Goal: Information Seeking & Learning: Learn about a topic

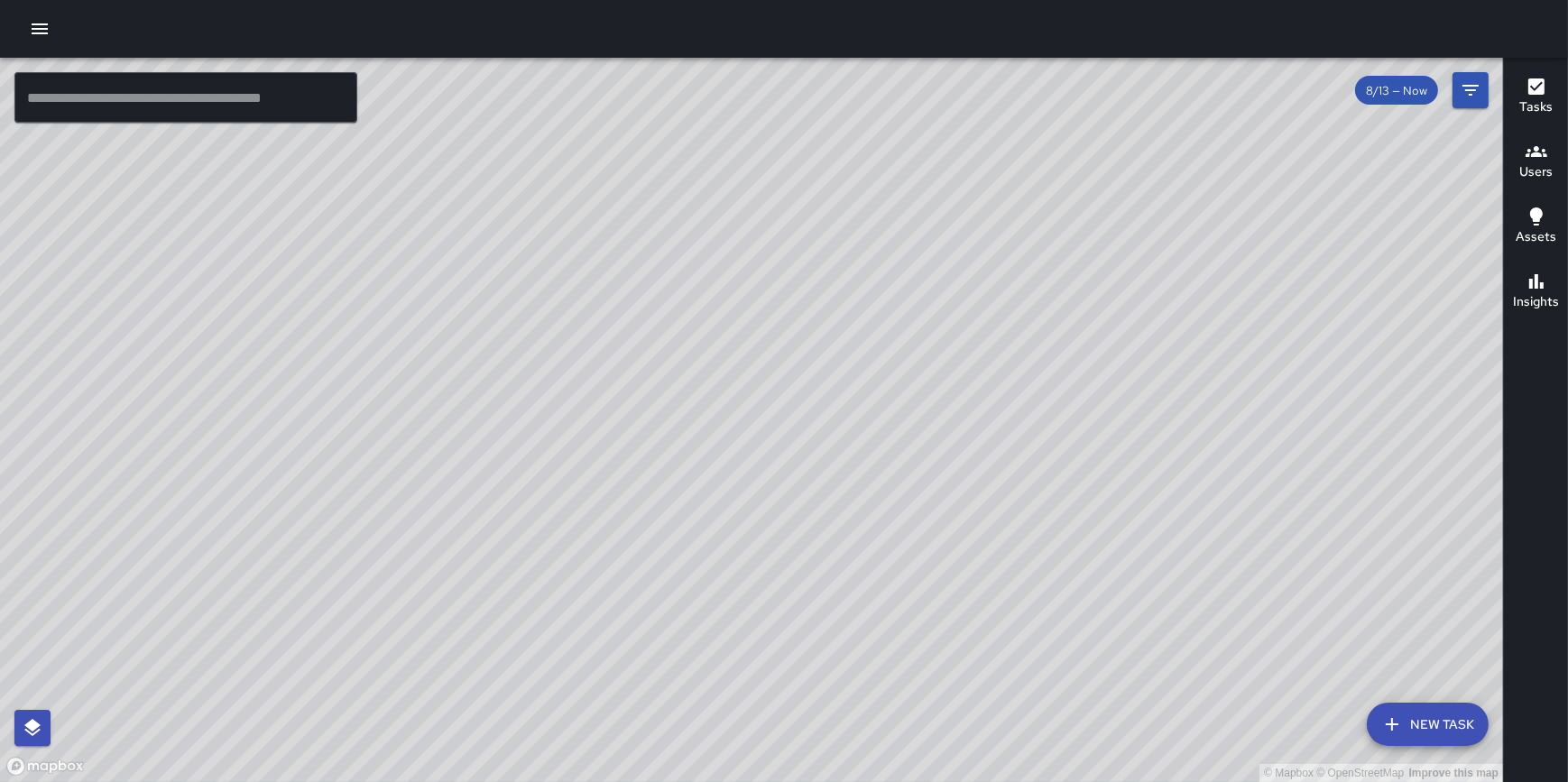
click at [36, 28] on icon "button" at bounding box center [40, 29] width 17 height 11
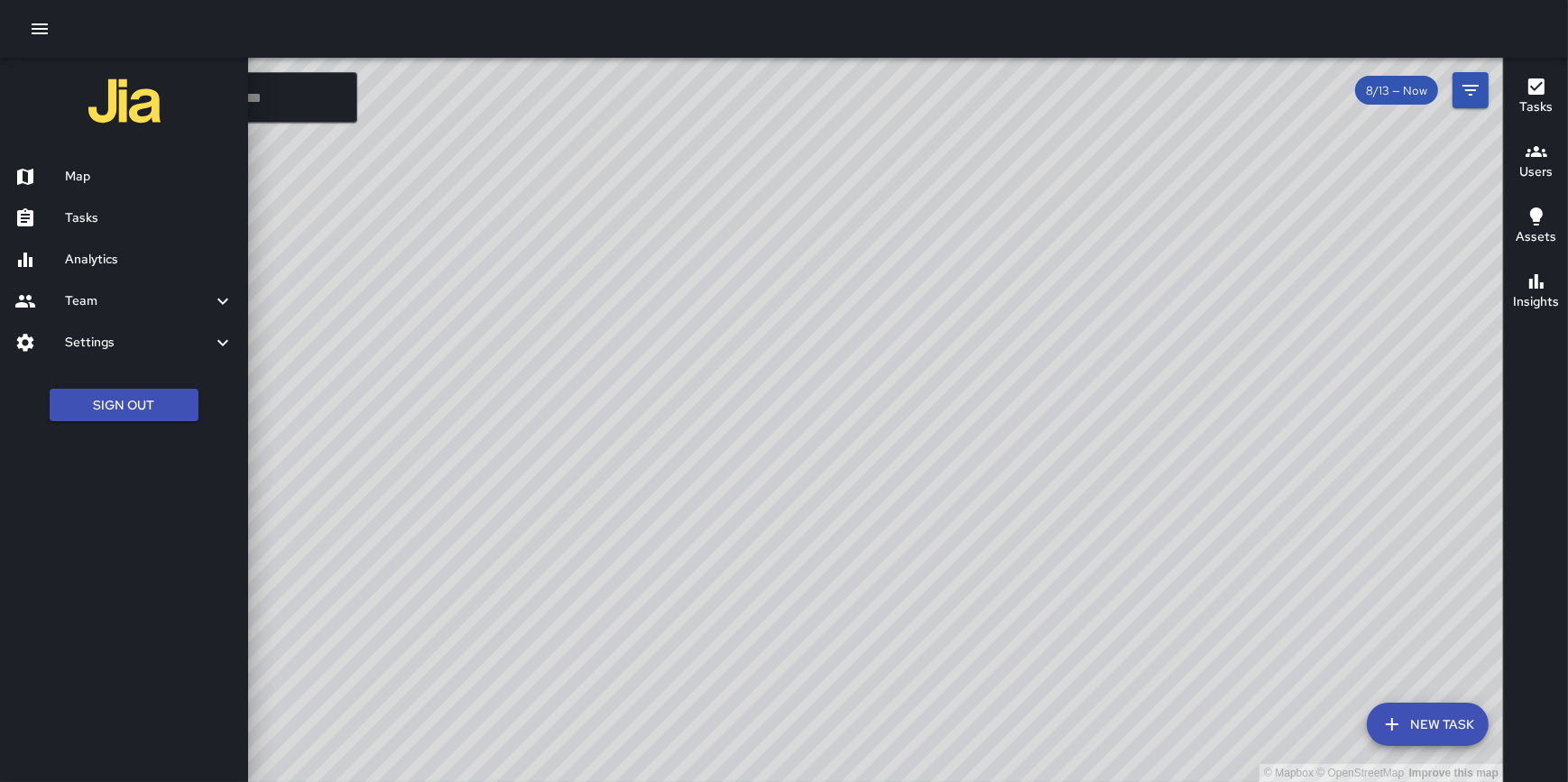
click at [108, 261] on h6 "Analytics" at bounding box center [150, 260] width 169 height 20
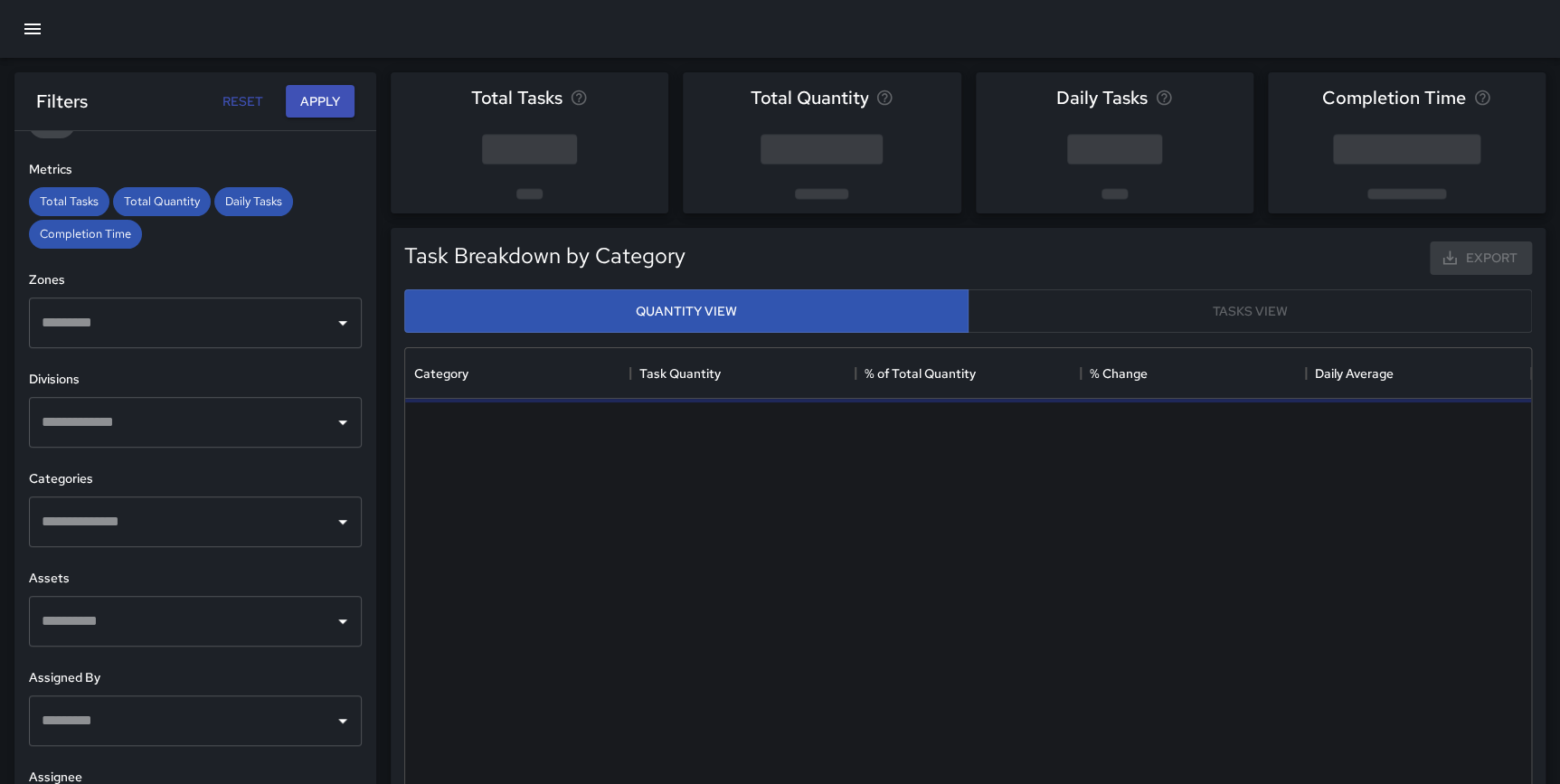
scroll to position [374, 0]
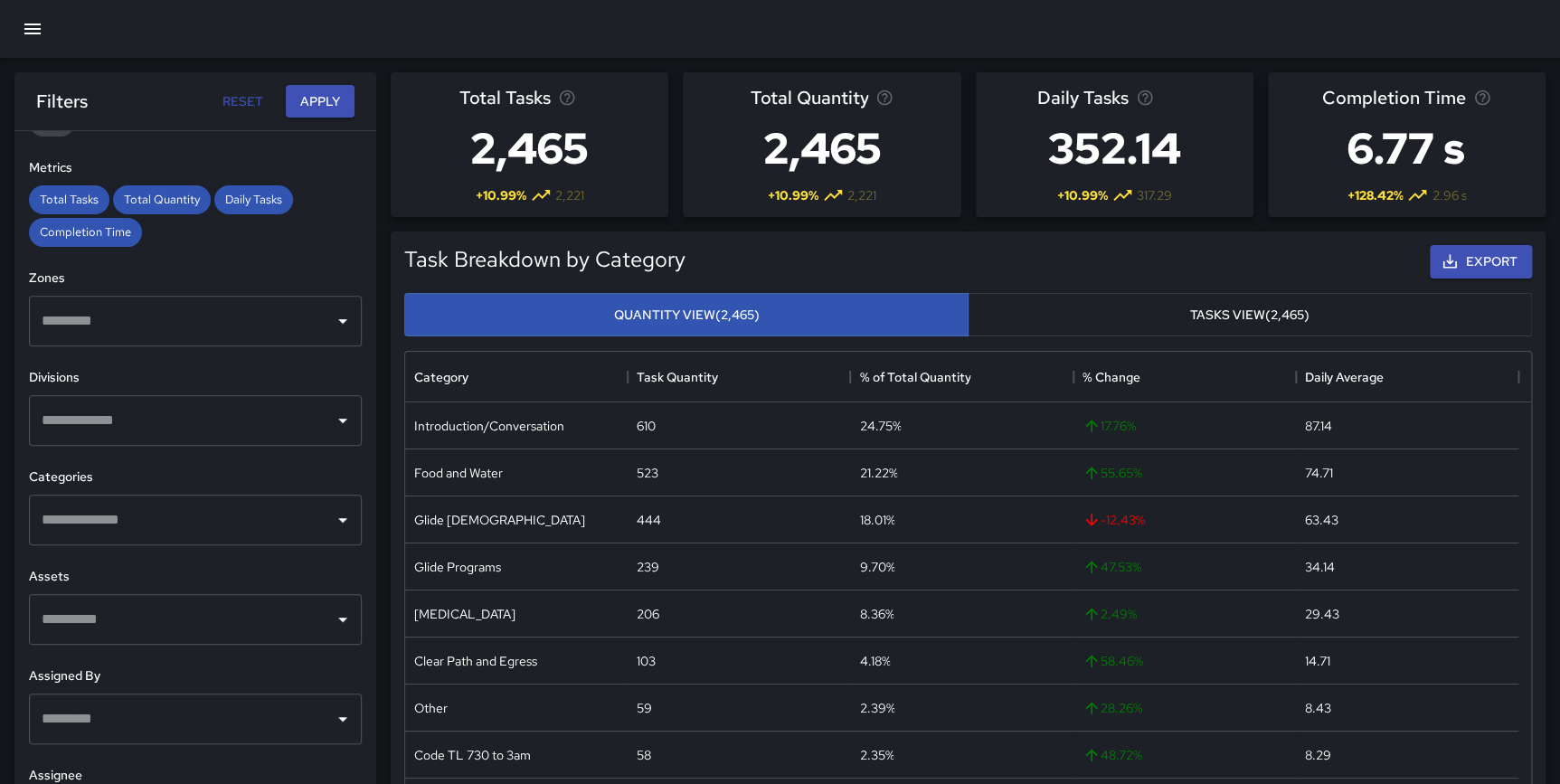
click at [235, 518] on input "text" at bounding box center [182, 520] width 289 height 34
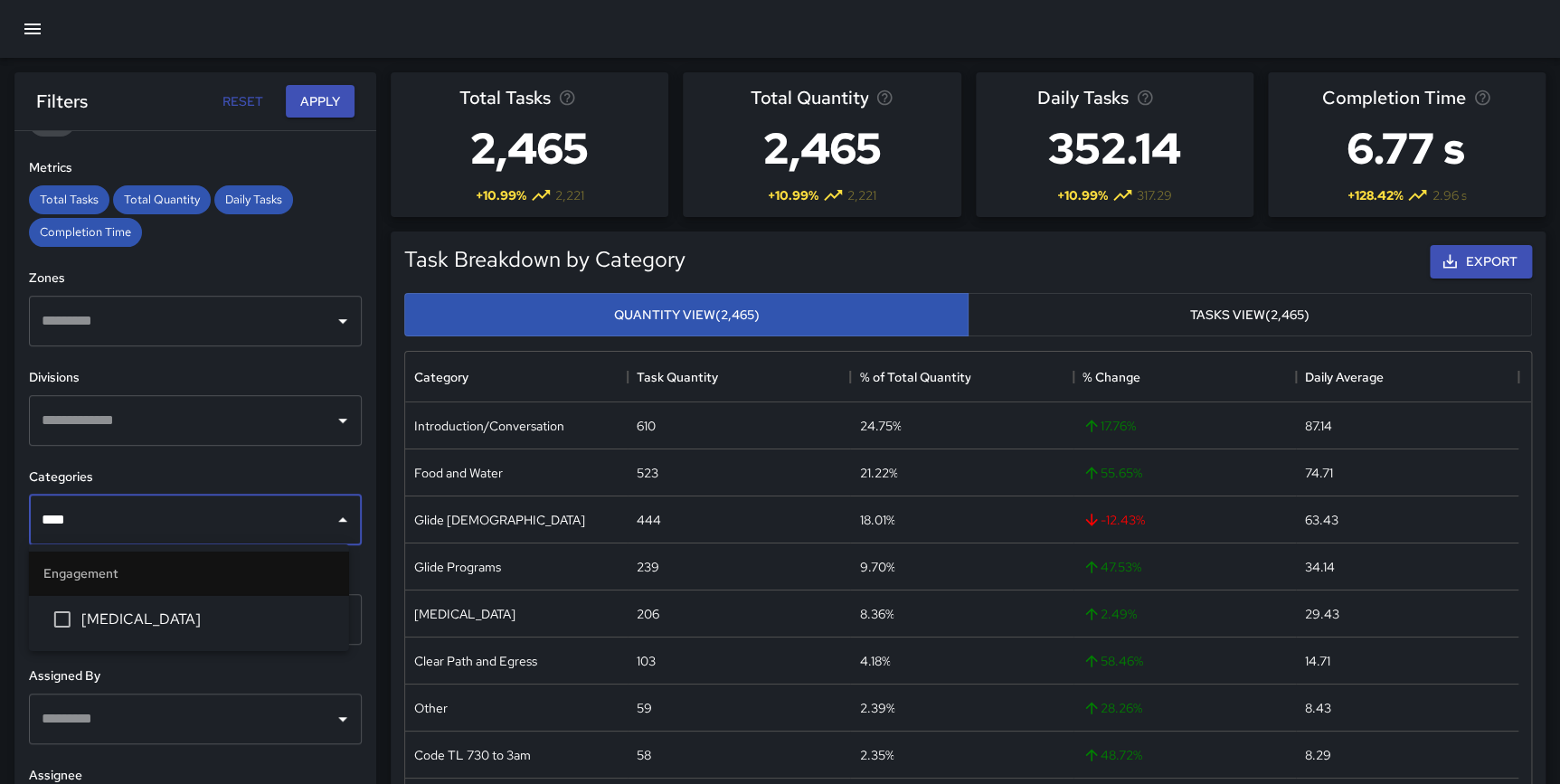
type input "*****"
drag, startPoint x: 199, startPoint y: 520, endPoint x: 18, endPoint y: 513, distance: 181.1
click at [18, 513] on div "**********" at bounding box center [195, 493] width 362 height 725
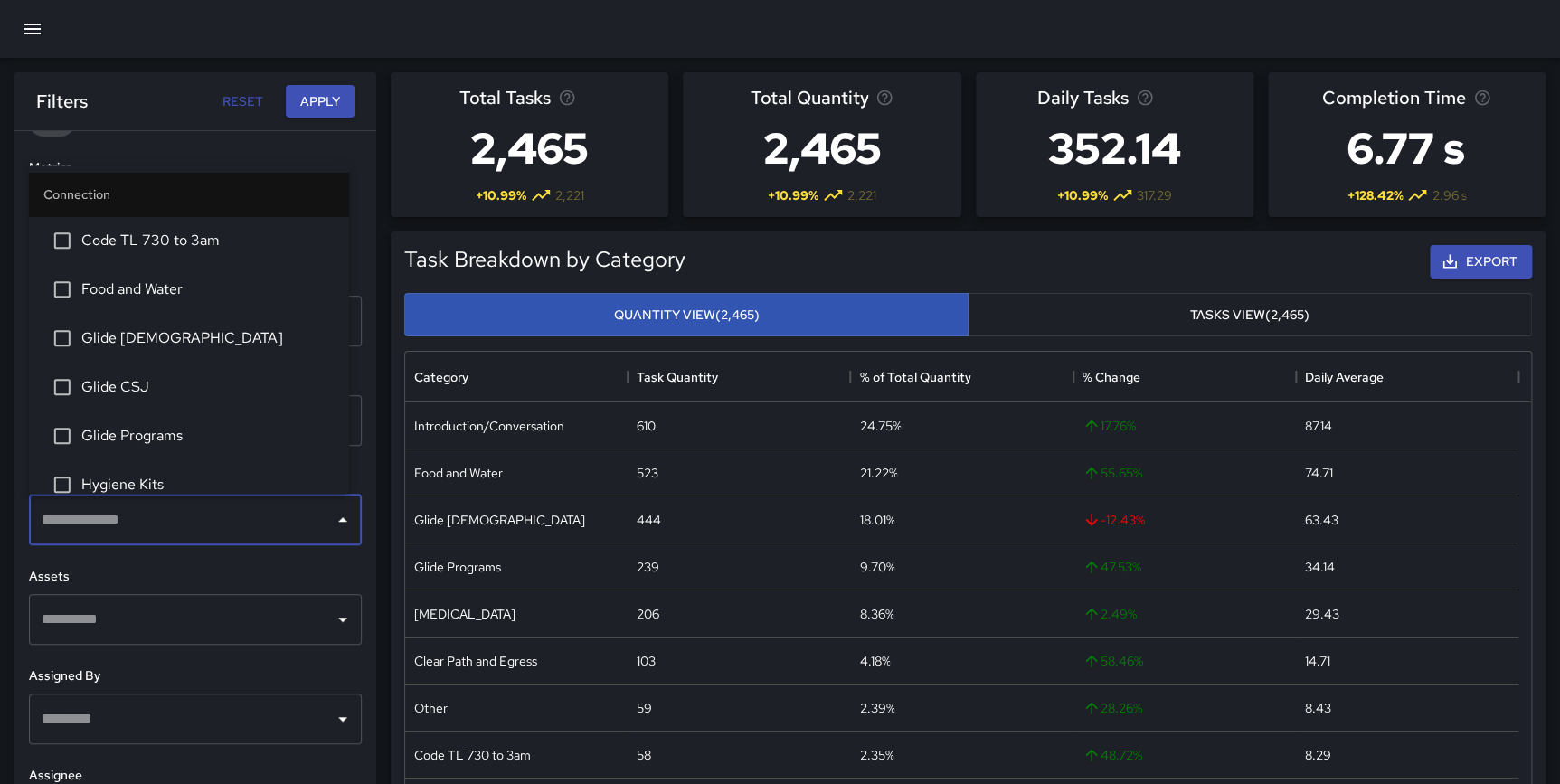
click at [356, 324] on div "**********" at bounding box center [195, 493] width 362 height 725
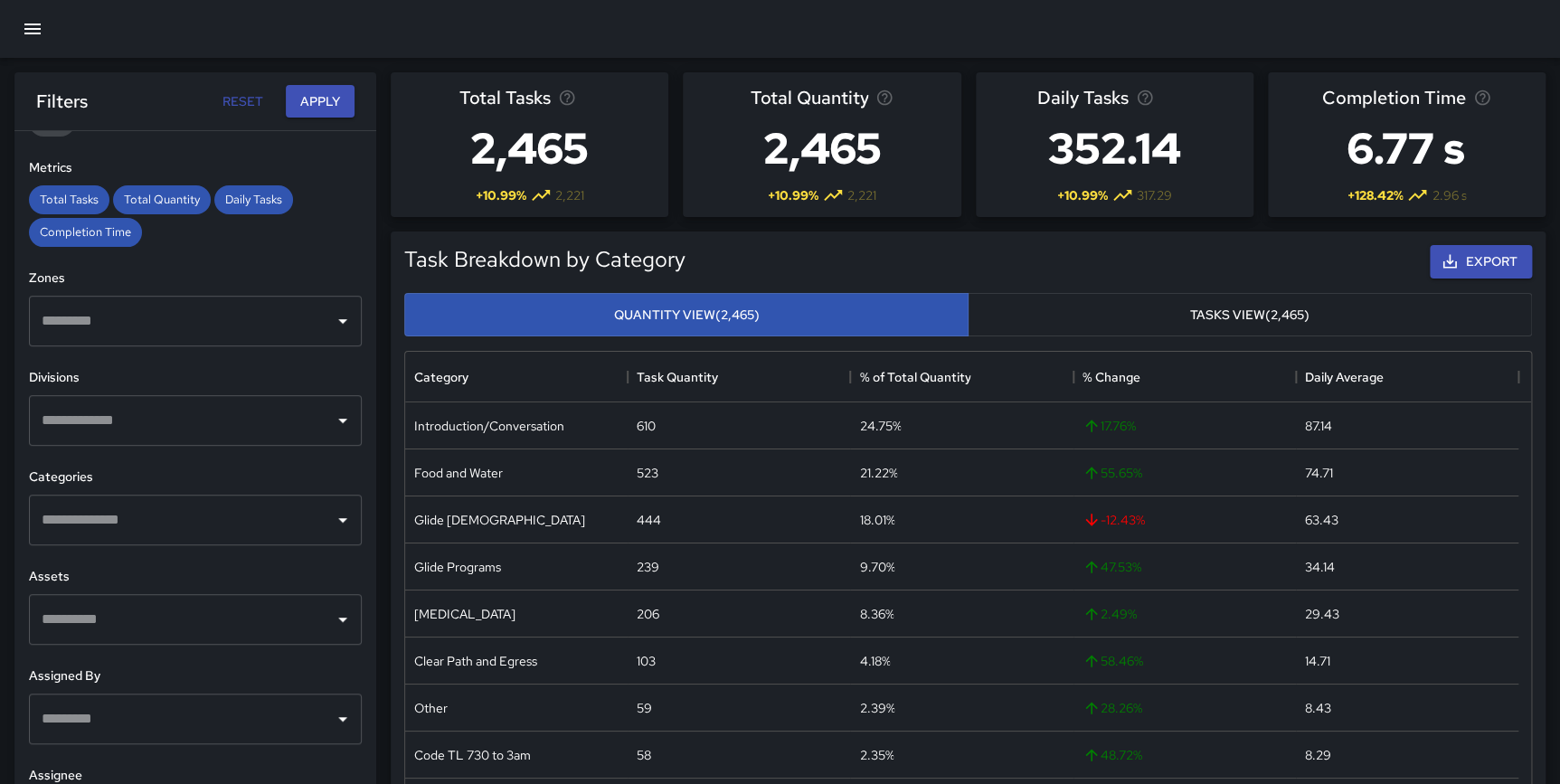
click at [190, 426] on input "text" at bounding box center [182, 420] width 289 height 34
click at [356, 535] on div "**********" at bounding box center [195, 493] width 362 height 725
click at [225, 516] on input "text" at bounding box center [182, 520] width 289 height 34
type input "*"
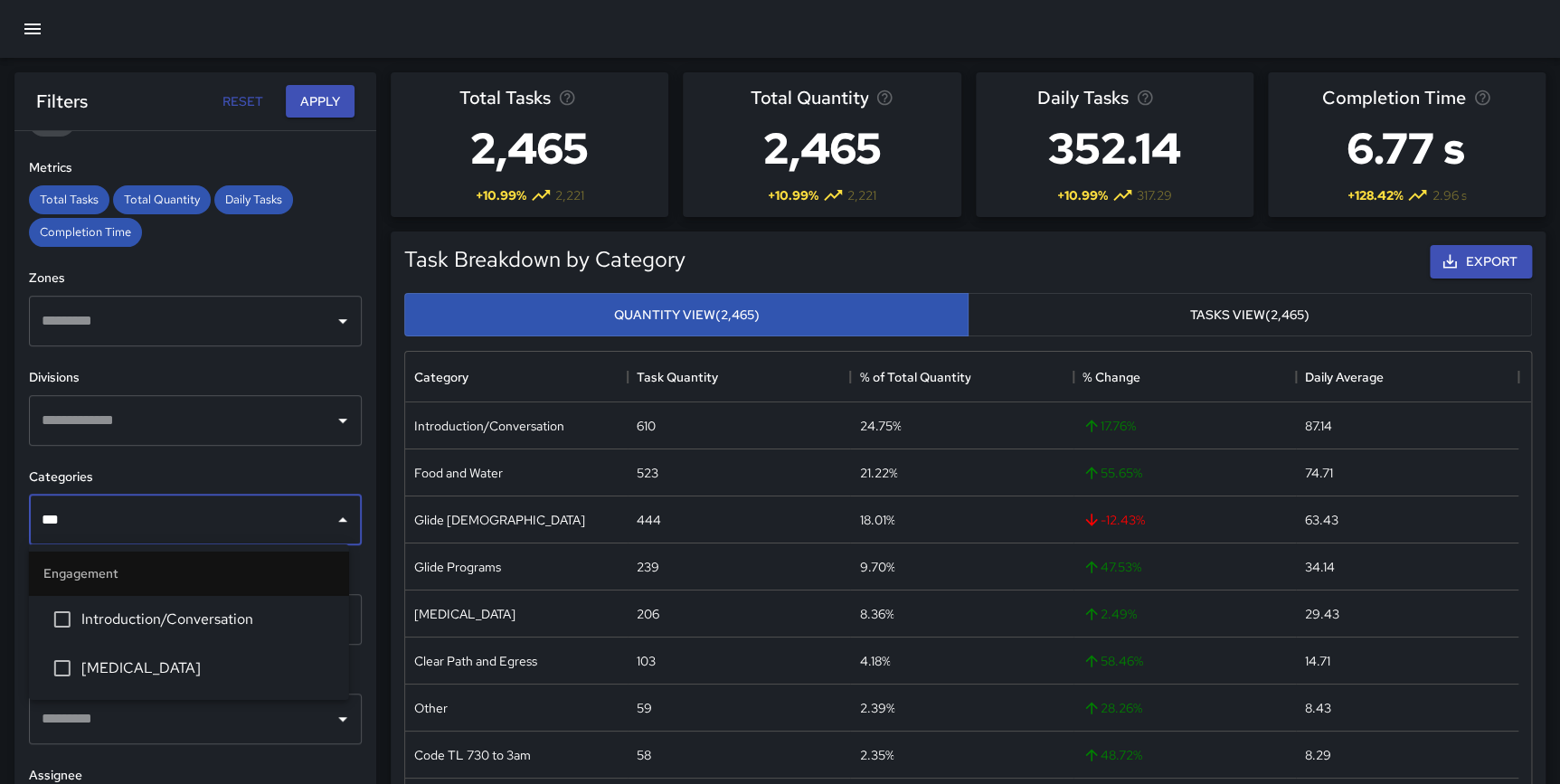
type input "***"
drag, startPoint x: 315, startPoint y: 461, endPoint x: 308, endPoint y: 470, distance: 11.4
click at [316, 461] on div "**********" at bounding box center [195, 493] width 362 height 725
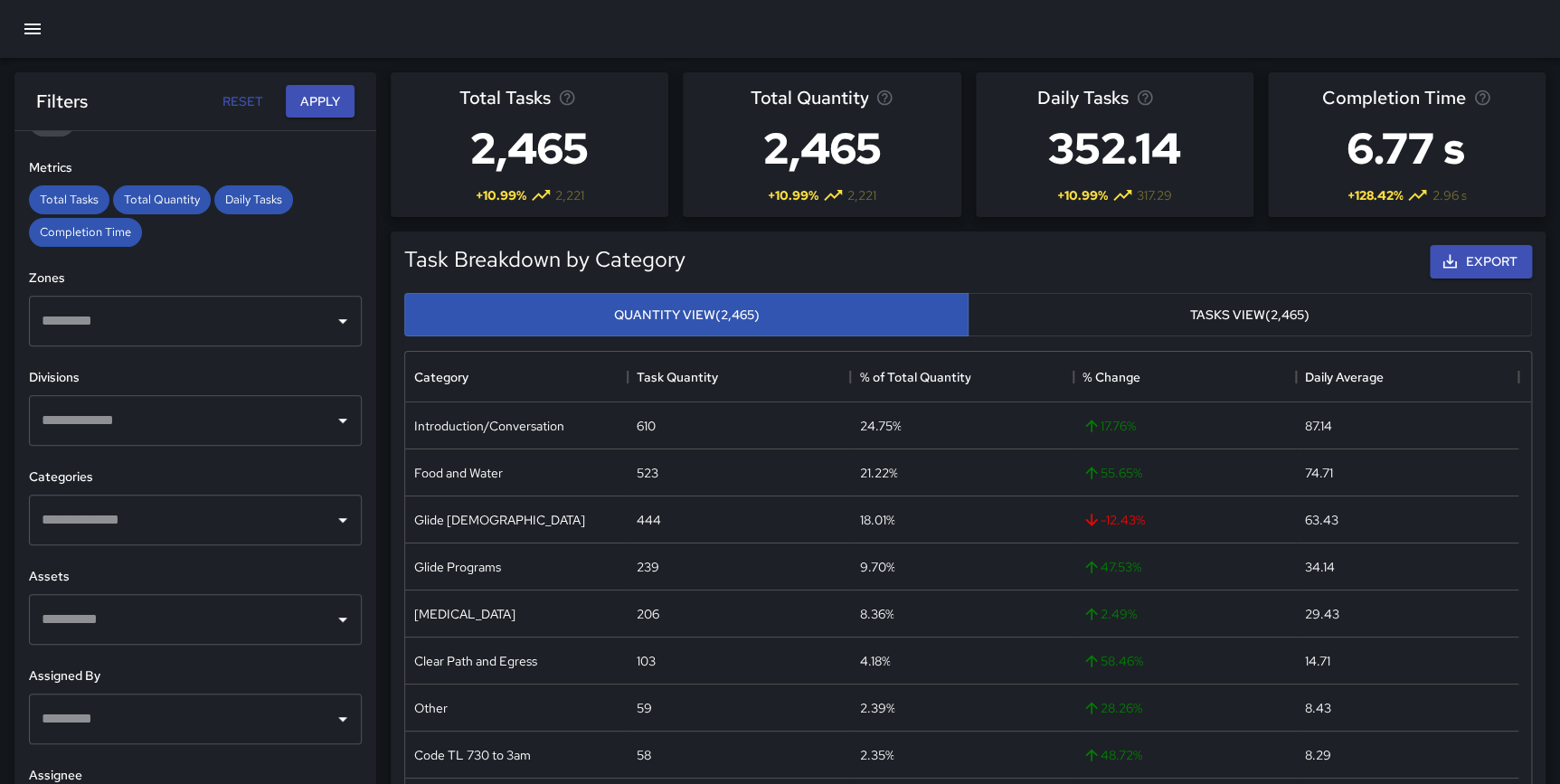
click at [157, 510] on input "text" at bounding box center [182, 520] width 289 height 34
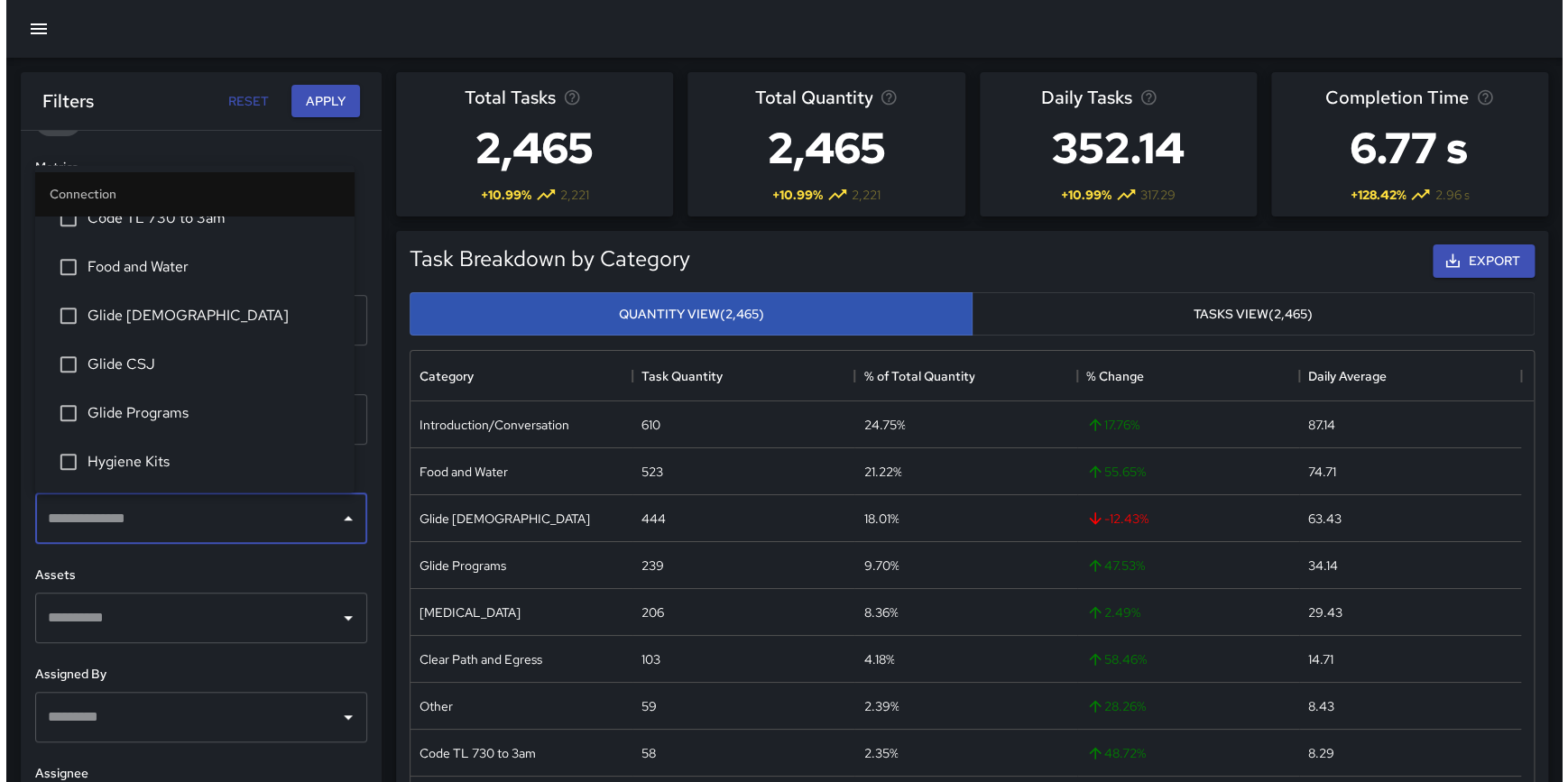
scroll to position [0, 0]
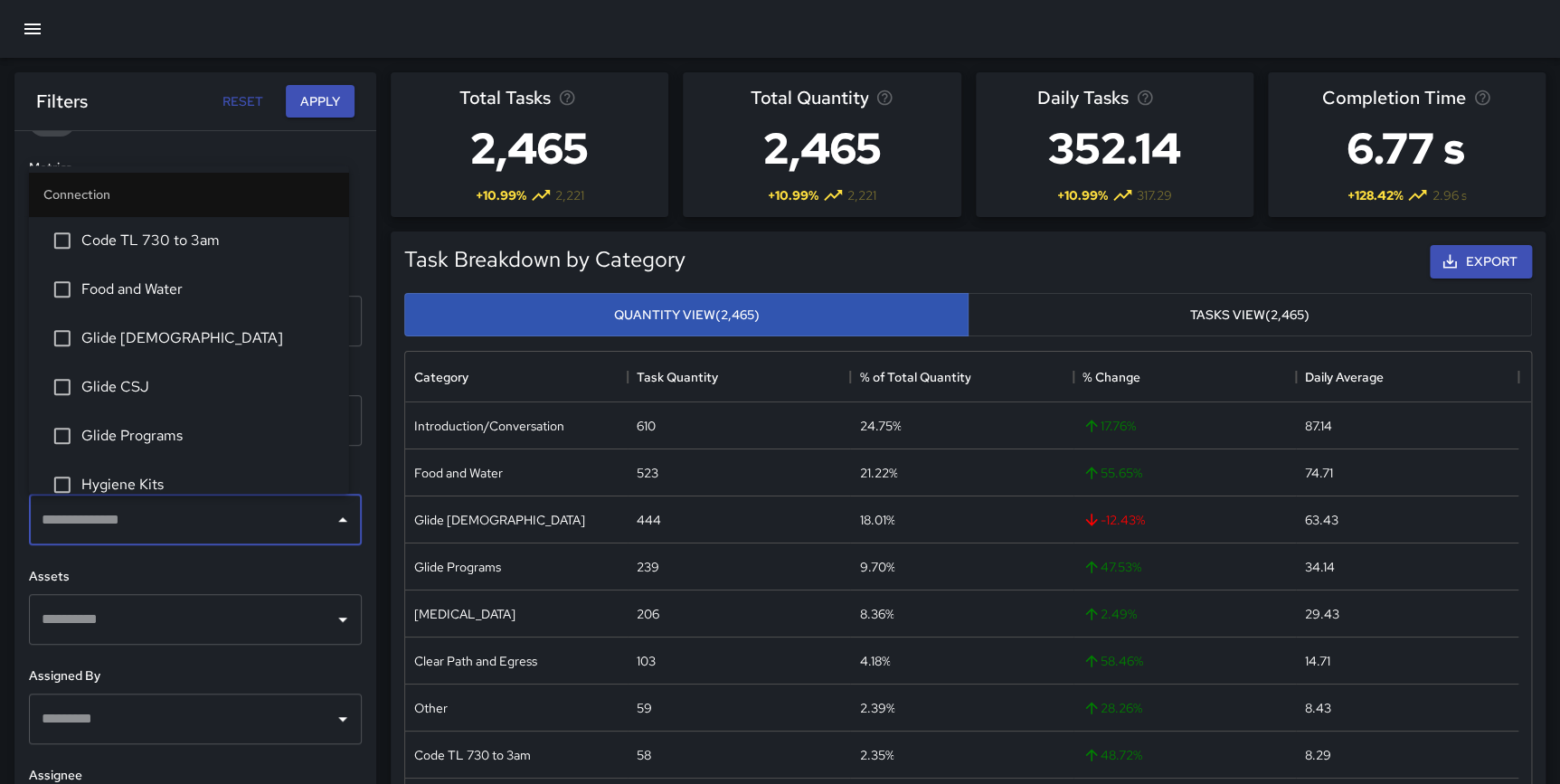
click at [362, 239] on div "**********" at bounding box center [195, 493] width 362 height 725
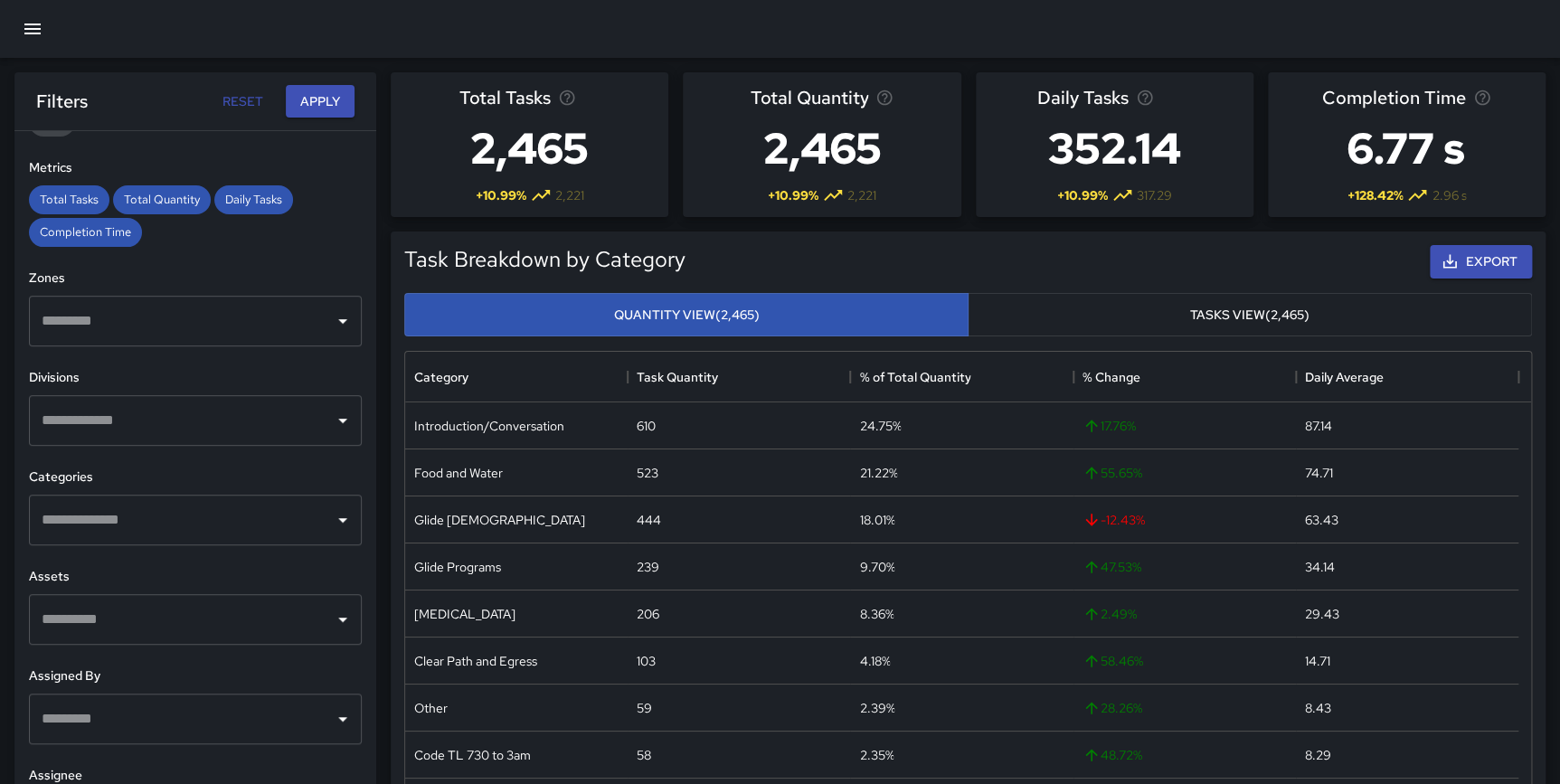
click at [29, 18] on button "button" at bounding box center [32, 29] width 43 height 43
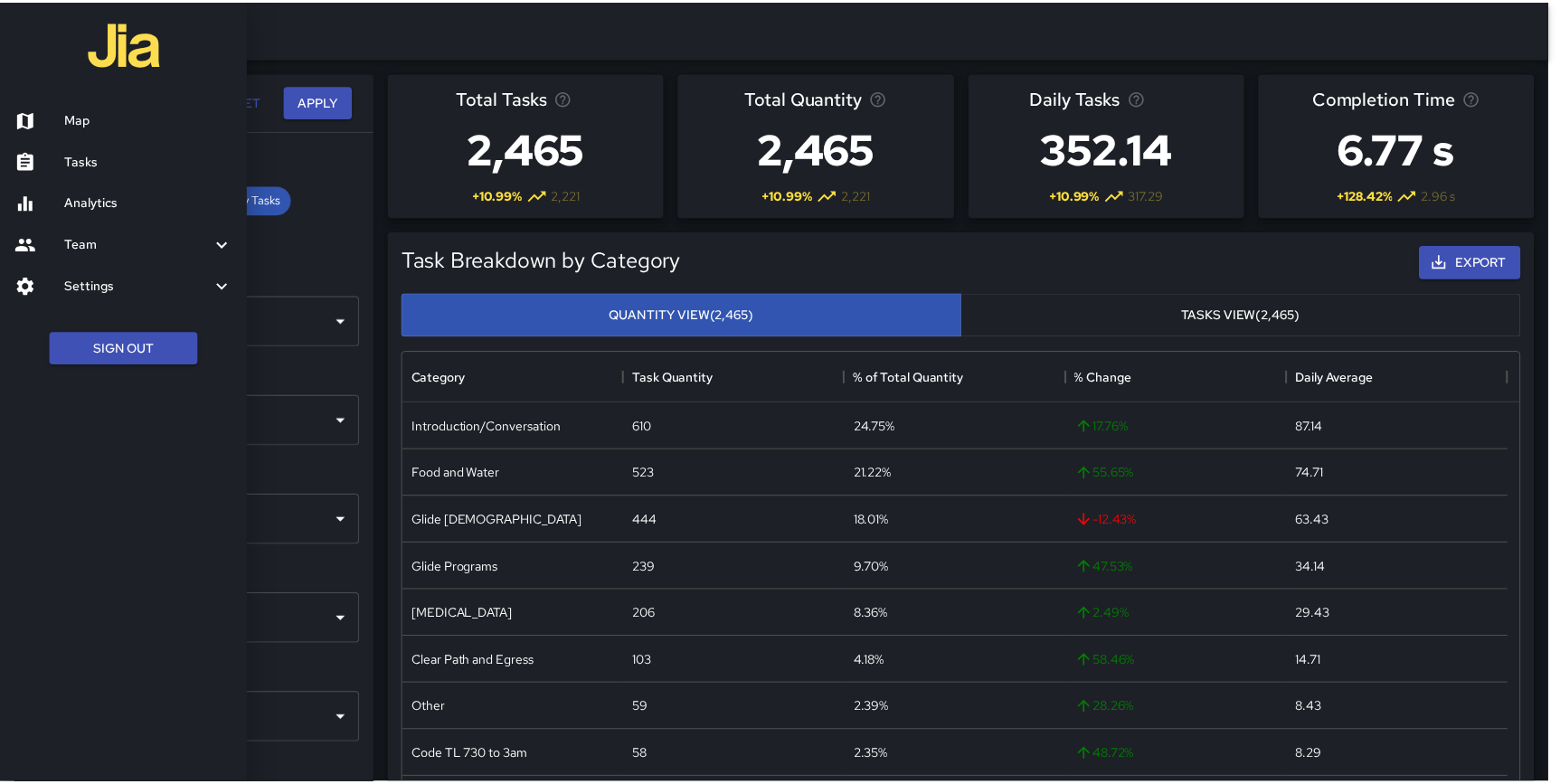
scroll to position [528, 1113]
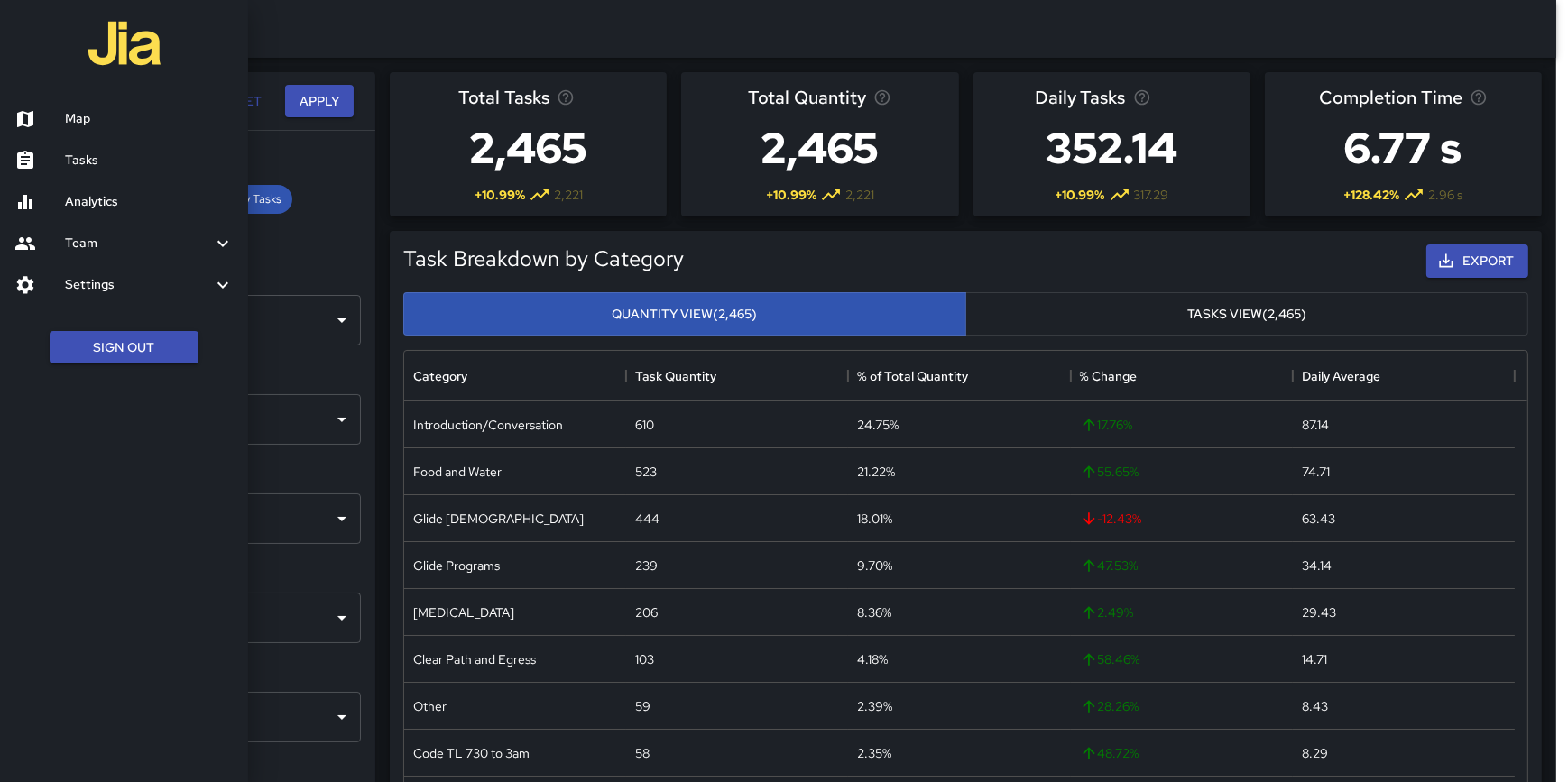
click at [109, 300] on div "Settings" at bounding box center [124, 285] width 248 height 41
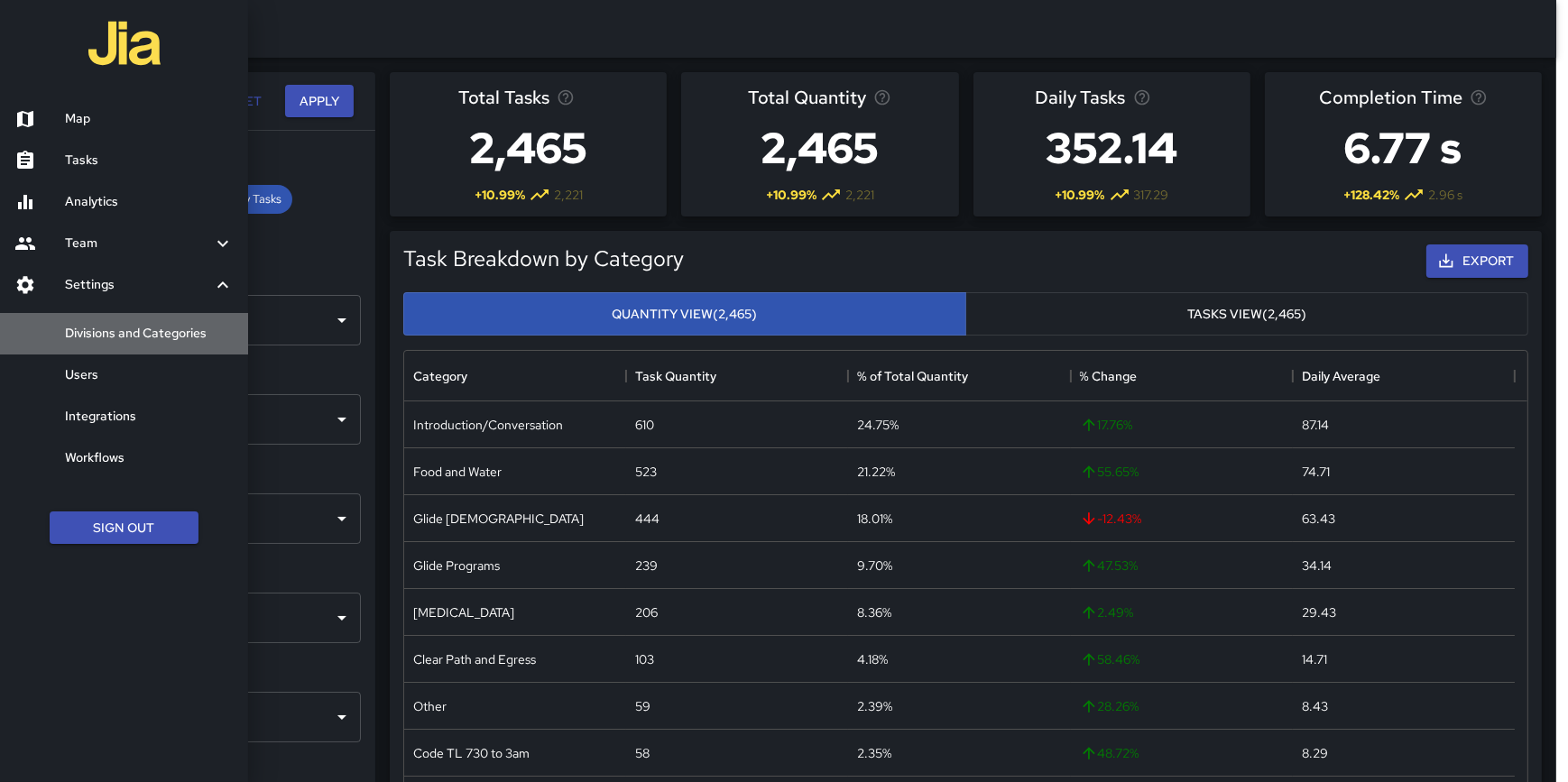
click at [117, 325] on h6 "Divisions and Categories" at bounding box center [150, 334] width 169 height 20
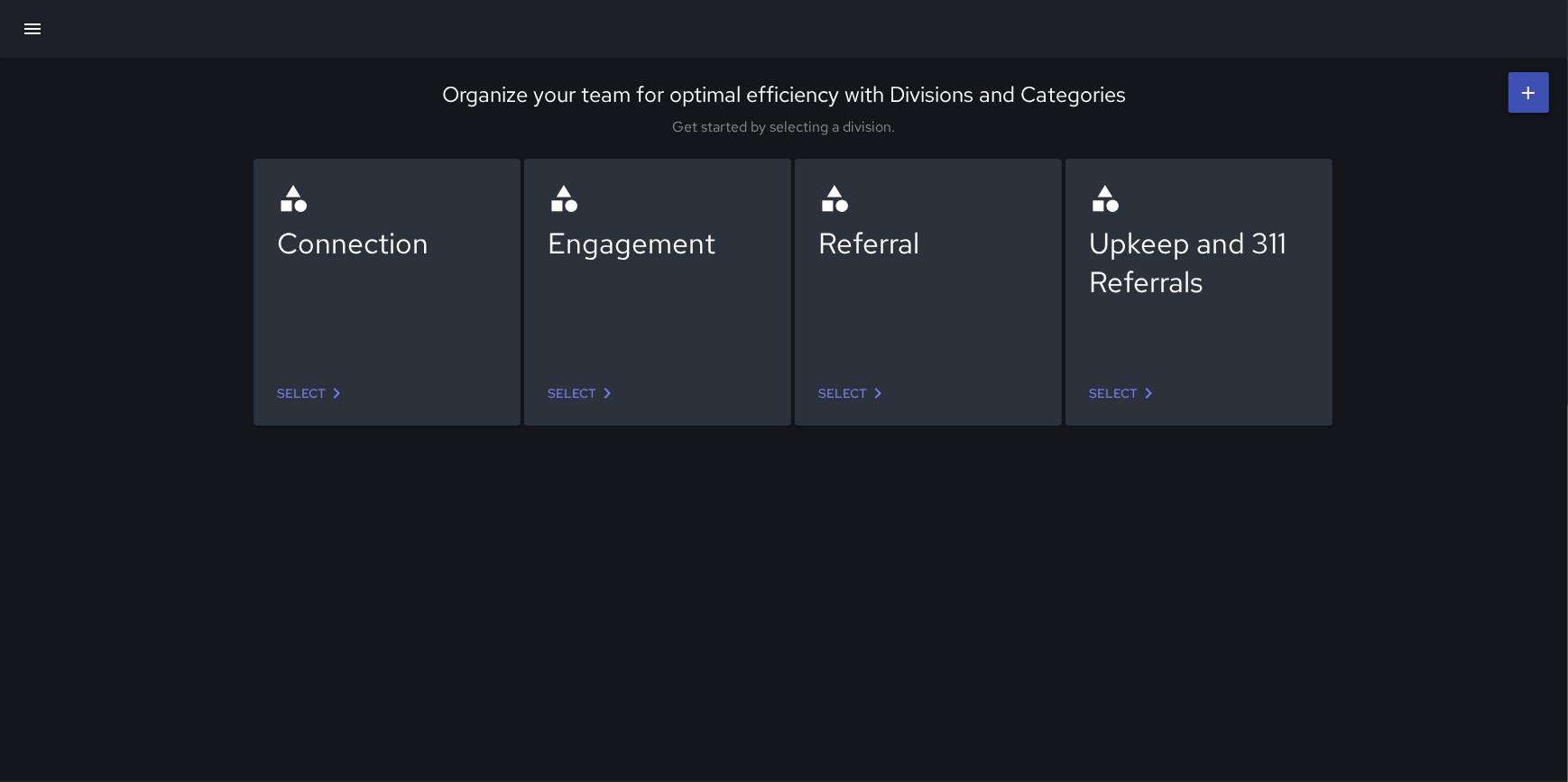
click at [290, 381] on link "Select" at bounding box center [312, 393] width 85 height 33
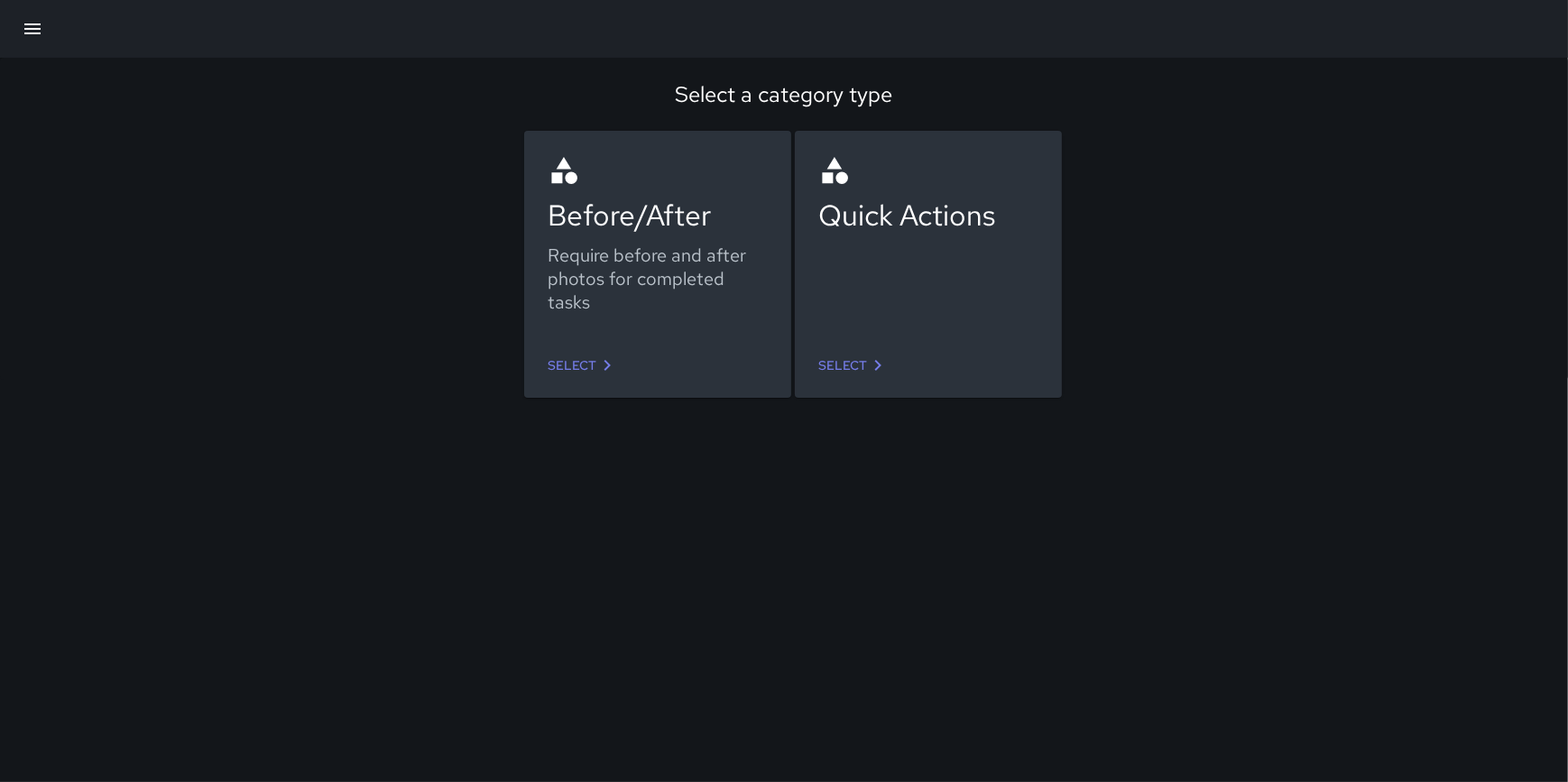
click at [587, 365] on link "Select" at bounding box center [583, 366] width 85 height 33
click at [867, 379] on link "Select" at bounding box center [853, 366] width 85 height 33
click at [854, 378] on link "Select" at bounding box center [853, 366] width 85 height 33
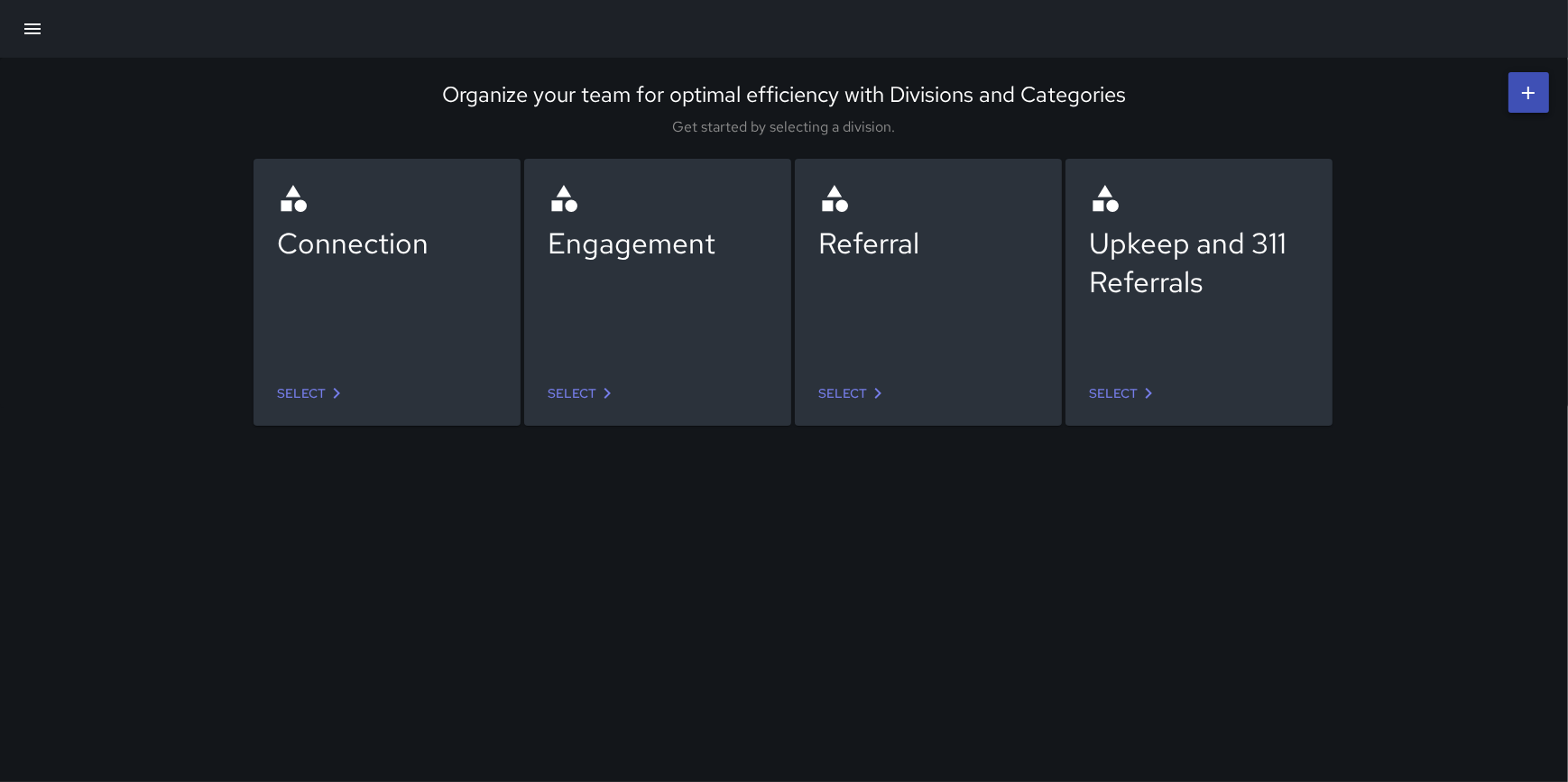
click at [880, 401] on icon at bounding box center [878, 393] width 22 height 22
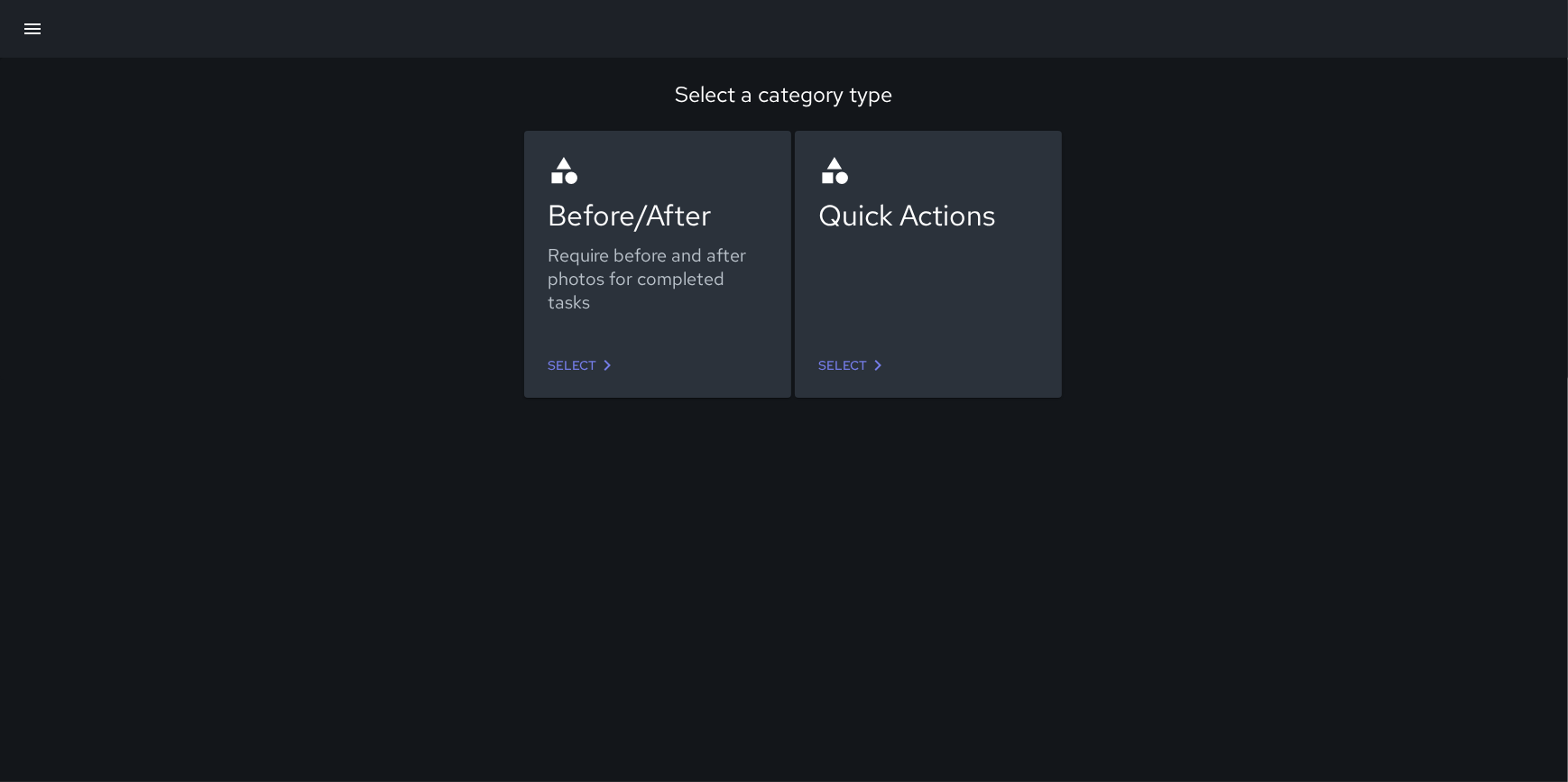
click at [600, 352] on link "Select" at bounding box center [583, 366] width 85 height 33
click at [849, 362] on link "Select" at bounding box center [853, 366] width 85 height 33
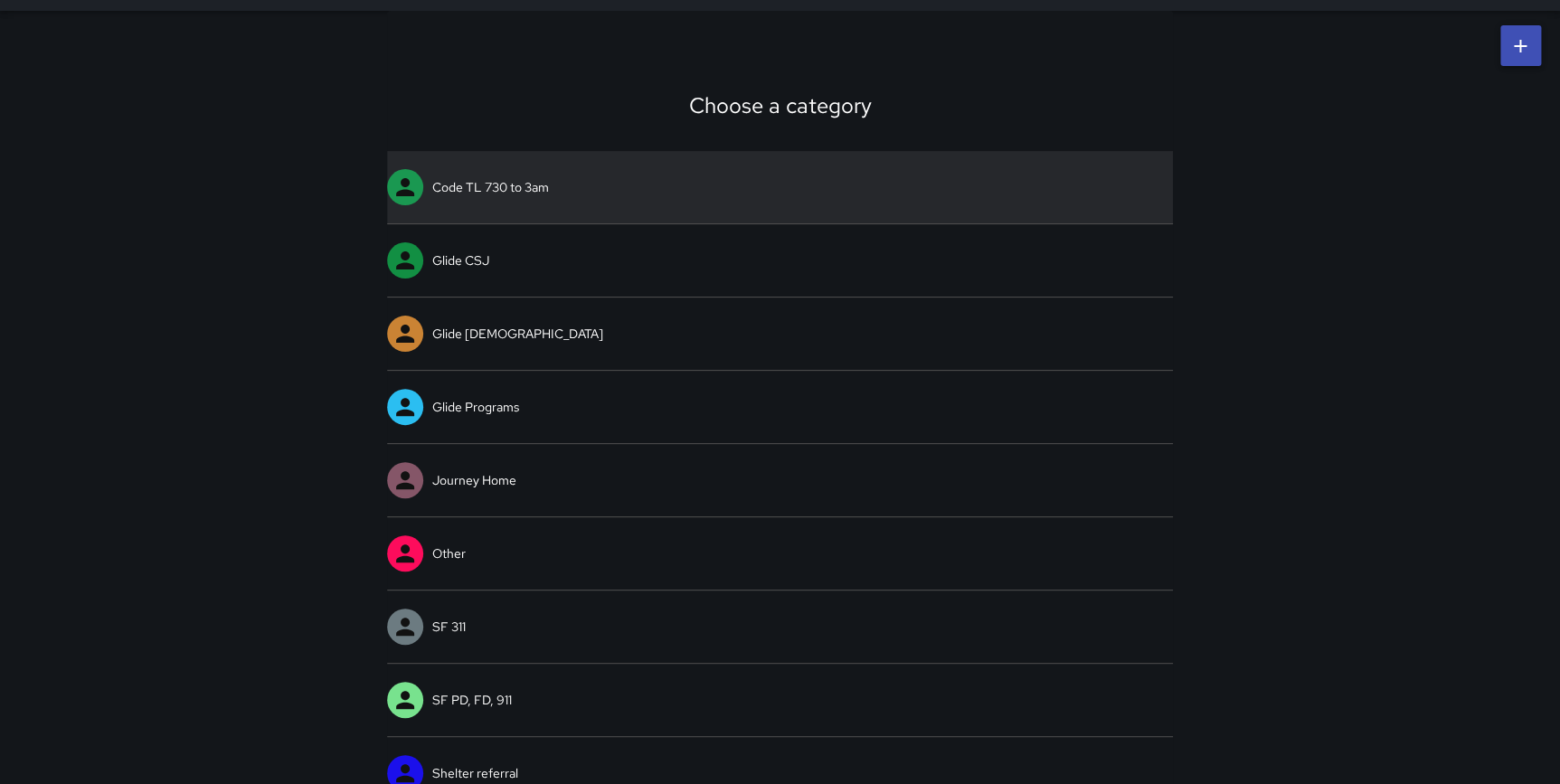
scroll to position [73, 0]
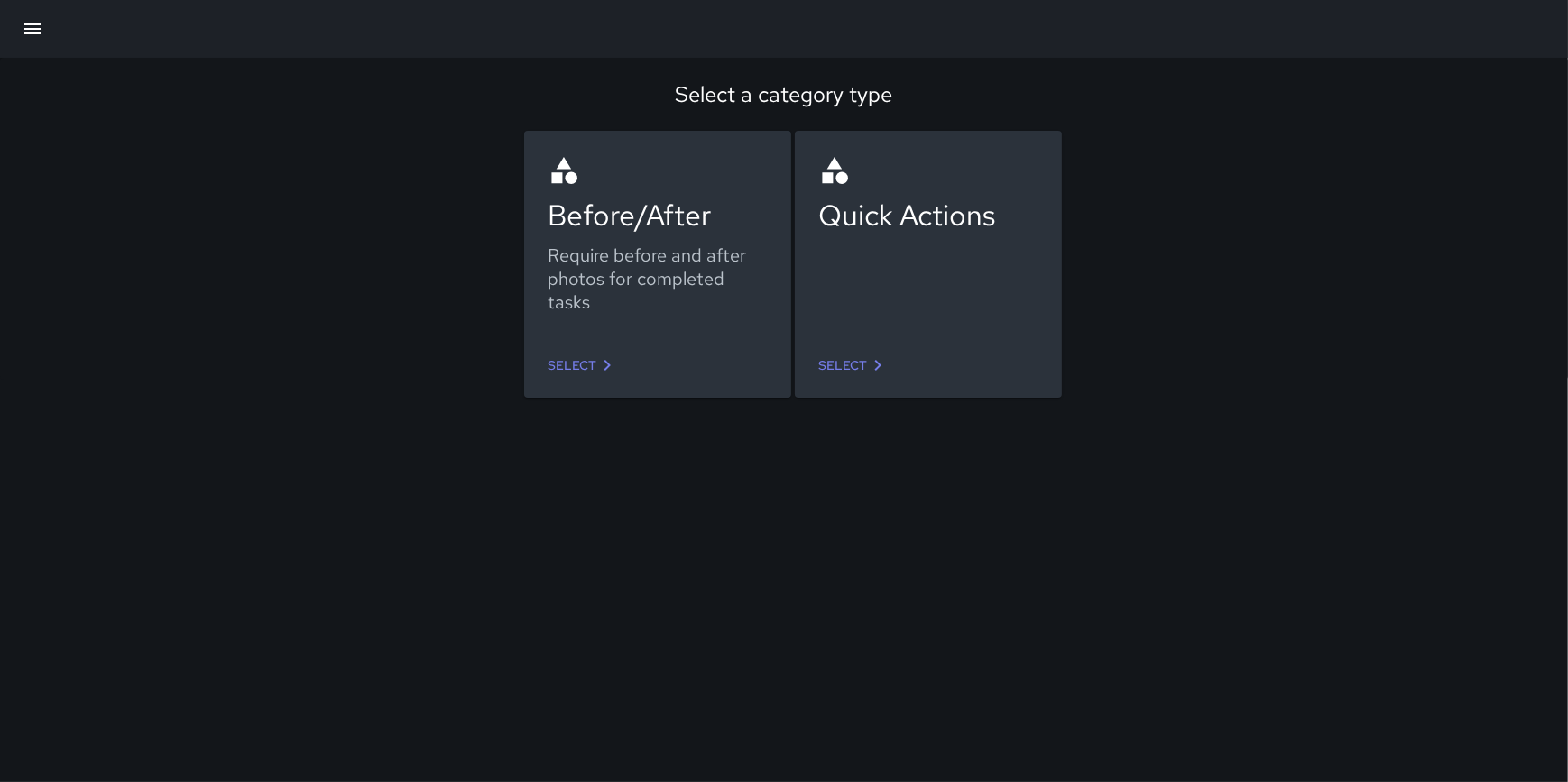
click at [855, 368] on link "Select" at bounding box center [853, 366] width 85 height 33
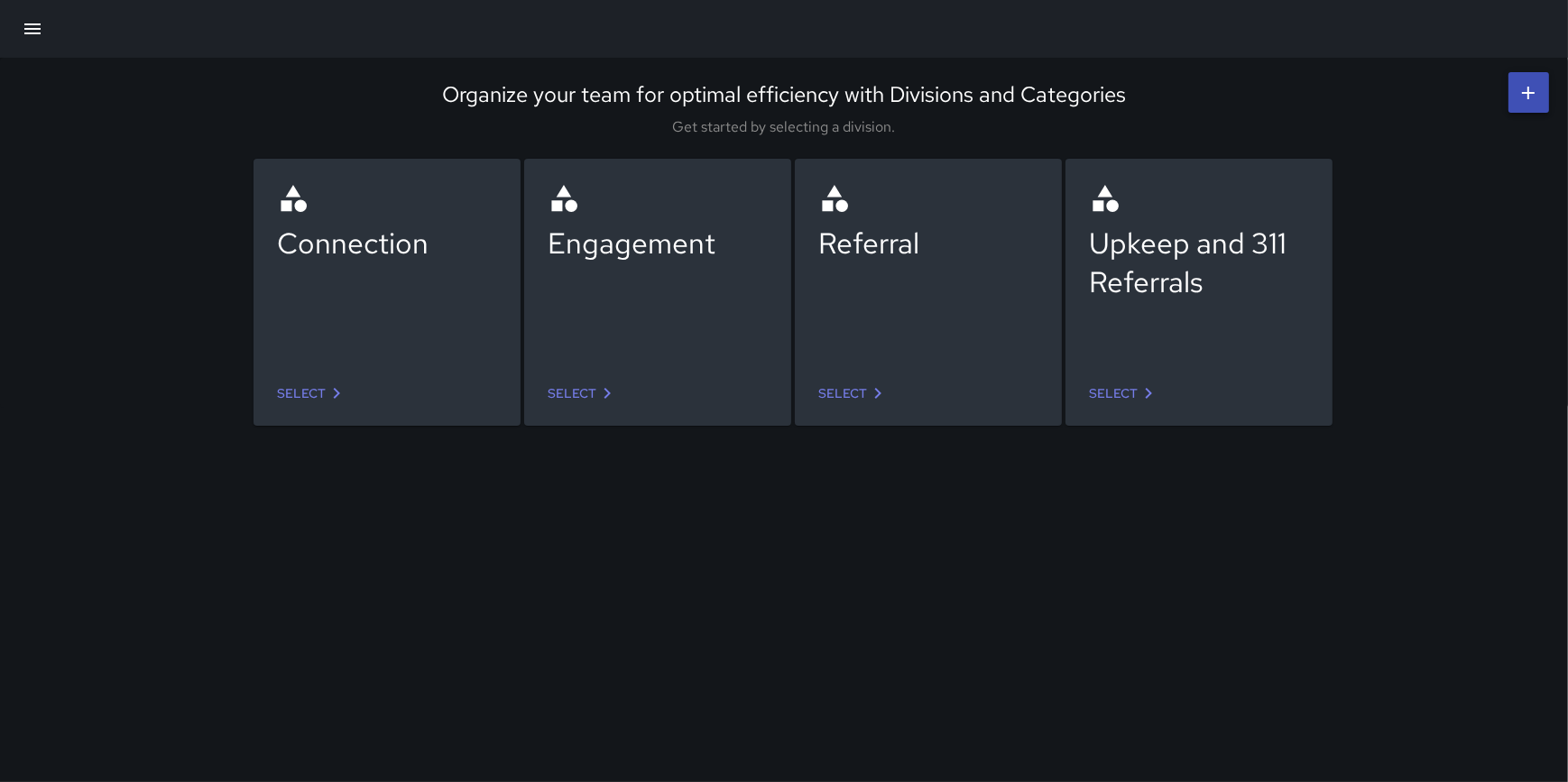
click at [31, 28] on icon "button" at bounding box center [32, 29] width 17 height 11
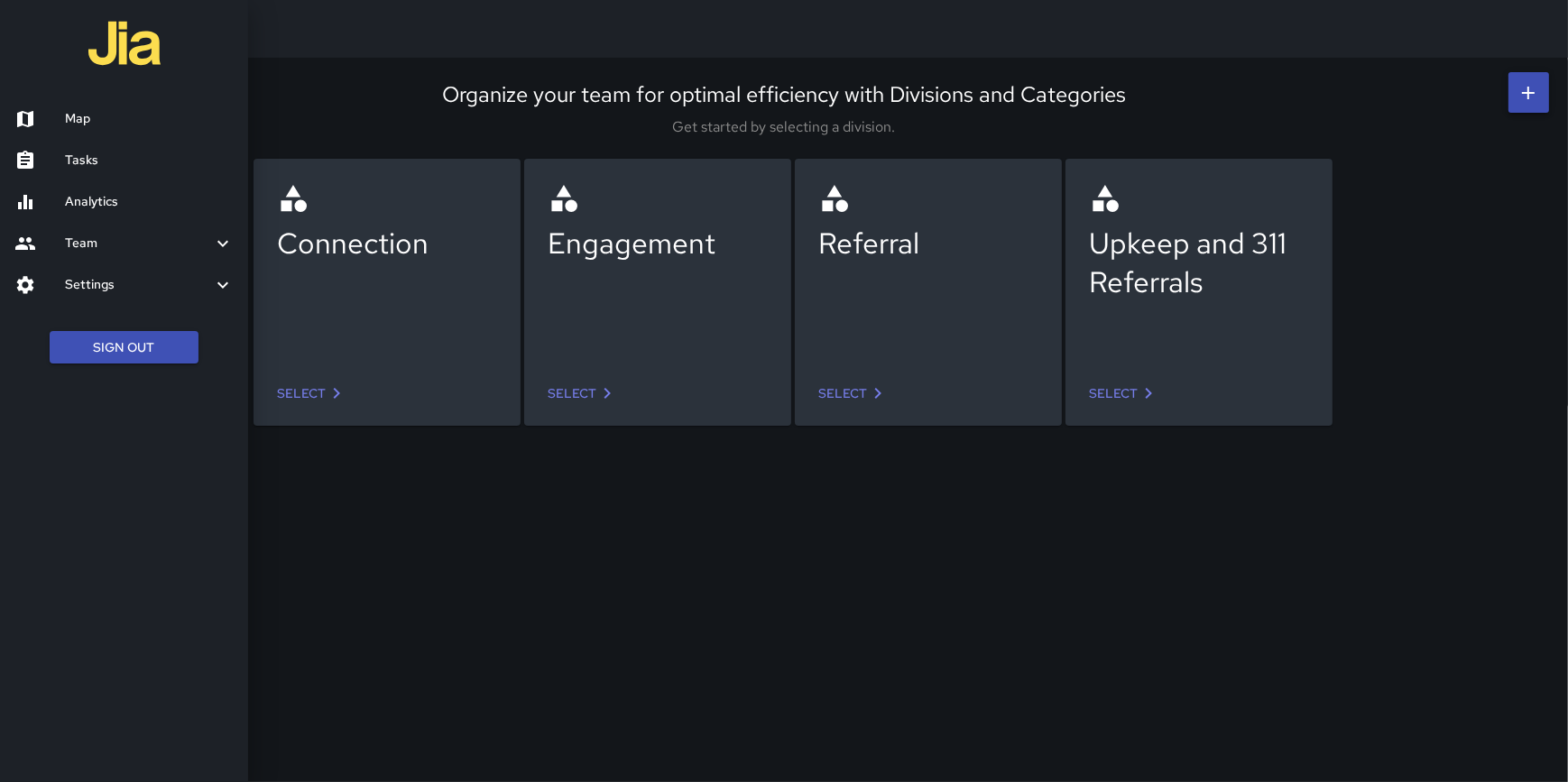
click at [103, 198] on h6 "Analytics" at bounding box center [150, 202] width 169 height 20
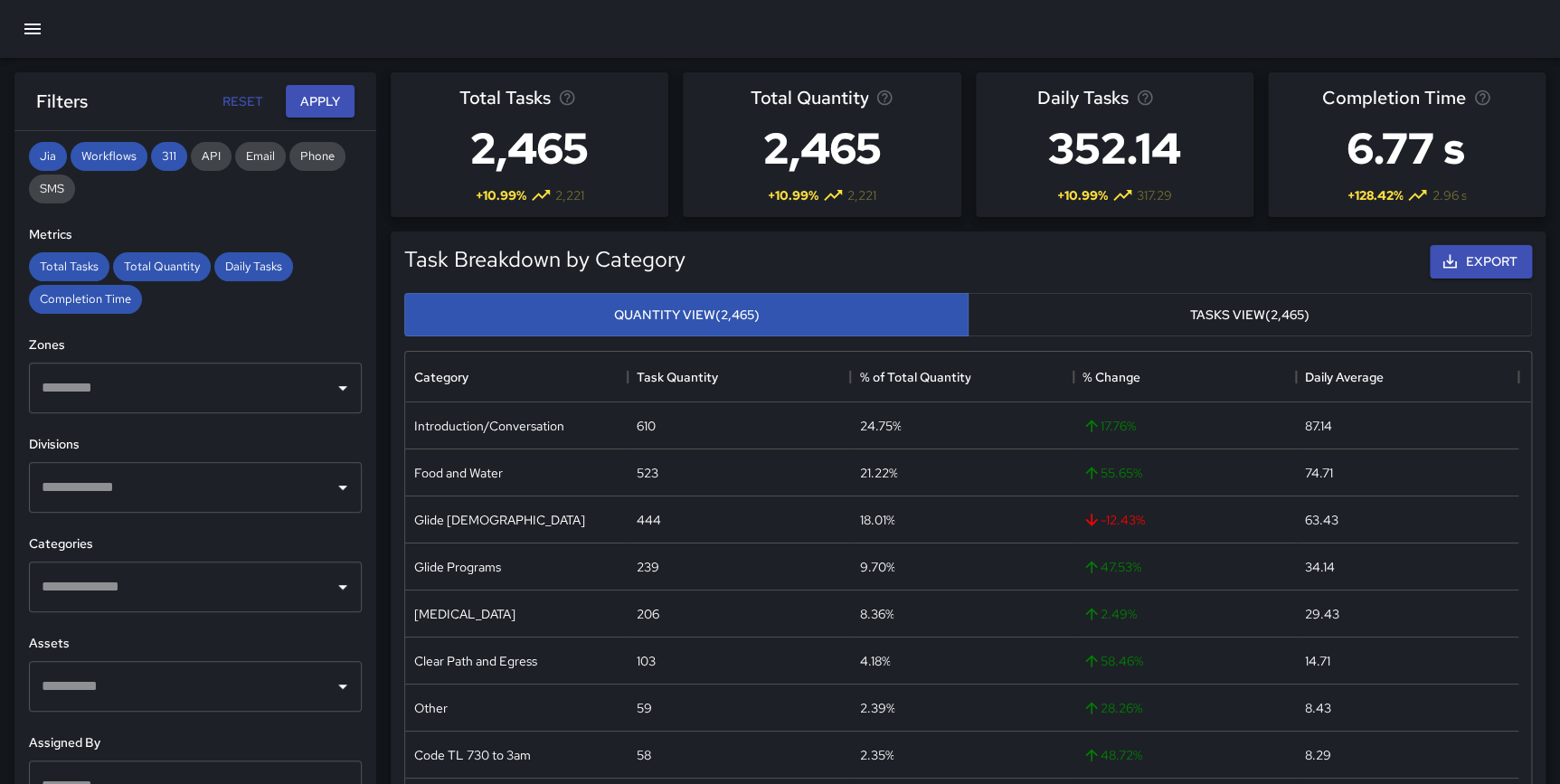
scroll to position [374, 0]
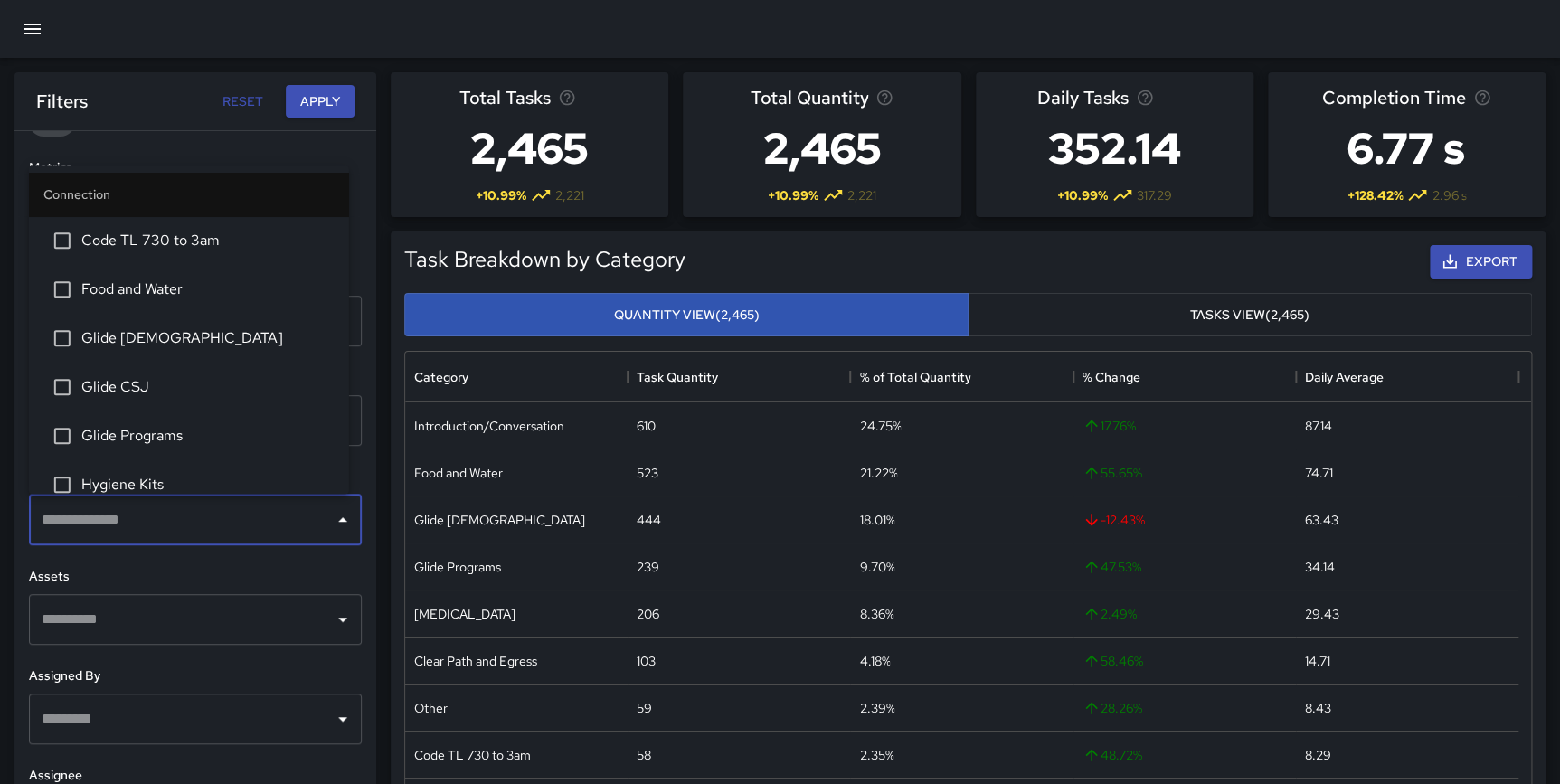
click at [143, 519] on input "text" at bounding box center [182, 520] width 289 height 34
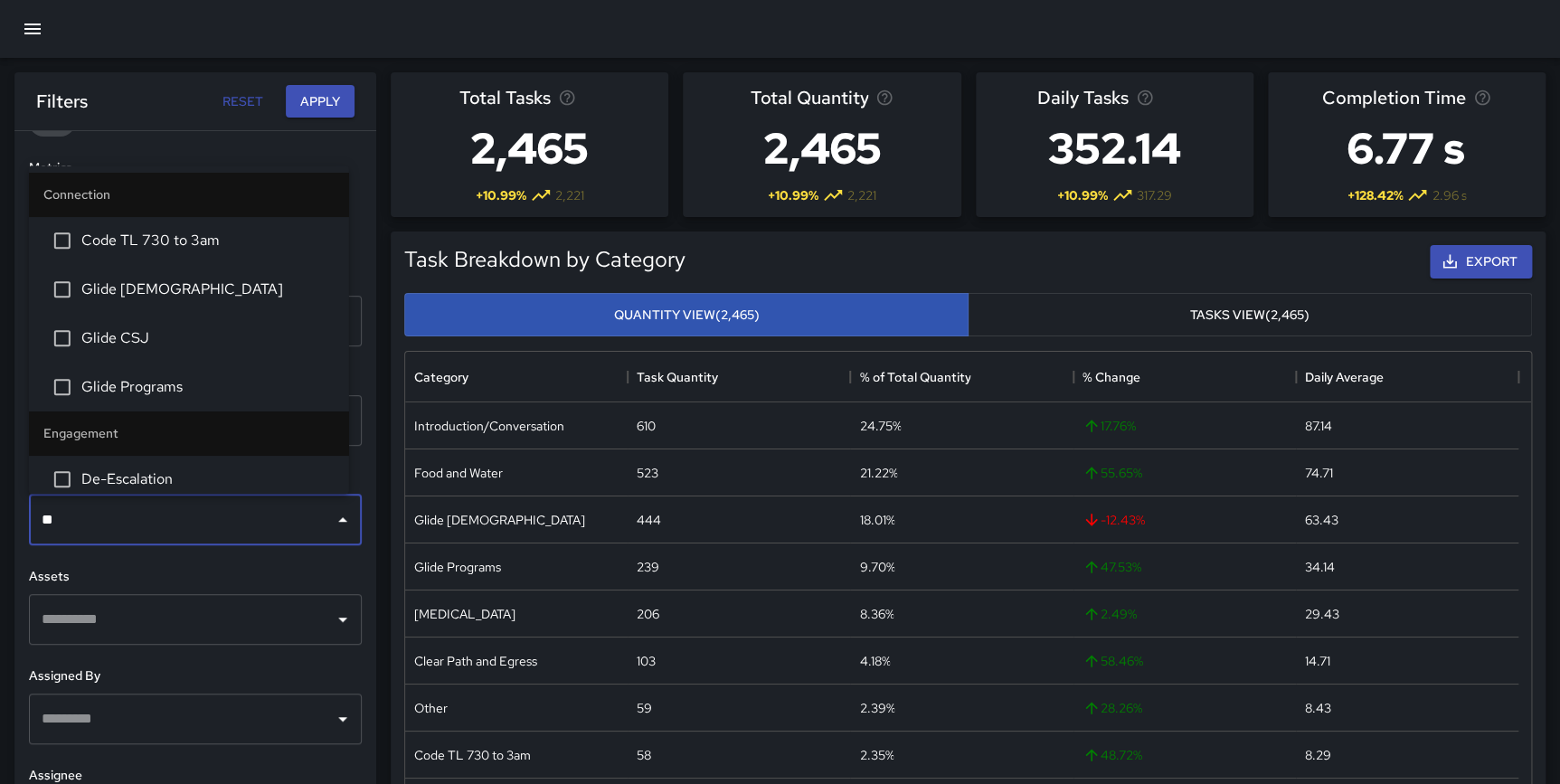
drag, startPoint x: 163, startPoint y: 529, endPoint x: 35, endPoint y: 511, distance: 129.3
click at [35, 511] on div "** ​" at bounding box center [194, 520] width 333 height 51
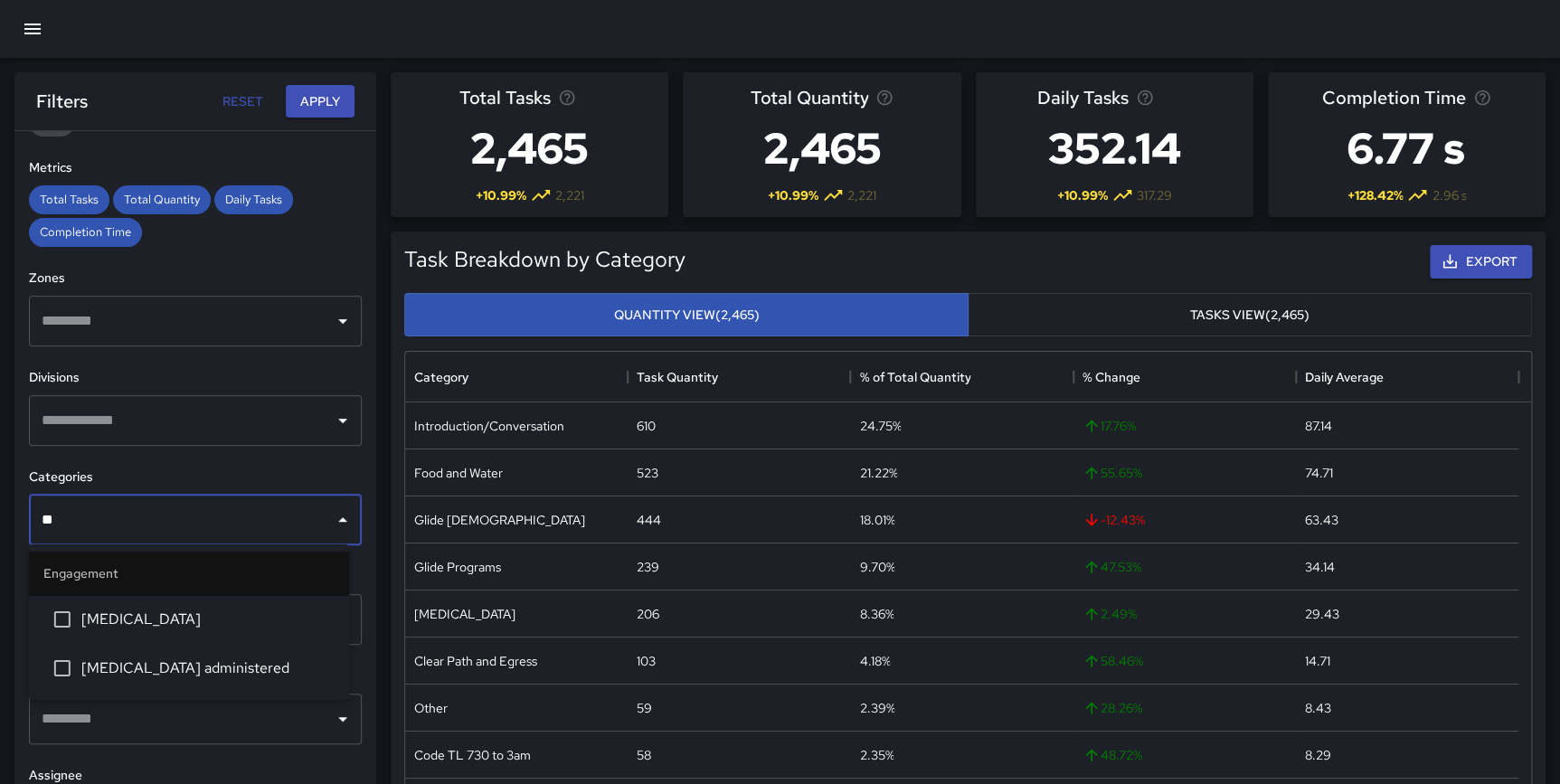
type input "*"
type input "*****"
drag, startPoint x: 88, startPoint y: 519, endPoint x: 24, endPoint y: 521, distance: 64.0
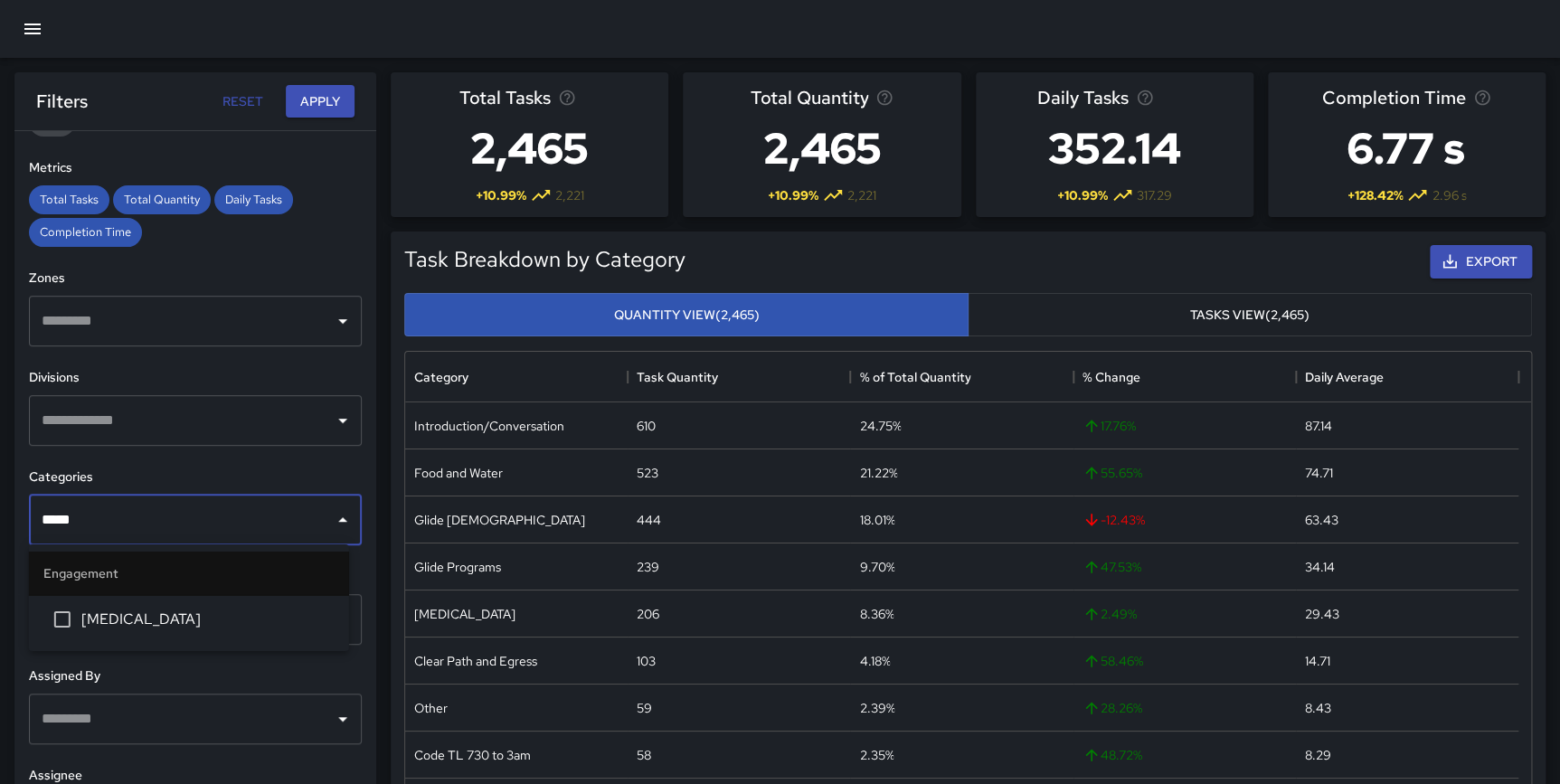
click at [24, 521] on div "**********" at bounding box center [195, 493] width 362 height 725
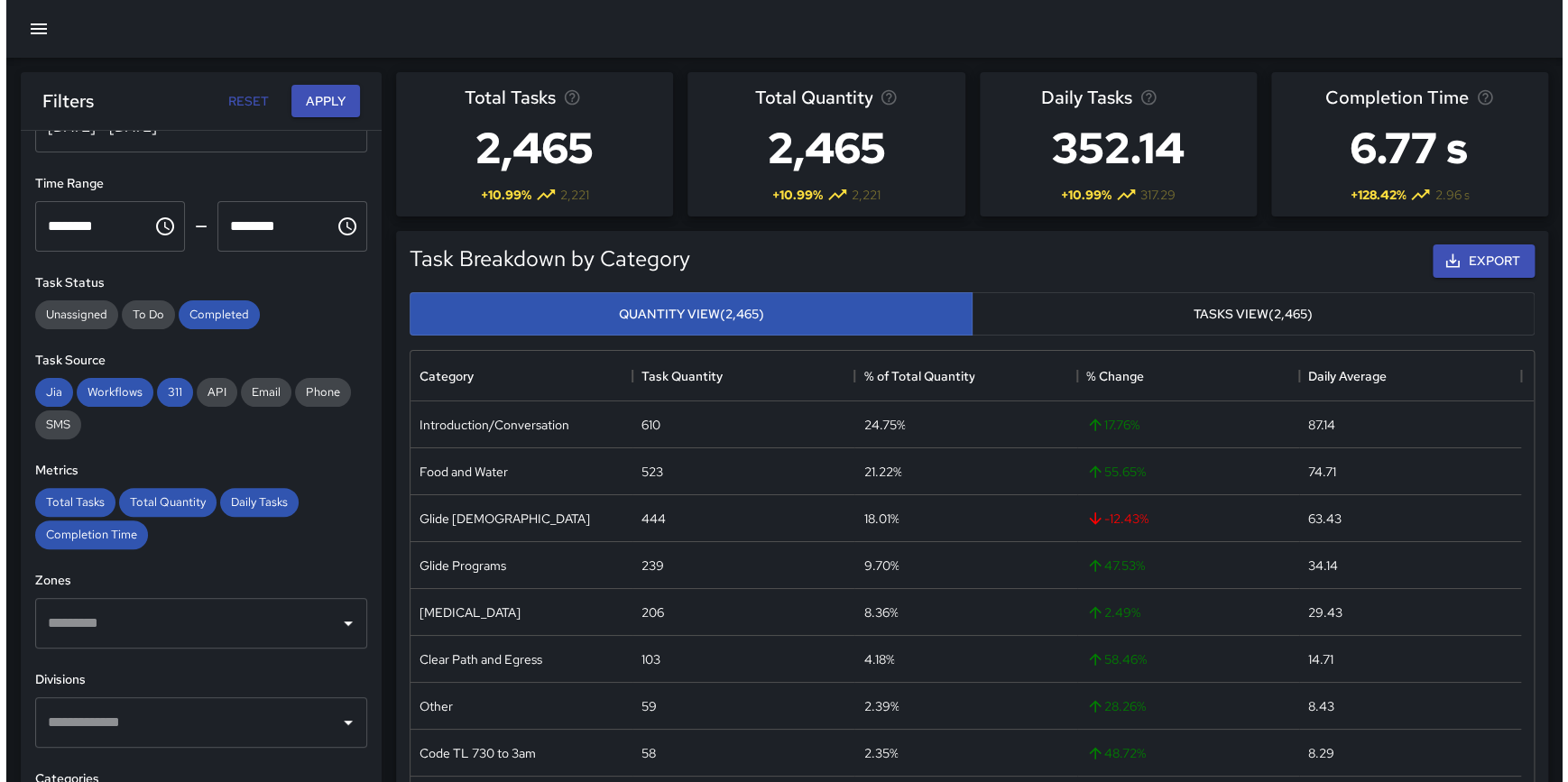
scroll to position [0, 0]
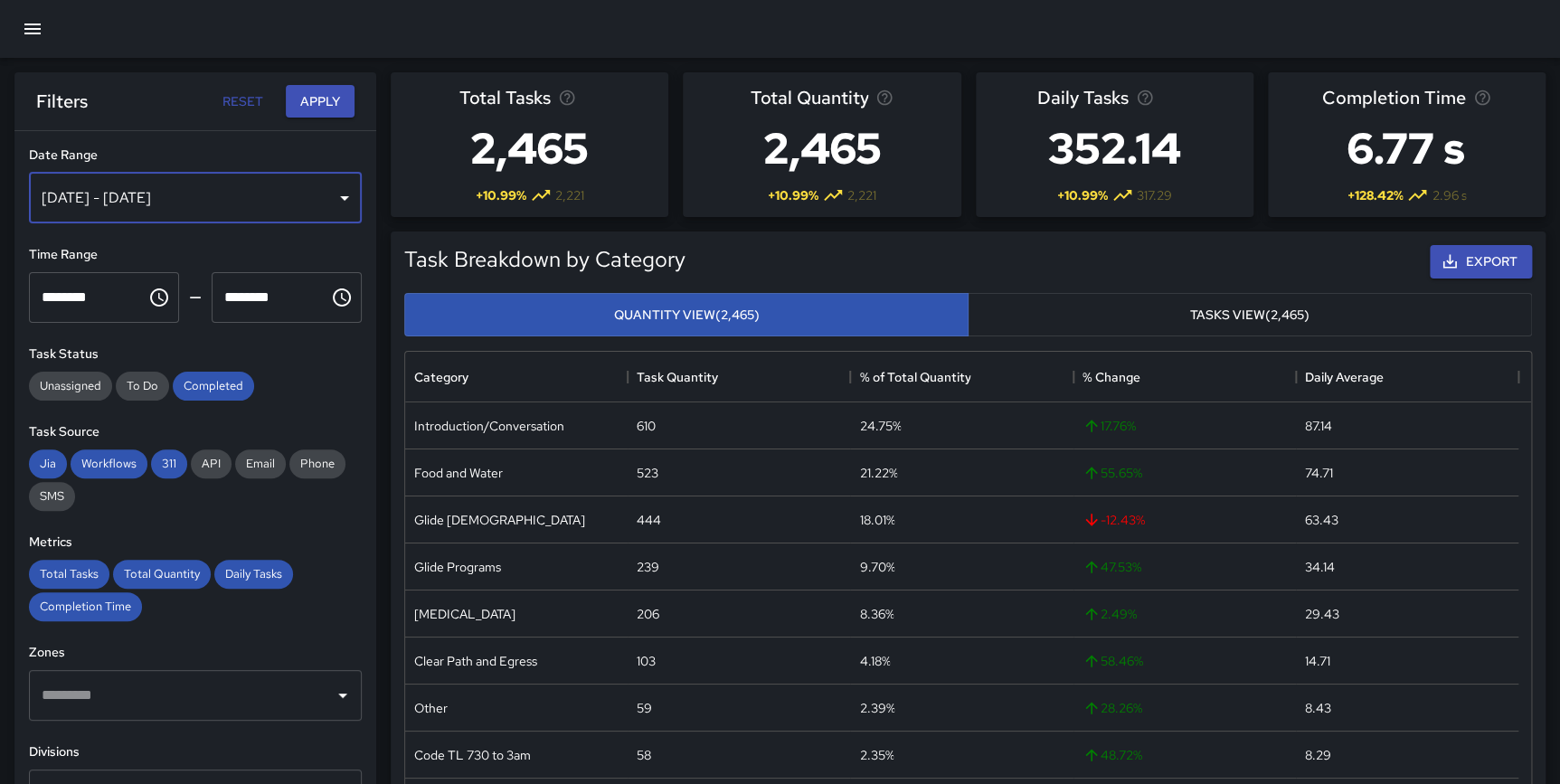
click at [133, 196] on div "[DATE] - [DATE]" at bounding box center [194, 197] width 333 height 51
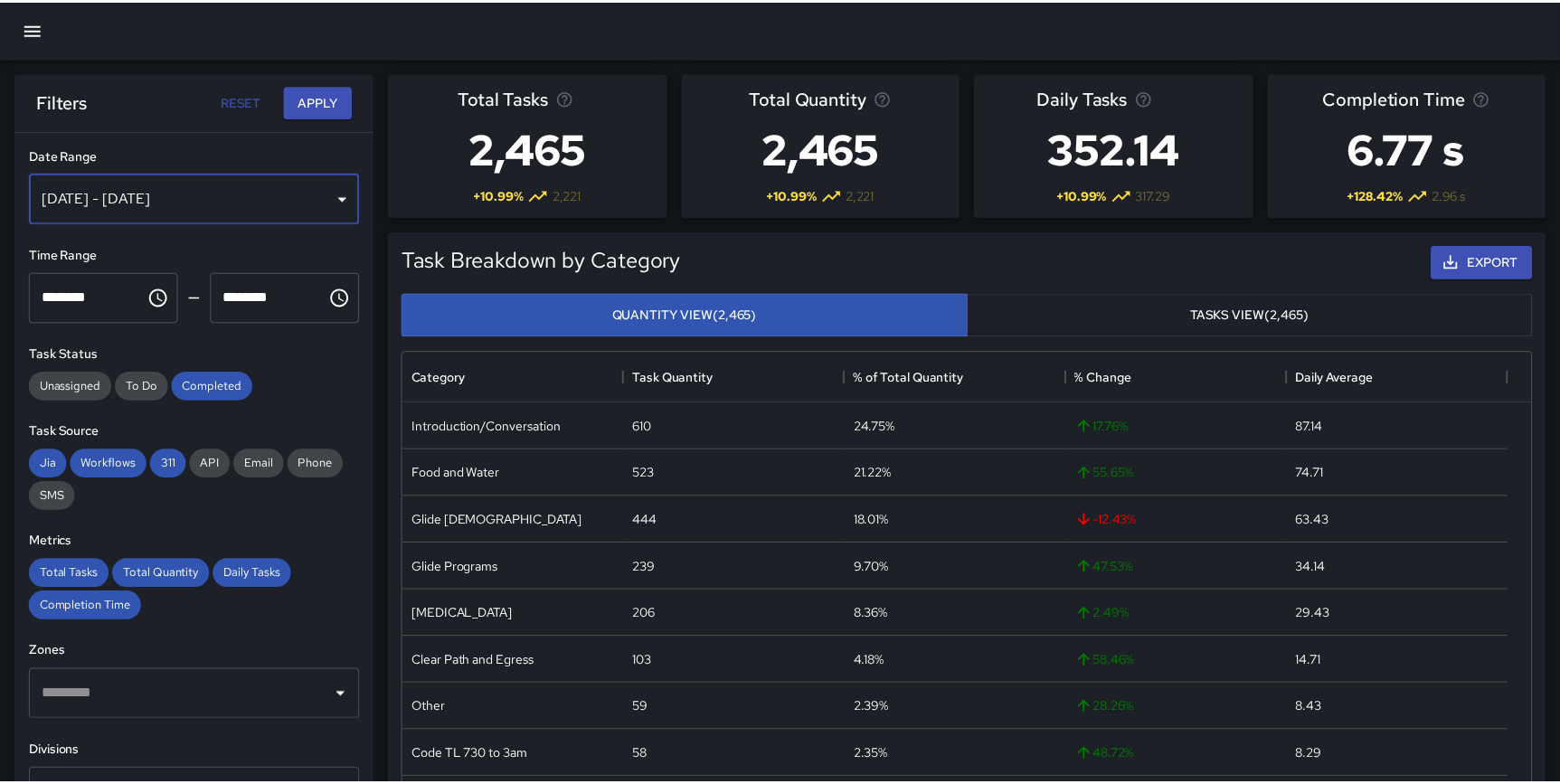
scroll to position [528, 1113]
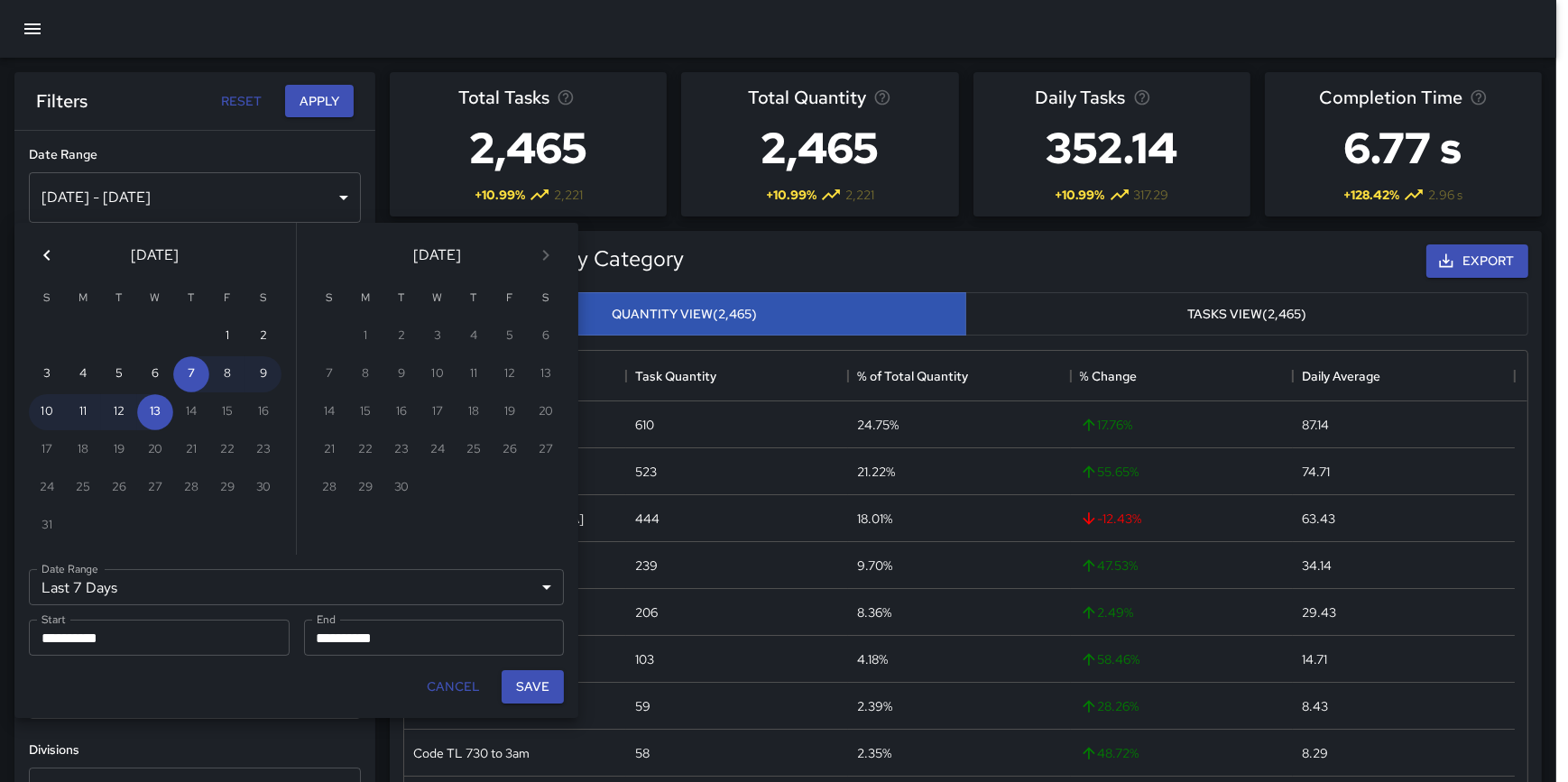
click at [50, 259] on icon "Previous month" at bounding box center [47, 255] width 22 height 22
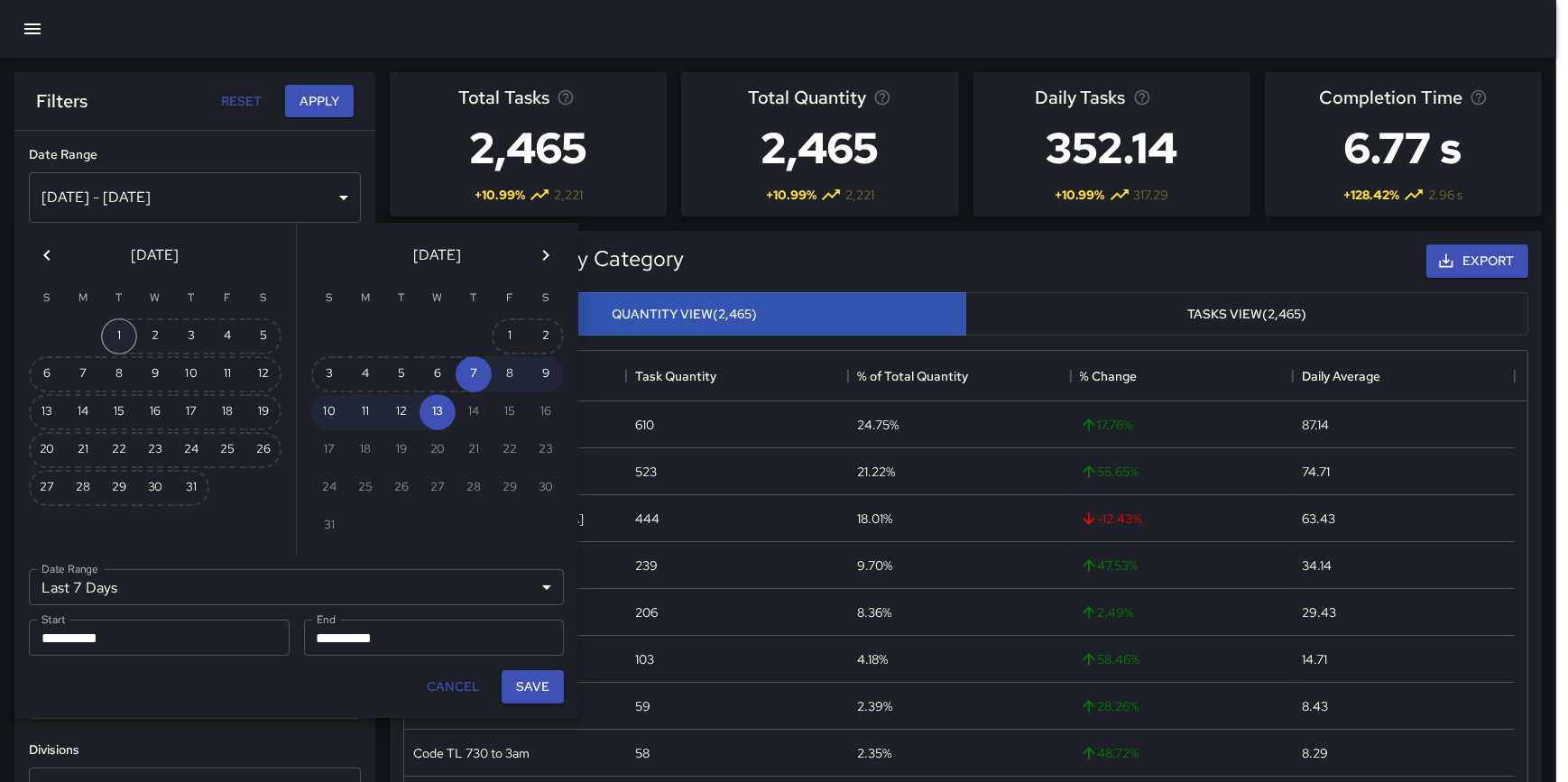
click at [115, 333] on button "1" at bounding box center [119, 335] width 36 height 36
type input "******"
type input "**********"
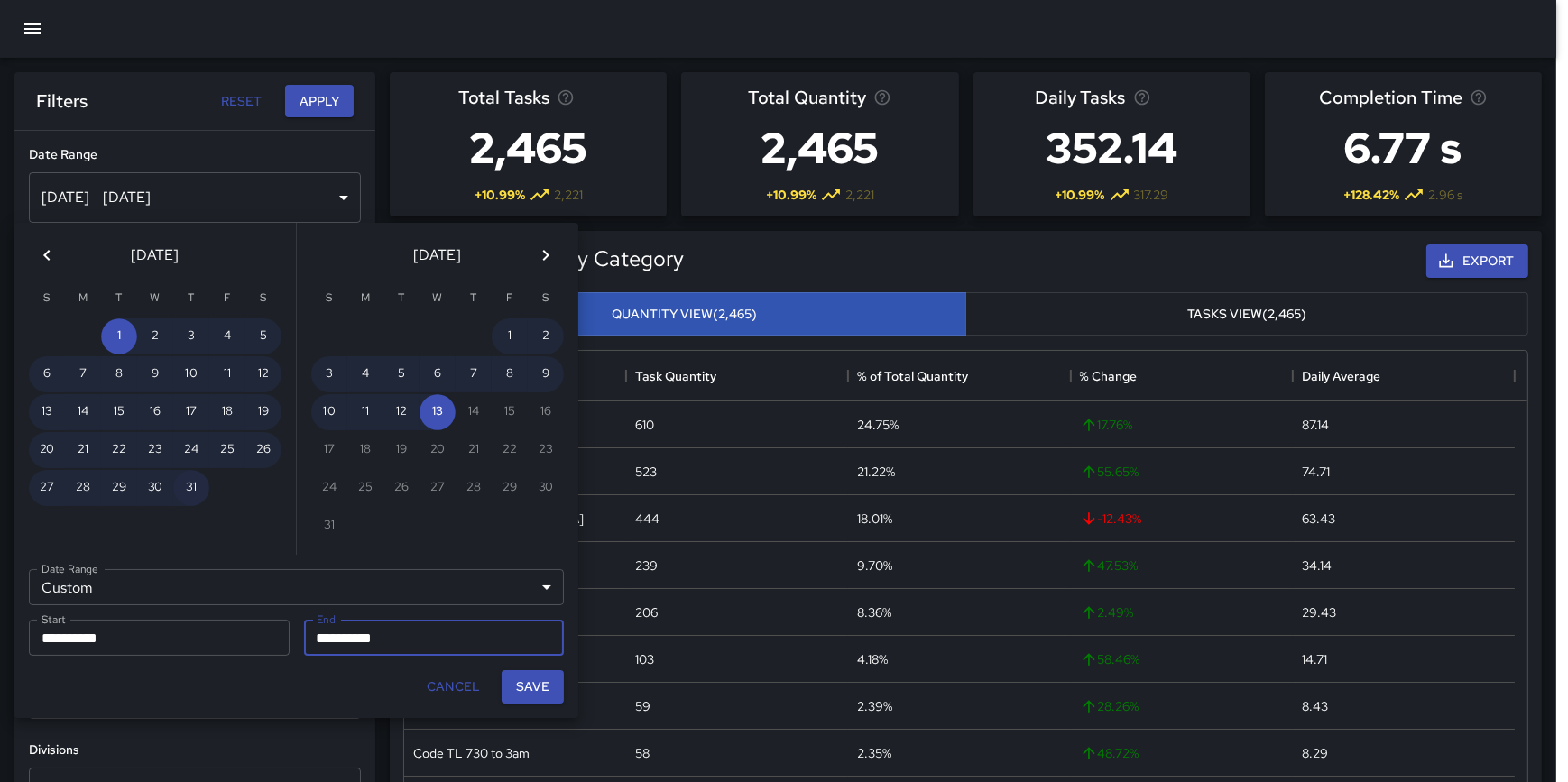
click at [189, 487] on button "31" at bounding box center [190, 487] width 36 height 36
type input "**********"
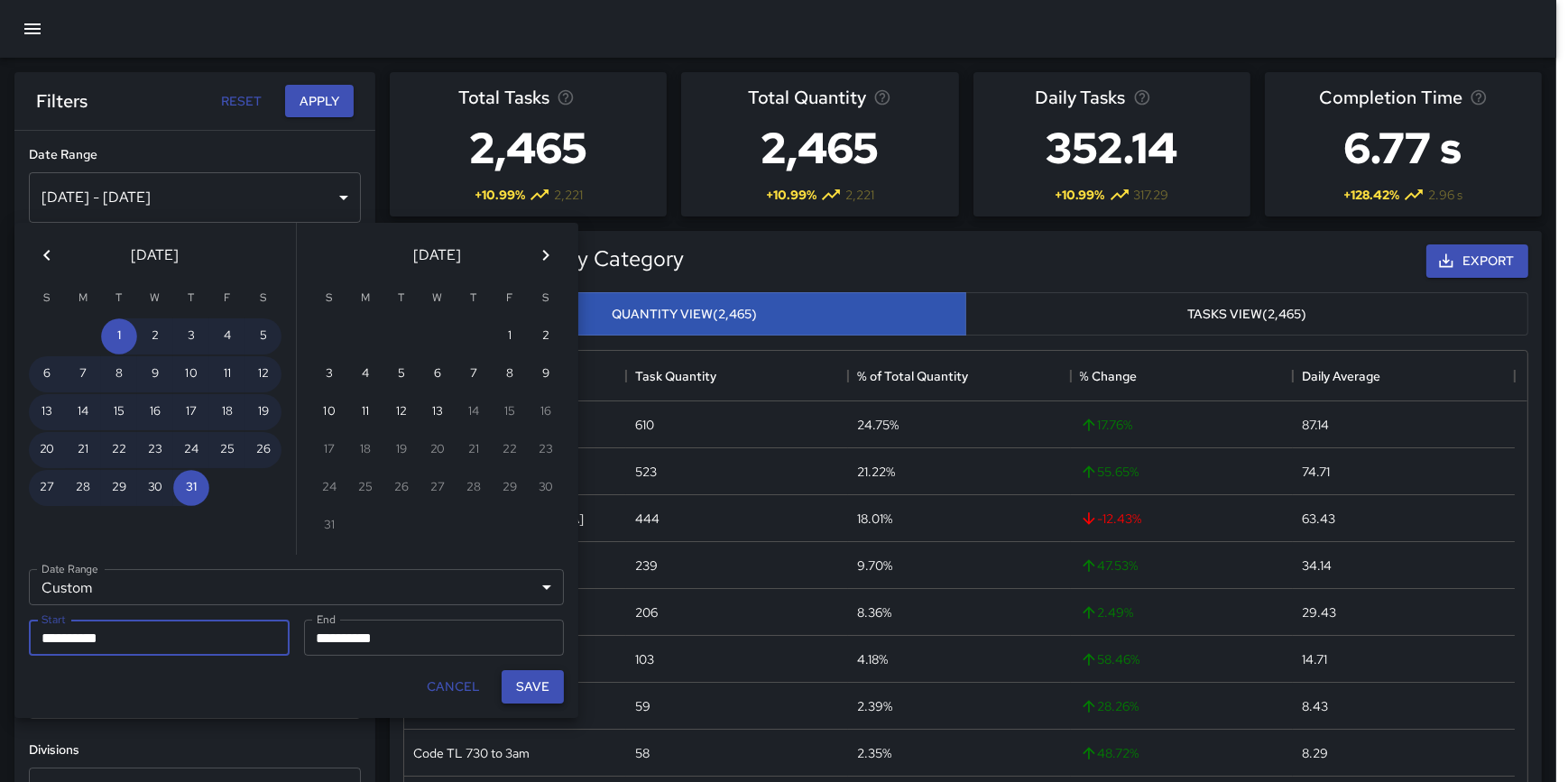
click at [540, 675] on button "Save" at bounding box center [533, 686] width 62 height 33
type input "**********"
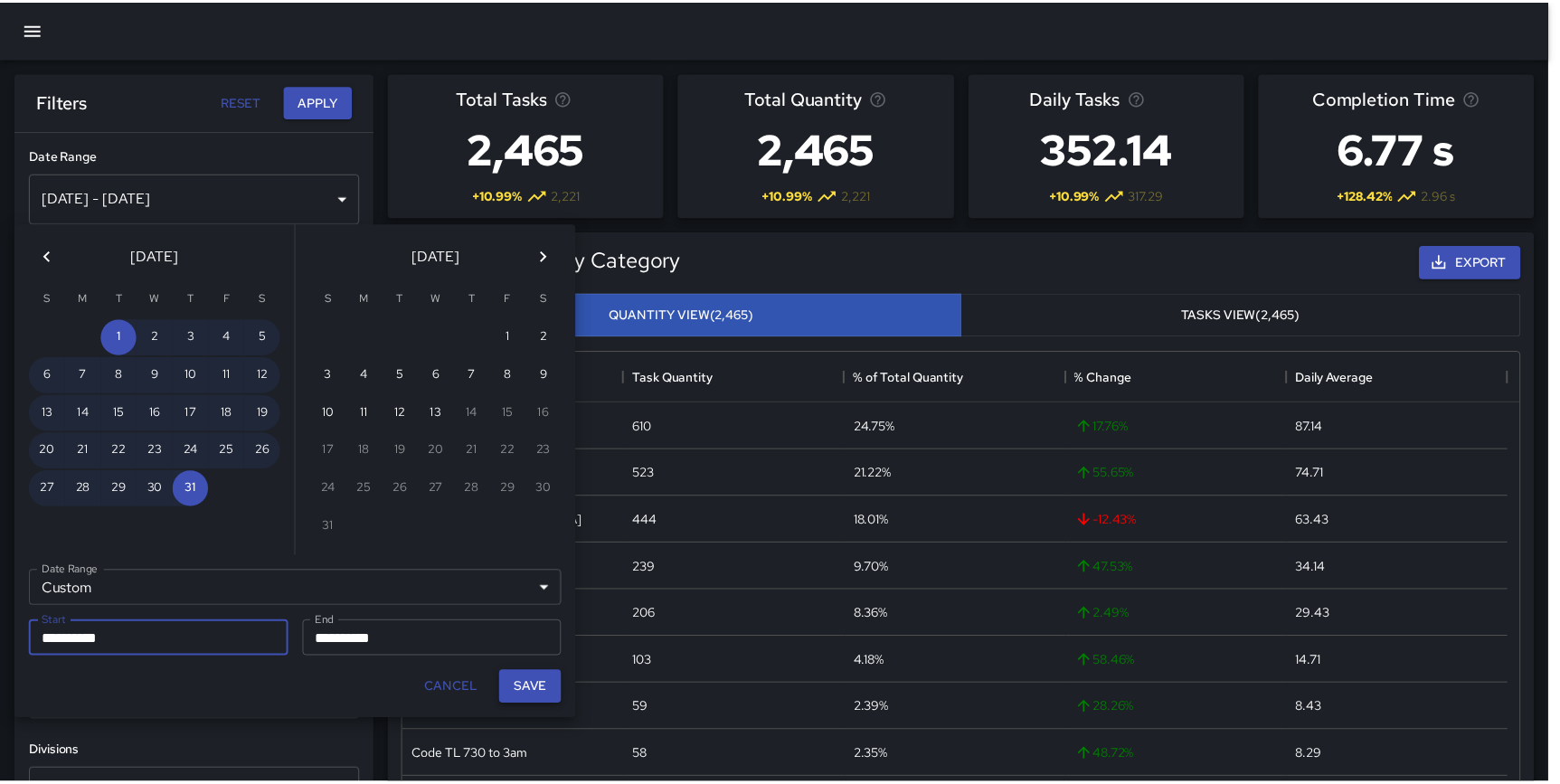
scroll to position [528, 1112]
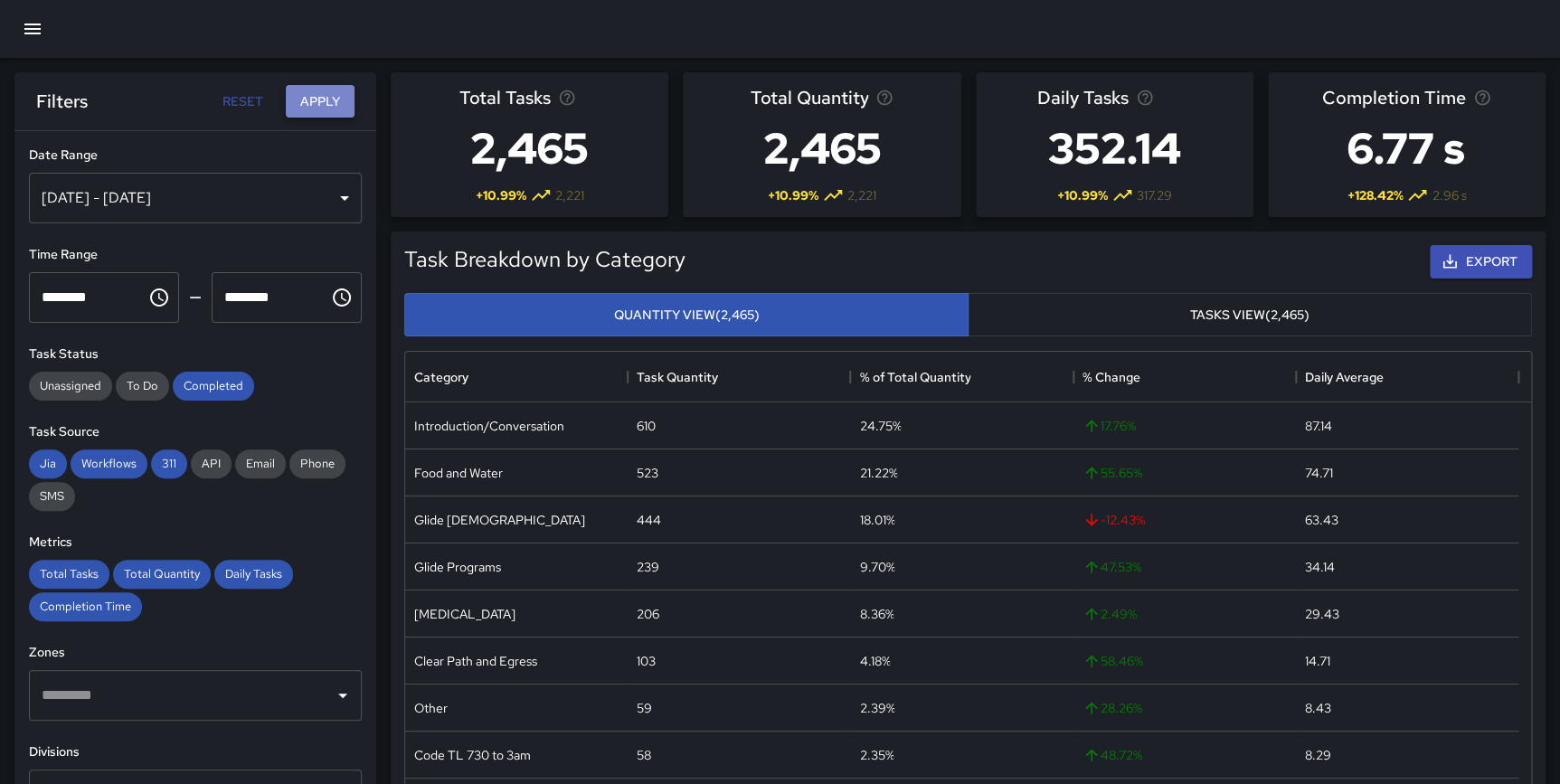
click at [321, 99] on button "Apply" at bounding box center [320, 101] width 69 height 33
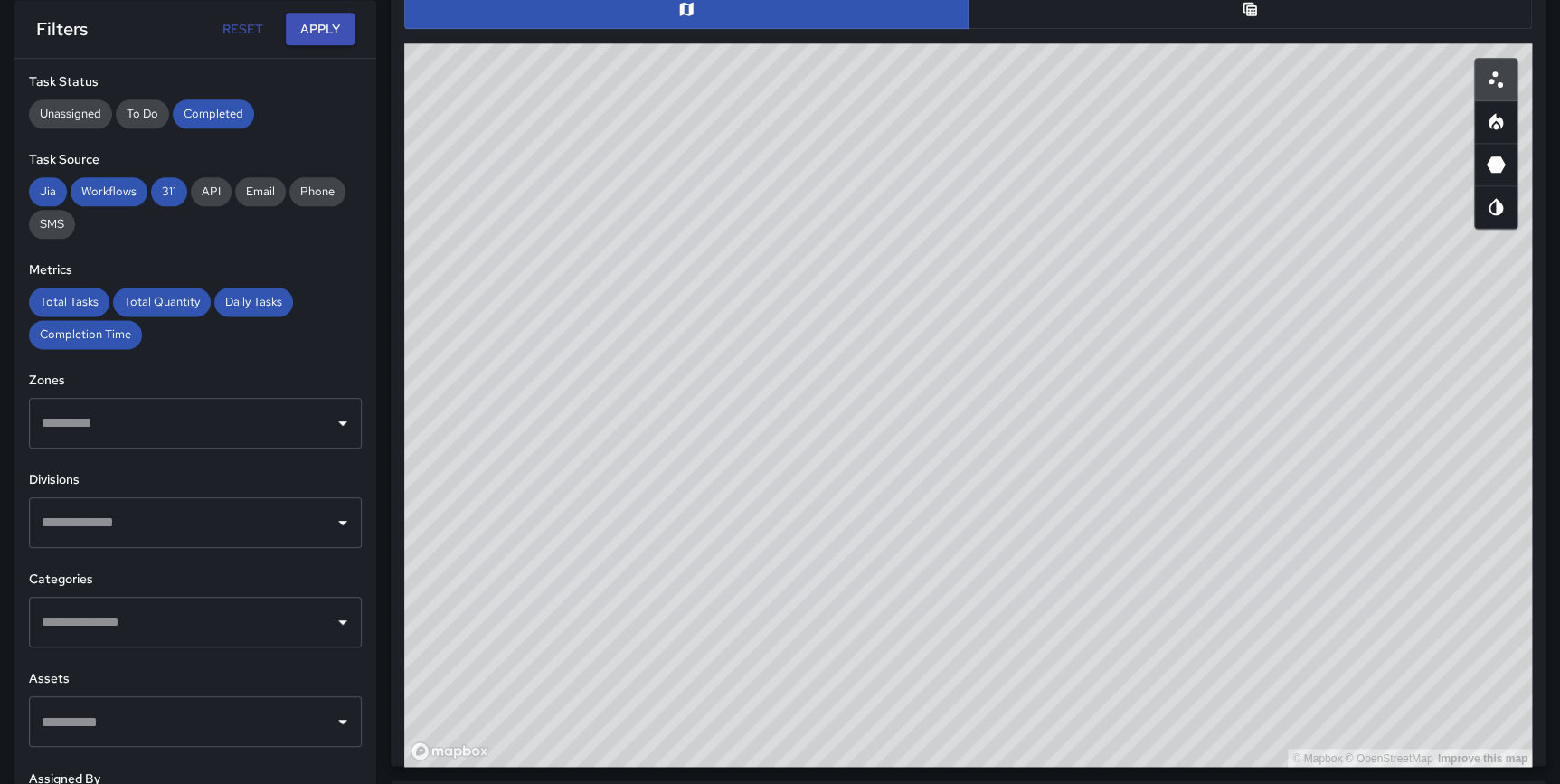
scroll to position [999, 0]
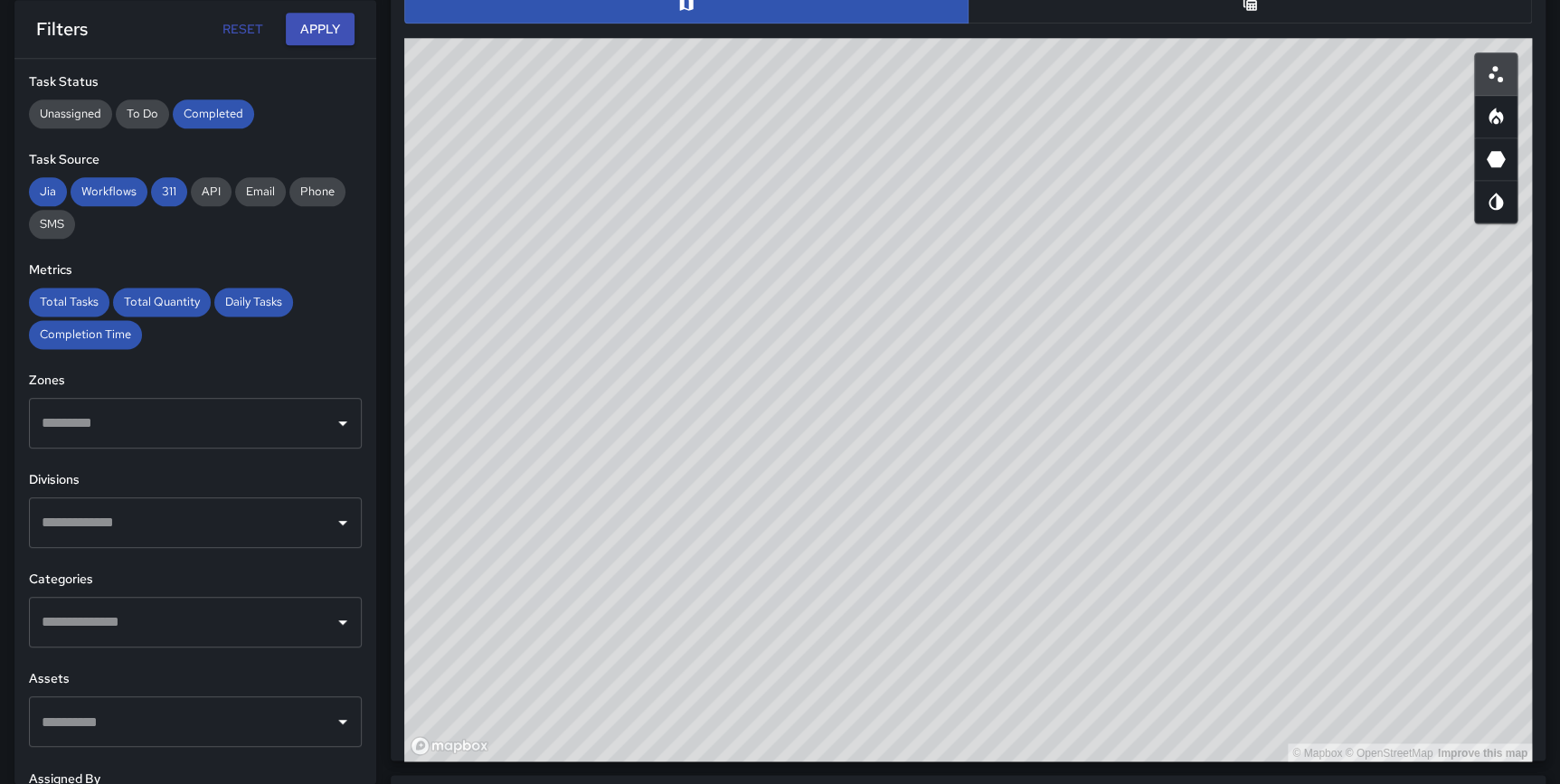
drag, startPoint x: 1126, startPoint y: 485, endPoint x: 1013, endPoint y: 751, distance: 289.0
click at [1013, 751] on div "© Mapbox © OpenStreetMap Improve this map" at bounding box center [968, 399] width 1128 height 723
drag, startPoint x: 1300, startPoint y: 346, endPoint x: 1344, endPoint y: 451, distance: 113.8
click at [1344, 451] on div "© Mapbox © OpenStreetMap Improve this map" at bounding box center [968, 399] width 1128 height 723
drag, startPoint x: 1378, startPoint y: 531, endPoint x: 1375, endPoint y: 547, distance: 16.3
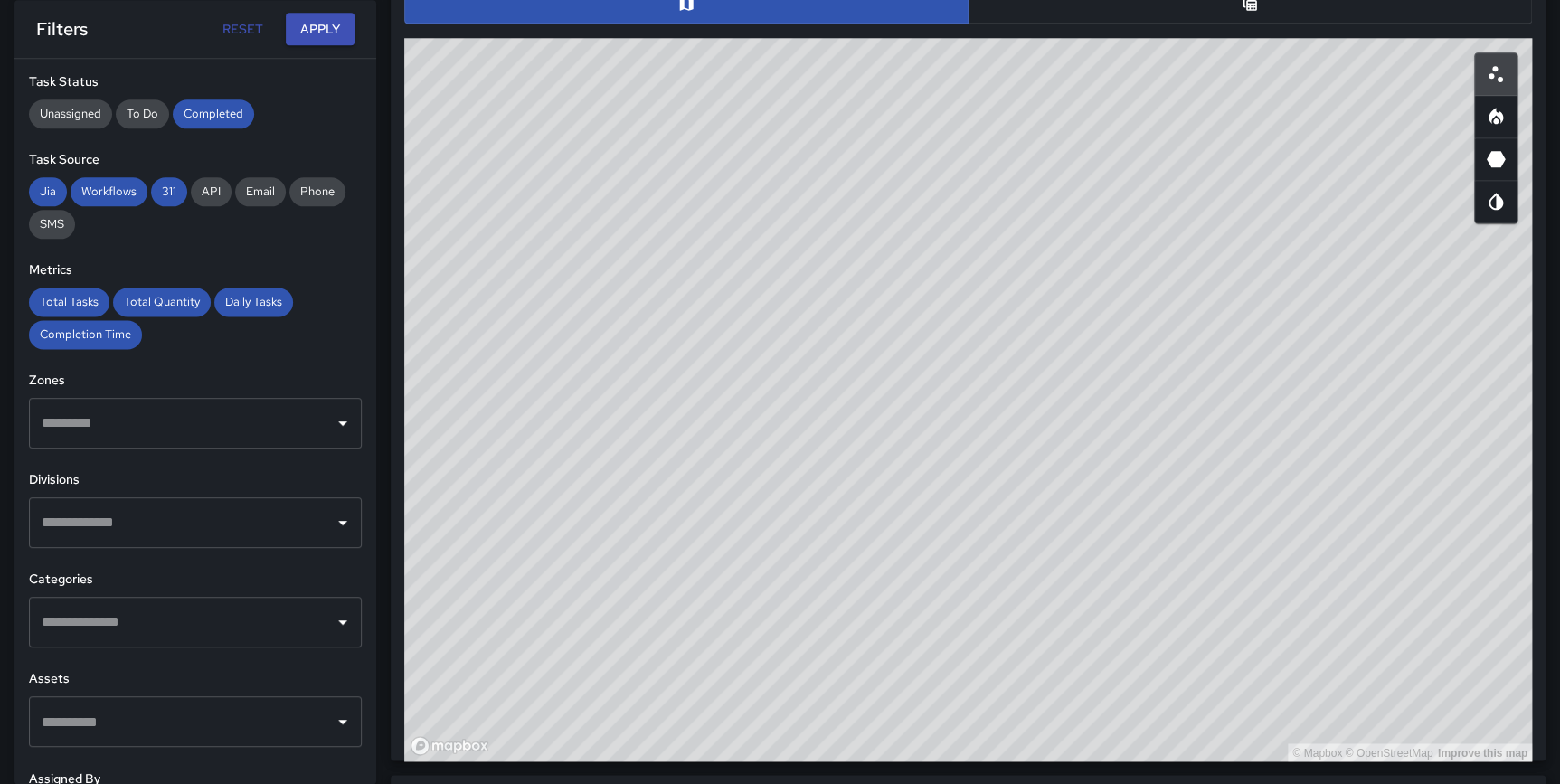
click at [1375, 547] on div "© Mapbox © OpenStreetMap Improve this map" at bounding box center [968, 399] width 1128 height 723
drag, startPoint x: 1165, startPoint y: 490, endPoint x: 1224, endPoint y: 476, distance: 60.6
click at [1224, 476] on div "© Mapbox © OpenStreetMap Improve this map" at bounding box center [968, 399] width 1128 height 723
click at [296, 438] on input "text" at bounding box center [182, 423] width 289 height 34
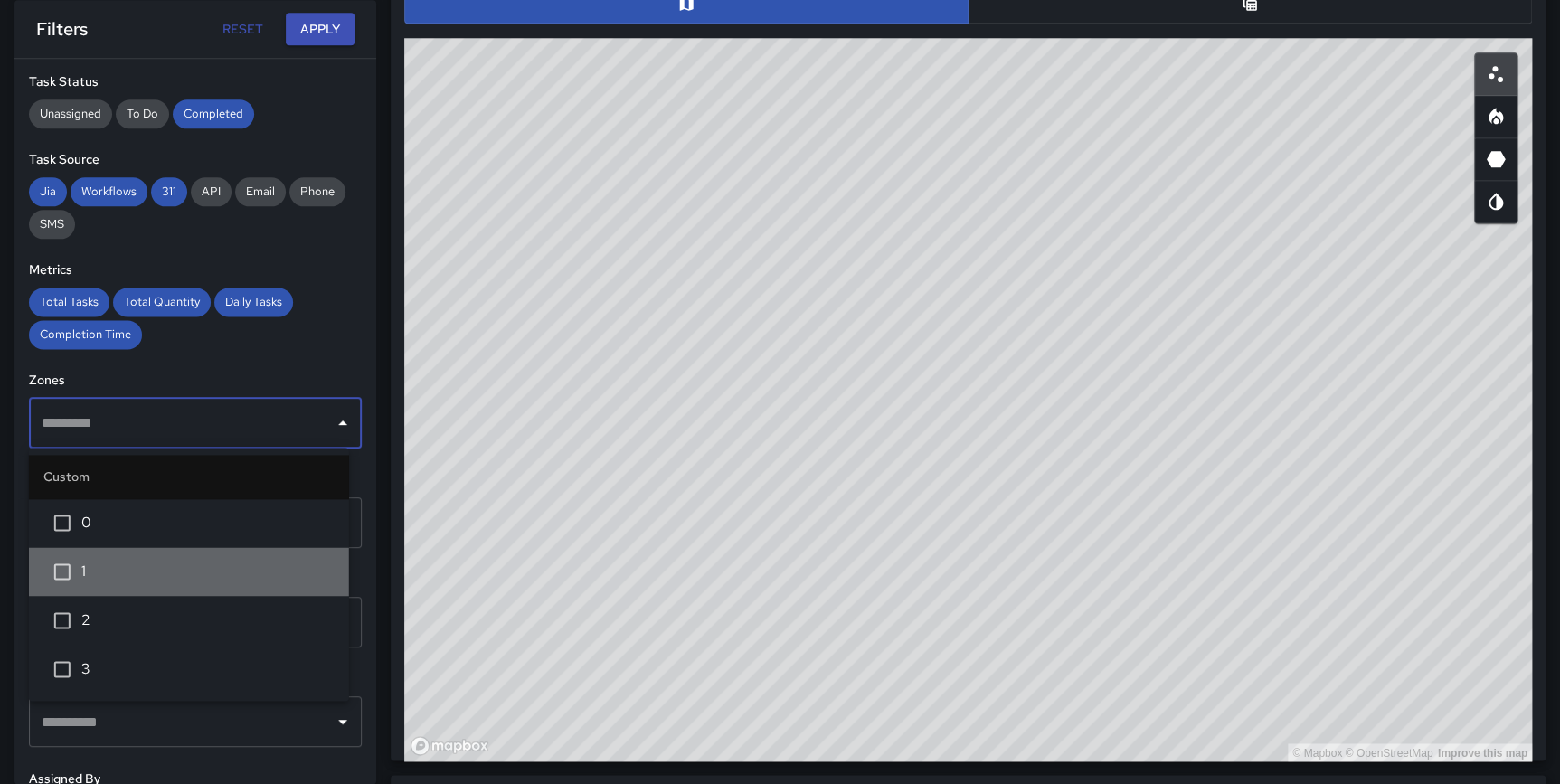
click at [105, 560] on span "1" at bounding box center [207, 571] width 253 height 22
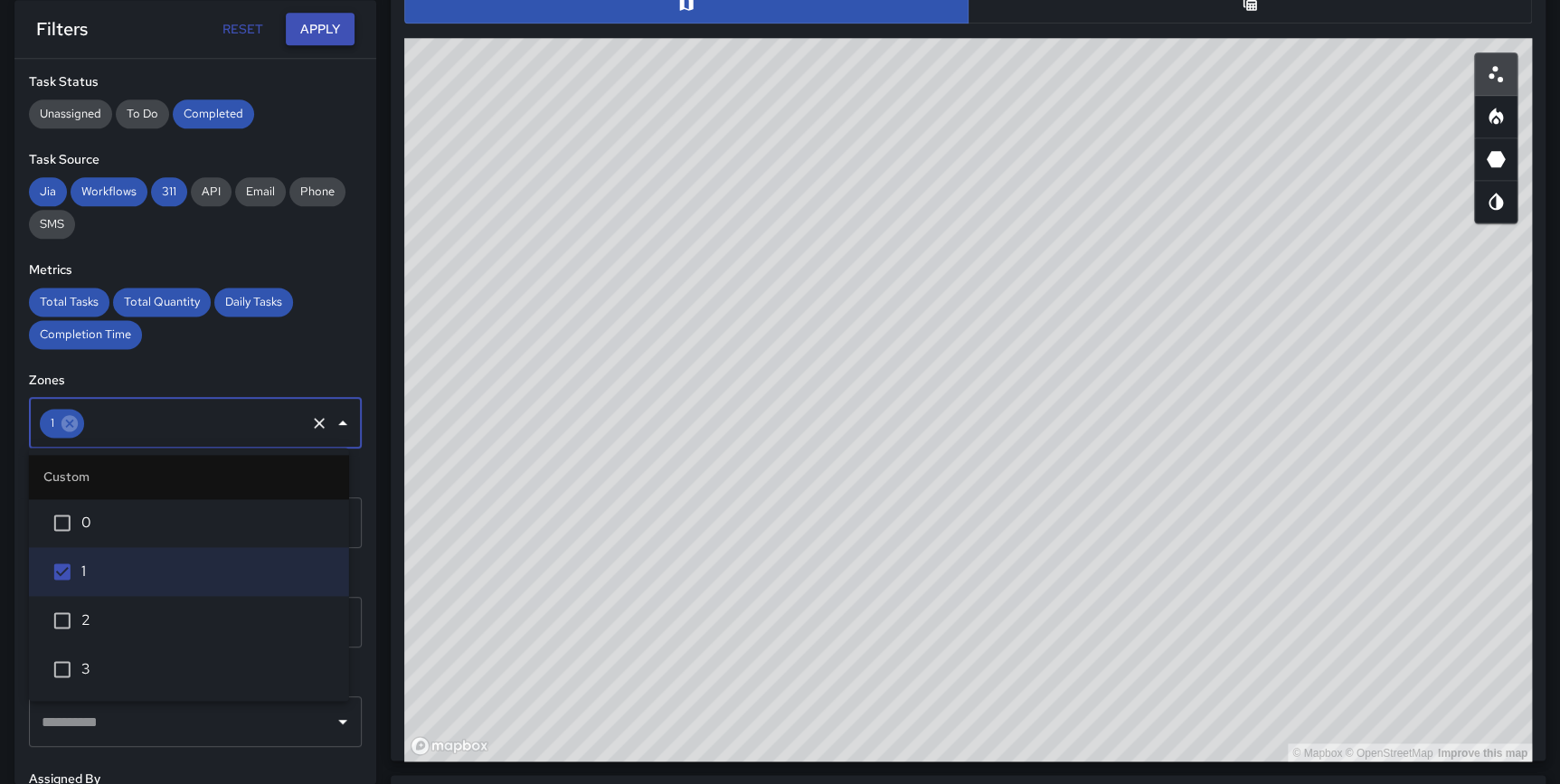
click at [322, 26] on button "Apply" at bounding box center [320, 29] width 69 height 33
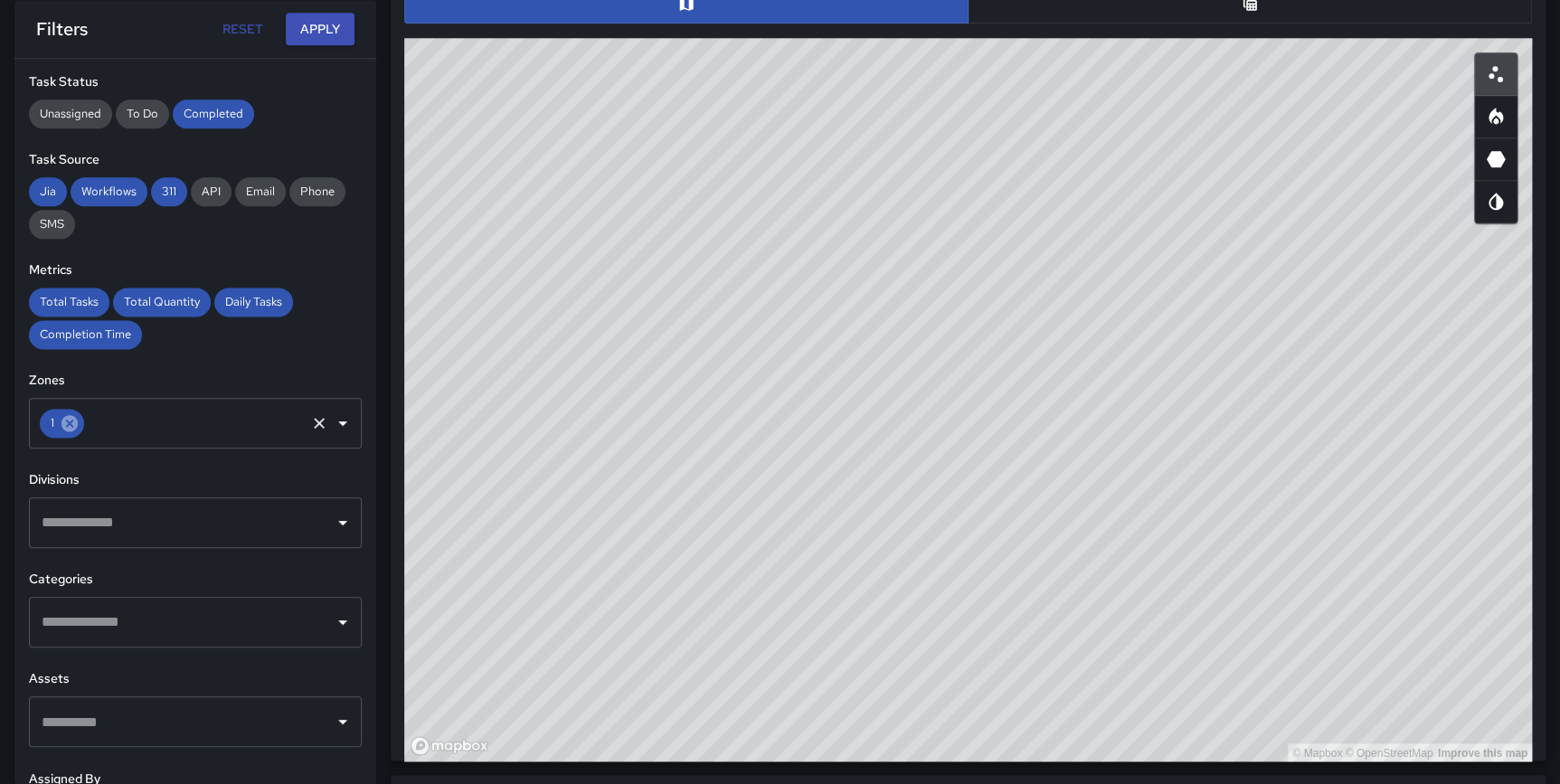
click at [65, 427] on icon at bounding box center [70, 423] width 17 height 17
click at [128, 424] on input "text" at bounding box center [182, 423] width 289 height 34
drag, startPoint x: 1206, startPoint y: 348, endPoint x: 1160, endPoint y: 405, distance: 73.2
click at [1160, 405] on div "© Mapbox © OpenStreetMap Improve this map" at bounding box center [968, 399] width 1128 height 723
click at [264, 433] on input "text" at bounding box center [182, 423] width 289 height 34
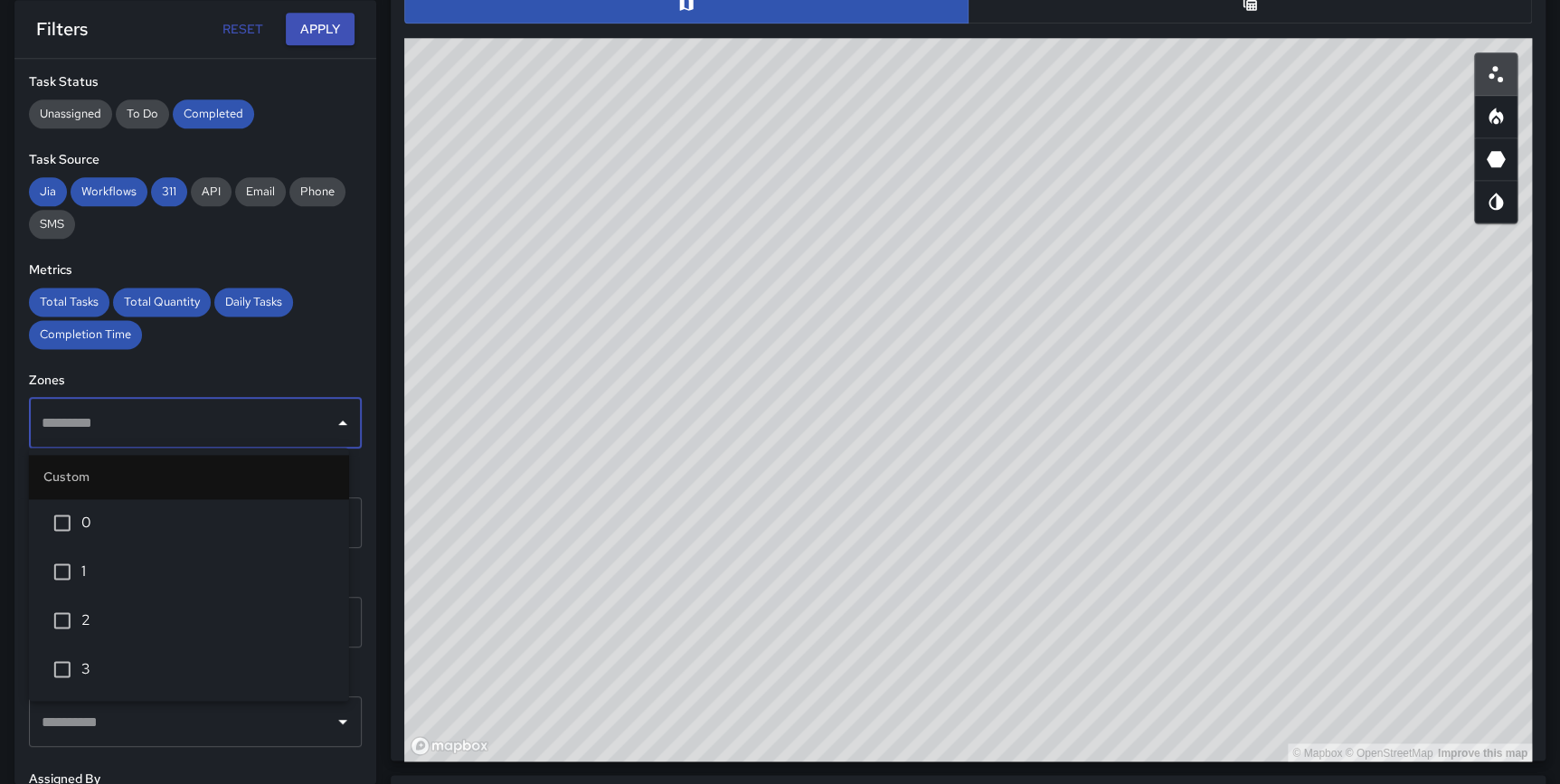
click at [186, 610] on span "2" at bounding box center [207, 620] width 253 height 22
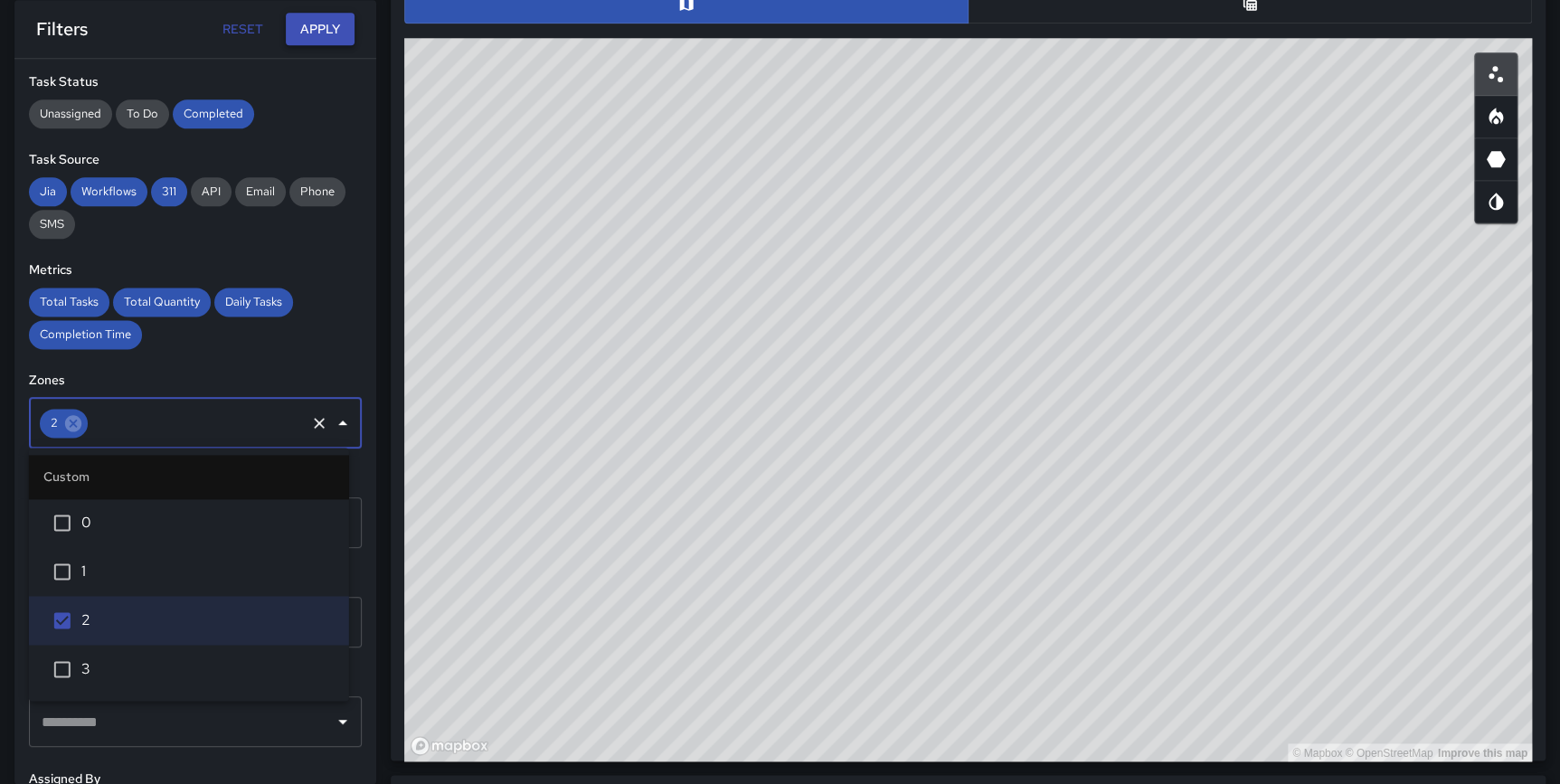
click at [332, 32] on button "Apply" at bounding box center [320, 29] width 69 height 33
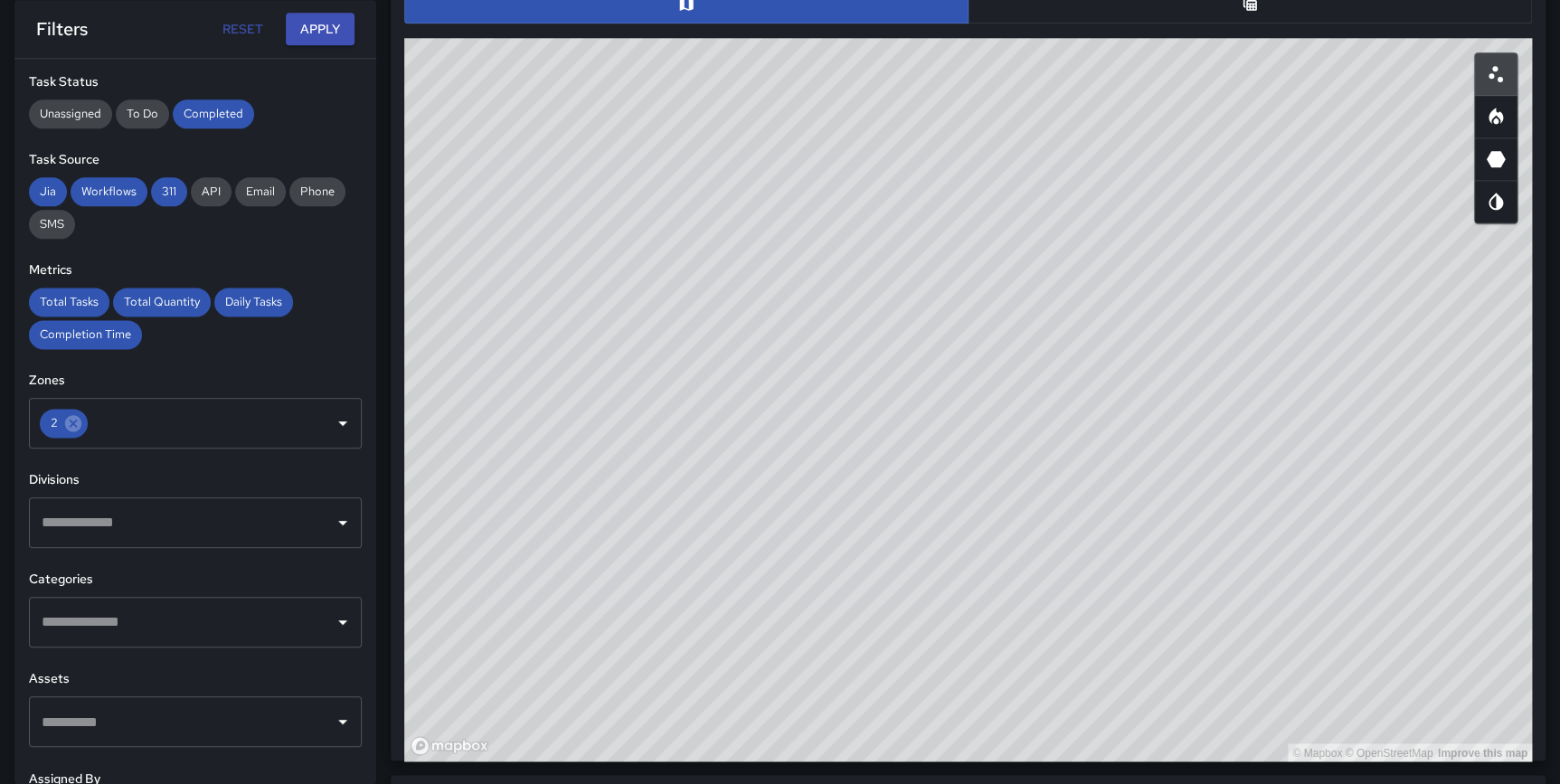
drag, startPoint x: 995, startPoint y: 457, endPoint x: 997, endPoint y: 497, distance: 40.0
click at [997, 497] on div "© Mapbox © OpenStreetMap Improve this map" at bounding box center [968, 399] width 1128 height 723
click at [1501, 107] on icon "Heatmap" at bounding box center [1495, 117] width 22 height 22
type button "heatmap"
drag, startPoint x: 1093, startPoint y: 431, endPoint x: 1089, endPoint y: 442, distance: 11.7
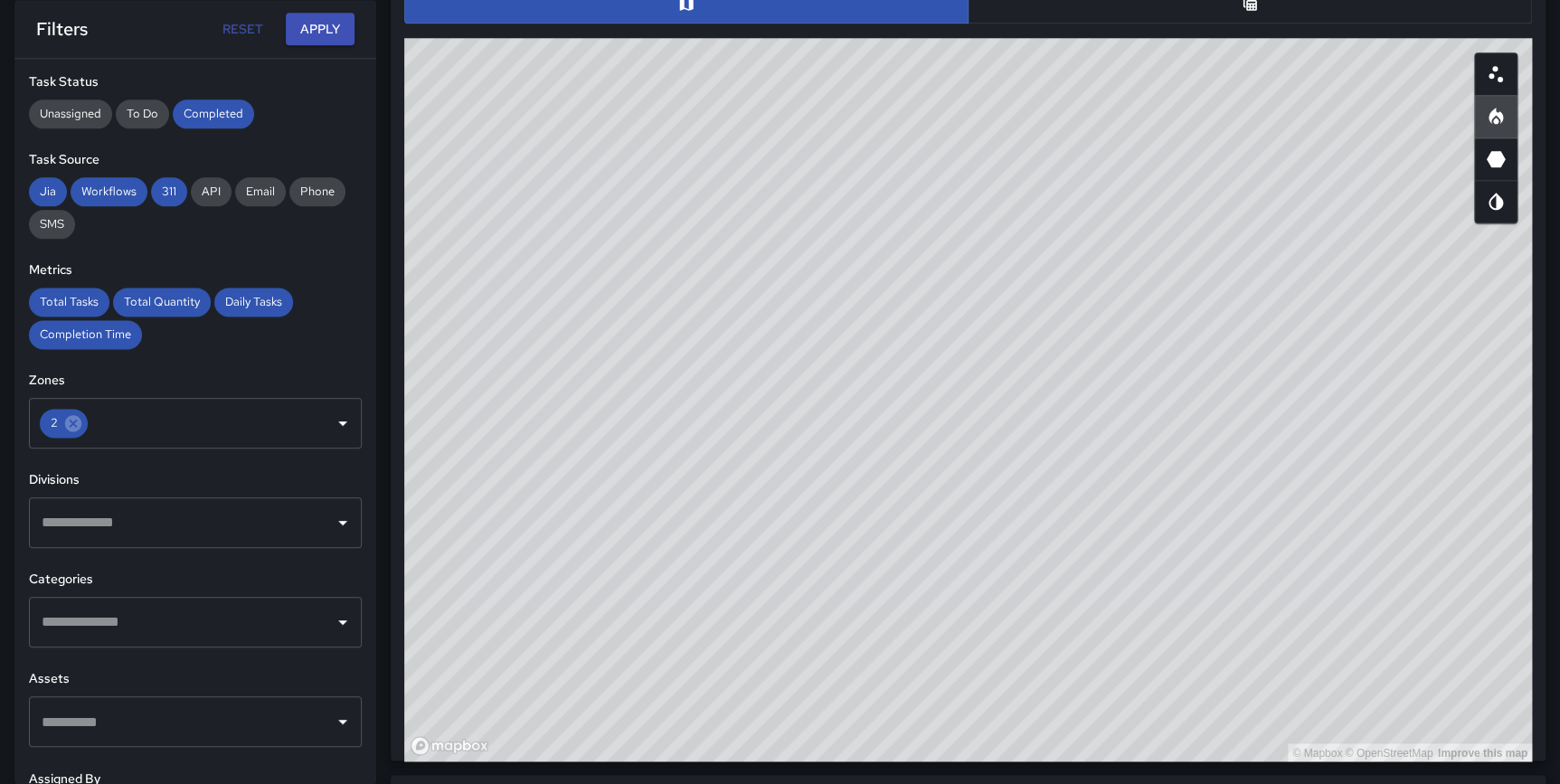
click at [1089, 442] on div "© Mapbox © OpenStreetMap Improve this map" at bounding box center [968, 399] width 1128 height 723
click at [1500, 76] on circle "Scatterplot" at bounding box center [1500, 78] width 6 height 6
type button "scatterplot"
click at [114, 614] on input "text" at bounding box center [182, 622] width 289 height 34
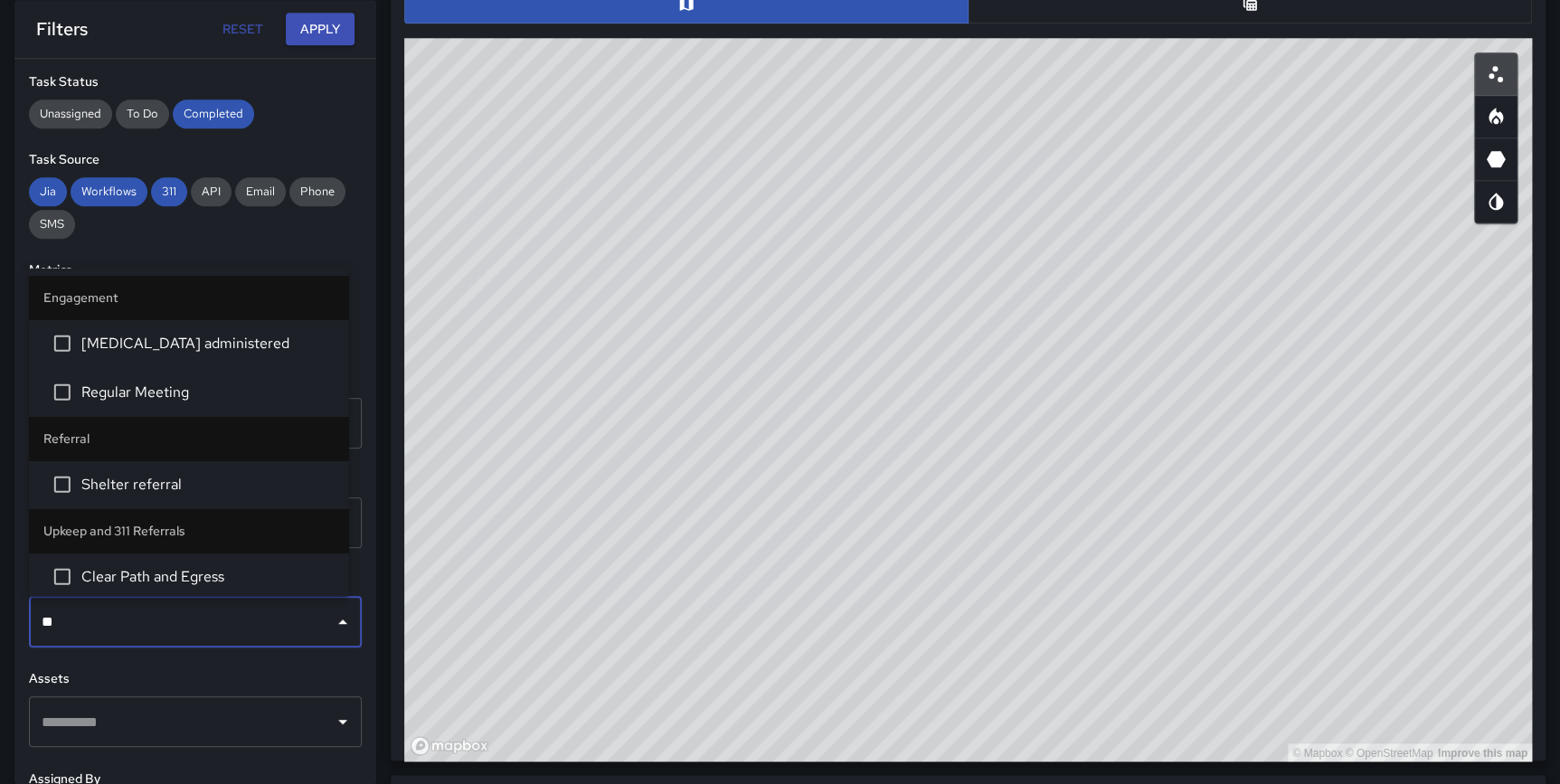
type input "***"
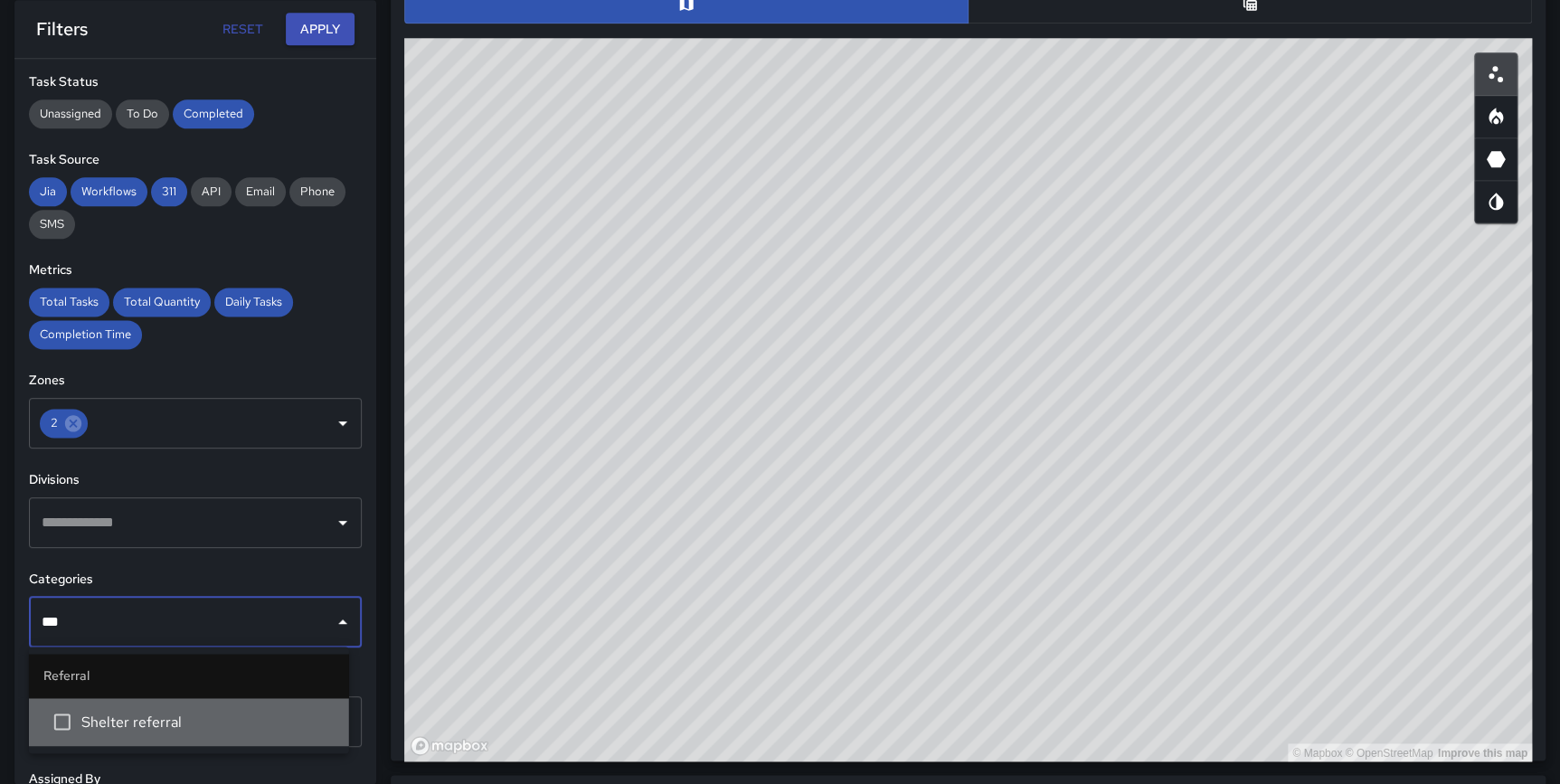
click at [136, 723] on span "Shelter referral" at bounding box center [207, 721] width 253 height 22
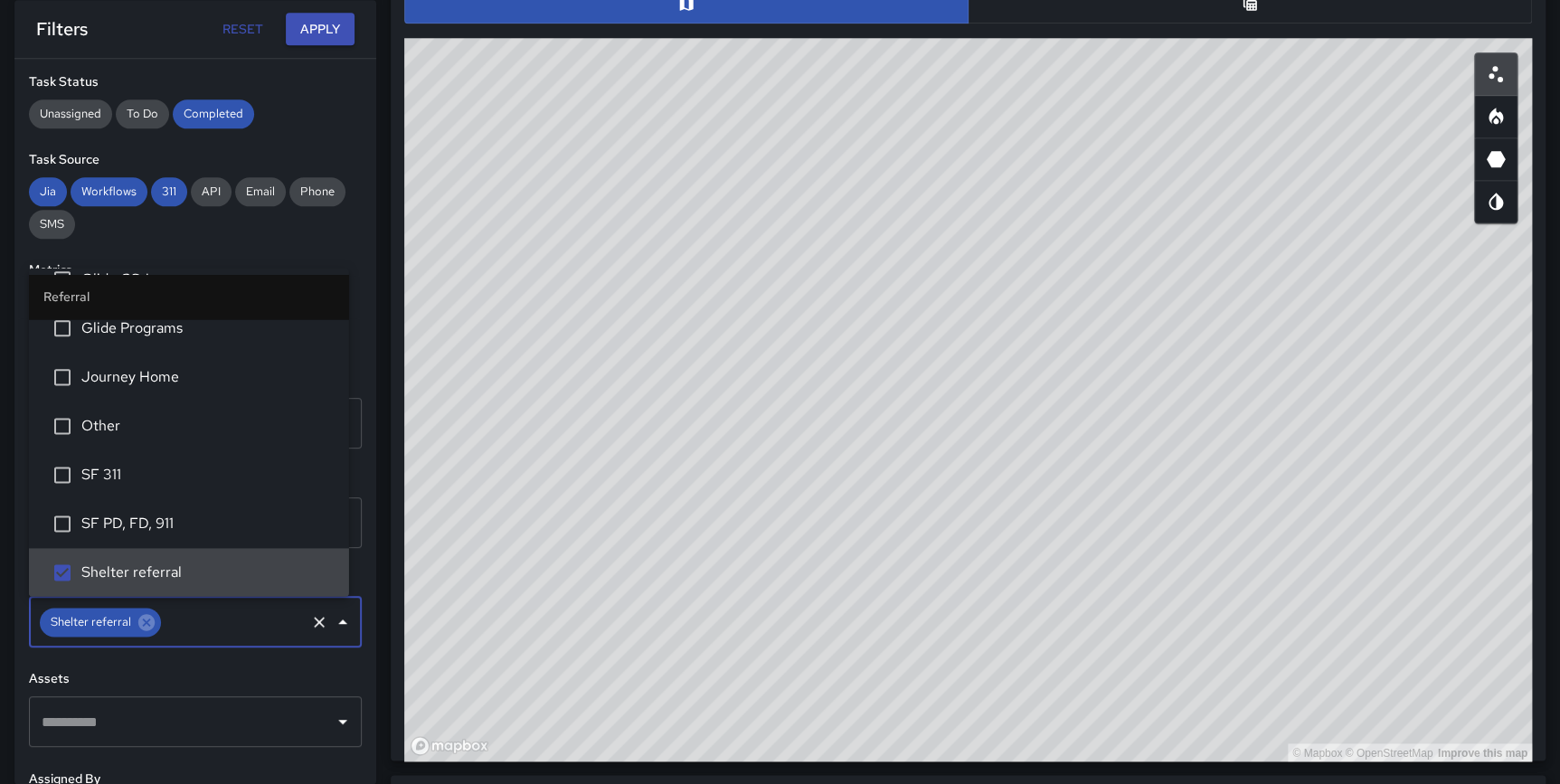
type input "*"
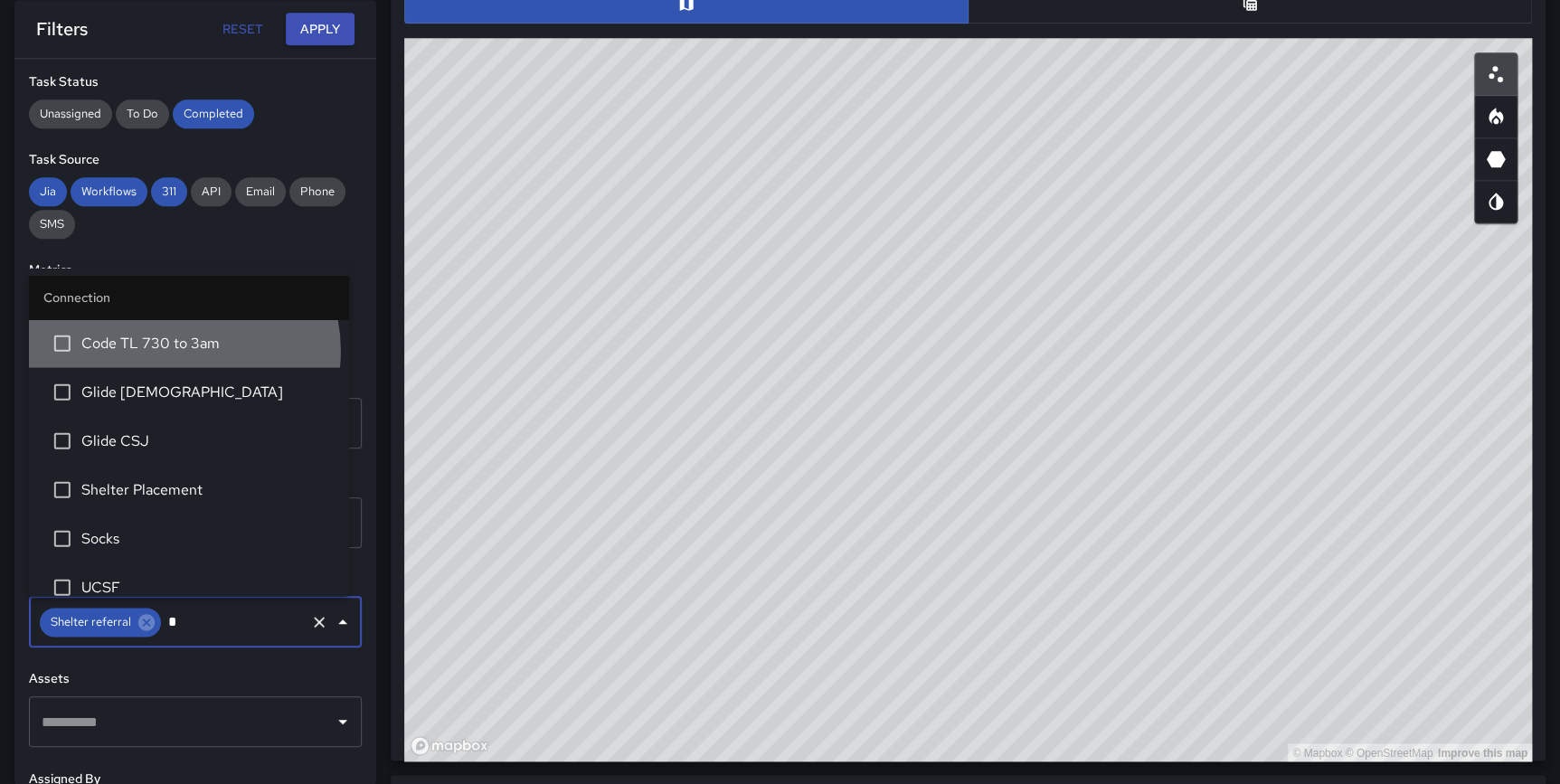
click at [182, 350] on span "Code TL 730 to 3am" at bounding box center [207, 343] width 253 height 22
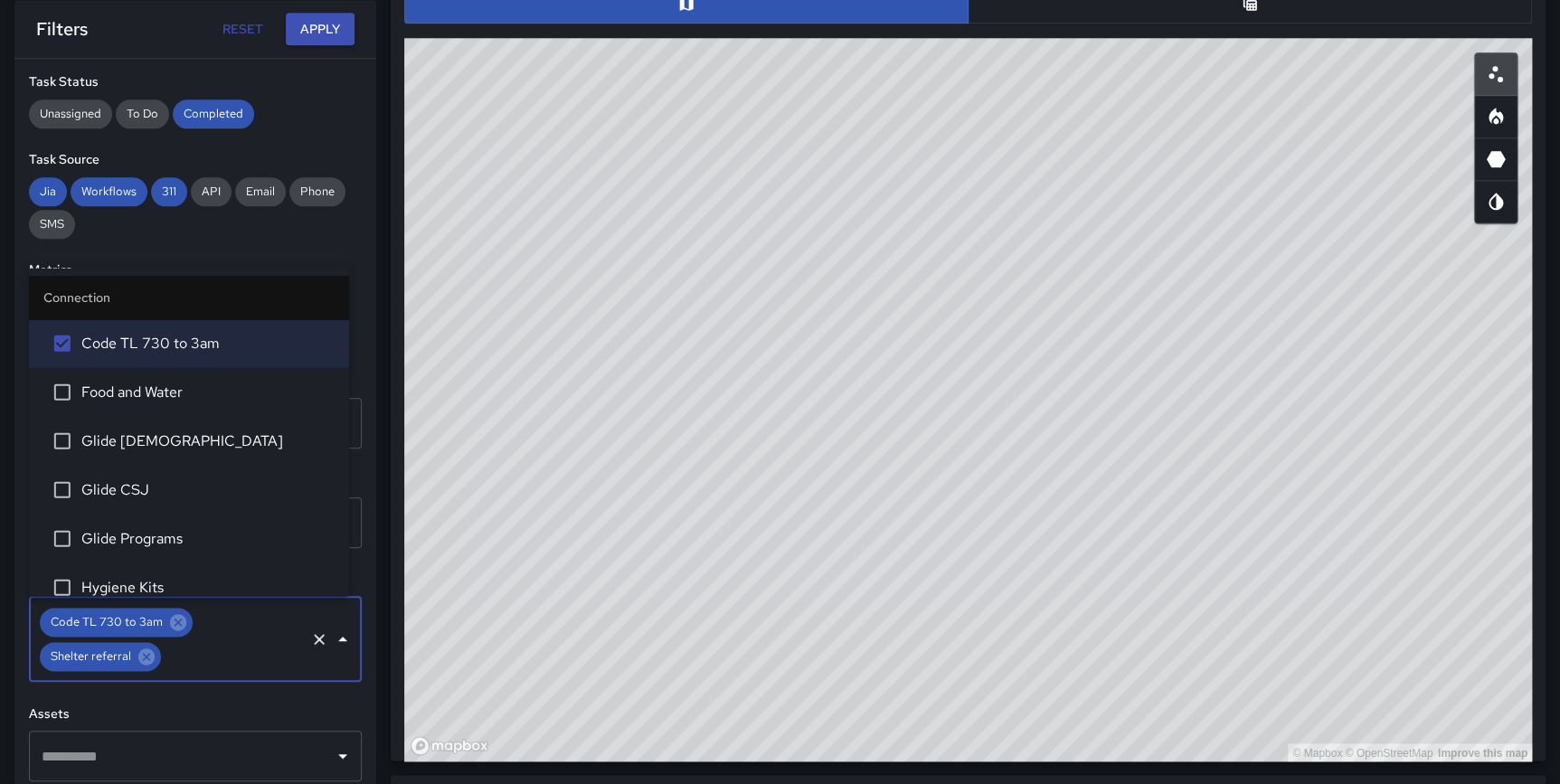
click at [178, 383] on span "Food and Water" at bounding box center [207, 392] width 253 height 22
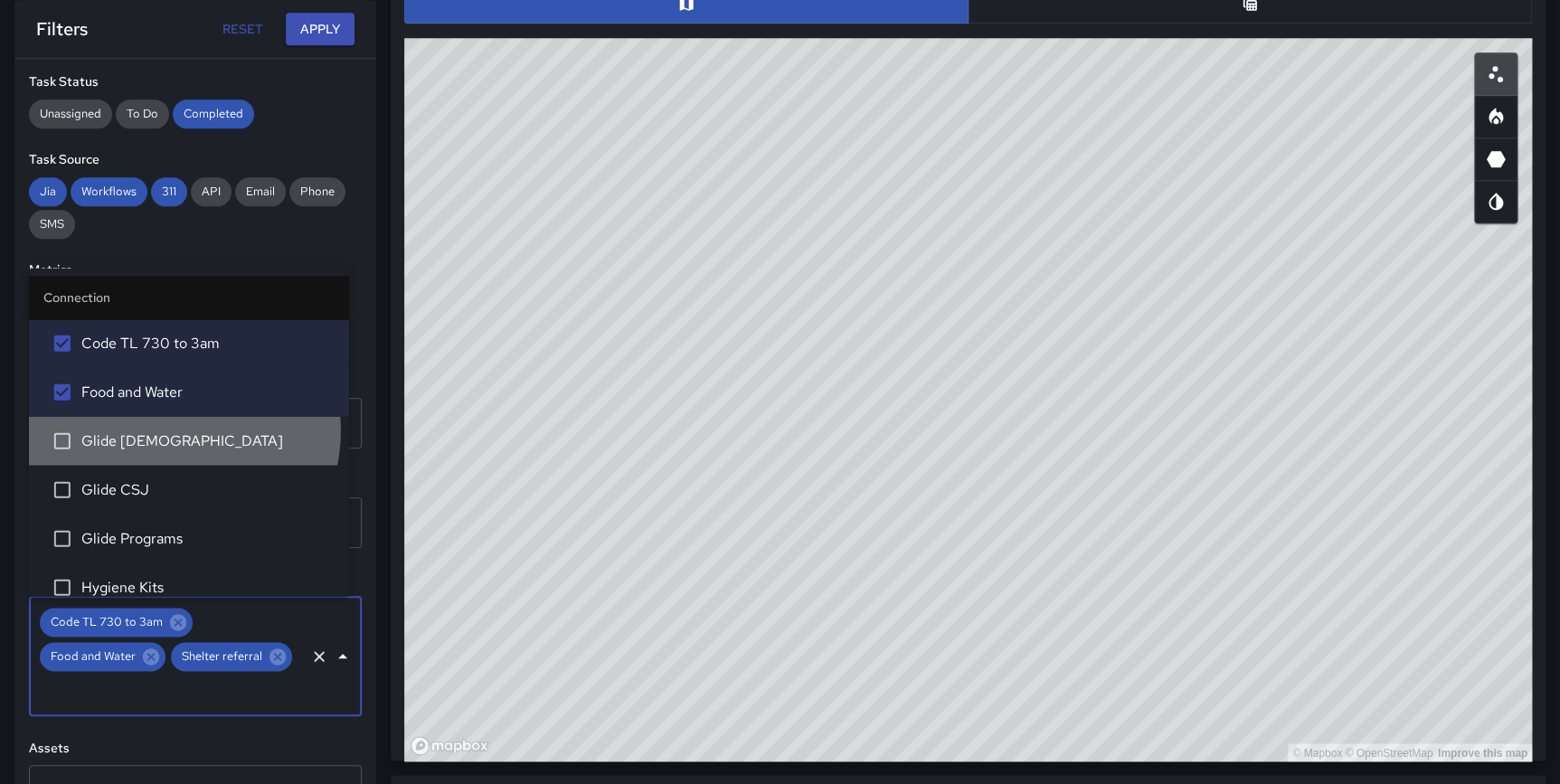
click at [171, 429] on span "Glide [DEMOGRAPHIC_DATA]" at bounding box center [207, 440] width 253 height 22
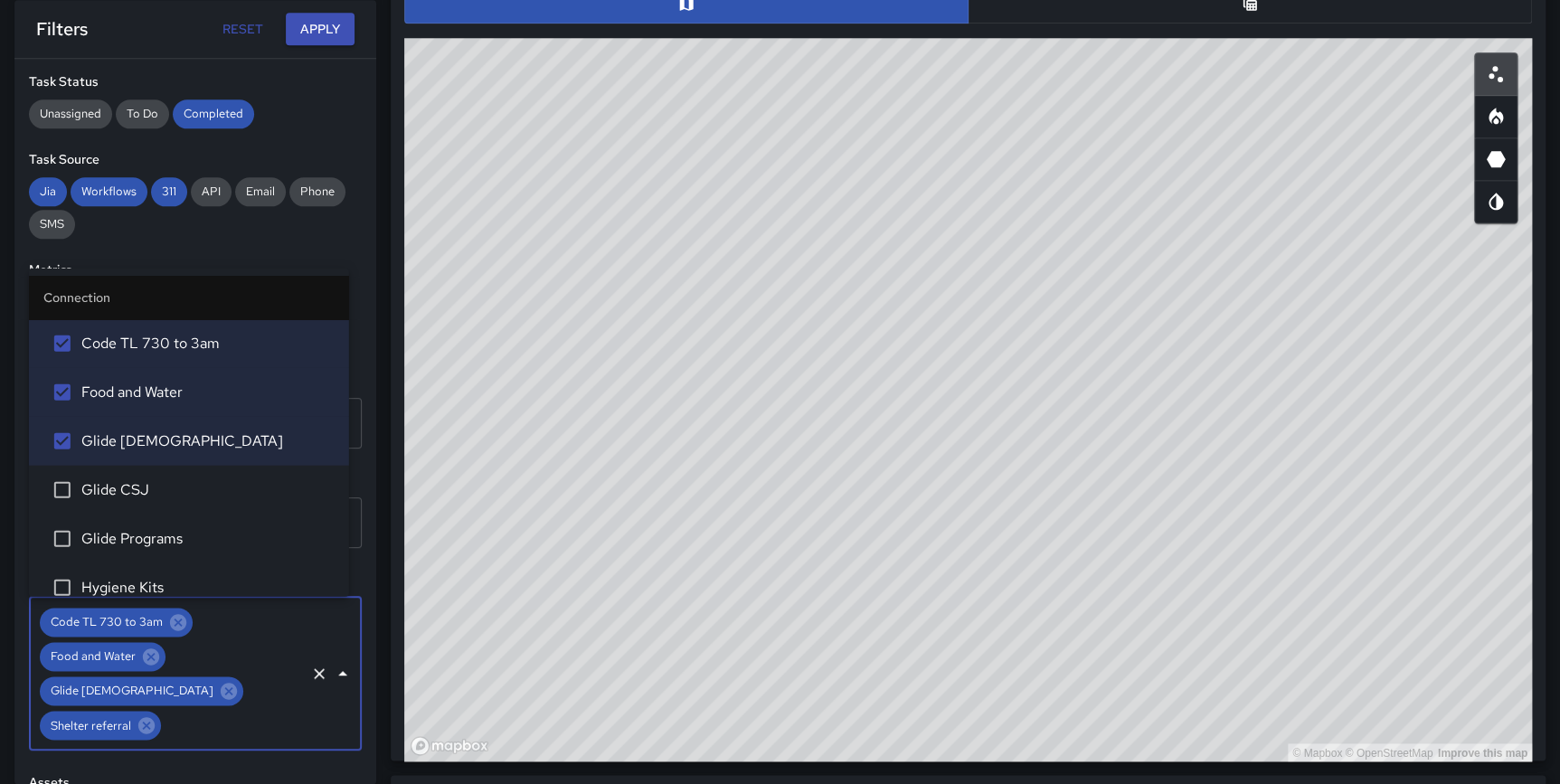
click at [160, 492] on span "Glide CSJ" at bounding box center [207, 489] width 253 height 22
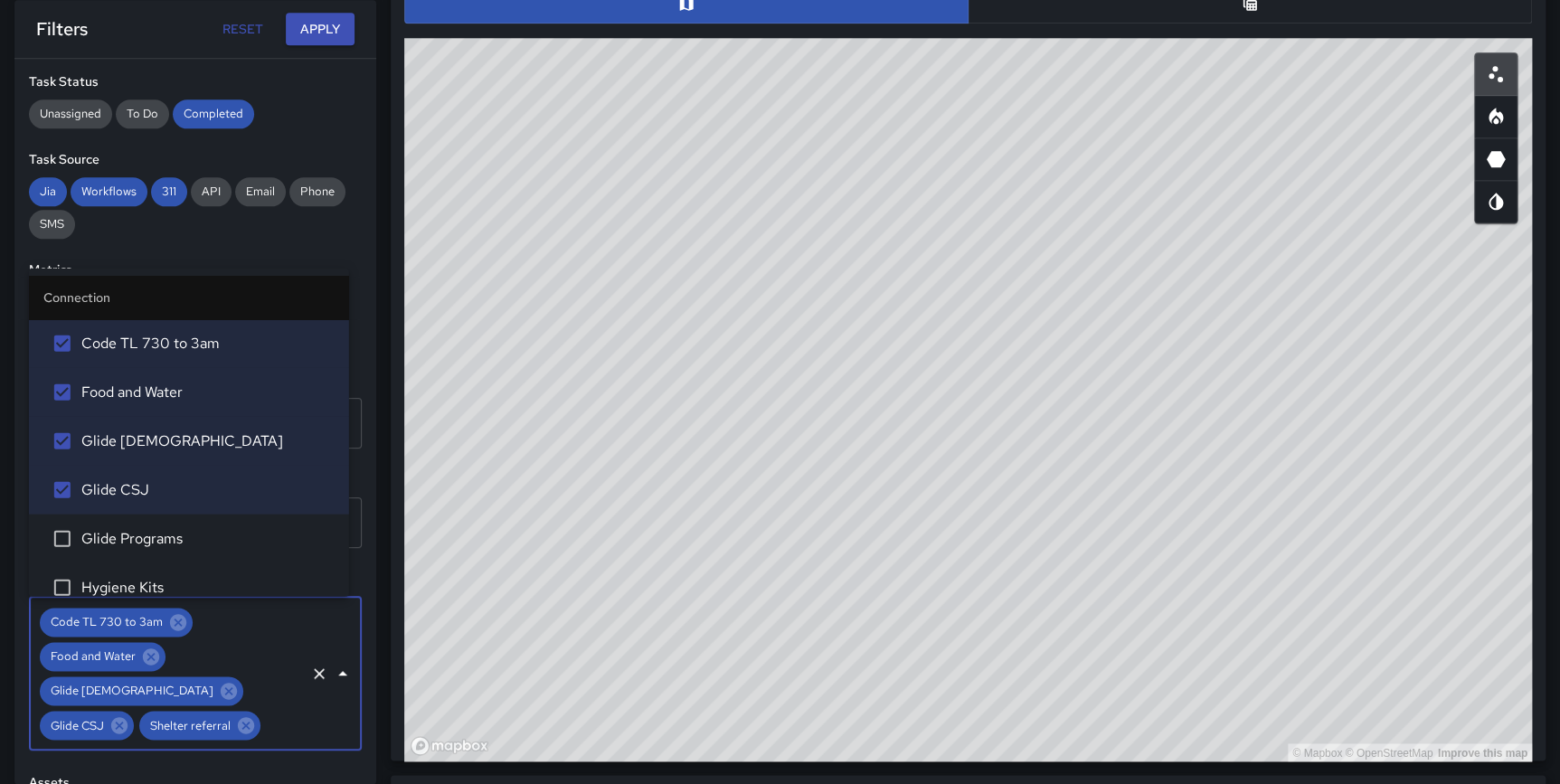
click at [162, 534] on span "Glide Programs" at bounding box center [207, 538] width 253 height 22
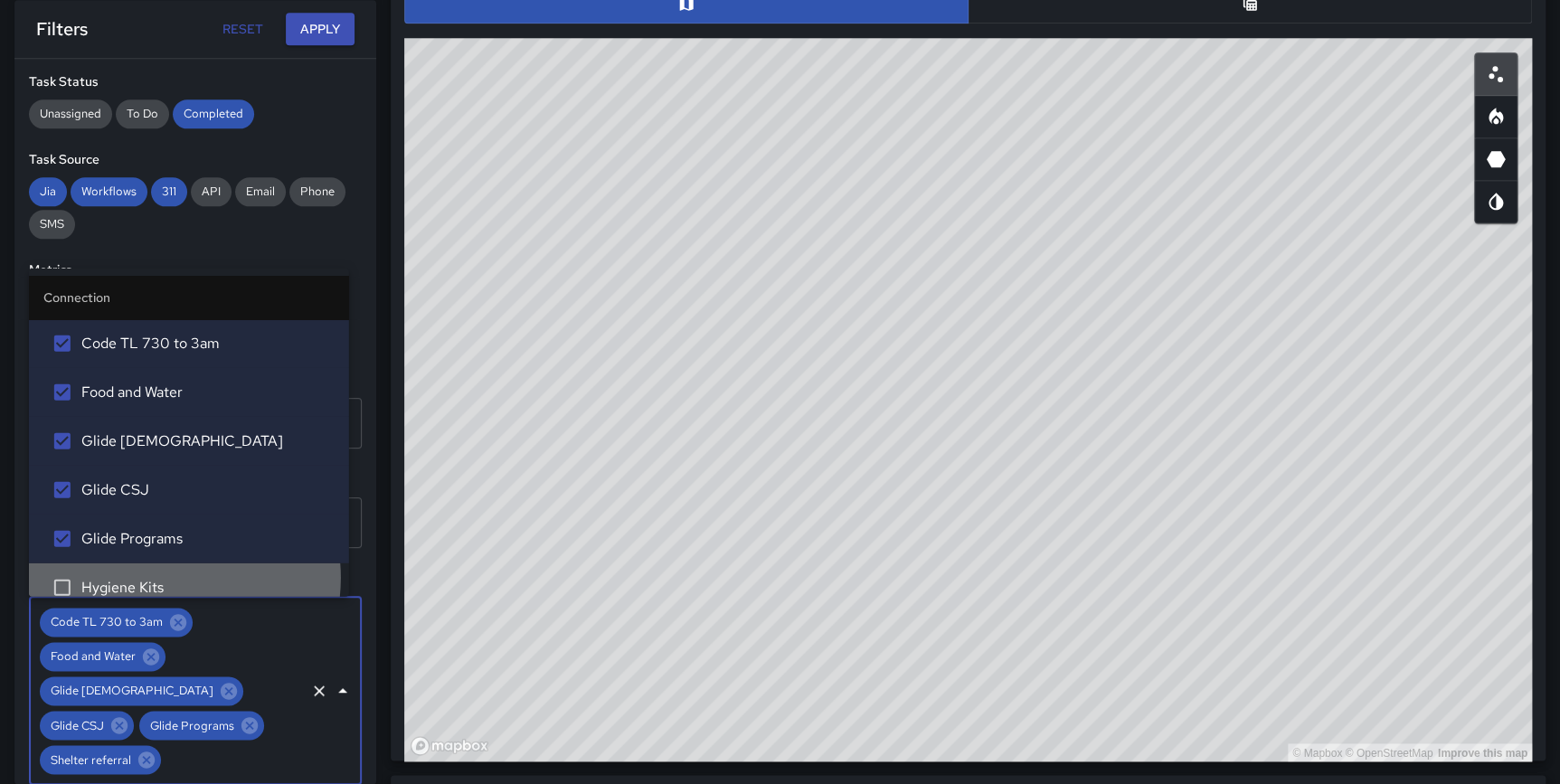
click at [162, 577] on span "Hygiene Kits" at bounding box center [207, 587] width 253 height 22
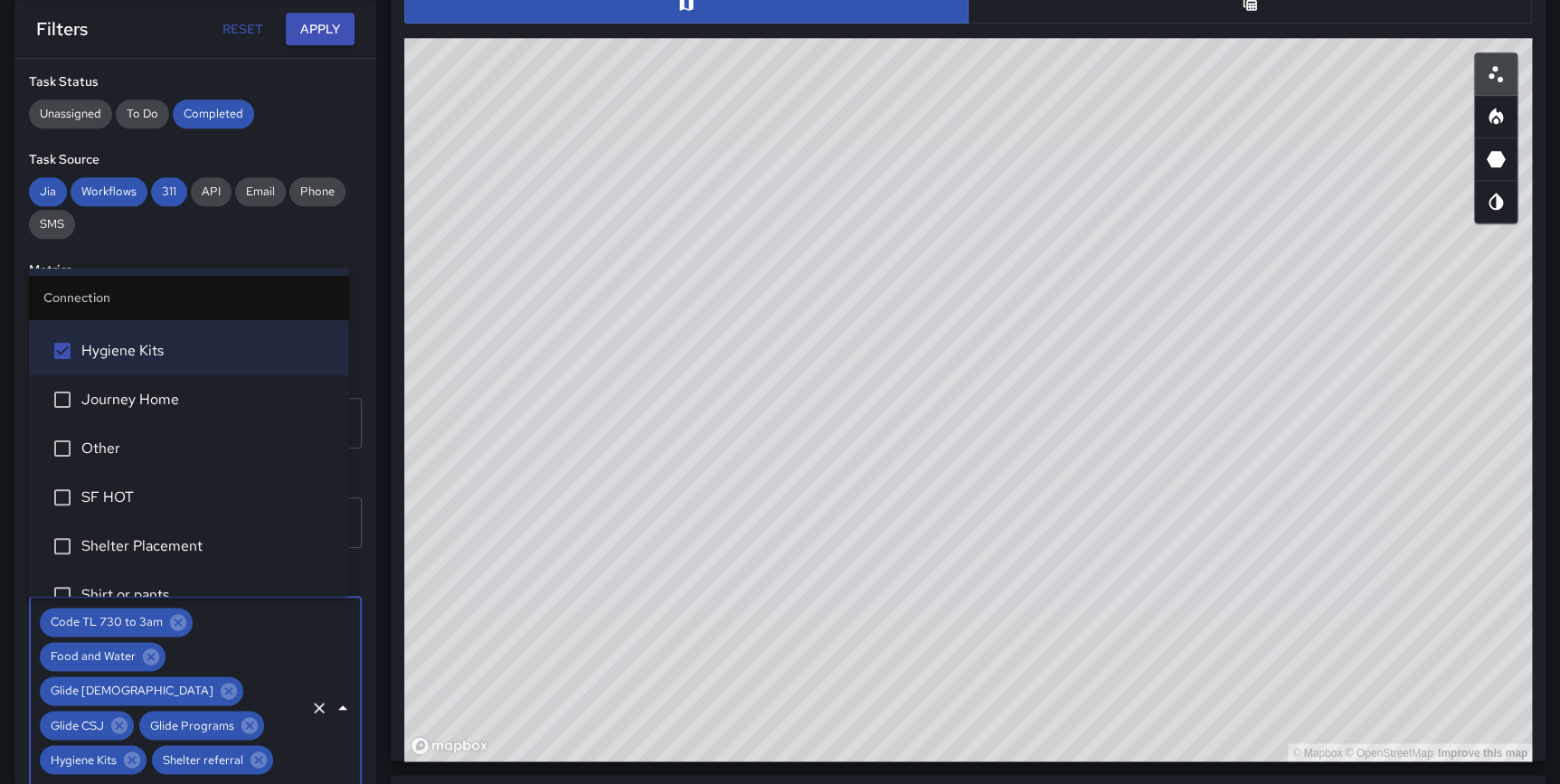
scroll to position [248, 0]
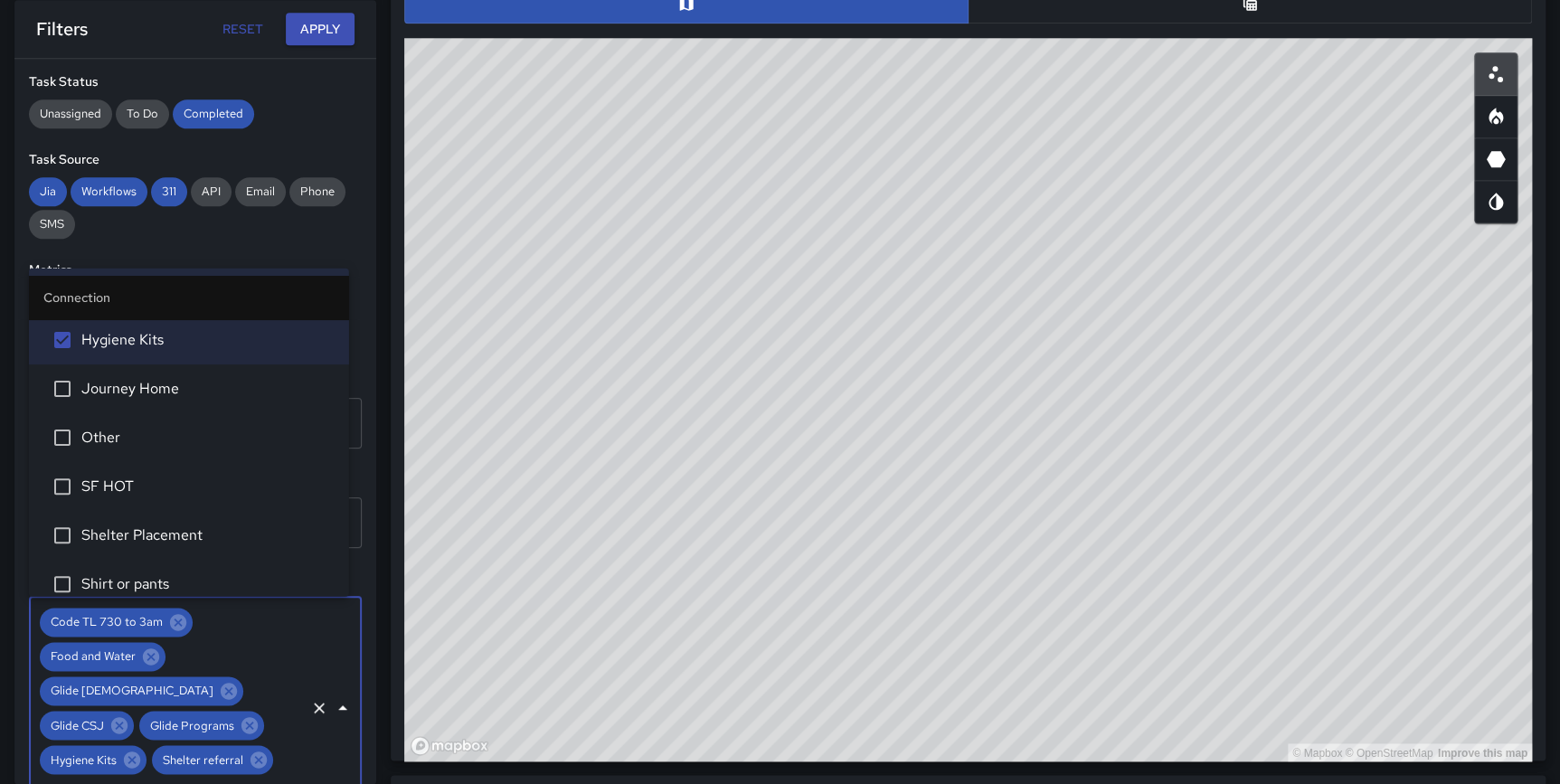
click at [150, 387] on span "Journey Home" at bounding box center [207, 388] width 253 height 22
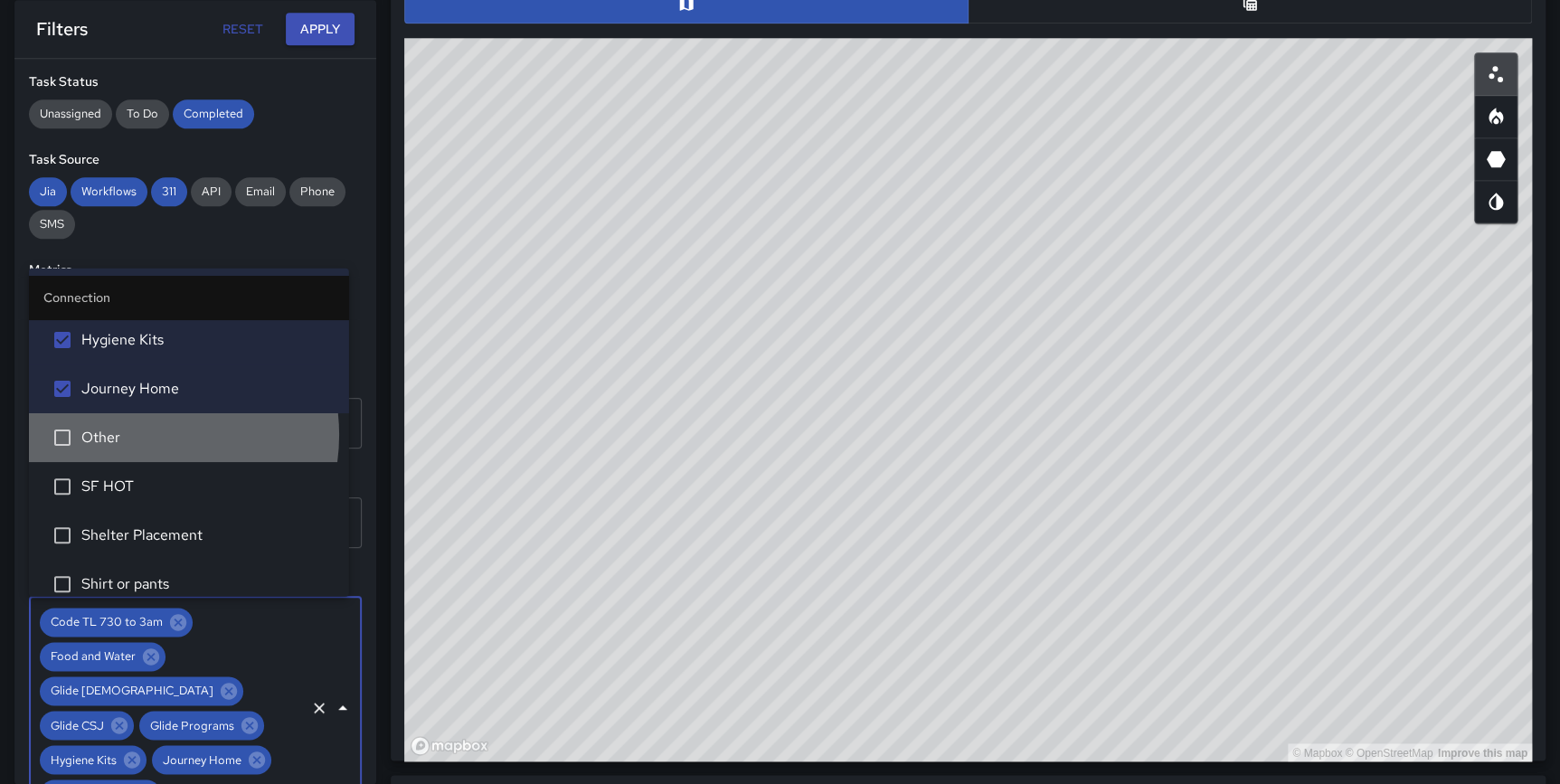
click at [138, 433] on span "Other" at bounding box center [207, 437] width 253 height 22
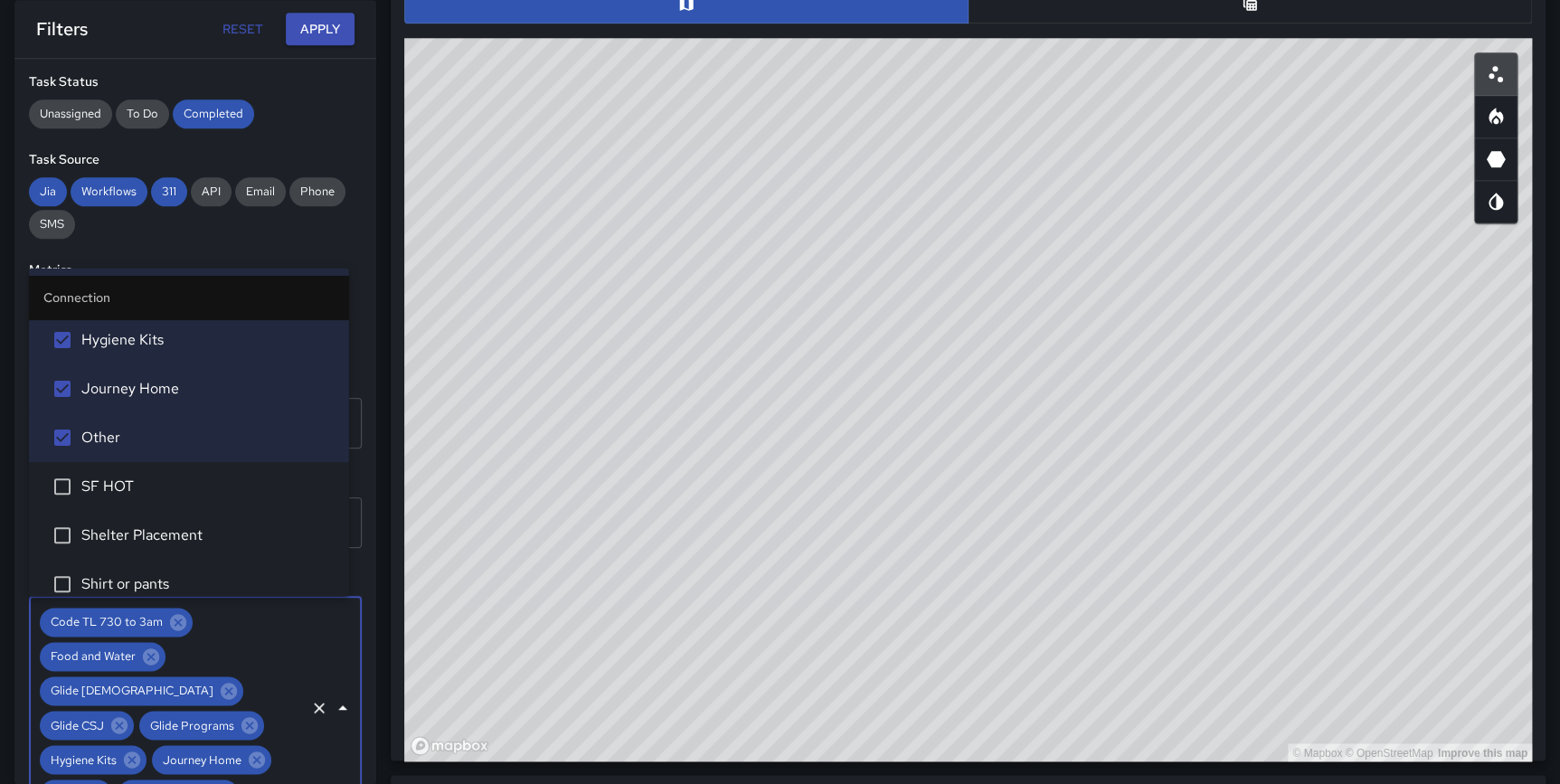
drag, startPoint x: 135, startPoint y: 487, endPoint x: 139, endPoint y: 497, distance: 10.8
click at [135, 487] on span "SF HOT" at bounding box center [207, 486] width 253 height 22
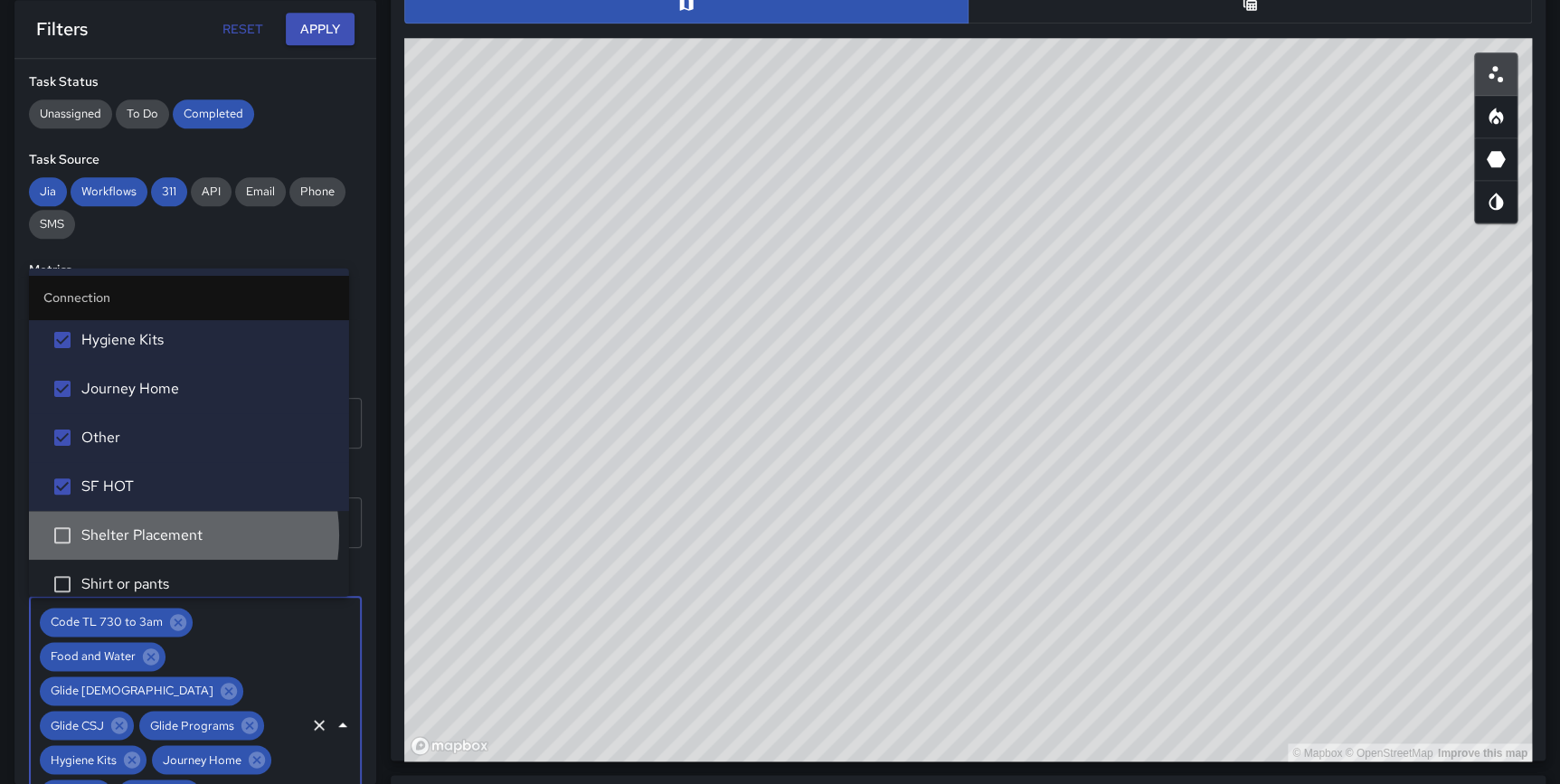
drag, startPoint x: 153, startPoint y: 533, endPoint x: 151, endPoint y: 567, distance: 34.1
click at [154, 533] on span "Shelter Placement" at bounding box center [207, 534] width 253 height 22
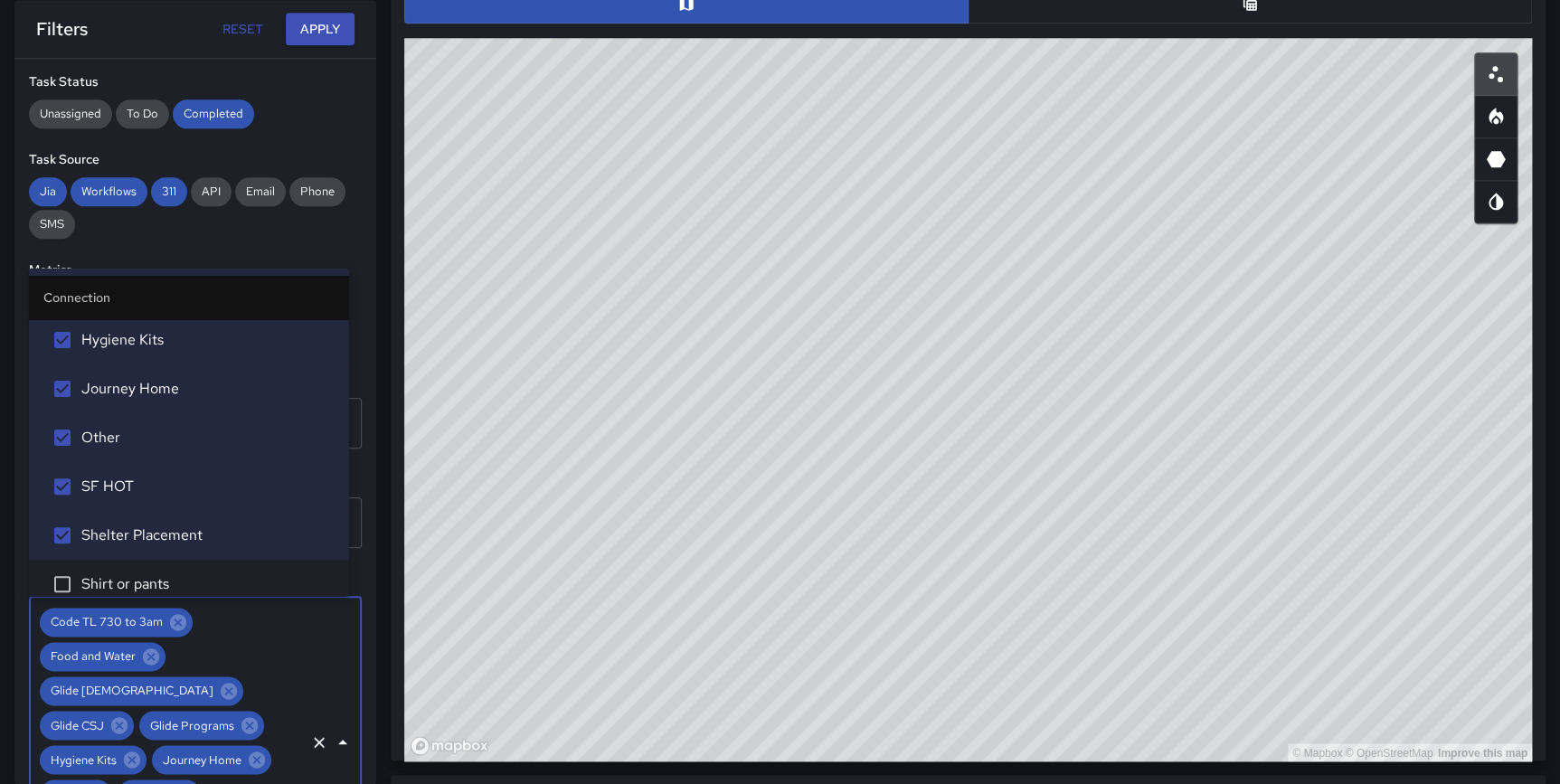
click at [151, 575] on span "Shirt or pants" at bounding box center [207, 583] width 253 height 22
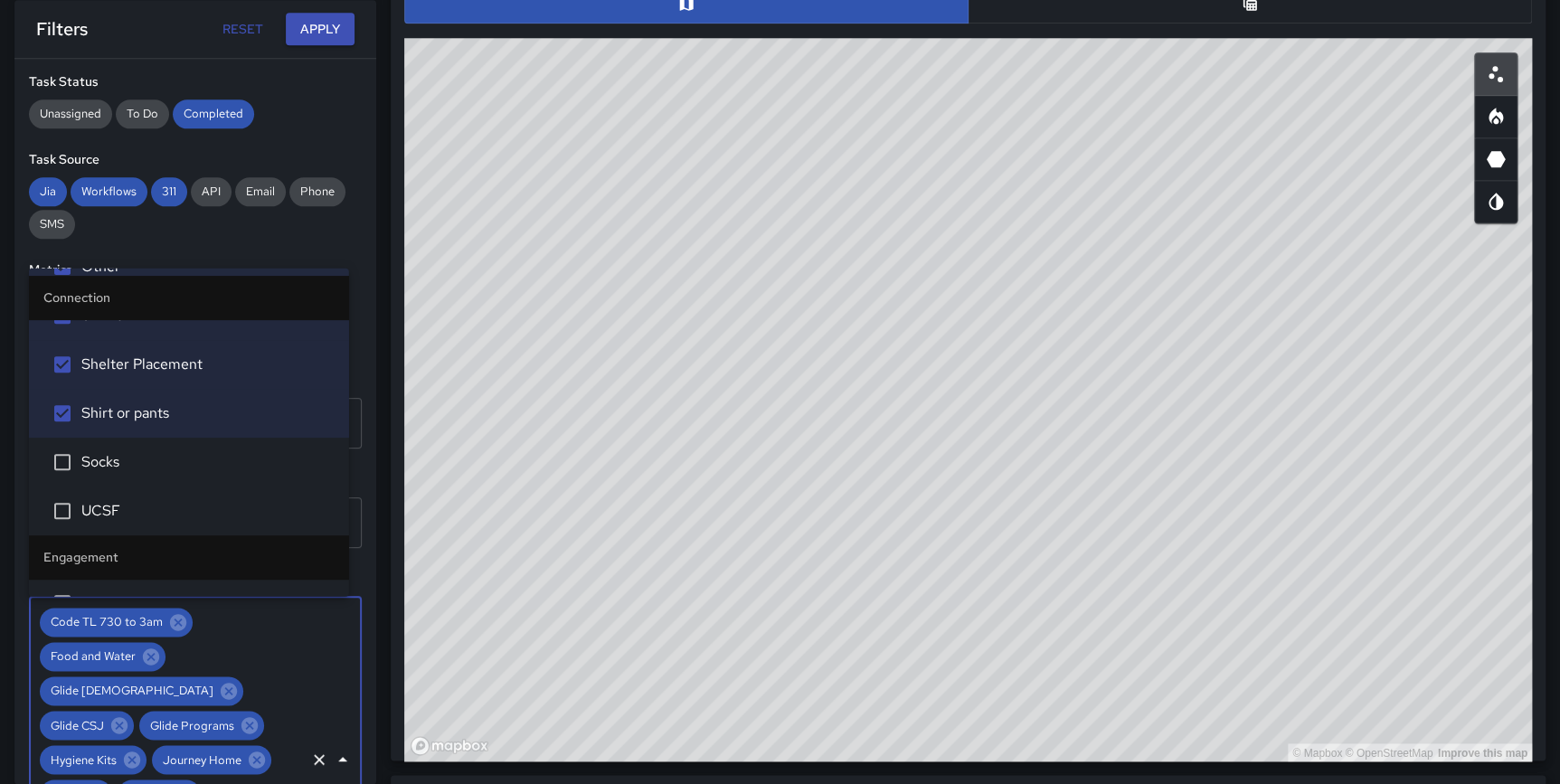
scroll to position [458, 0]
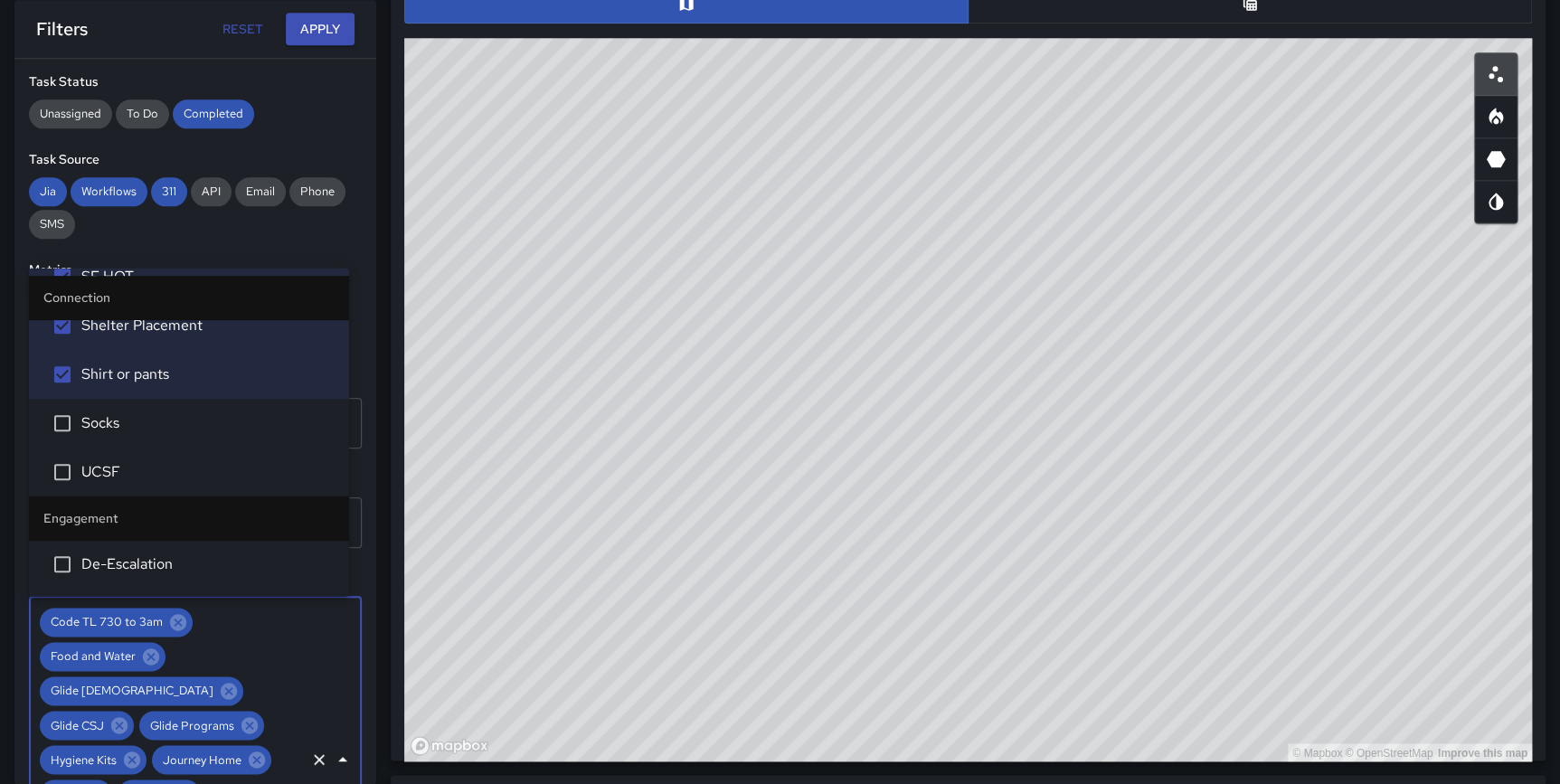
click at [147, 417] on span "Socks" at bounding box center [207, 422] width 253 height 22
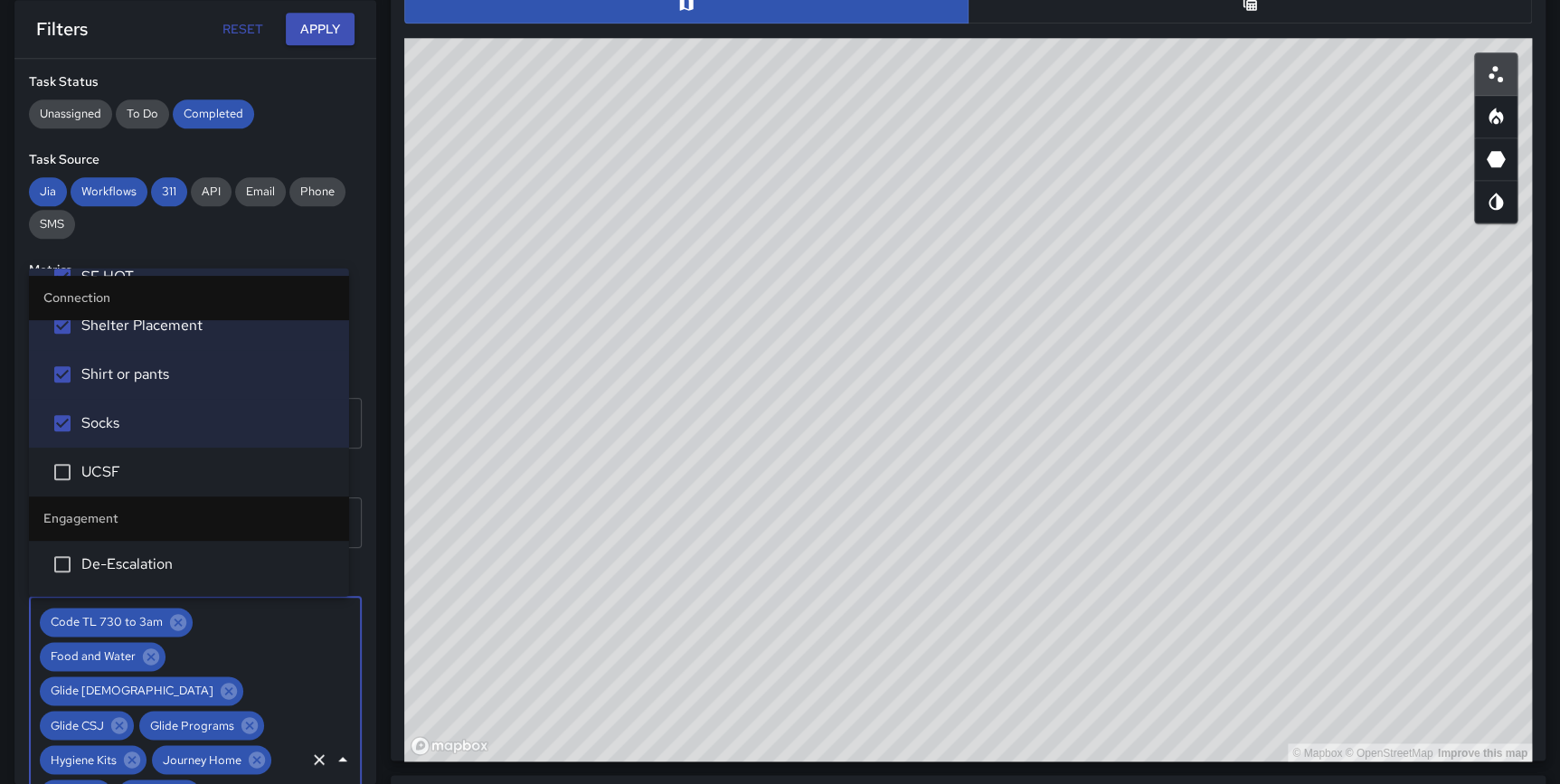
click at [133, 461] on span "UCSF" at bounding box center [207, 471] width 253 height 22
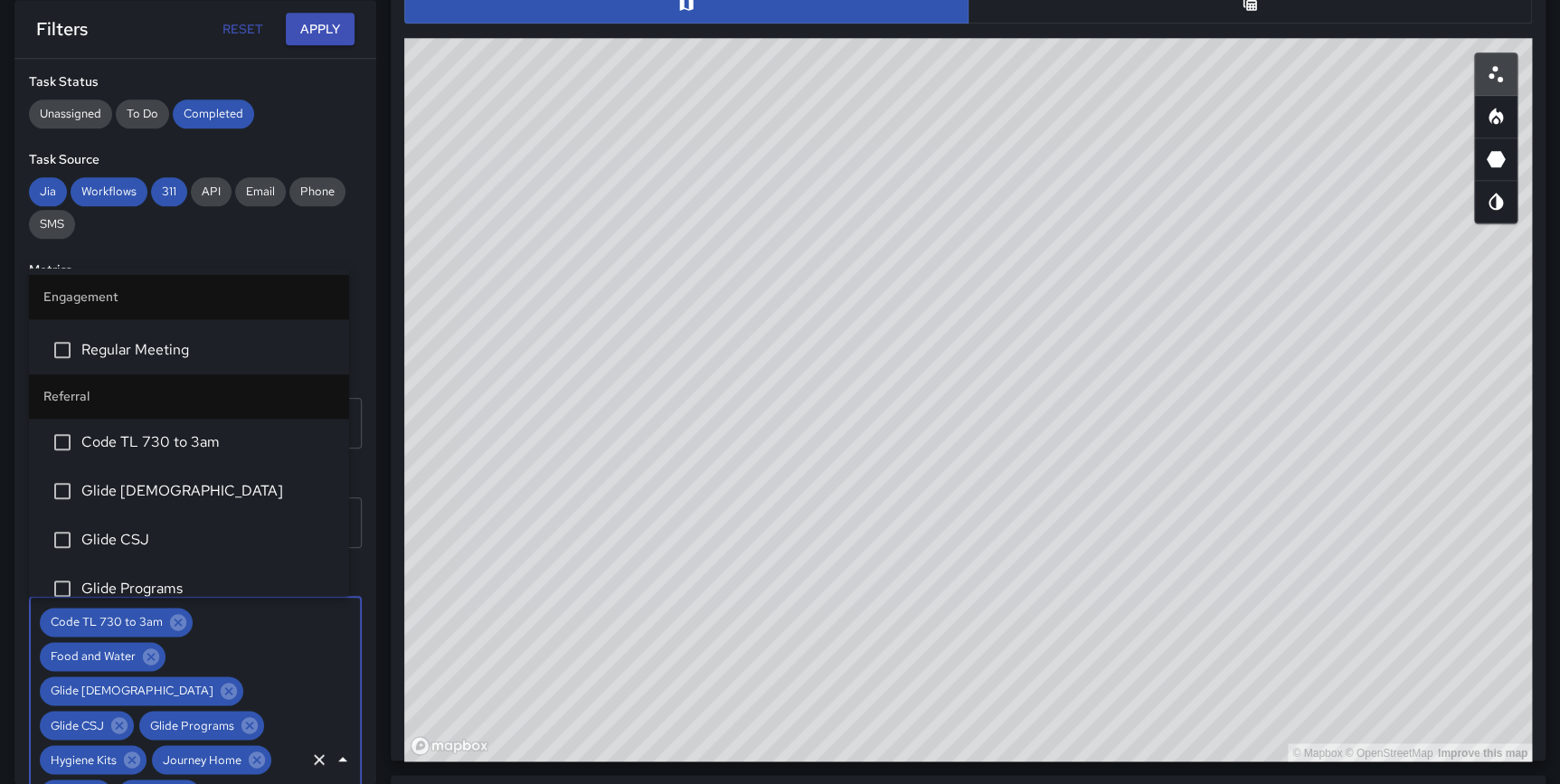
scroll to position [949, 0]
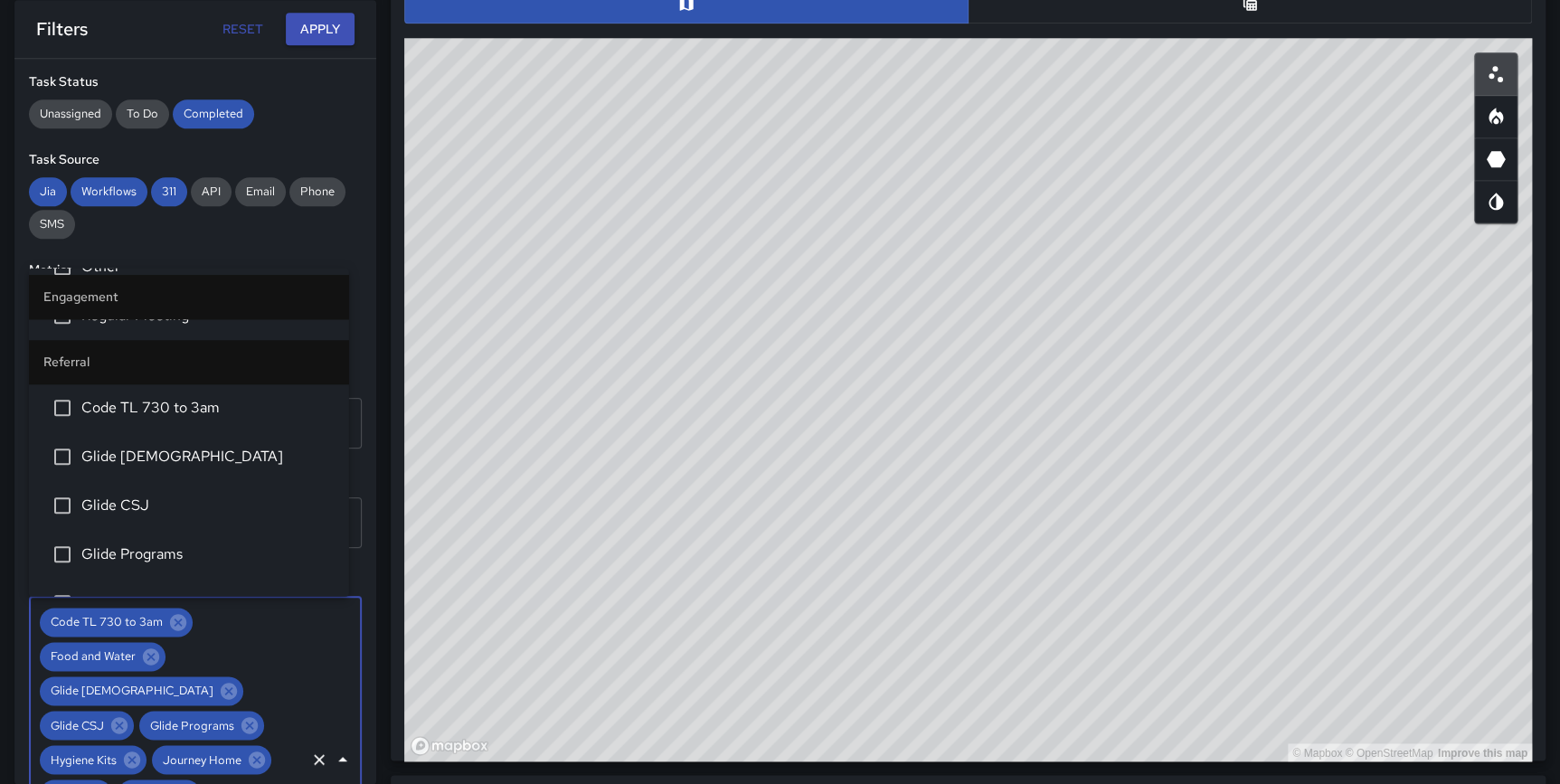
click at [183, 415] on span "Code TL 730 to 3am" at bounding box center [207, 408] width 253 height 22
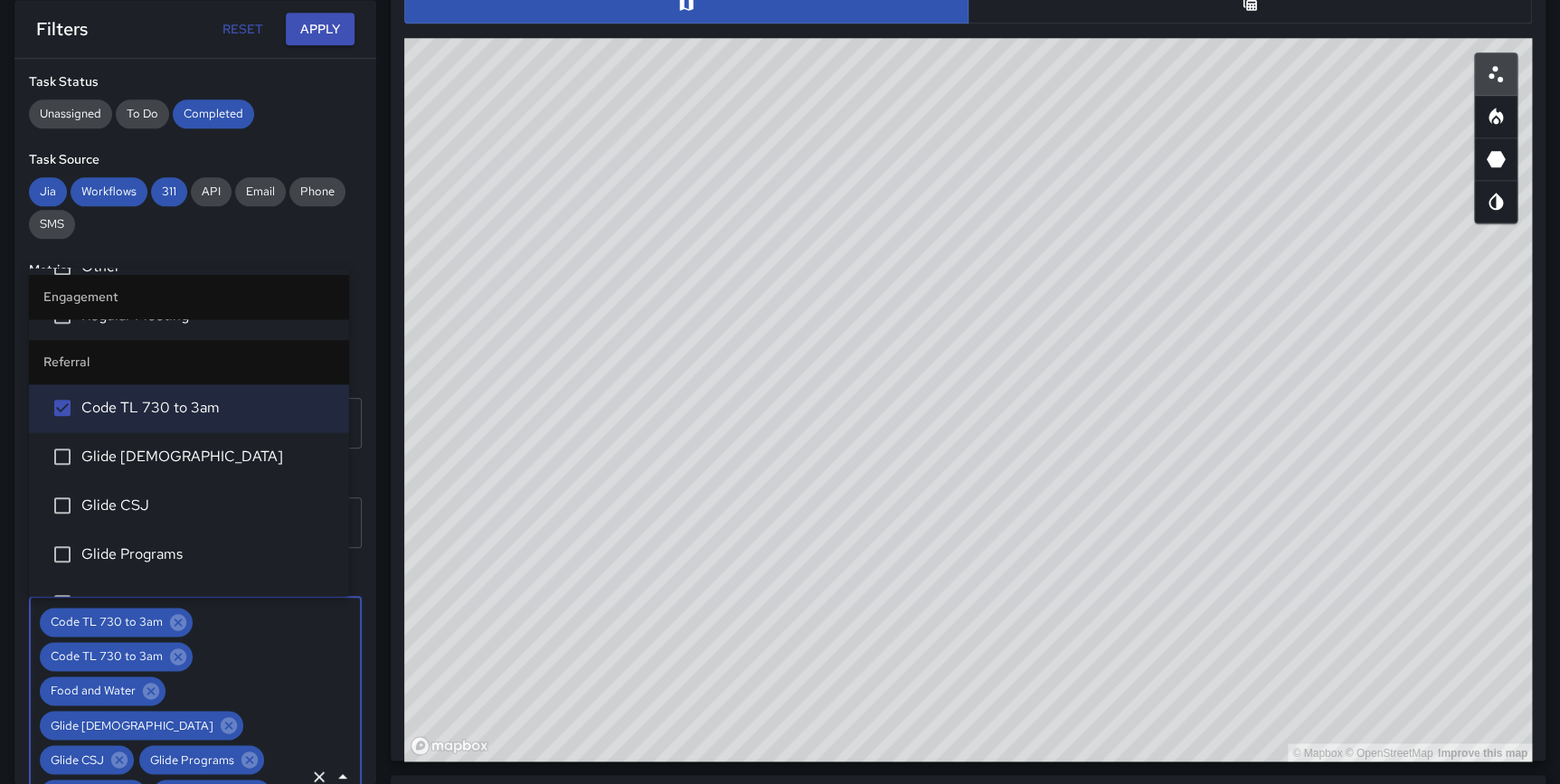
click at [180, 455] on span "Glide [DEMOGRAPHIC_DATA]" at bounding box center [207, 457] width 253 height 22
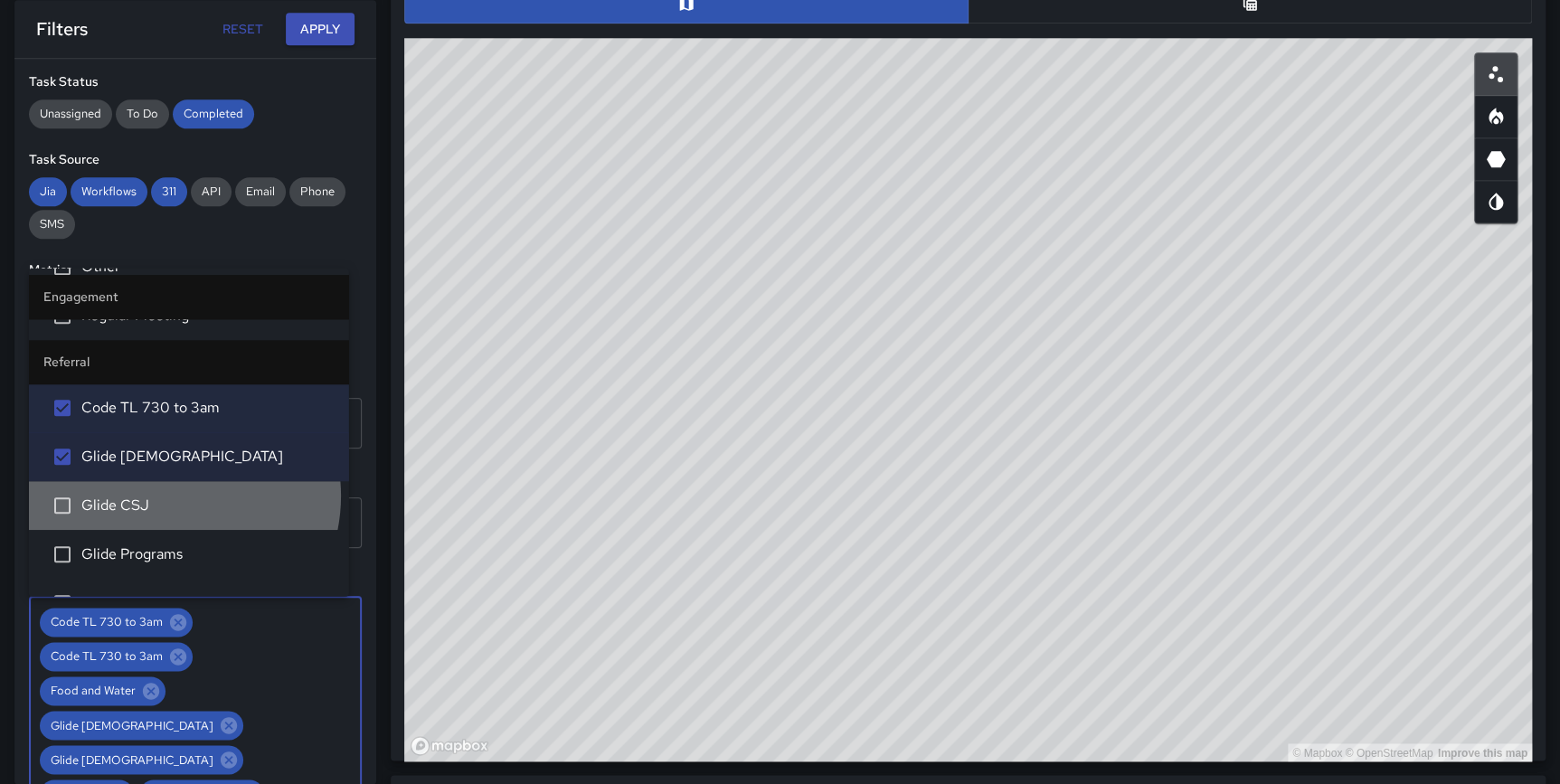
click at [167, 495] on span "Glide CSJ" at bounding box center [207, 506] width 253 height 22
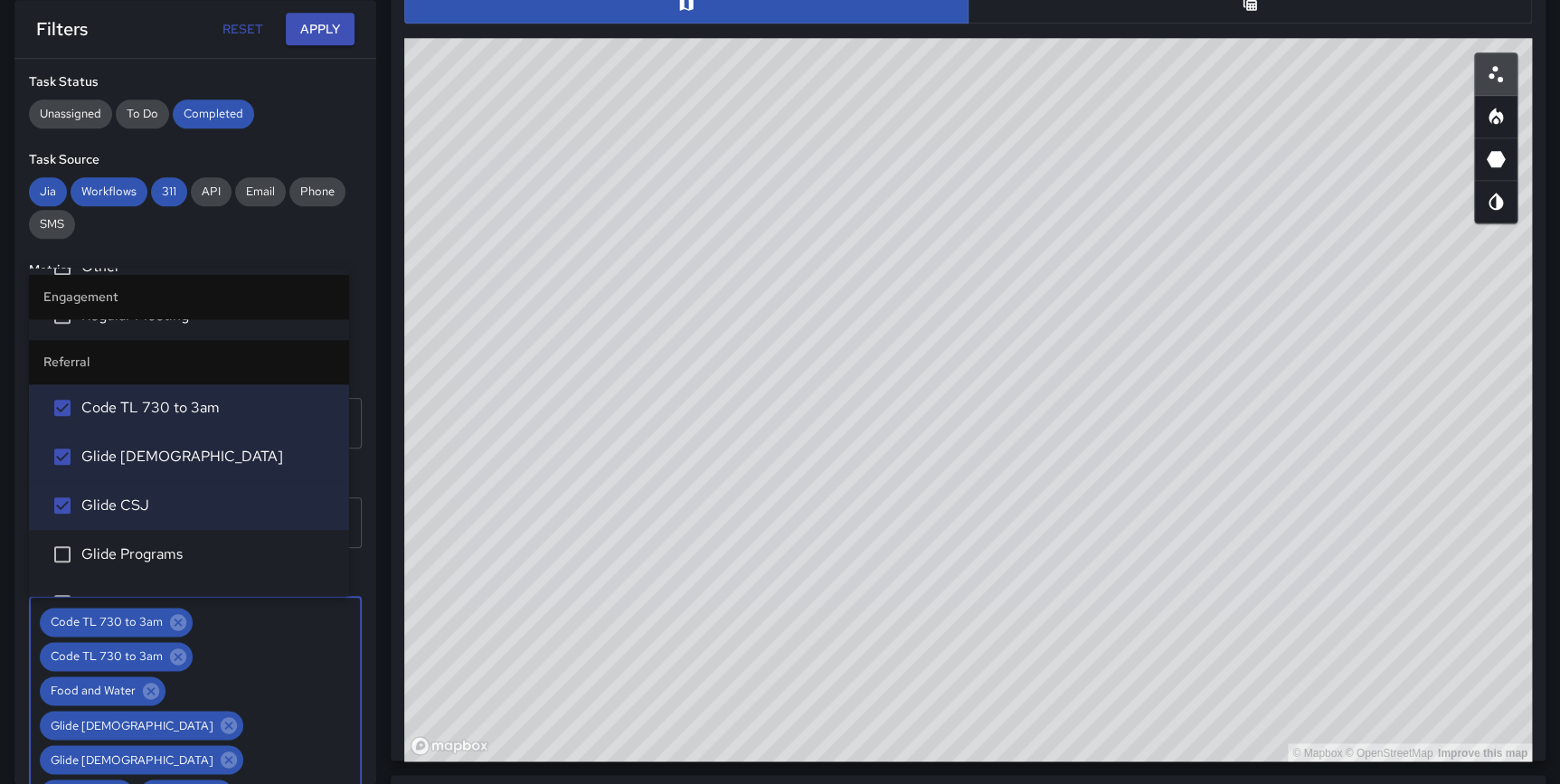
click at [157, 547] on span "Glide Programs" at bounding box center [207, 555] width 253 height 22
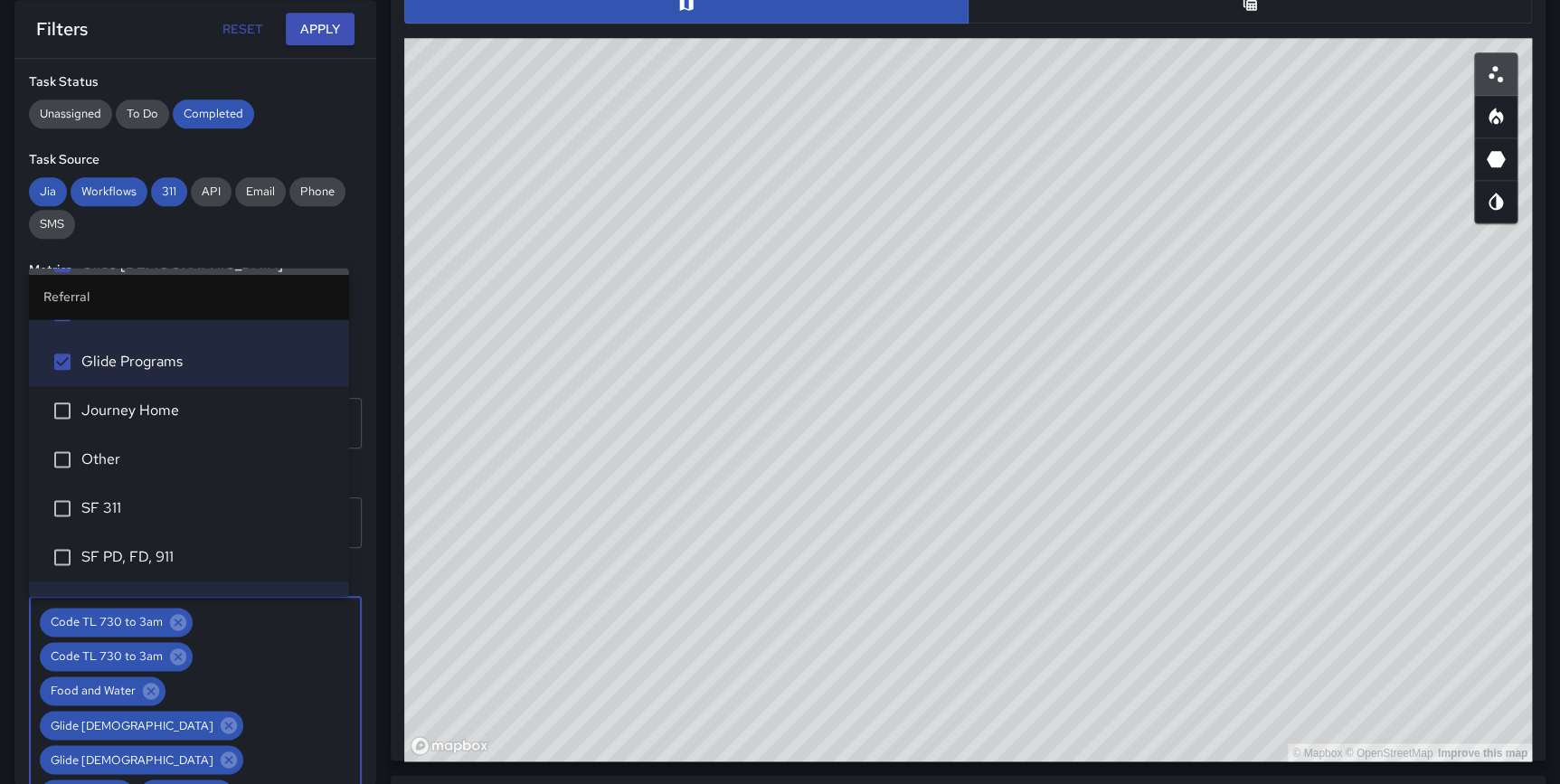
scroll to position [1181, 0]
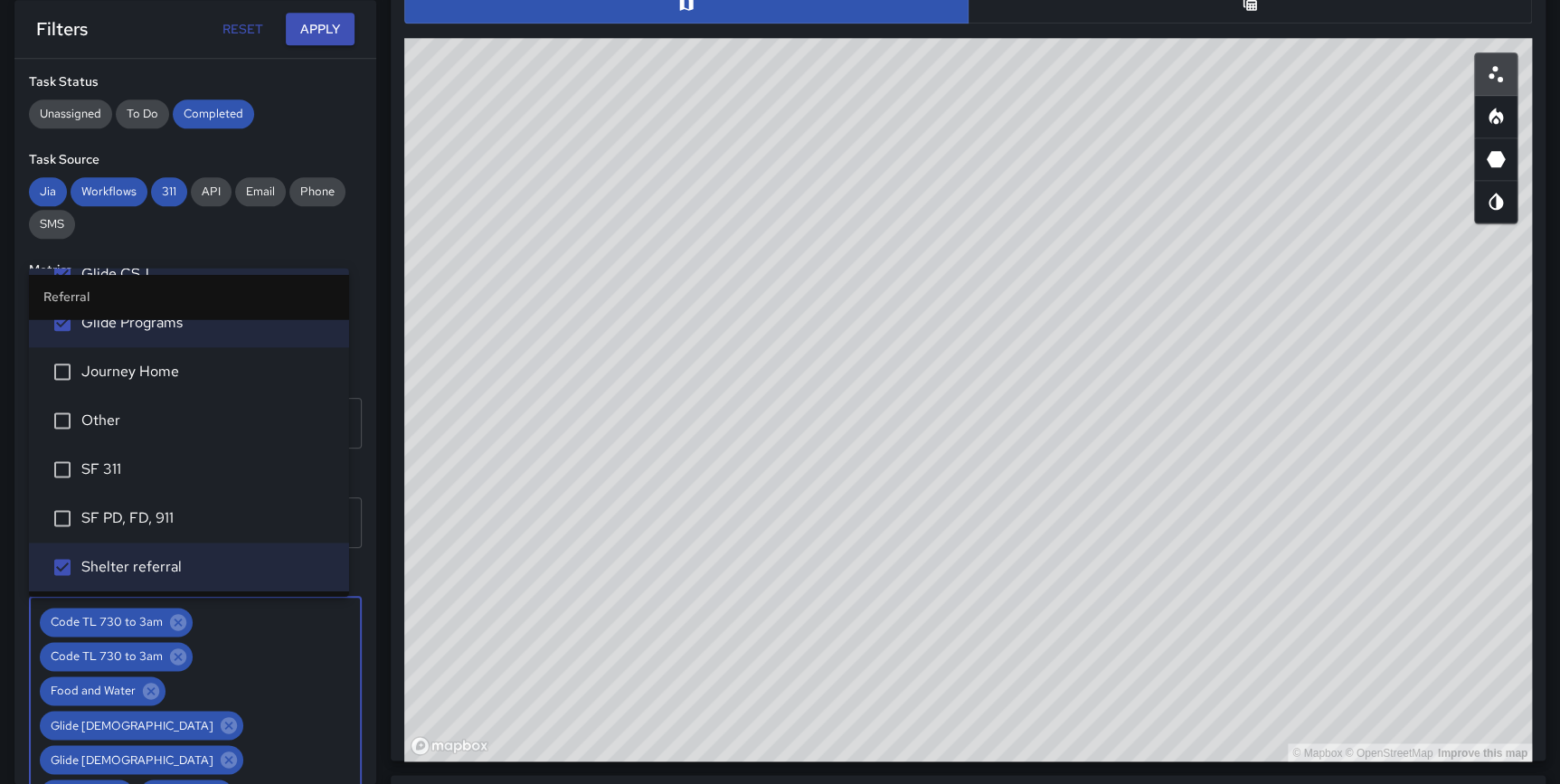
click at [144, 375] on span "Journey Home" at bounding box center [207, 372] width 253 height 22
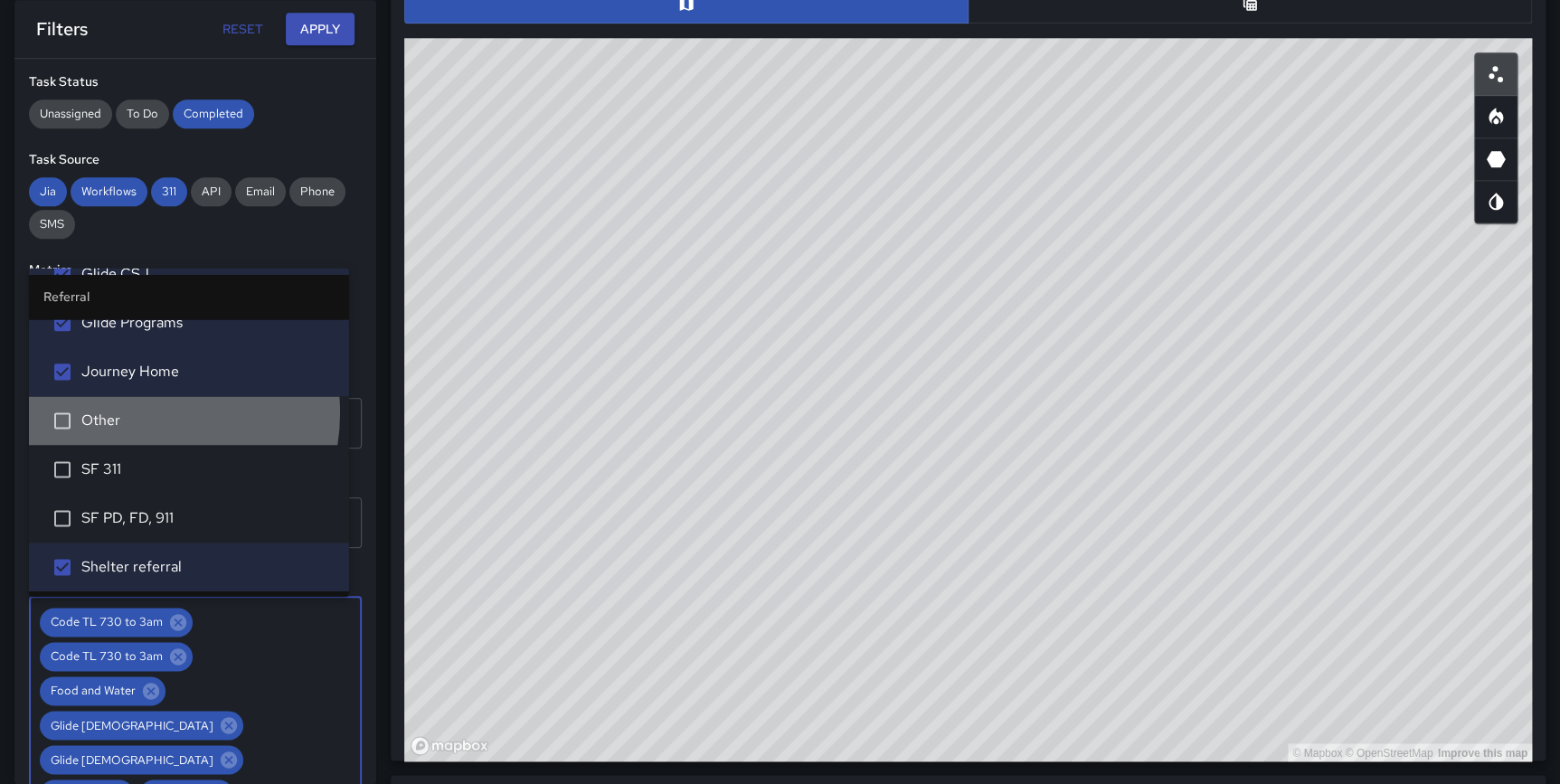
click at [135, 411] on span "Other" at bounding box center [207, 421] width 253 height 22
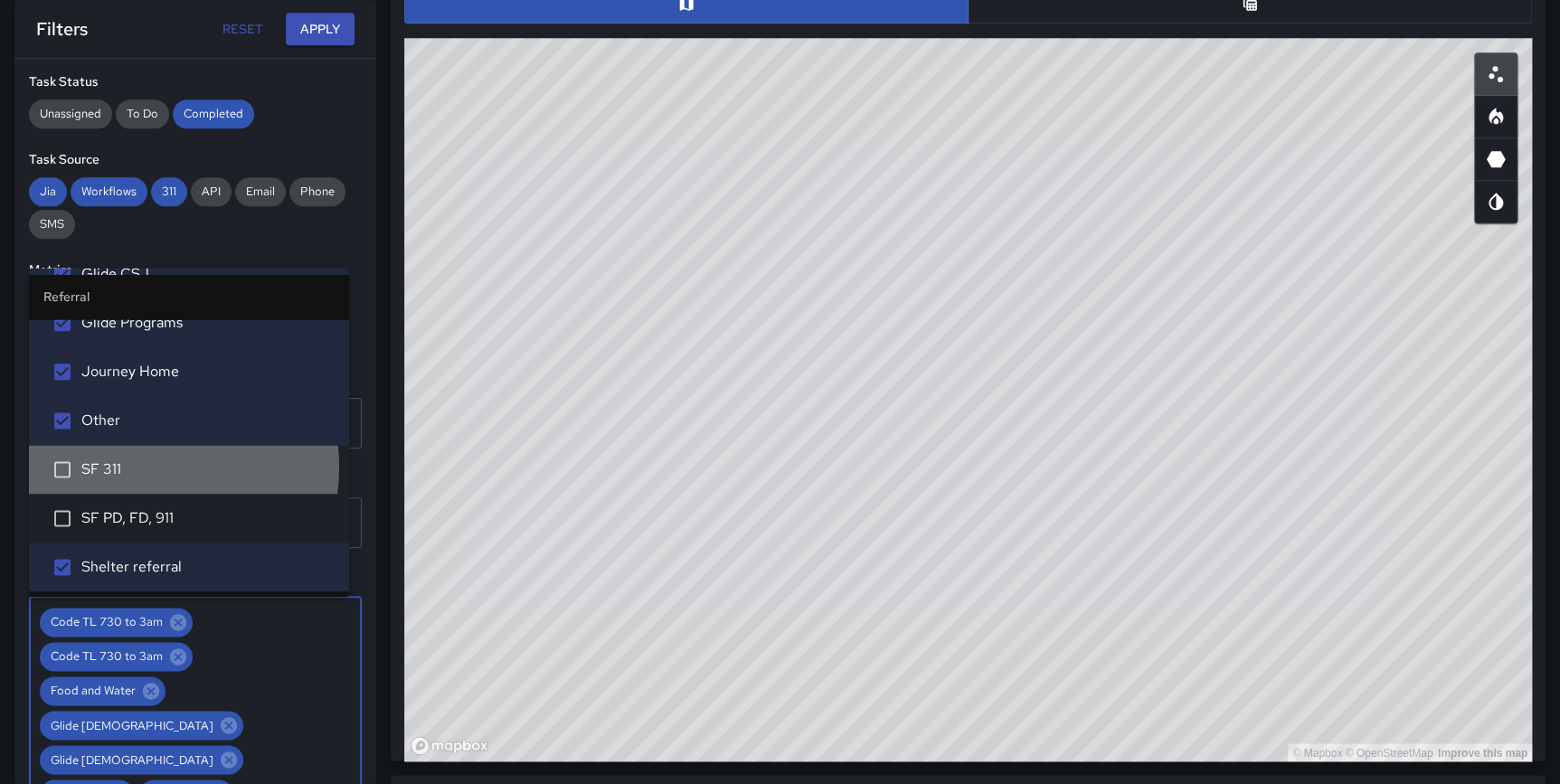
click at [130, 465] on span "SF 311" at bounding box center [207, 470] width 253 height 22
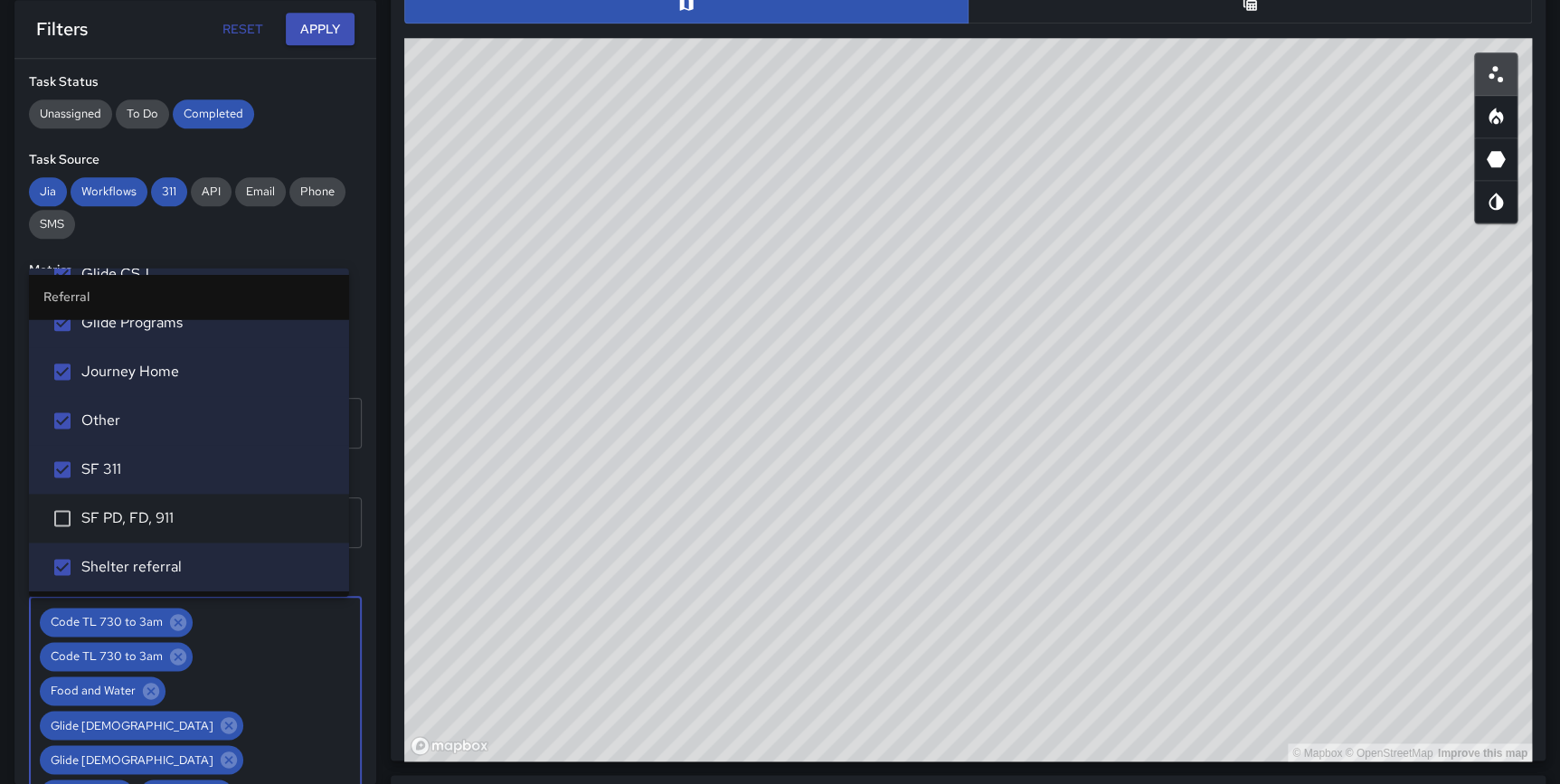
click at [137, 521] on span "SF PD, FD, 911" at bounding box center [207, 519] width 253 height 22
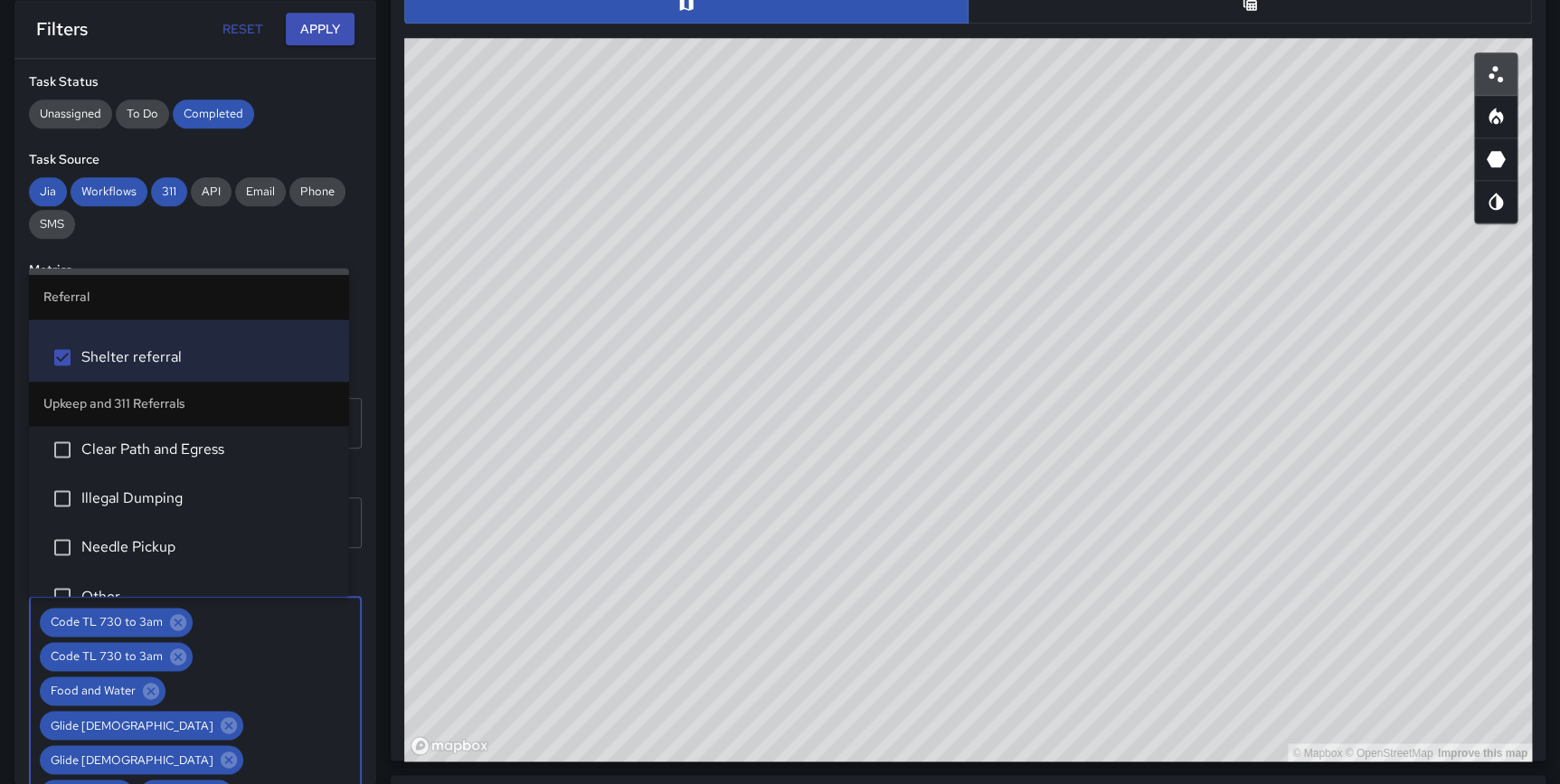
scroll to position [1433, 0]
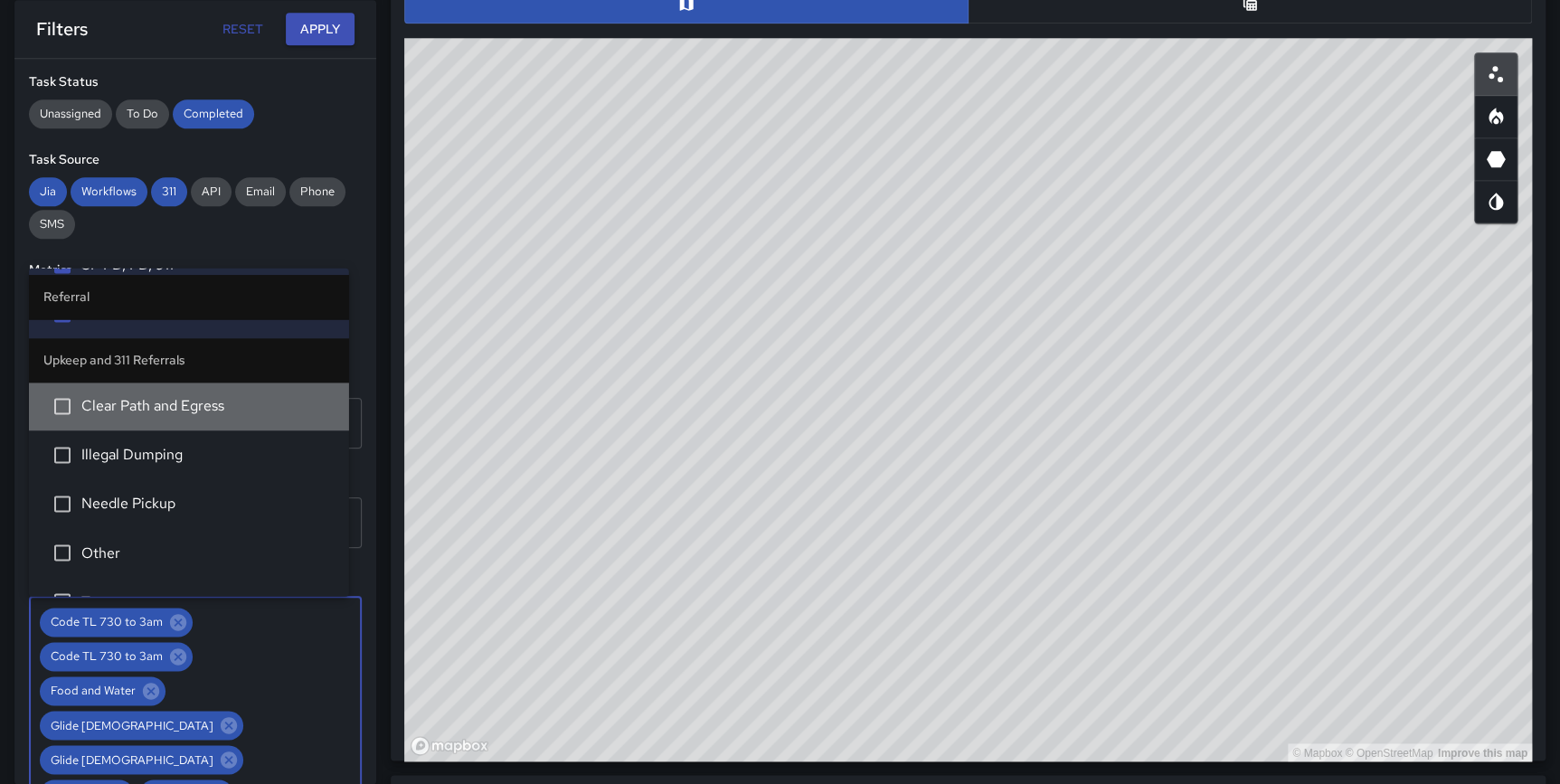
click at [194, 406] on span "Clear Path and Egress" at bounding box center [207, 406] width 253 height 22
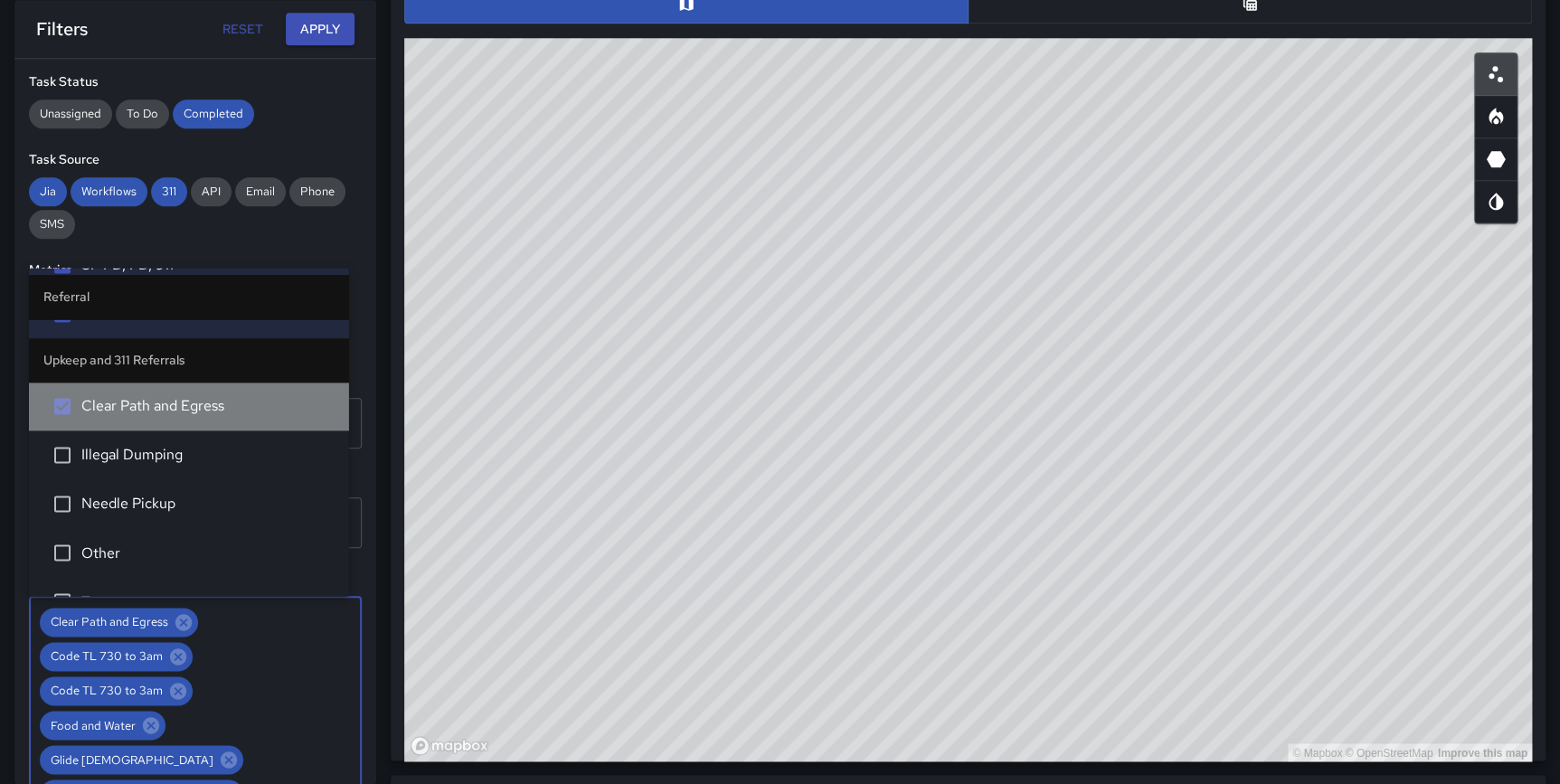
click at [189, 399] on span "Clear Path and Egress" at bounding box center [207, 406] width 253 height 22
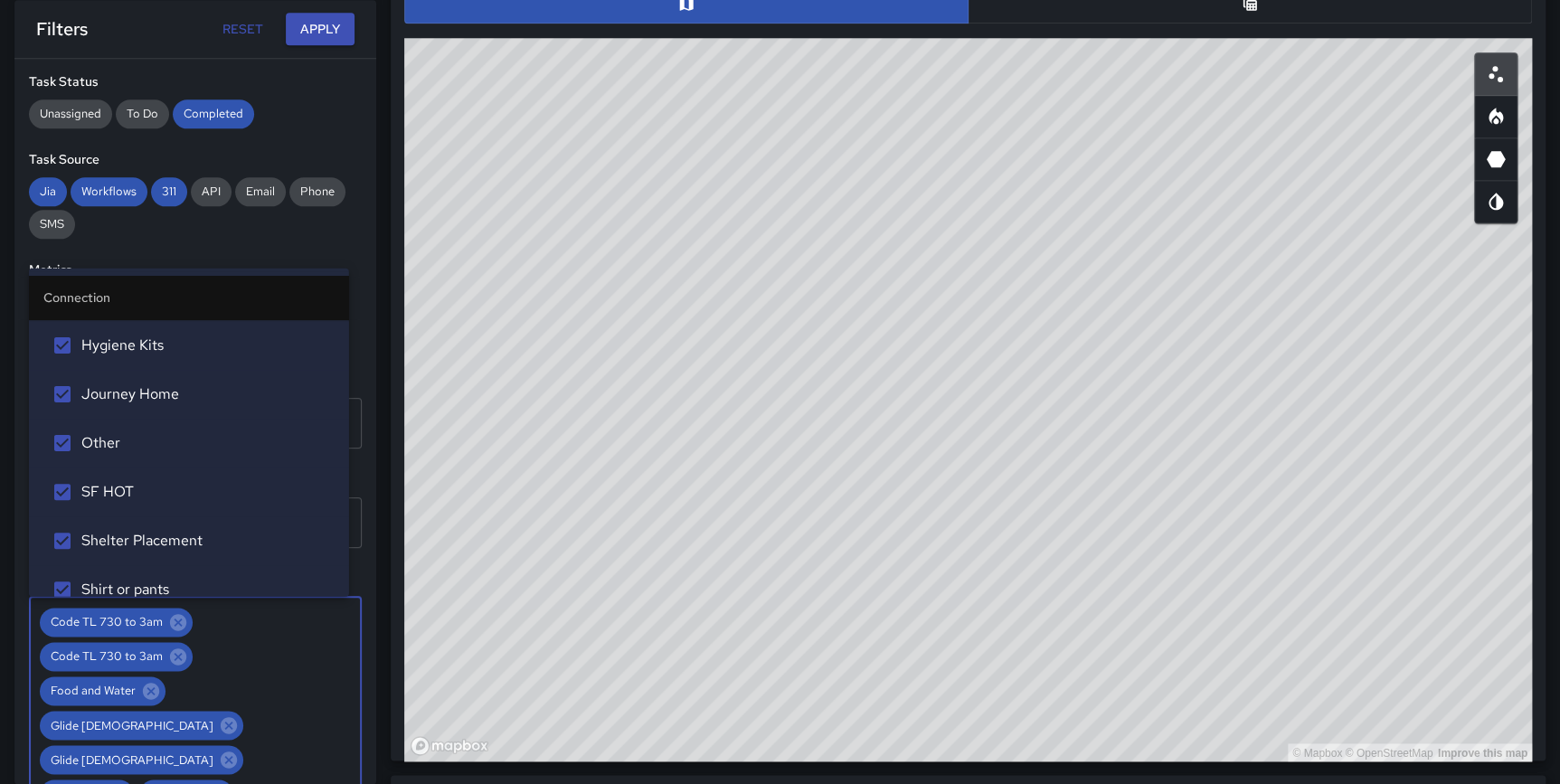
scroll to position [0, 0]
click at [343, 32] on button "Apply" at bounding box center [320, 29] width 69 height 33
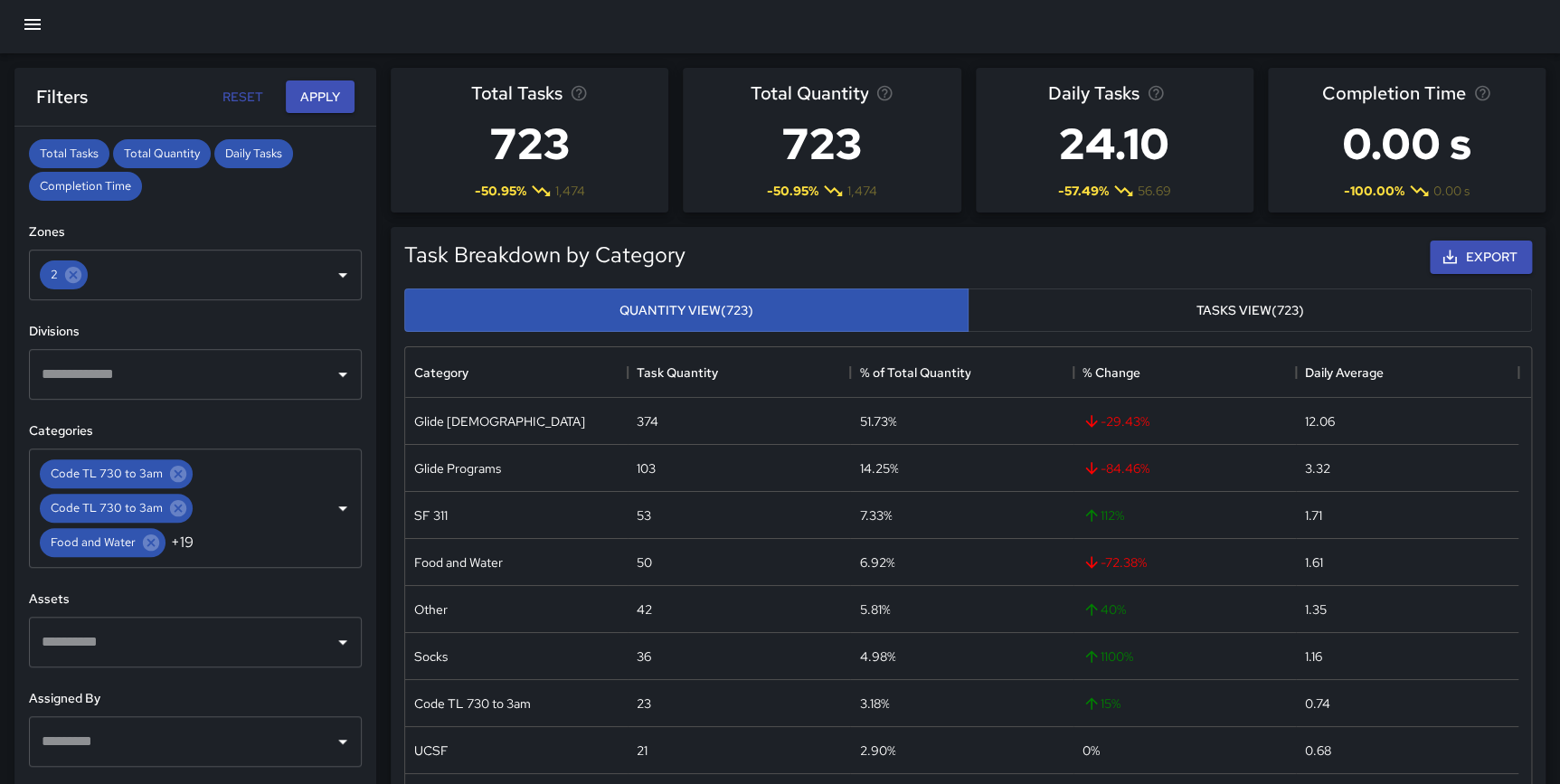
scroll to position [418, 0]
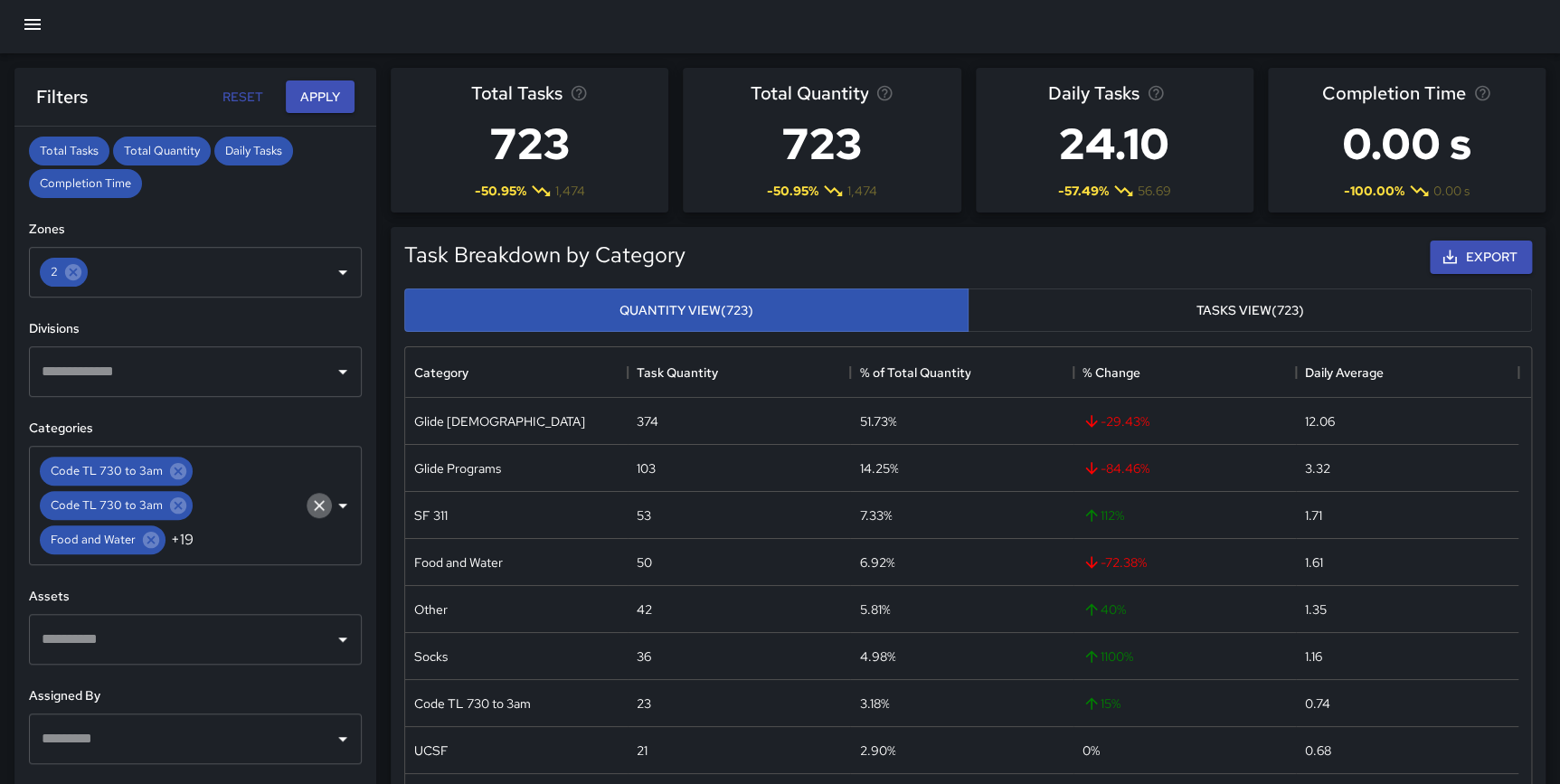
click at [311, 505] on icon "Clear" at bounding box center [320, 506] width 18 height 18
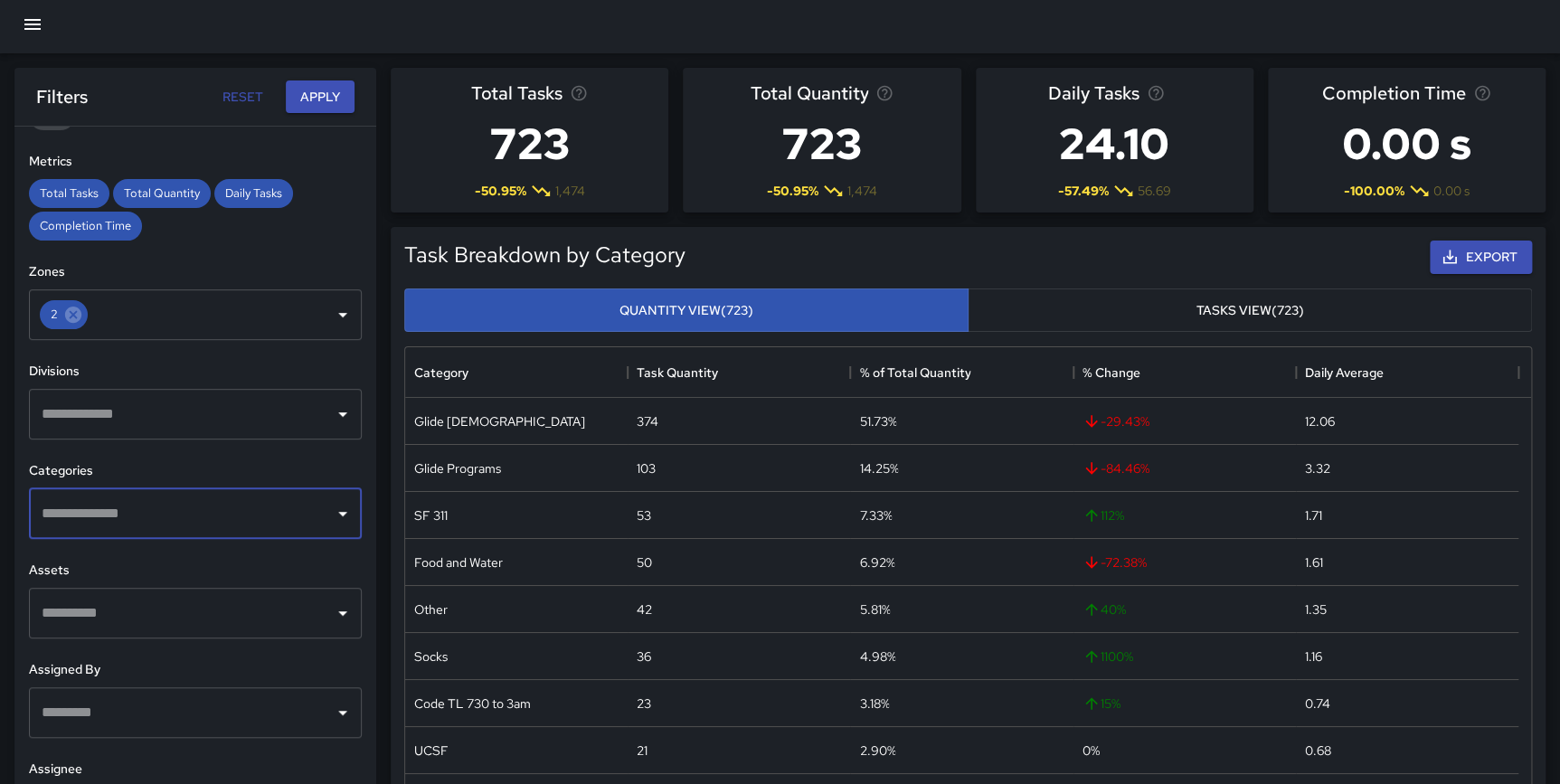
scroll to position [374, 0]
click at [117, 513] on input "text" at bounding box center [182, 515] width 289 height 34
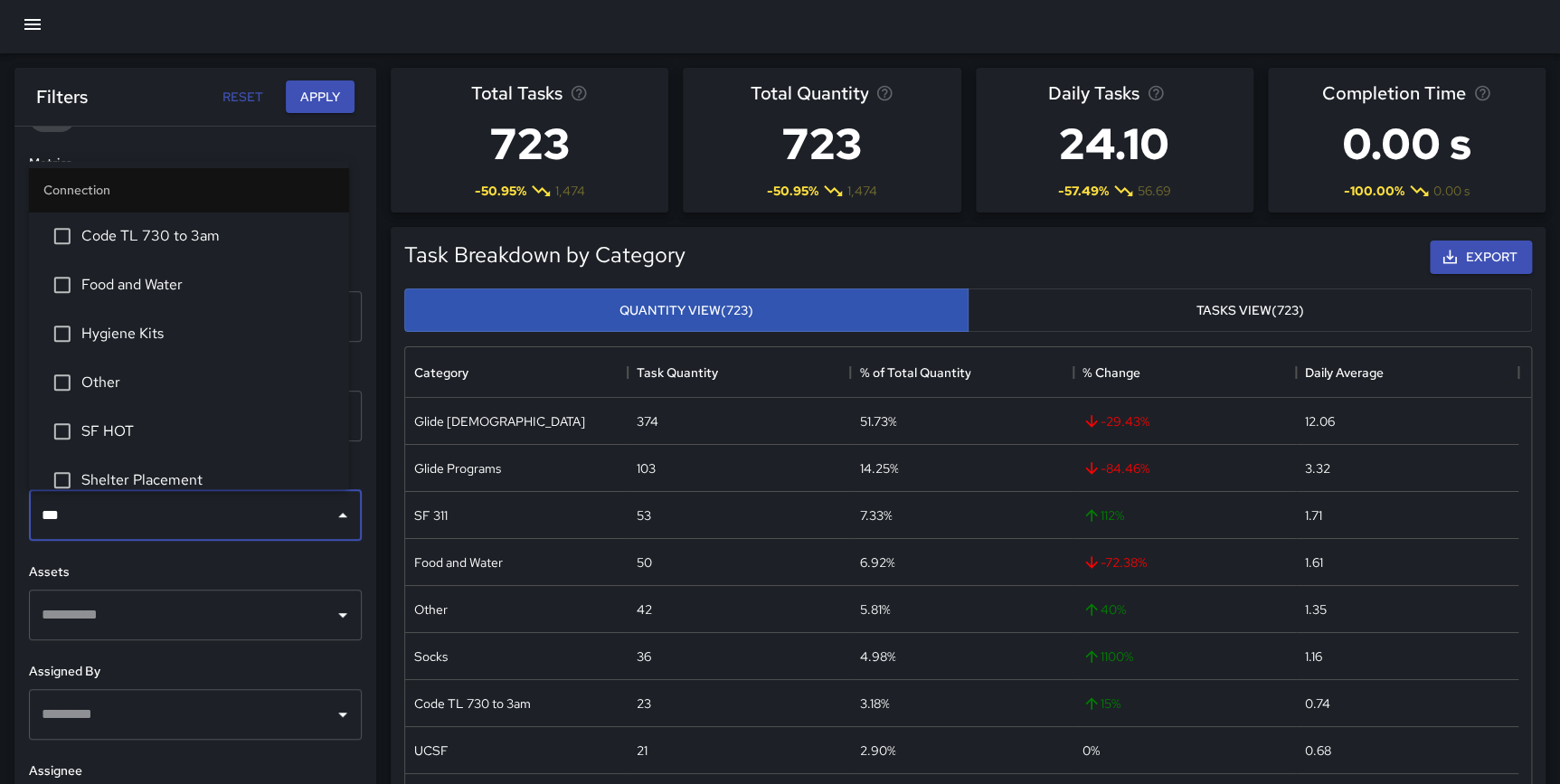
type input "****"
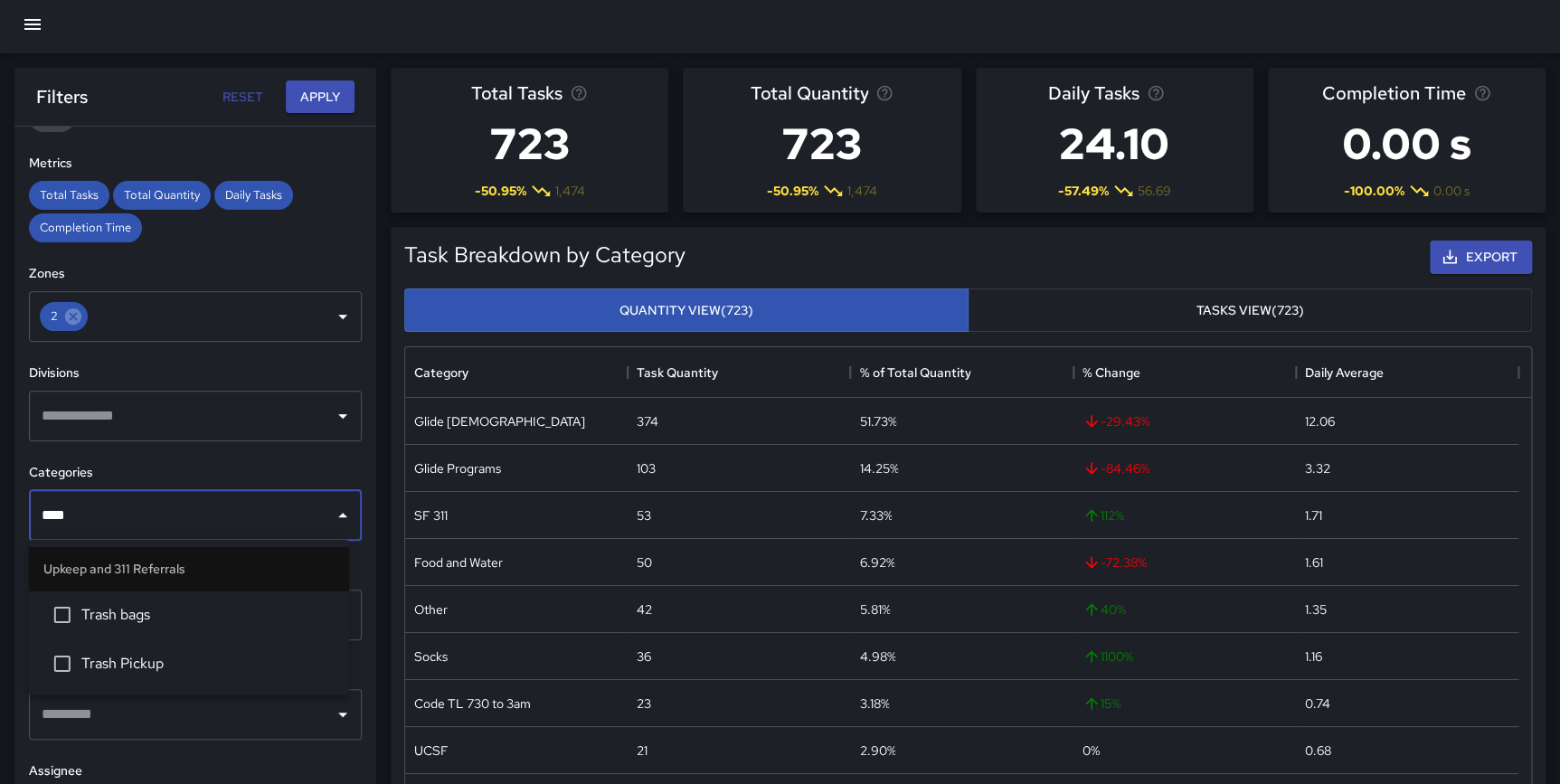
click at [158, 615] on span "Trash bags" at bounding box center [207, 615] width 253 height 22
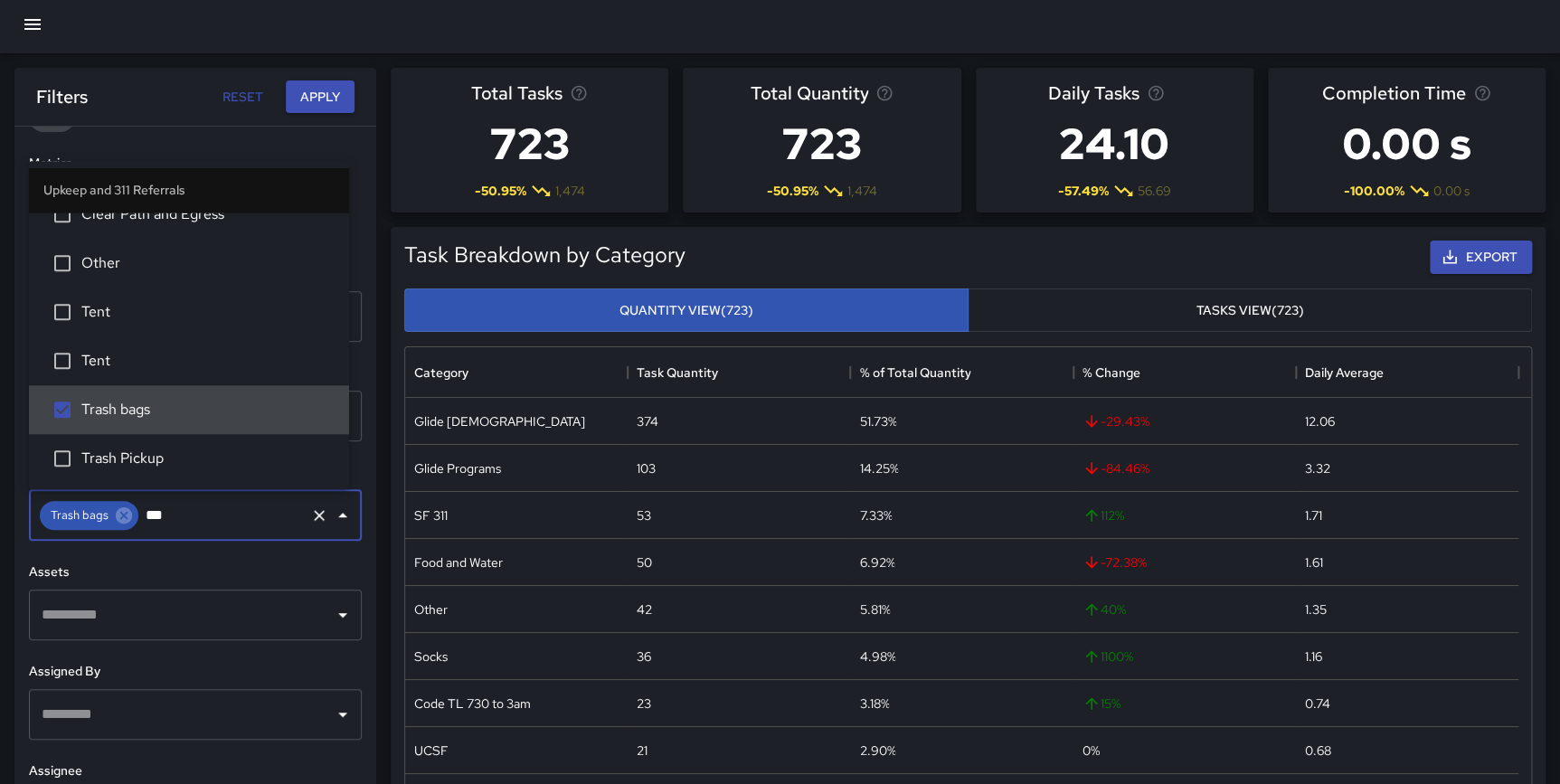
scroll to position [0, 0]
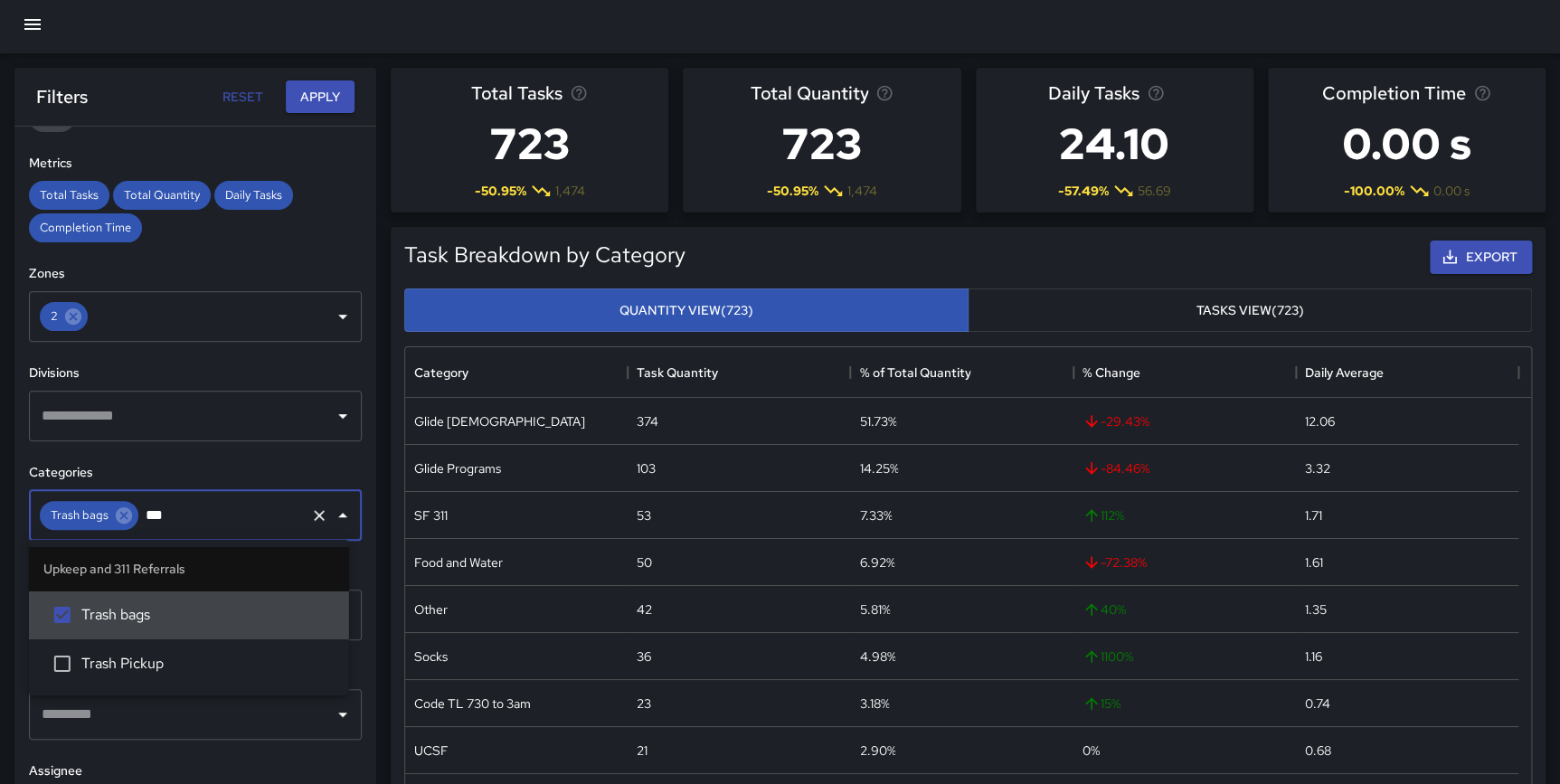
type input "****"
click at [155, 661] on span "Trash Pickup" at bounding box center [207, 664] width 253 height 22
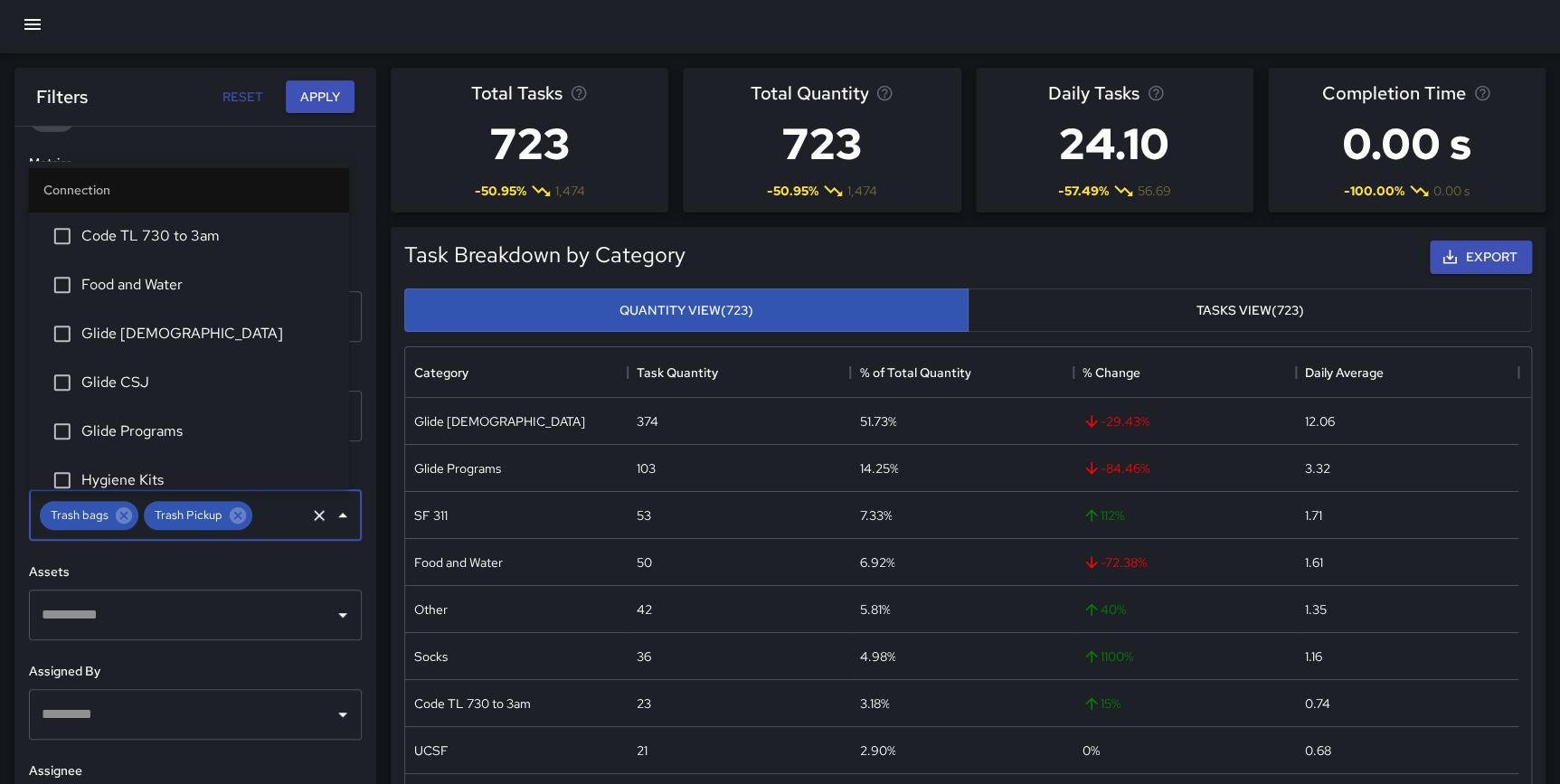
scroll to position [1561, 0]
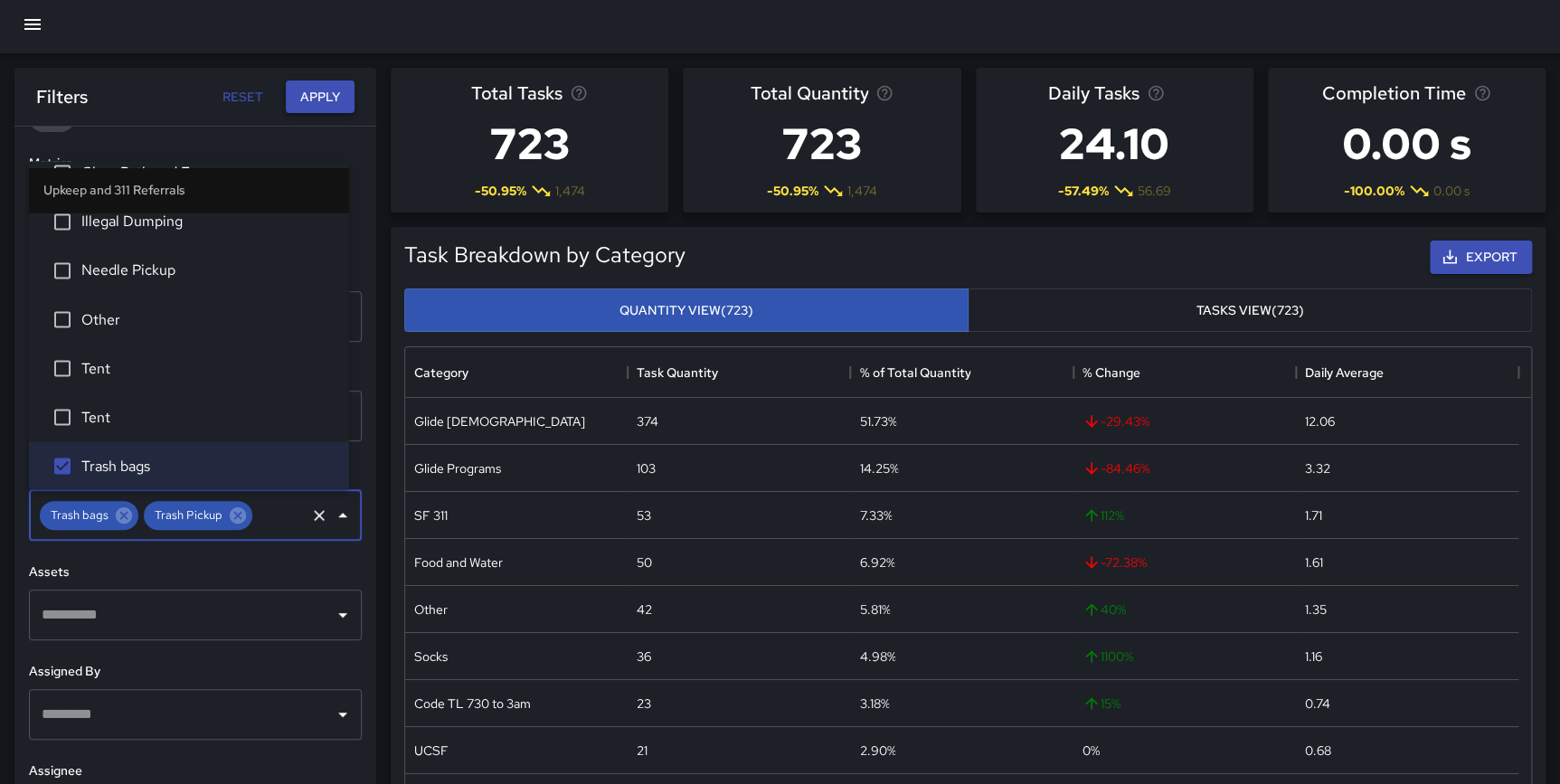
click at [317, 90] on button "Apply" at bounding box center [320, 97] width 69 height 33
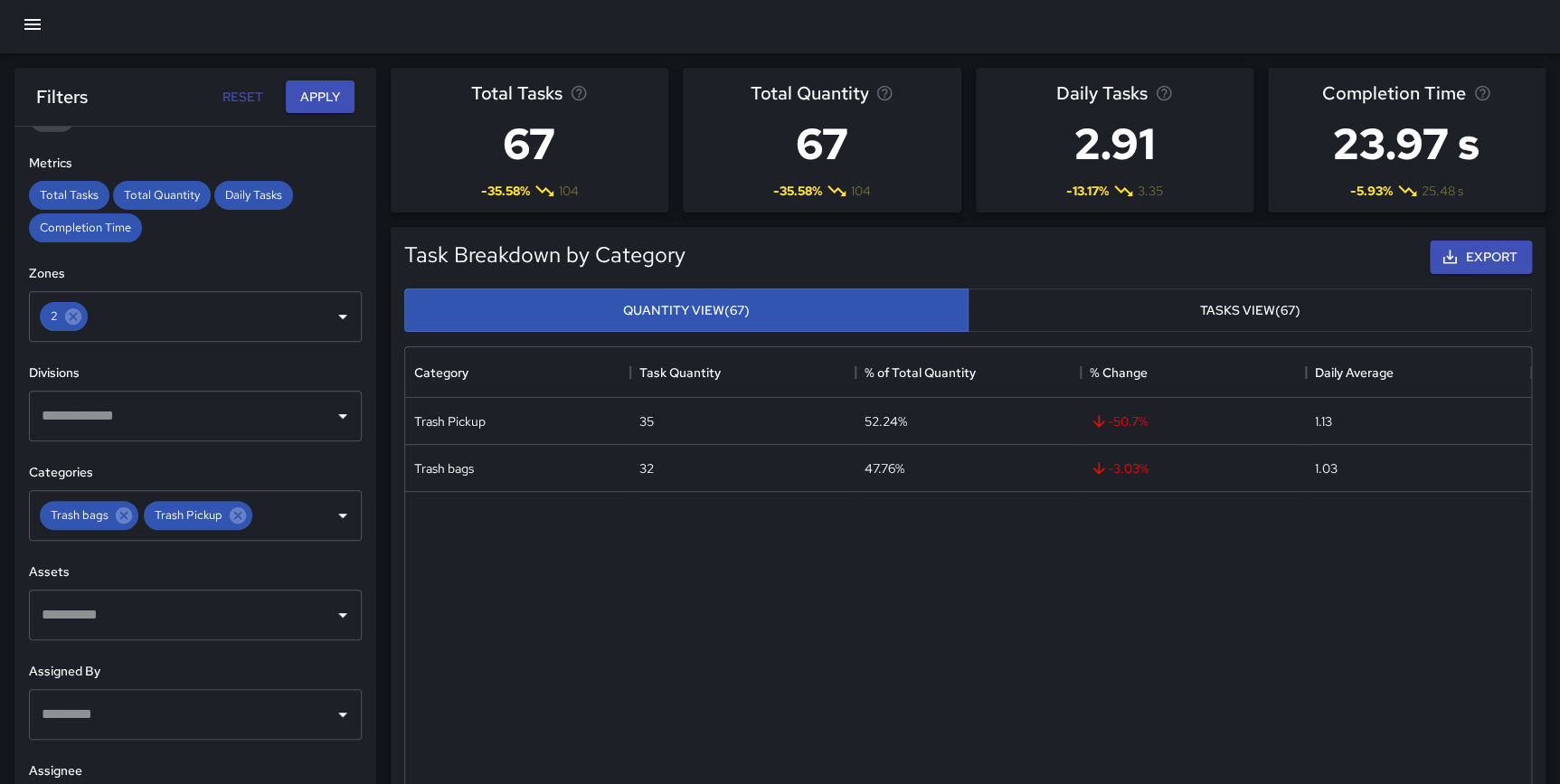
click at [311, 512] on icon "Clear" at bounding box center [320, 516] width 18 height 18
click at [219, 513] on input "text" at bounding box center [182, 515] width 289 height 34
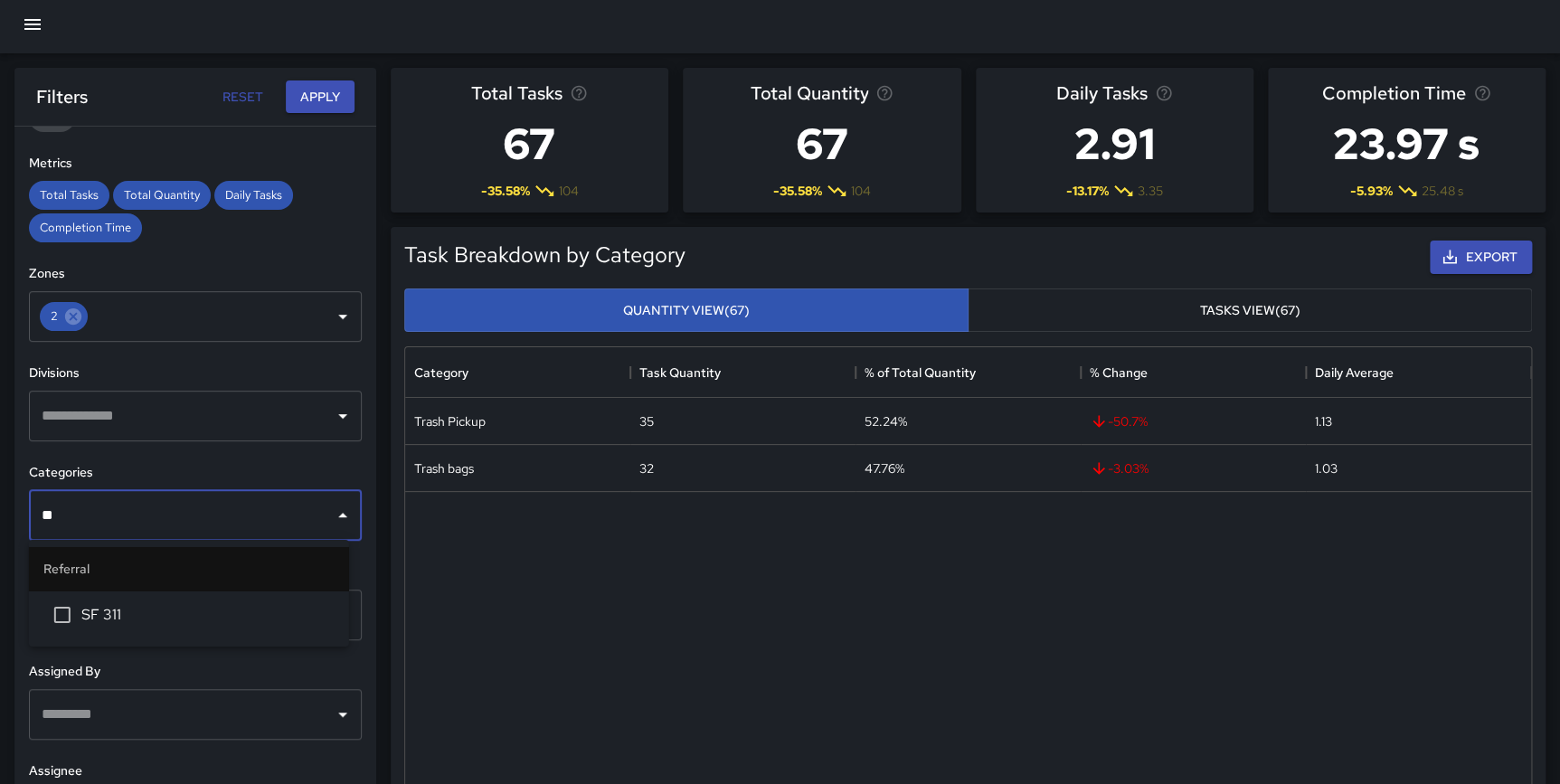
type input "***"
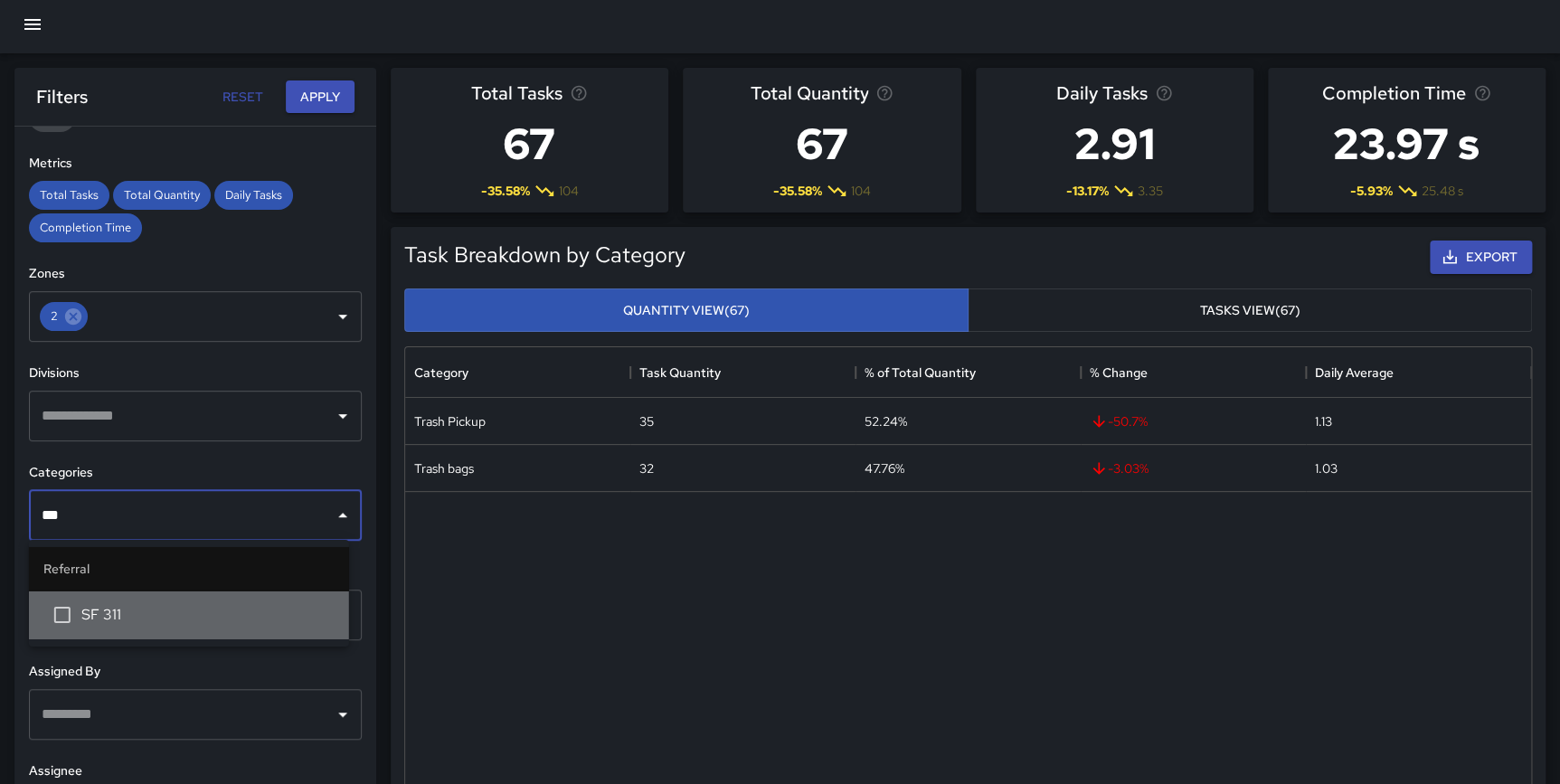
click at [162, 608] on span "SF 311" at bounding box center [207, 615] width 253 height 22
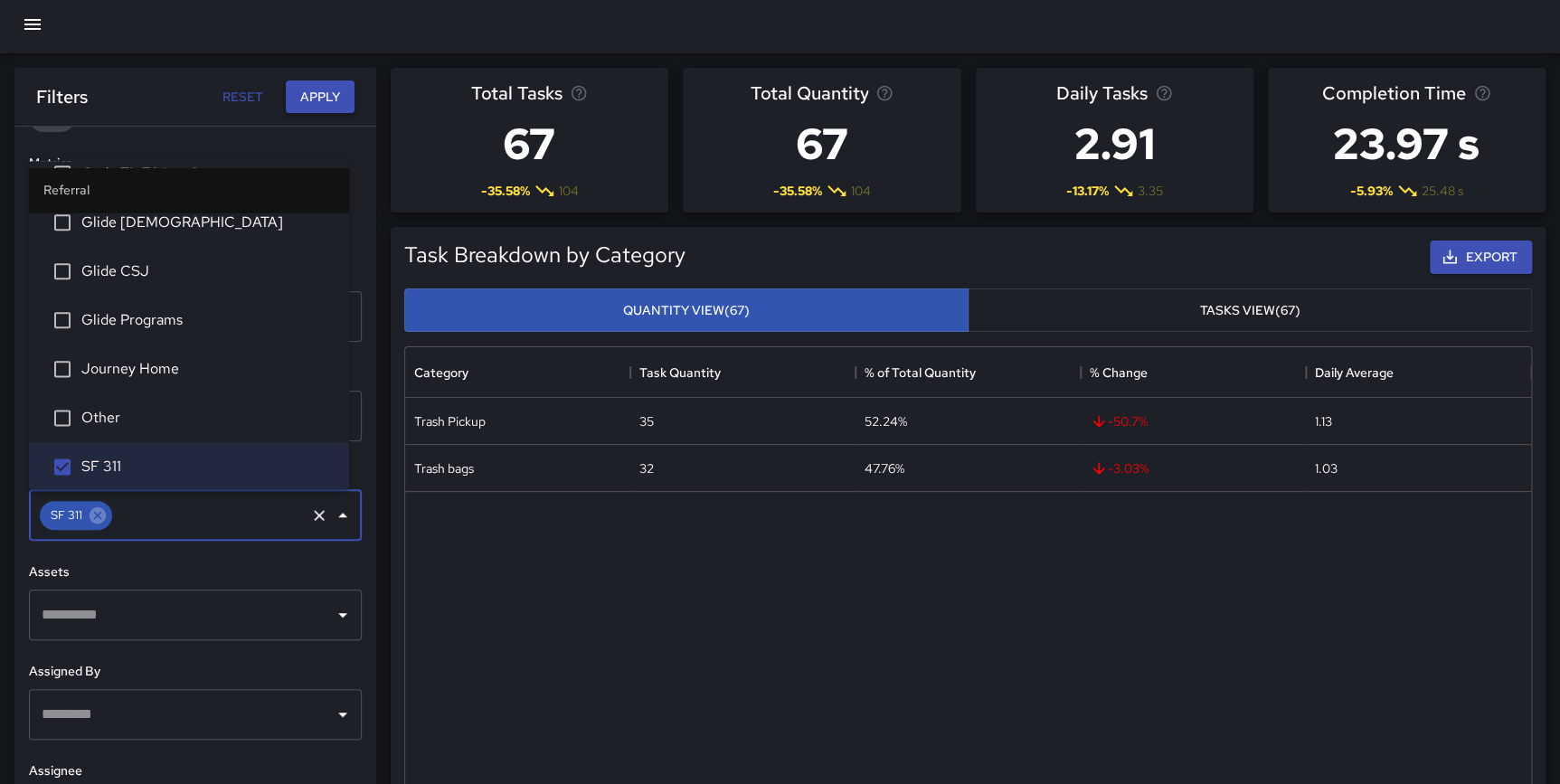
click at [319, 96] on button "Apply" at bounding box center [320, 97] width 69 height 33
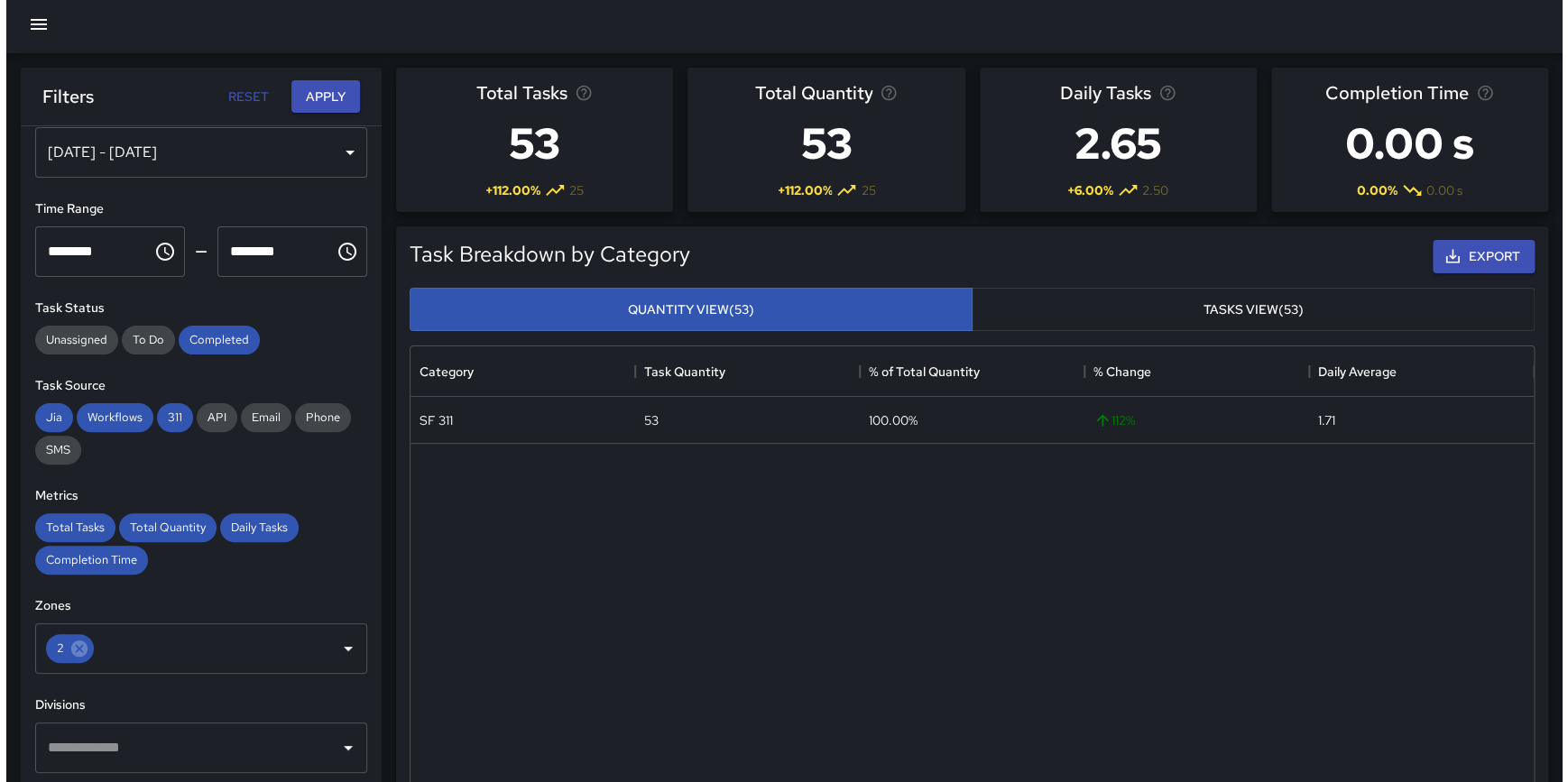
scroll to position [0, 0]
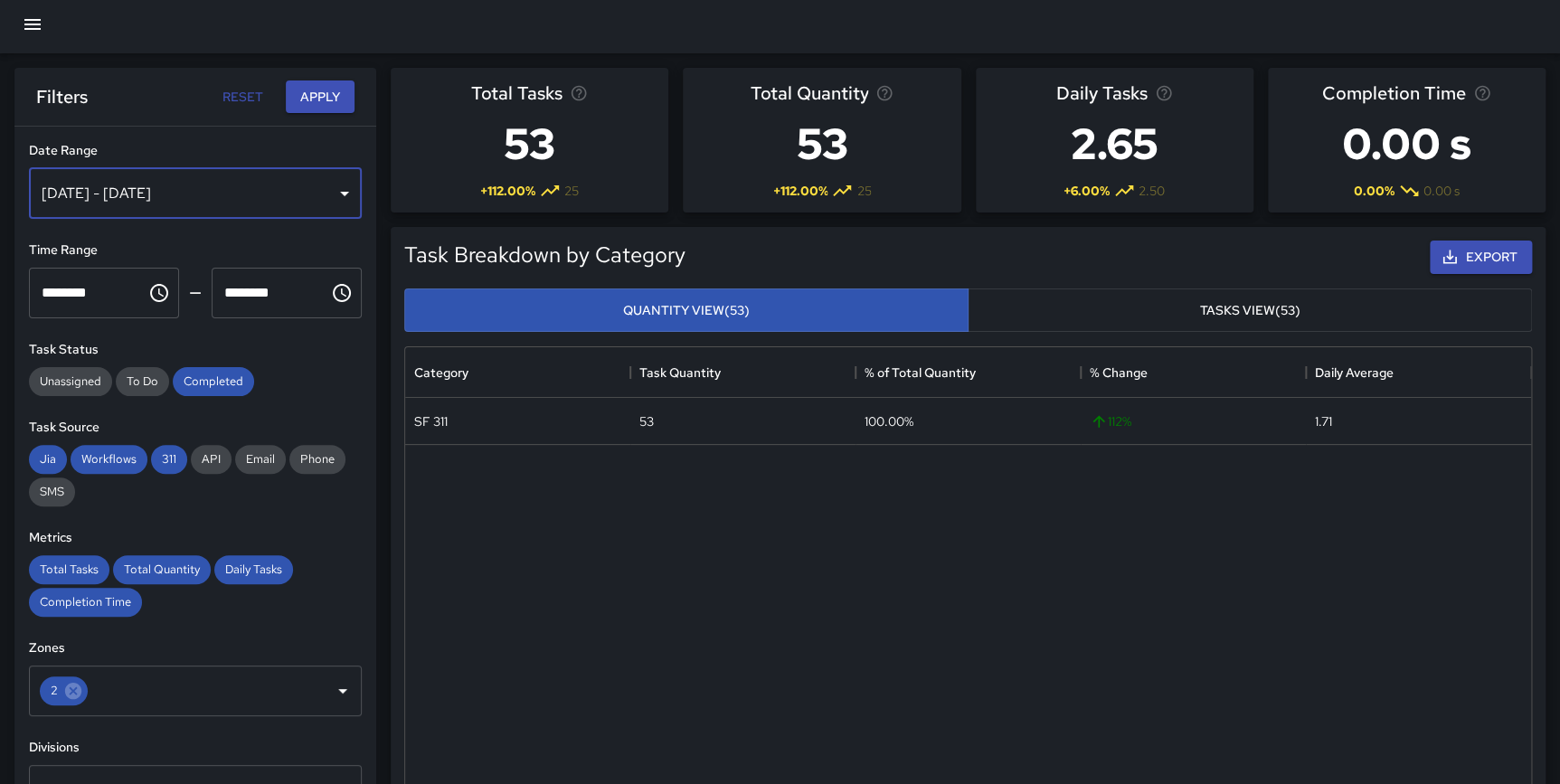
click at [104, 185] on div "[DATE] - [DATE]" at bounding box center [194, 193] width 333 height 51
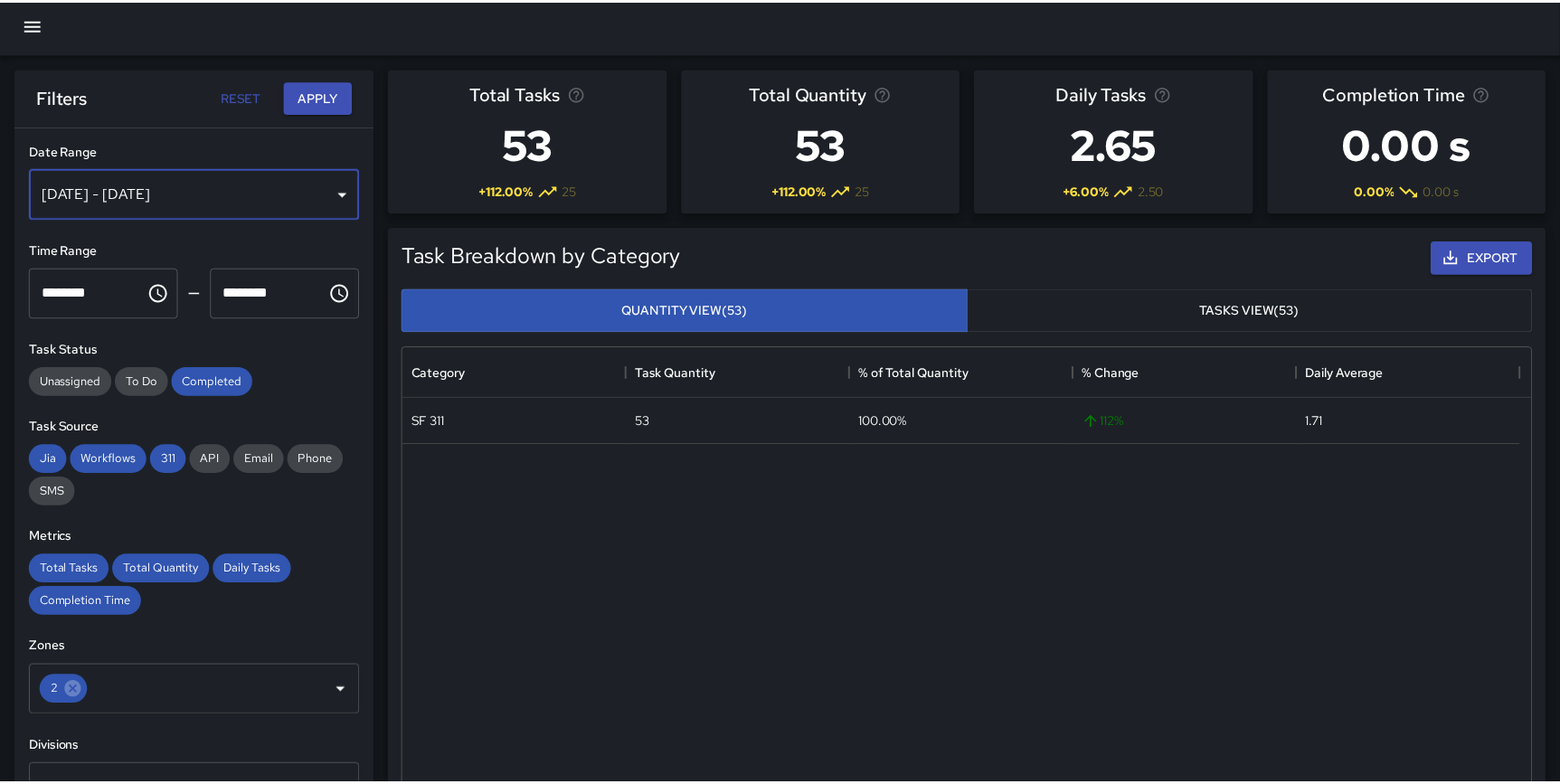
scroll to position [528, 1113]
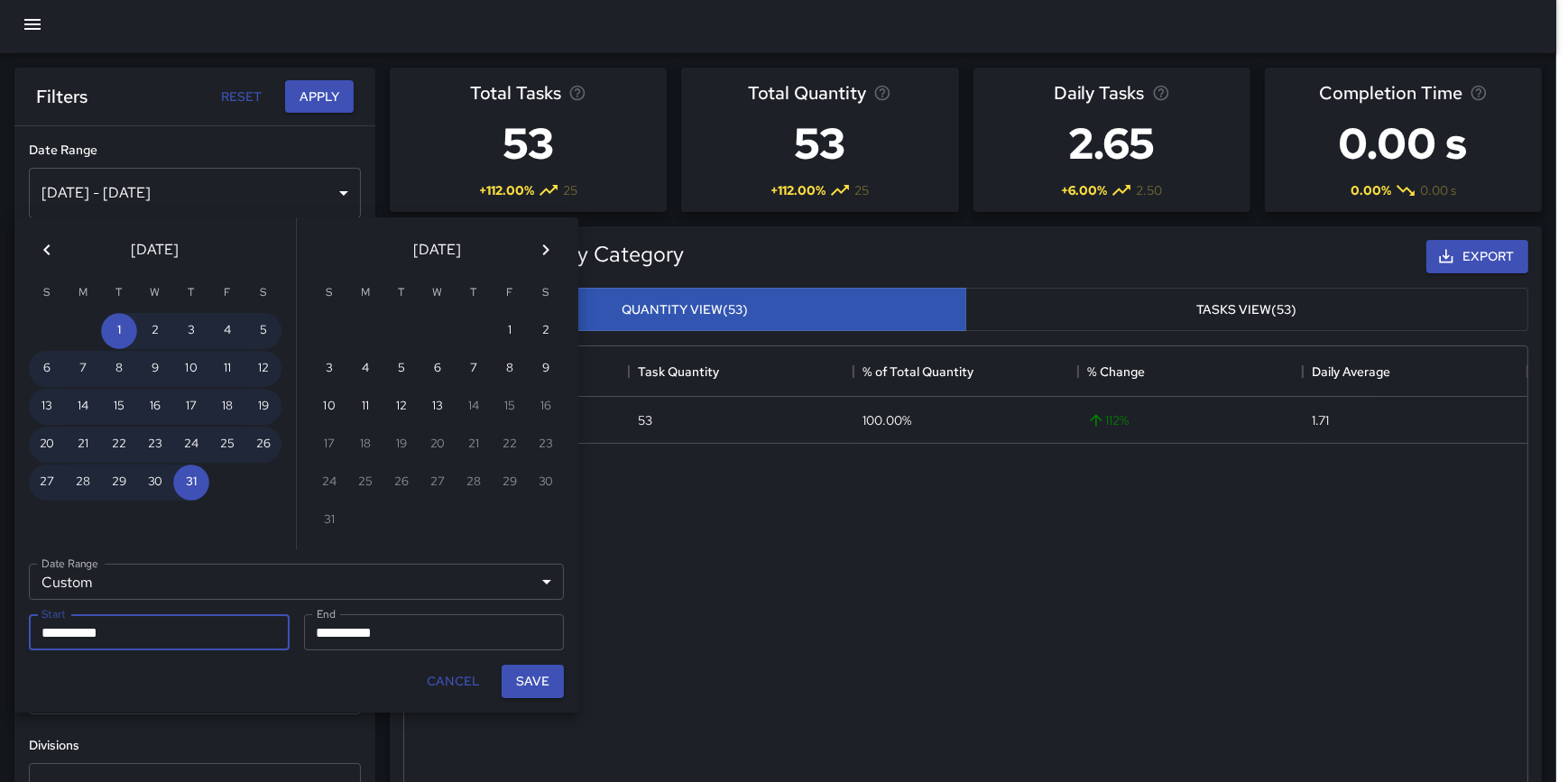
click at [62, 247] on button "Previous month" at bounding box center [46, 249] width 36 height 36
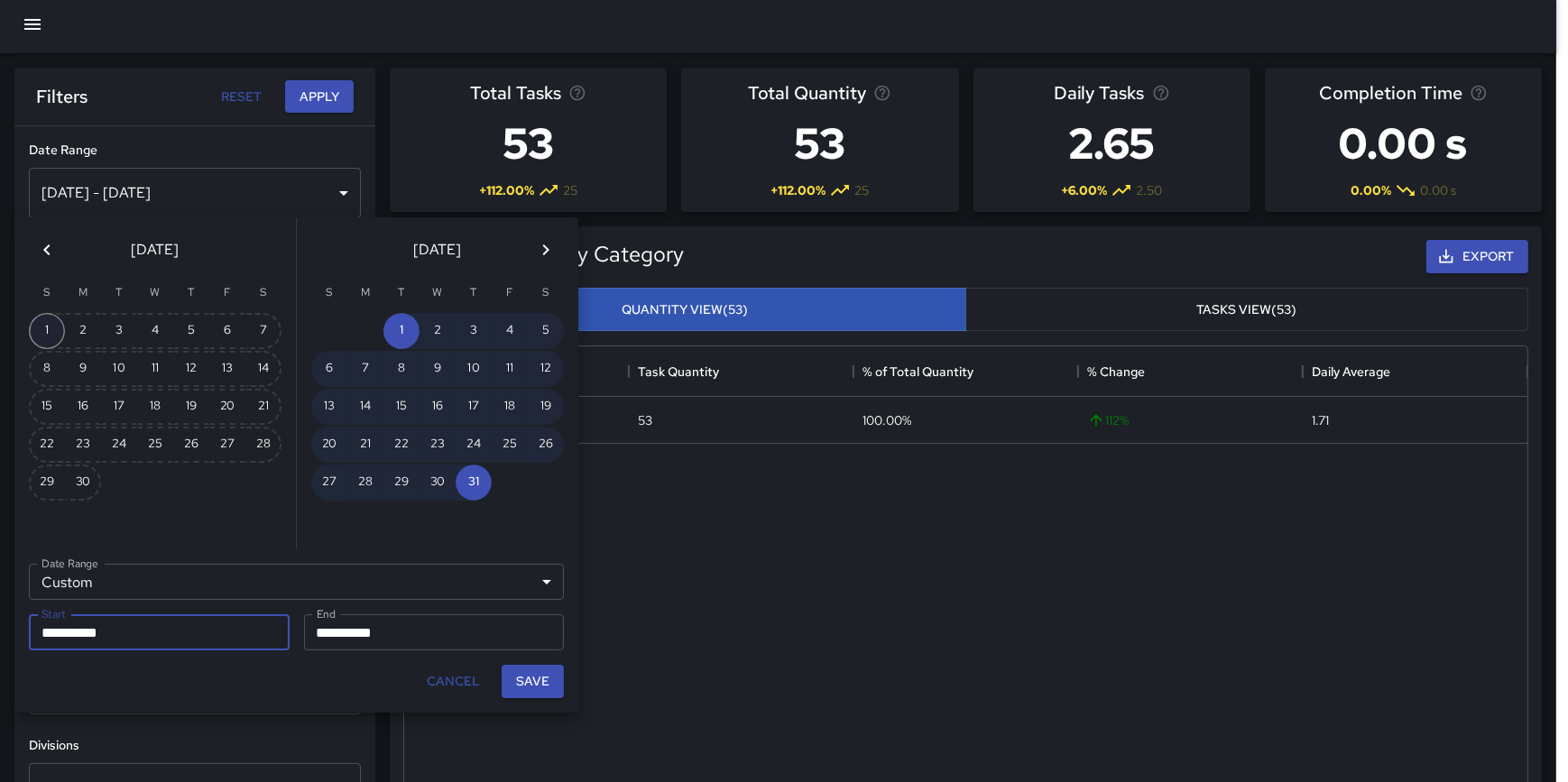
click at [52, 329] on button "1" at bounding box center [46, 331] width 36 height 36
type input "**********"
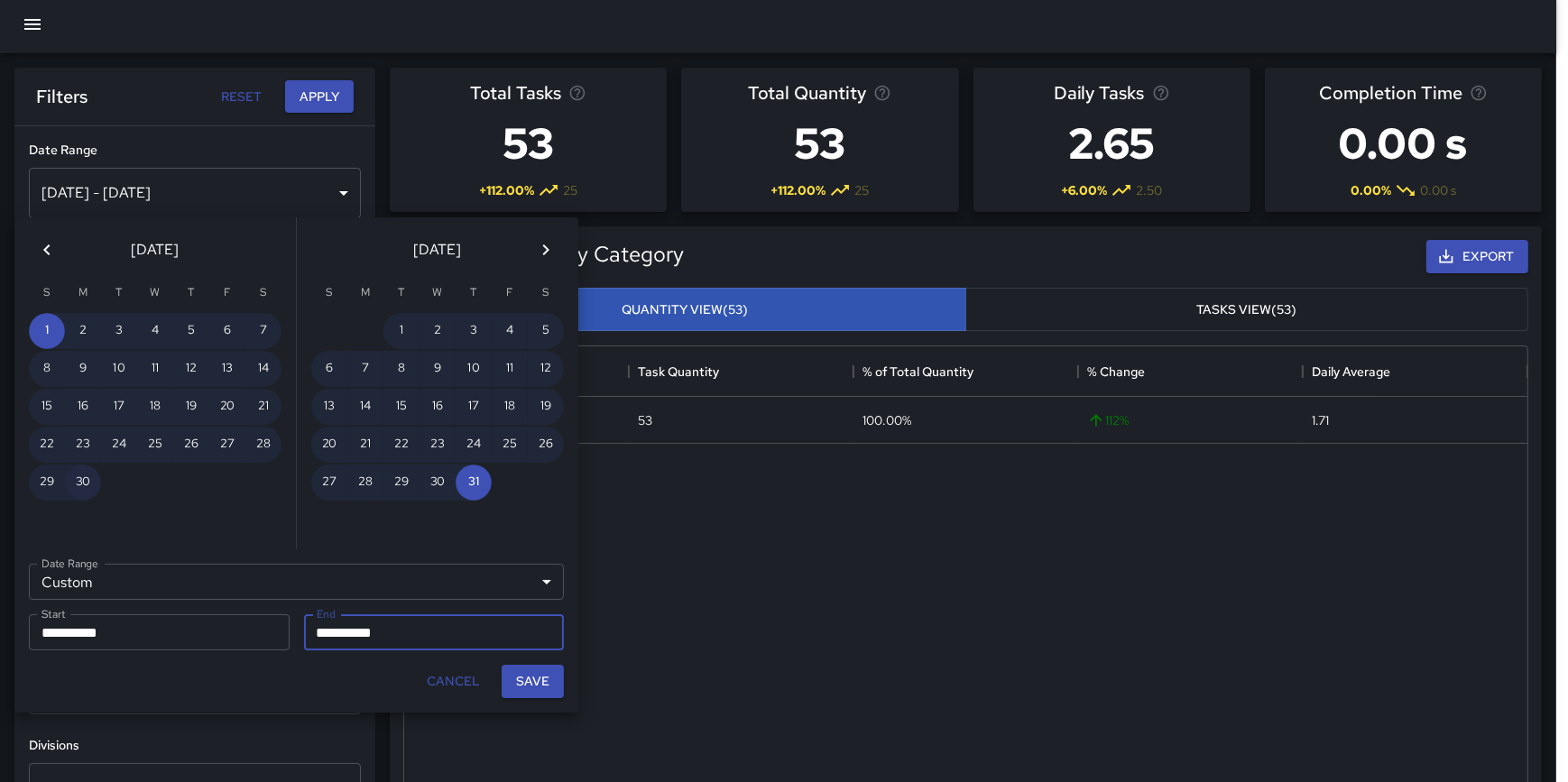
click at [78, 483] on button "30" at bounding box center [83, 482] width 36 height 36
type input "**********"
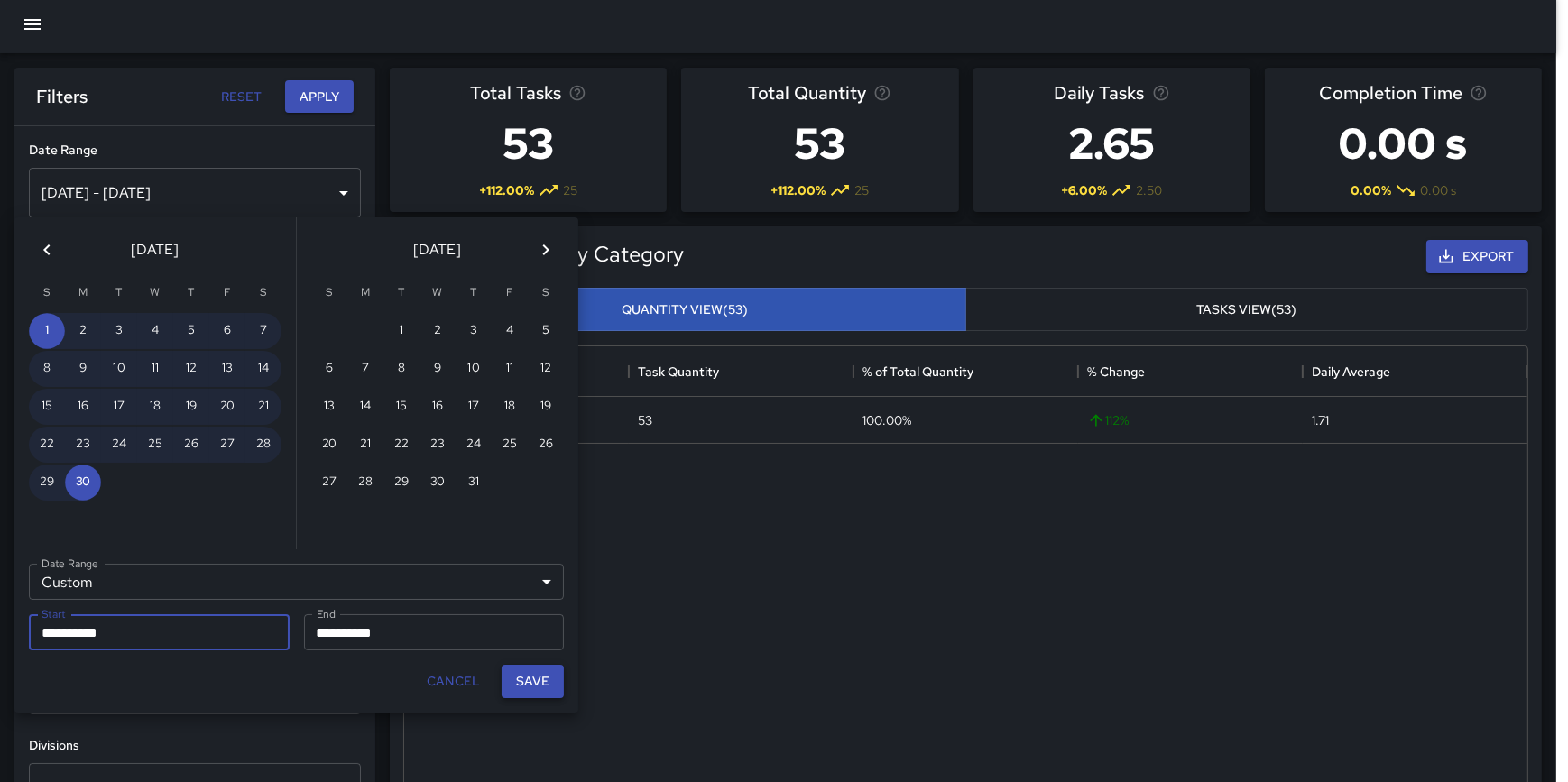
click at [552, 683] on button "Save" at bounding box center [533, 681] width 62 height 33
type input "**********"
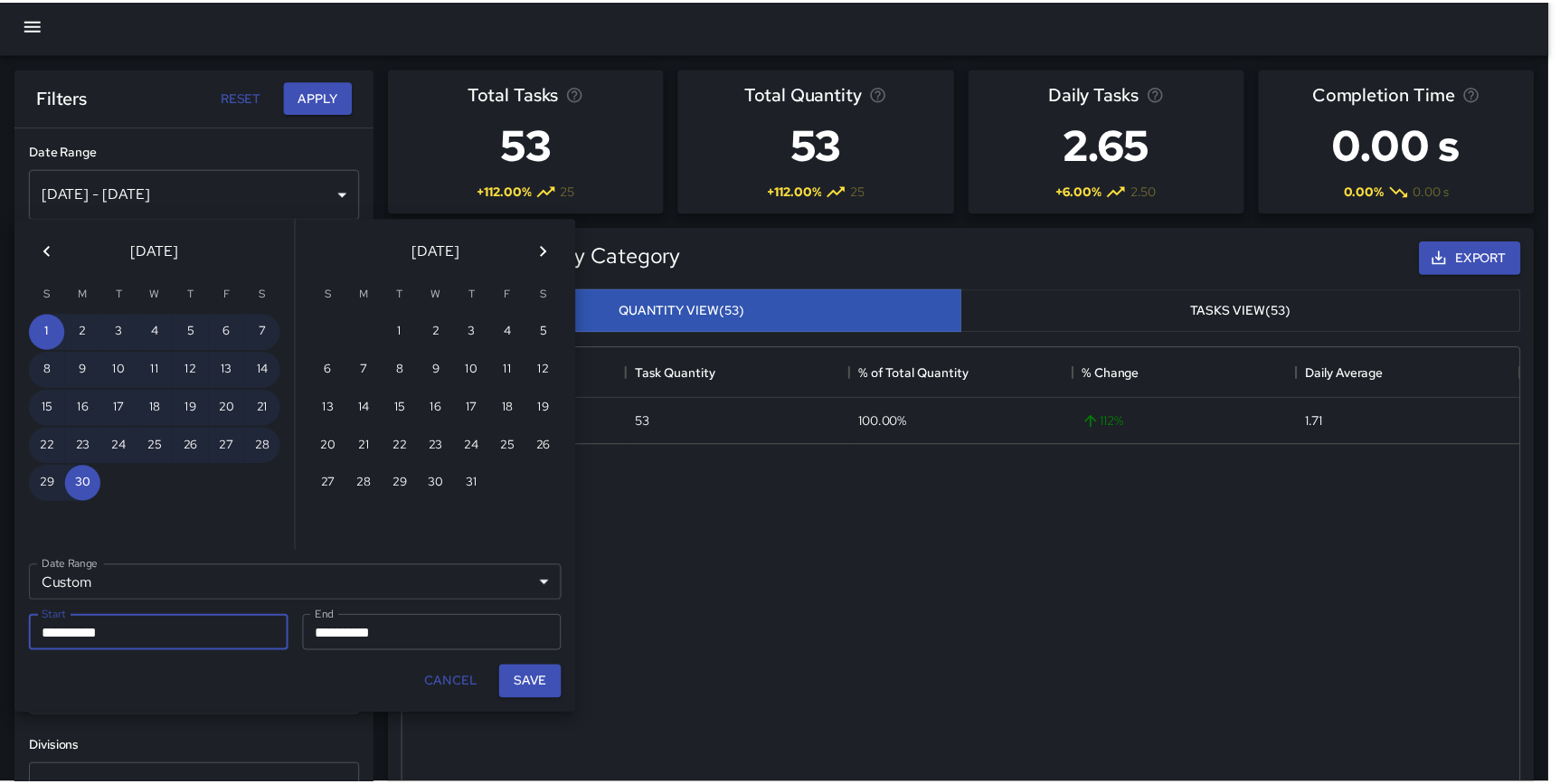
scroll to position [528, 1112]
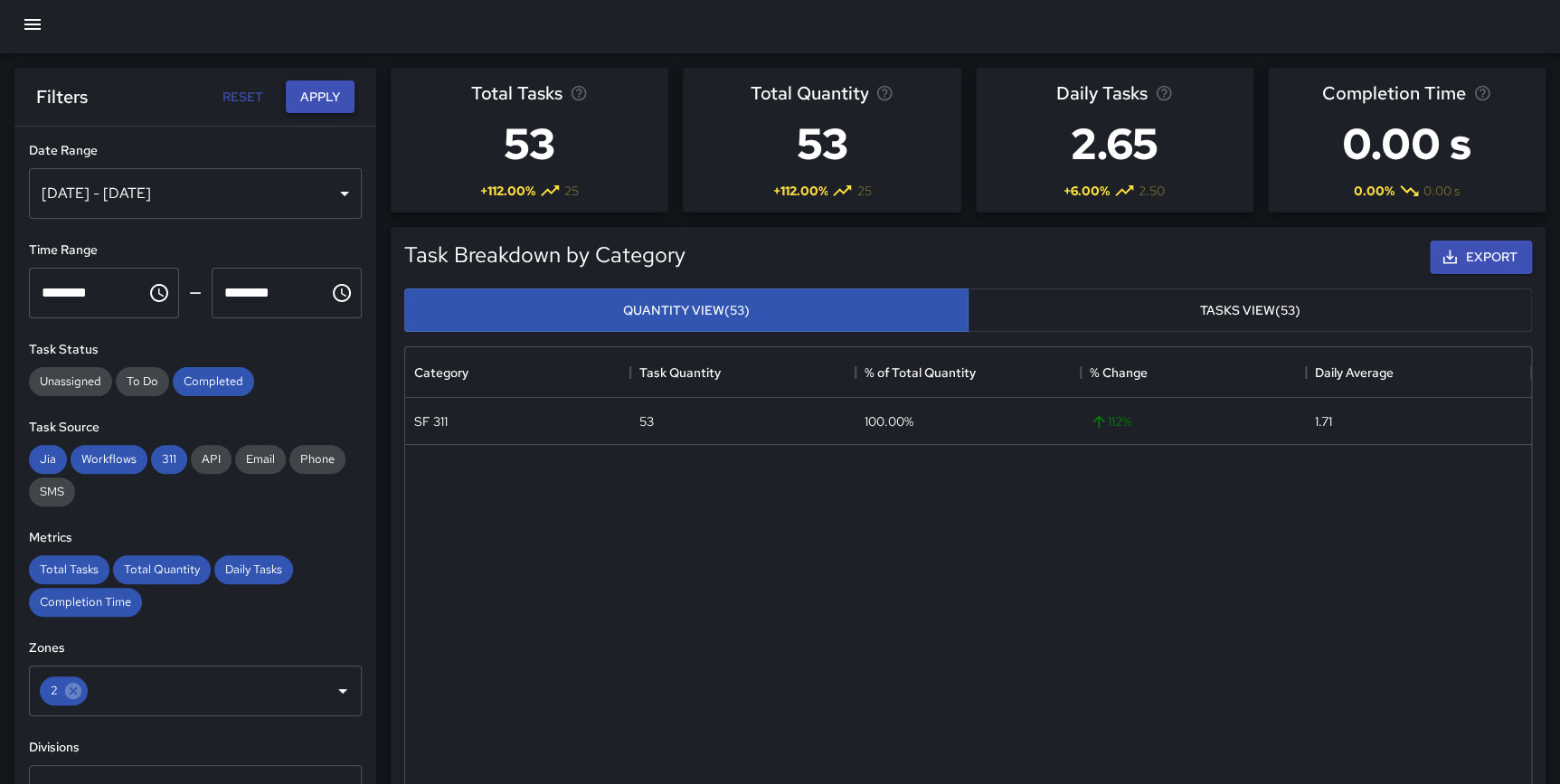
click at [312, 99] on button "Apply" at bounding box center [320, 97] width 69 height 33
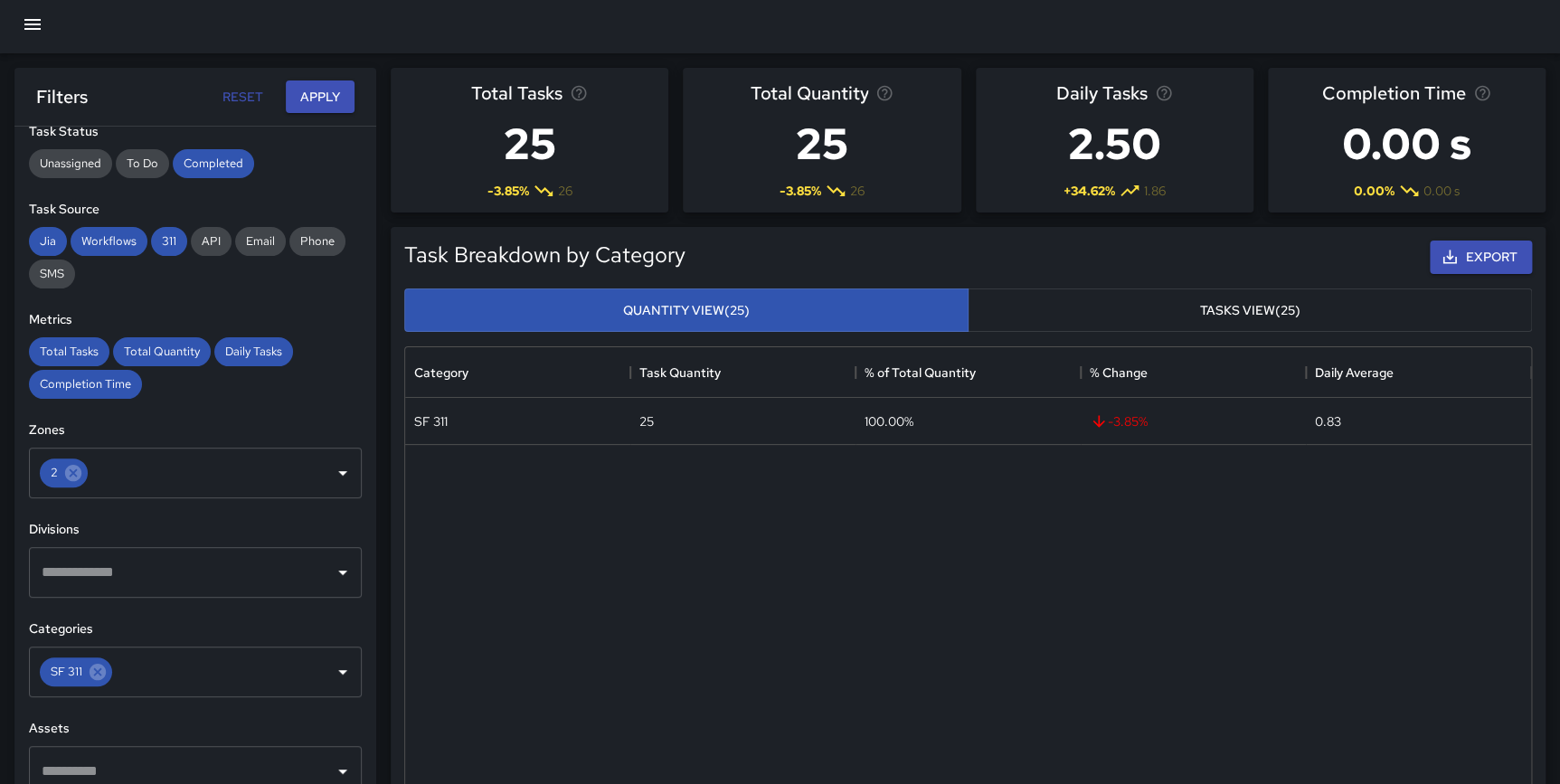
scroll to position [222, 0]
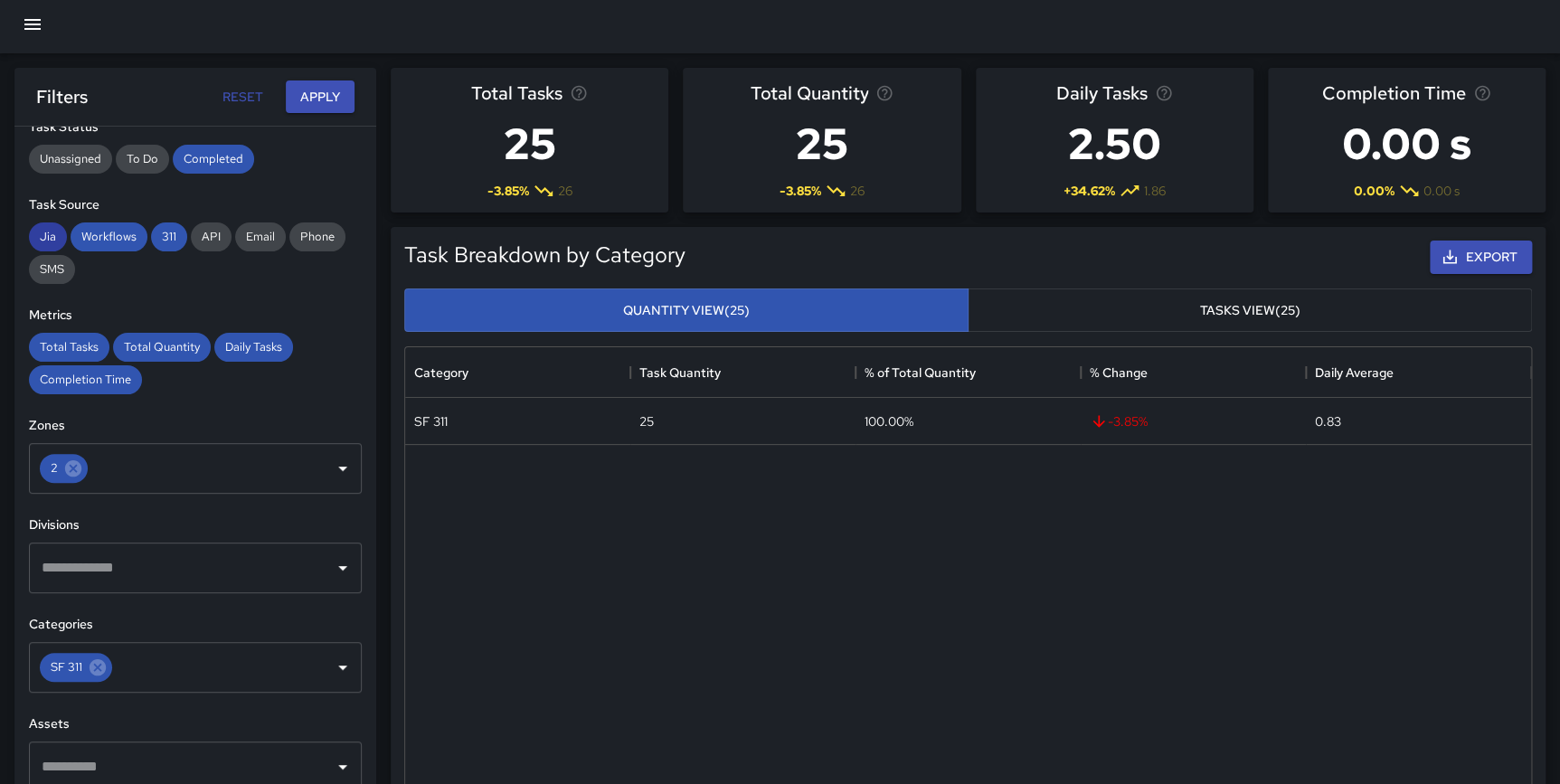
click at [53, 231] on span "Jia" at bounding box center [47, 236] width 38 height 16
click at [103, 233] on span "Workflows" at bounding box center [109, 236] width 76 height 16
click at [317, 96] on button "Apply" at bounding box center [320, 97] width 69 height 33
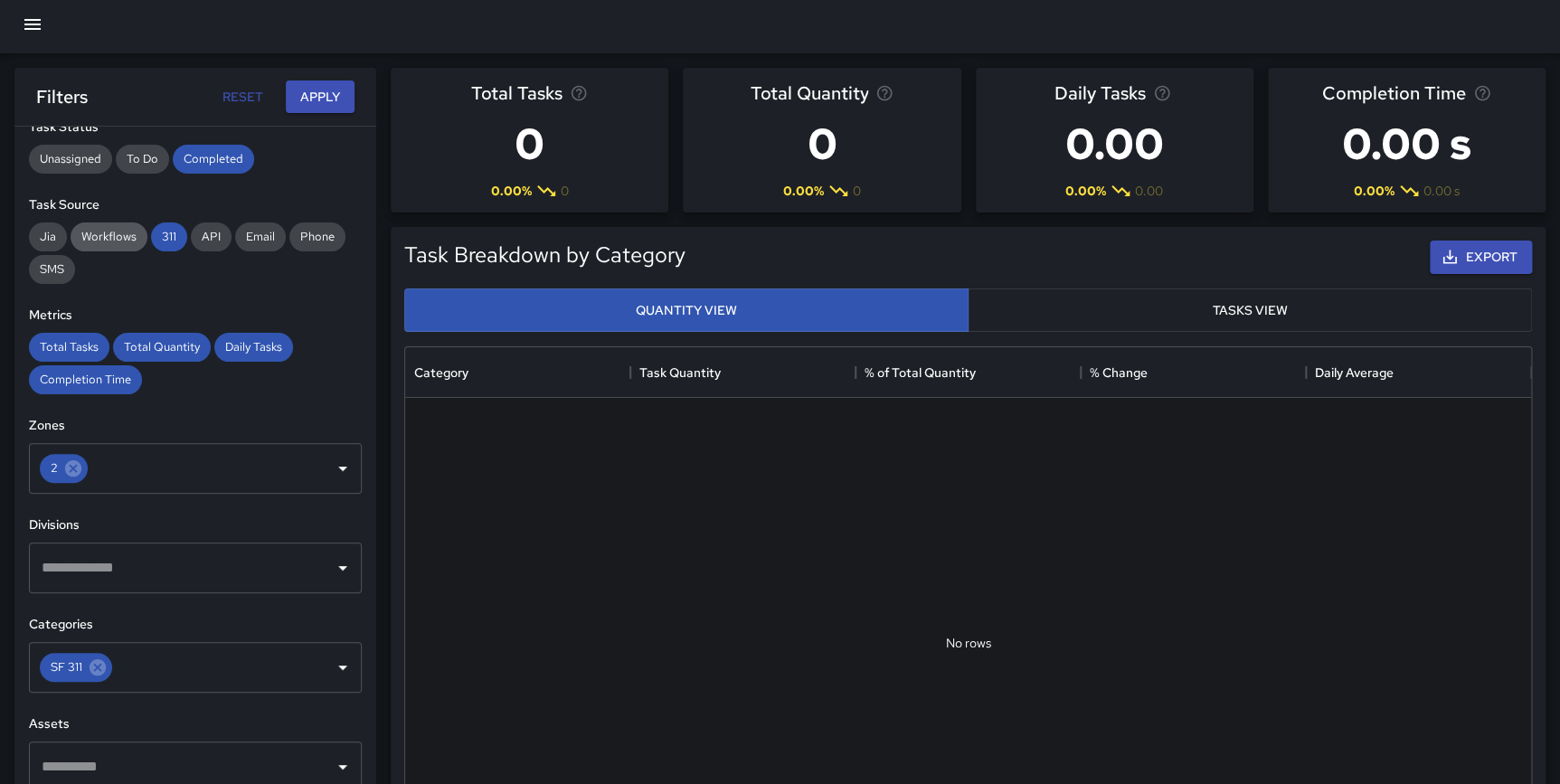
click at [116, 231] on span "Workflows" at bounding box center [109, 236] width 76 height 16
click at [44, 240] on span "Jia" at bounding box center [47, 236] width 38 height 16
click at [321, 99] on button "Apply" at bounding box center [320, 97] width 69 height 33
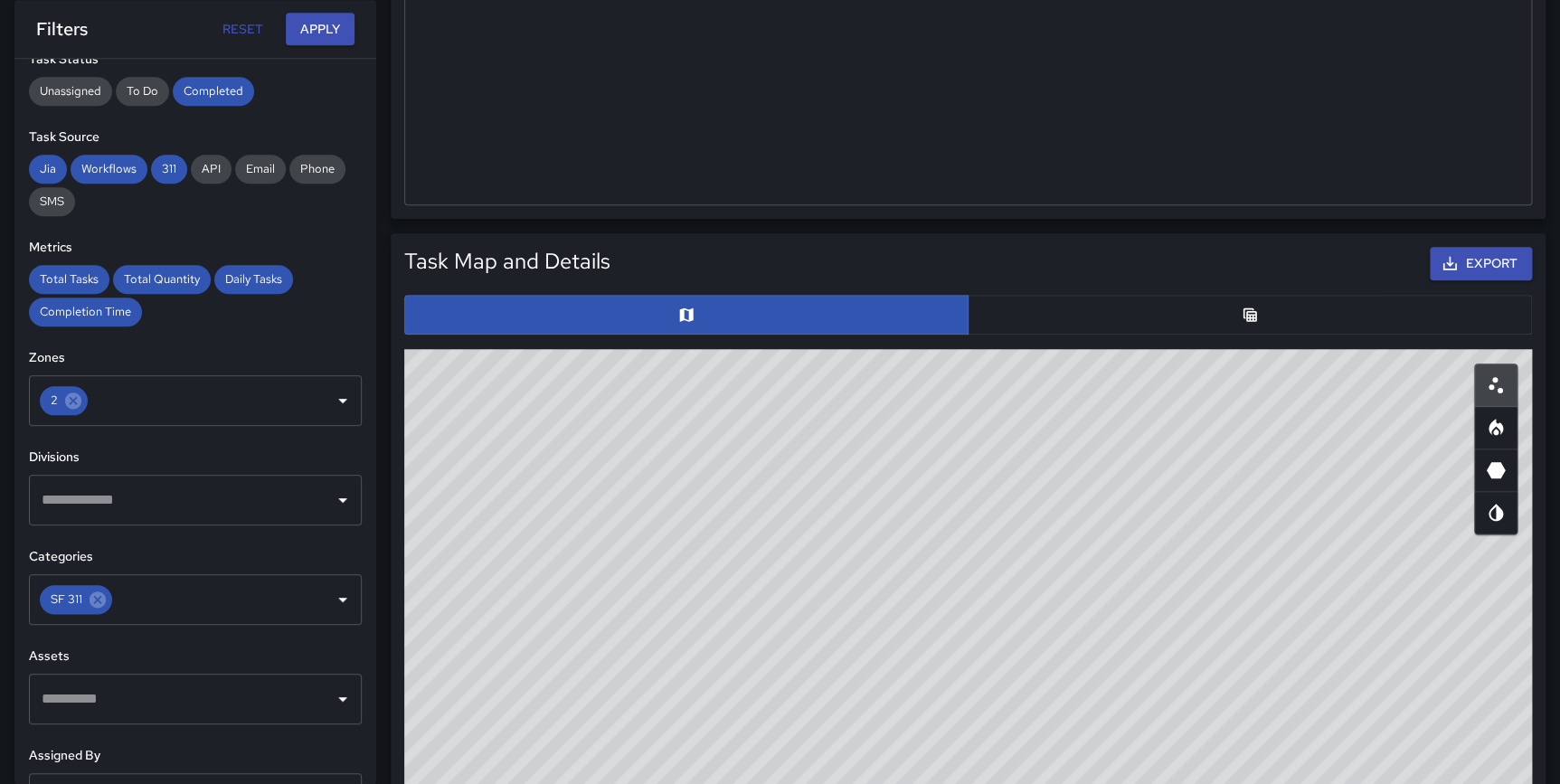
scroll to position [711, 0]
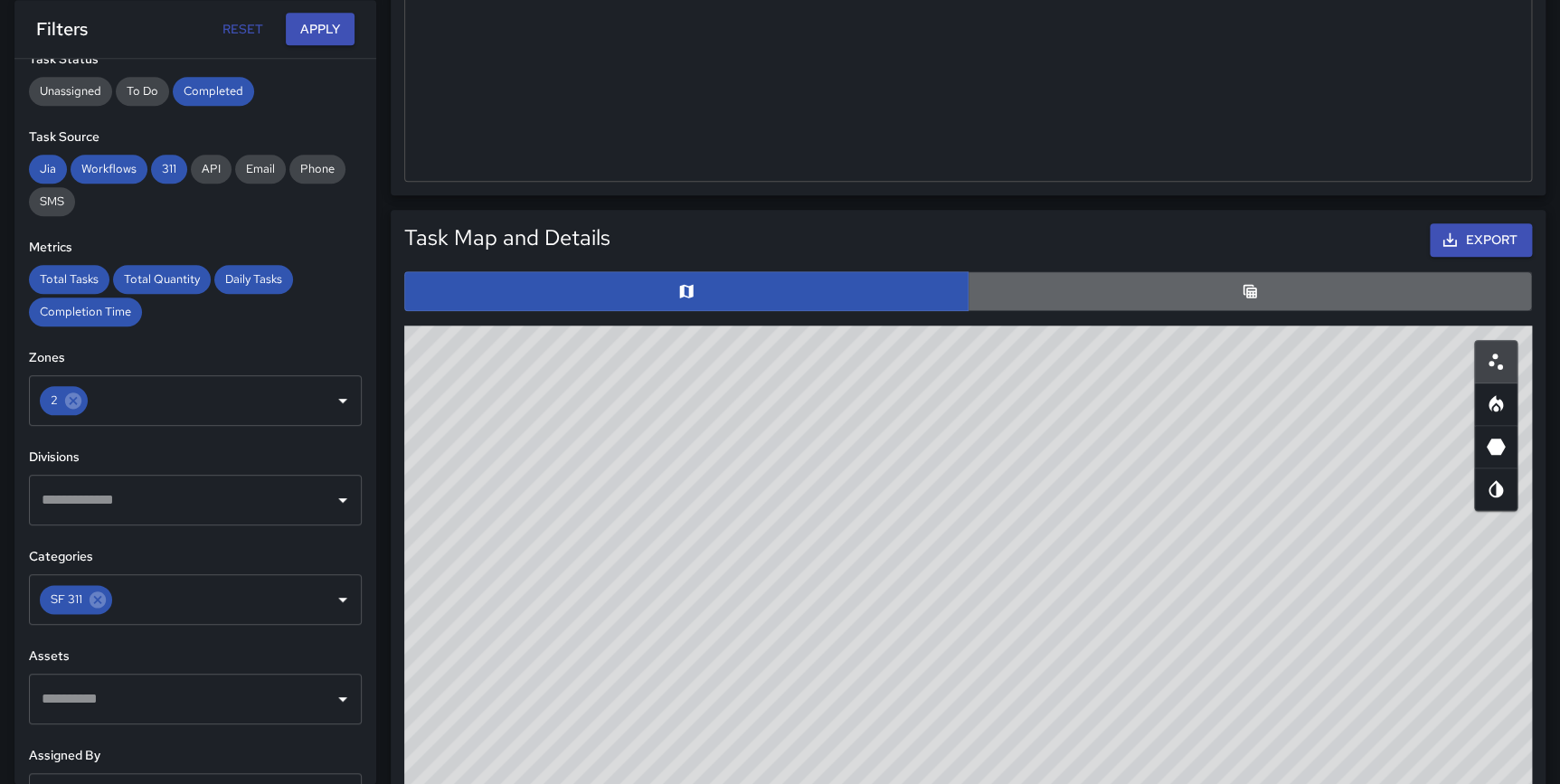
click at [1252, 287] on icon "Table" at bounding box center [1249, 290] width 14 height 14
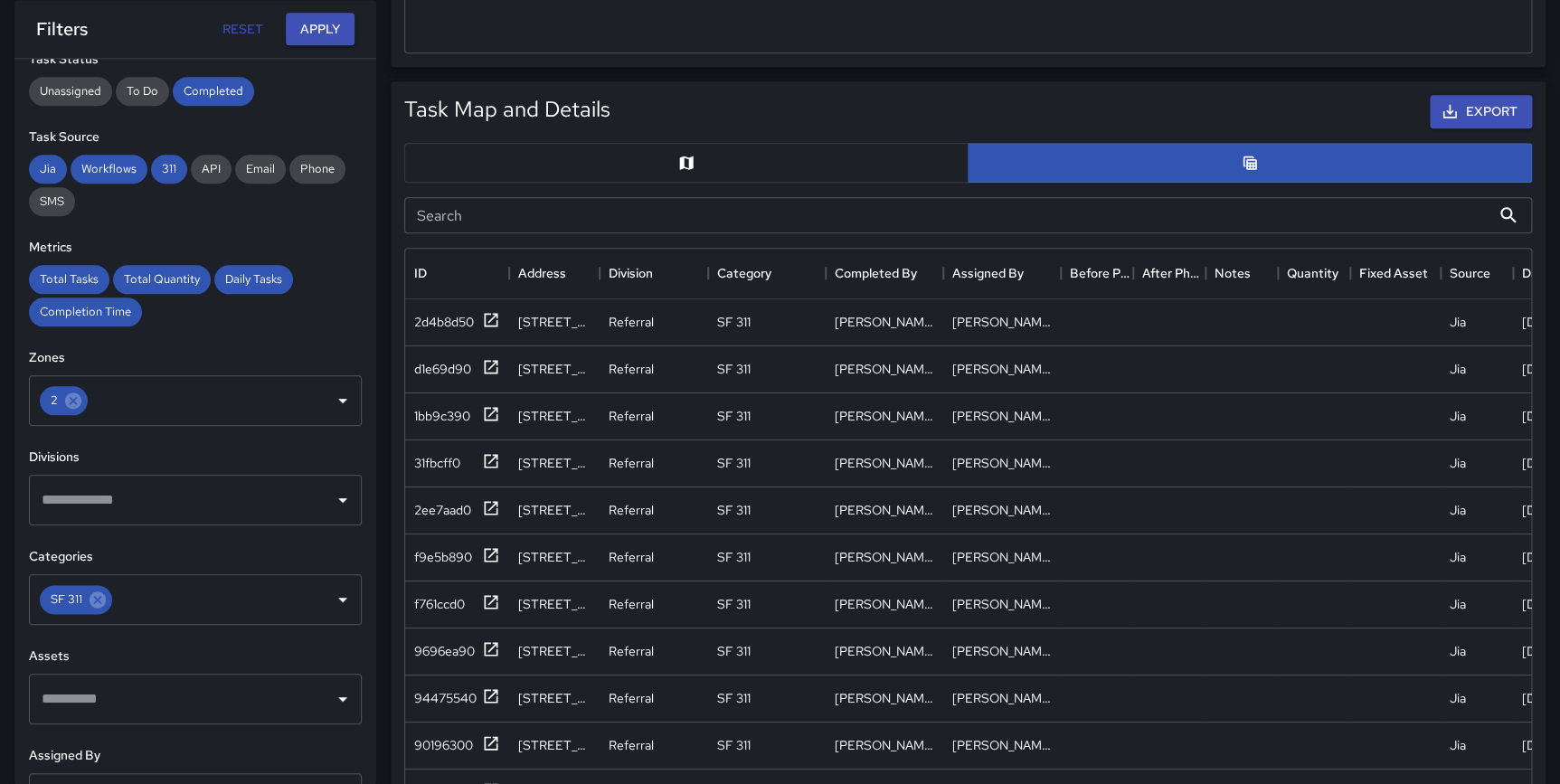
scroll to position [864, 0]
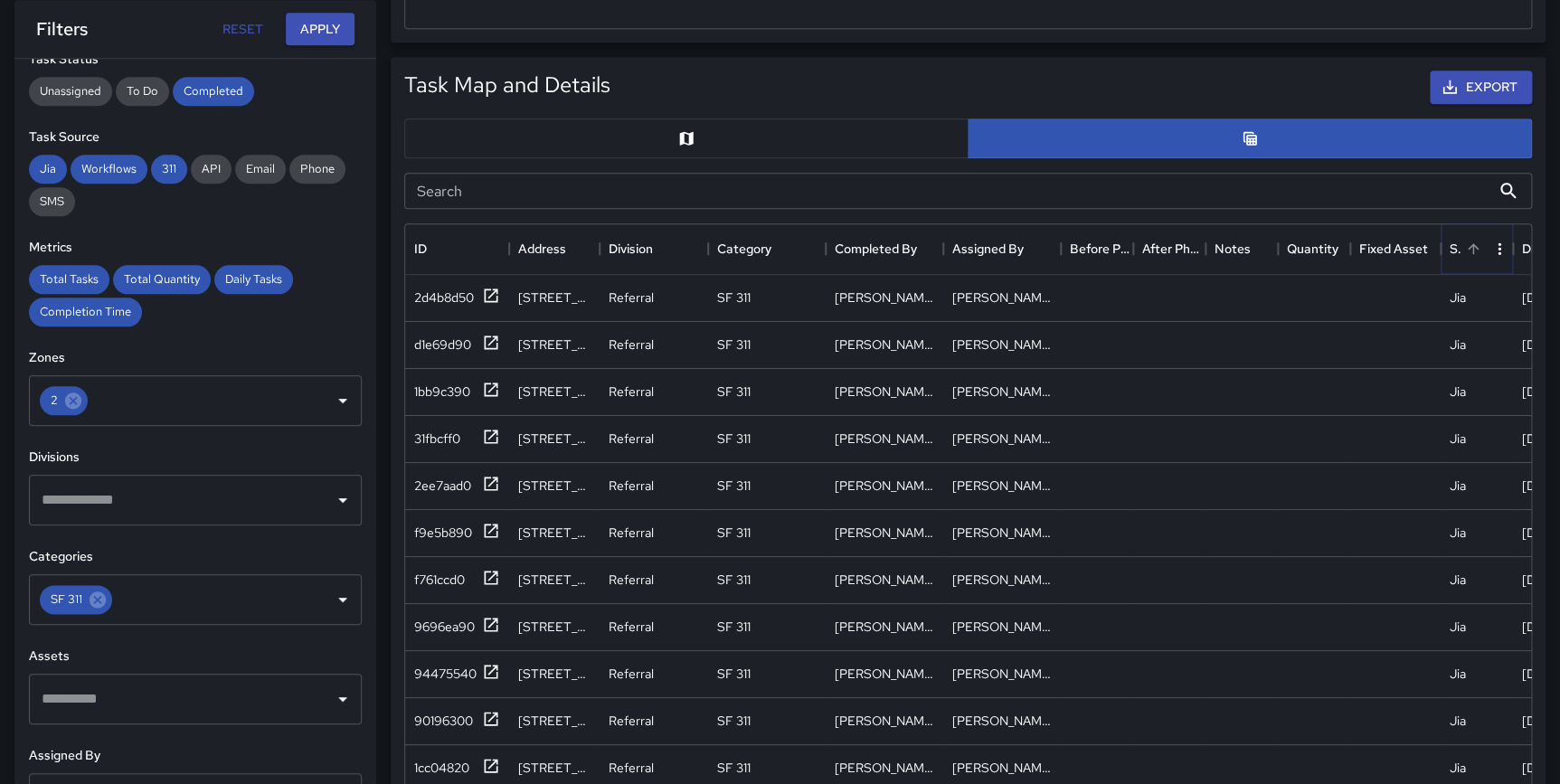
click at [1478, 248] on icon "Sort" at bounding box center [1473, 249] width 17 height 17
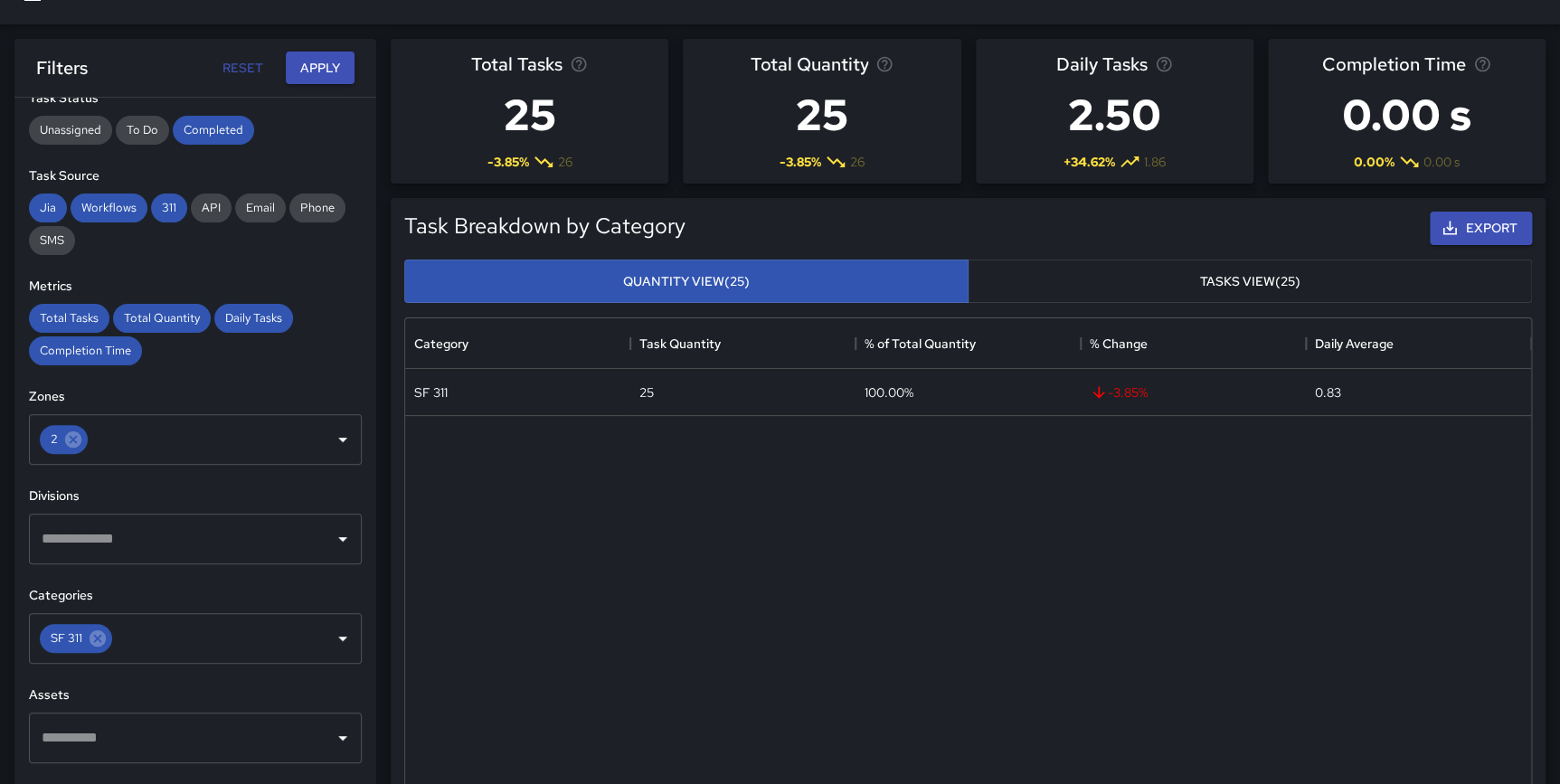
scroll to position [0, 0]
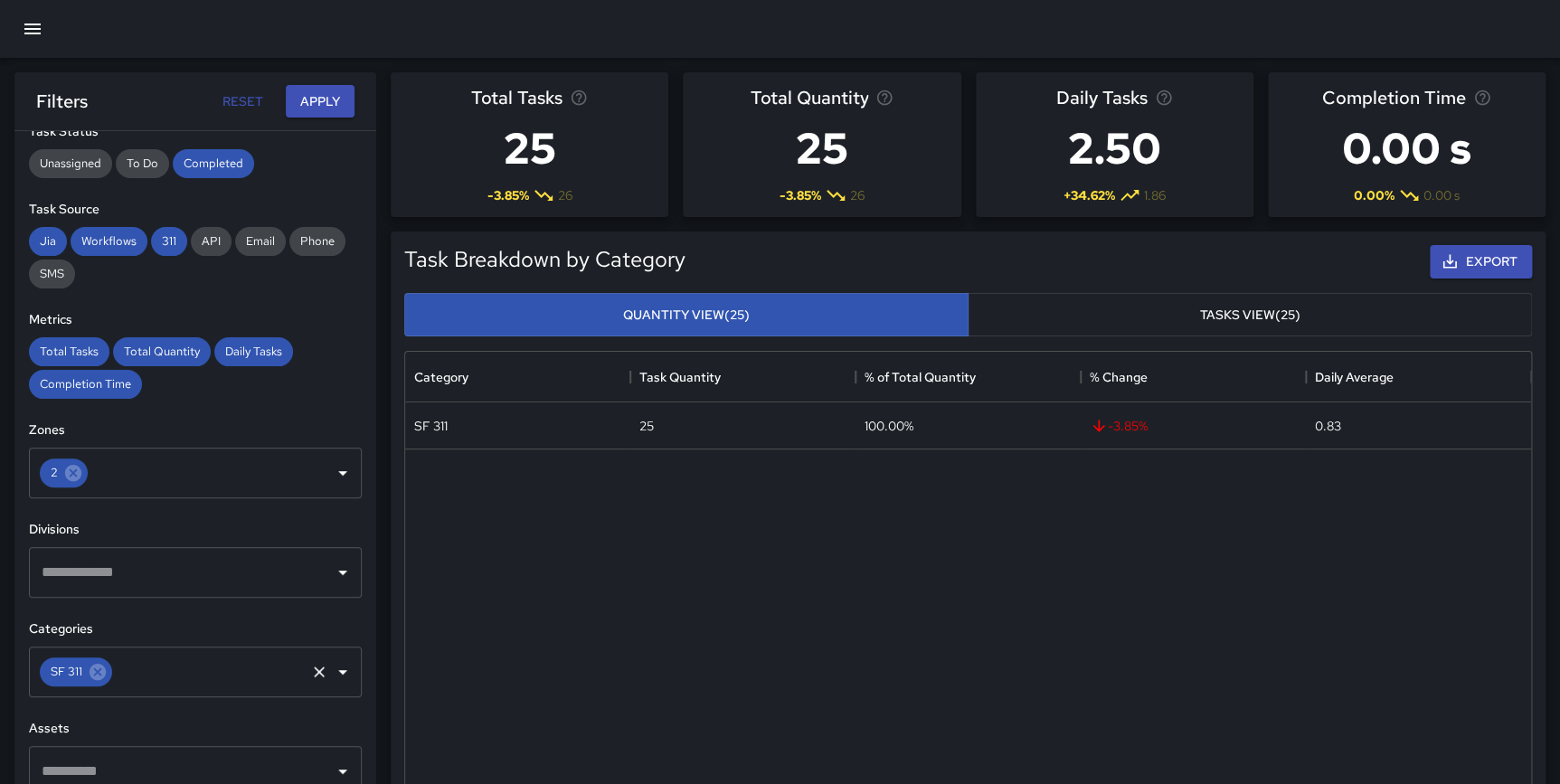
click at [90, 673] on icon at bounding box center [98, 672] width 17 height 17
click at [89, 672] on input "text" at bounding box center [182, 671] width 289 height 34
type input "**"
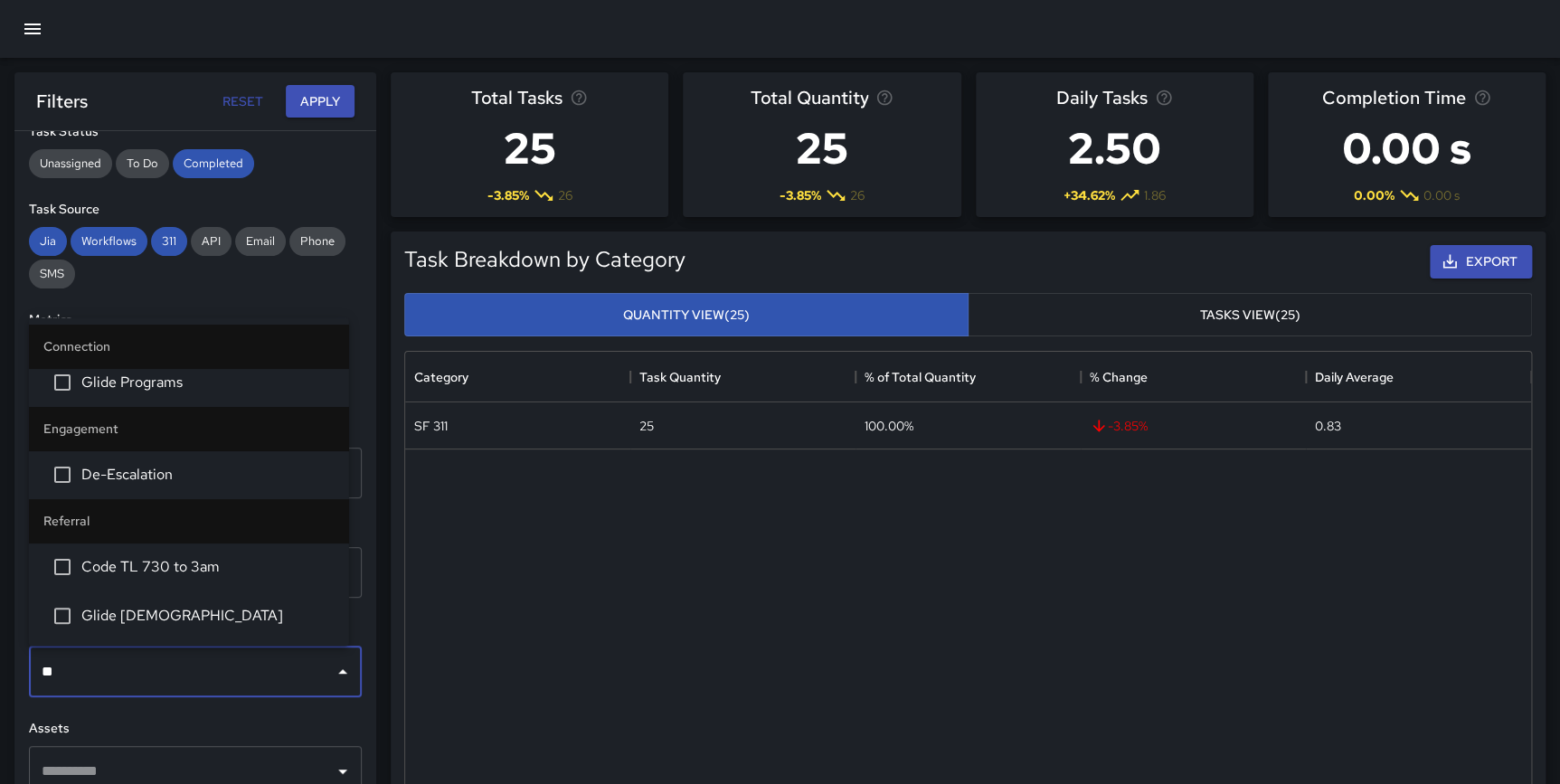
click at [133, 477] on span "De-Escalation" at bounding box center [207, 474] width 253 height 22
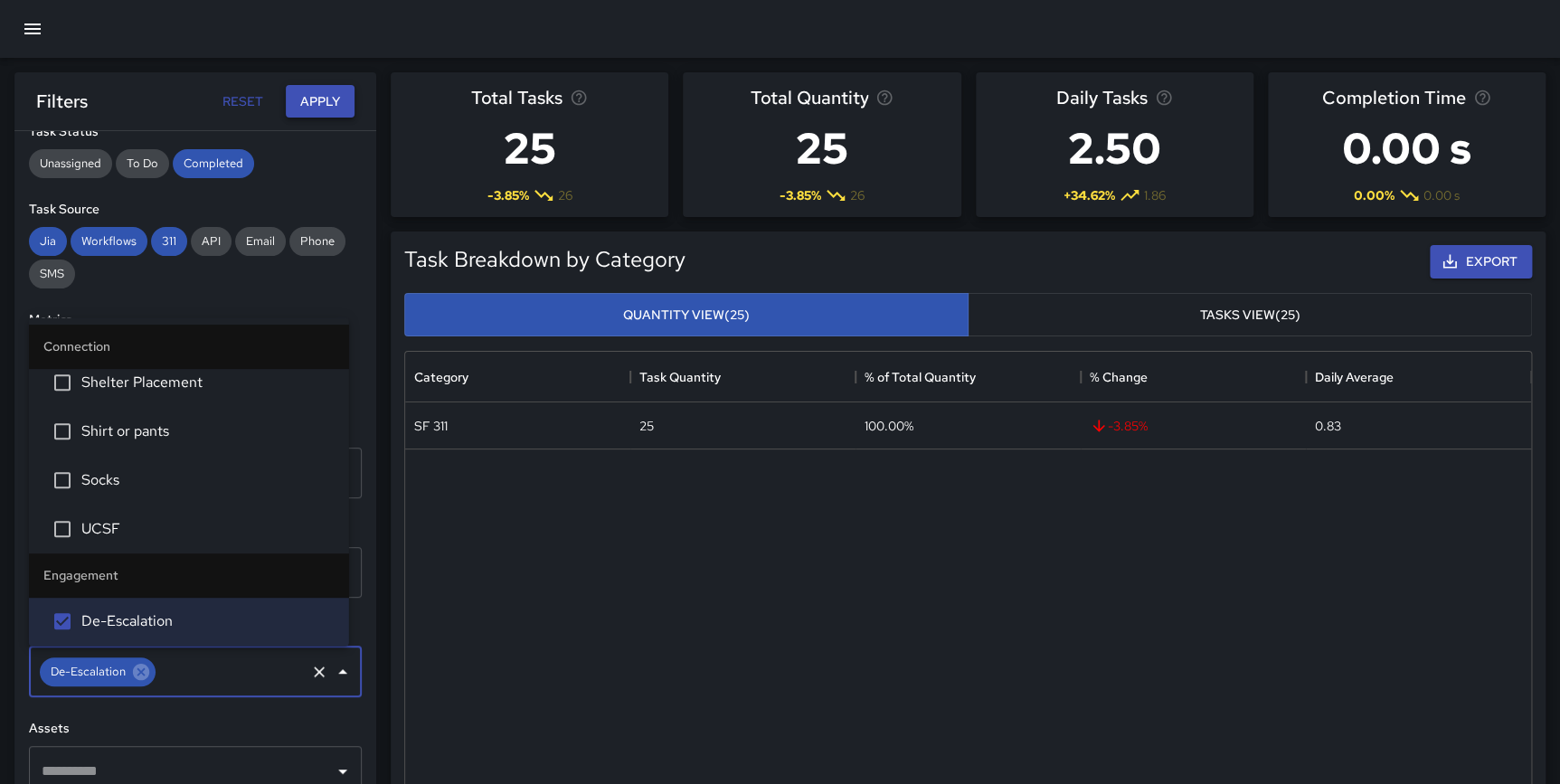
click at [295, 101] on button "Apply" at bounding box center [320, 101] width 69 height 33
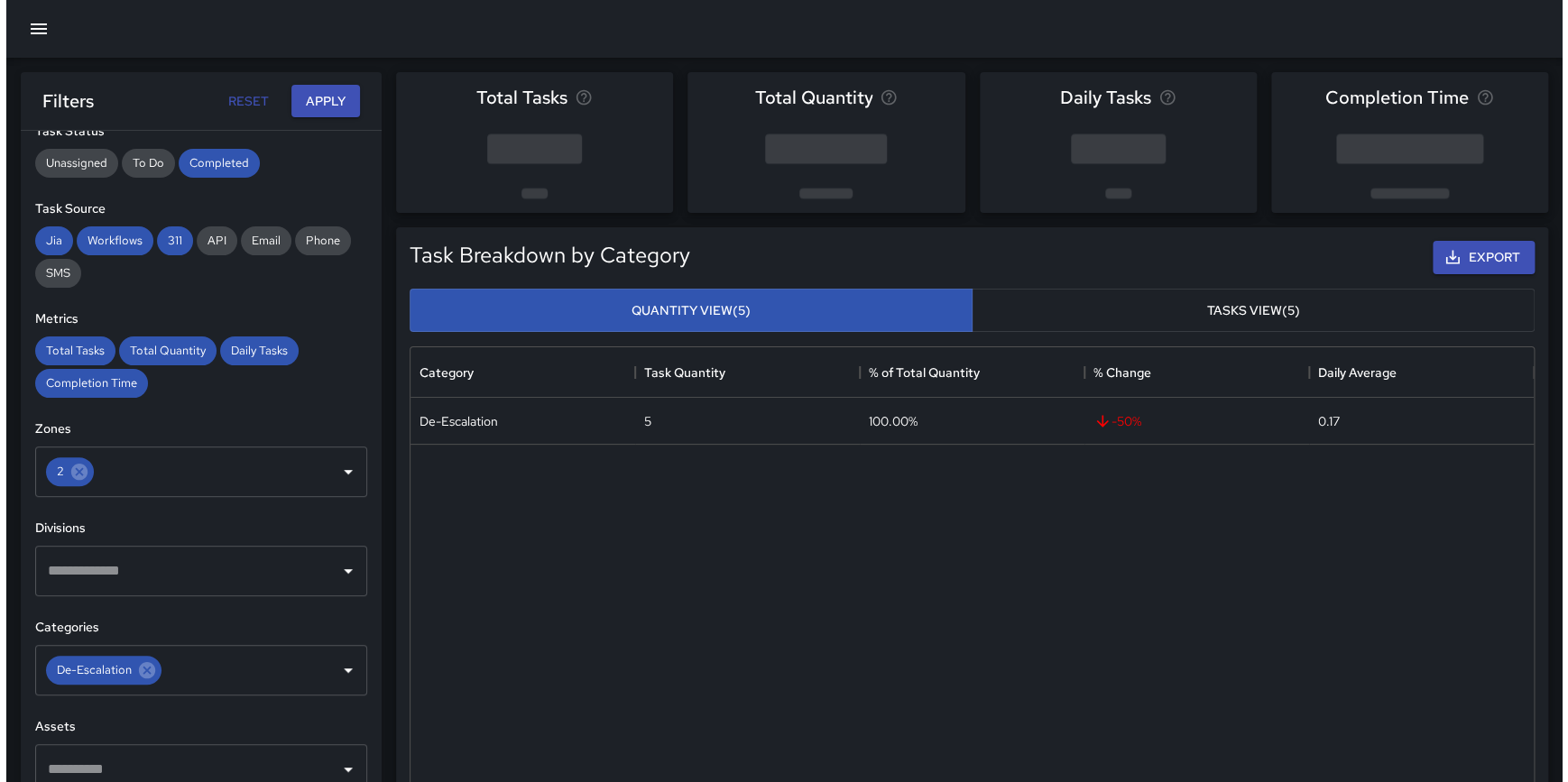
scroll to position [0, 0]
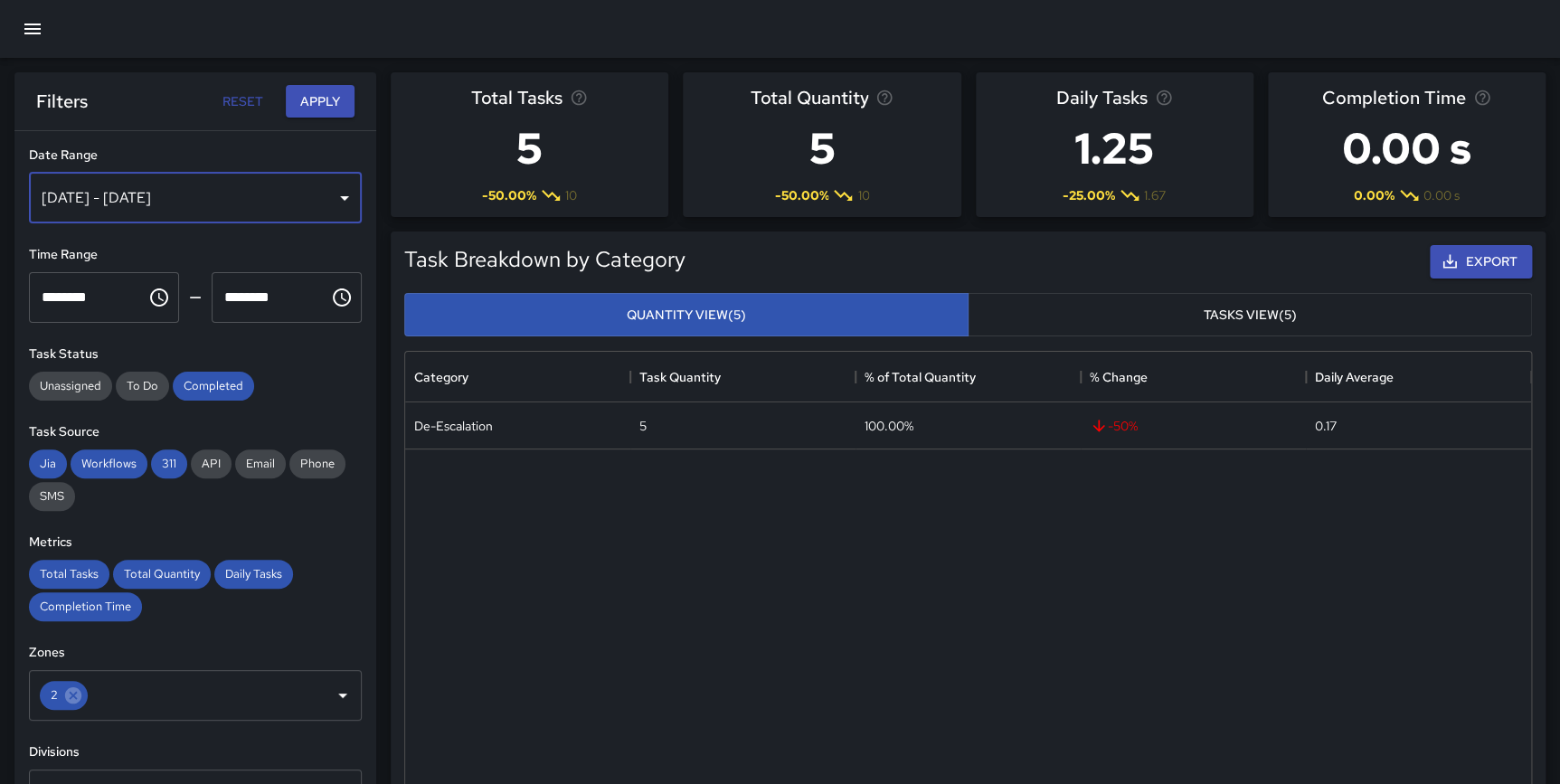
click at [258, 186] on div "[DATE] - [DATE]" at bounding box center [194, 197] width 333 height 51
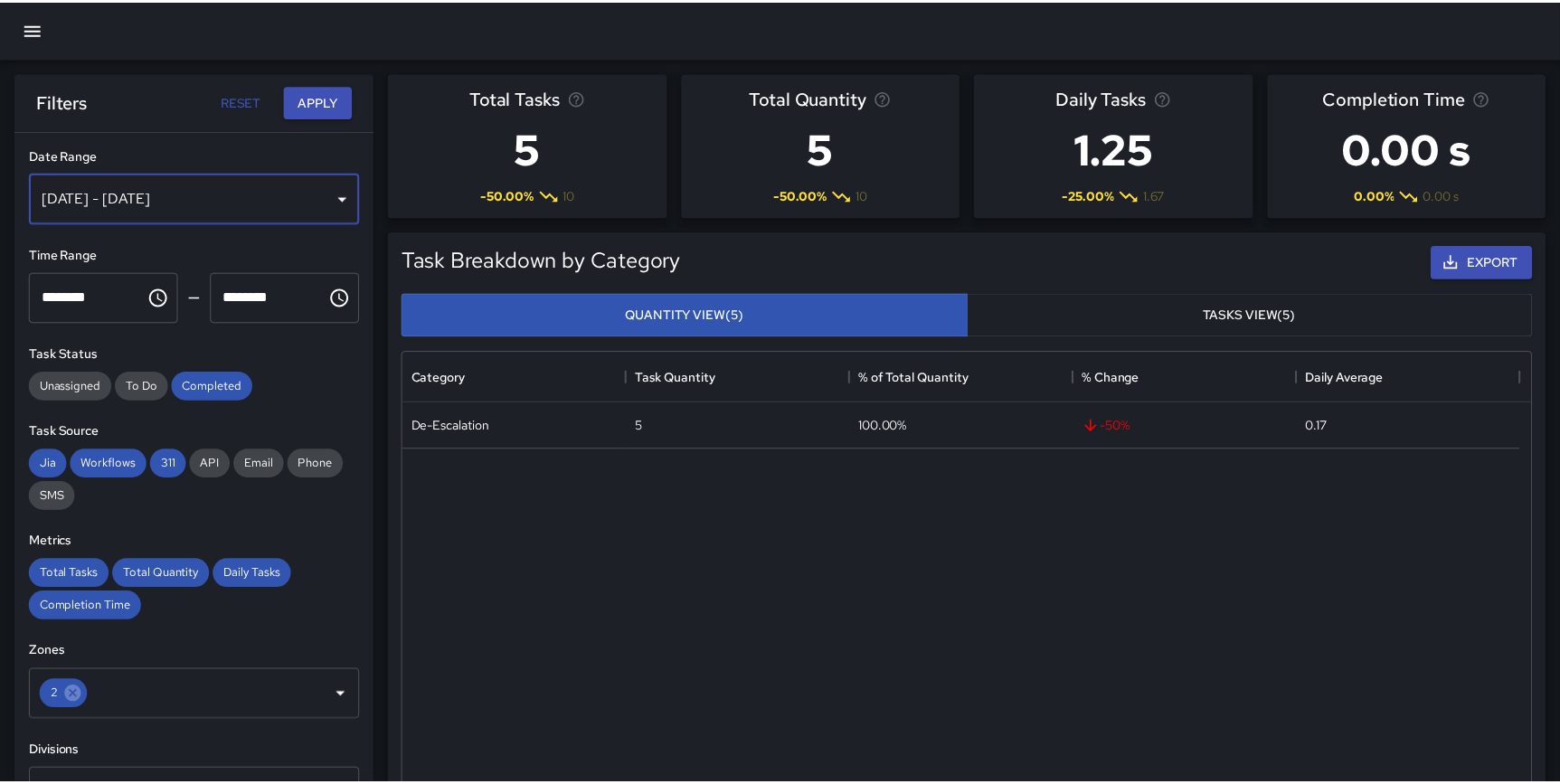
scroll to position [661, 1113]
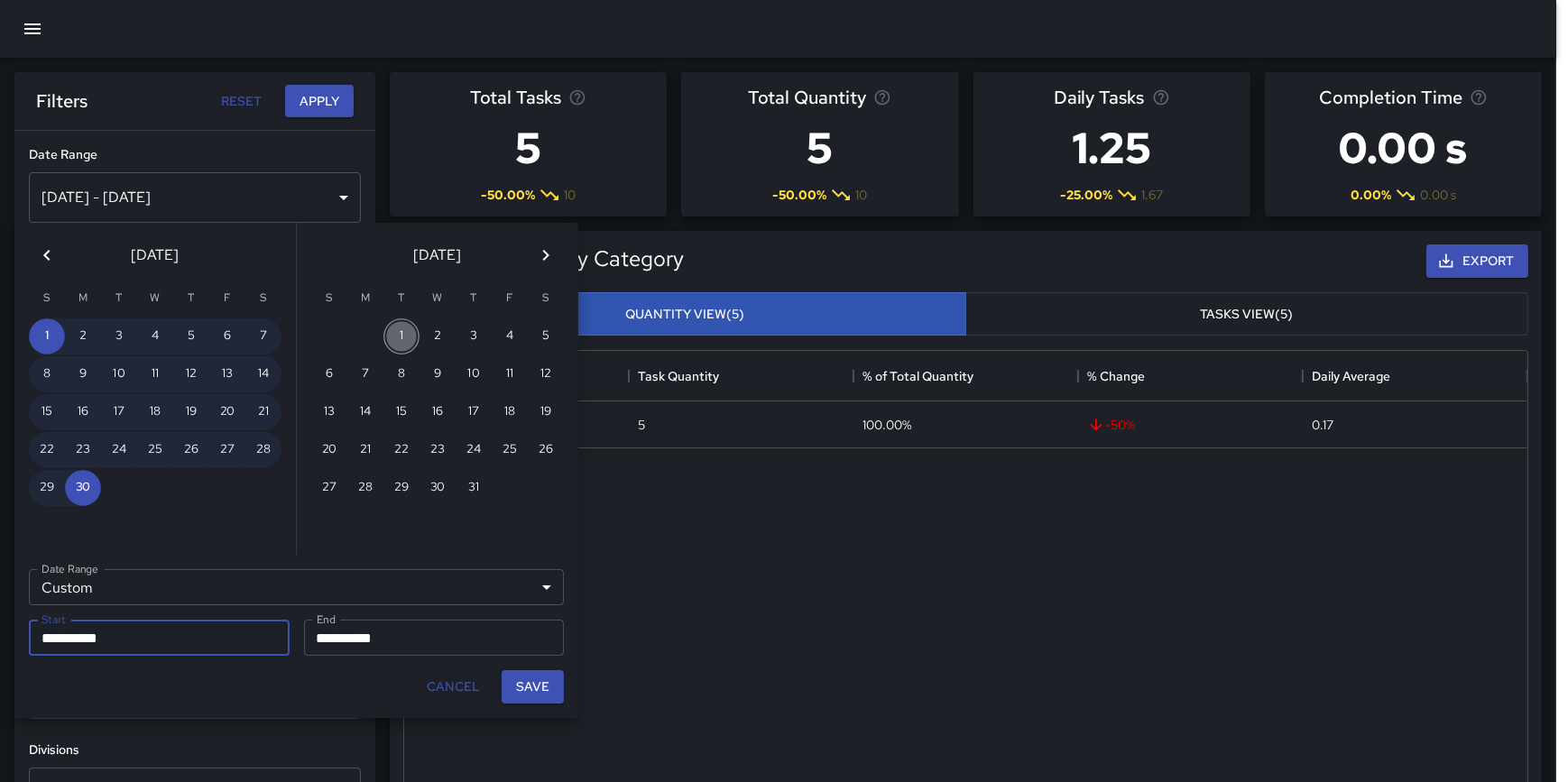
click at [397, 333] on button "1" at bounding box center [401, 335] width 36 height 36
type input "**********"
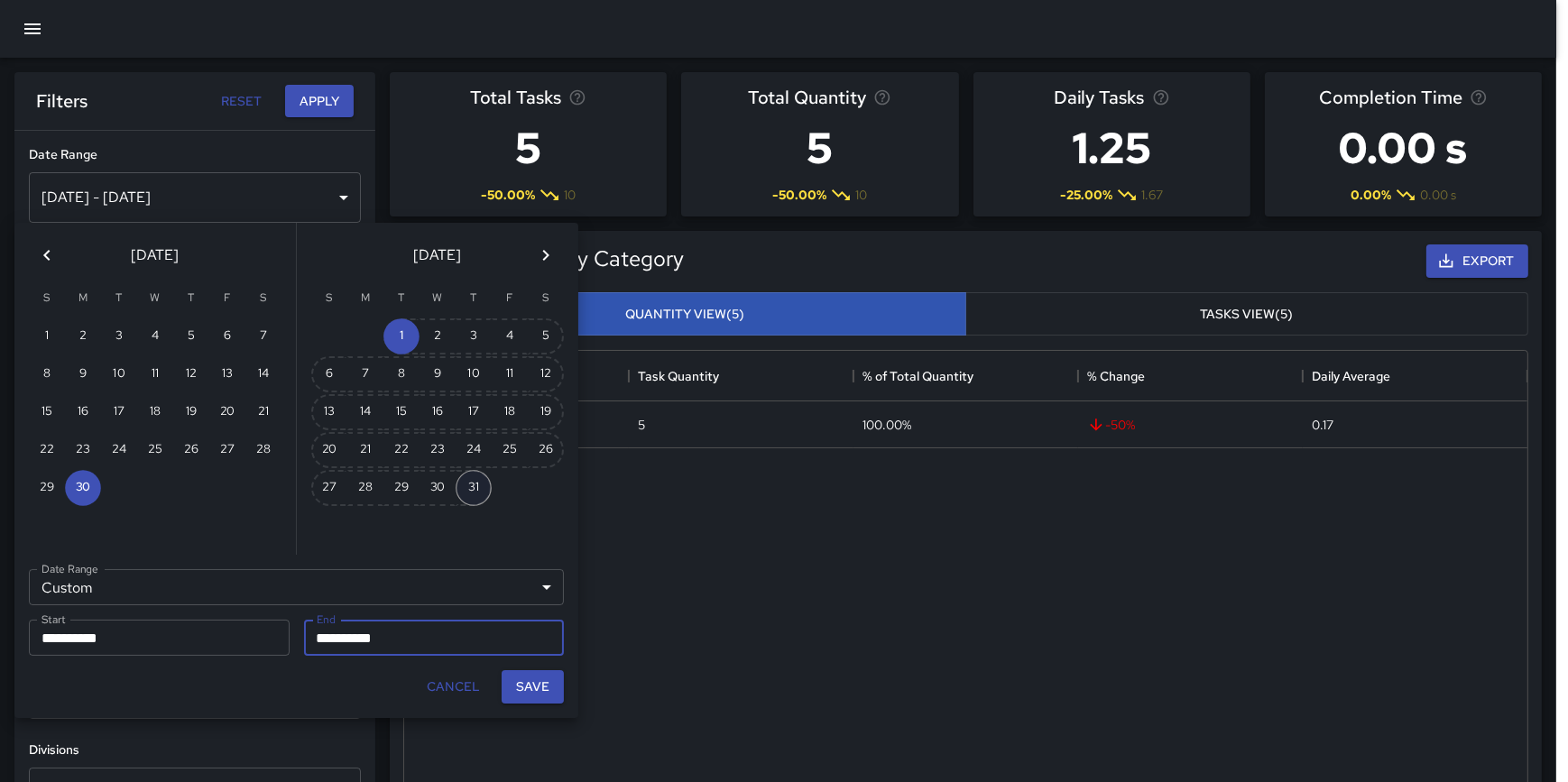
click at [470, 484] on button "31" at bounding box center [473, 487] width 36 height 36
type input "**********"
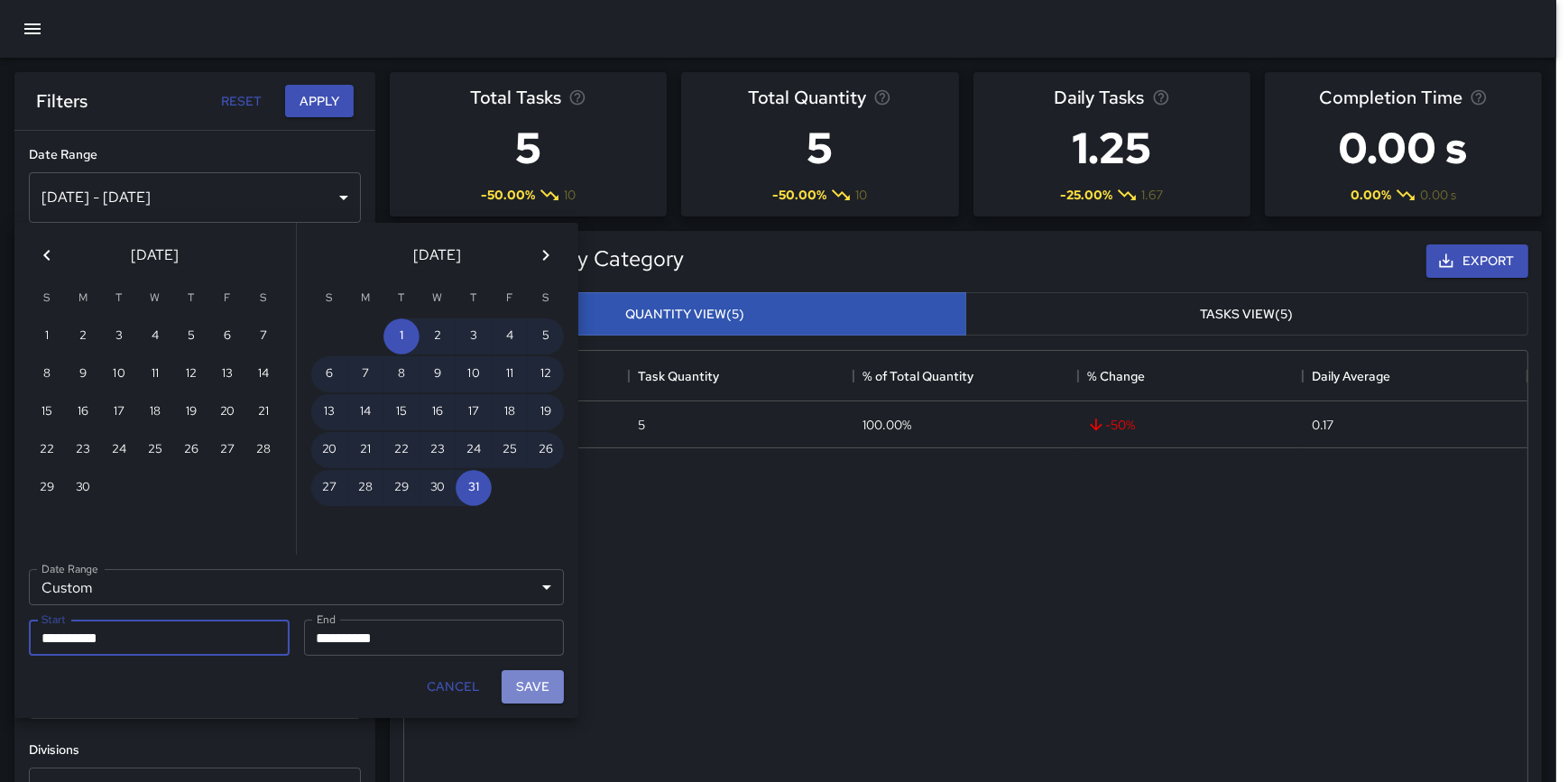
click at [517, 684] on button "Save" at bounding box center [533, 686] width 62 height 33
type input "**********"
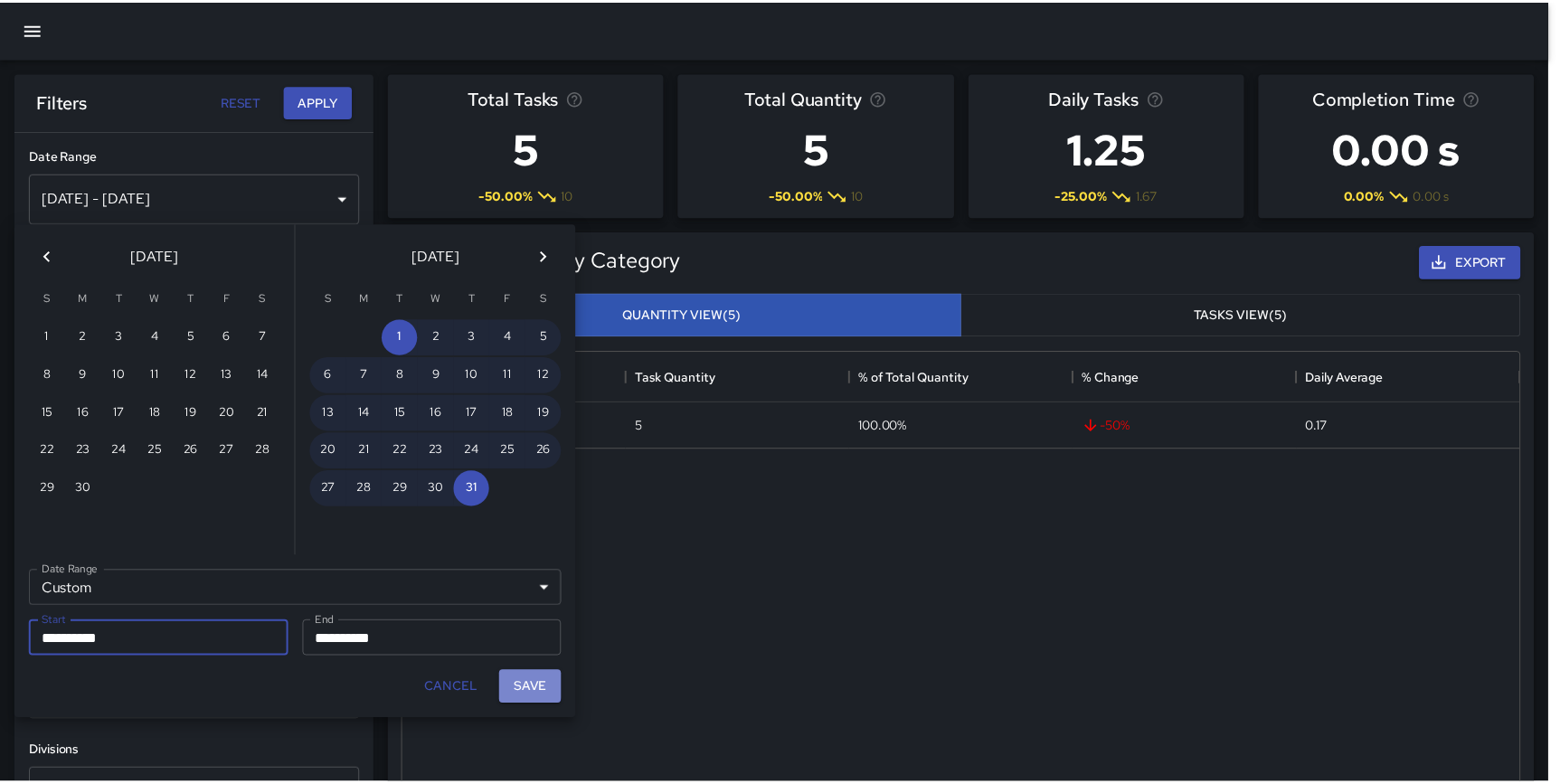
scroll to position [661, 1112]
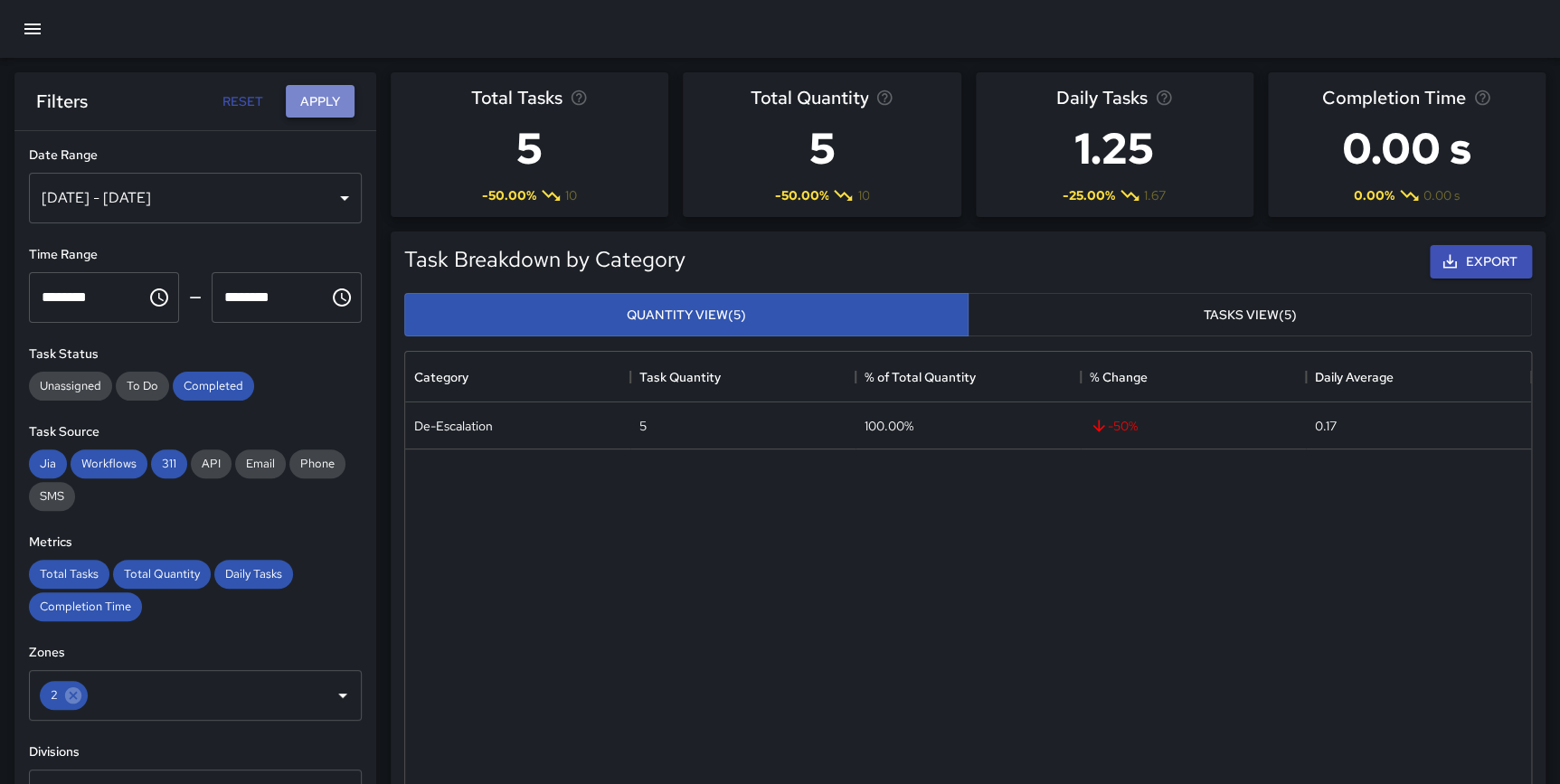
click at [325, 96] on button "Apply" at bounding box center [320, 101] width 69 height 33
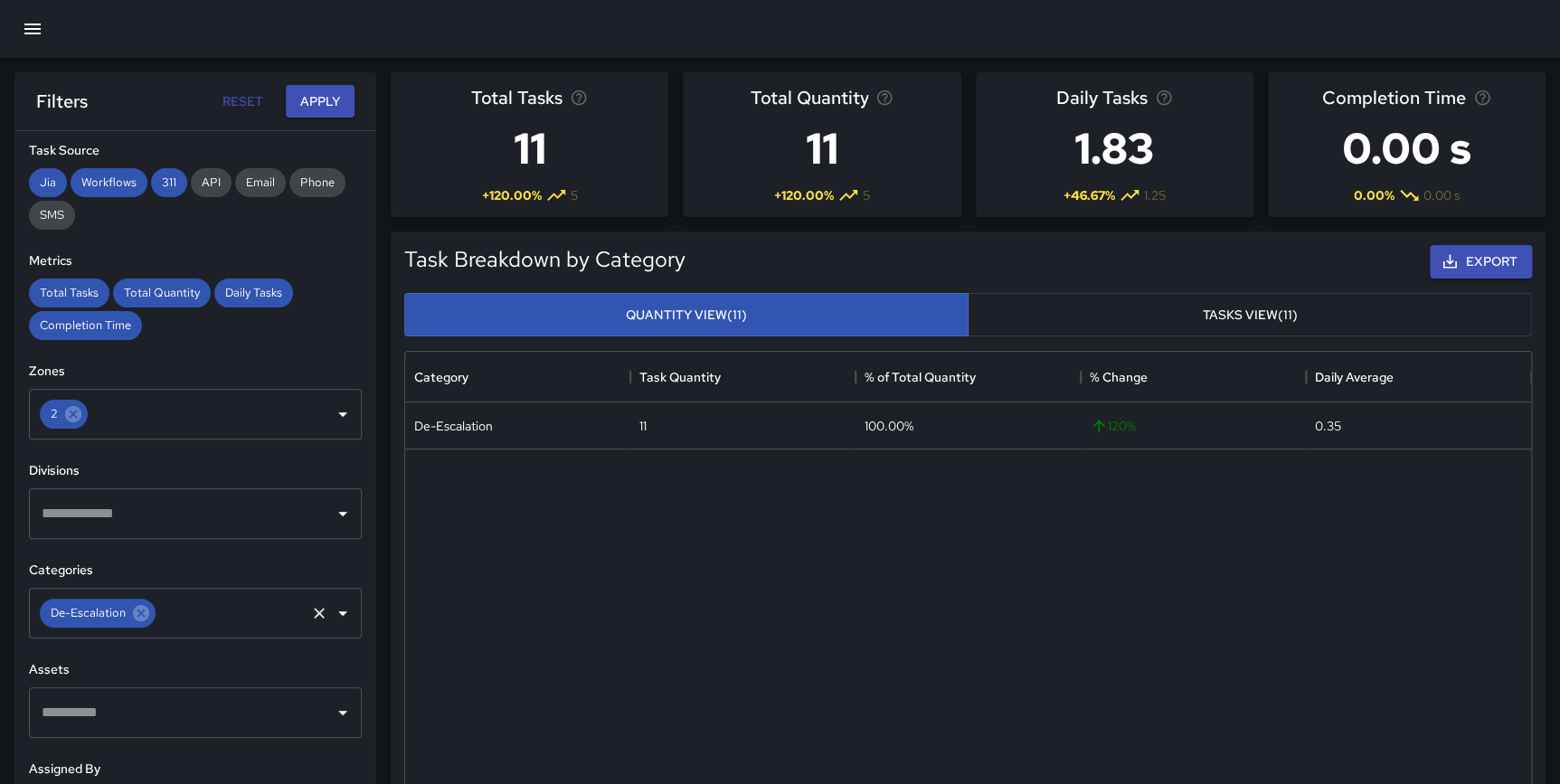
scroll to position [283, 0]
click at [133, 606] on icon at bounding box center [141, 612] width 17 height 17
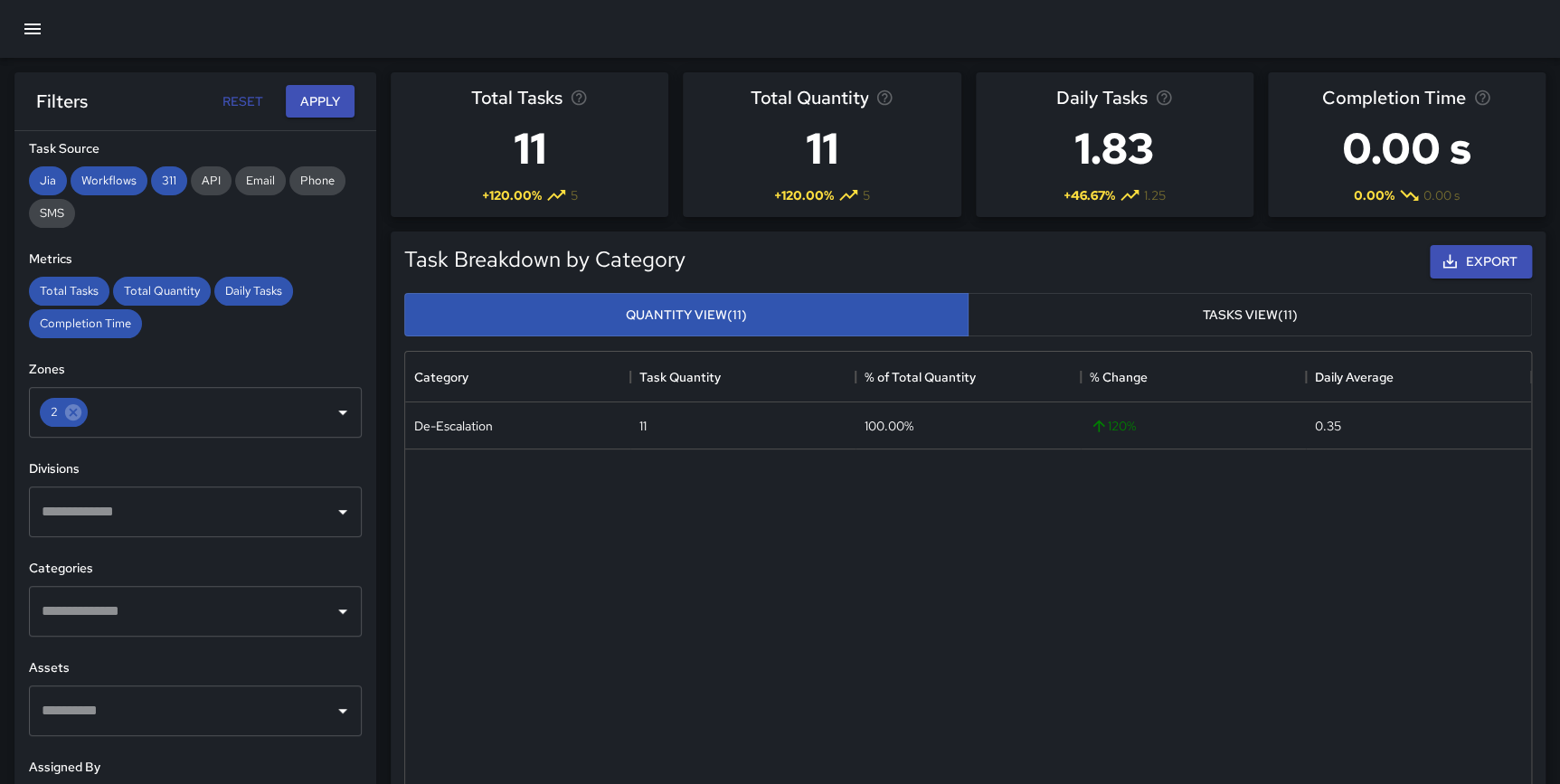
click at [104, 612] on input "text" at bounding box center [182, 611] width 289 height 34
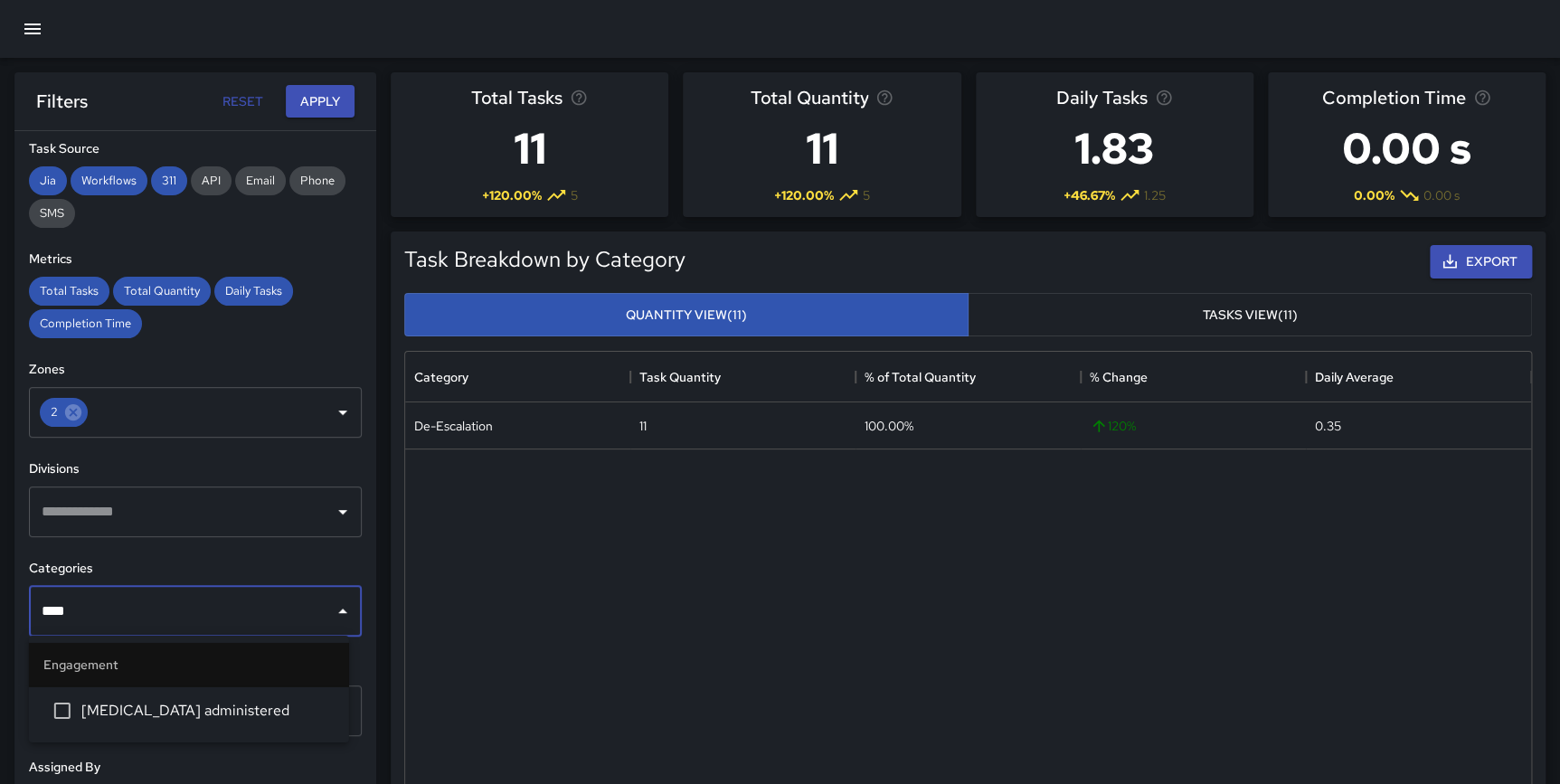
type input "*****"
click at [127, 720] on span "[MEDICAL_DATA] administered" at bounding box center [207, 711] width 253 height 22
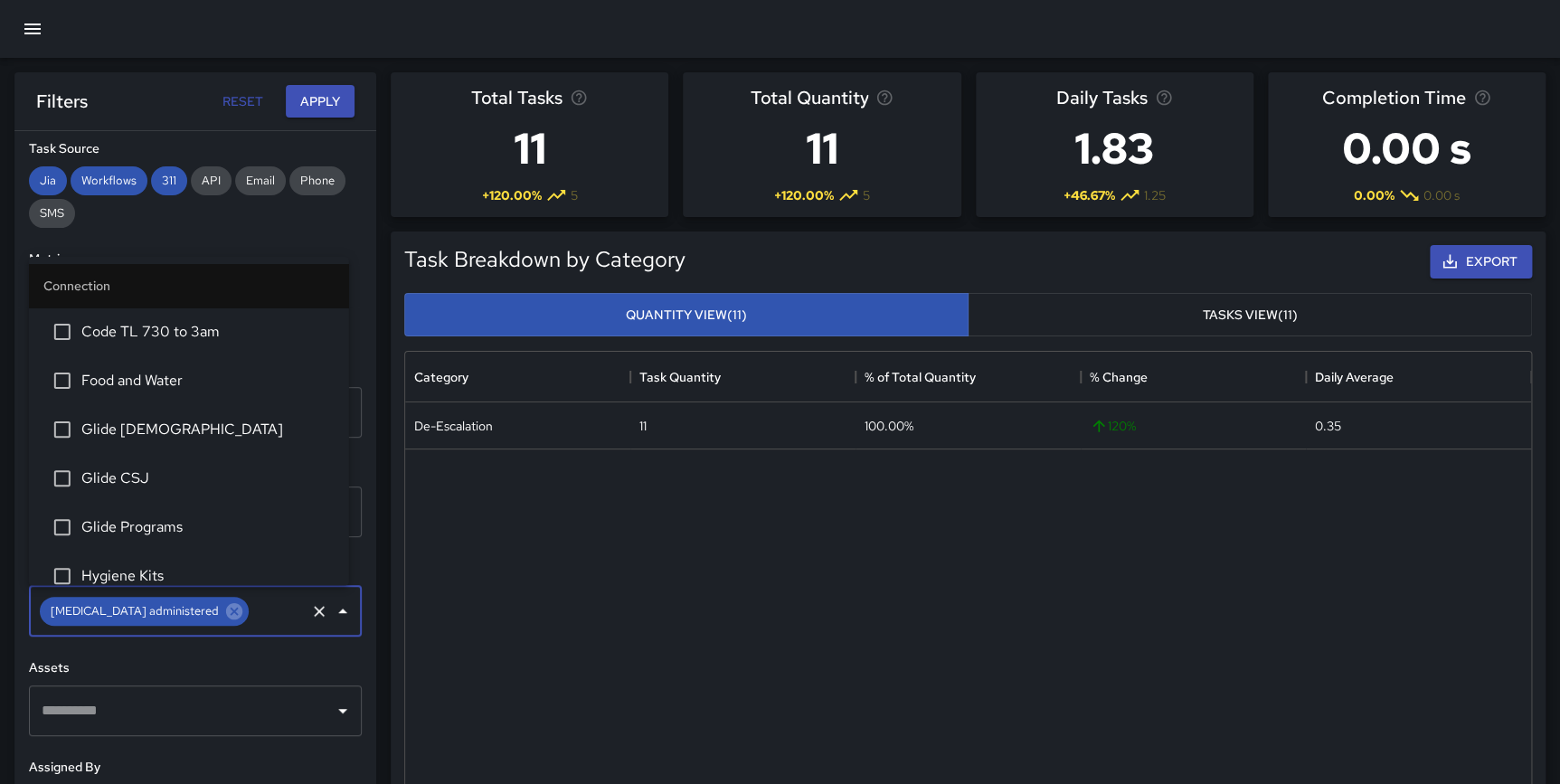
scroll to position [595, 0]
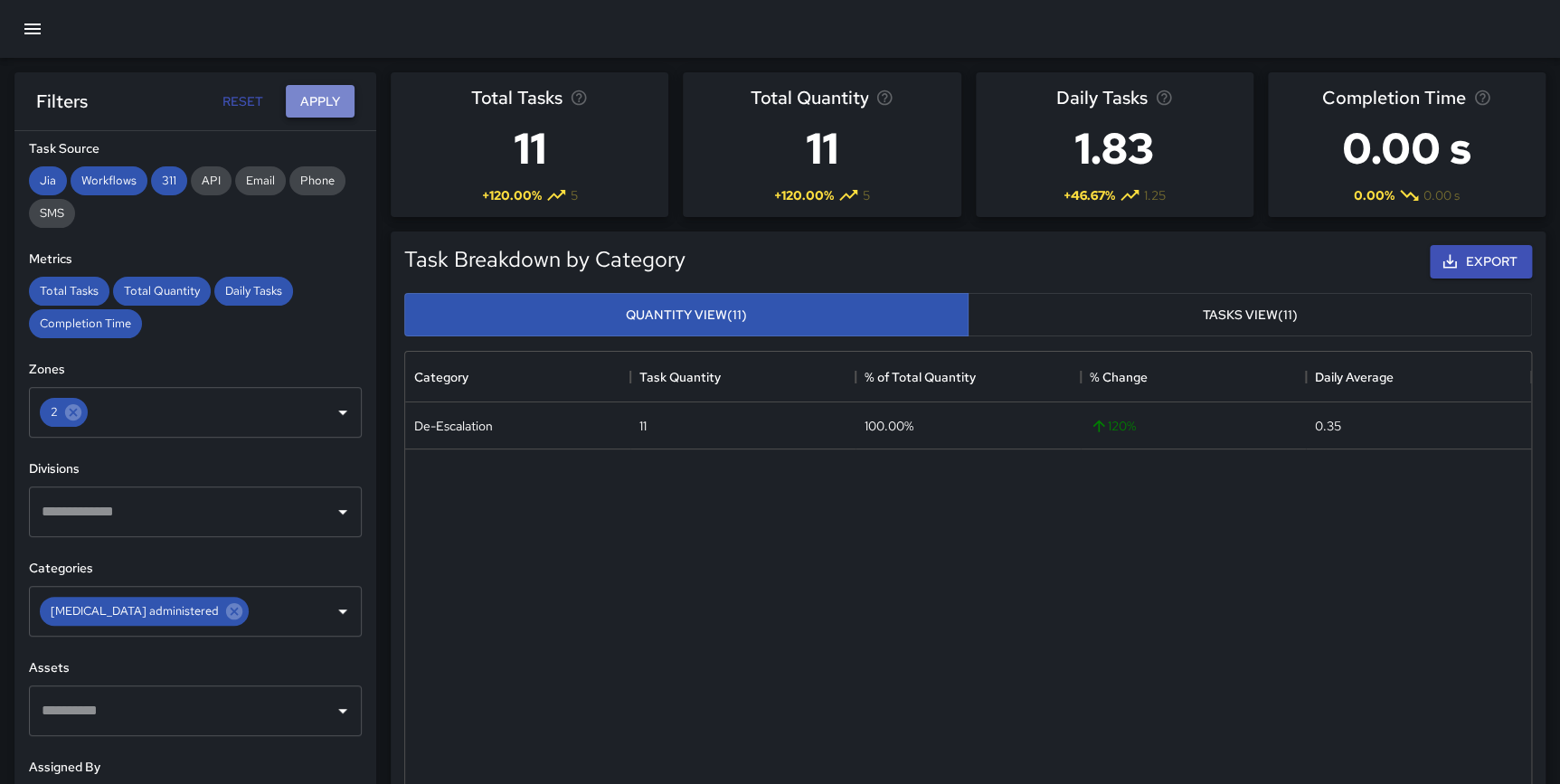
click at [322, 94] on button "Apply" at bounding box center [320, 101] width 69 height 33
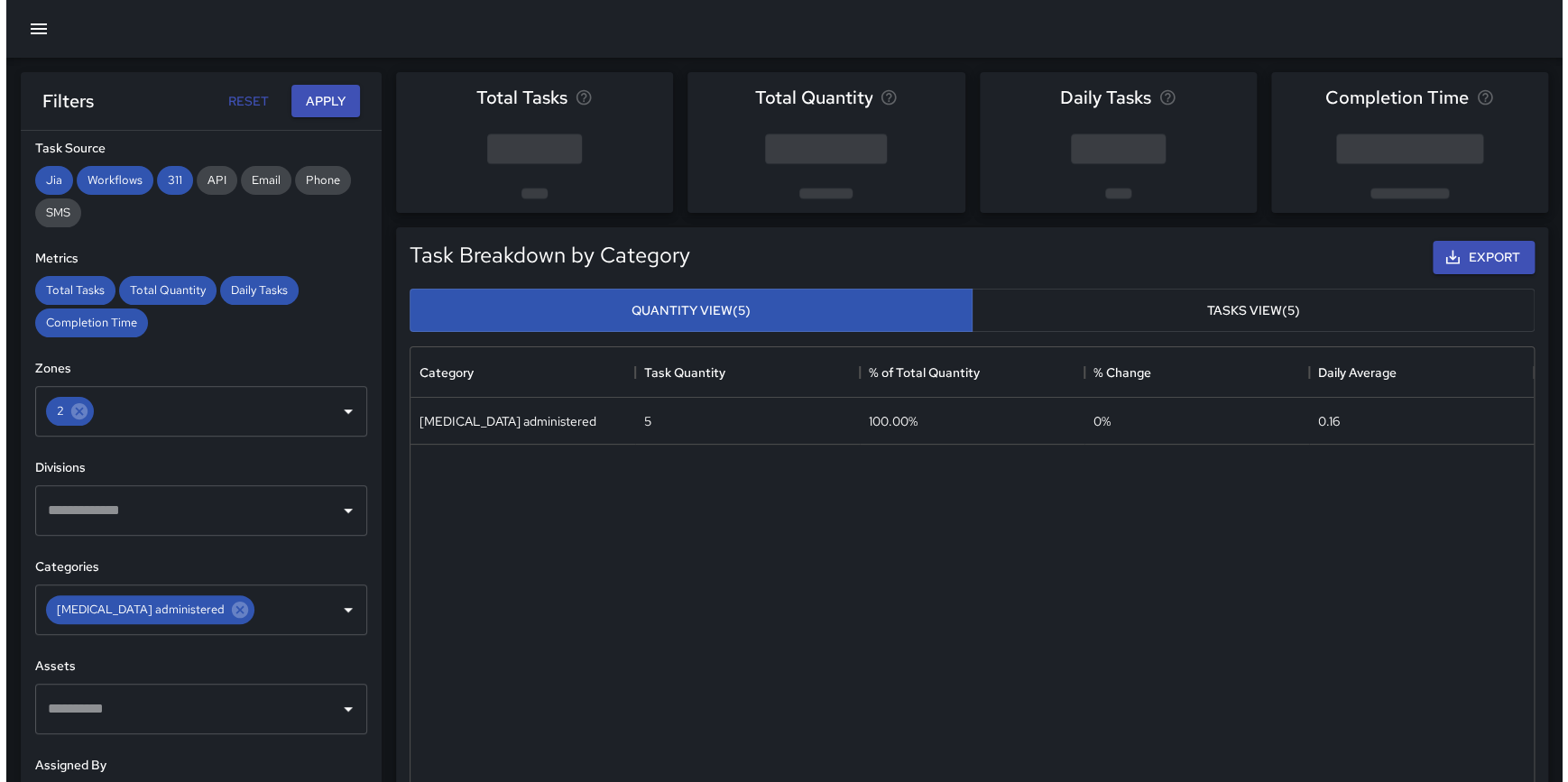
scroll to position [0, 0]
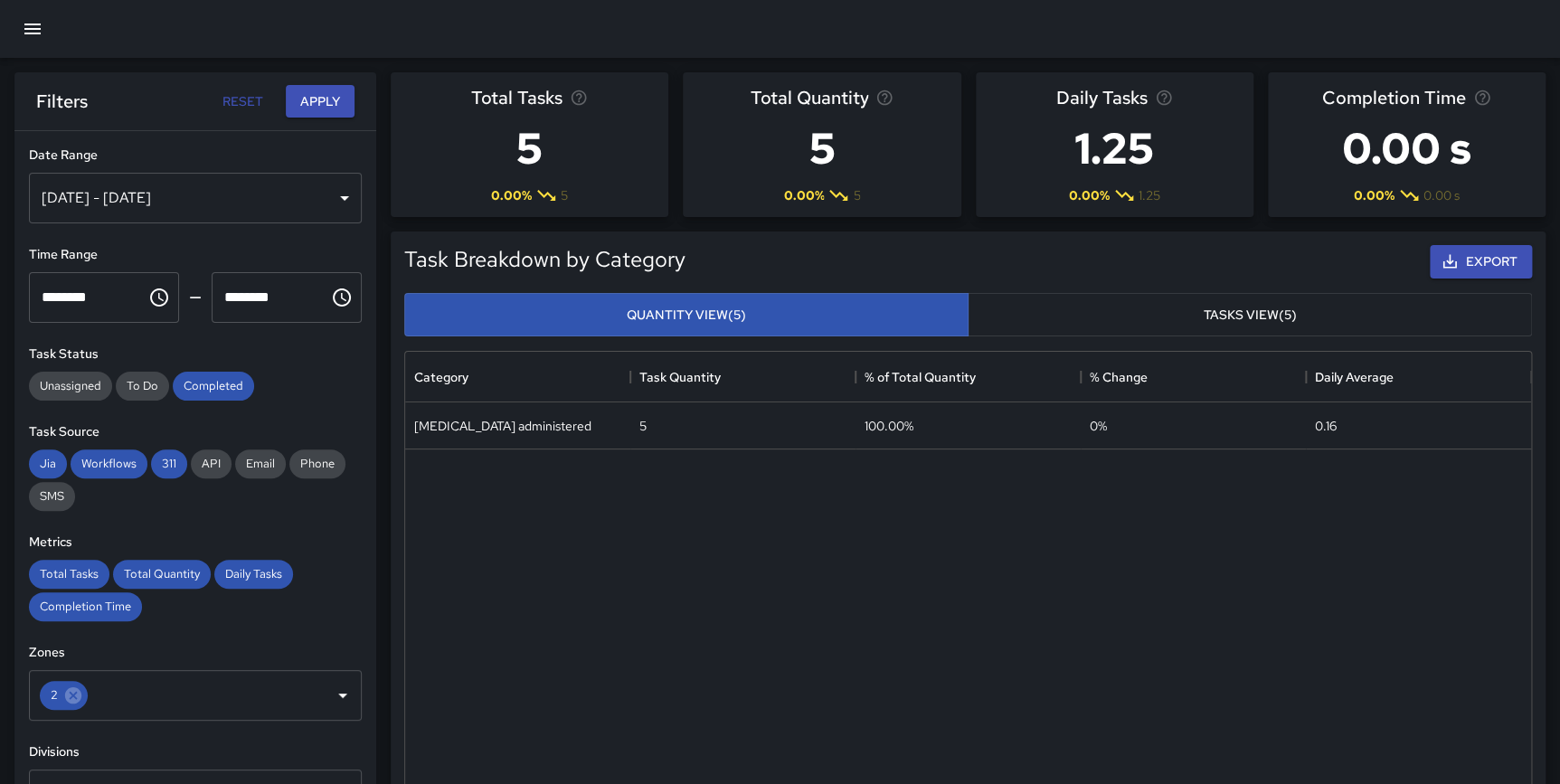
click at [217, 179] on div "[DATE] - [DATE]" at bounding box center [194, 197] width 333 height 51
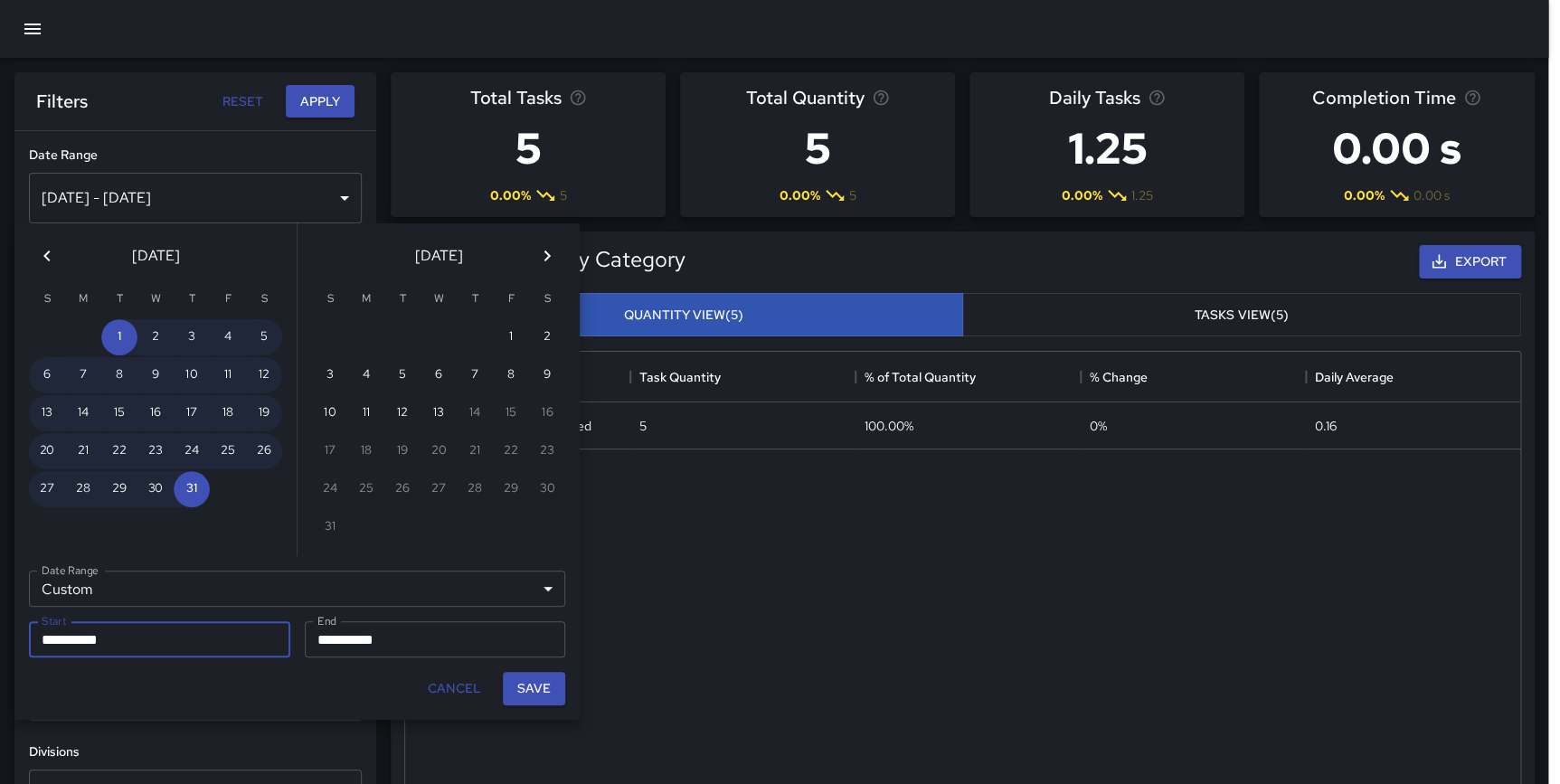
scroll to position [661, 1113]
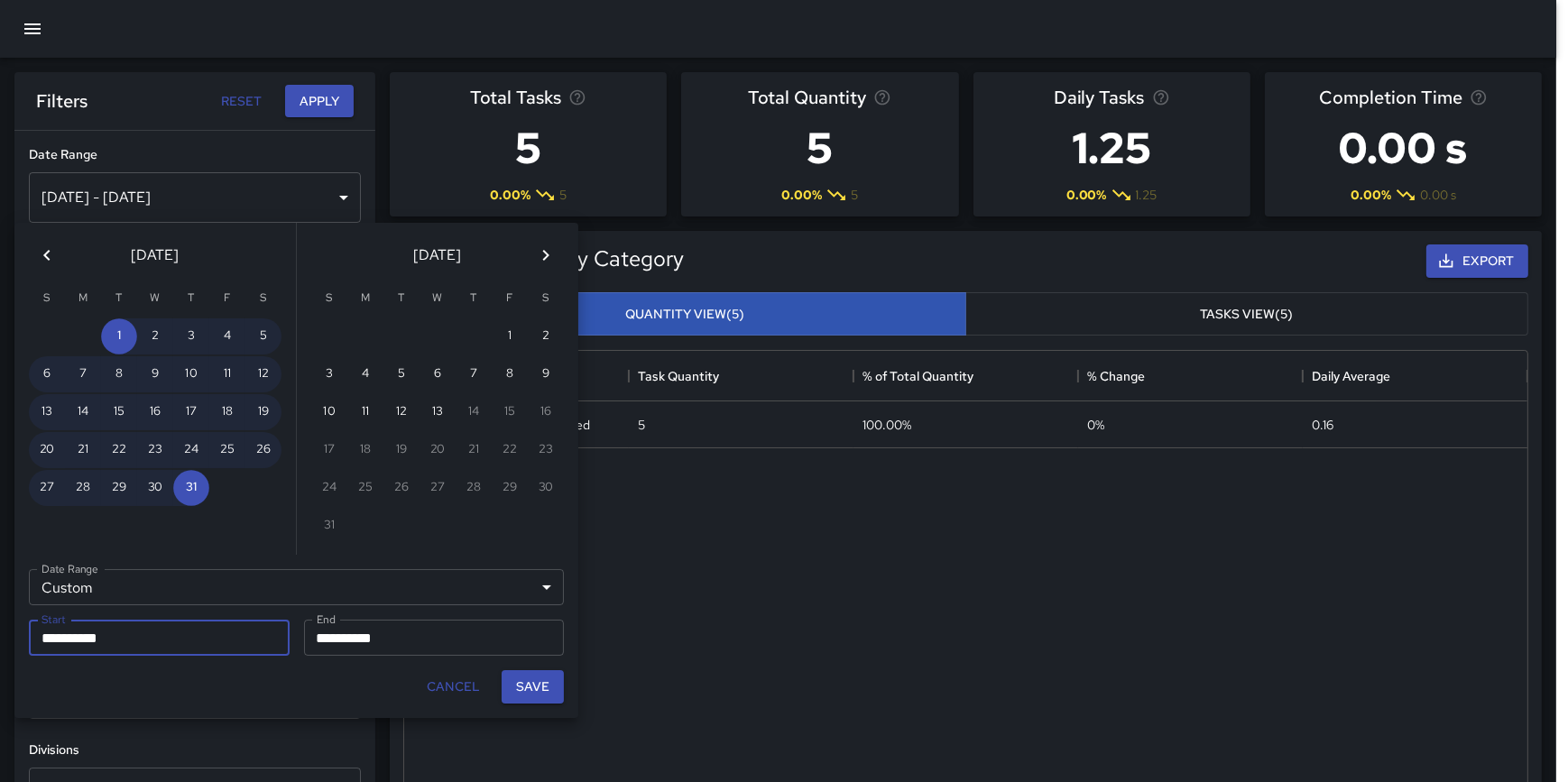
click at [51, 253] on icon "Previous month" at bounding box center [47, 255] width 22 height 22
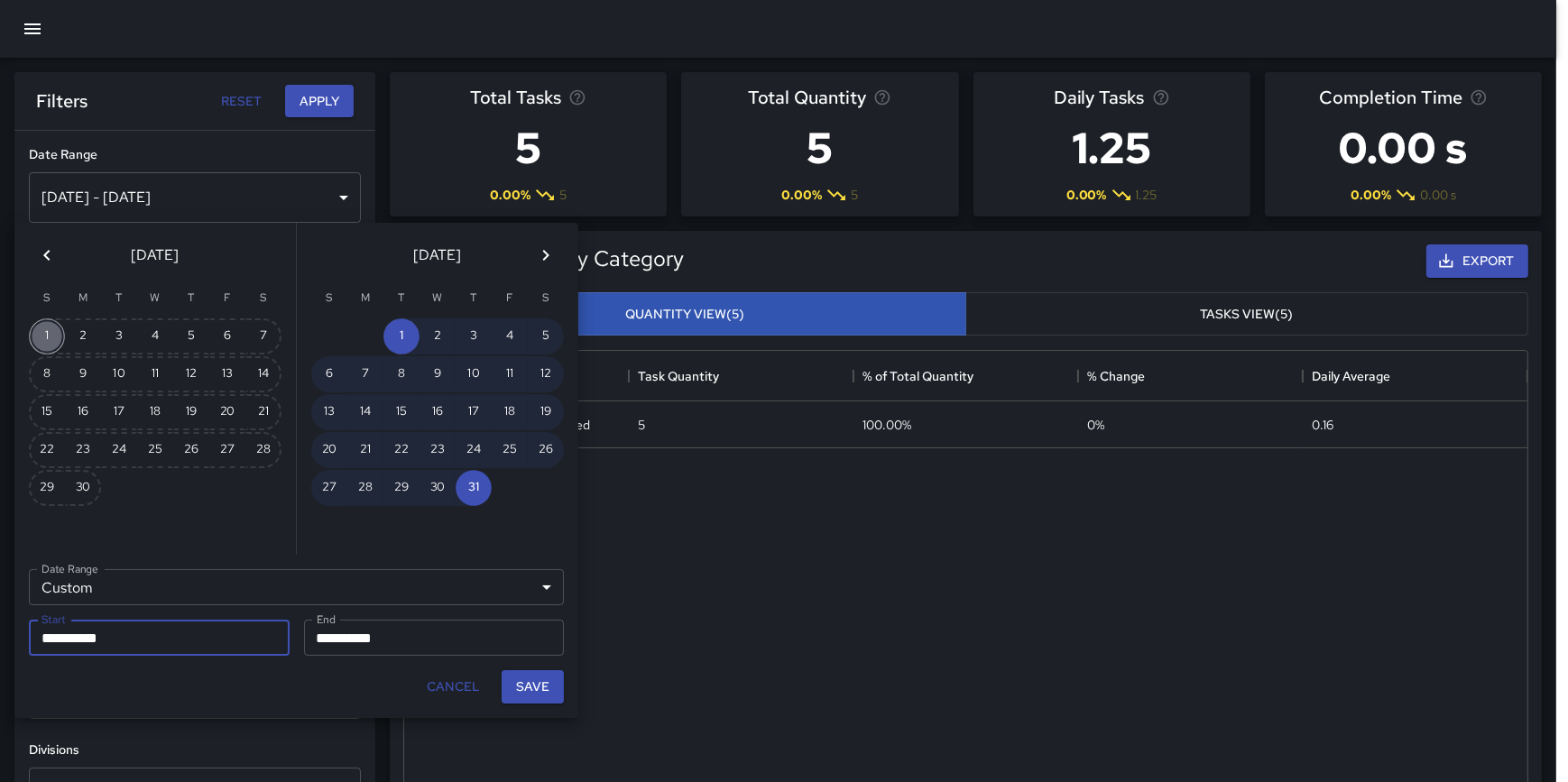
click at [51, 336] on button "1" at bounding box center [46, 335] width 36 height 36
type input "**********"
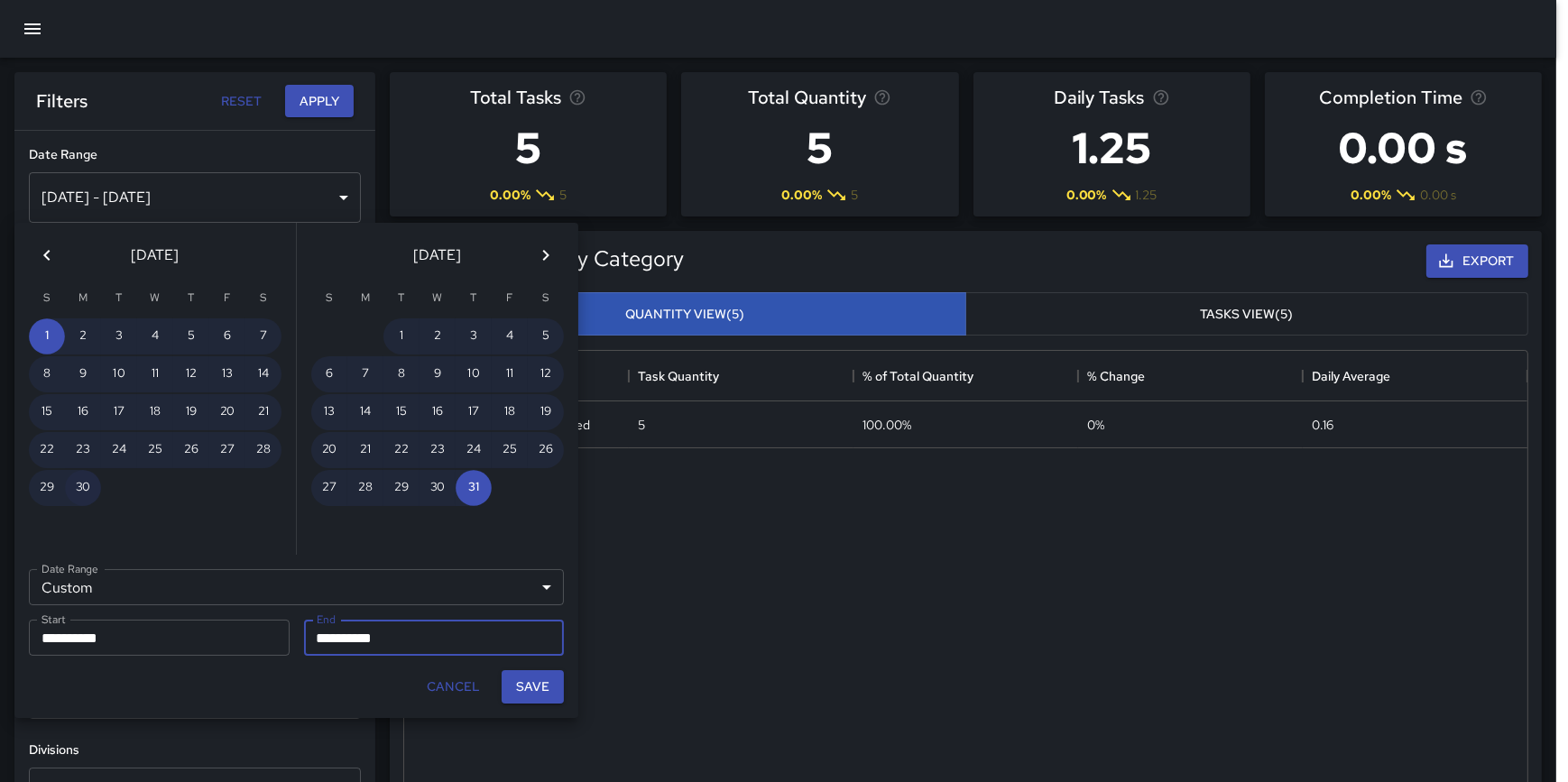
click at [87, 489] on button "30" at bounding box center [83, 487] width 36 height 36
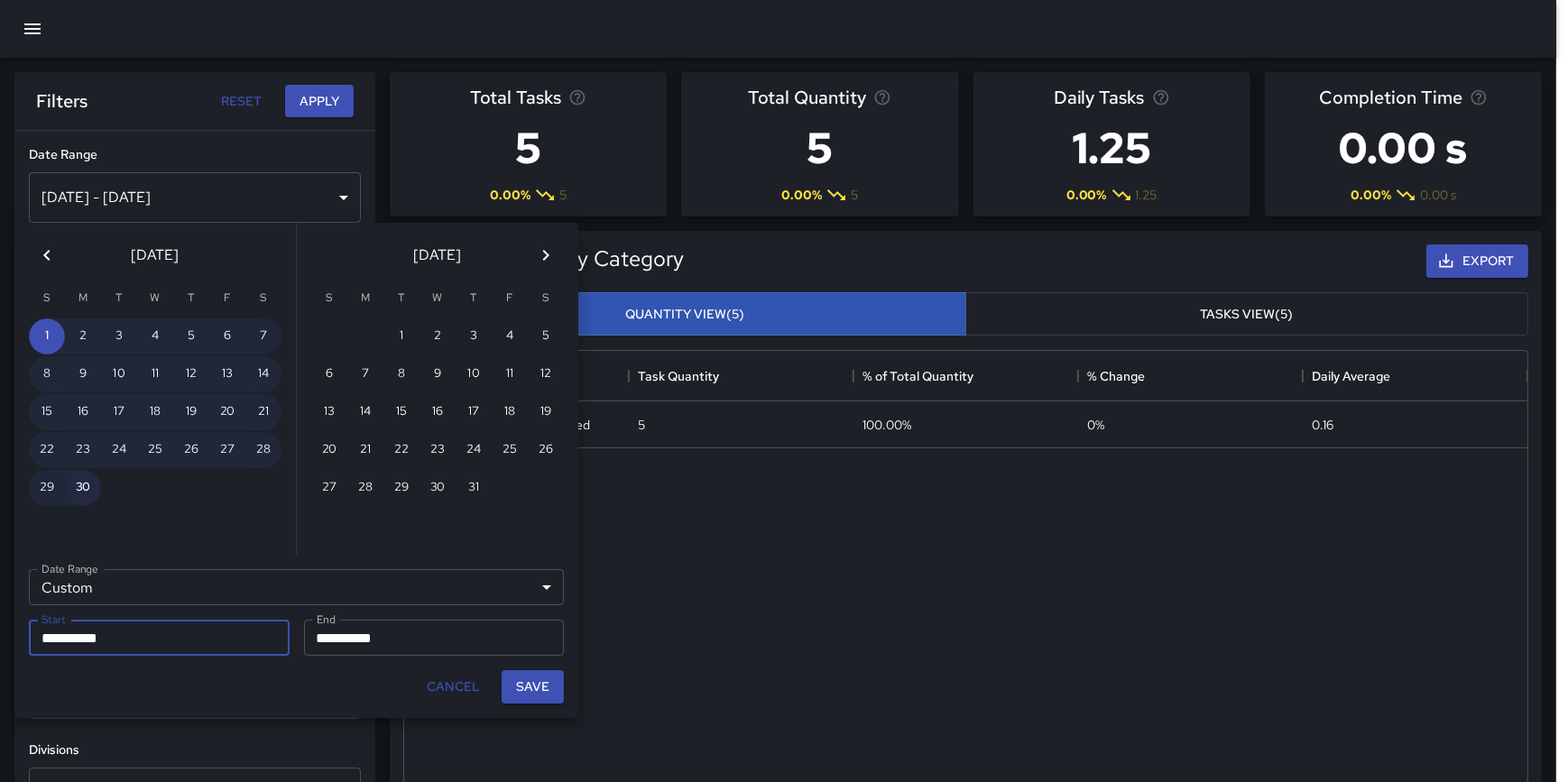
type input "**********"
click at [531, 674] on button "Save" at bounding box center [533, 686] width 62 height 33
type input "**********"
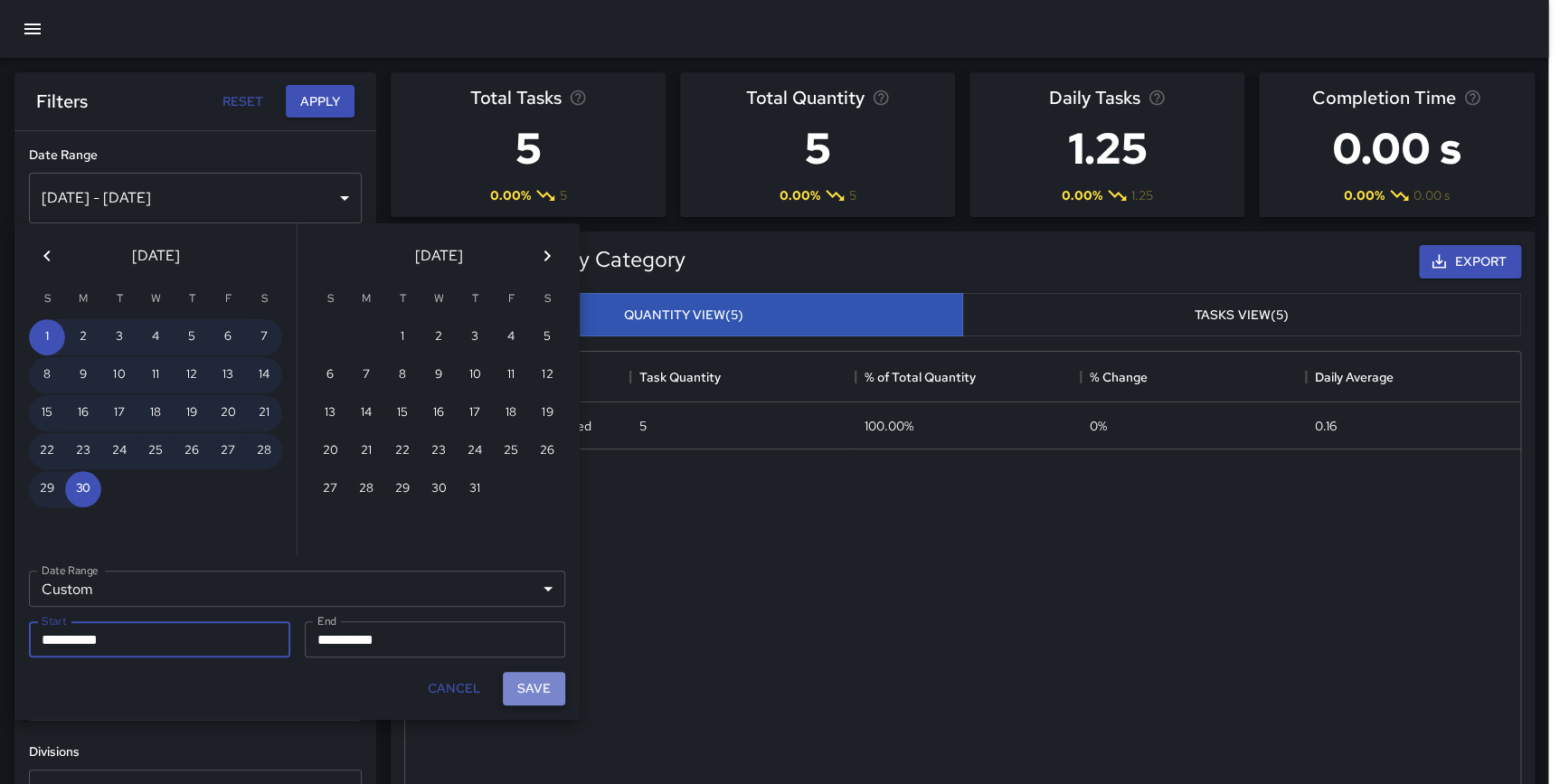
scroll to position [661, 1112]
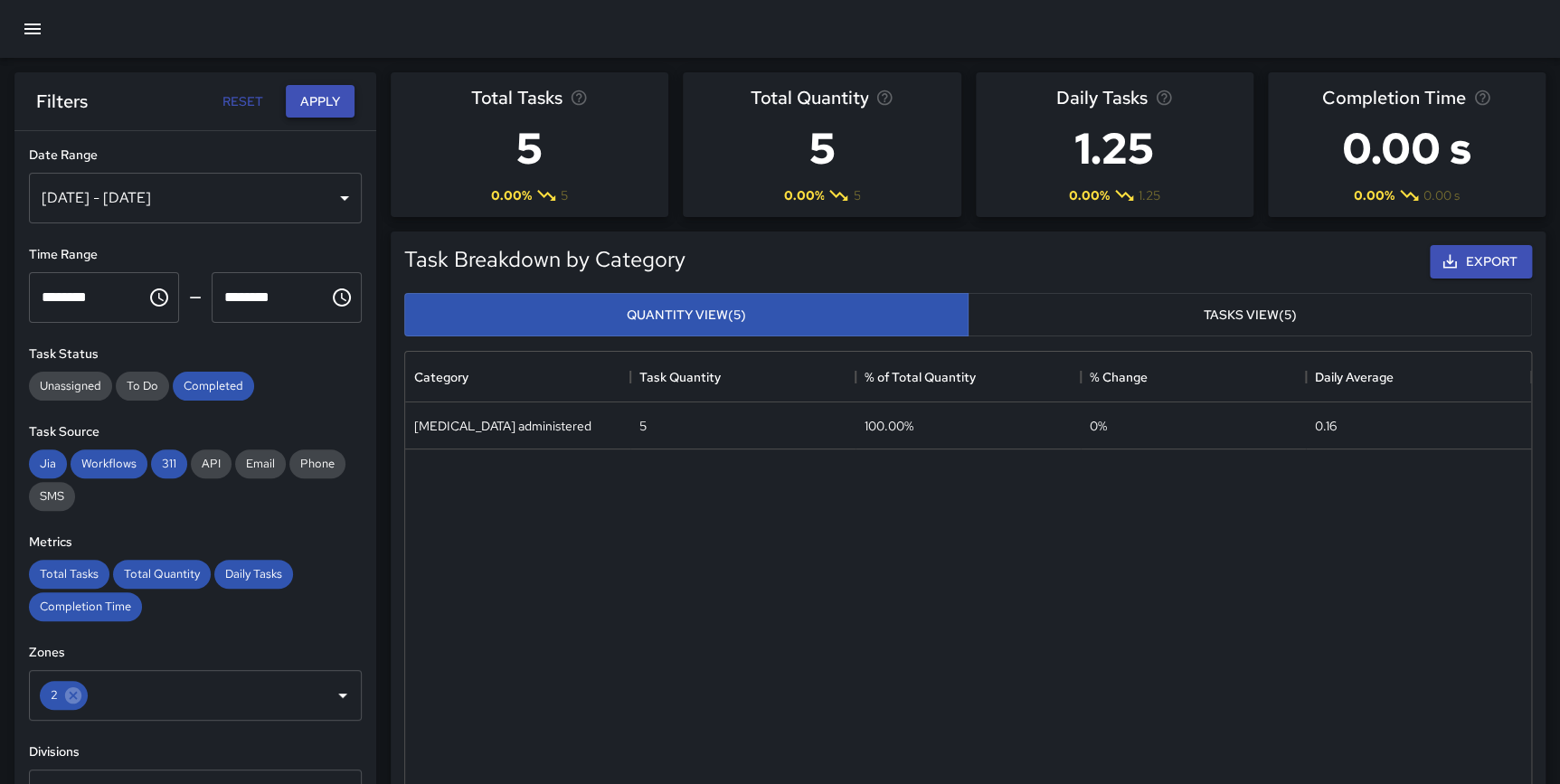
click at [314, 102] on button "Apply" at bounding box center [320, 101] width 69 height 33
drag, startPoint x: 73, startPoint y: 696, endPoint x: 84, endPoint y: 694, distance: 11.2
click at [73, 697] on icon at bounding box center [74, 696] width 20 height 20
click at [89, 694] on input "text" at bounding box center [182, 695] width 289 height 34
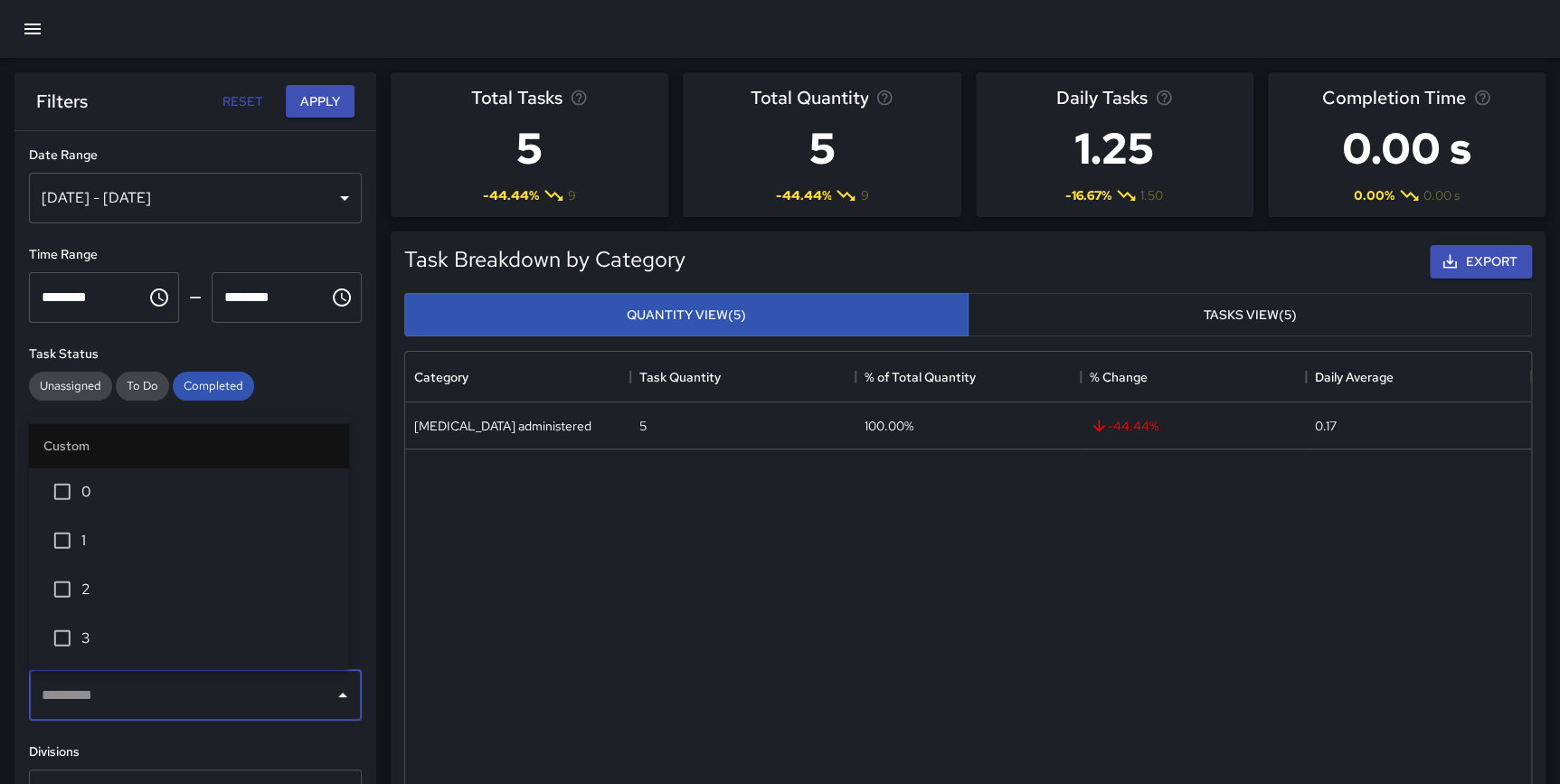
click at [94, 601] on li "2" at bounding box center [188, 589] width 320 height 49
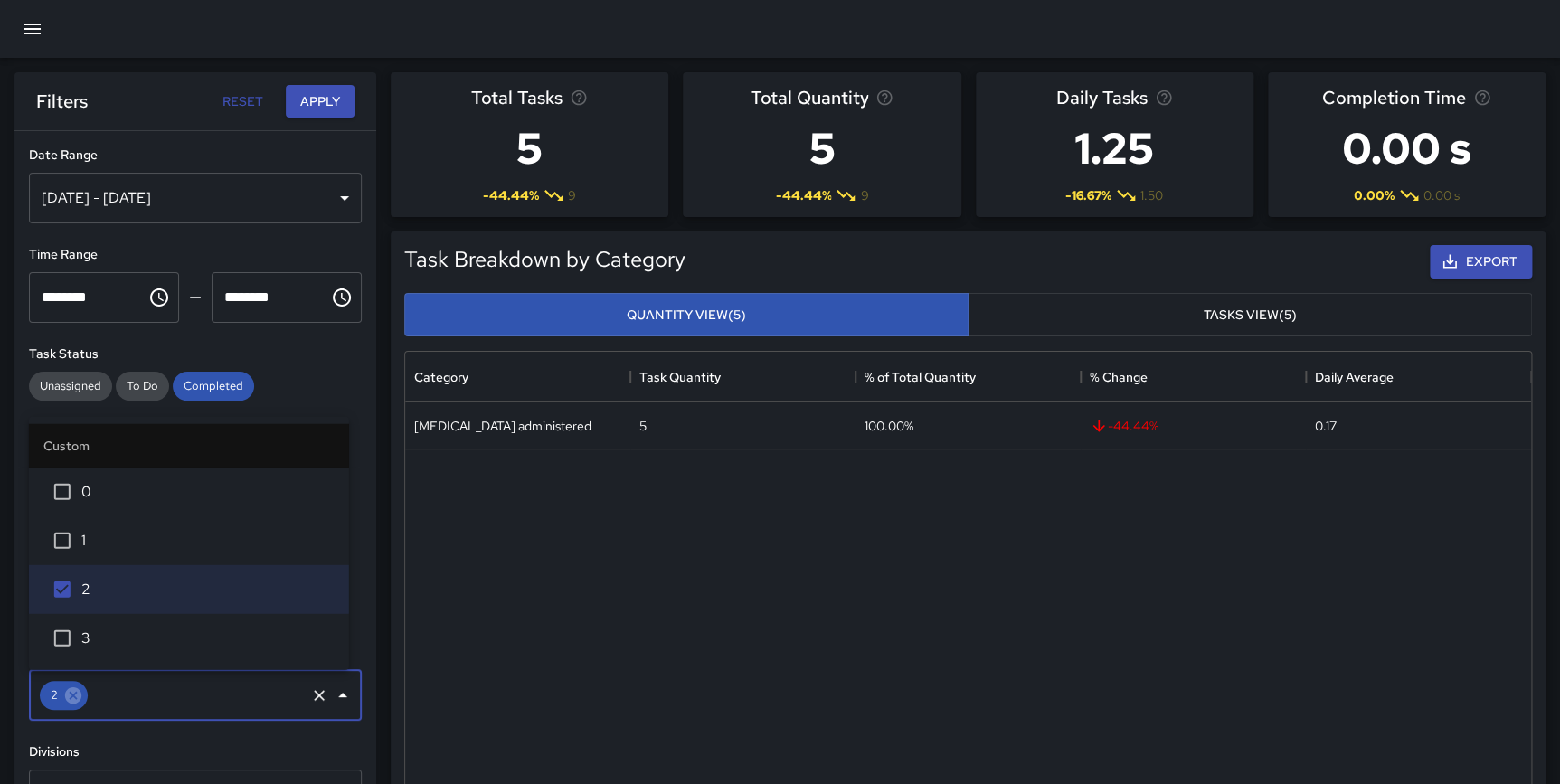
click at [385, 489] on div "Task Breakdown by Category Export Quantity View (5) Tasks View (5) Category Tas…" at bounding box center [960, 562] width 1169 height 690
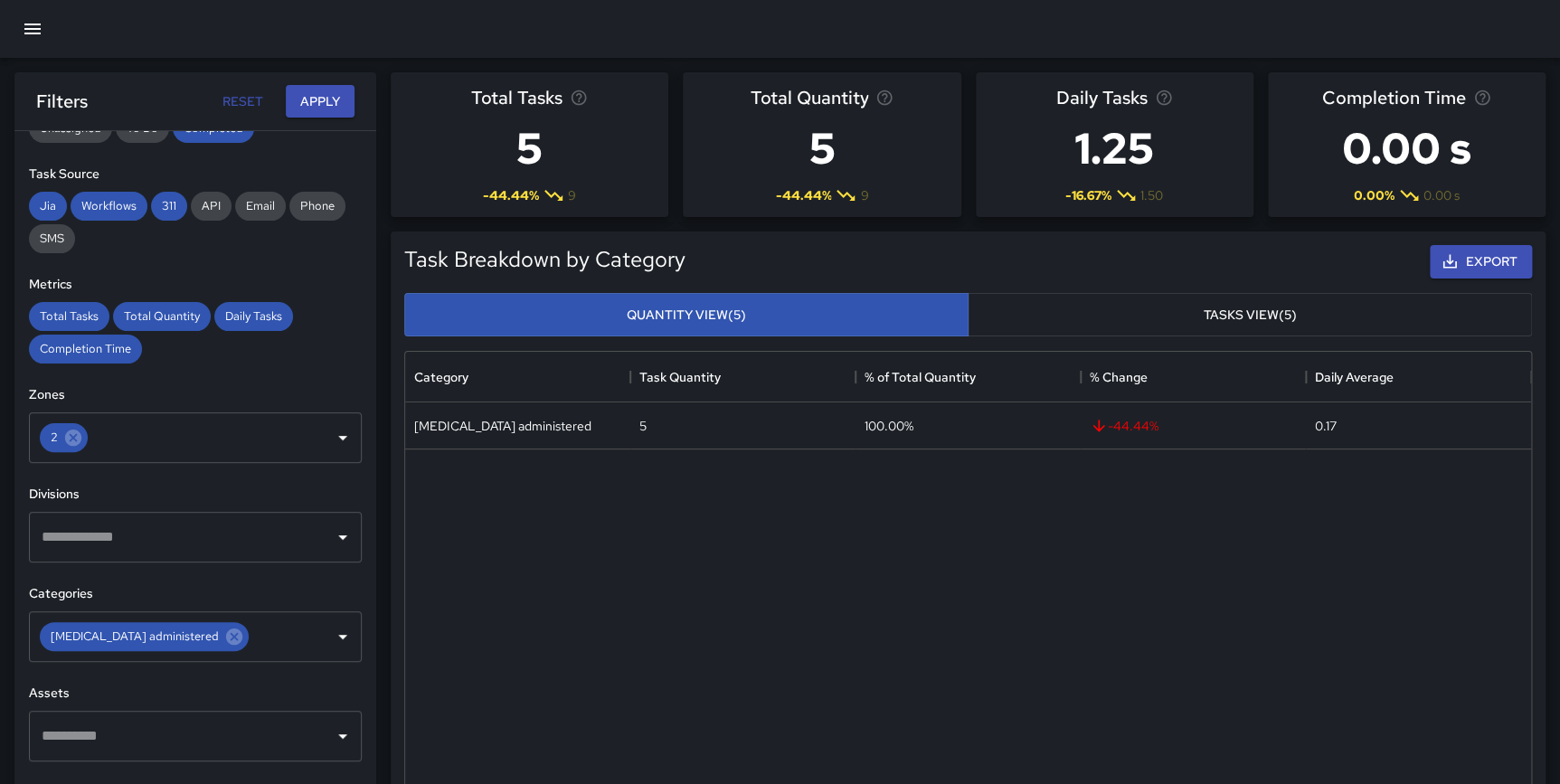
scroll to position [263, 0]
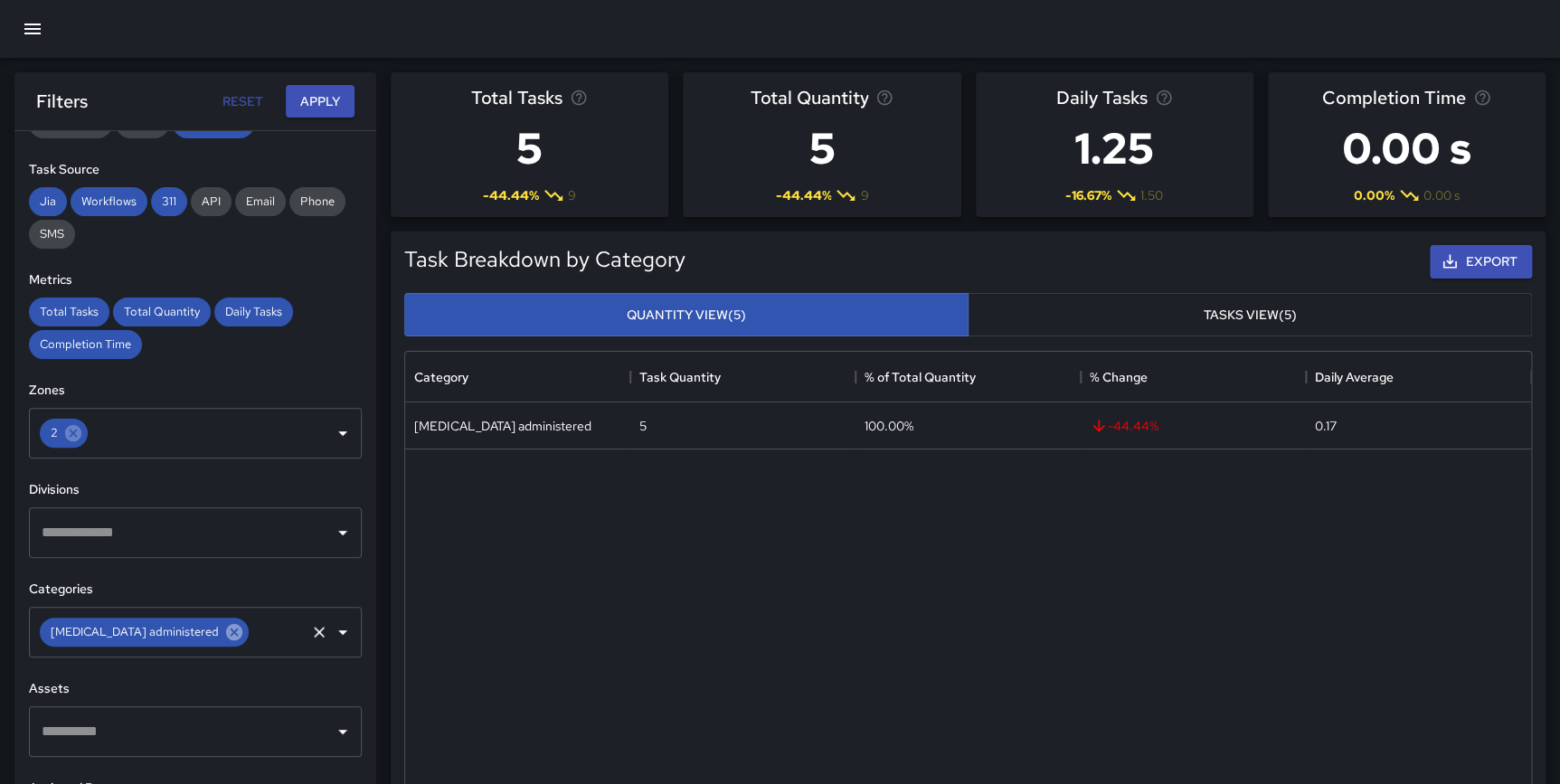
click at [224, 629] on icon at bounding box center [234, 632] width 20 height 20
click at [135, 633] on input "text" at bounding box center [182, 631] width 289 height 34
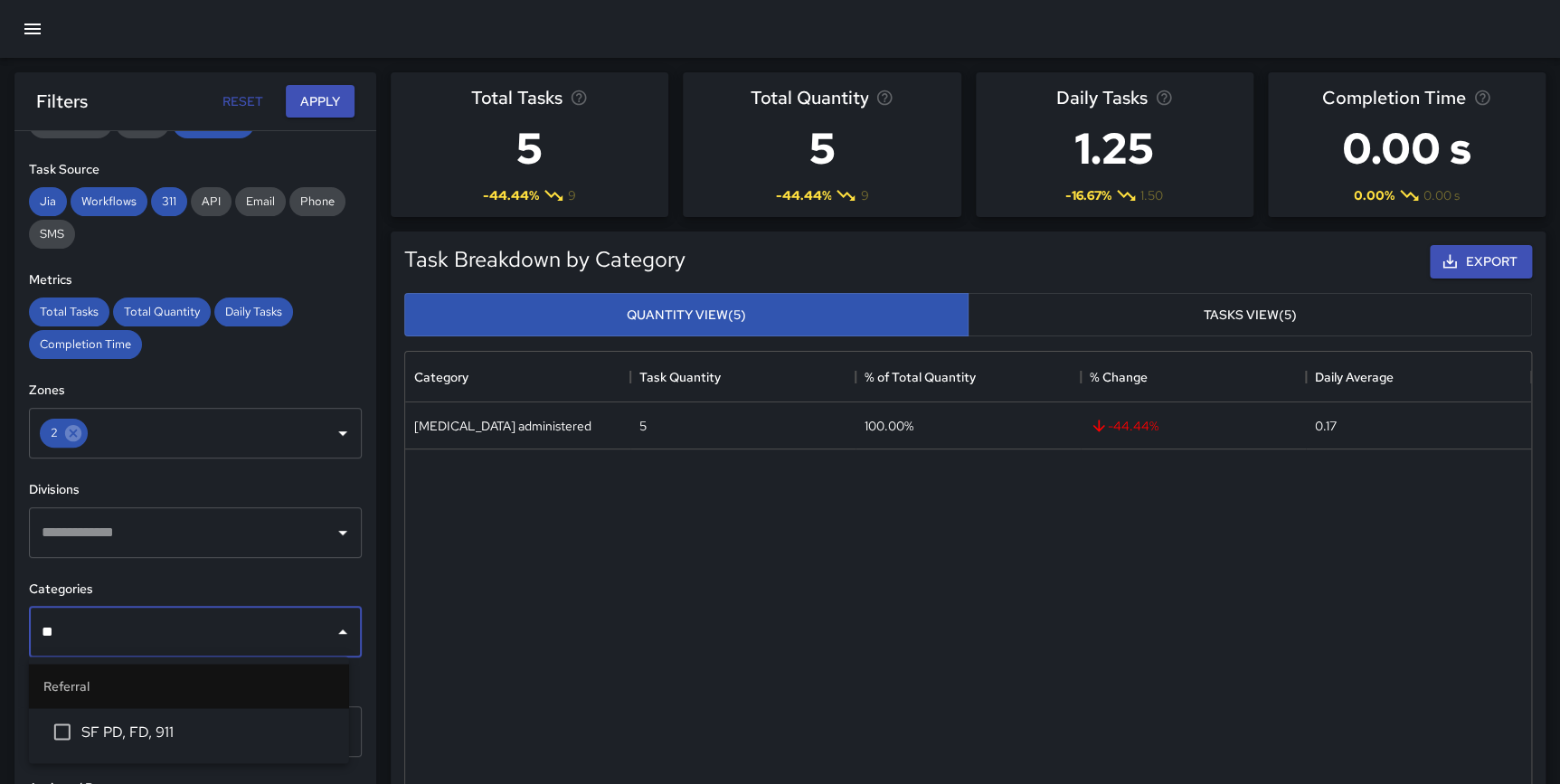
type input "***"
click at [194, 722] on span "SF PD, FD, 911" at bounding box center [207, 731] width 253 height 22
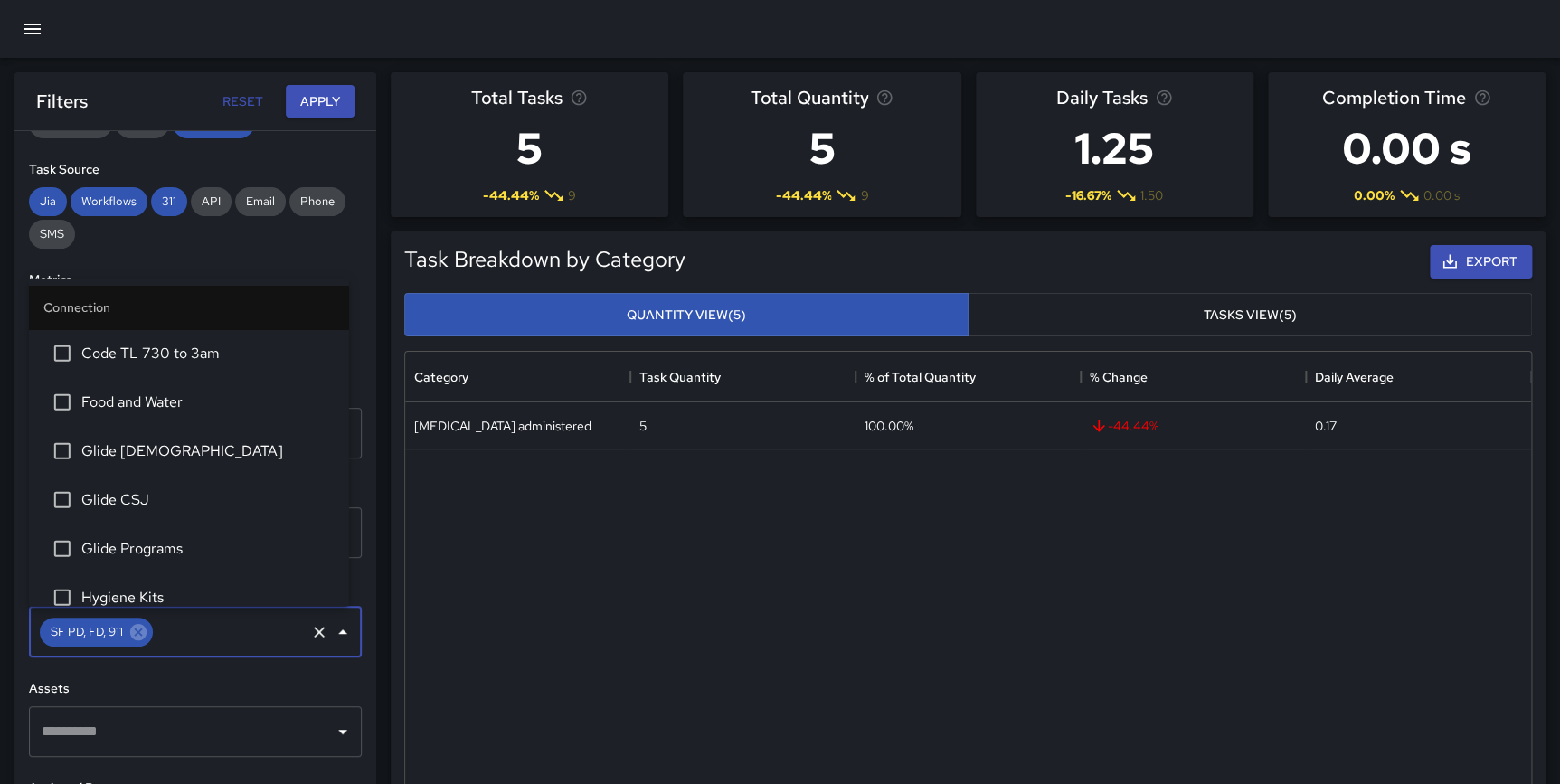
scroll to position [1127, 0]
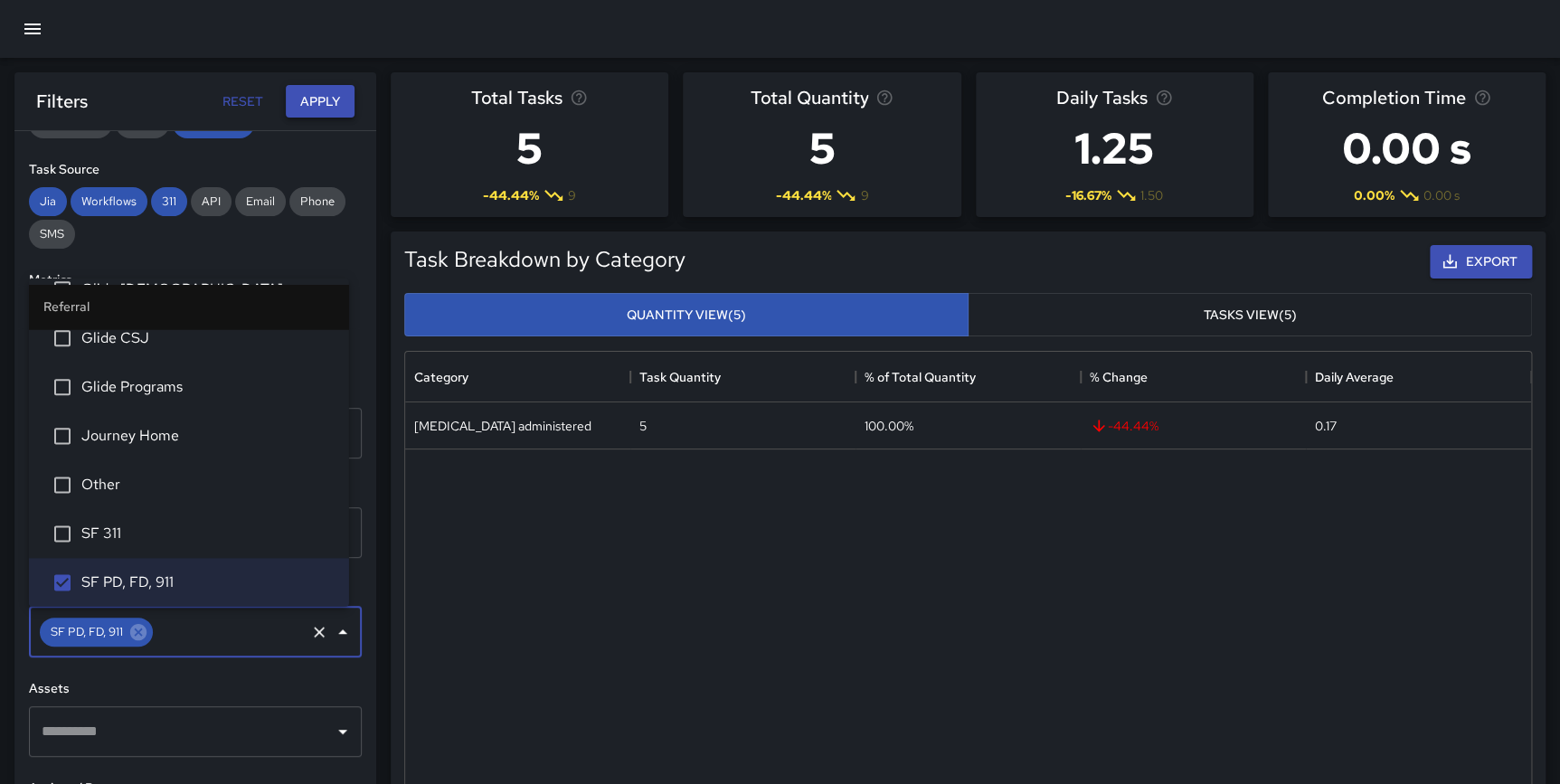
click at [312, 100] on button "Apply" at bounding box center [320, 101] width 69 height 33
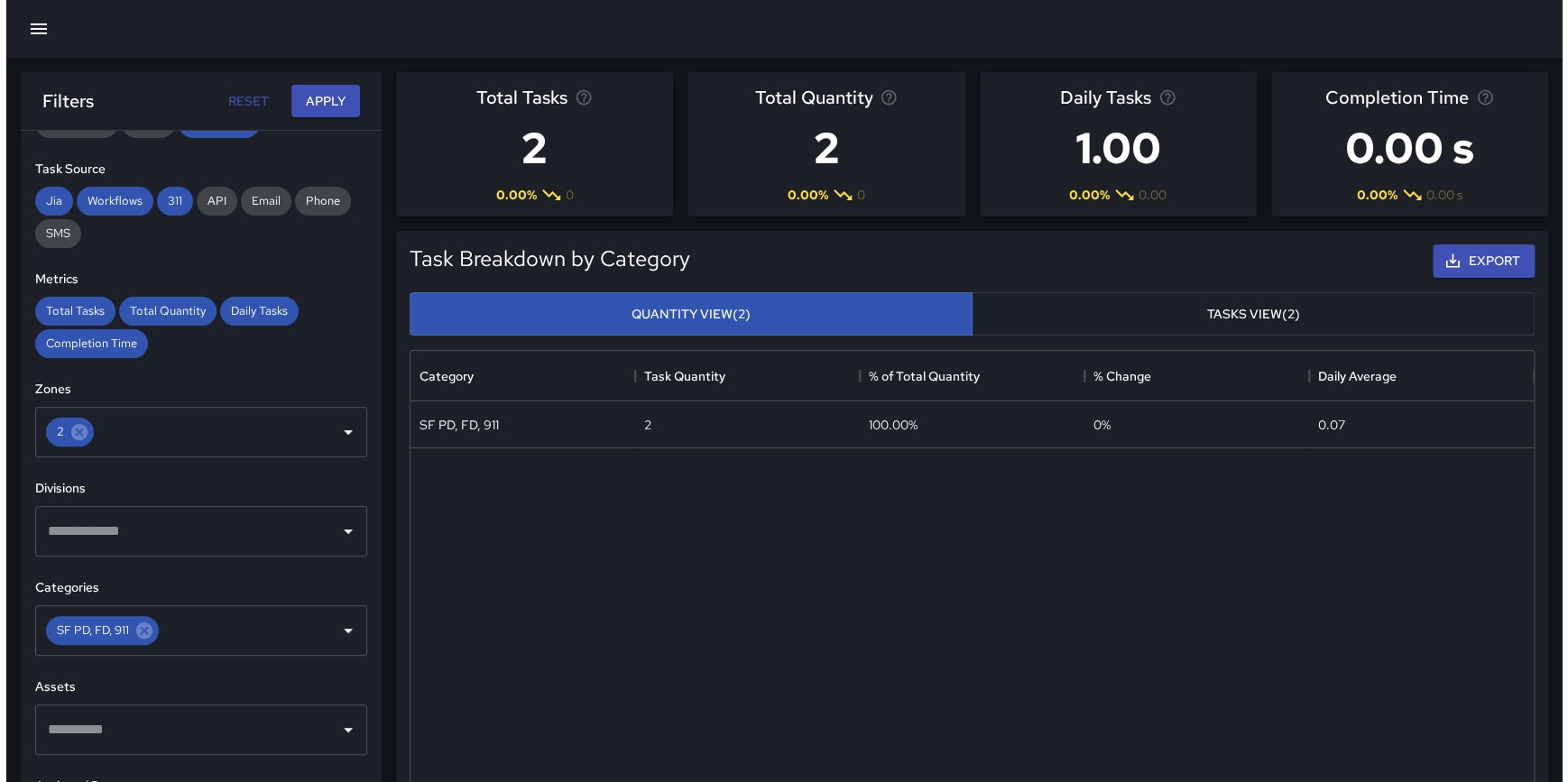
scroll to position [0, 0]
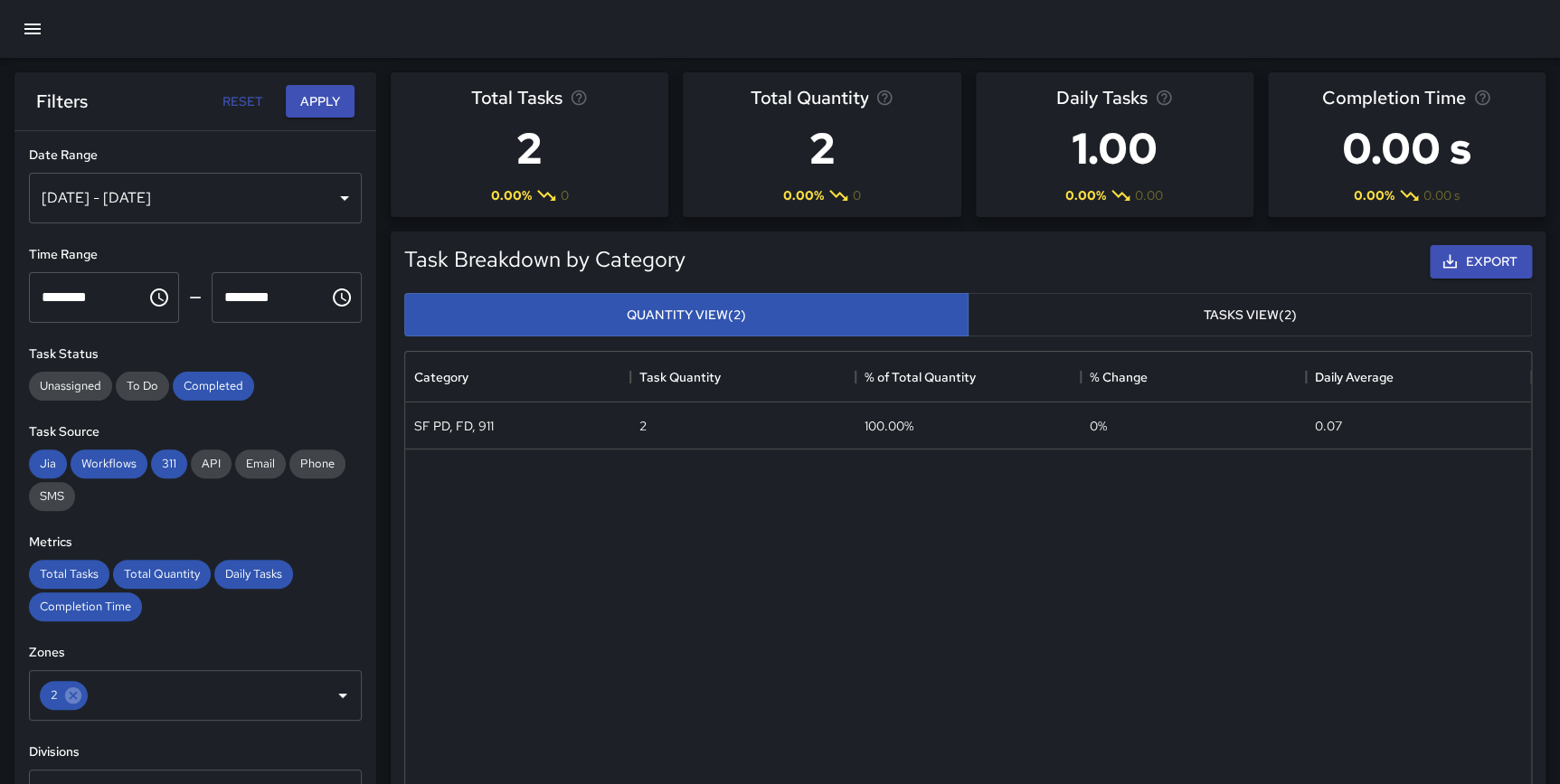
click at [215, 197] on div "[DATE] - [DATE]" at bounding box center [194, 197] width 333 height 51
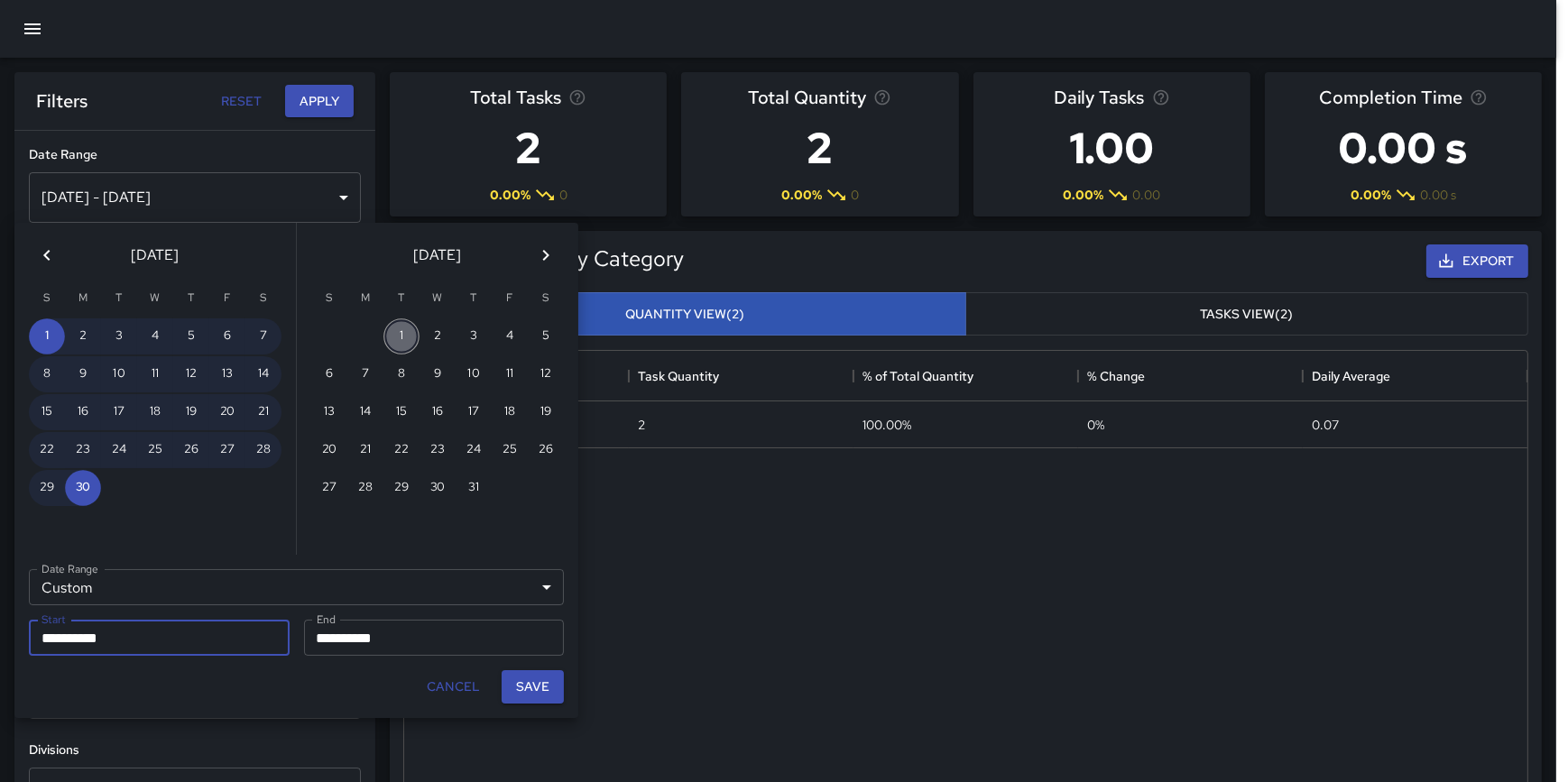
click at [393, 334] on button "1" at bounding box center [401, 335] width 36 height 36
type input "**********"
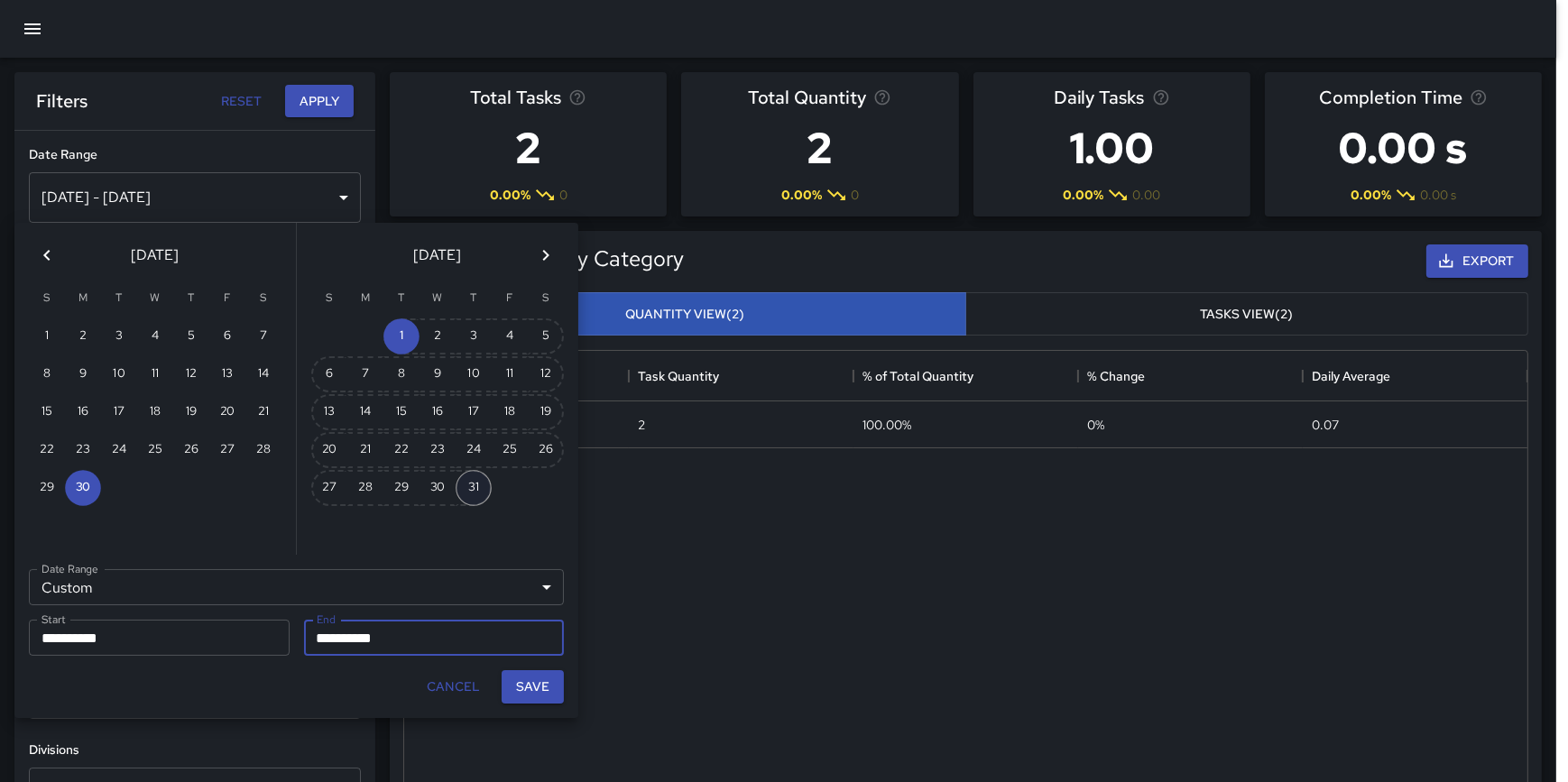
click at [461, 483] on button "31" at bounding box center [473, 487] width 36 height 36
type input "**********"
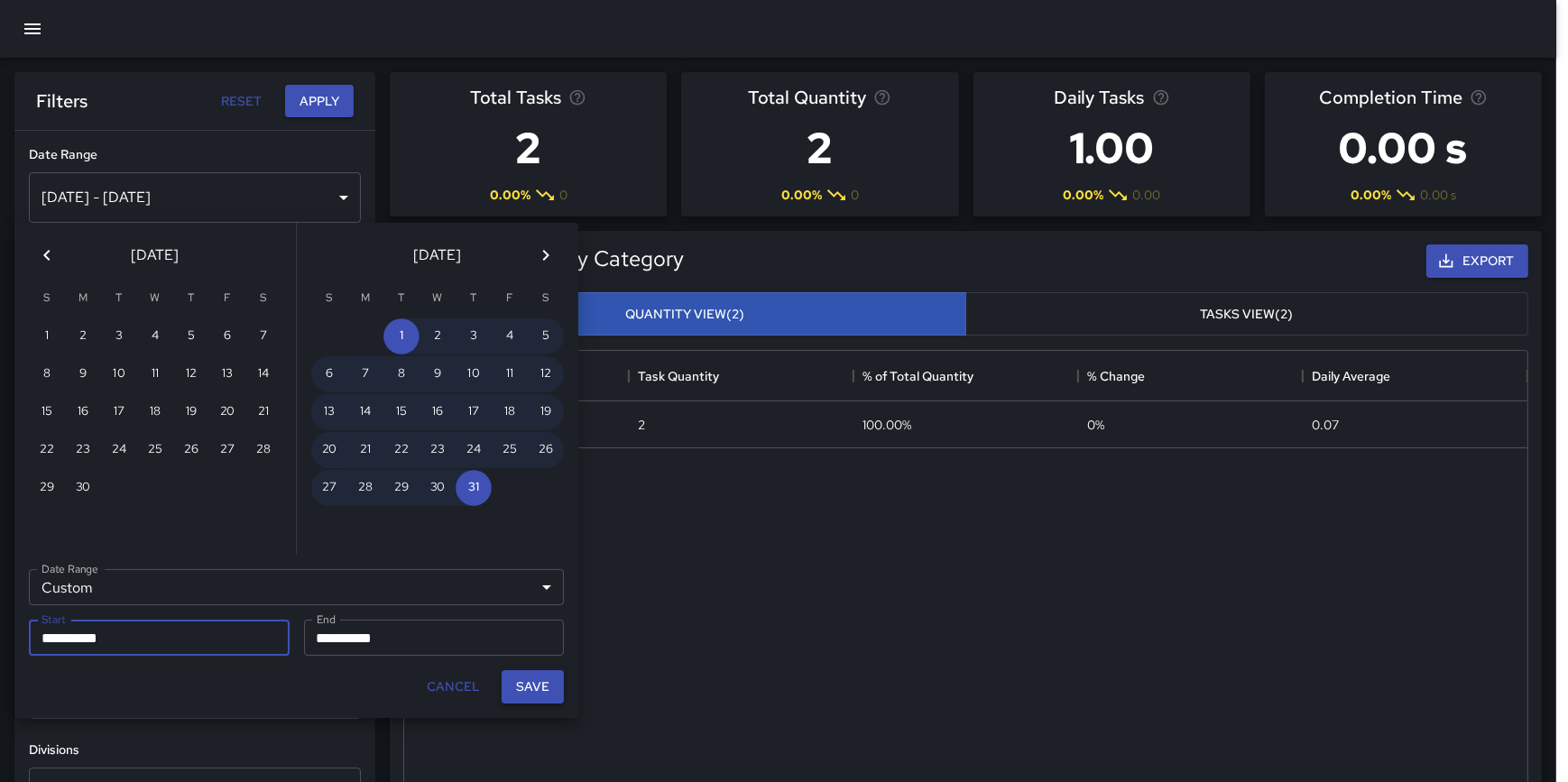
click at [536, 683] on button "Save" at bounding box center [533, 686] width 62 height 33
type input "**********"
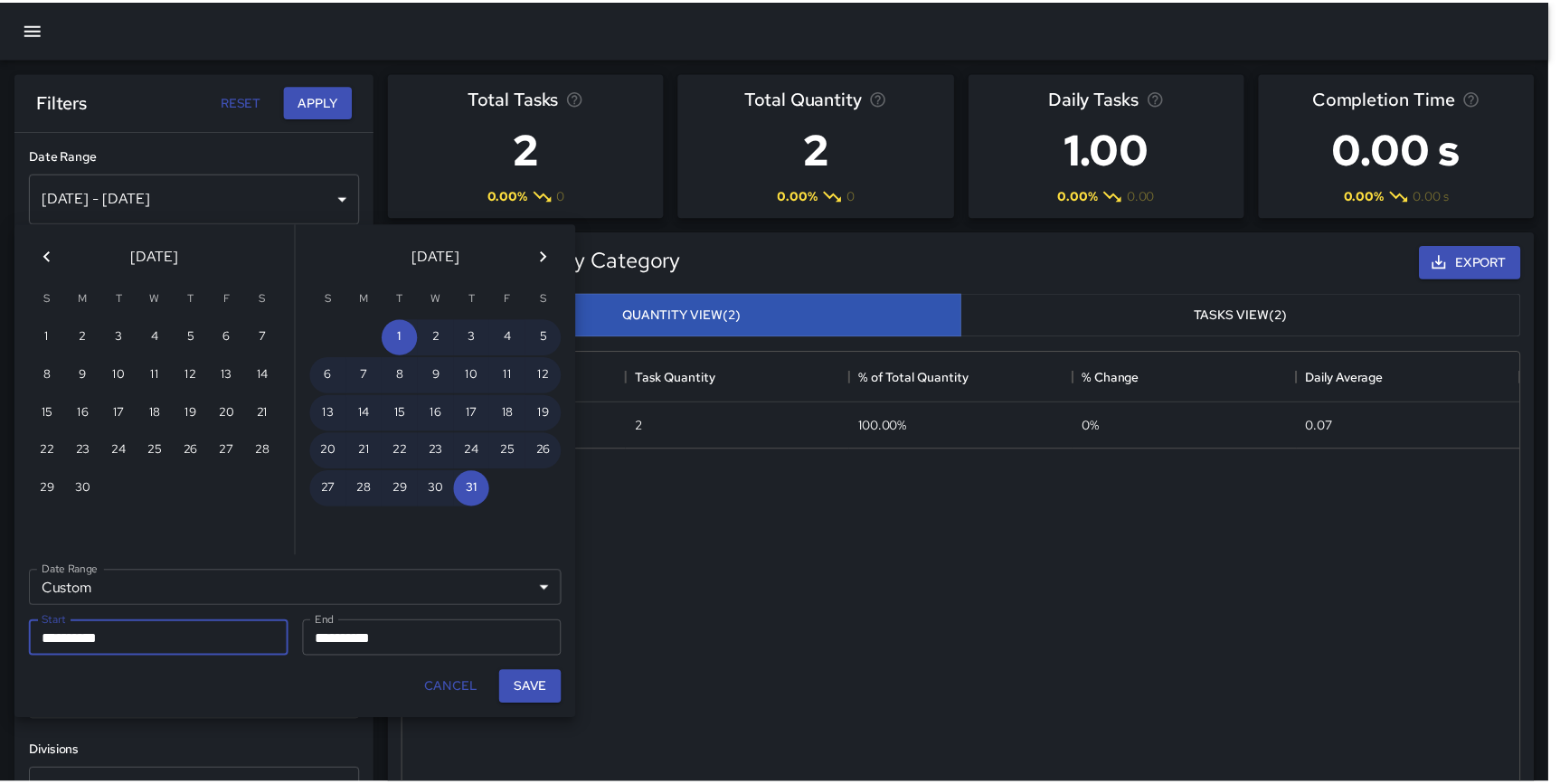
scroll to position [661, 1112]
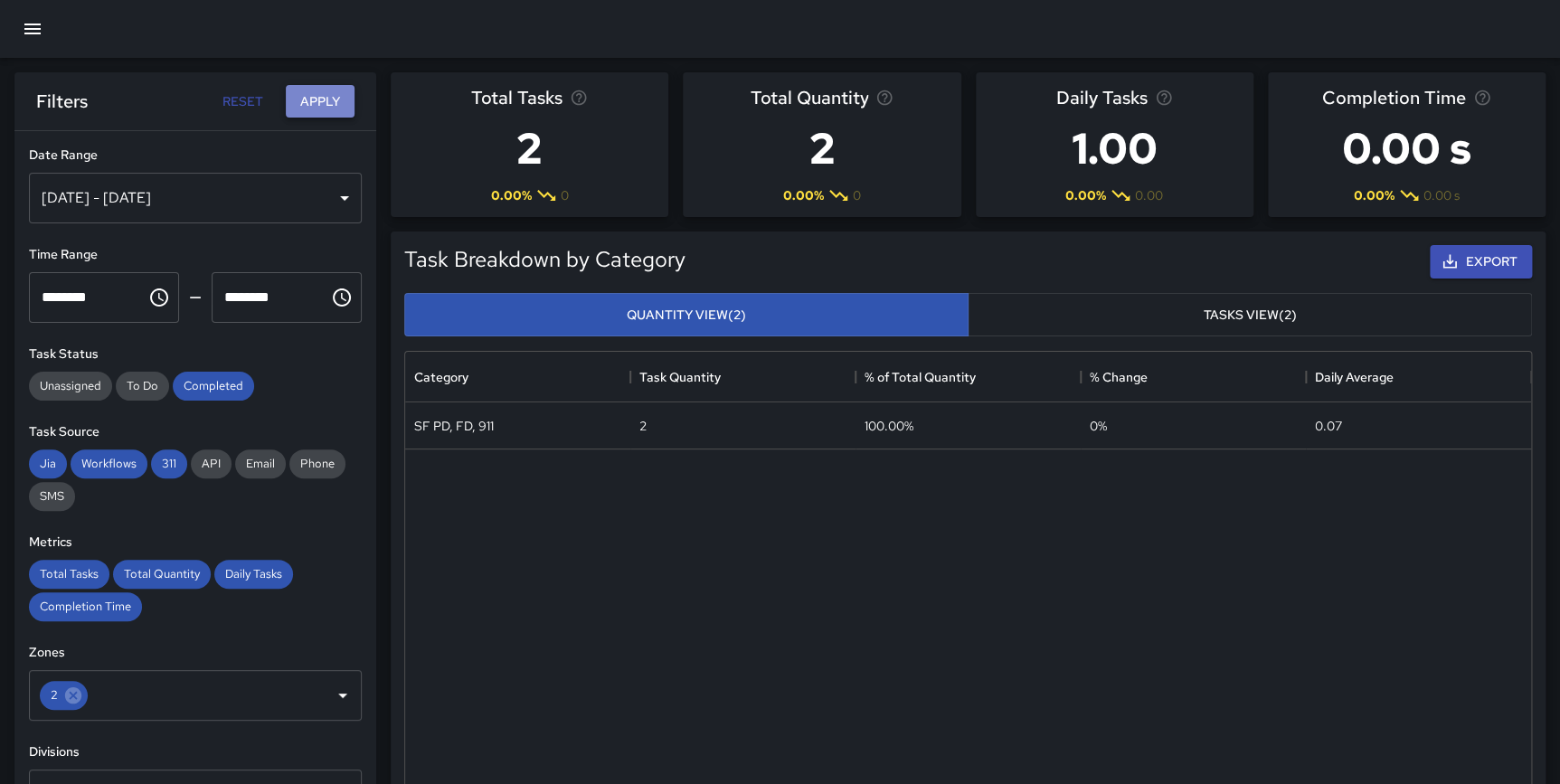
click at [306, 105] on button "Apply" at bounding box center [320, 101] width 69 height 33
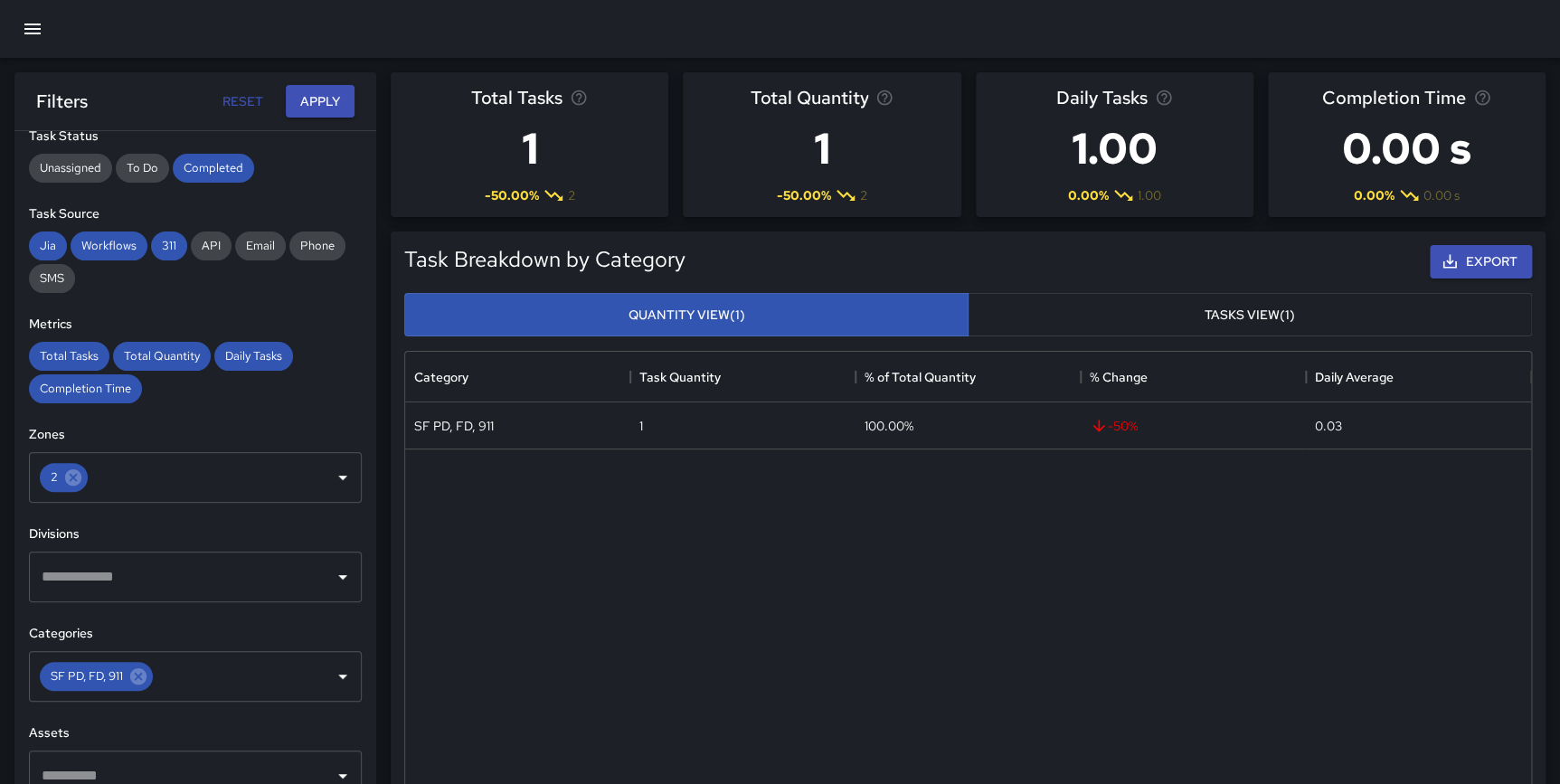
scroll to position [222, 0]
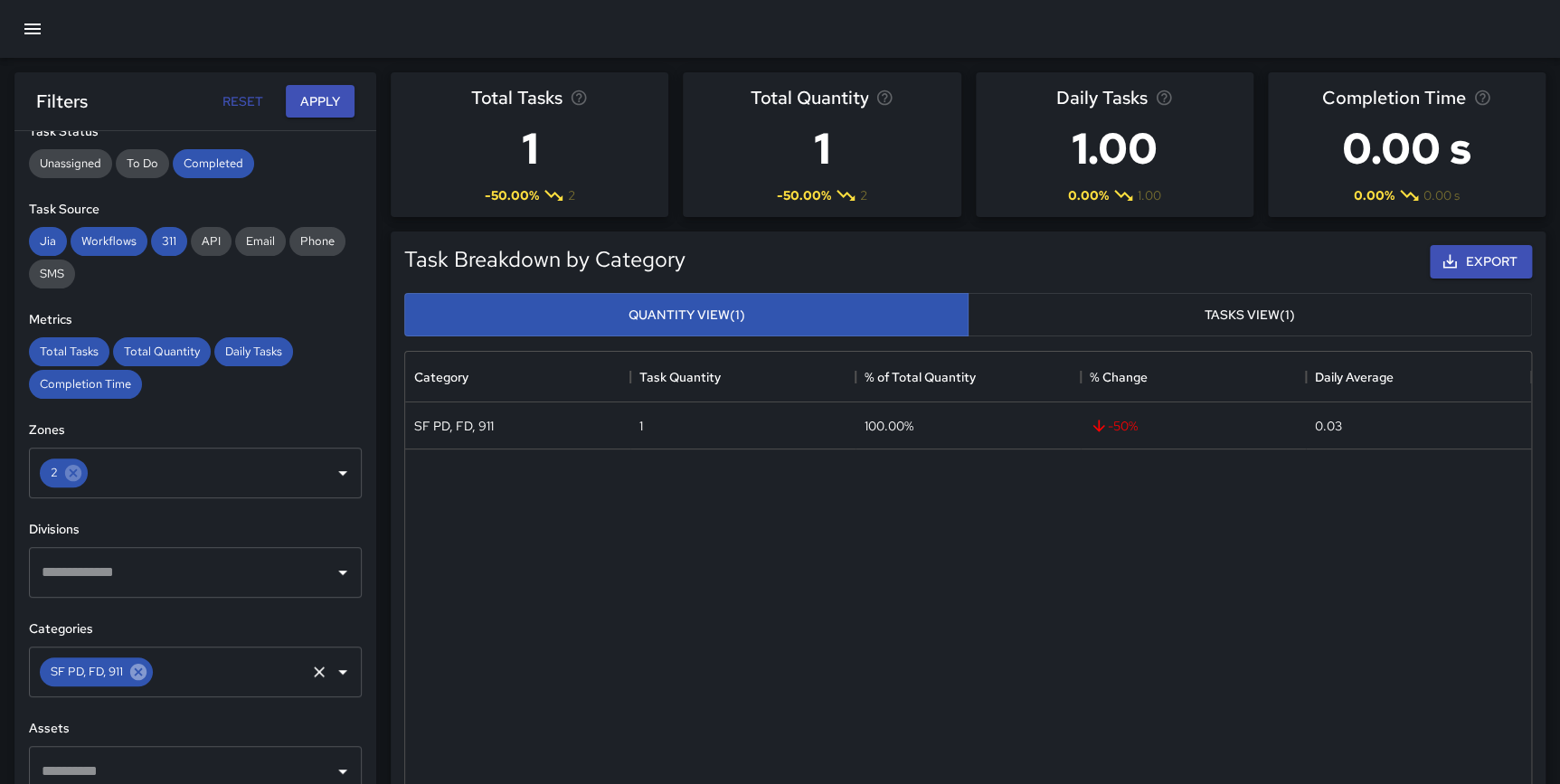
click at [142, 676] on icon at bounding box center [138, 672] width 17 height 17
click at [156, 676] on input "text" at bounding box center [229, 671] width 147 height 34
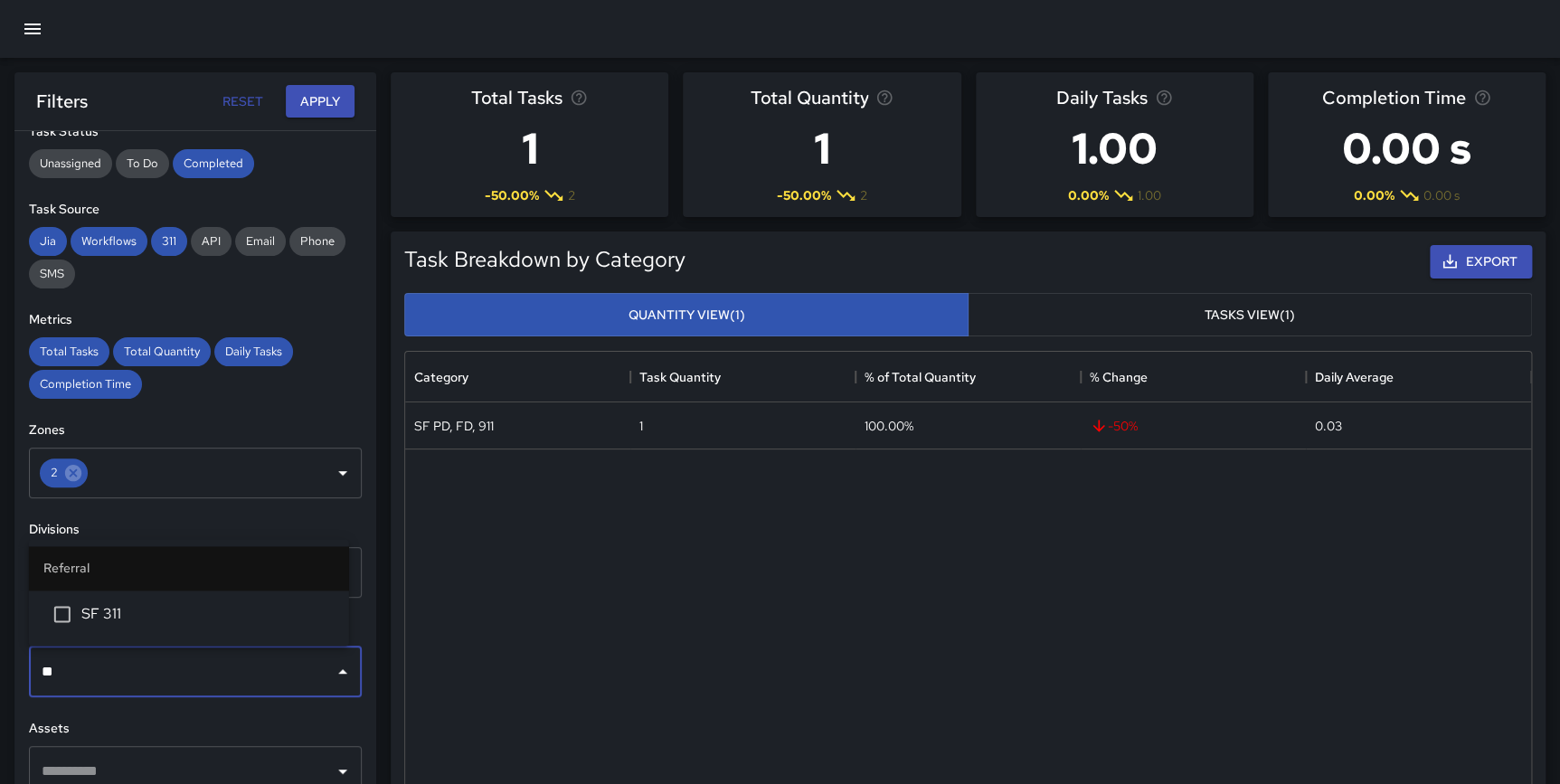
type input "***"
click at [133, 595] on li "SF 311" at bounding box center [188, 614] width 320 height 49
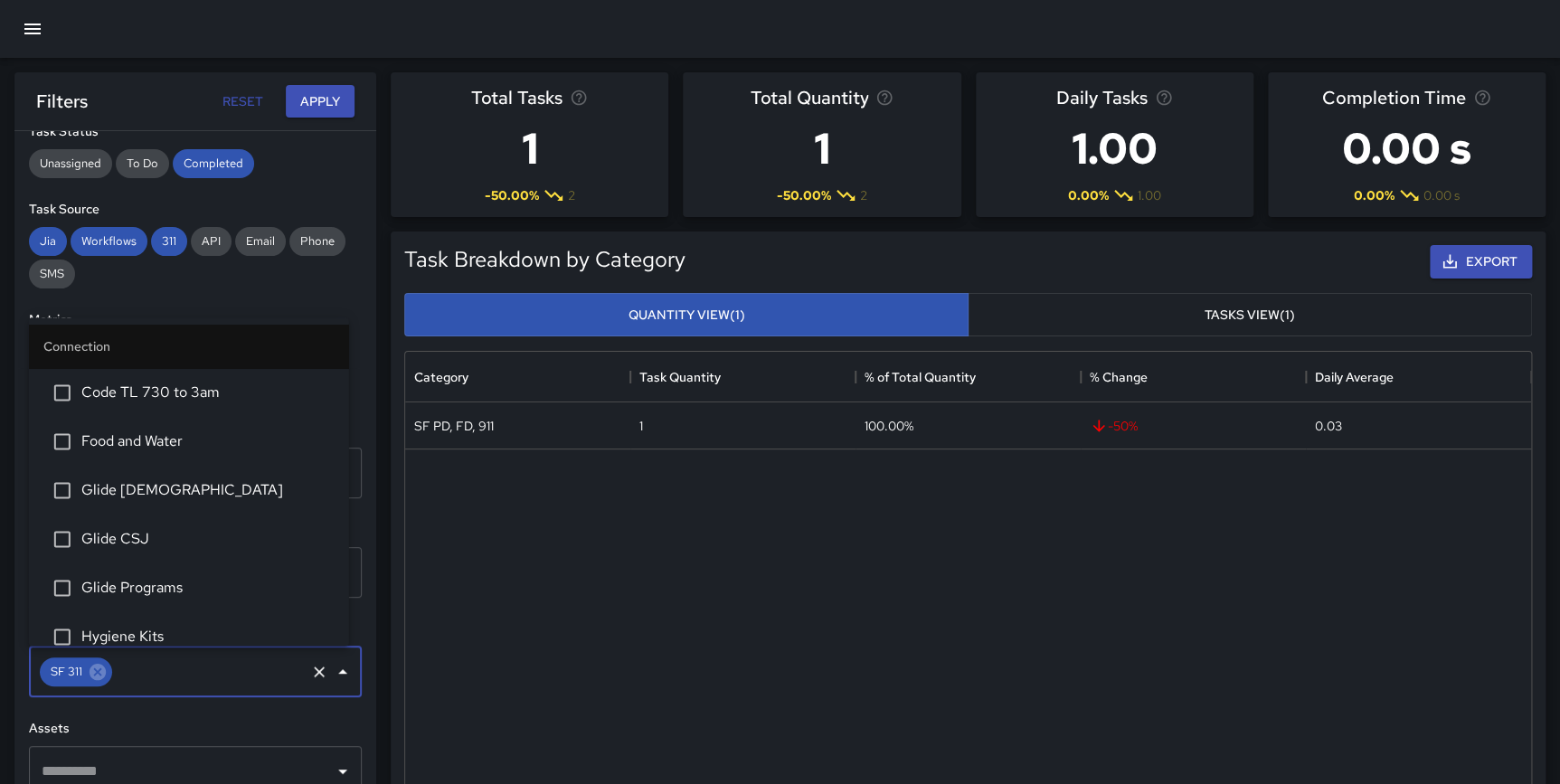
scroll to position [1077, 0]
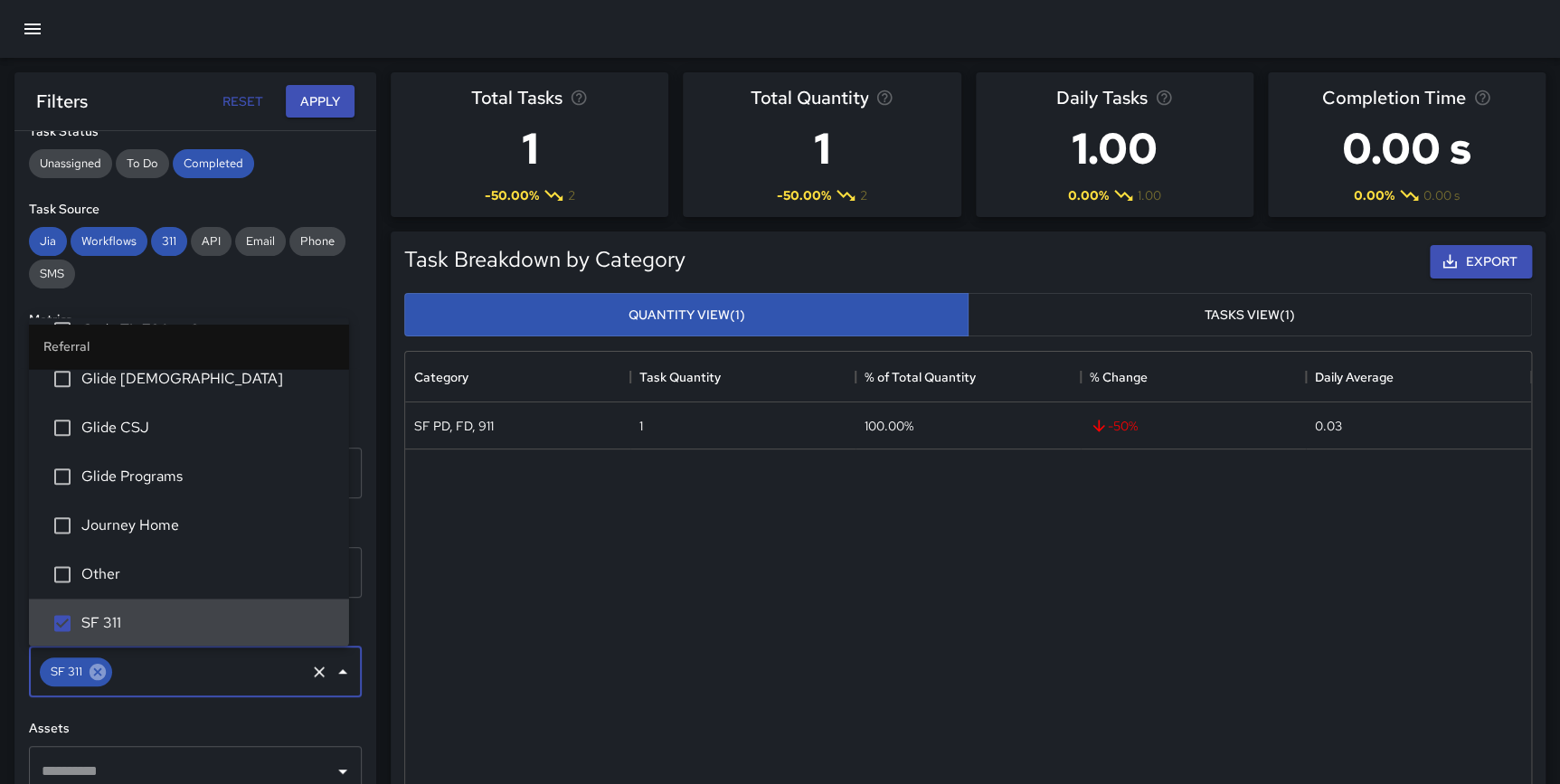
click at [99, 669] on icon at bounding box center [98, 672] width 20 height 20
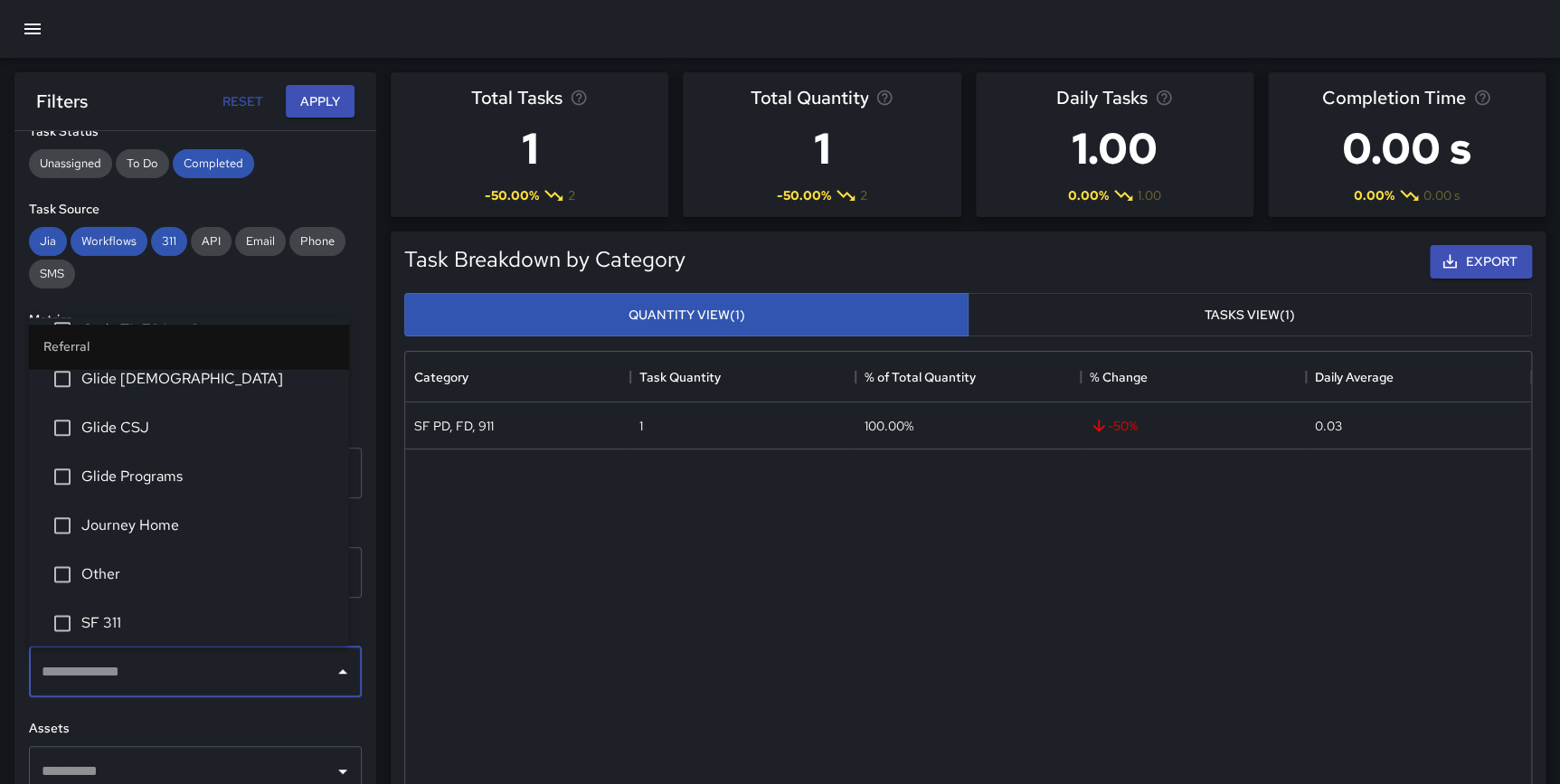
click at [104, 667] on input "text" at bounding box center [182, 671] width 289 height 34
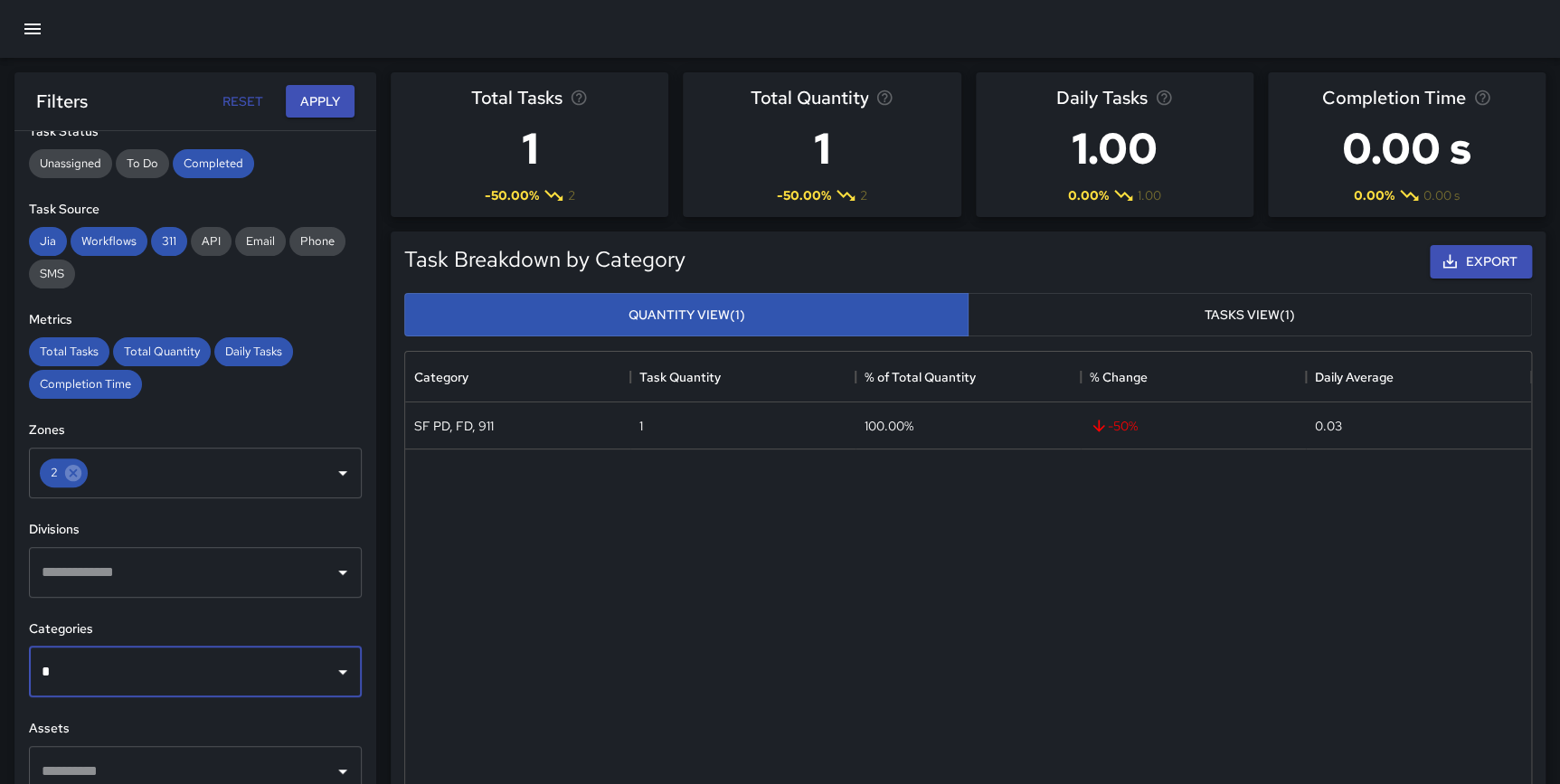
type input "**"
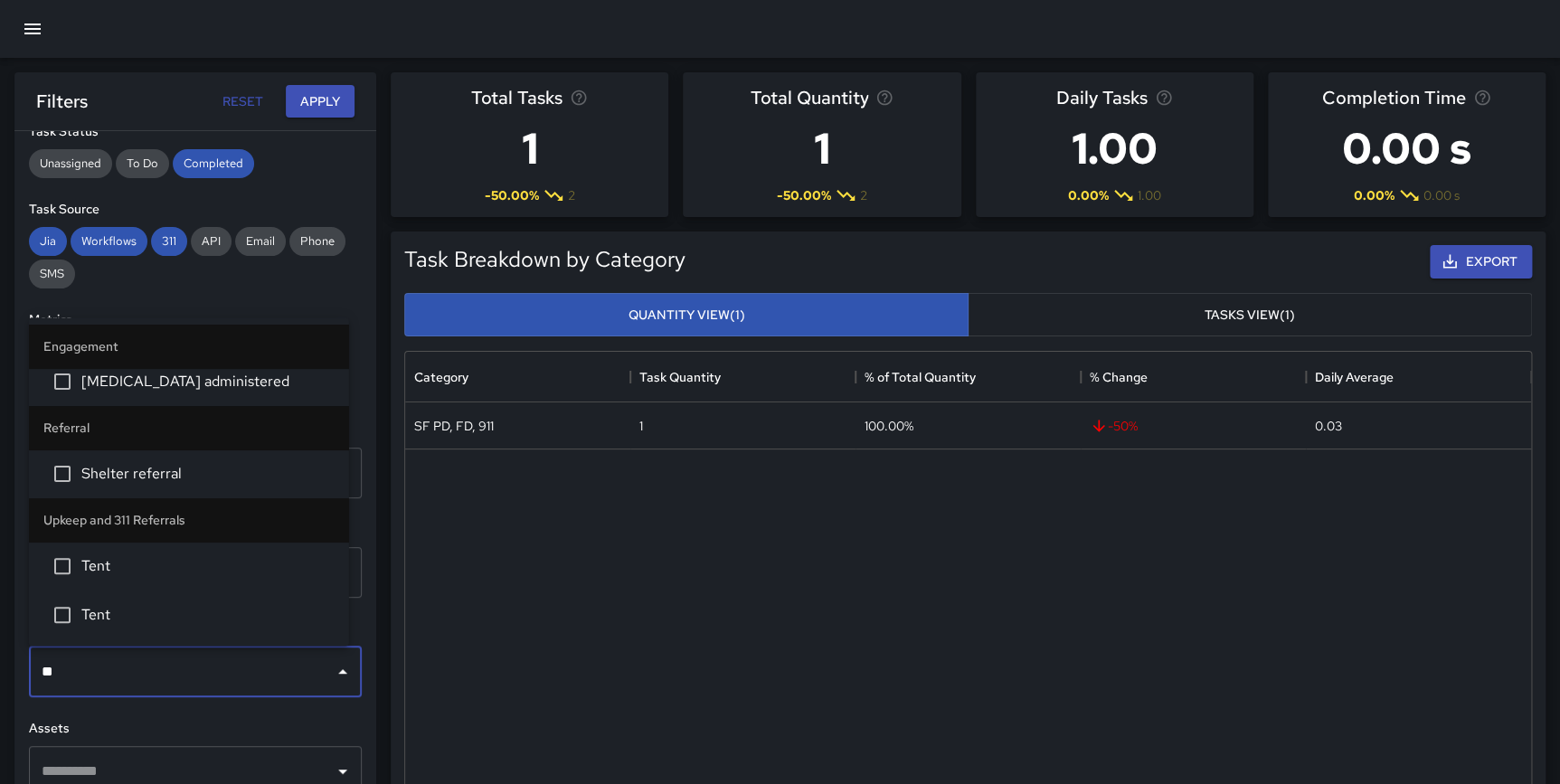
click at [162, 568] on span "Tent" at bounding box center [207, 567] width 253 height 22
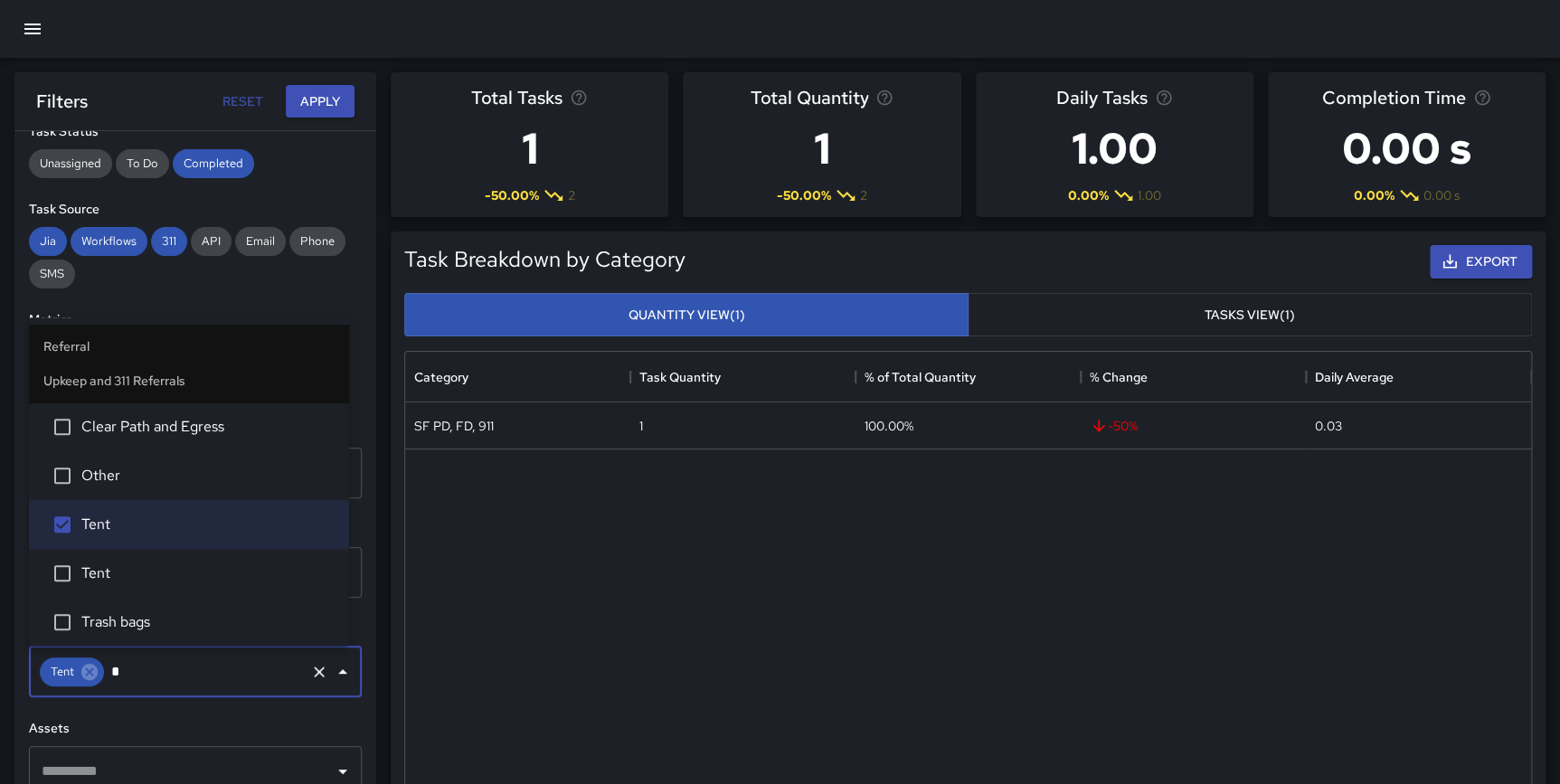
type input "**"
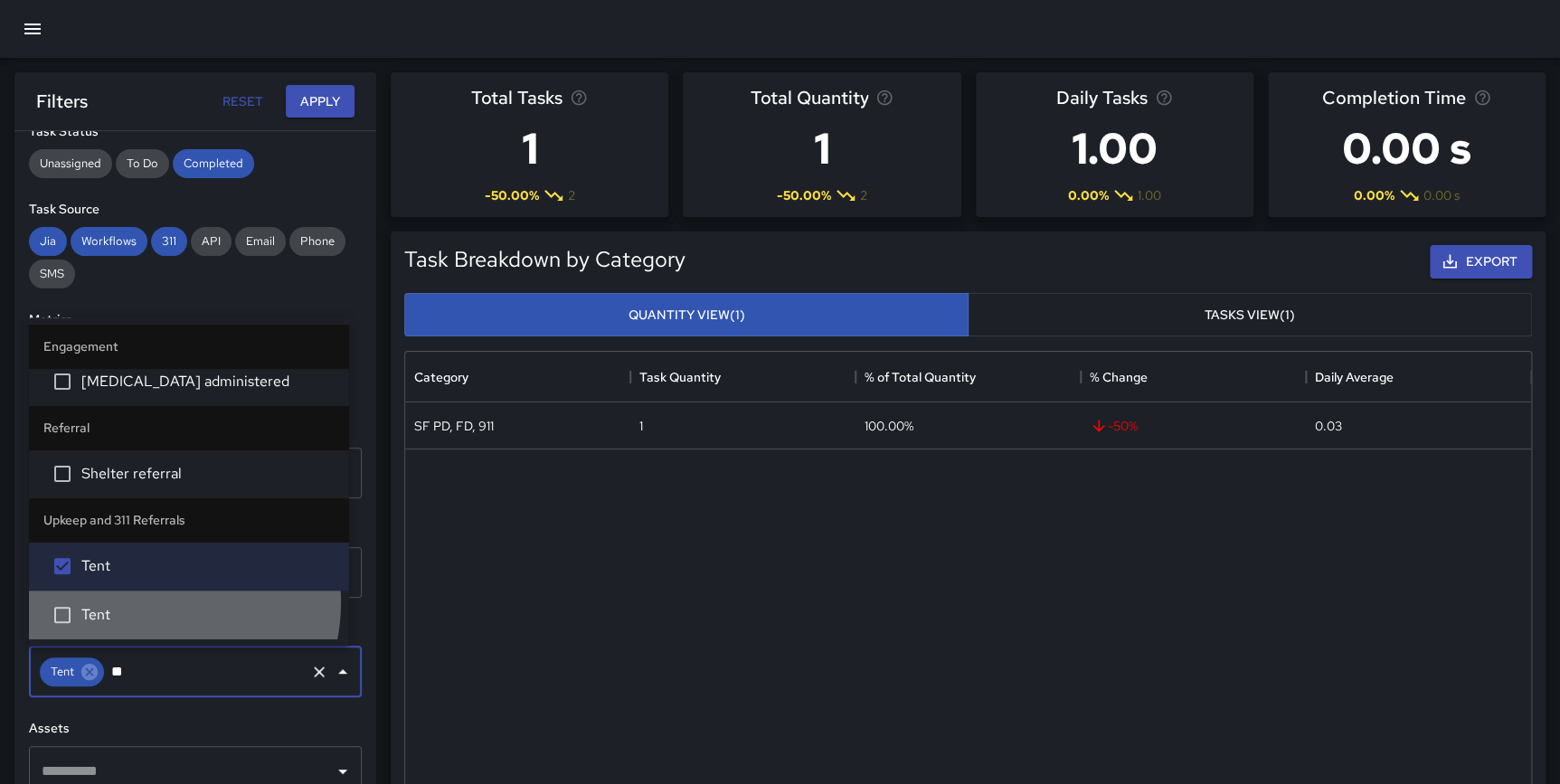
click at [147, 603] on li "Tent" at bounding box center [188, 614] width 320 height 49
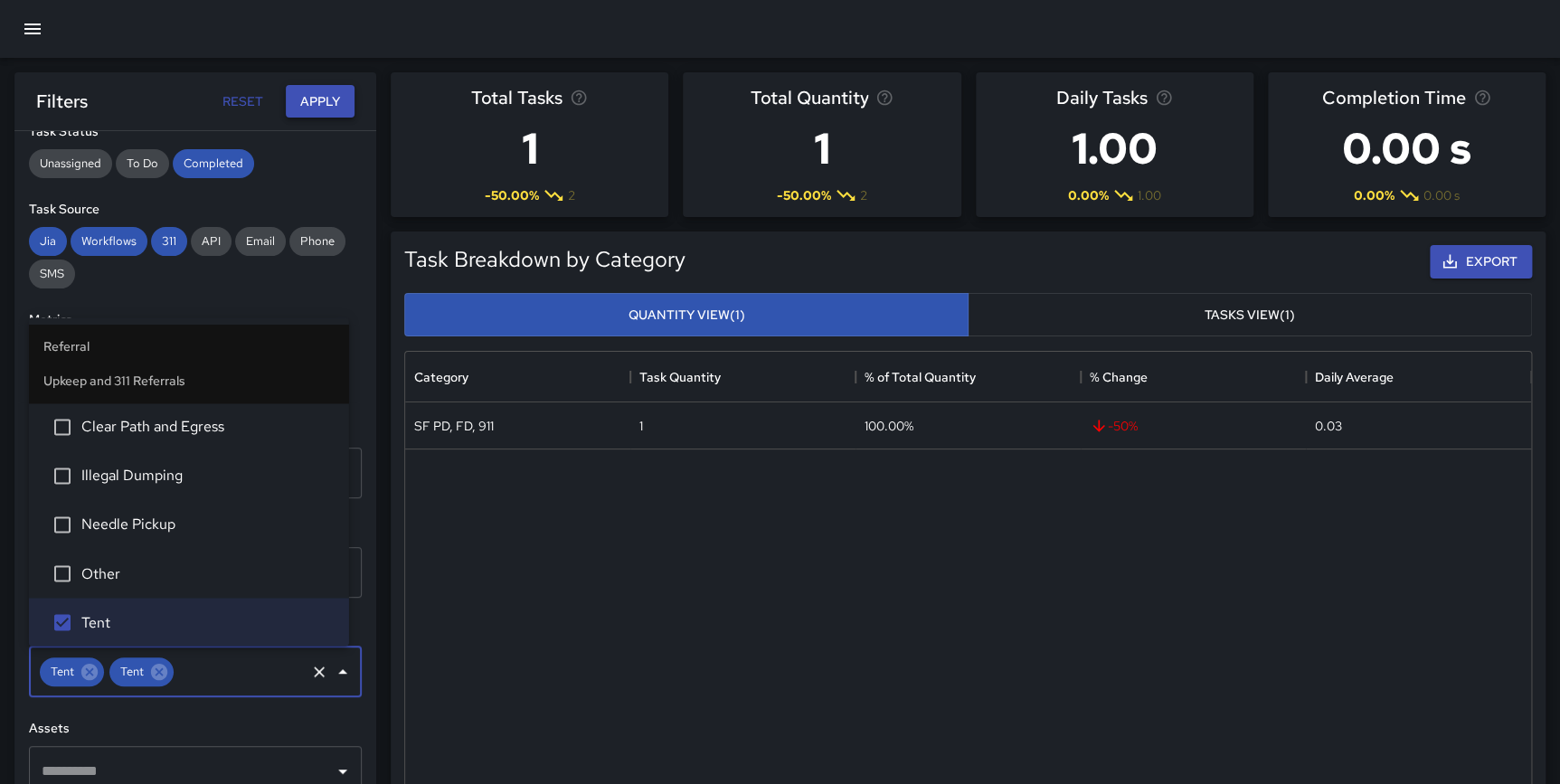
click at [299, 103] on button "Apply" at bounding box center [320, 101] width 69 height 33
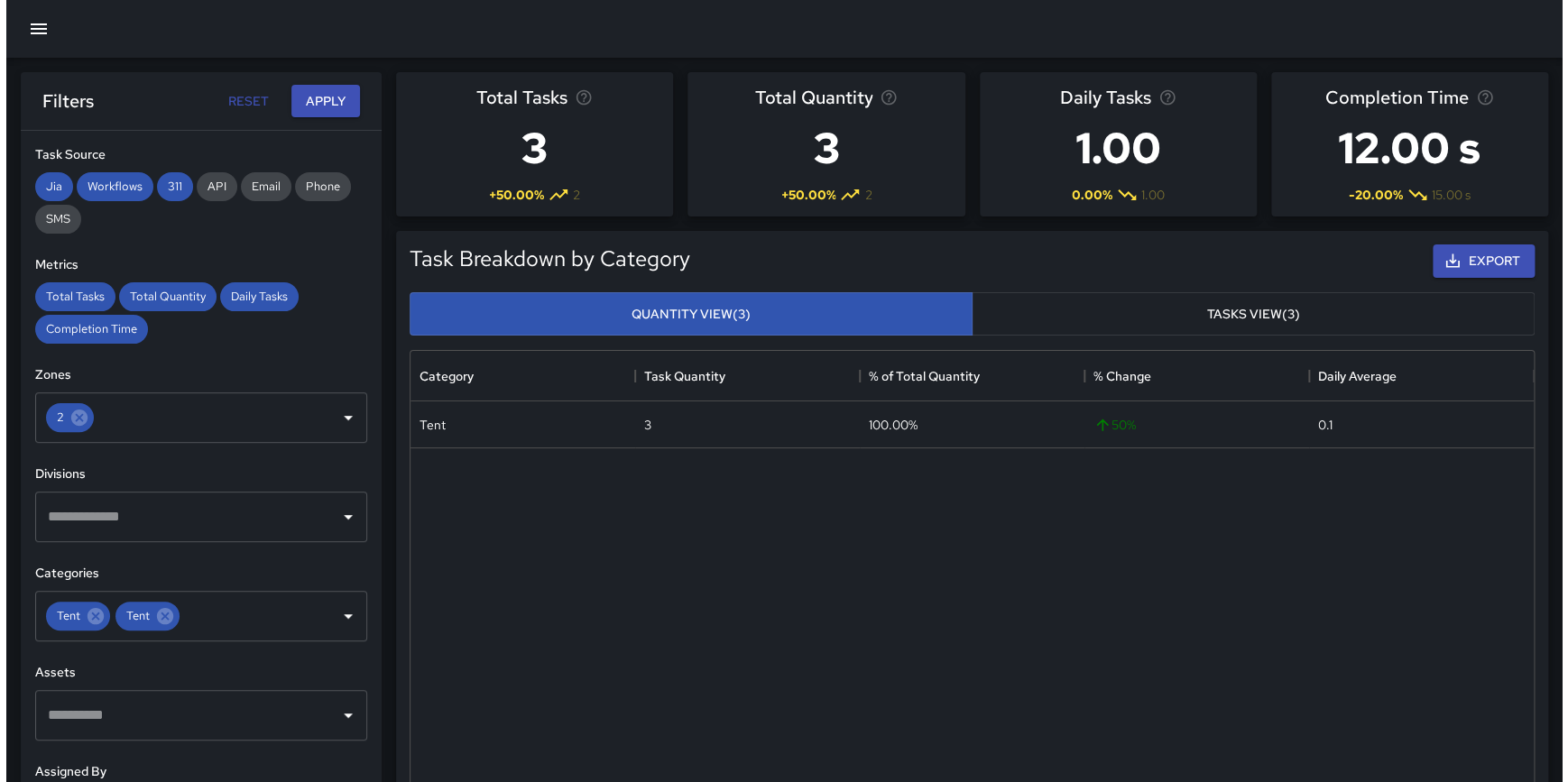
scroll to position [0, 0]
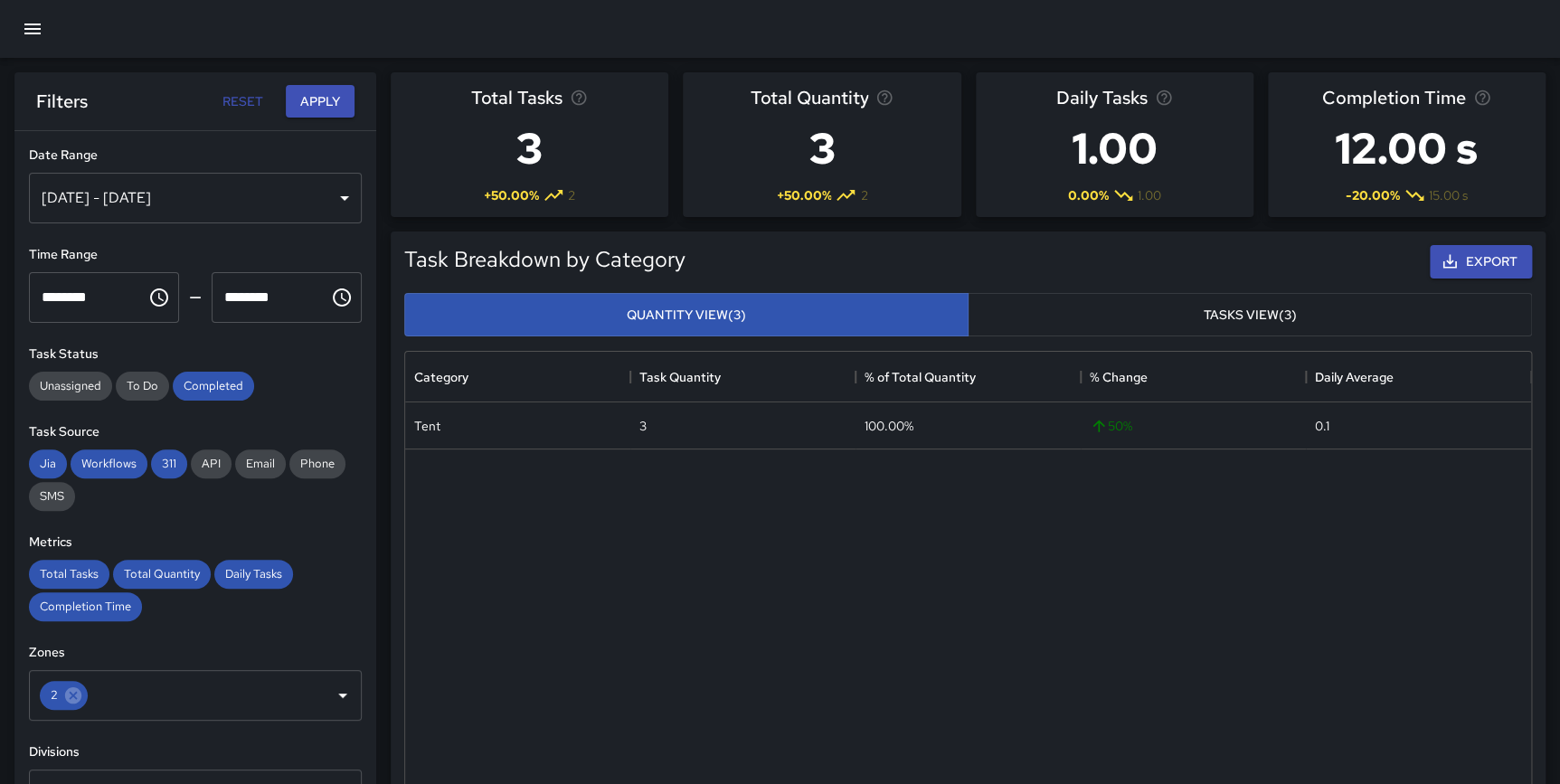
click at [190, 212] on div "[DATE] - [DATE]" at bounding box center [194, 197] width 333 height 51
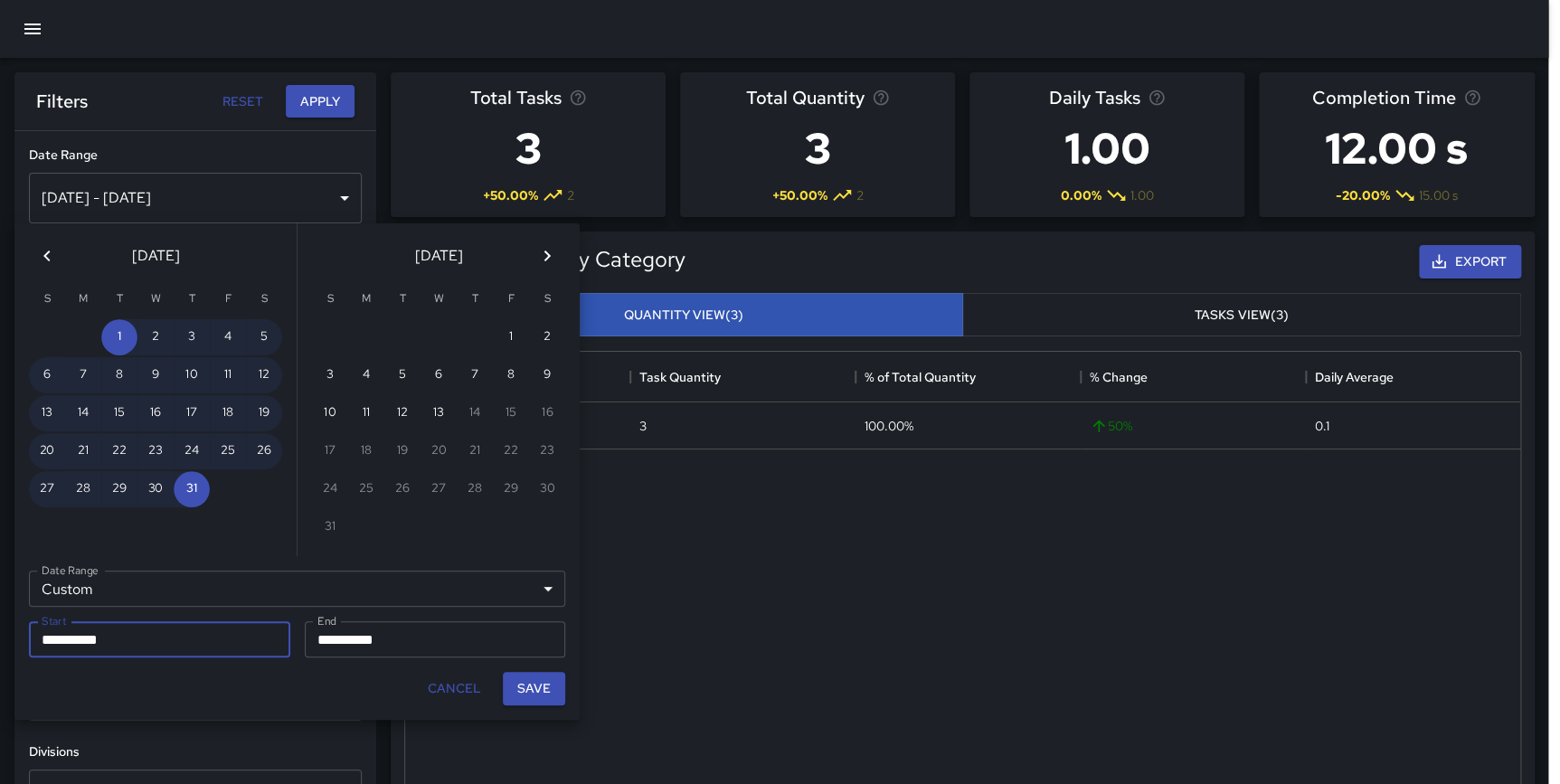
scroll to position [661, 1113]
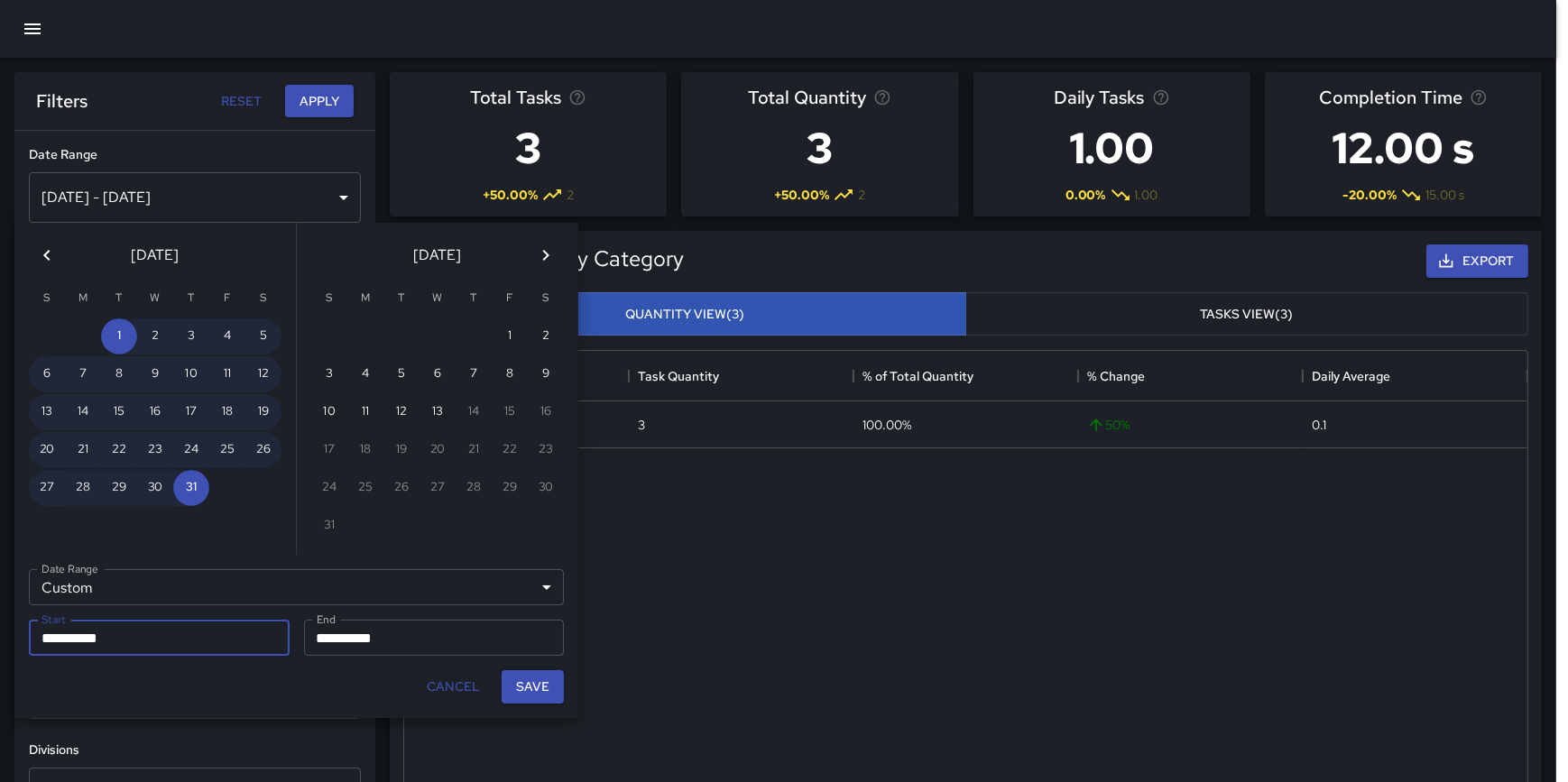
click at [39, 246] on icon "Previous month" at bounding box center [47, 255] width 22 height 22
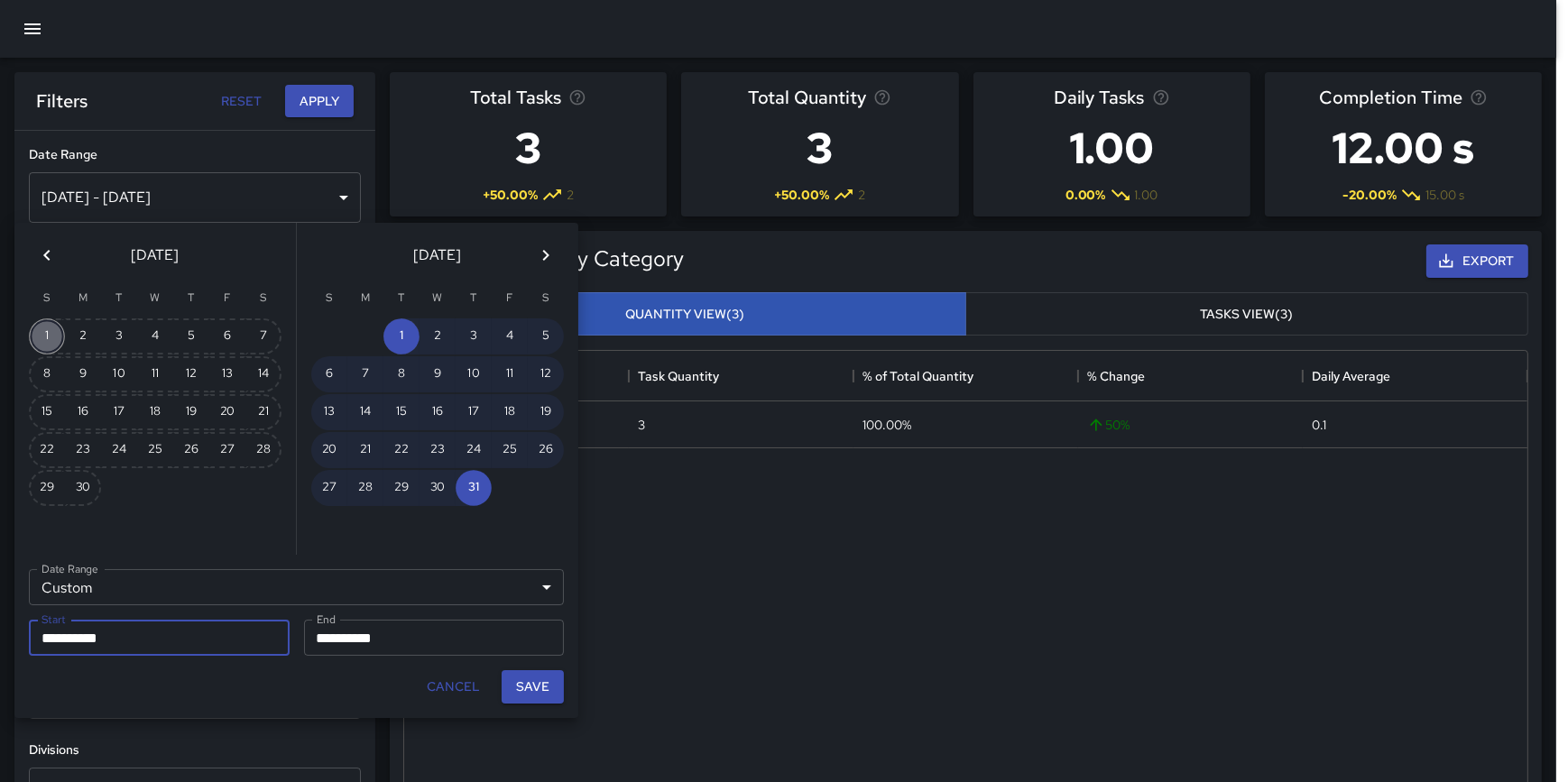
click at [53, 335] on button "1" at bounding box center [46, 335] width 36 height 36
type input "**********"
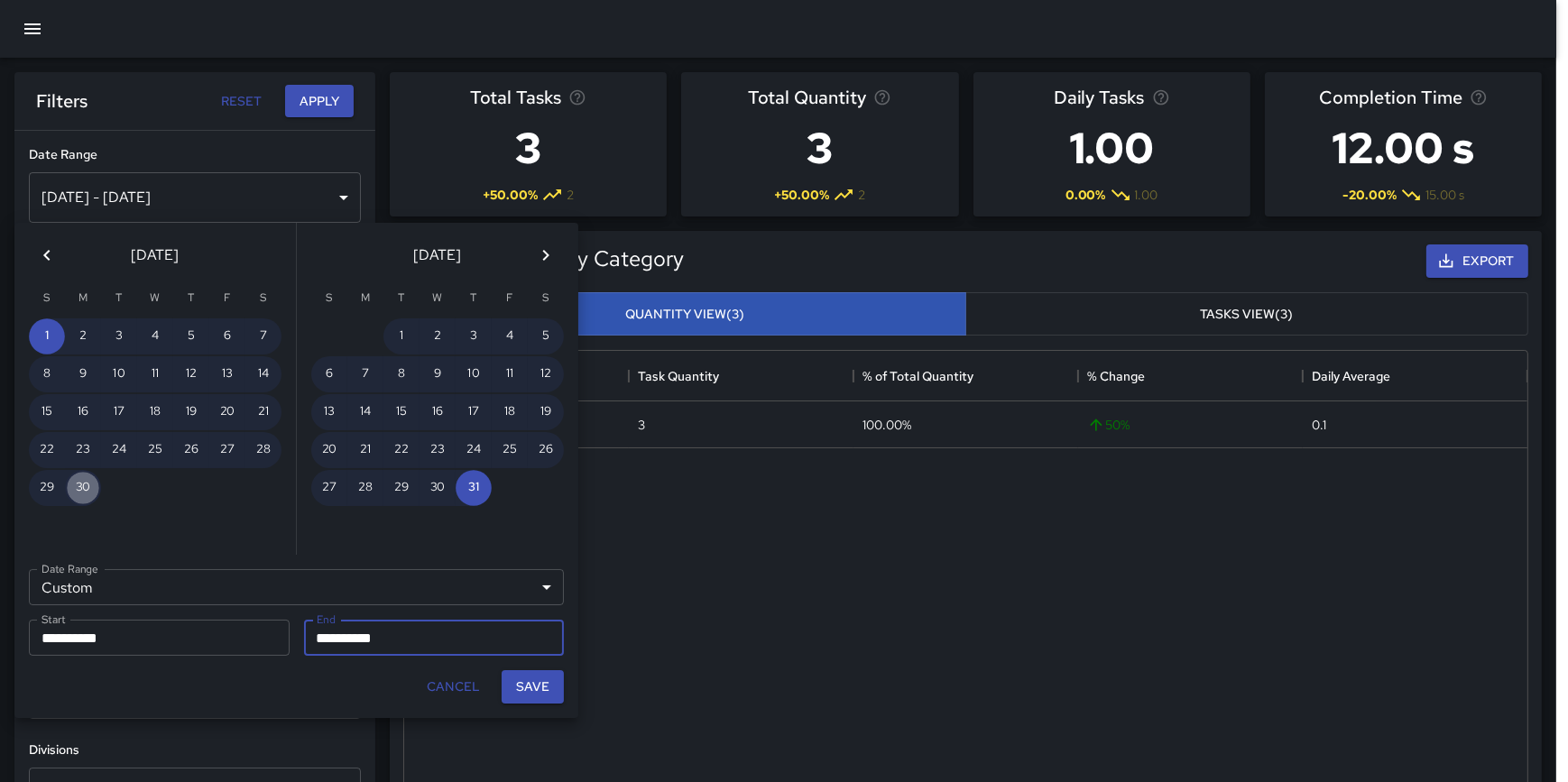
click at [82, 476] on button "30" at bounding box center [83, 487] width 36 height 36
type input "**********"
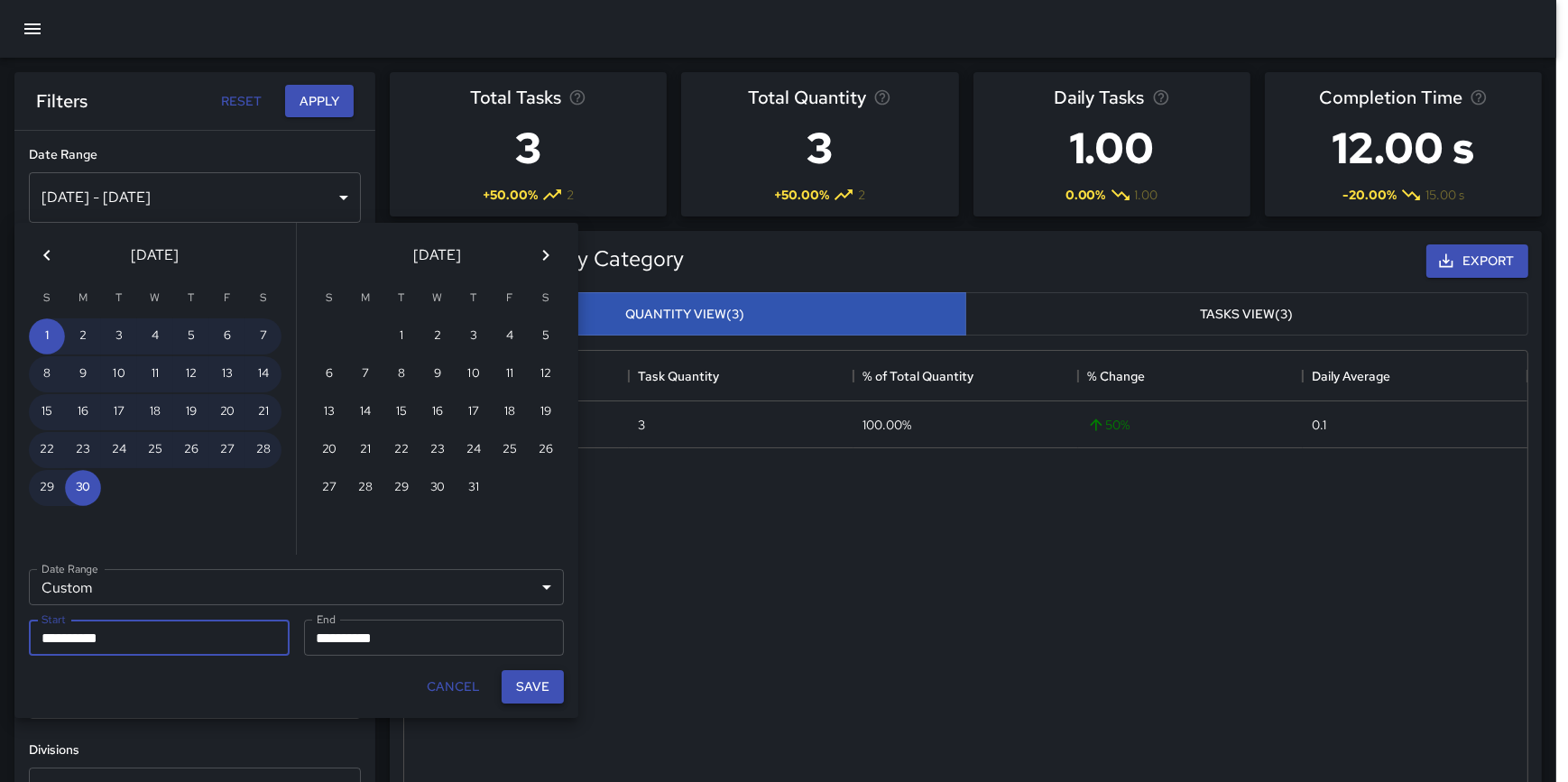
click at [528, 677] on button "Save" at bounding box center [533, 686] width 62 height 33
type input "**********"
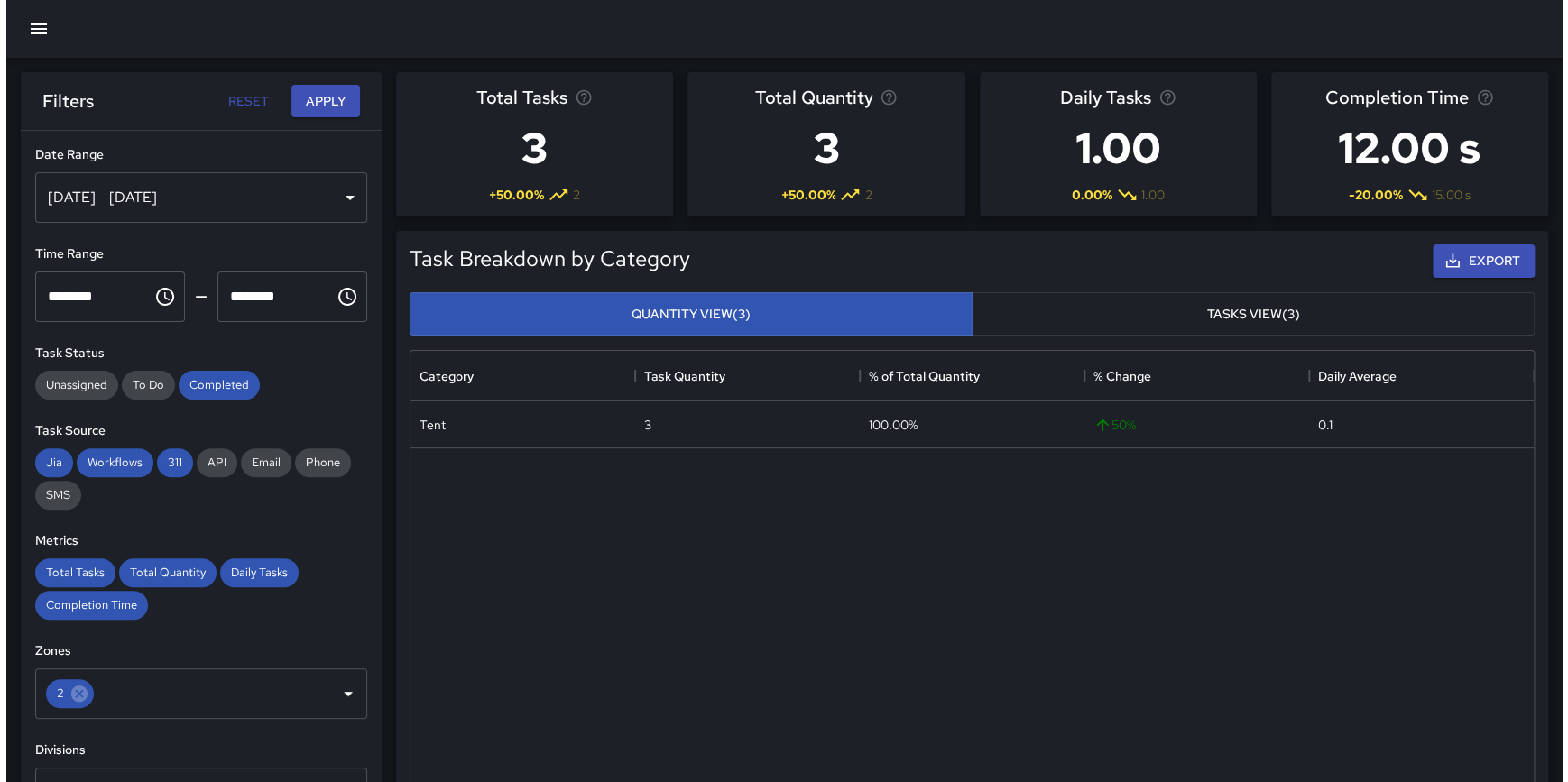
scroll to position [659, 1109]
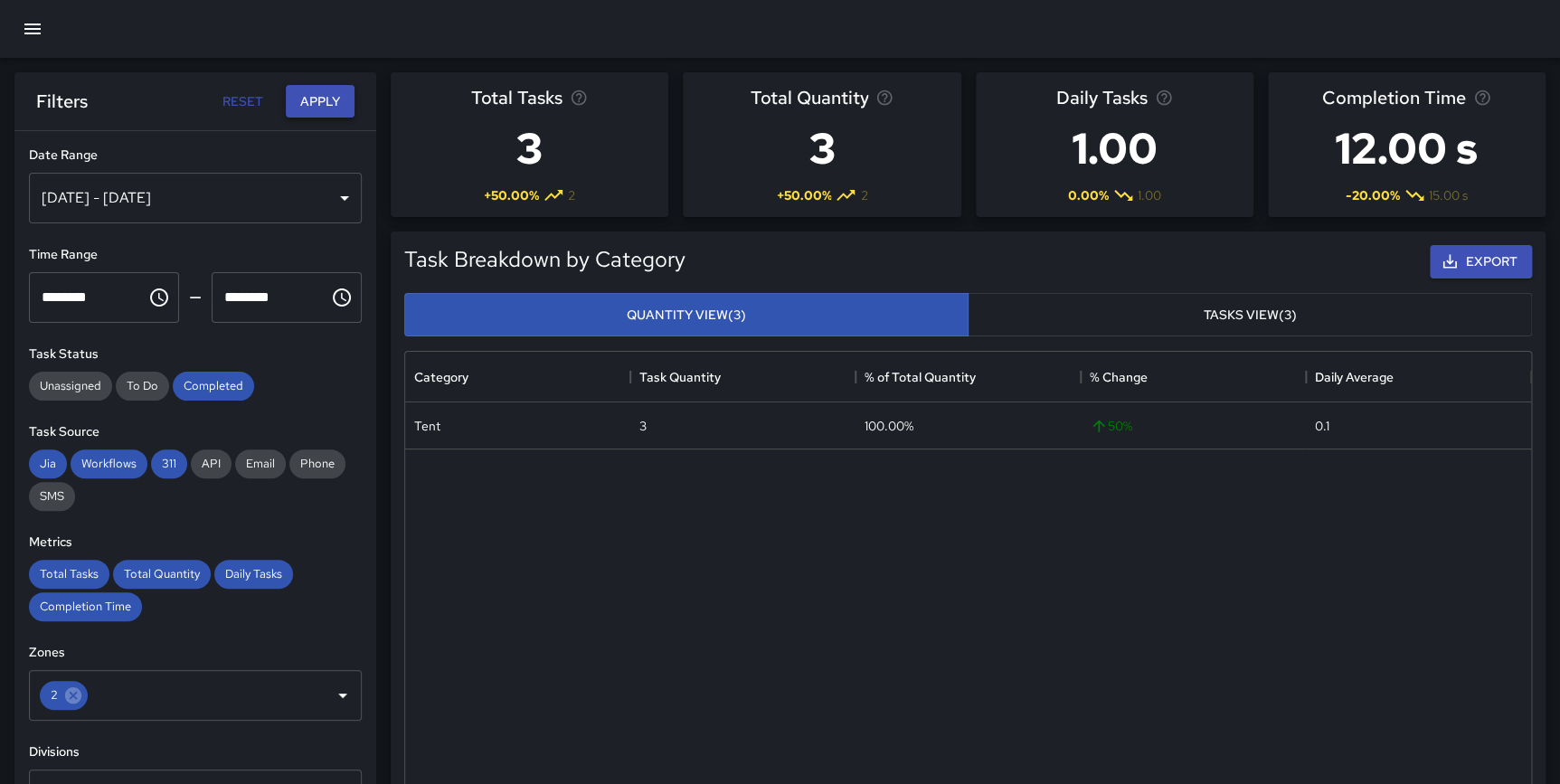
click at [311, 112] on button "Apply" at bounding box center [320, 101] width 69 height 33
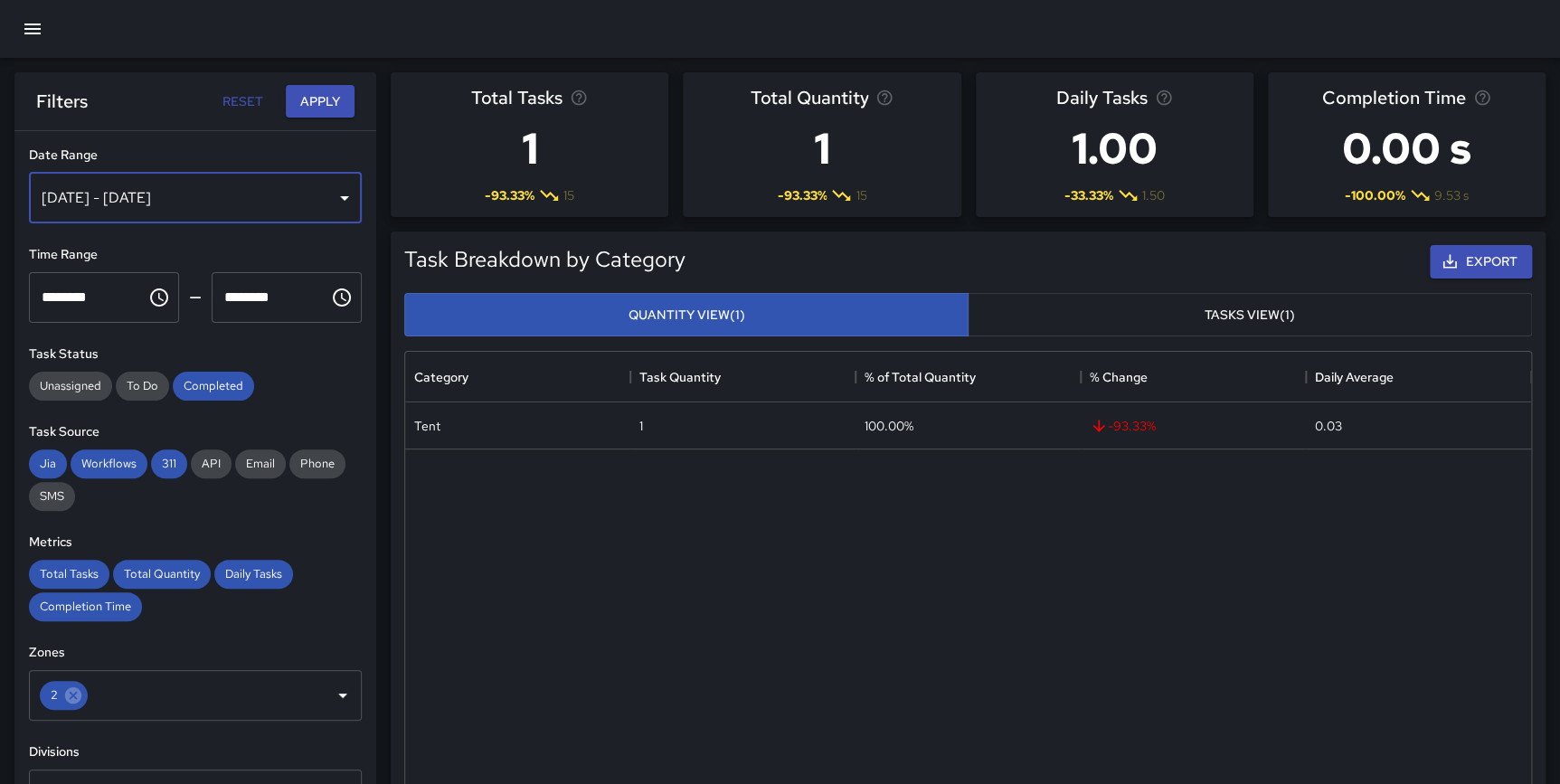
click at [249, 202] on div "[DATE] - [DATE]" at bounding box center [194, 197] width 333 height 51
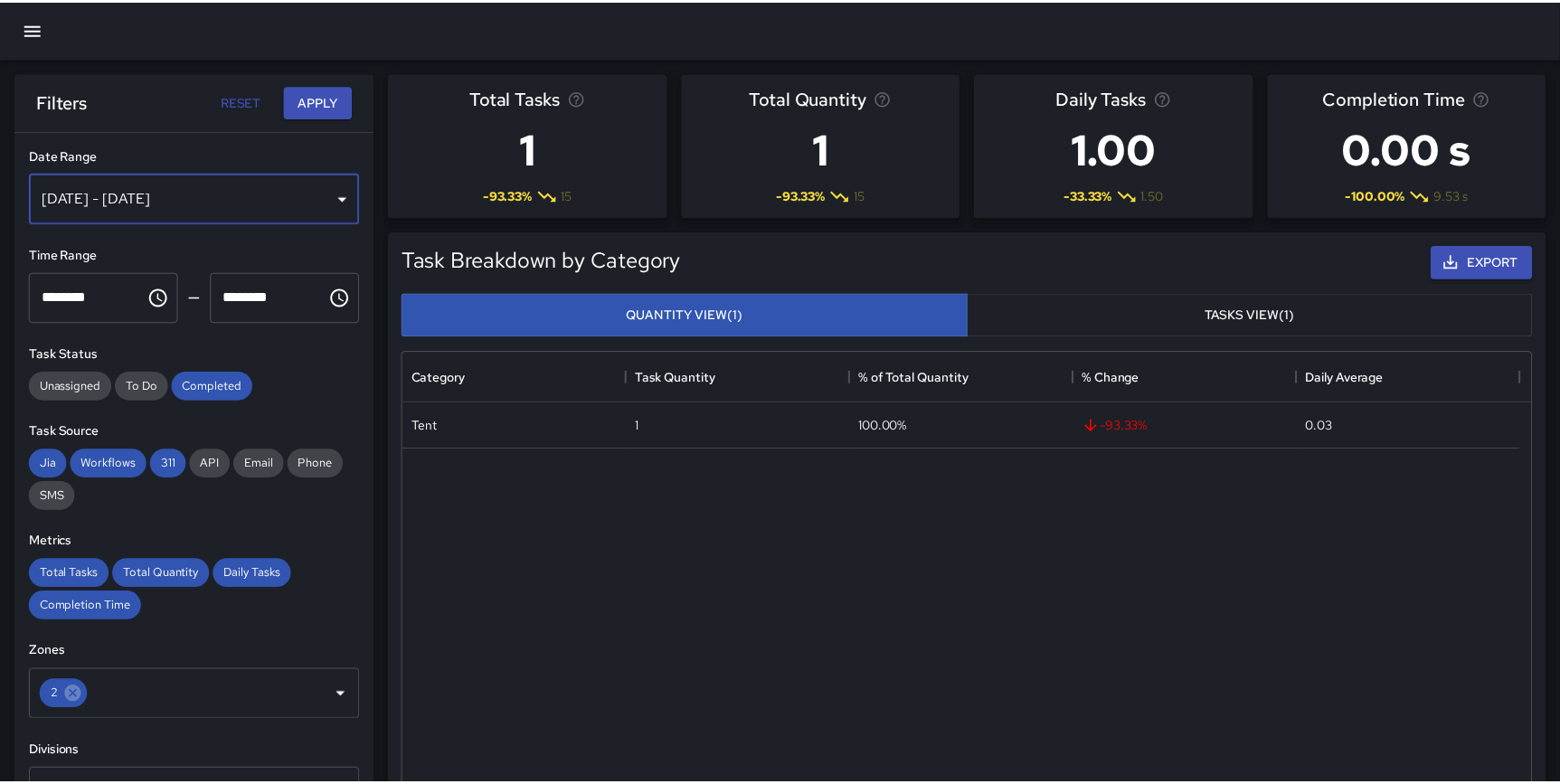
scroll to position [661, 1113]
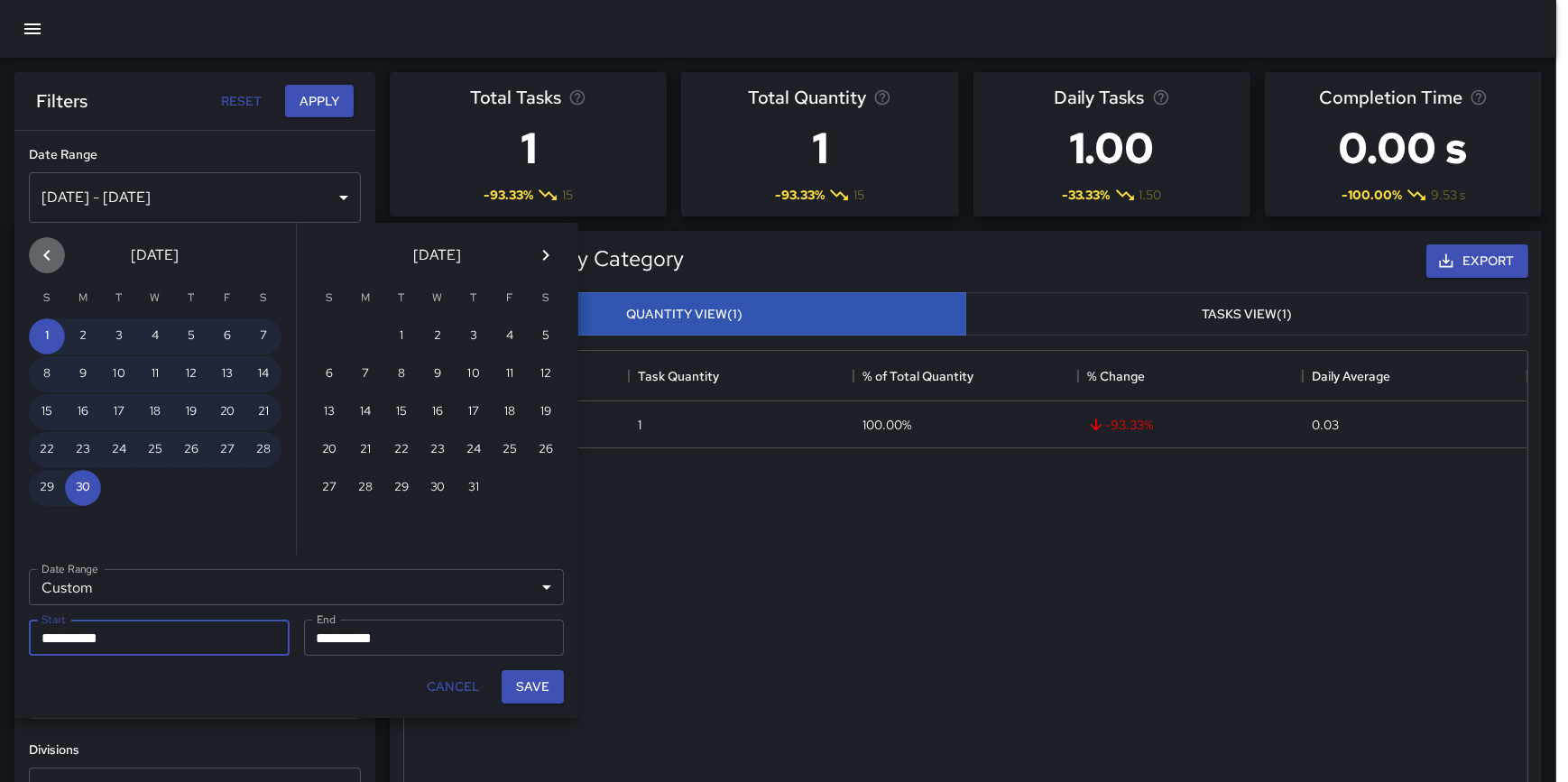
click at [53, 255] on icon "Previous month" at bounding box center [47, 255] width 22 height 22
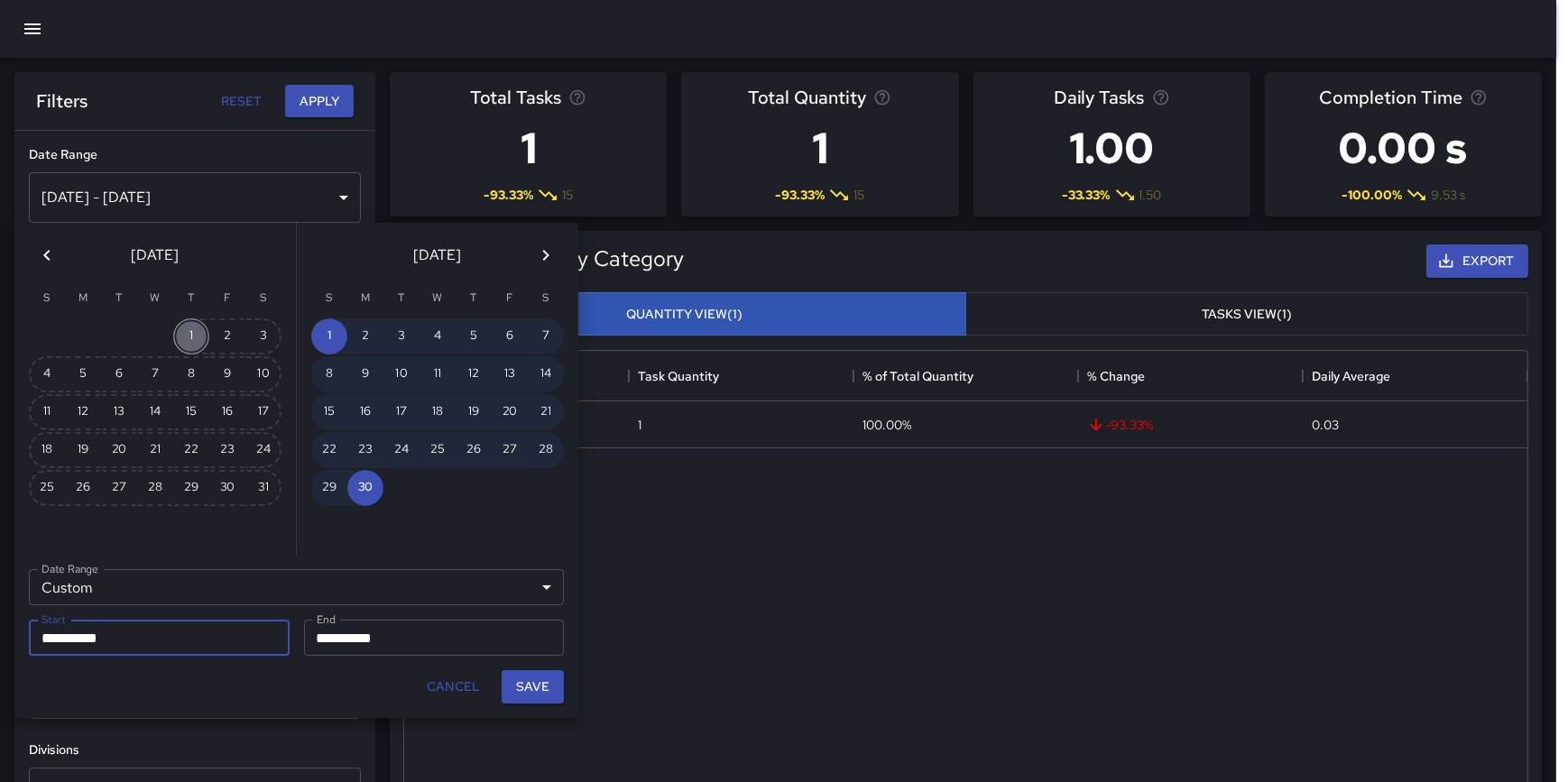
click at [178, 334] on button "1" at bounding box center [190, 335] width 36 height 36
type input "**********"
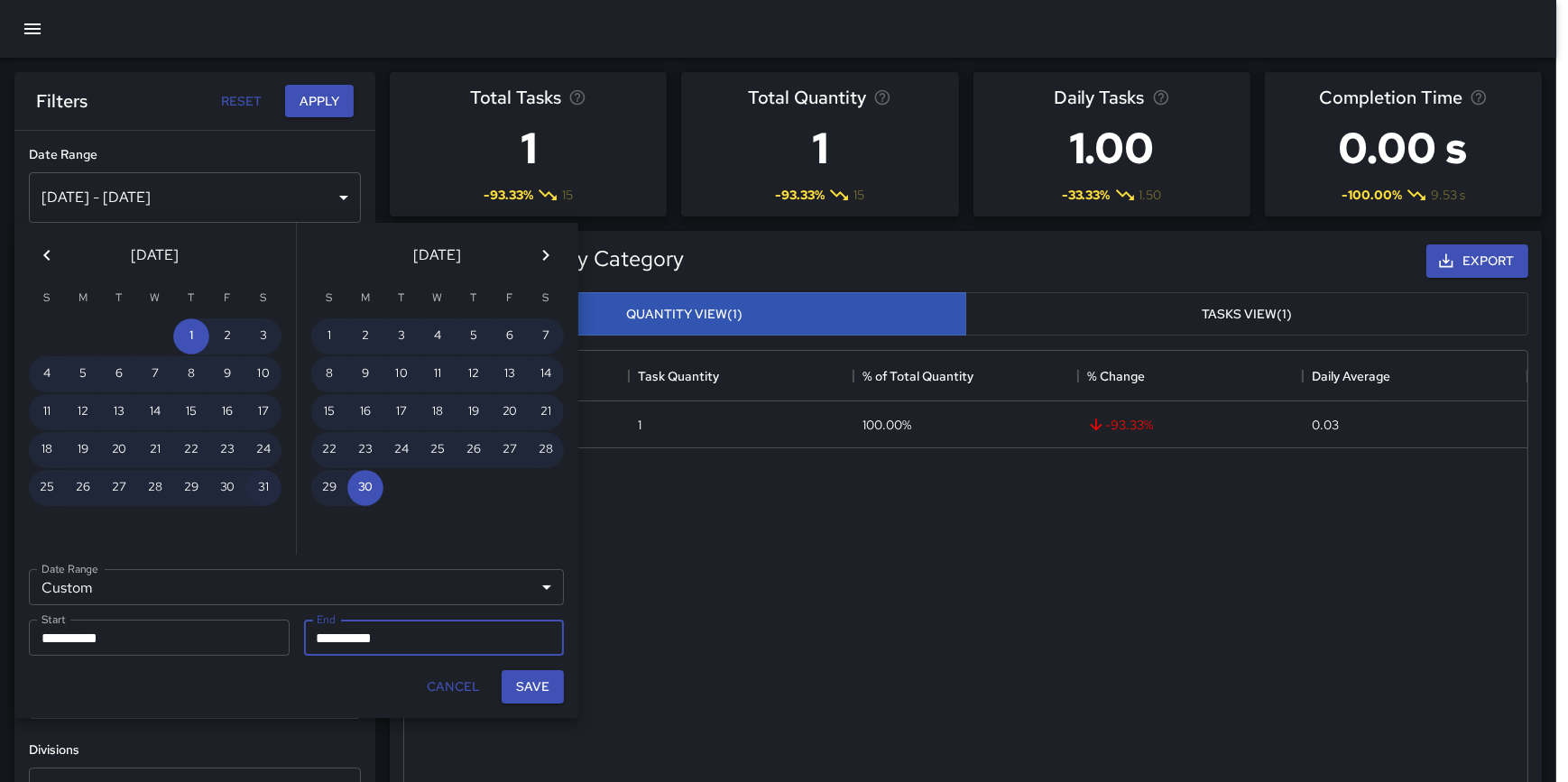
click at [254, 482] on button "31" at bounding box center [263, 487] width 36 height 36
type input "**********"
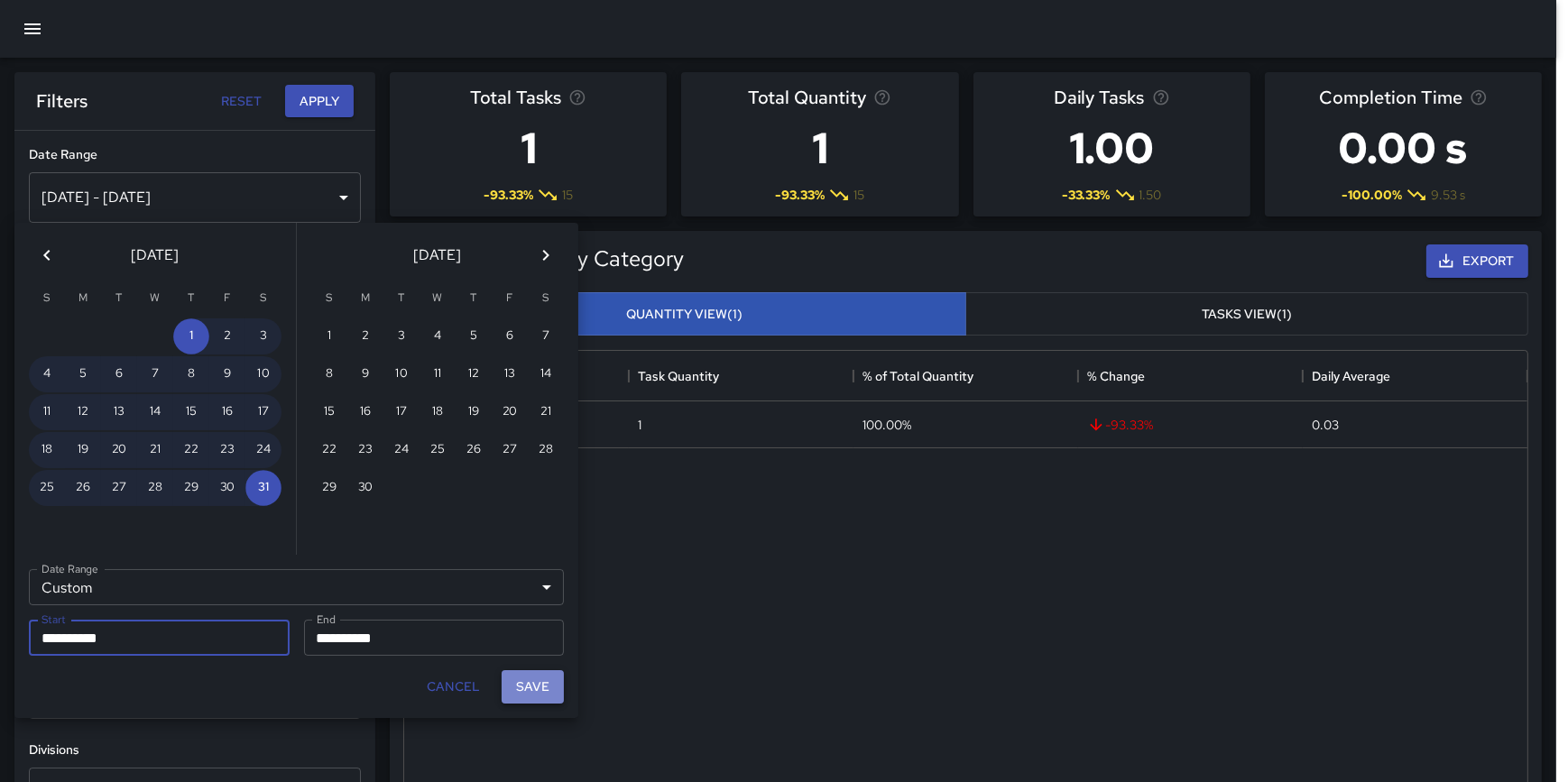
click at [546, 671] on button "Save" at bounding box center [533, 686] width 62 height 33
type input "**********"
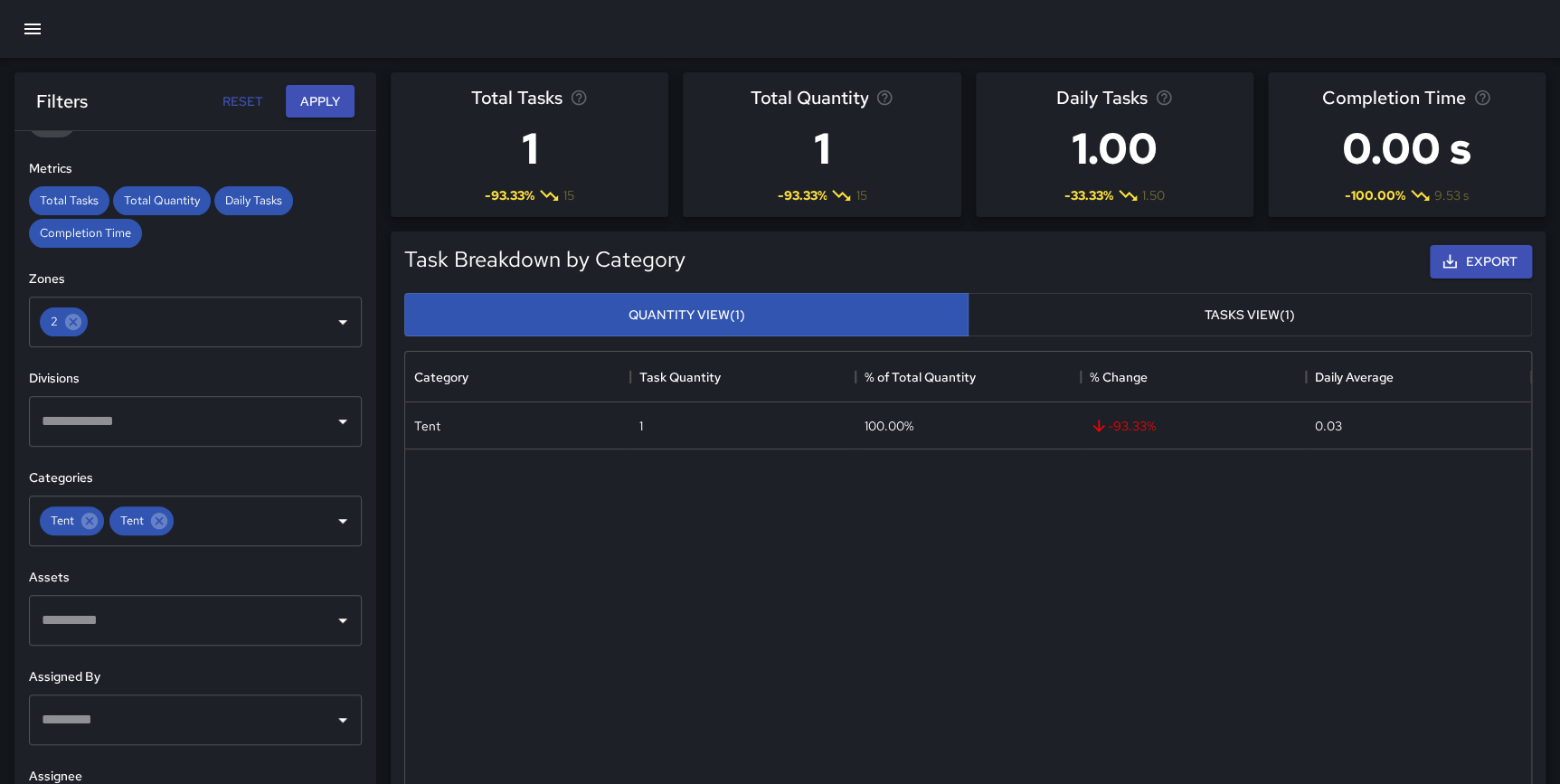
scroll to position [374, 0]
click at [158, 515] on icon at bounding box center [159, 520] width 17 height 17
click at [93, 518] on icon at bounding box center [89, 520] width 17 height 17
click at [247, 512] on input "text" at bounding box center [182, 520] width 289 height 34
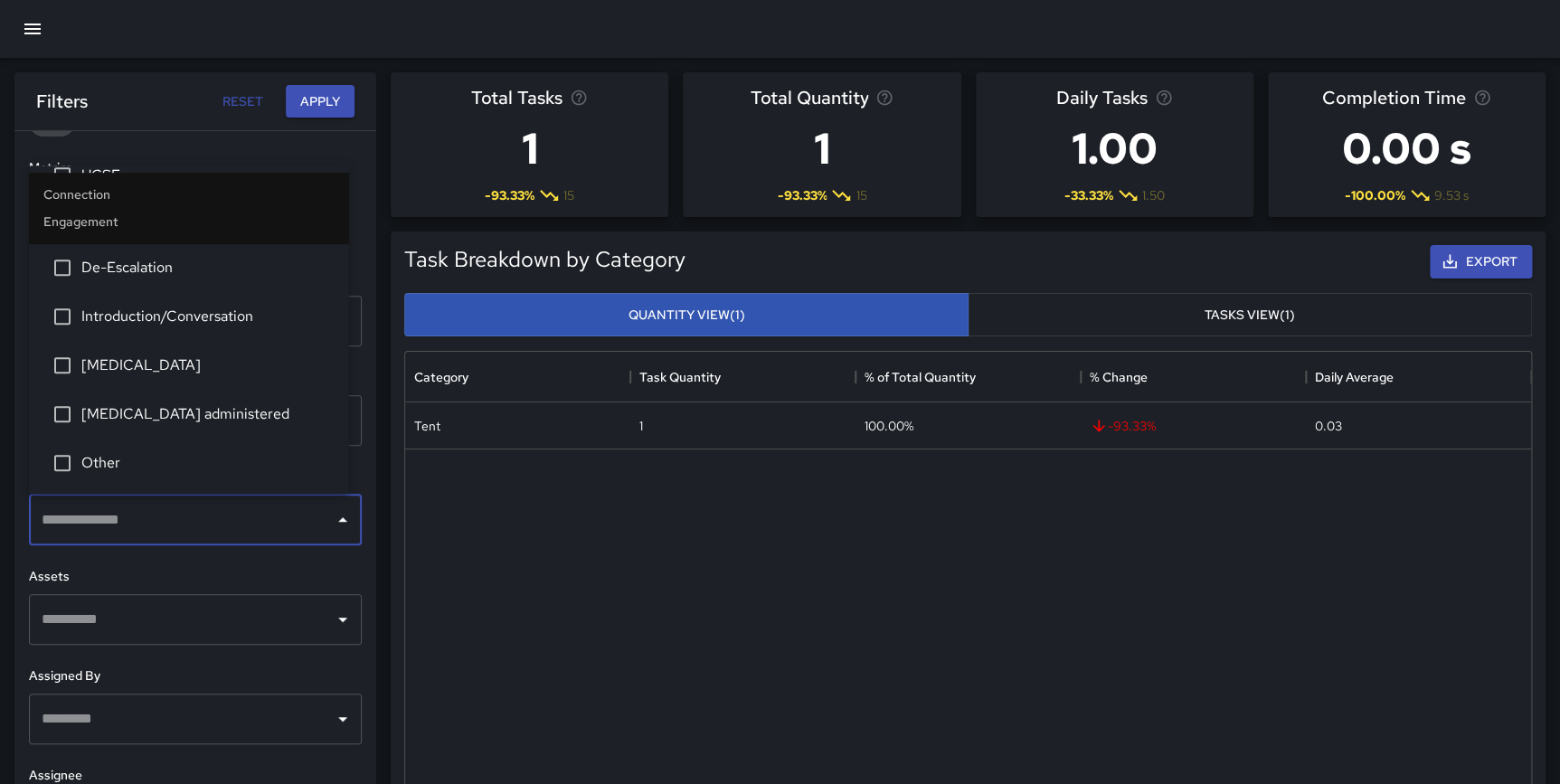
scroll to position [617, 0]
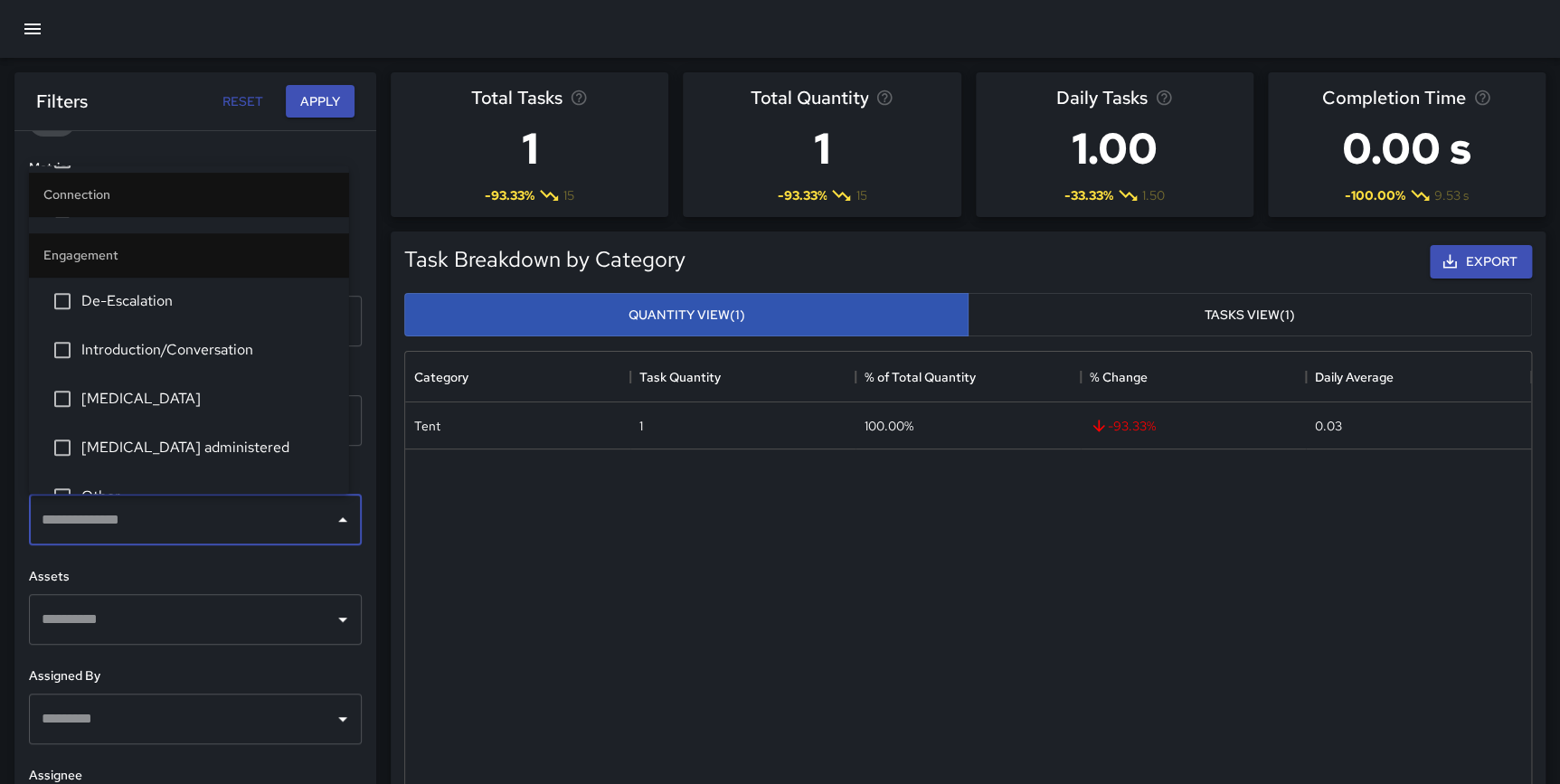
click at [238, 292] on span "De-Escalation" at bounding box center [207, 301] width 253 height 22
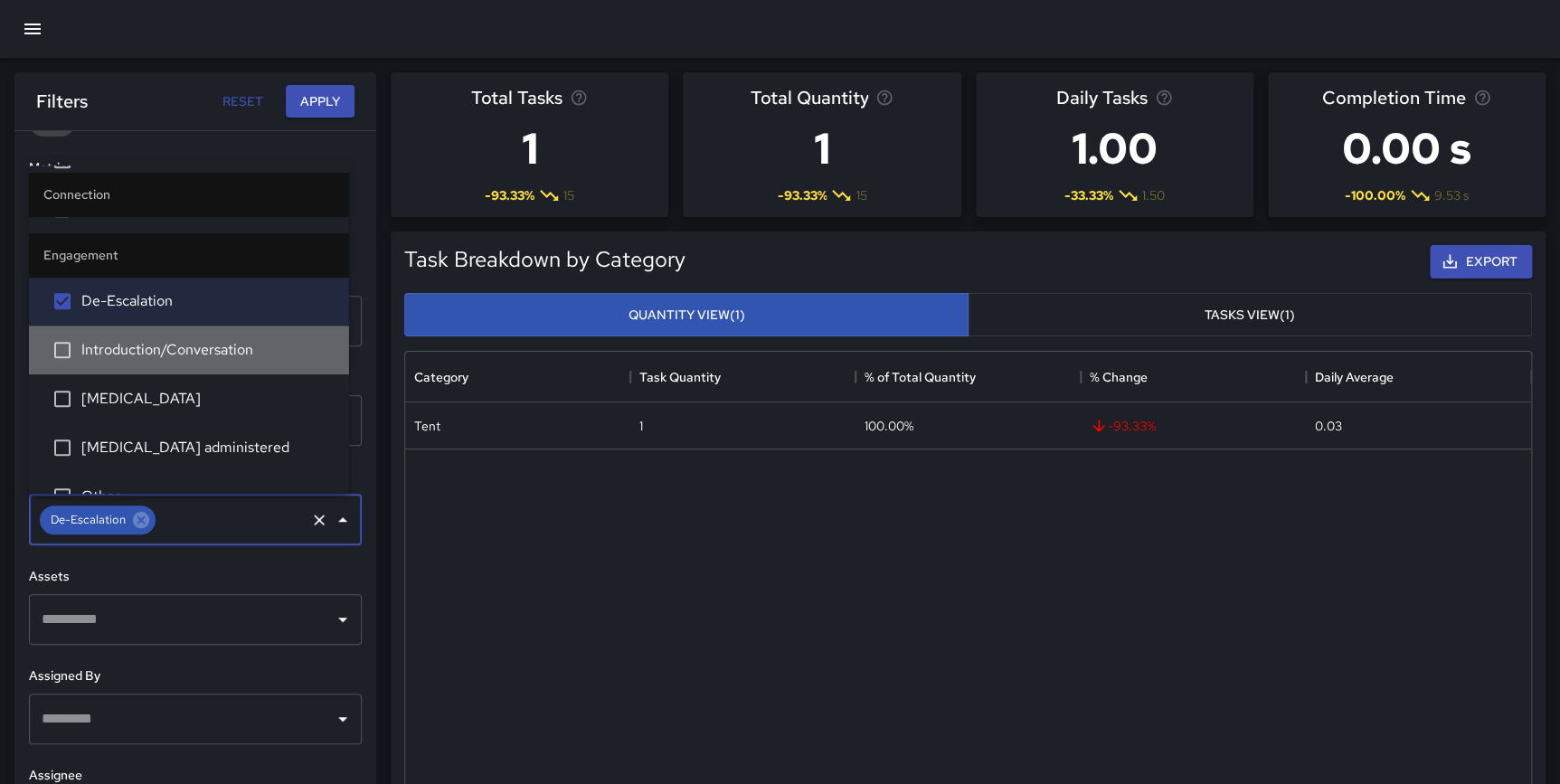
click at [239, 334] on li "Introduction/Conversation" at bounding box center [188, 349] width 320 height 49
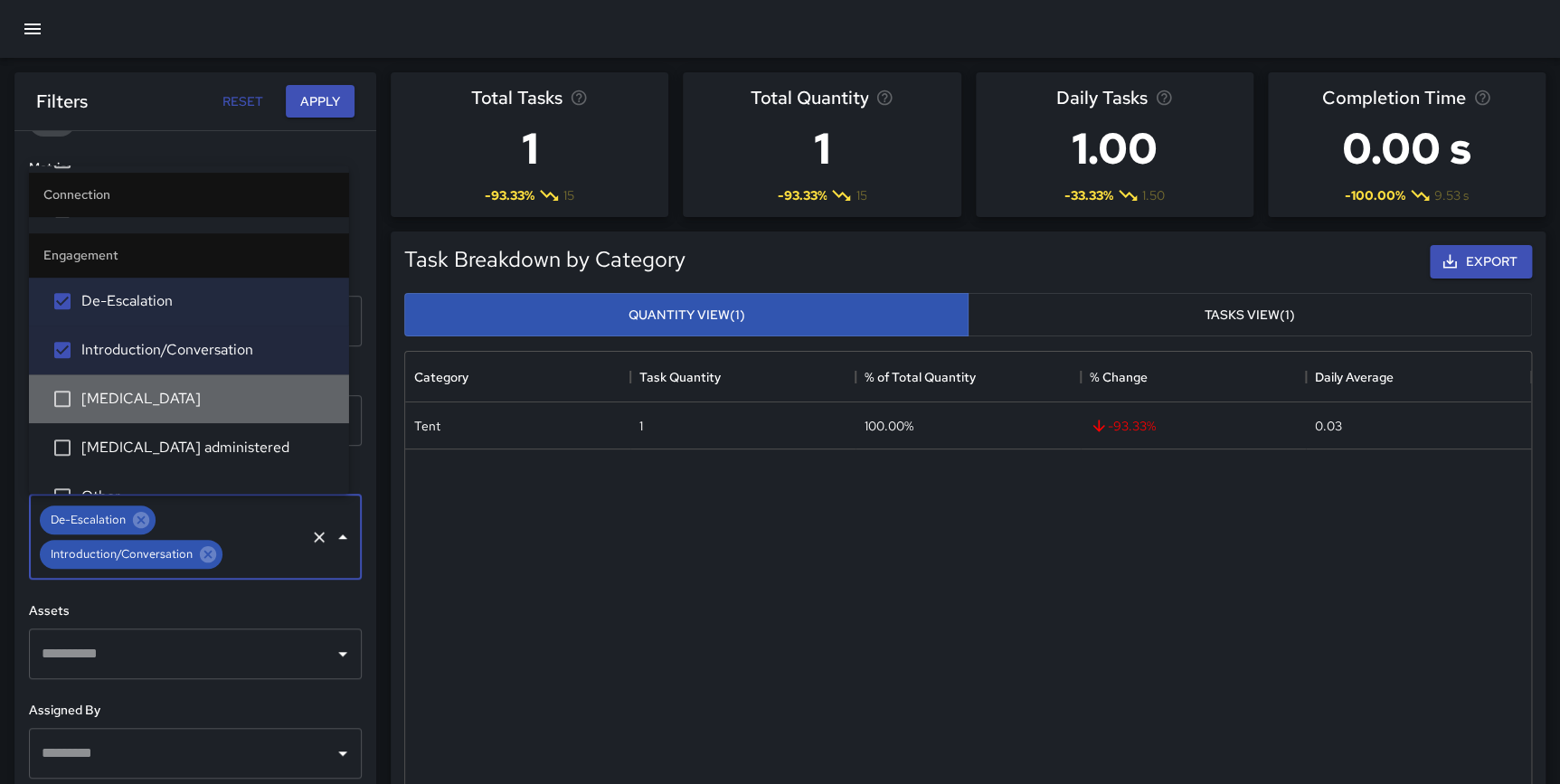
click at [229, 390] on span "[MEDICAL_DATA]" at bounding box center [207, 399] width 253 height 22
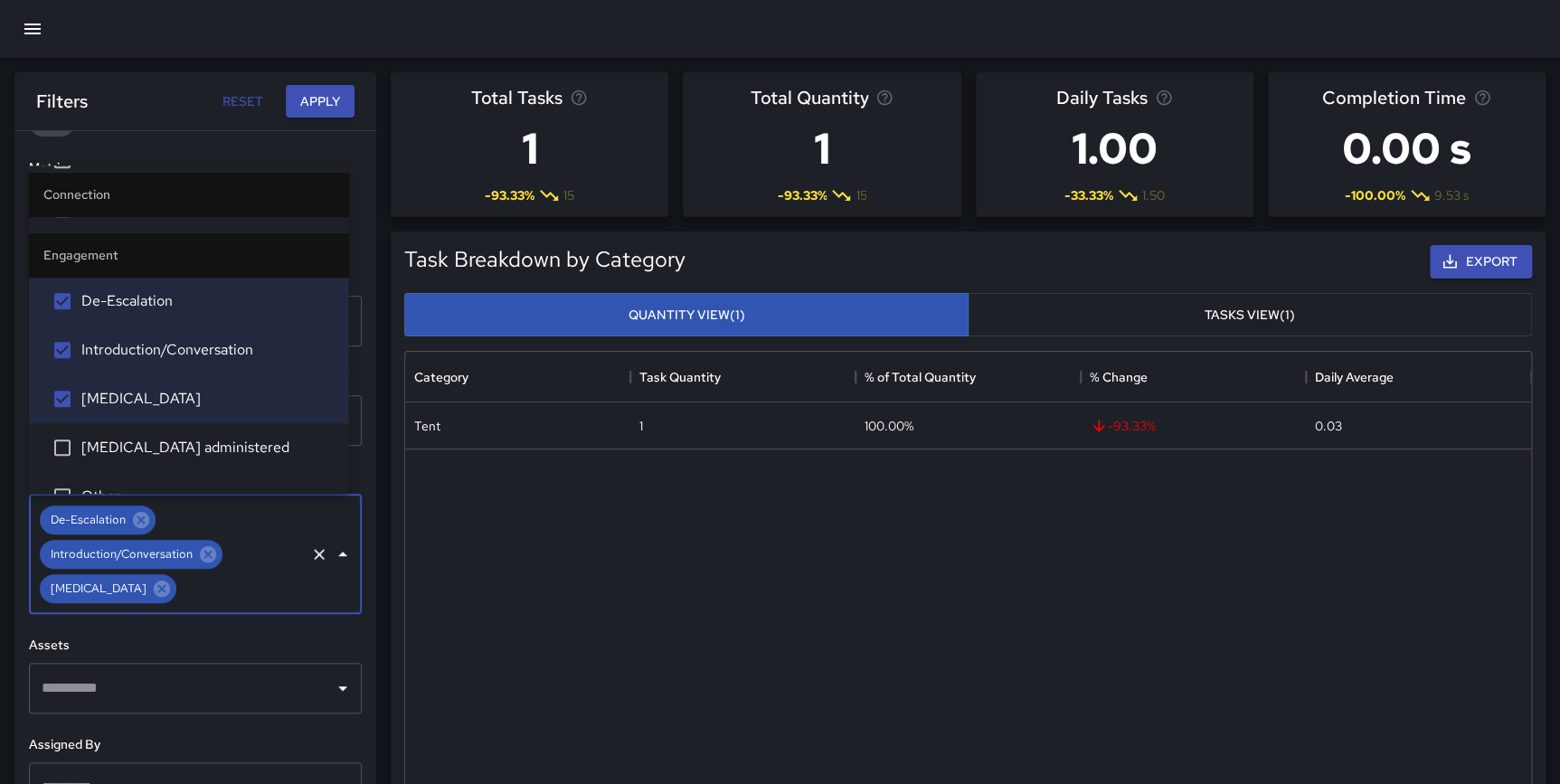
click at [211, 439] on span "[MEDICAL_DATA] administered" at bounding box center [207, 448] width 253 height 22
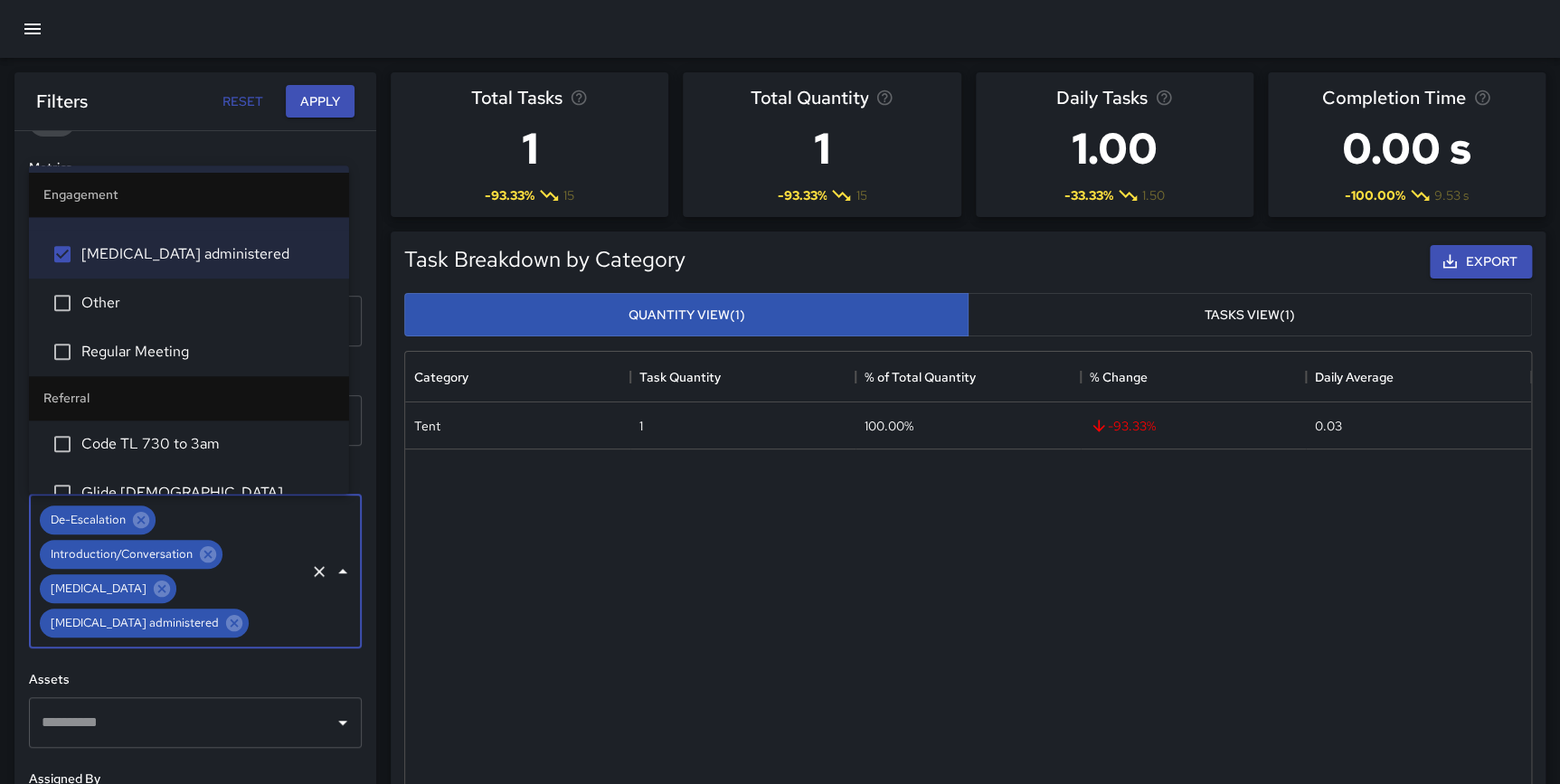
scroll to position [855, 0]
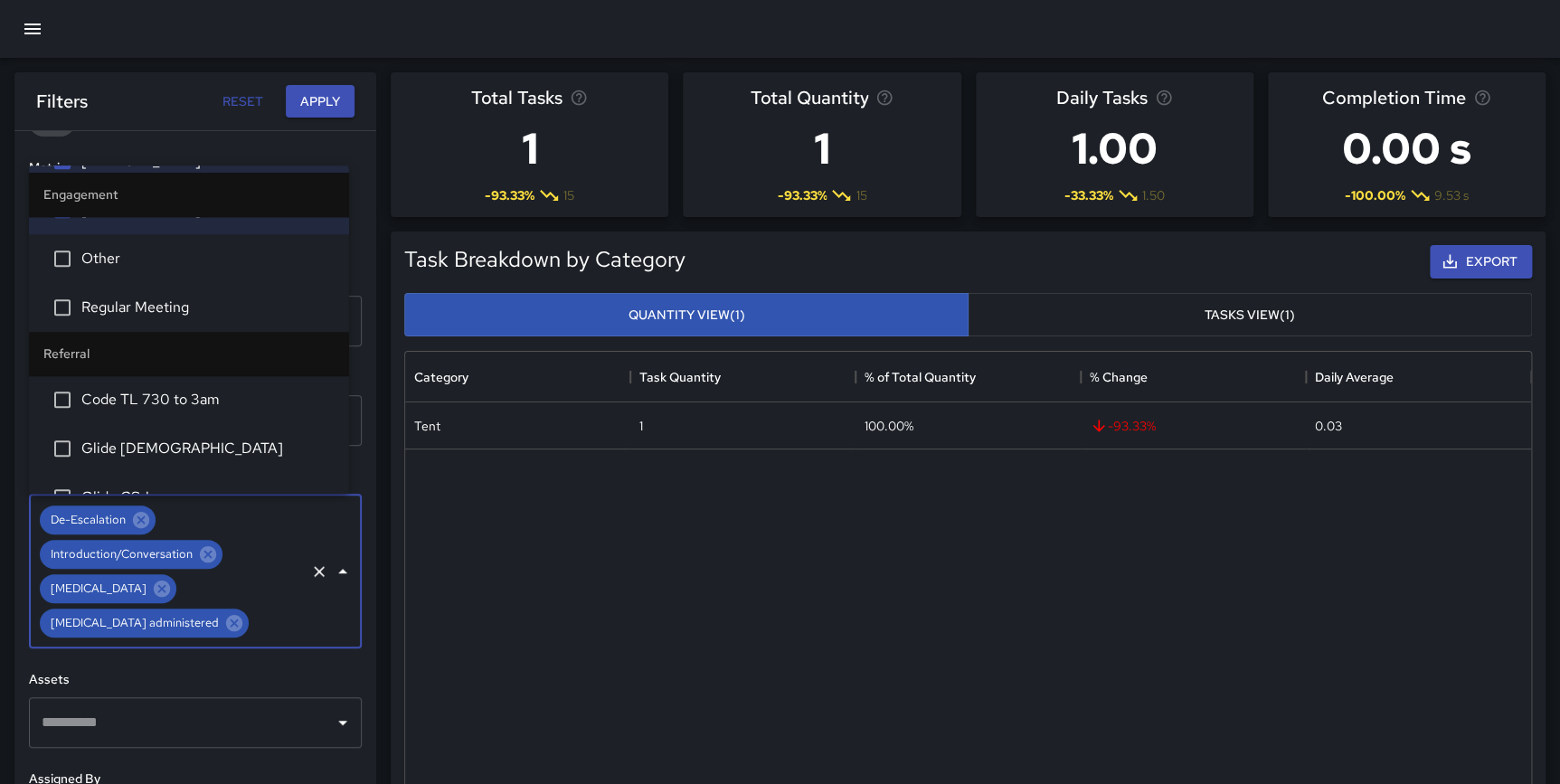
click at [142, 264] on span "Other" at bounding box center [207, 259] width 253 height 22
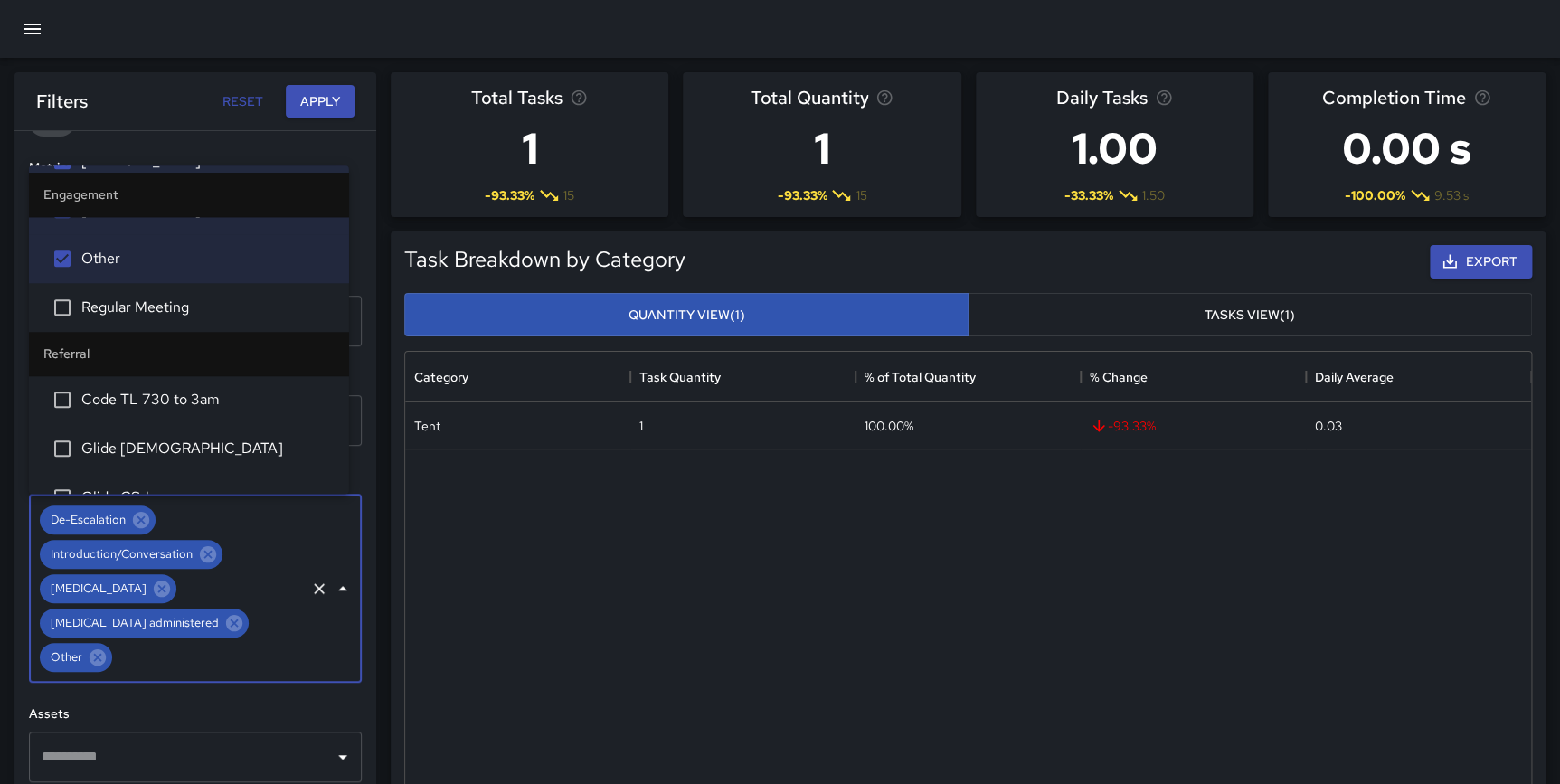
click at [148, 305] on span "Regular Meeting" at bounding box center [207, 308] width 253 height 22
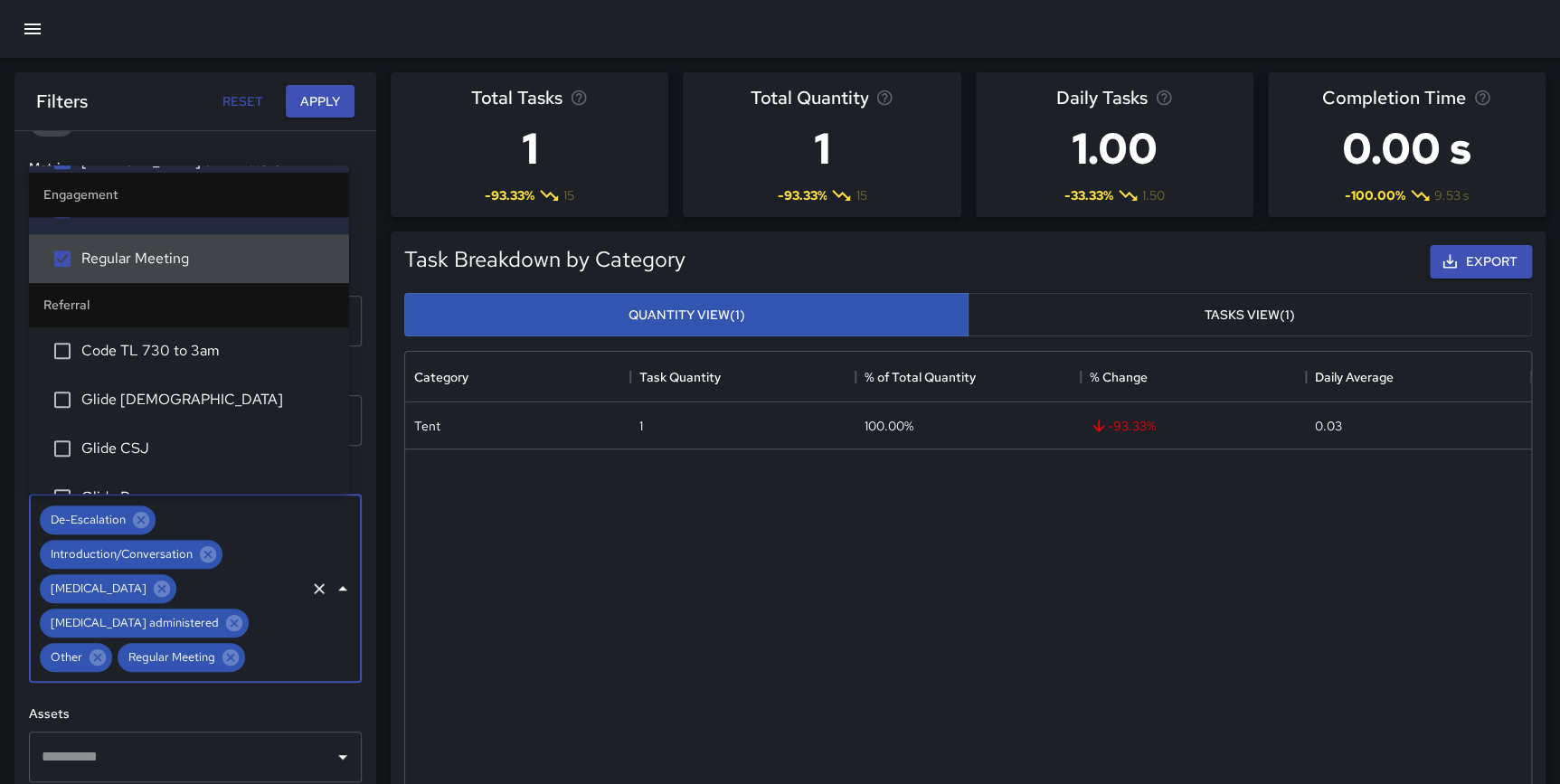
scroll to position [932, 0]
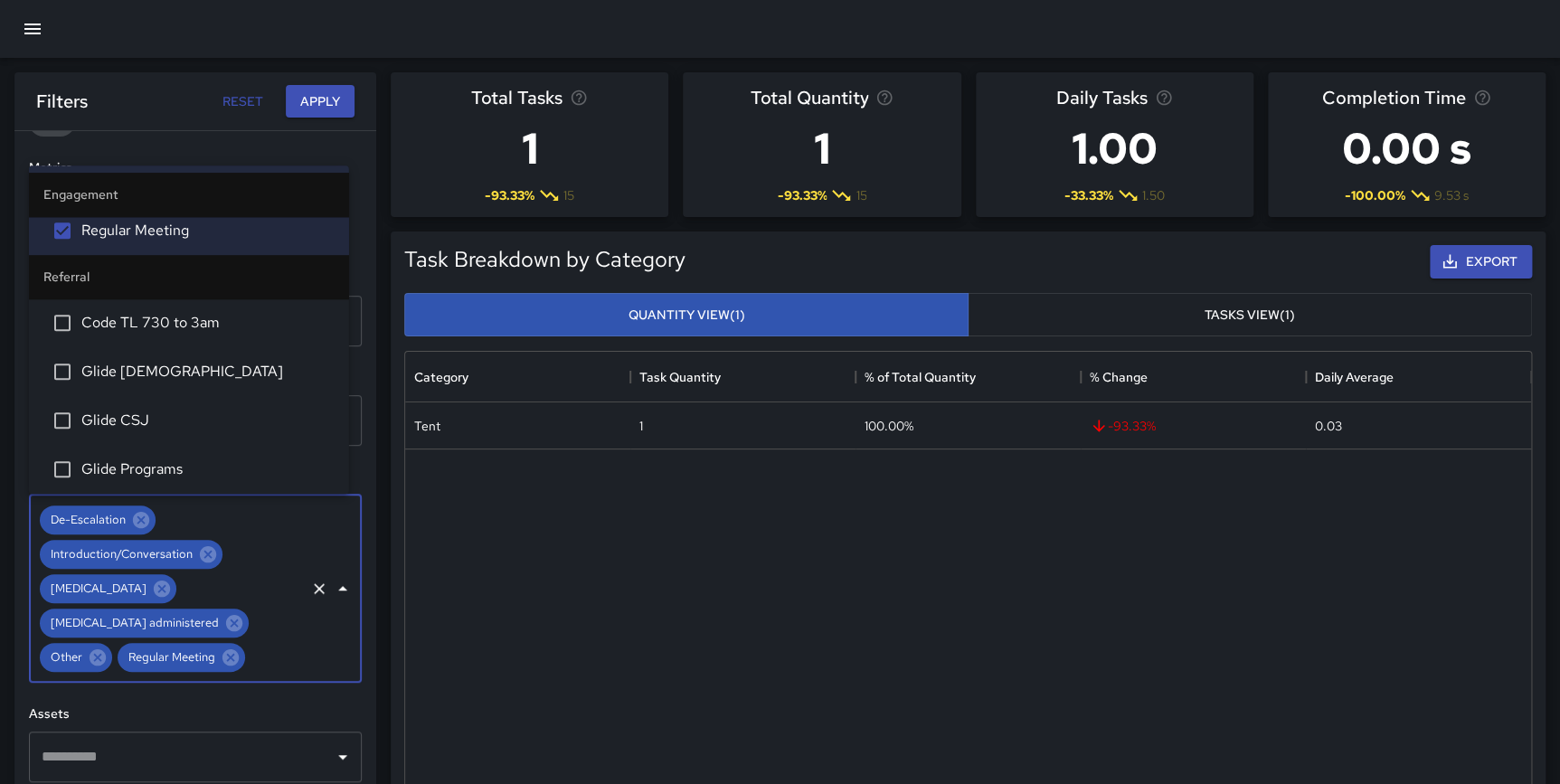
click at [203, 331] on span "Code TL 730 to 3am" at bounding box center [207, 323] width 253 height 22
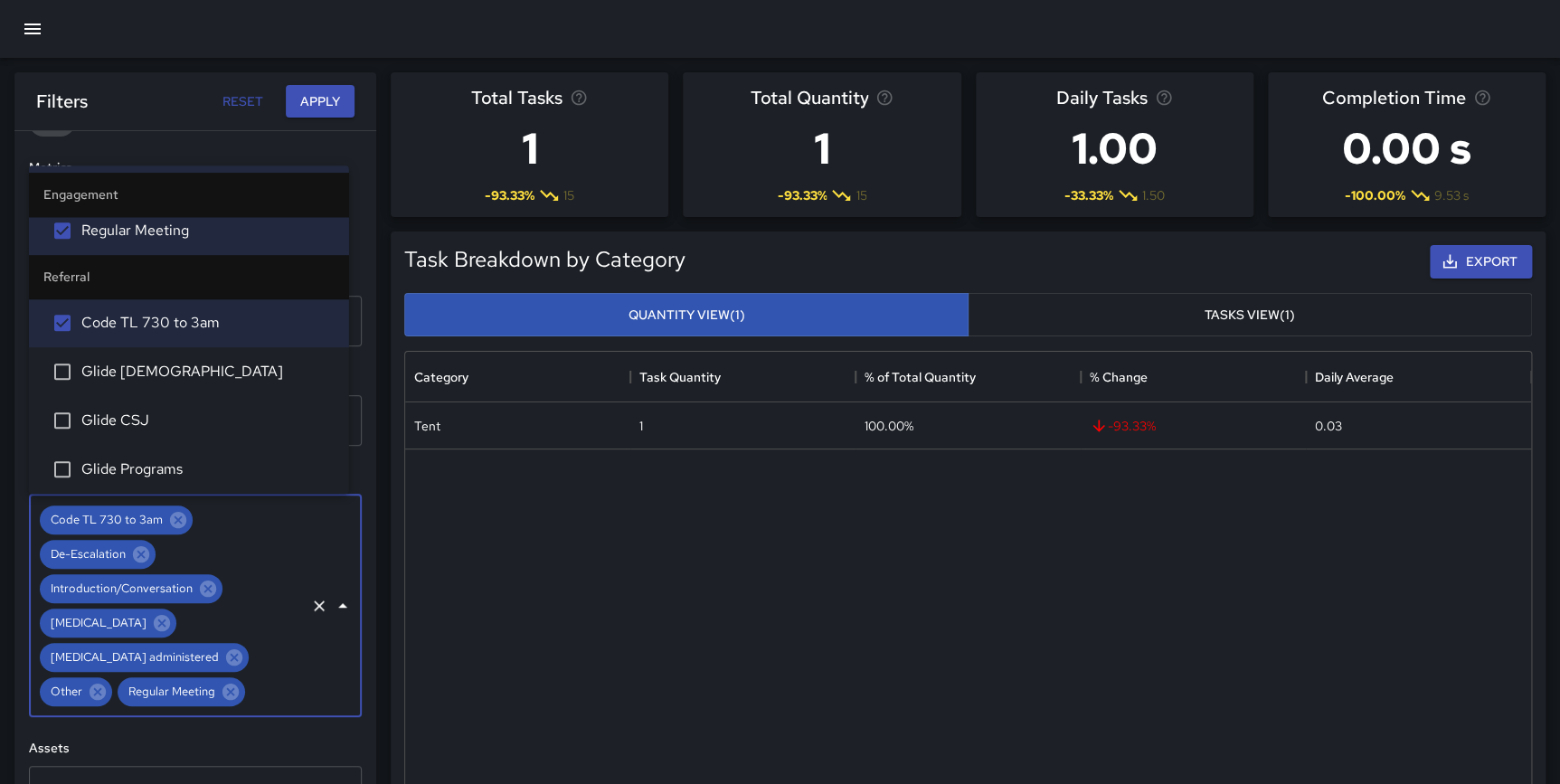
click at [171, 369] on span "Glide [DEMOGRAPHIC_DATA]" at bounding box center [207, 372] width 253 height 22
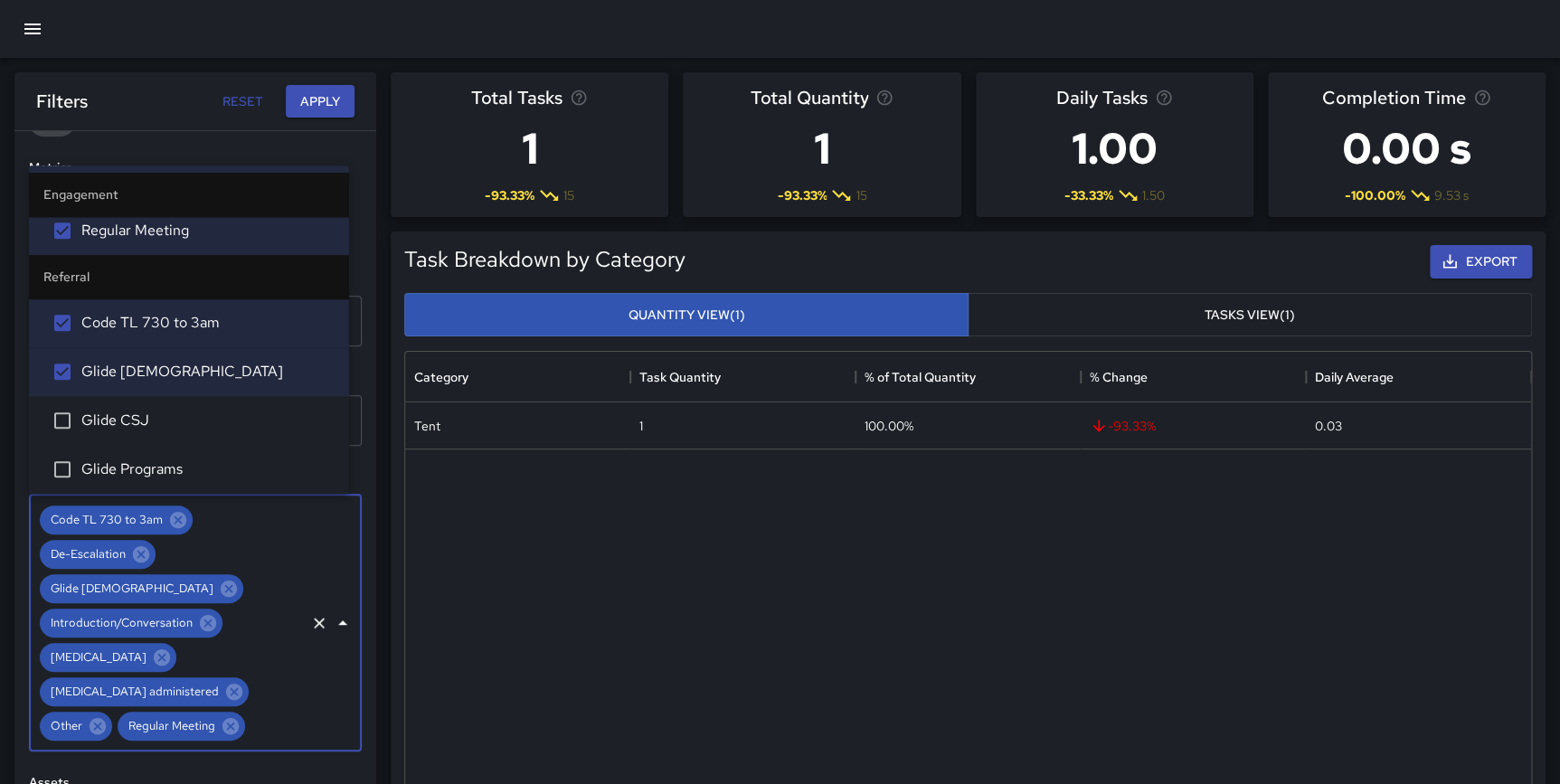
click at [152, 417] on span "Glide CSJ" at bounding box center [207, 421] width 253 height 22
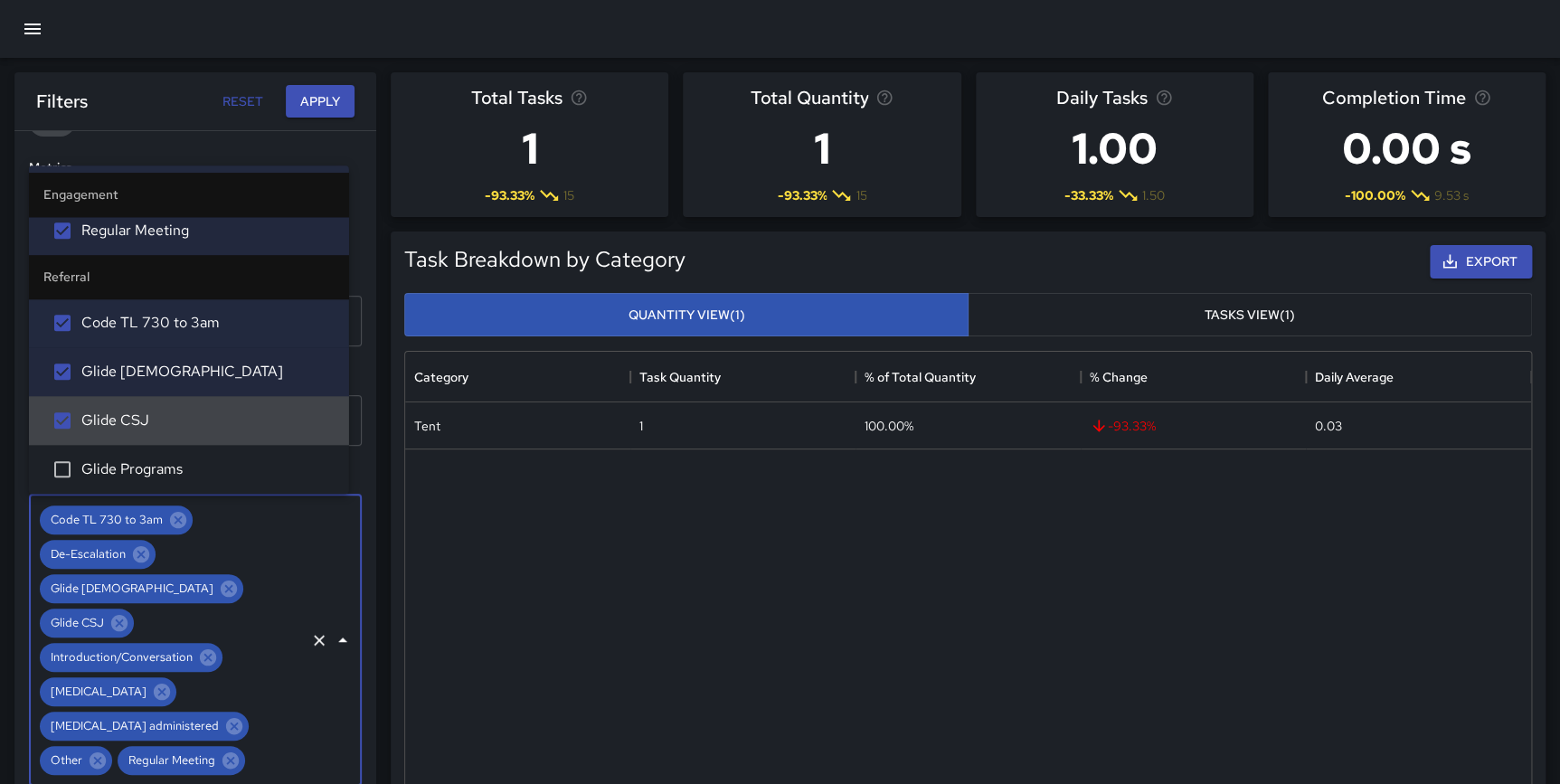
click at [171, 469] on span "Glide Programs" at bounding box center [207, 470] width 253 height 22
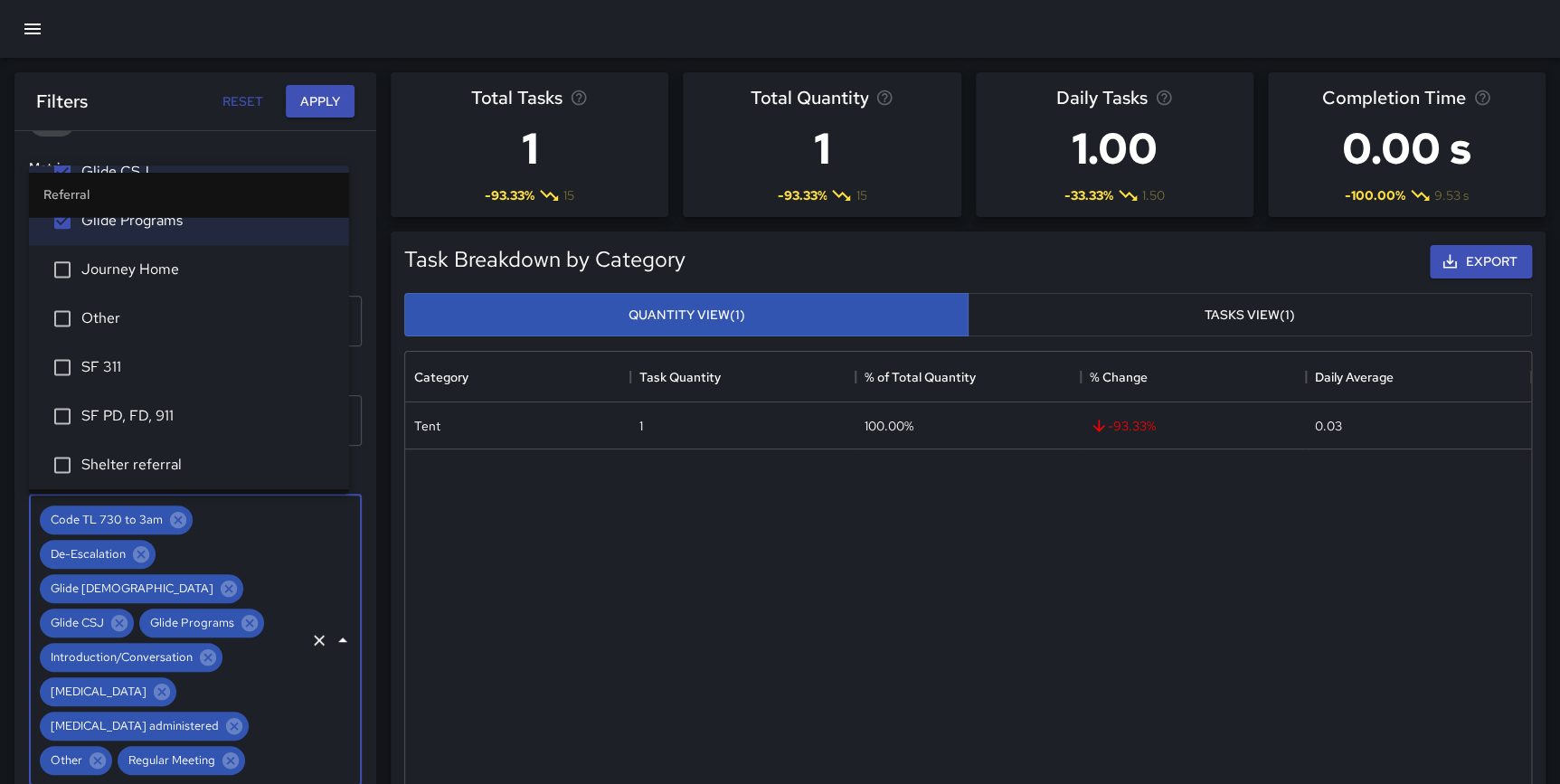
scroll to position [1235, 0]
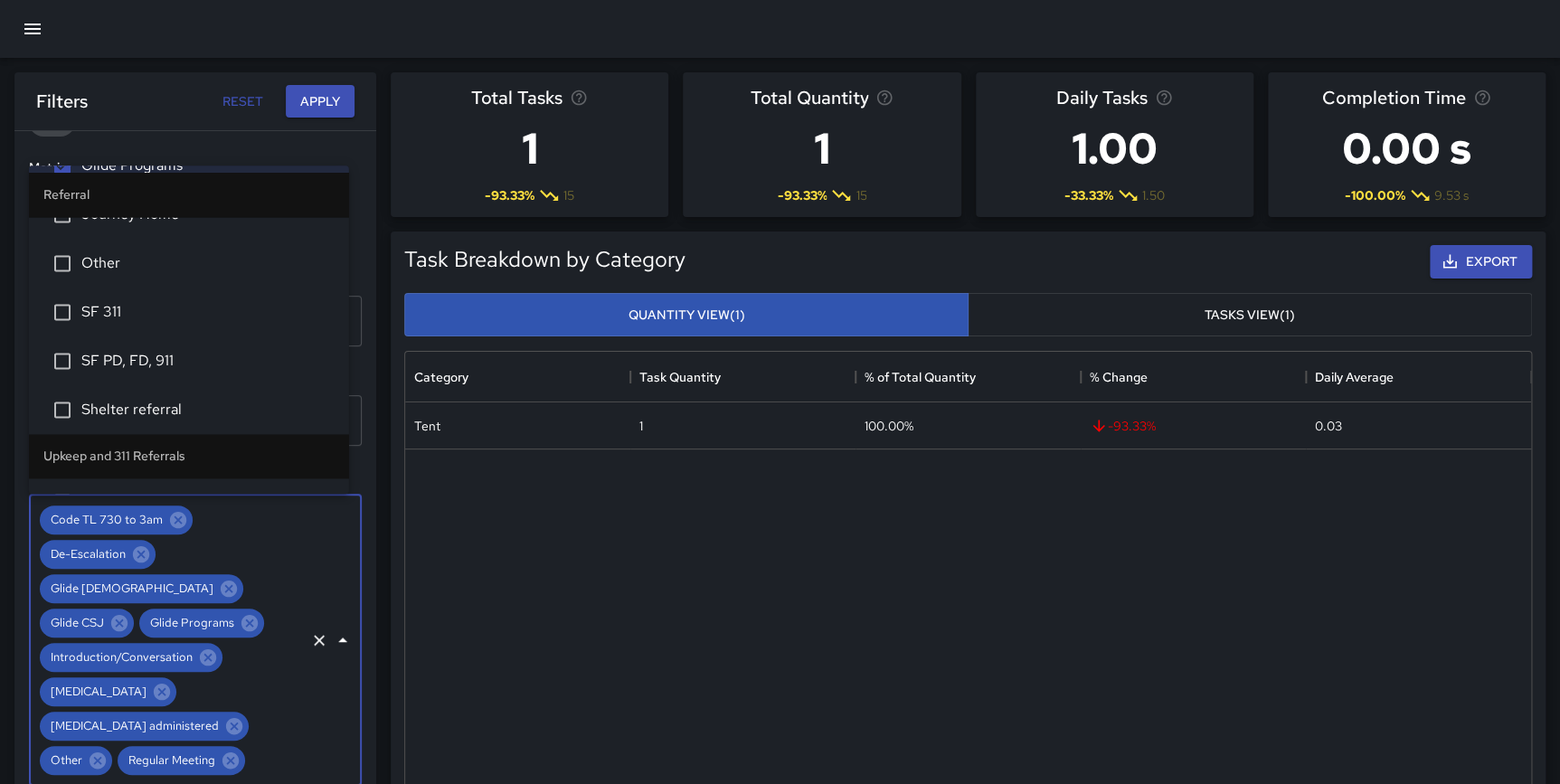
click at [120, 228] on li "Journey Home" at bounding box center [188, 214] width 320 height 49
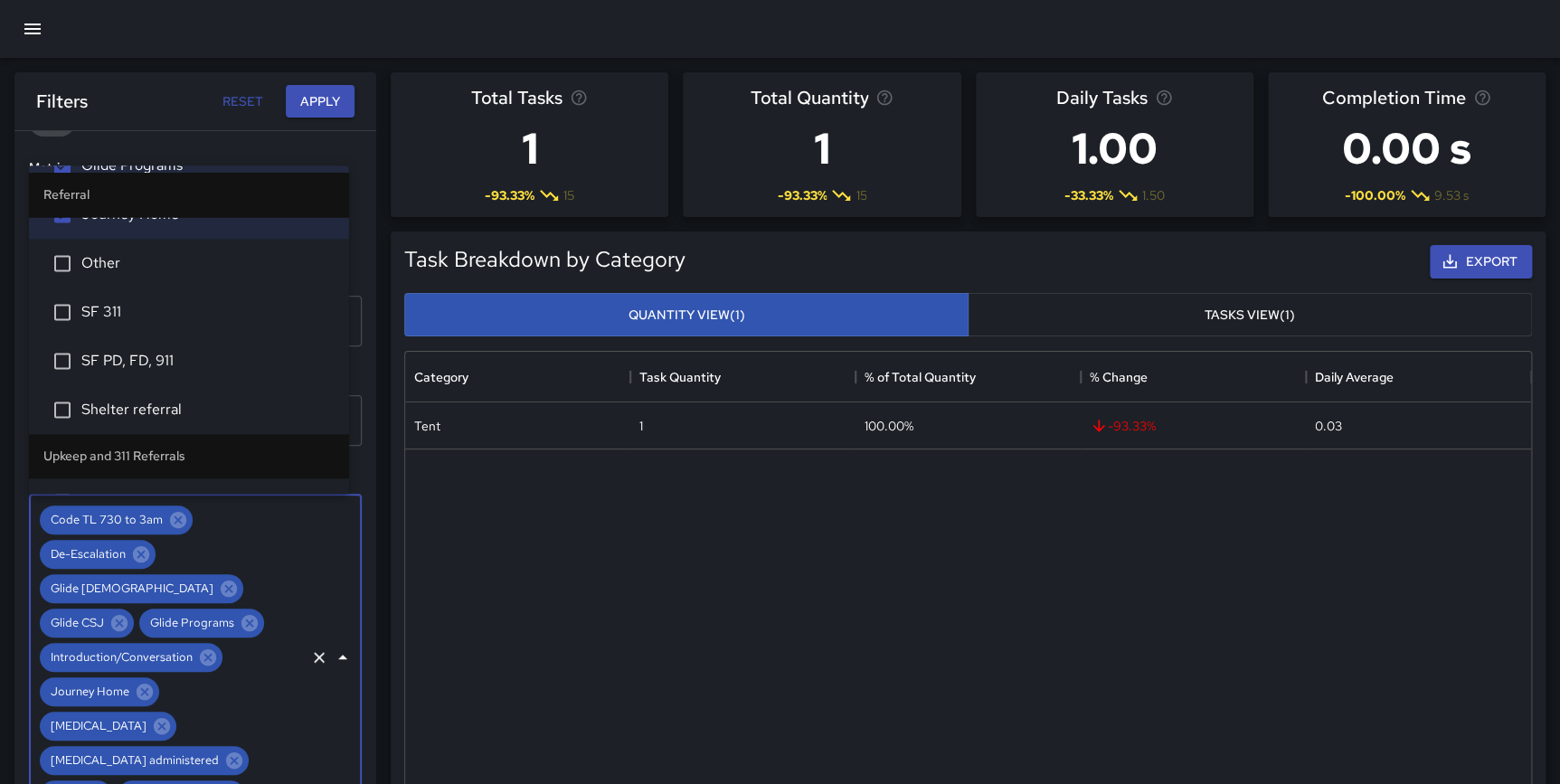
click at [120, 261] on span "Other" at bounding box center [207, 263] width 253 height 22
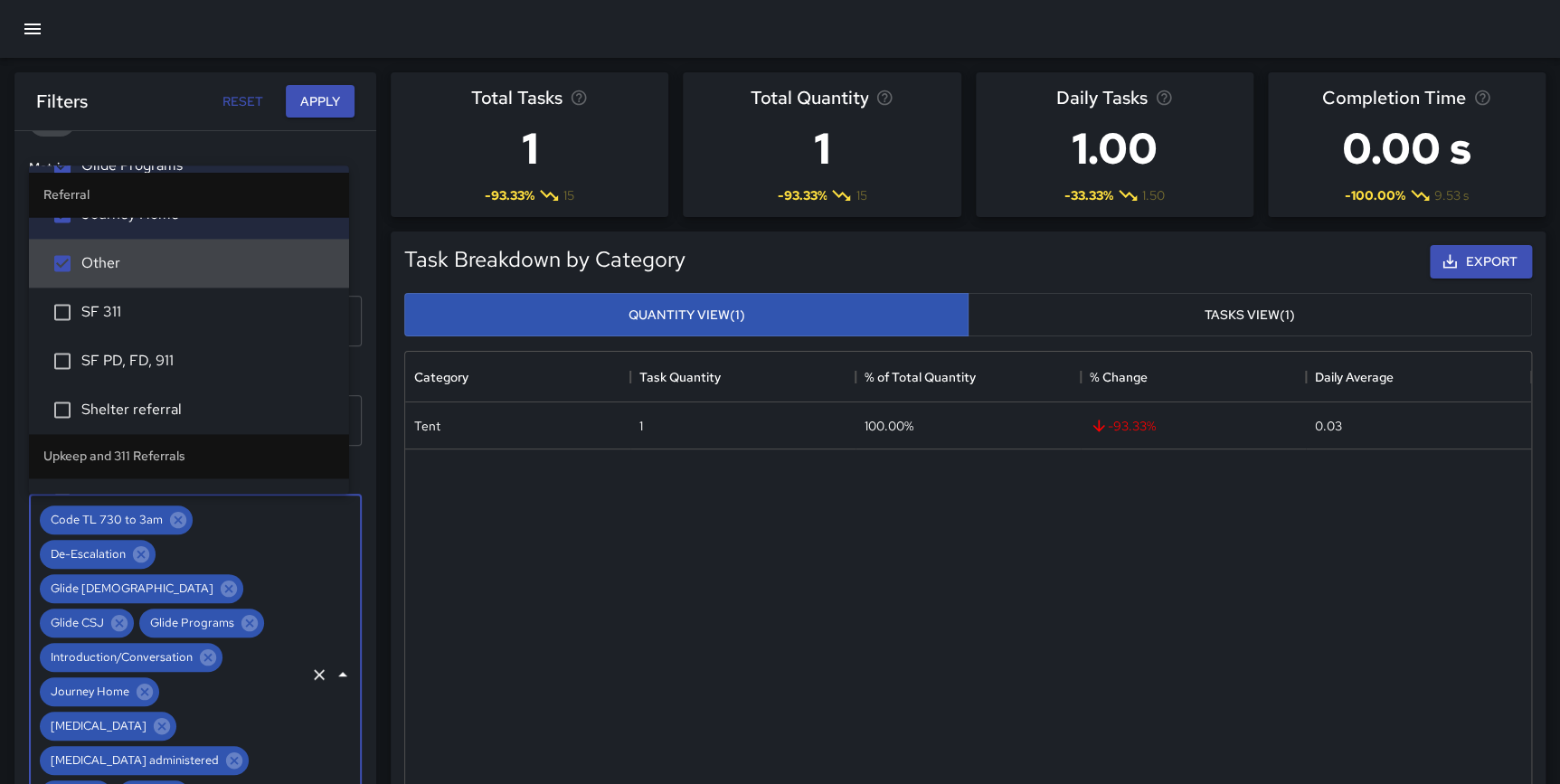
click at [121, 290] on li "SF 311" at bounding box center [188, 311] width 320 height 49
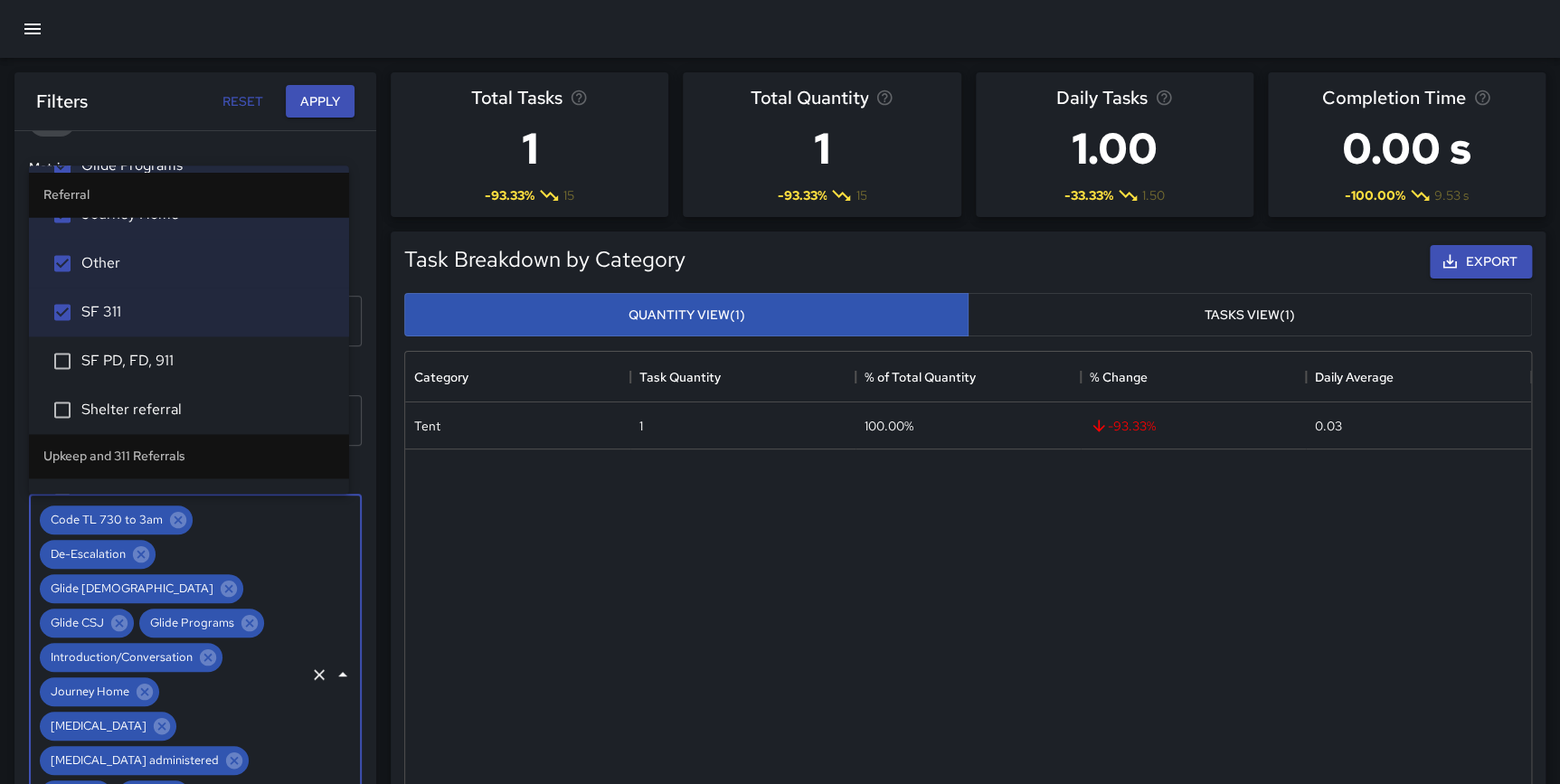
click at [148, 350] on span "SF PD, FD, 911" at bounding box center [207, 361] width 253 height 22
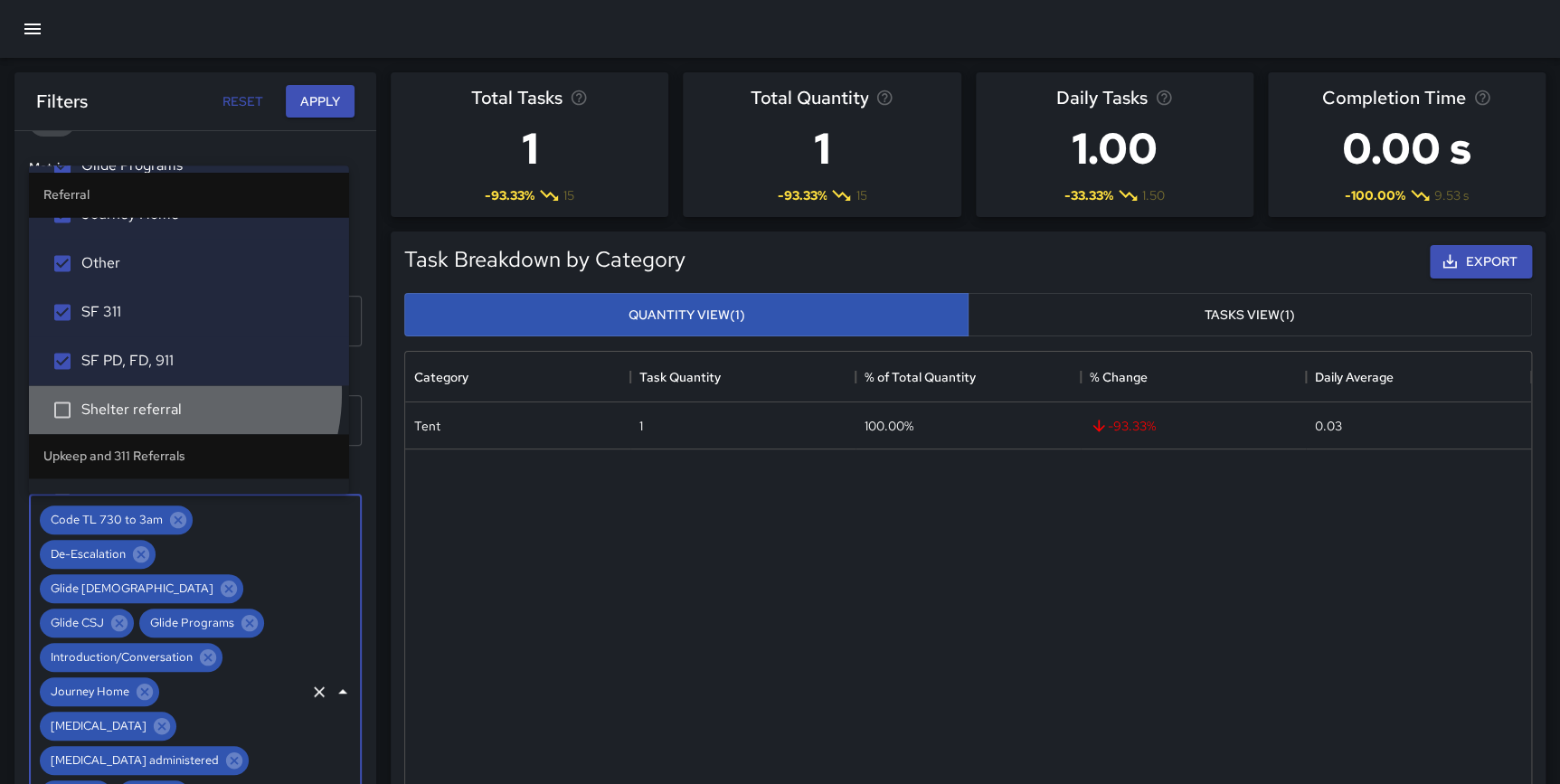
click at [147, 393] on li "Shelter referral" at bounding box center [188, 409] width 320 height 49
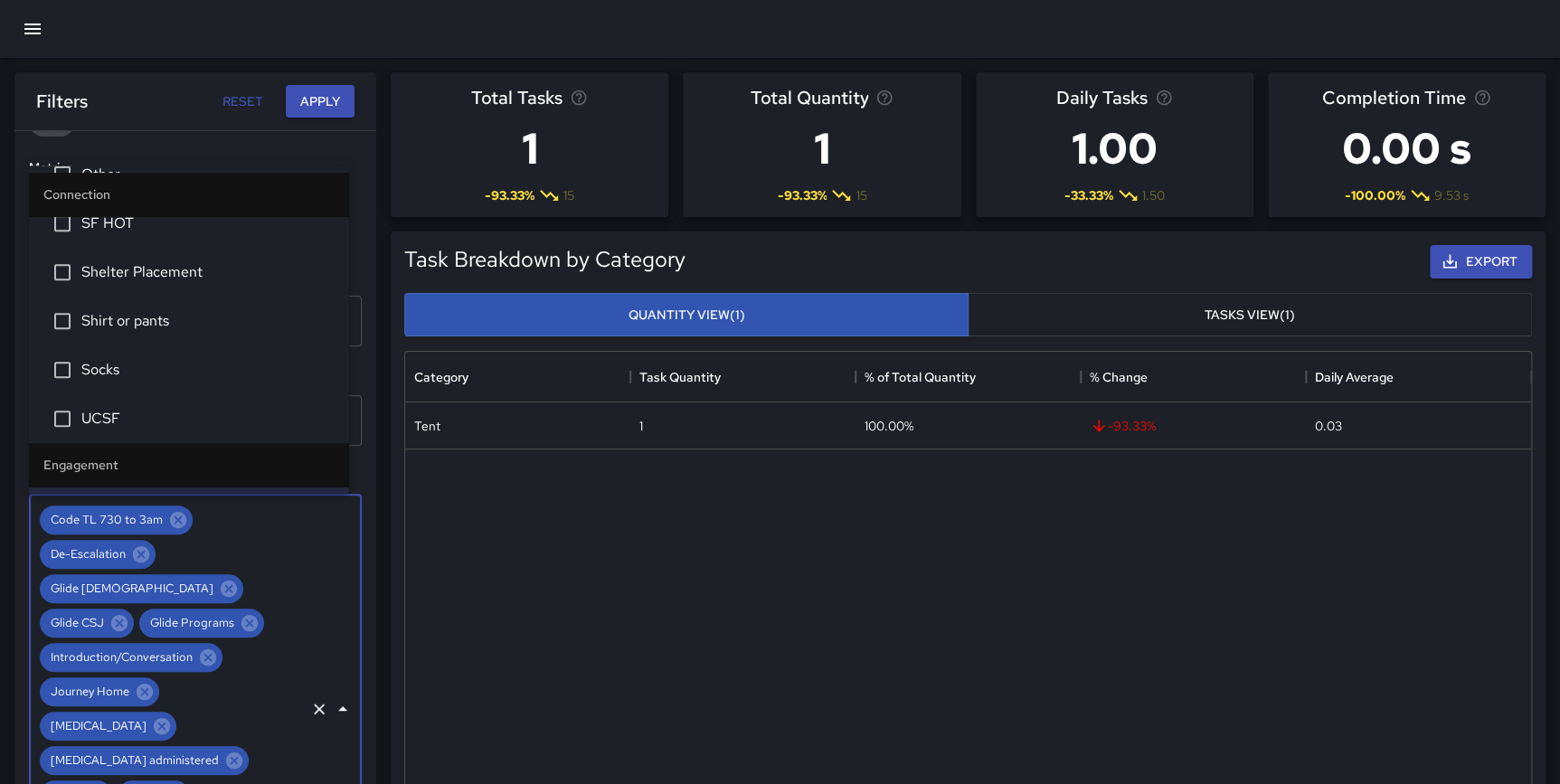
scroll to position [403, 0]
click at [161, 400] on li "UCSF" at bounding box center [188, 424] width 320 height 49
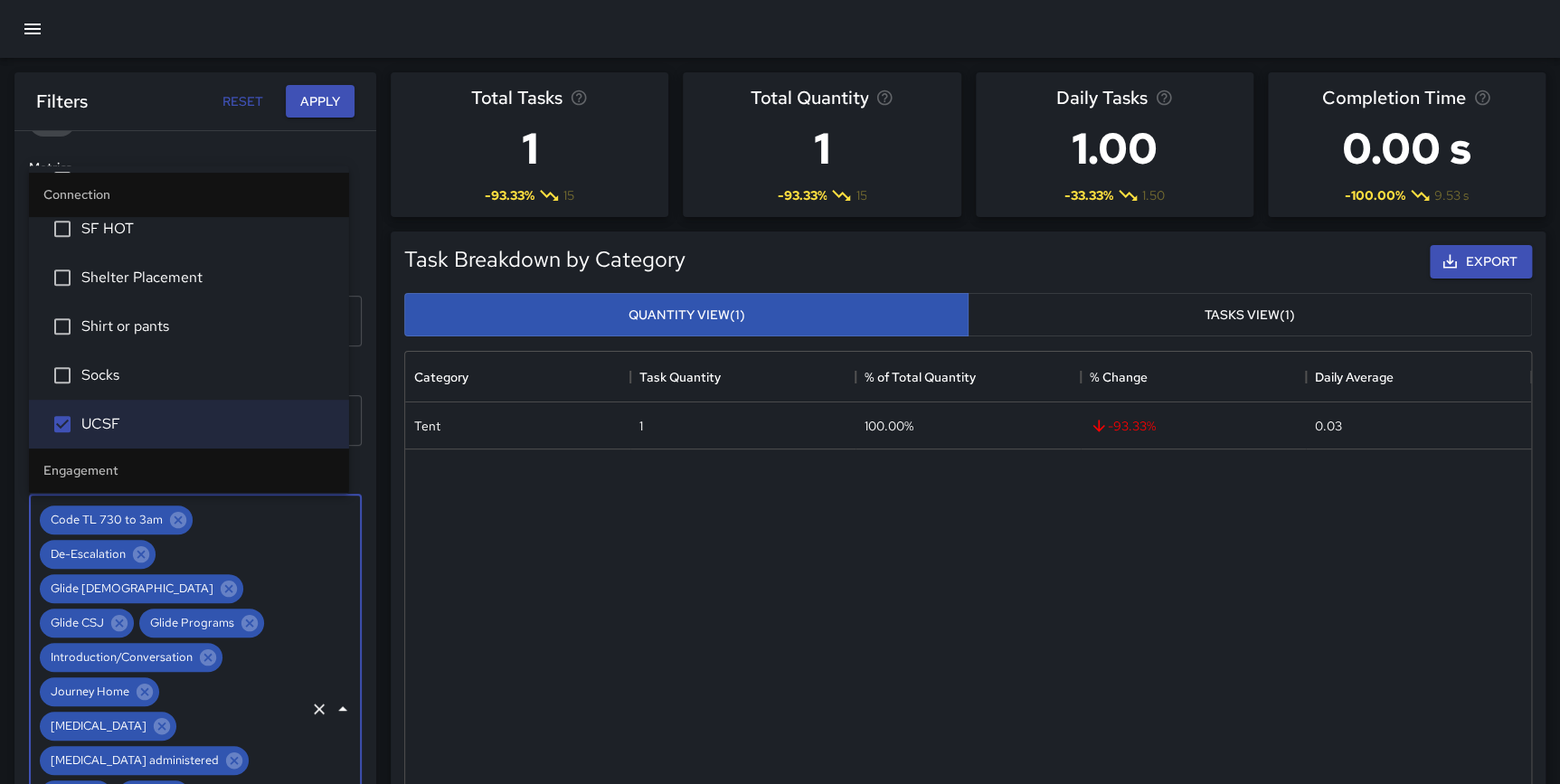
click at [140, 356] on li "Socks" at bounding box center [188, 375] width 320 height 49
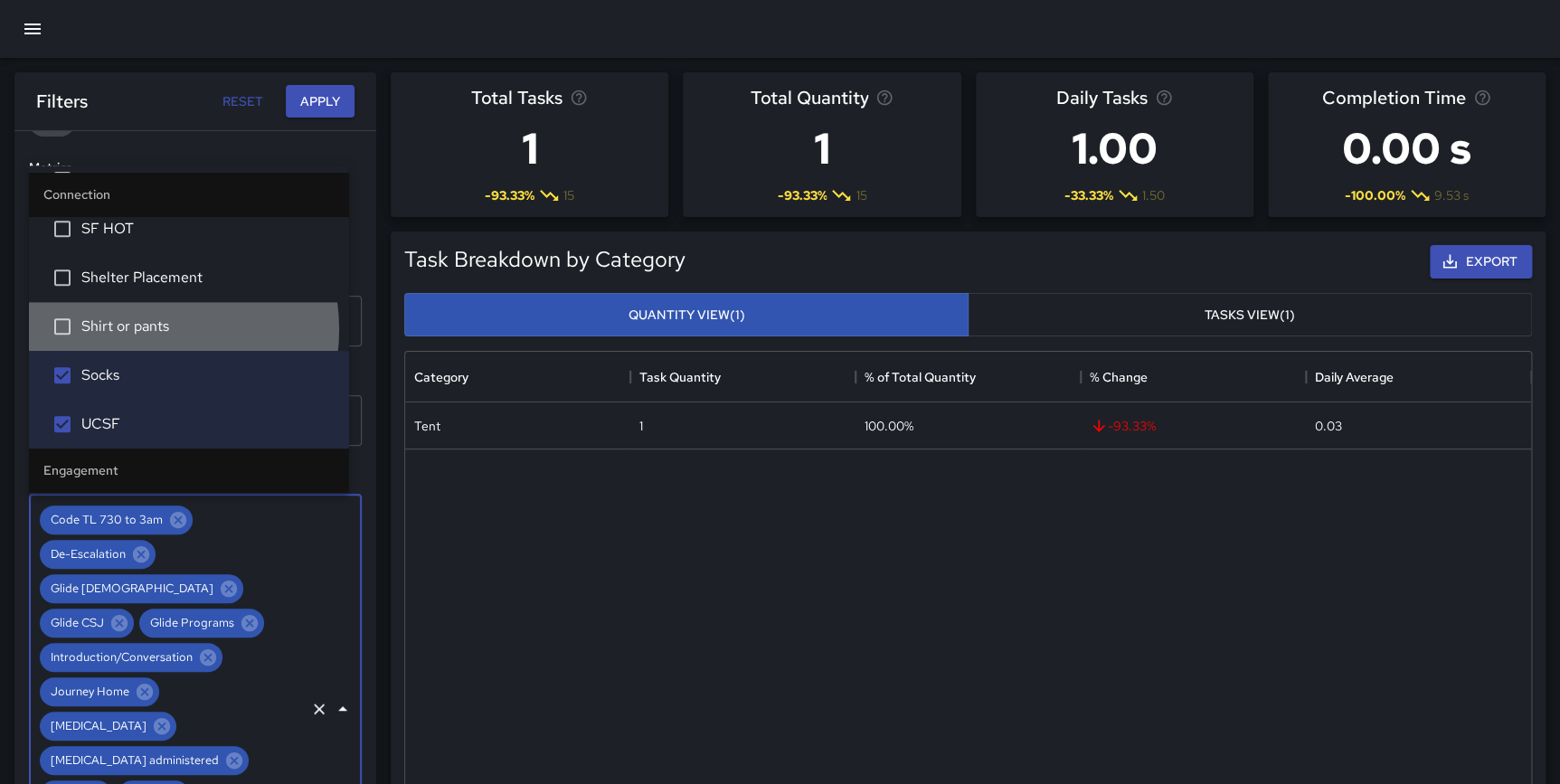
drag, startPoint x: 137, startPoint y: 329, endPoint x: 145, endPoint y: 308, distance: 22.5
click at [137, 328] on span "Shirt or pants" at bounding box center [207, 326] width 253 height 22
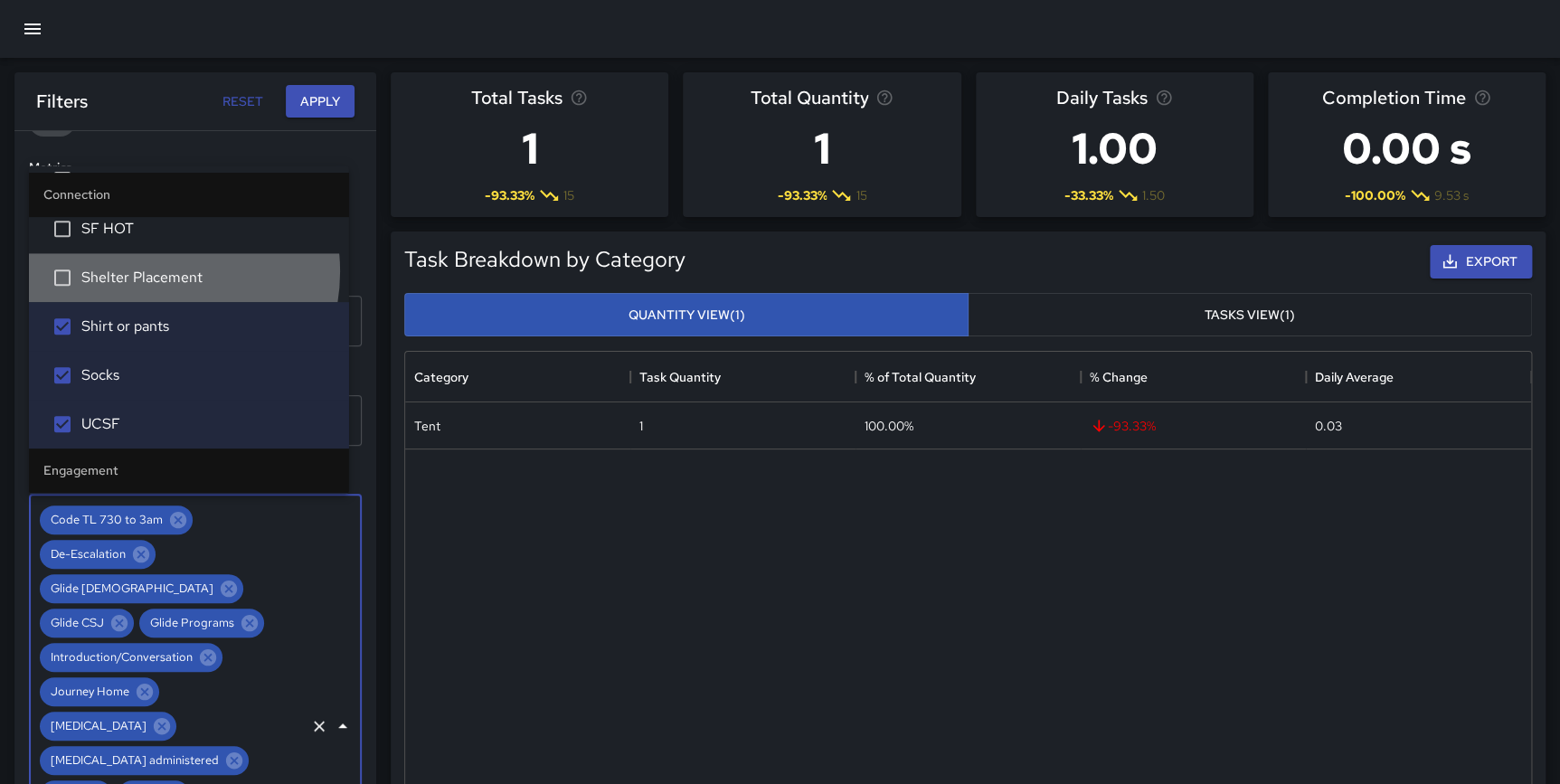
drag, startPoint x: 147, startPoint y: 271, endPoint x: 135, endPoint y: 241, distance: 32.3
click at [147, 269] on span "Shelter Placement" at bounding box center [207, 277] width 253 height 22
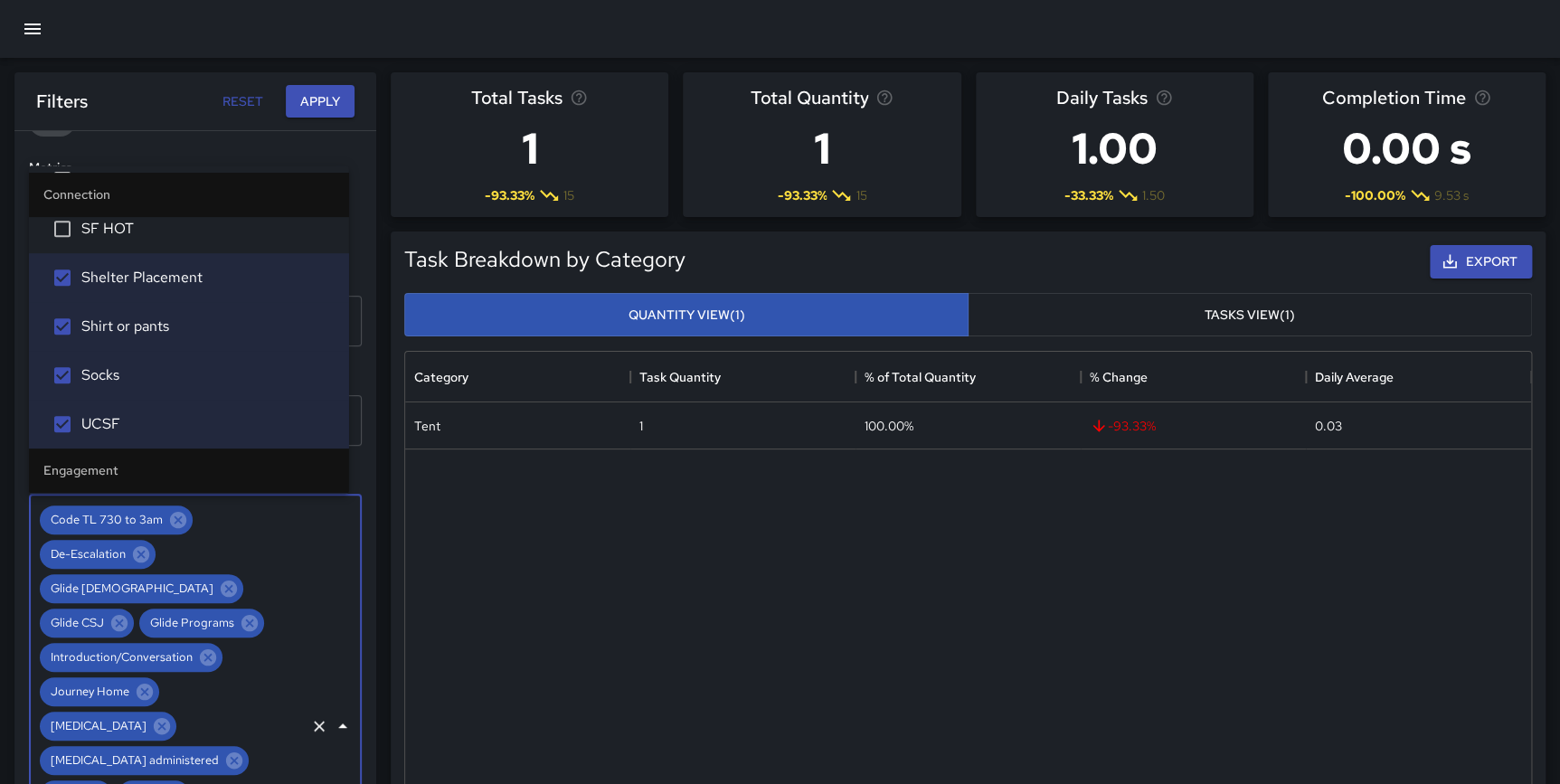
click at [131, 221] on span "SF HOT" at bounding box center [207, 228] width 253 height 22
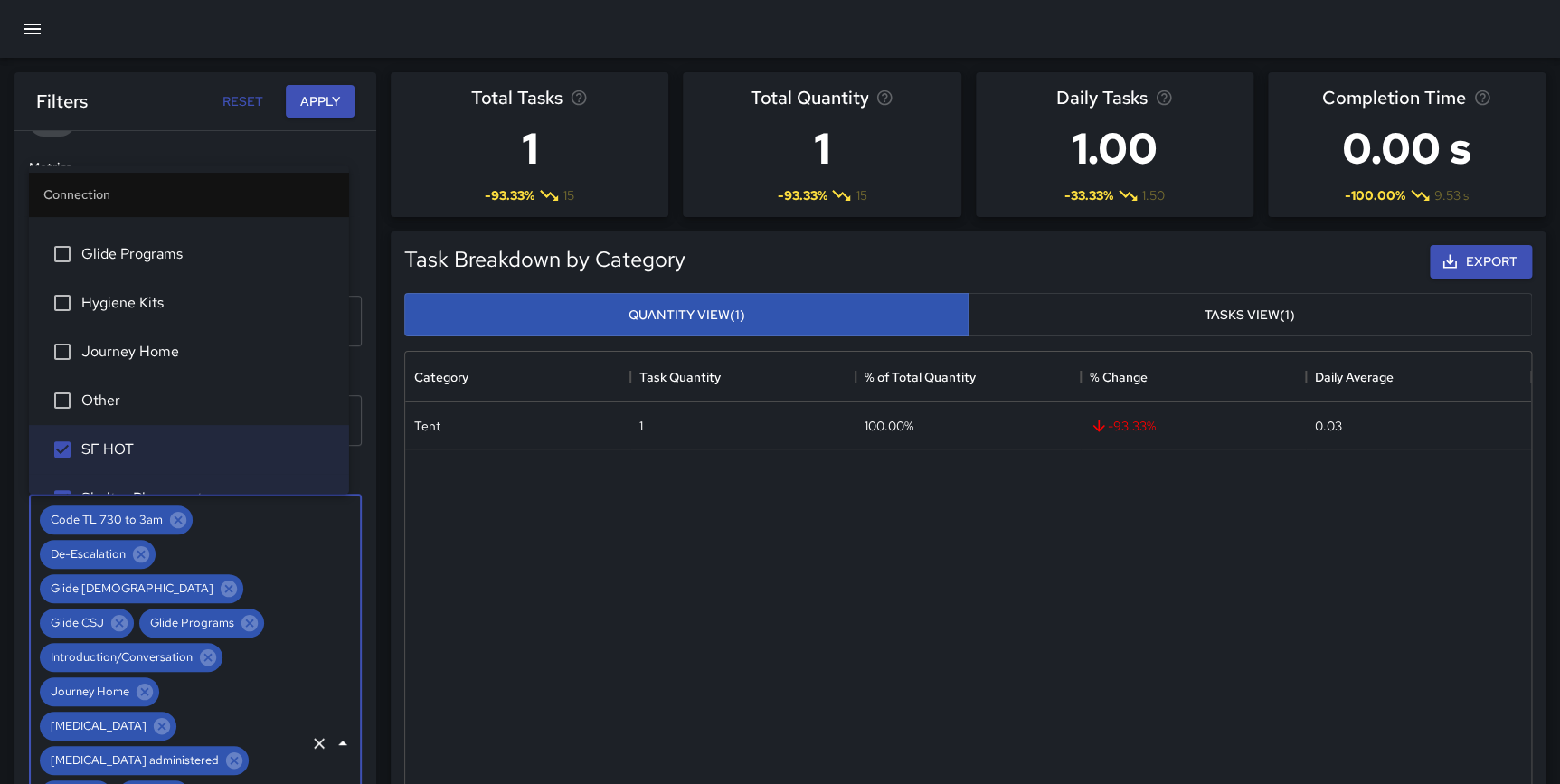
scroll to position [209, 0]
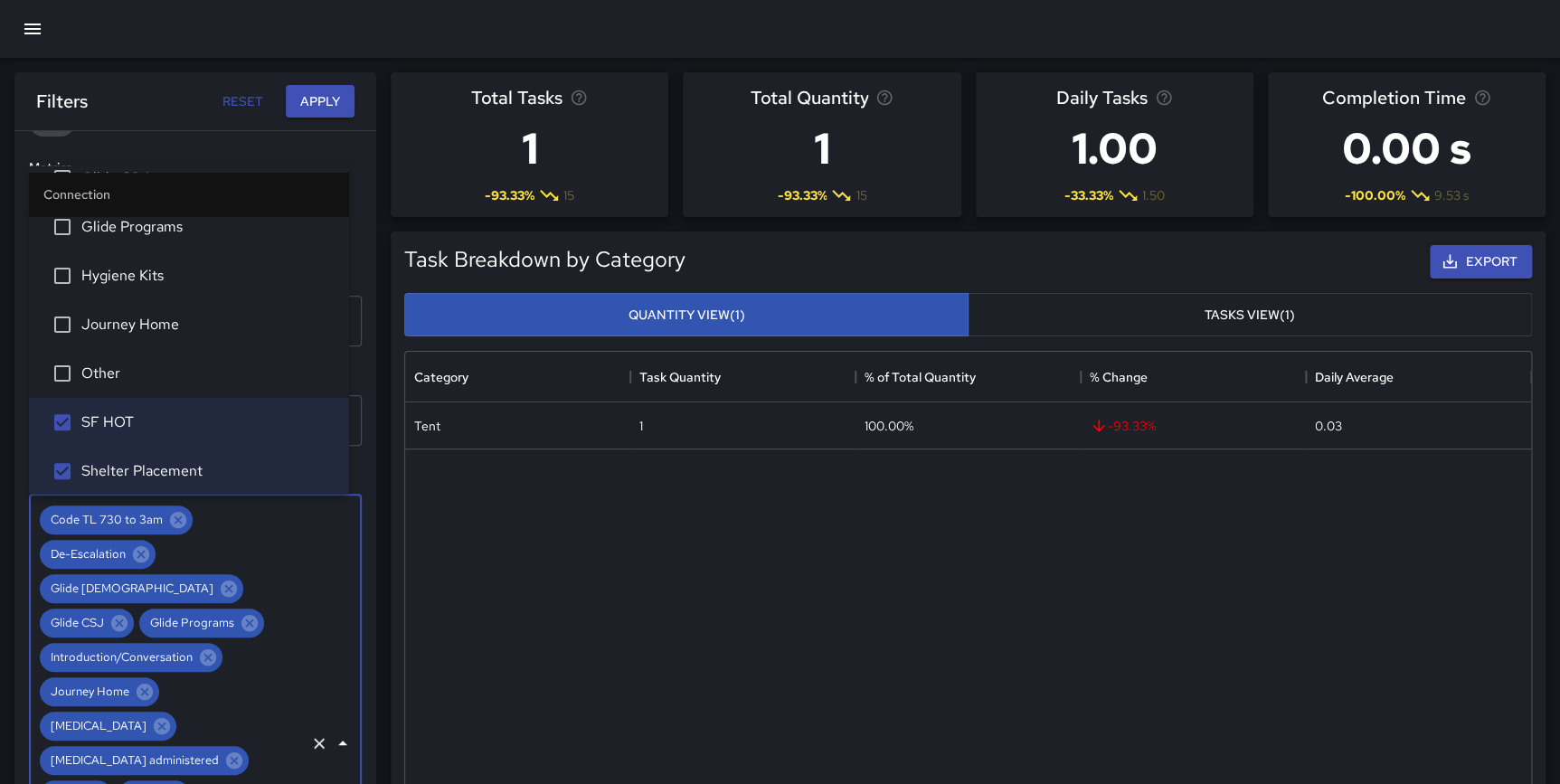
click at [155, 363] on span "Other" at bounding box center [207, 374] width 253 height 22
drag, startPoint x: 143, startPoint y: 321, endPoint x: 133, endPoint y: 273, distance: 49.0
click at [143, 320] on span "Journey Home" at bounding box center [207, 325] width 253 height 22
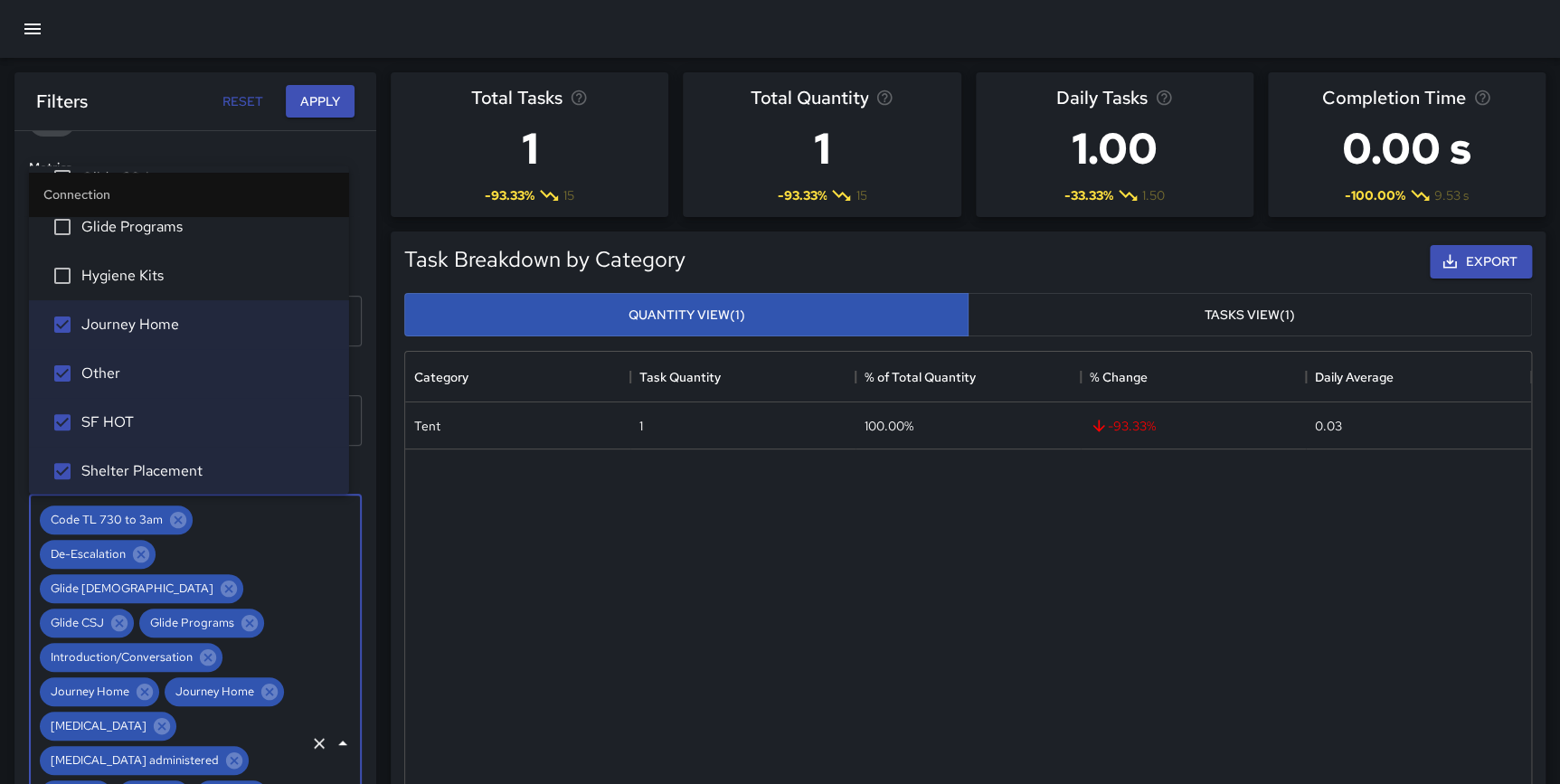
click at [131, 268] on span "Hygiene Kits" at bounding box center [207, 276] width 253 height 22
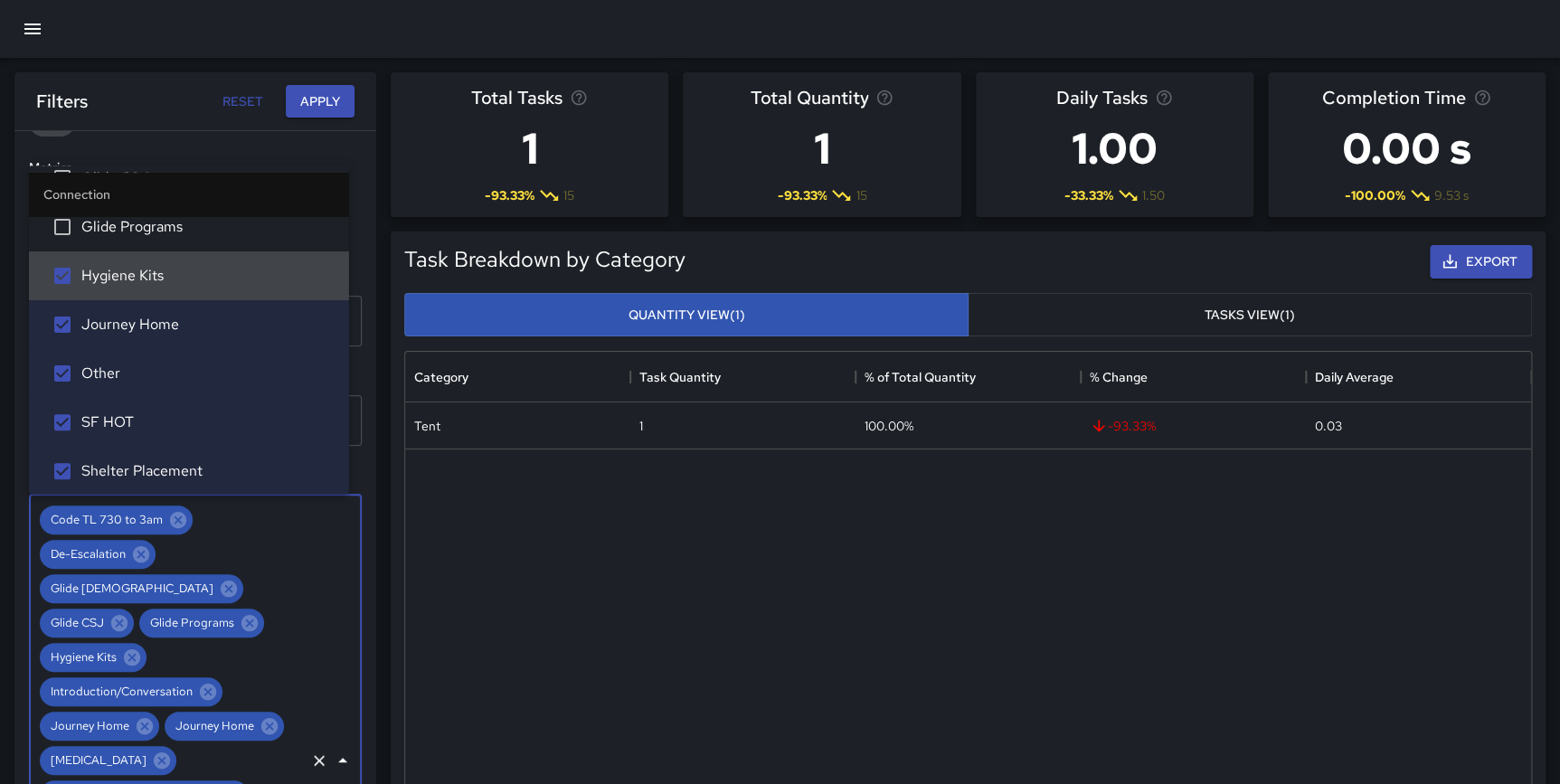
click at [131, 240] on li "Glide Programs" at bounding box center [188, 227] width 320 height 49
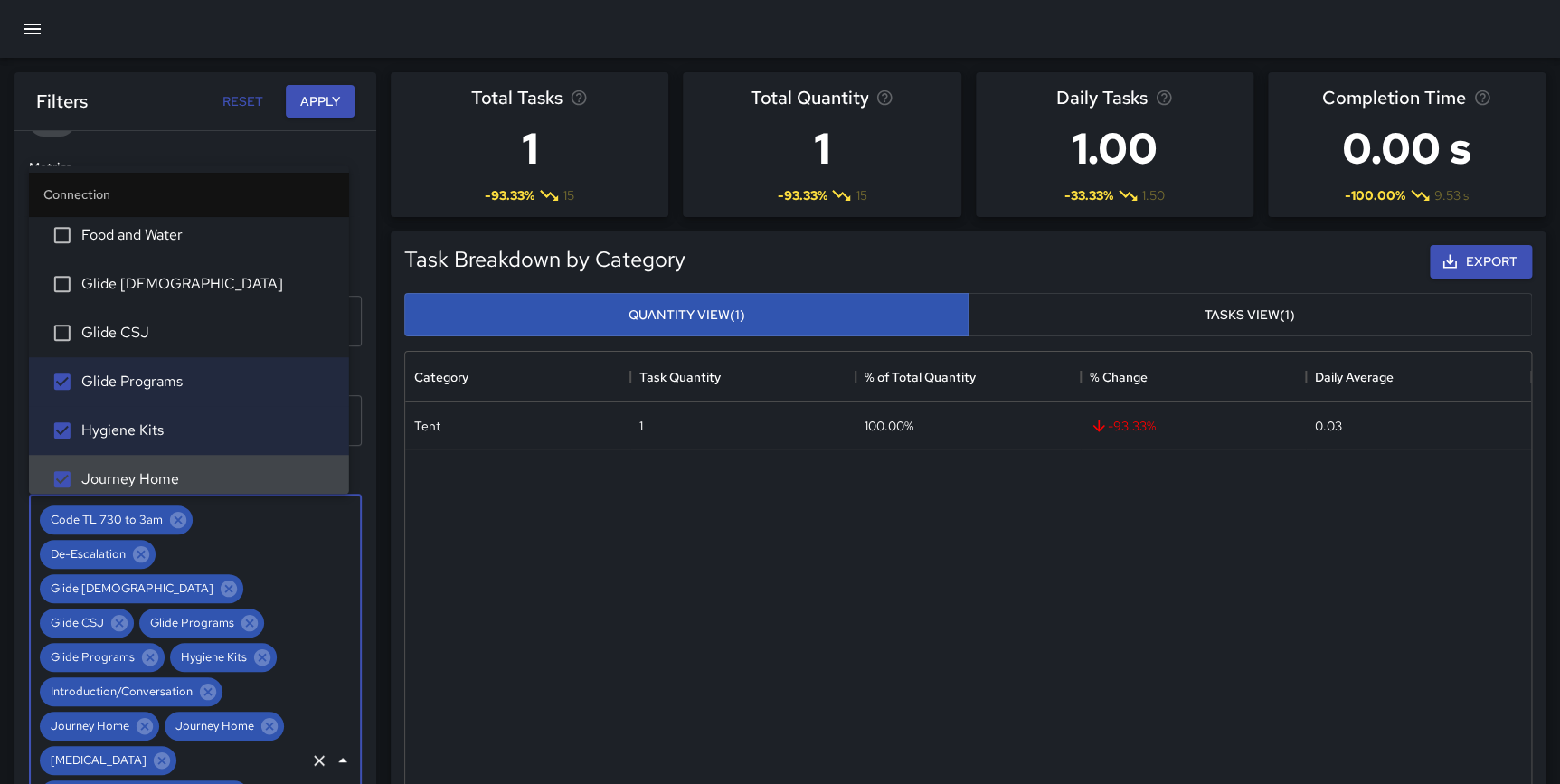
scroll to position [17, 0]
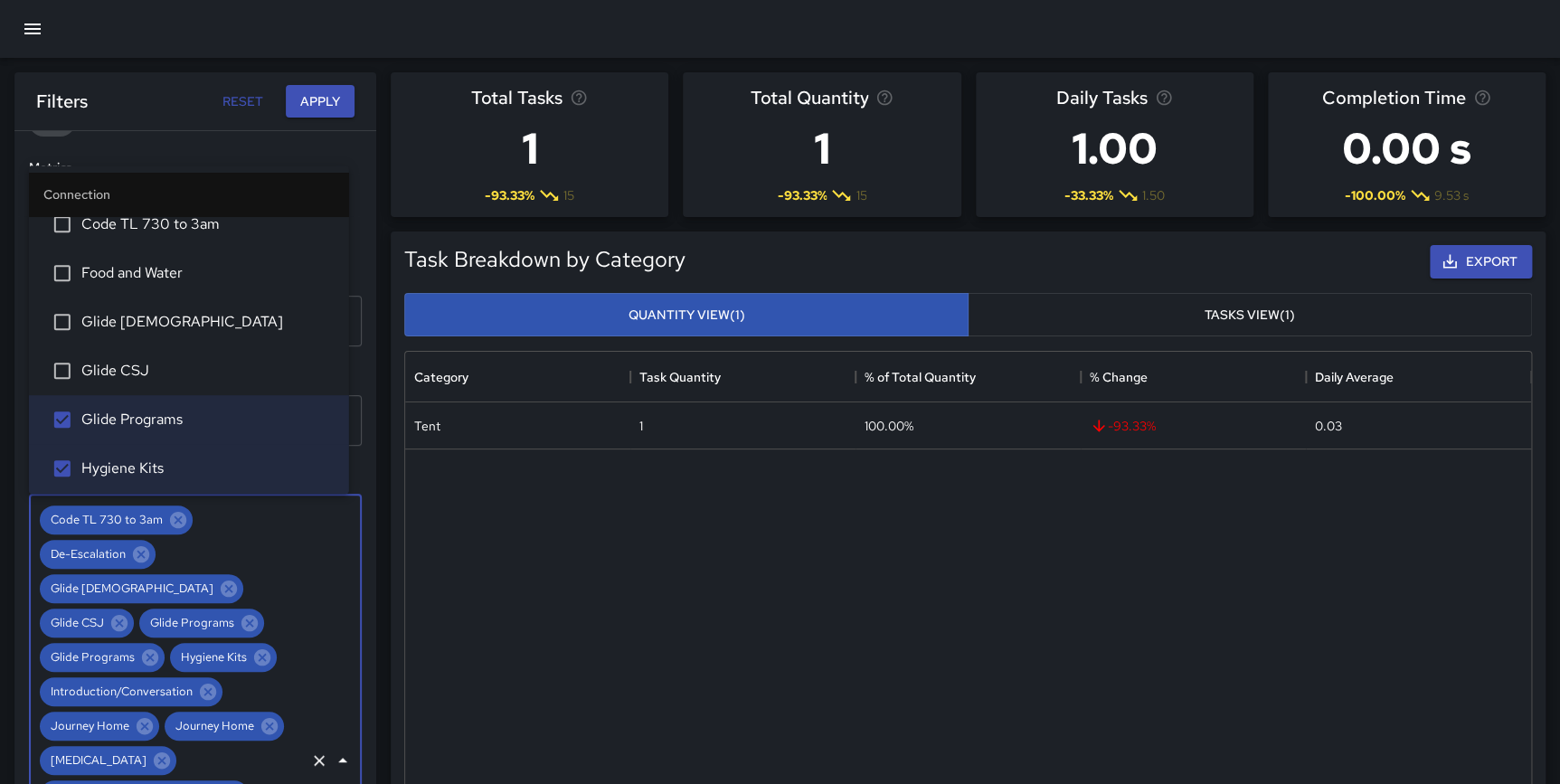
click at [158, 364] on span "Glide CSJ" at bounding box center [207, 371] width 253 height 22
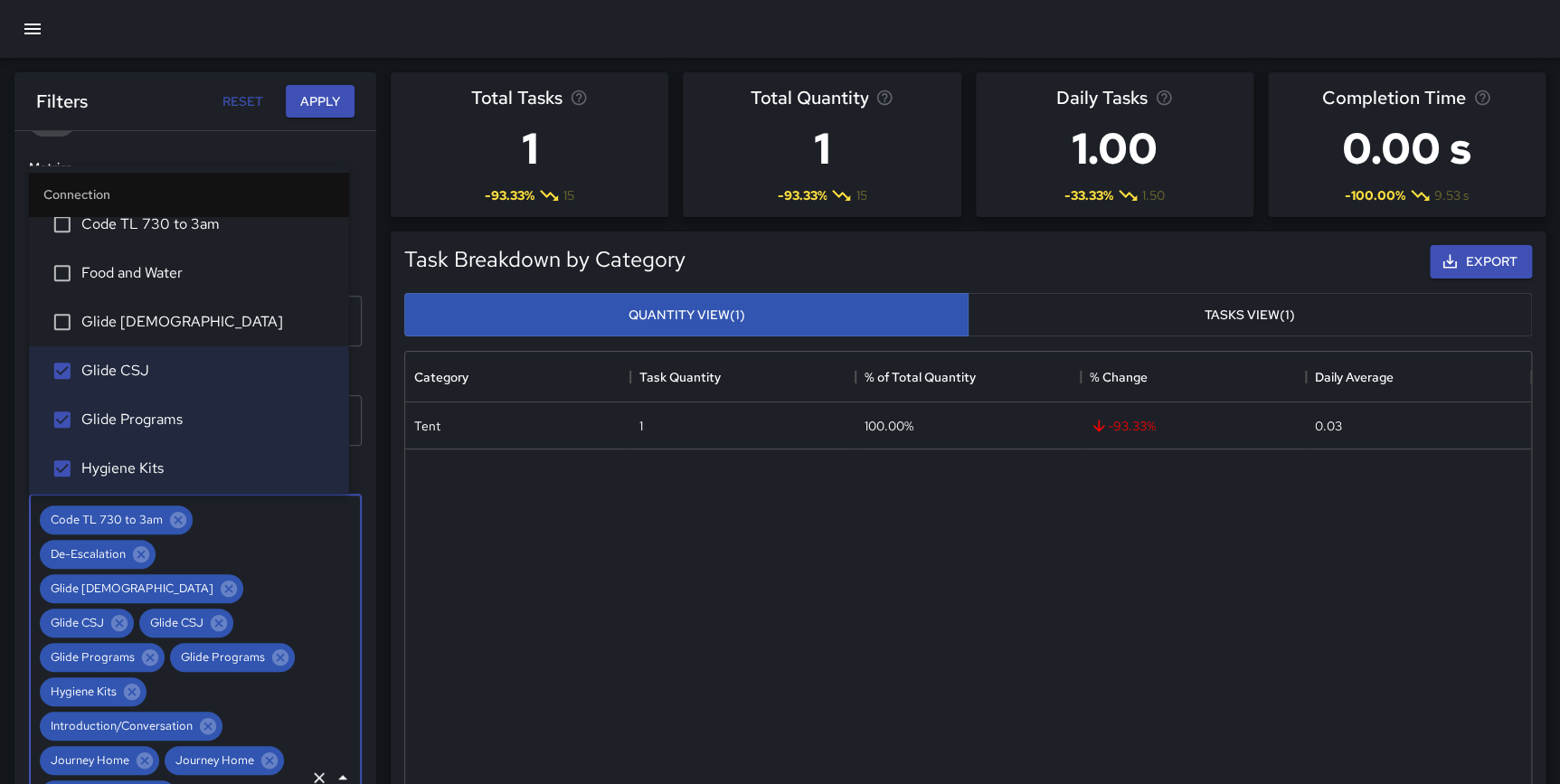
click at [154, 331] on span "Glide [DEMOGRAPHIC_DATA]" at bounding box center [207, 322] width 253 height 22
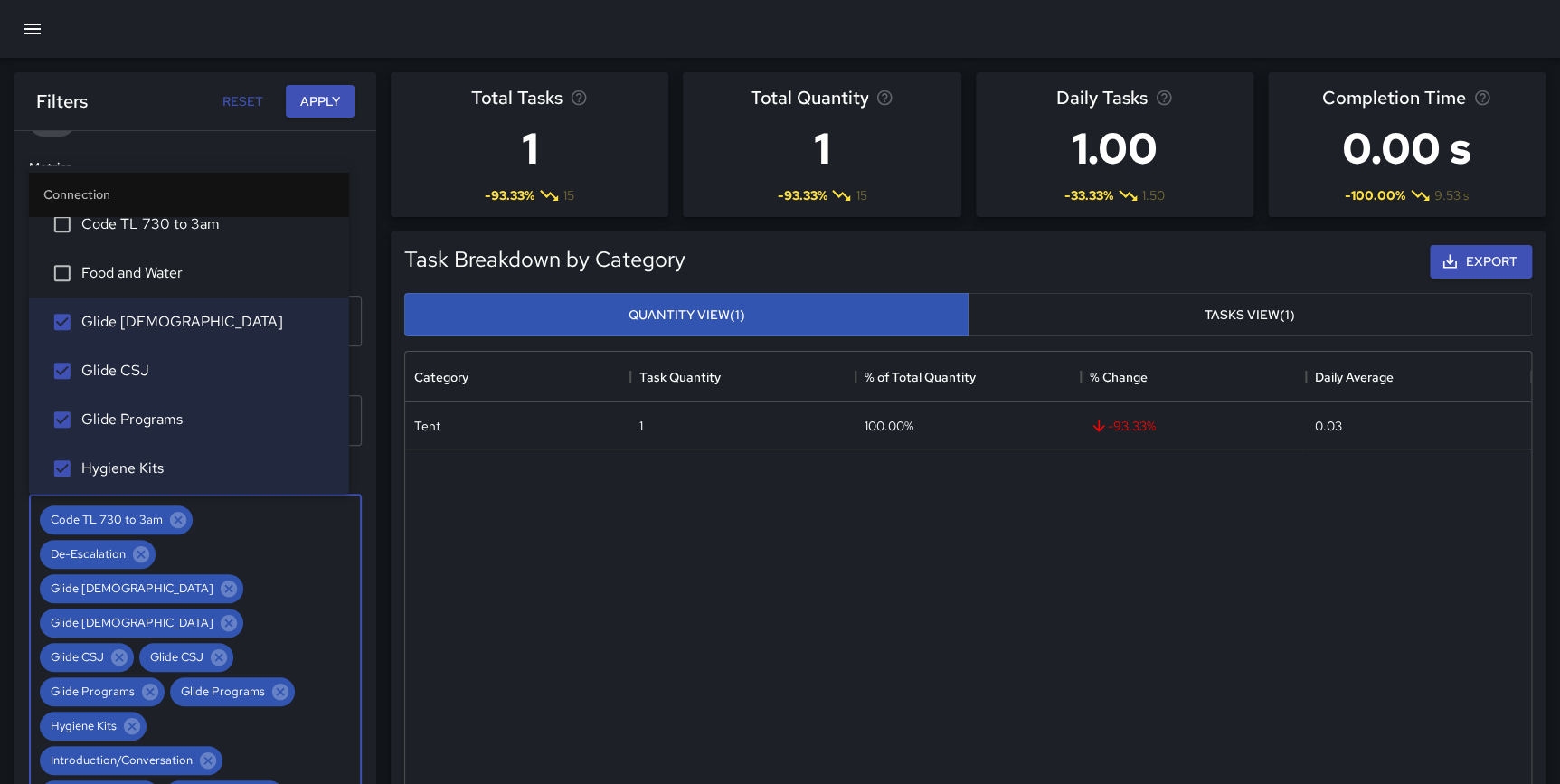
click at [148, 263] on span "Food and Water" at bounding box center [207, 274] width 253 height 22
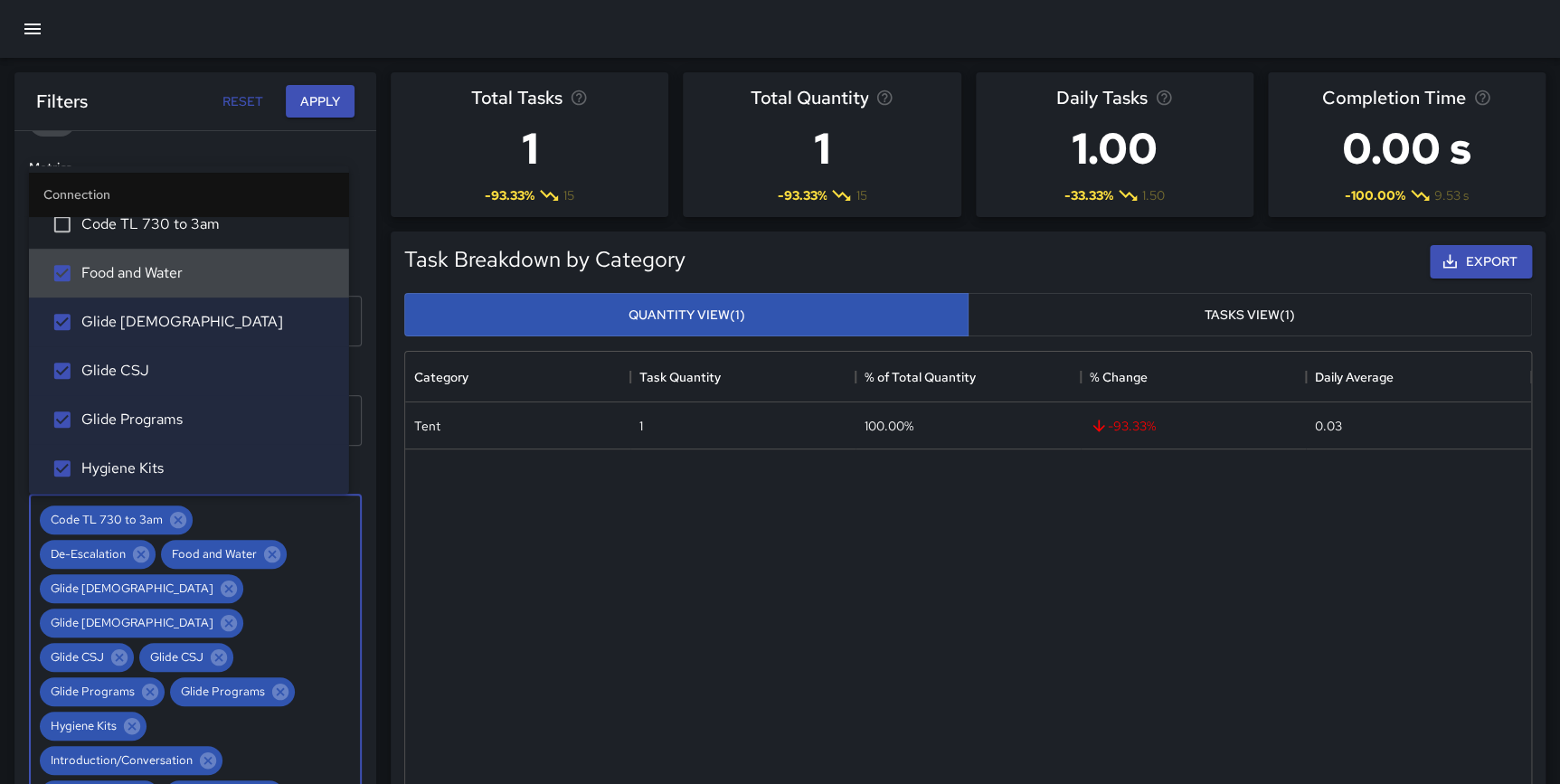
click at [155, 216] on span "Code TL 730 to 3am" at bounding box center [207, 225] width 253 height 22
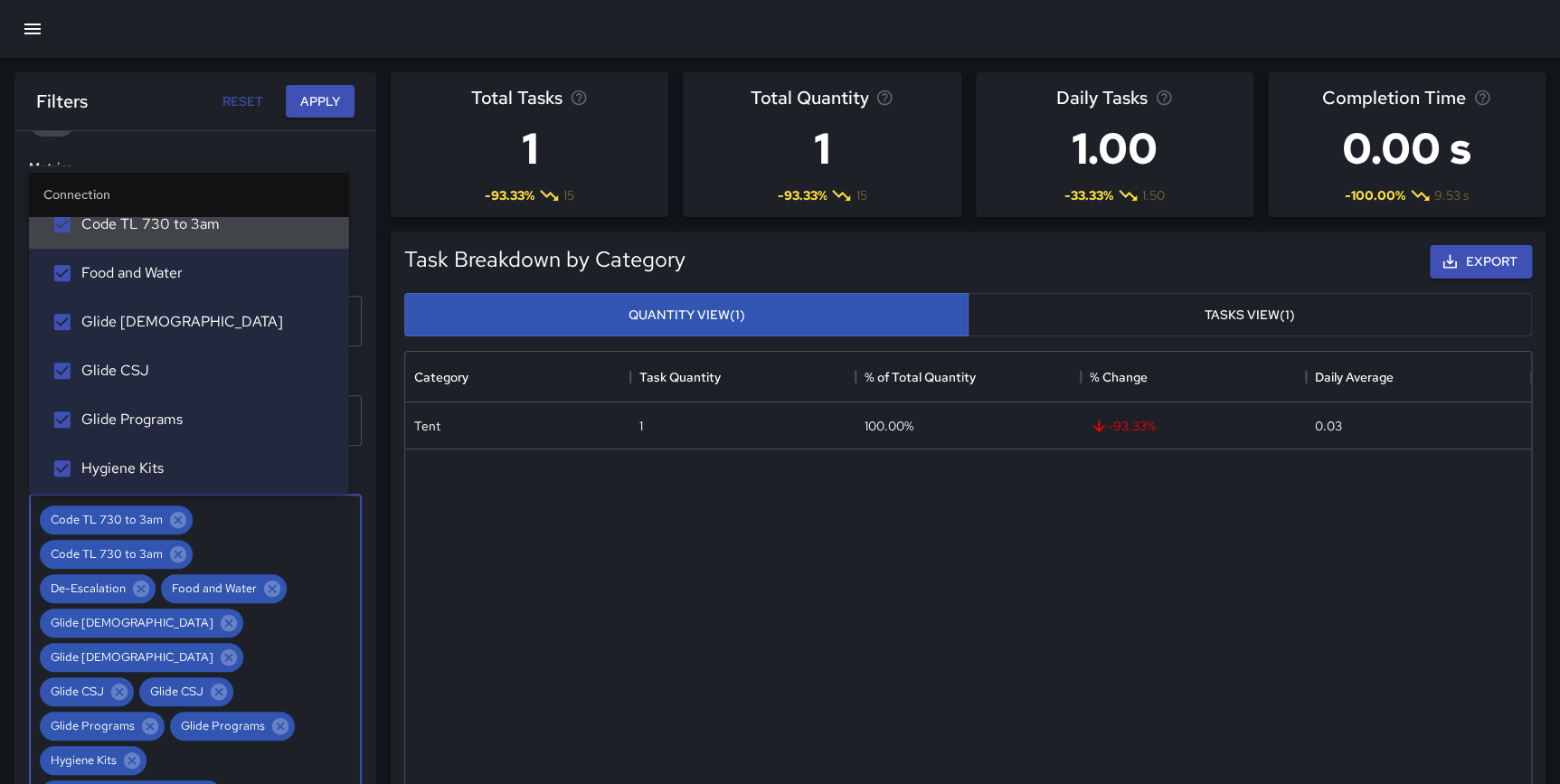
scroll to position [0, 0]
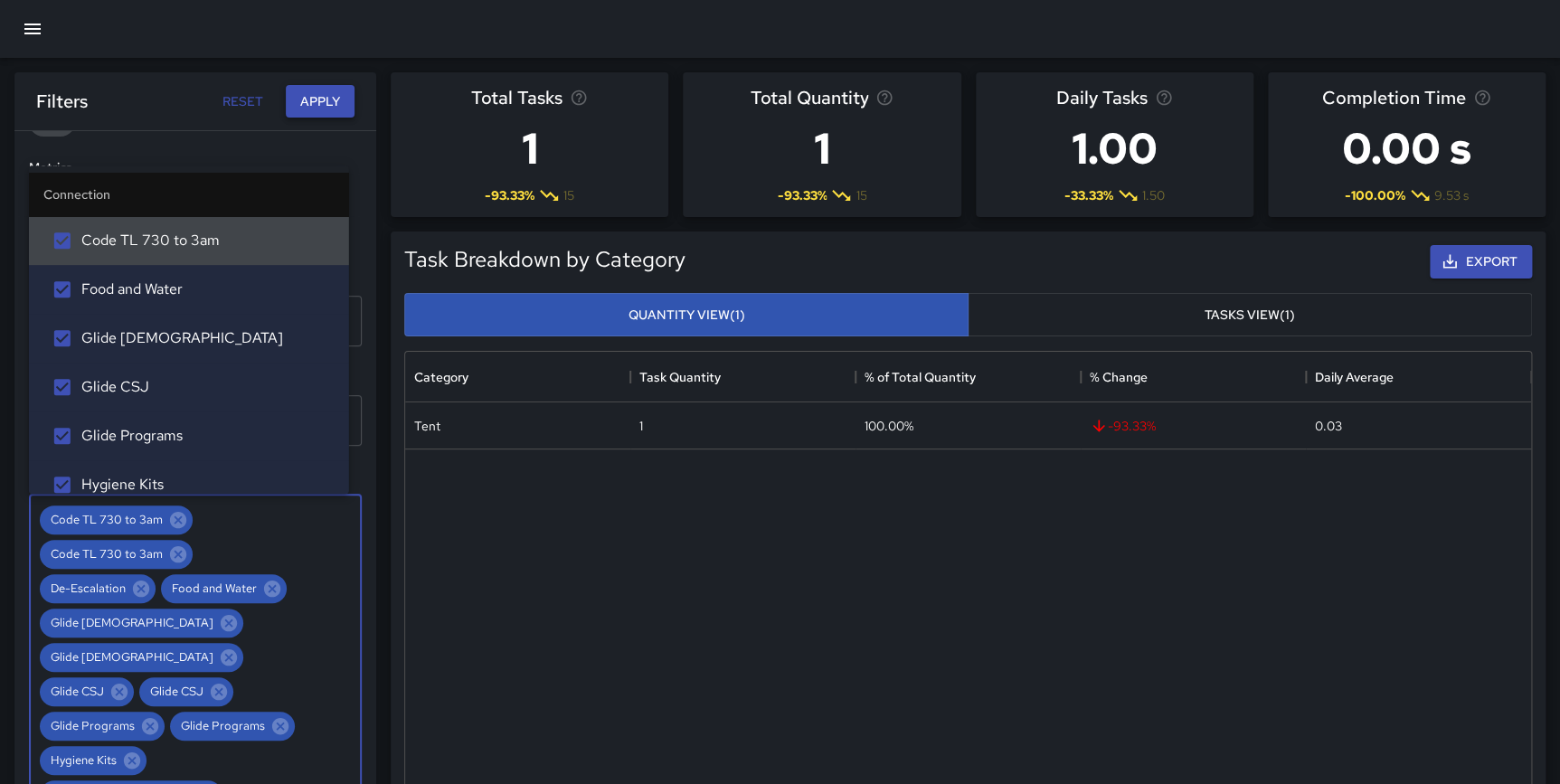
click at [316, 99] on button "Apply" at bounding box center [320, 101] width 69 height 33
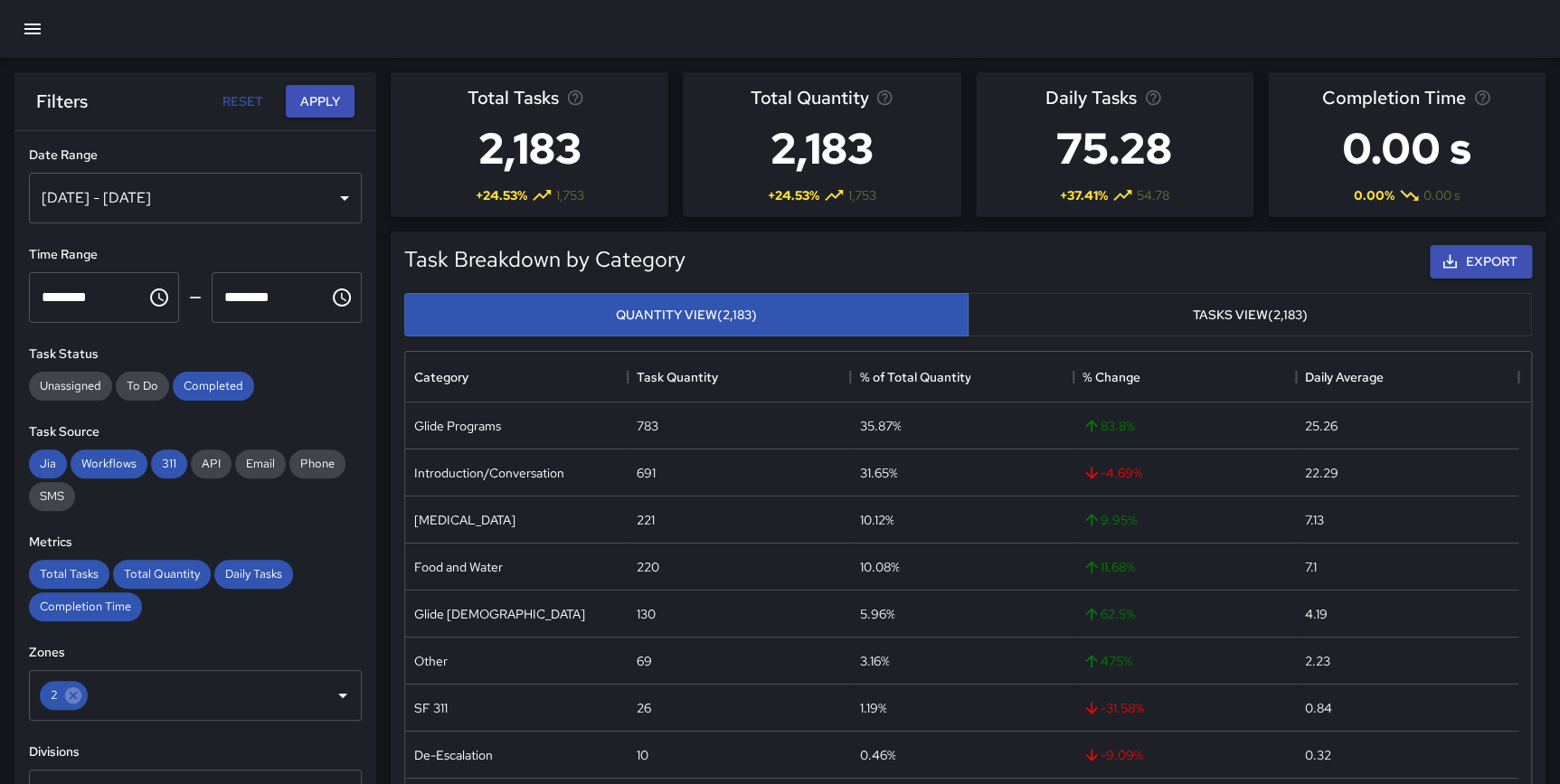
click at [166, 194] on div "[DATE] - [DATE]" at bounding box center [194, 197] width 333 height 51
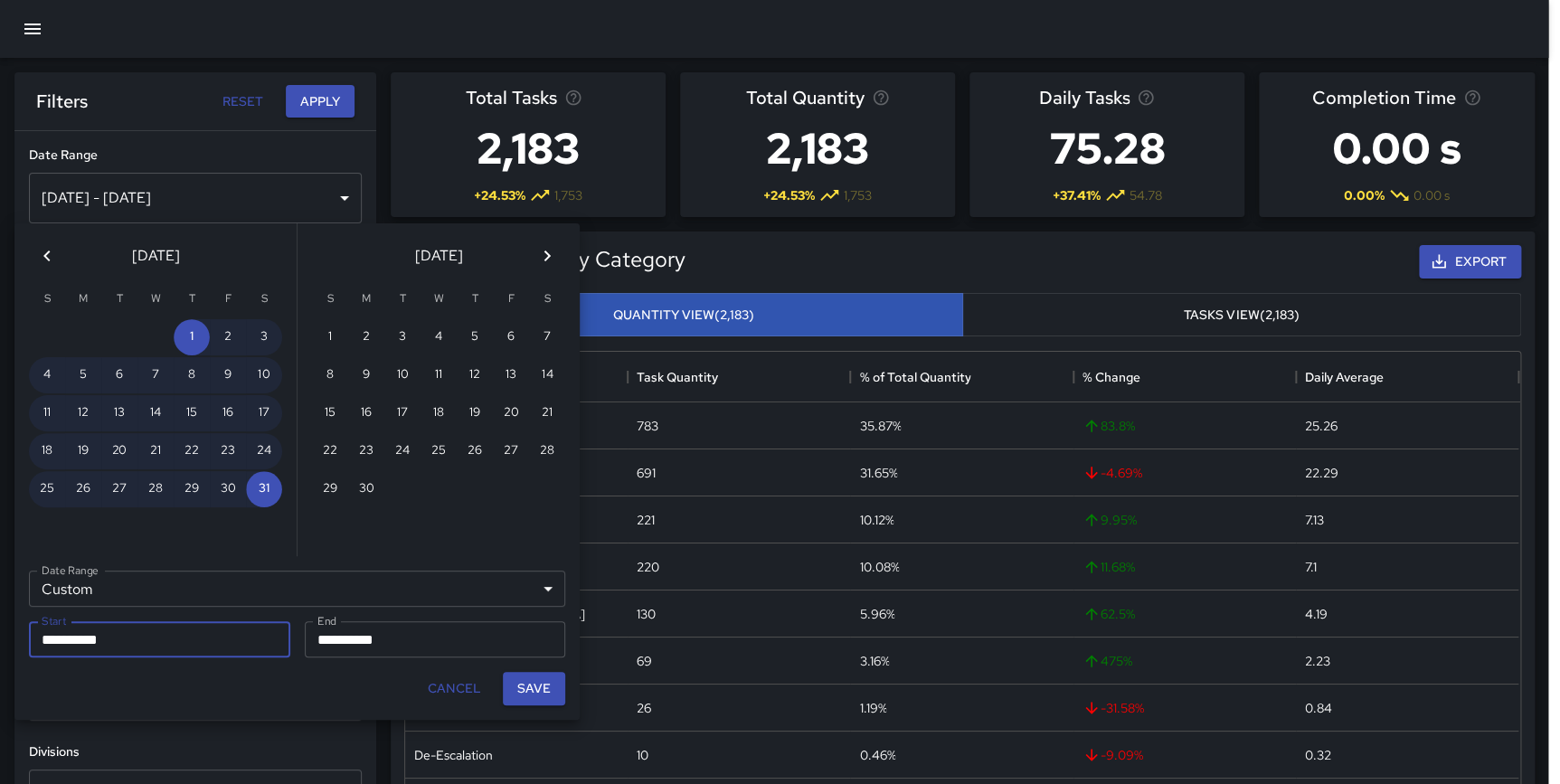
scroll to position [661, 1113]
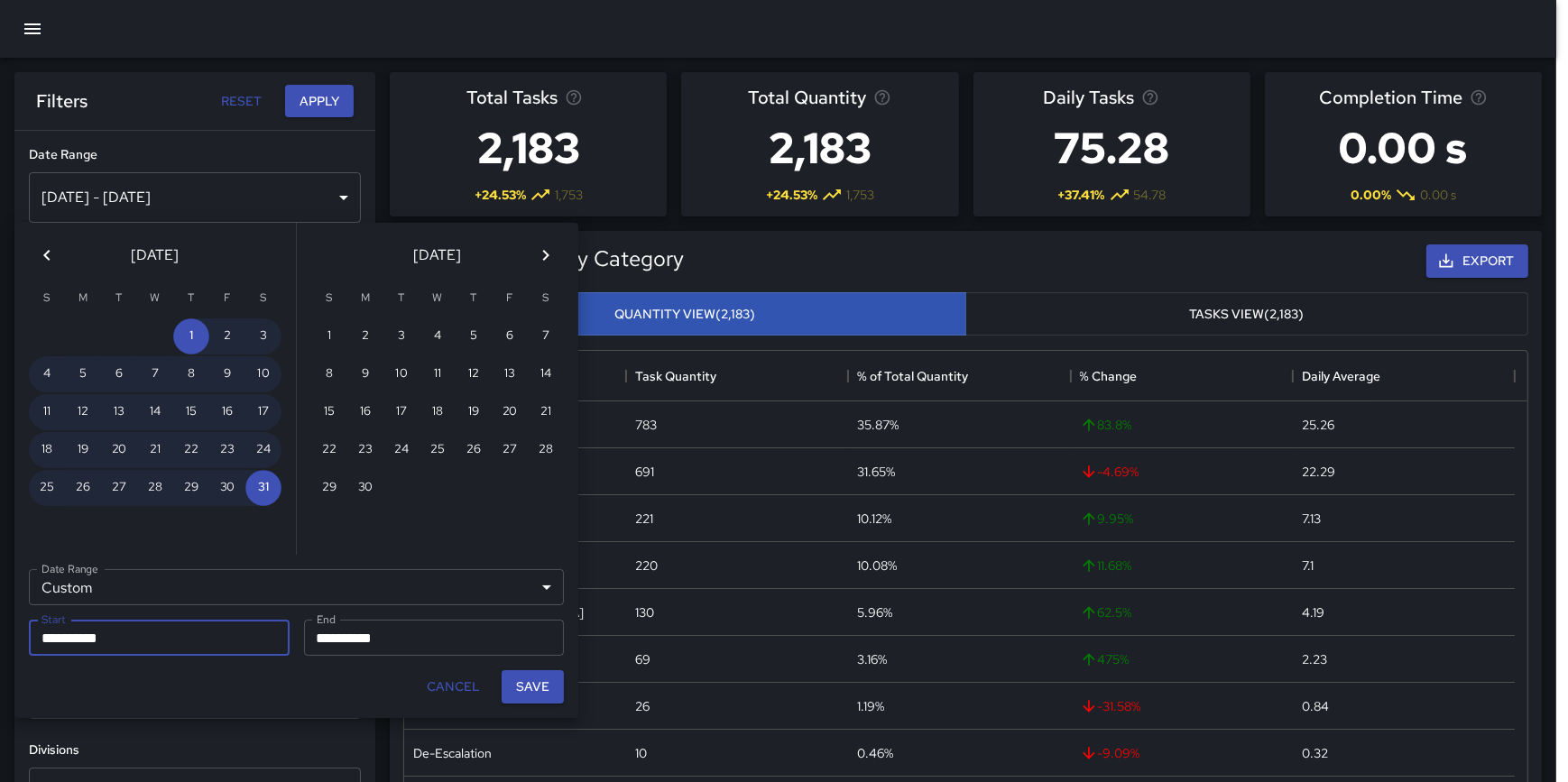
click at [33, 258] on button "Previous month" at bounding box center [46, 255] width 36 height 36
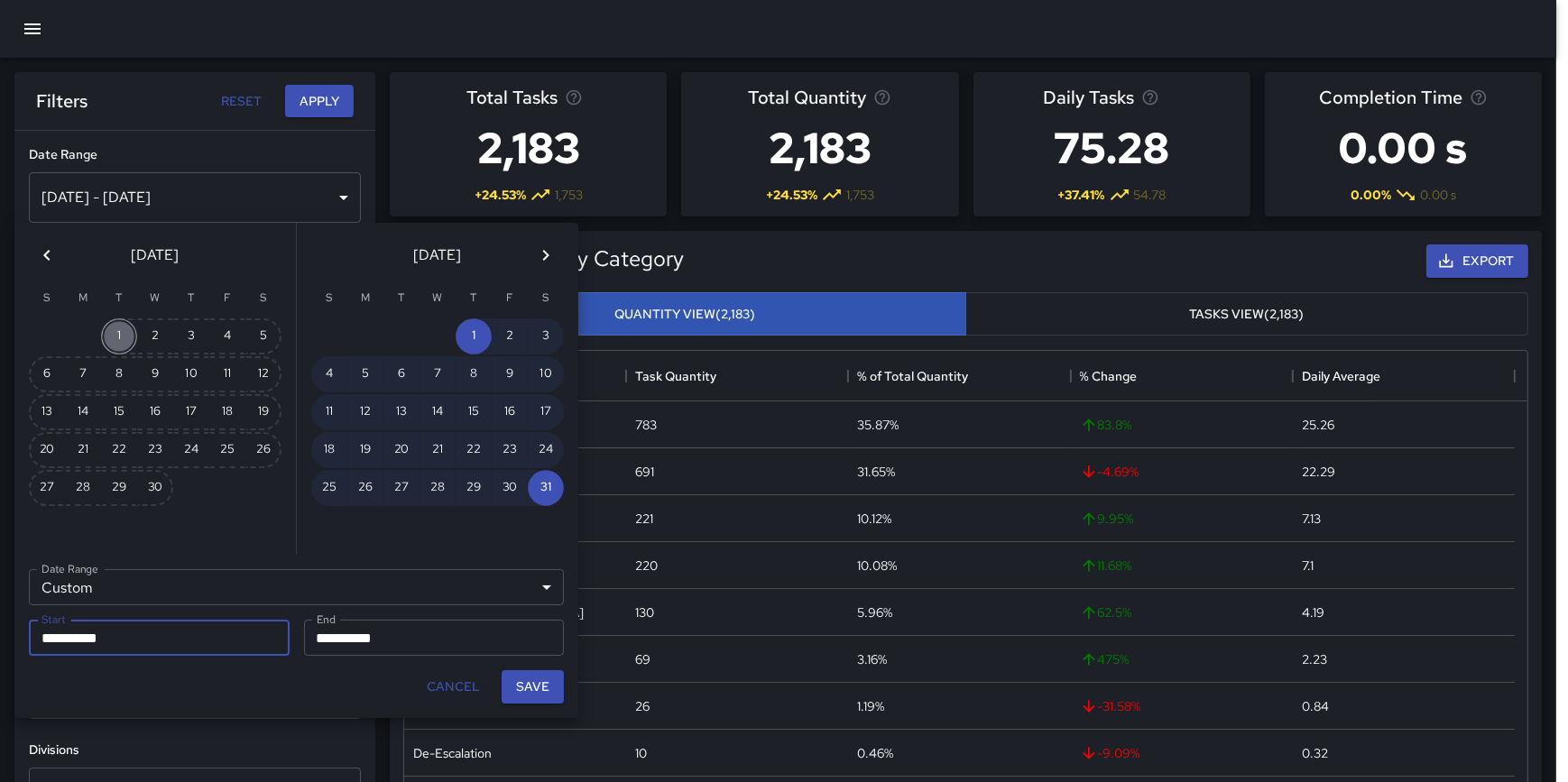
click at [121, 334] on button "1" at bounding box center [119, 335] width 36 height 36
type input "**********"
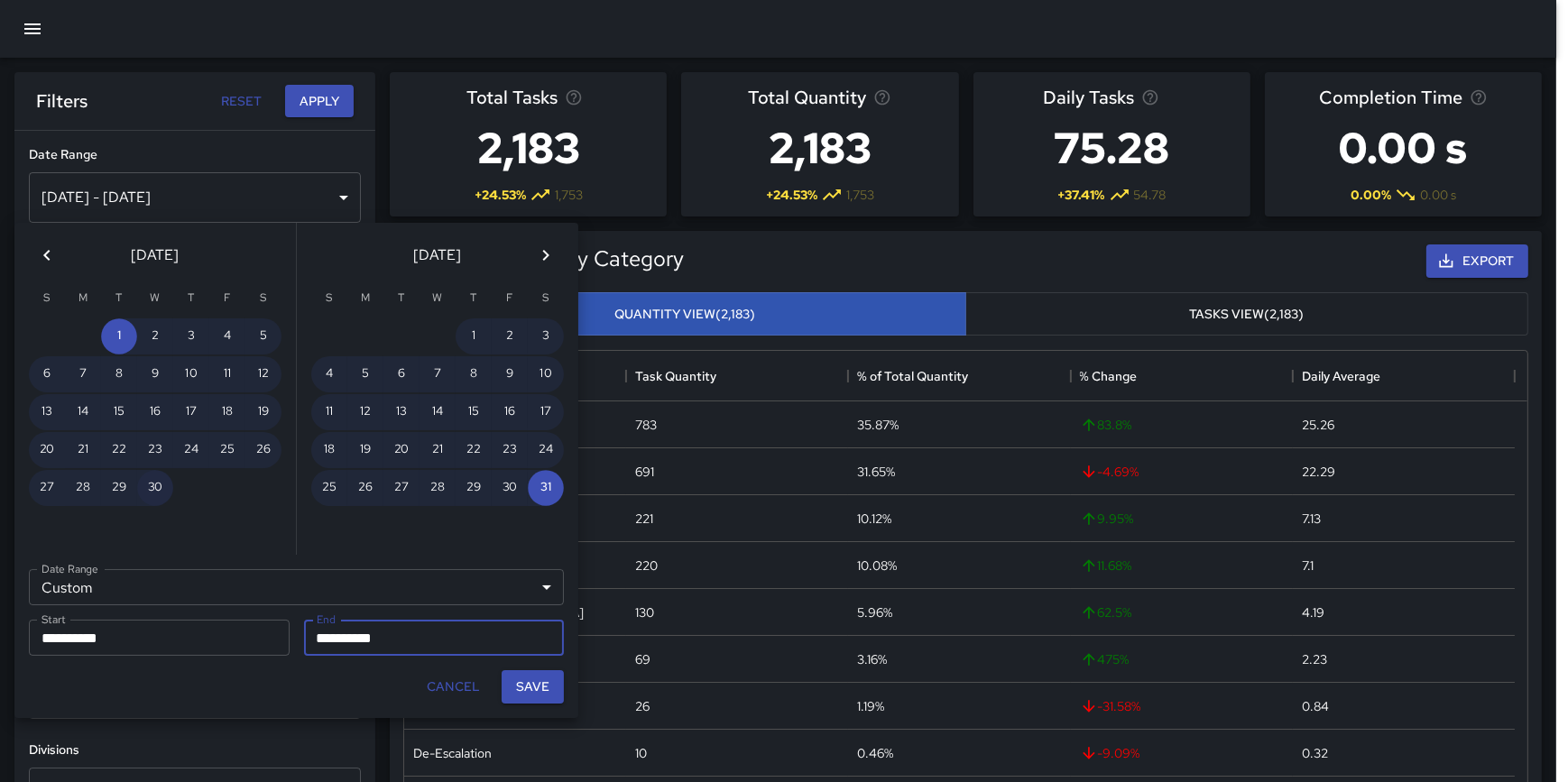
click at [153, 485] on button "30" at bounding box center [154, 487] width 36 height 36
type input "**********"
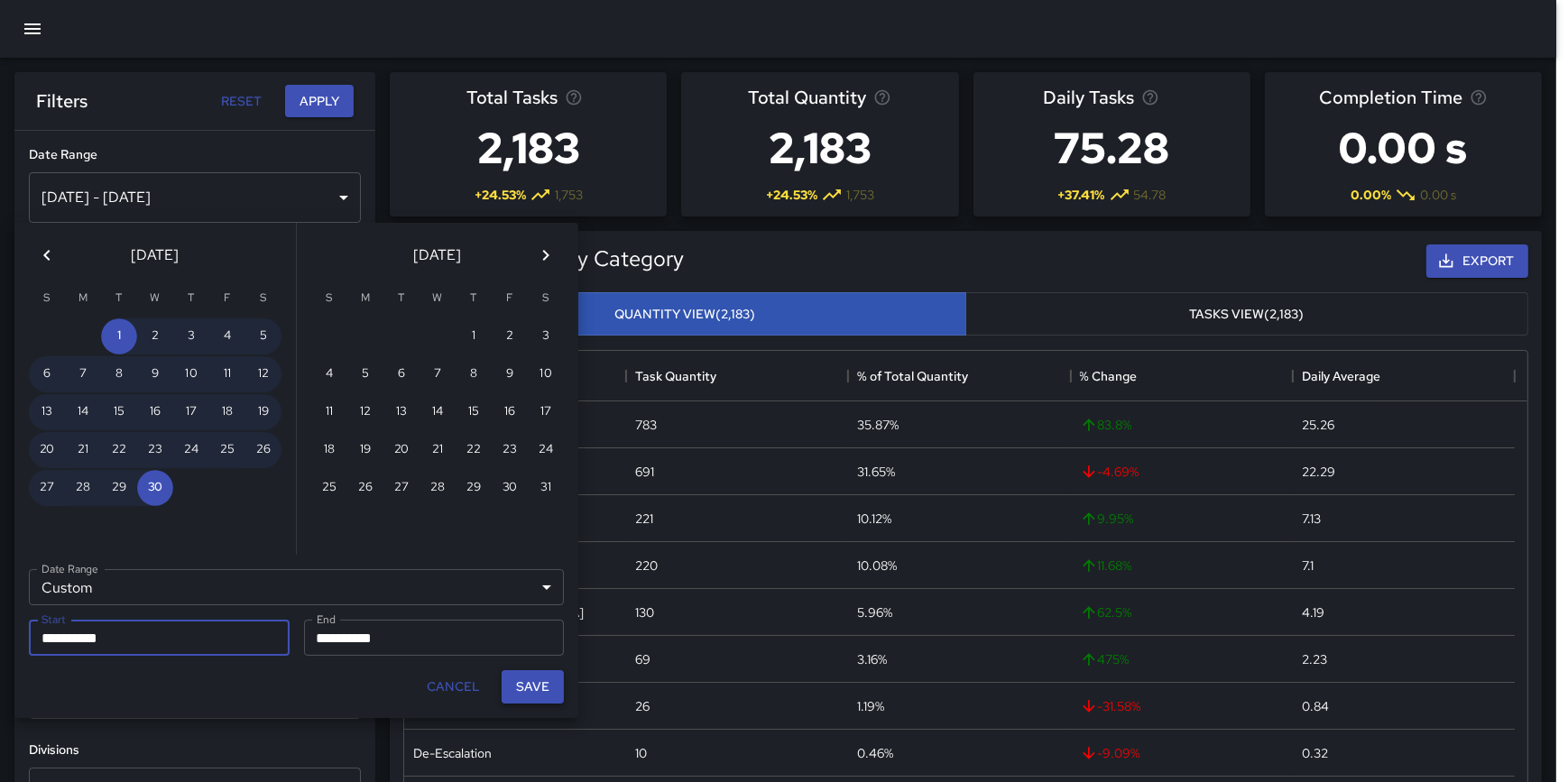
click at [527, 689] on button "Save" at bounding box center [533, 686] width 62 height 33
type input "**********"
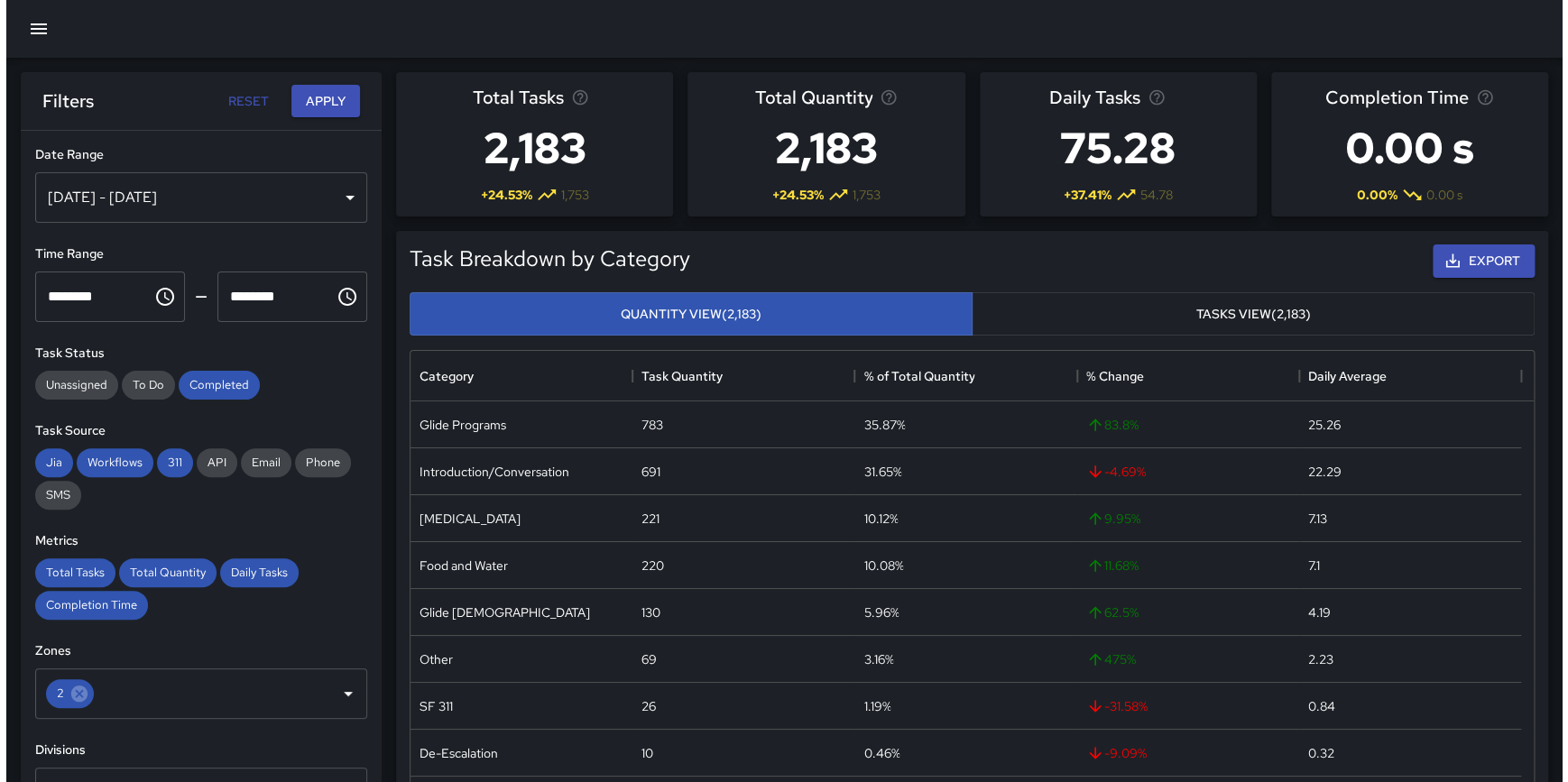
scroll to position [659, 1109]
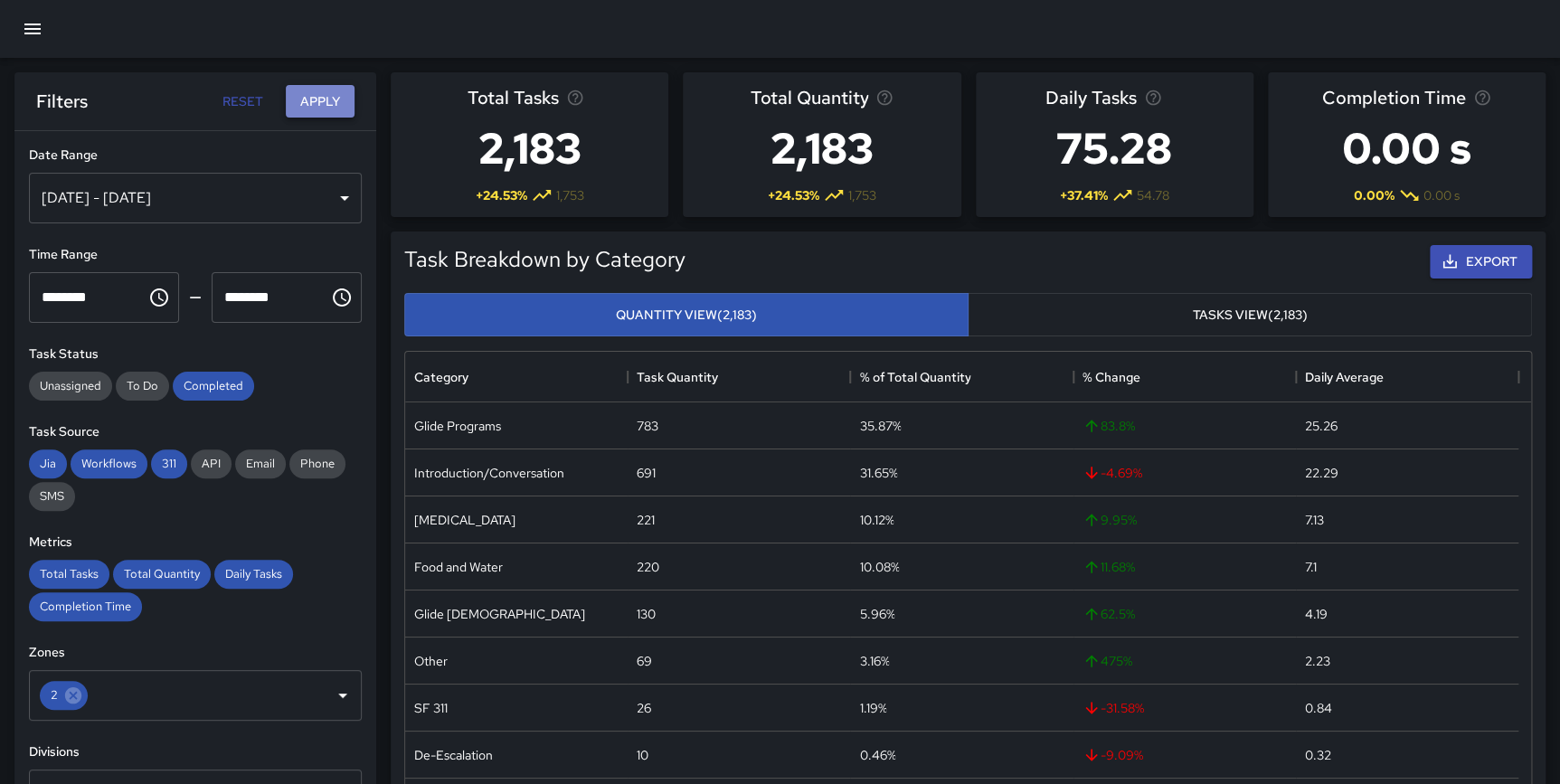
click at [316, 97] on button "Apply" at bounding box center [320, 101] width 69 height 33
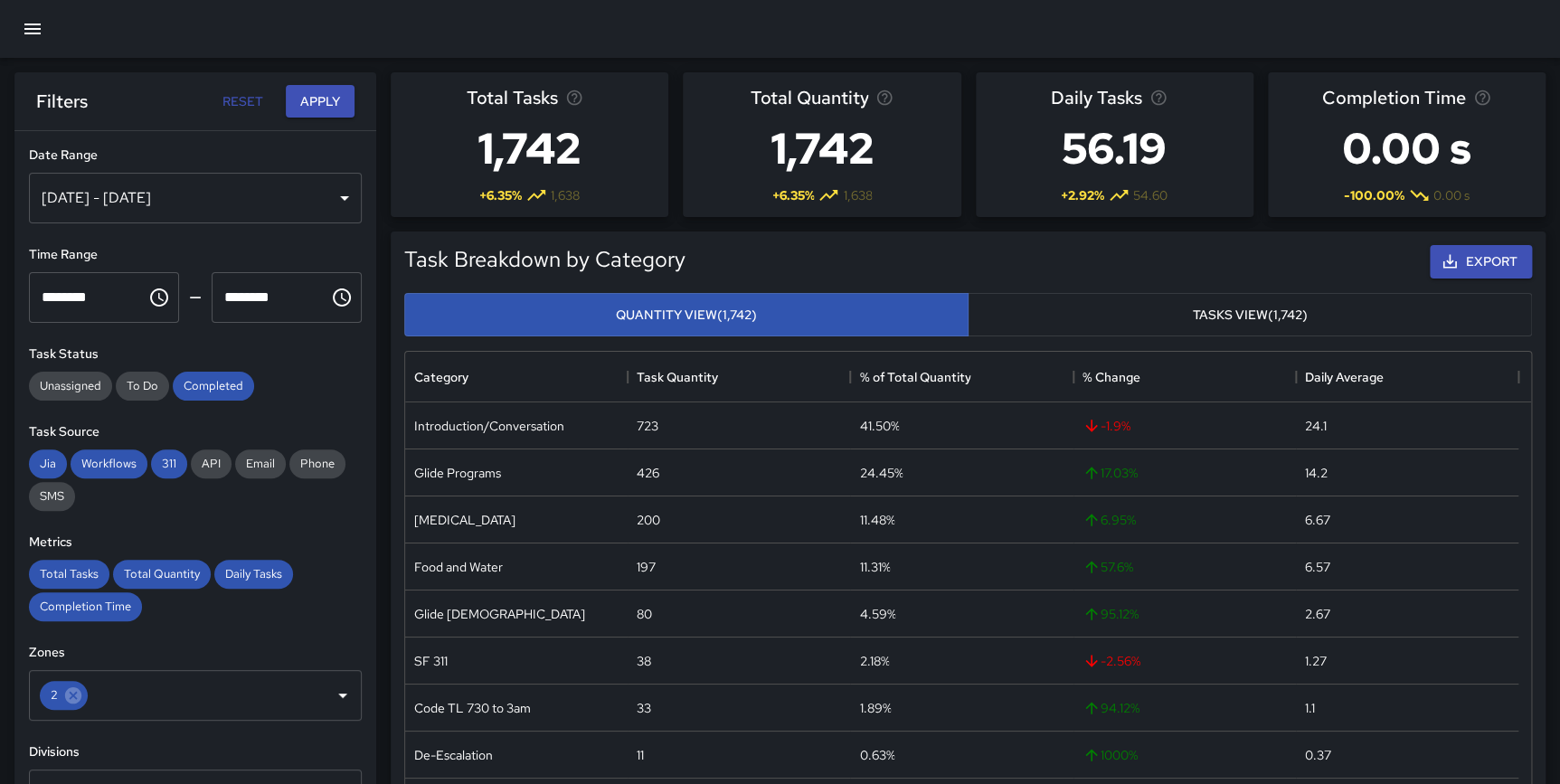
click at [22, 35] on icon "button" at bounding box center [33, 29] width 22 height 22
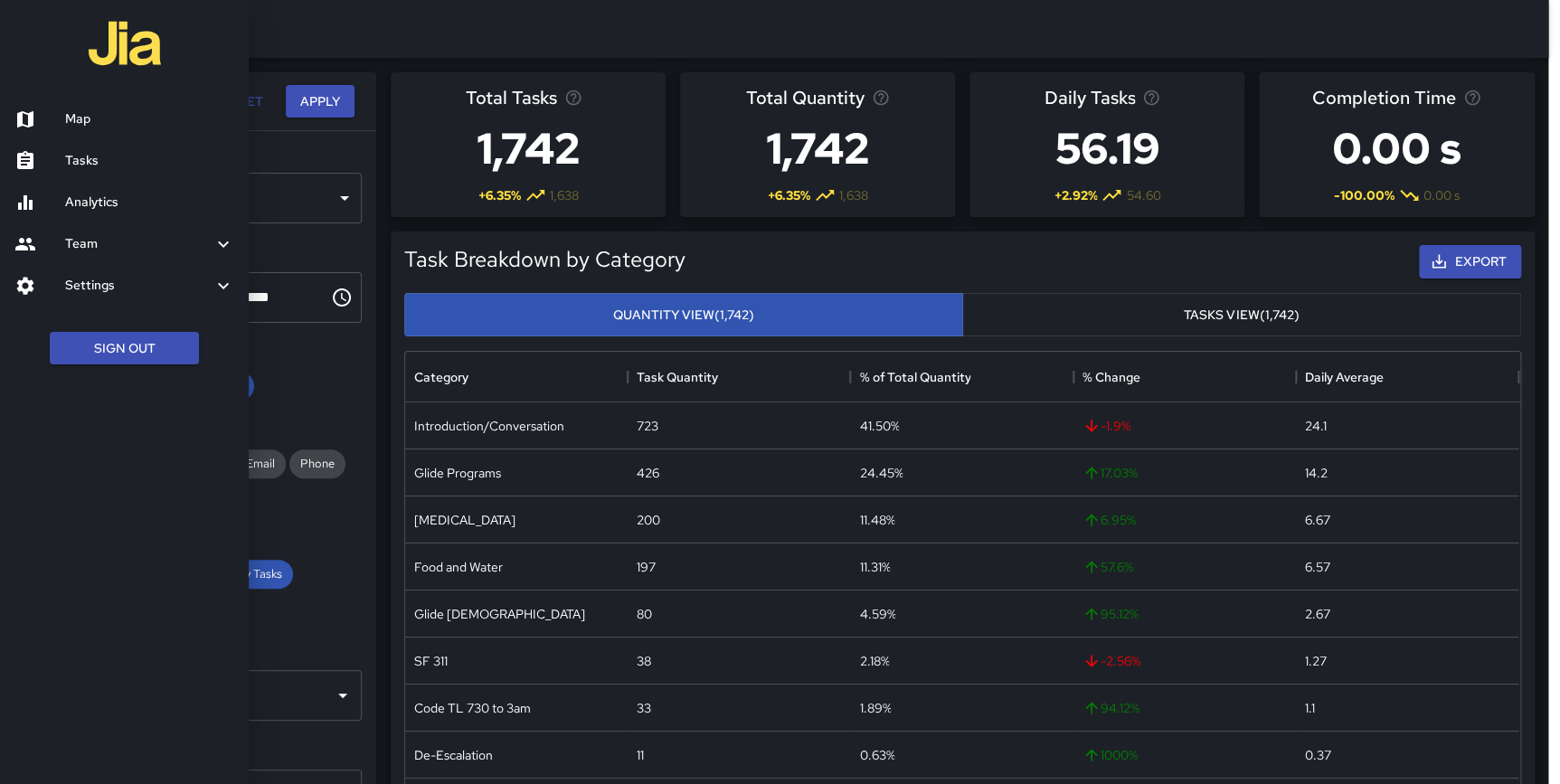
scroll to position [661, 1113]
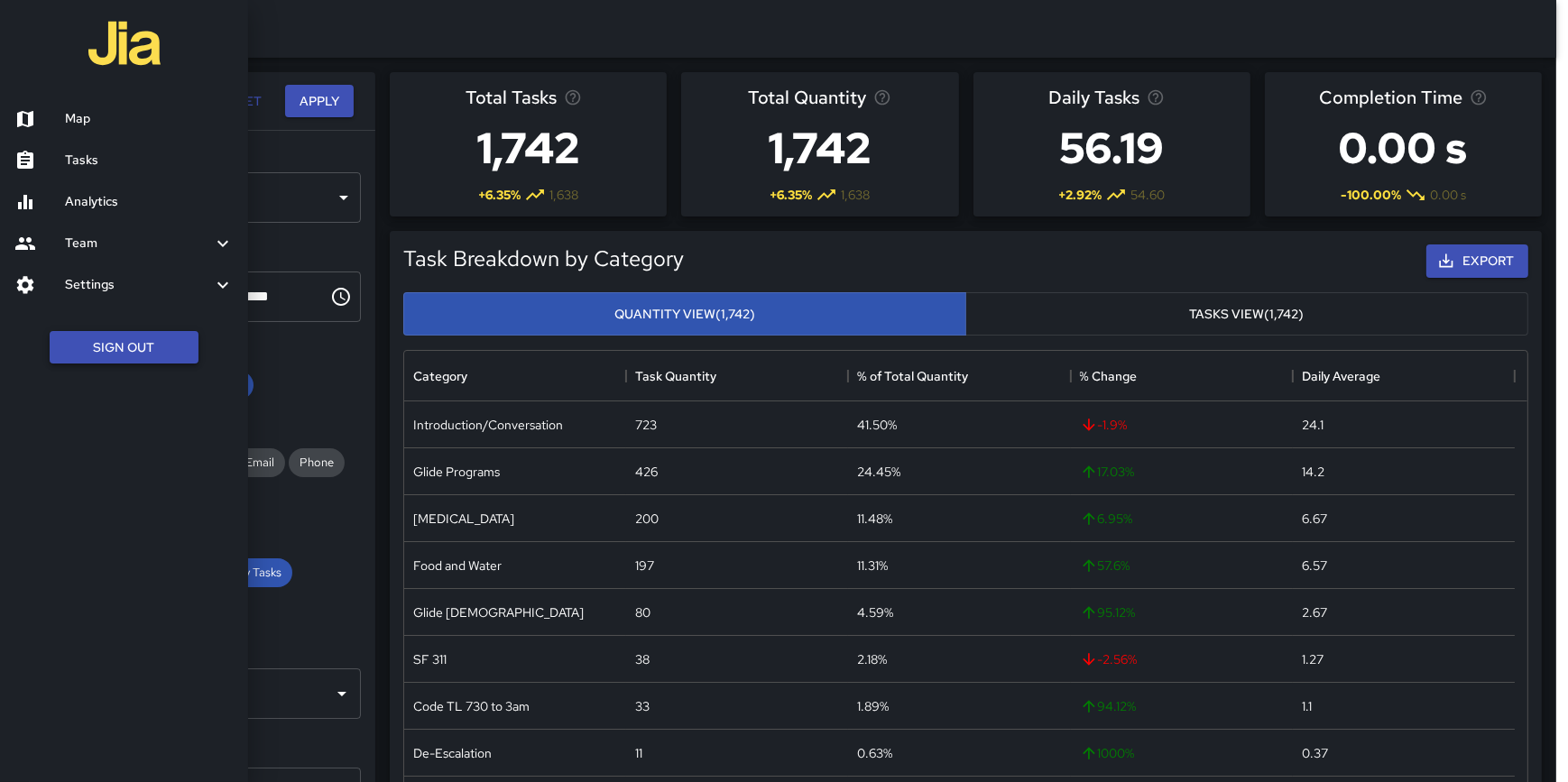
click at [108, 344] on button "Sign Out" at bounding box center [124, 347] width 149 height 33
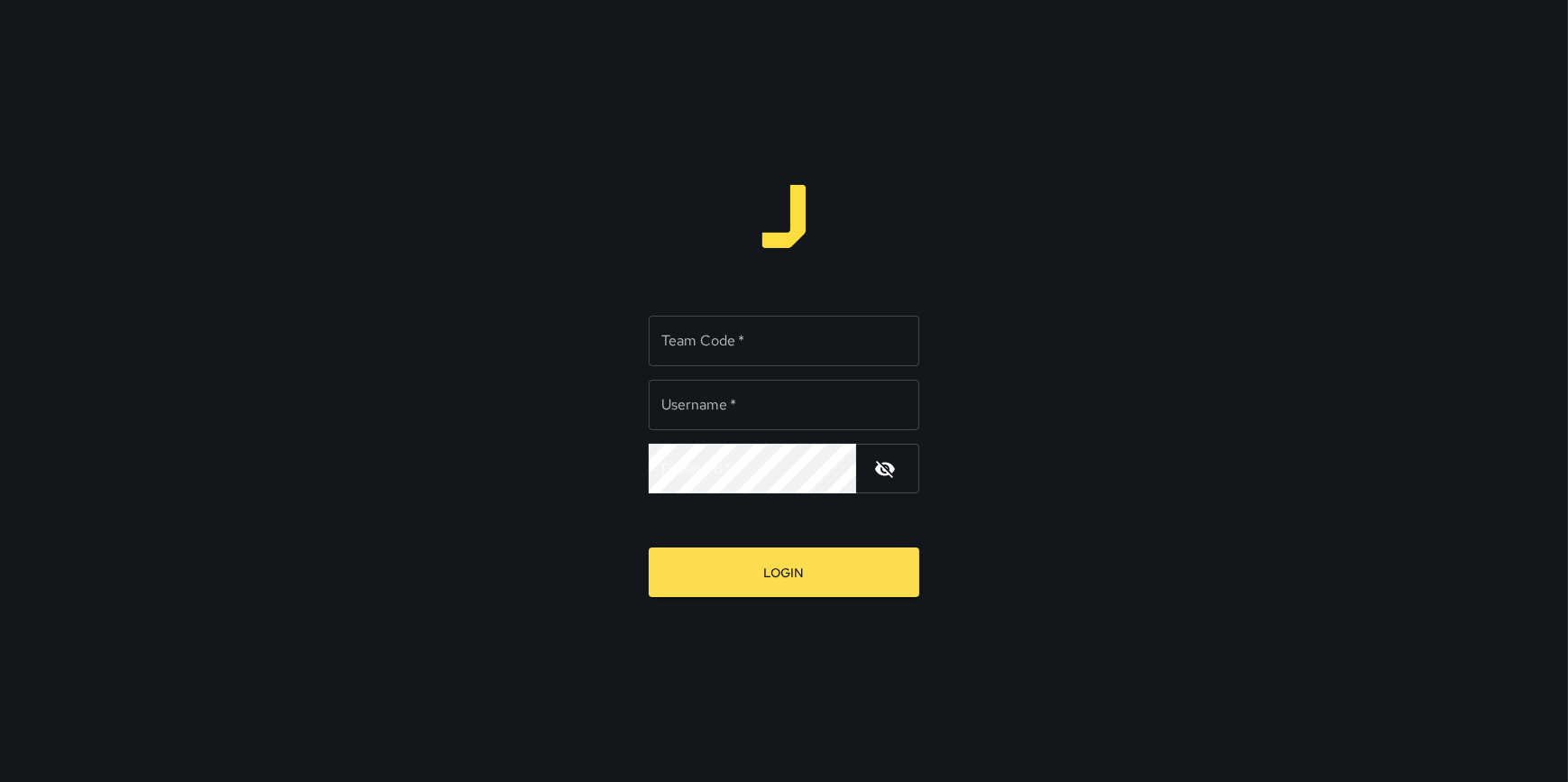
type input "**********"
click at [814, 342] on input "Team Code   *" at bounding box center [784, 340] width 270 height 51
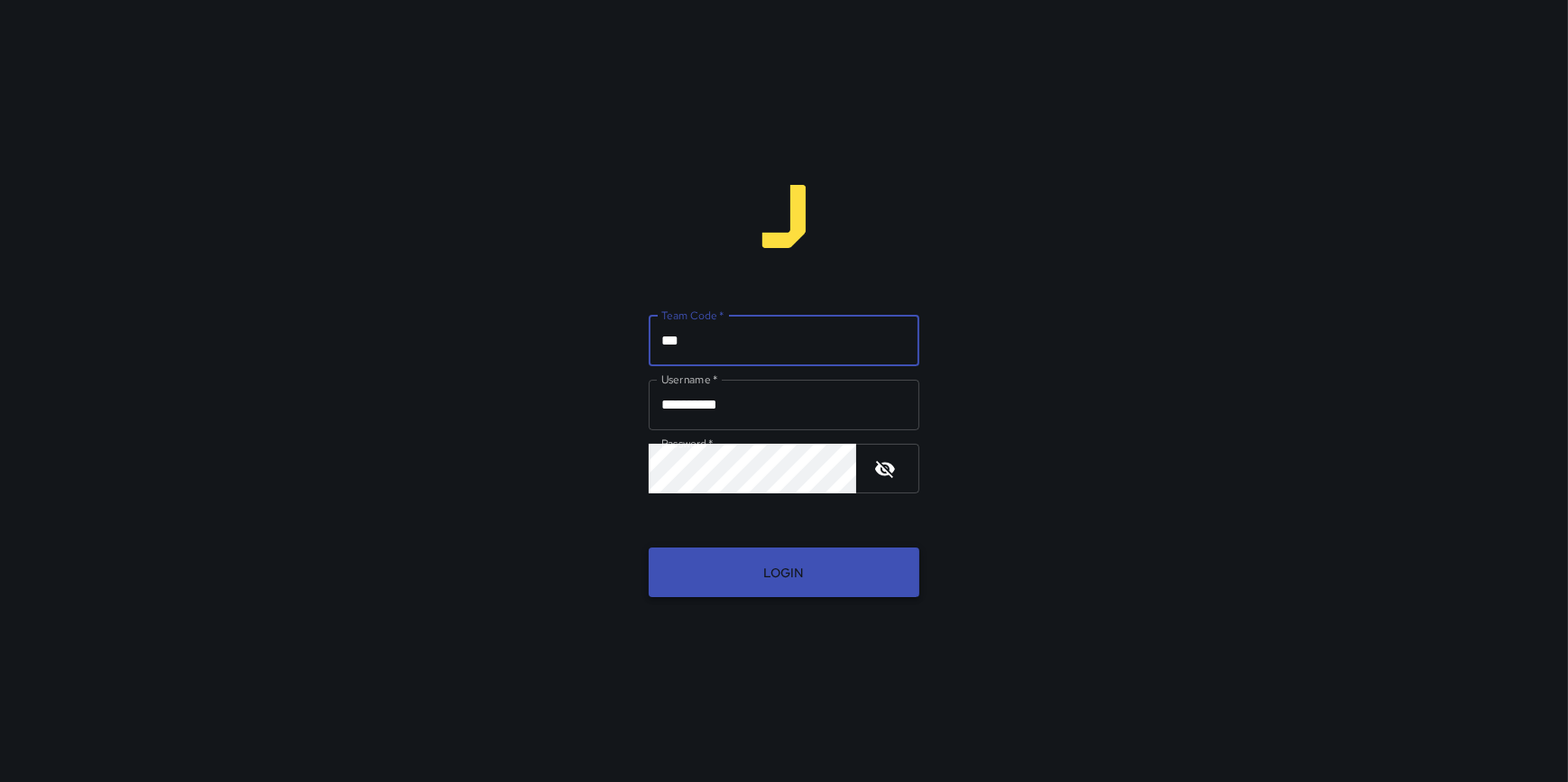
type input "***"
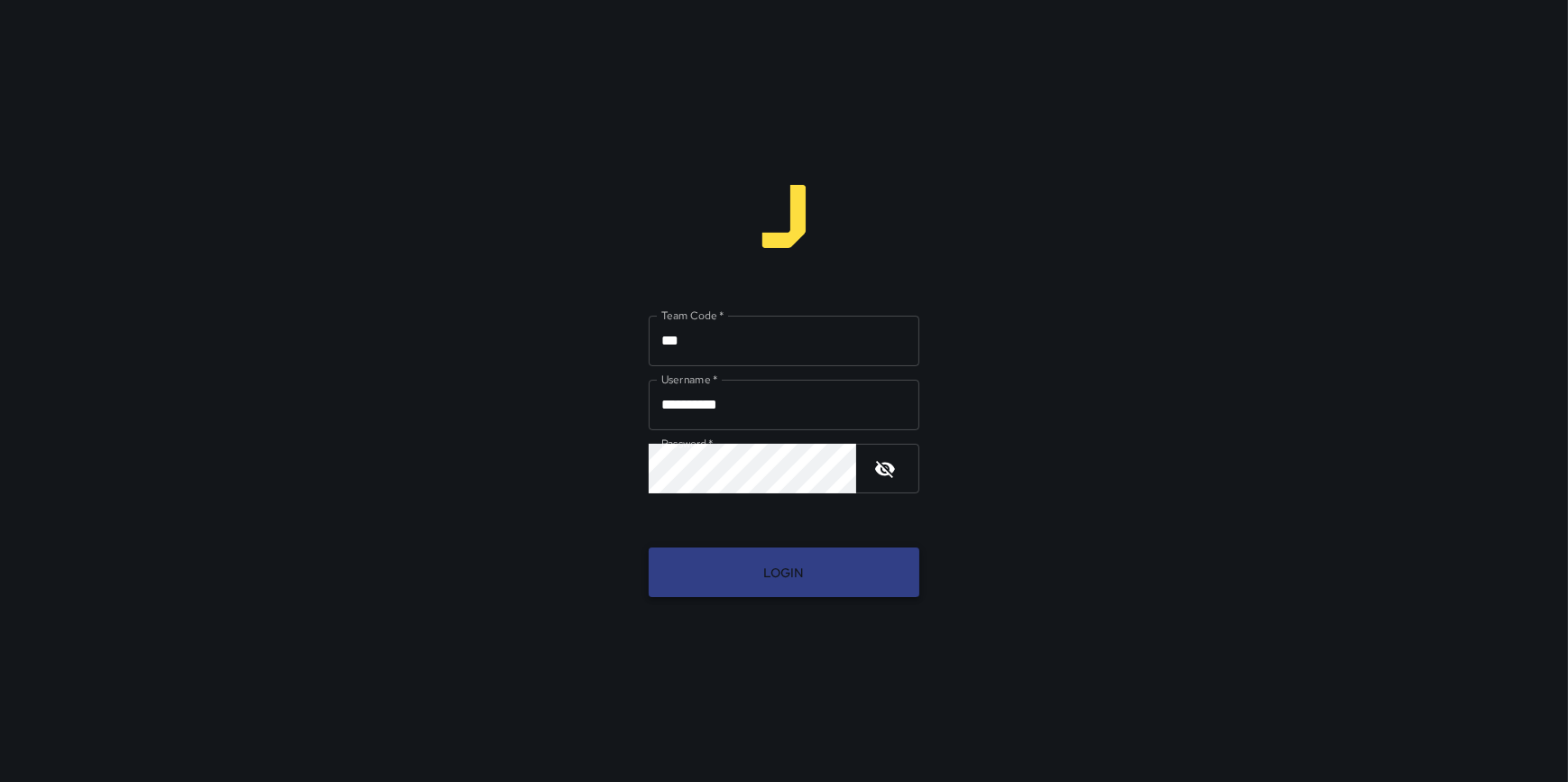
click at [756, 562] on button "Login" at bounding box center [784, 572] width 270 height 50
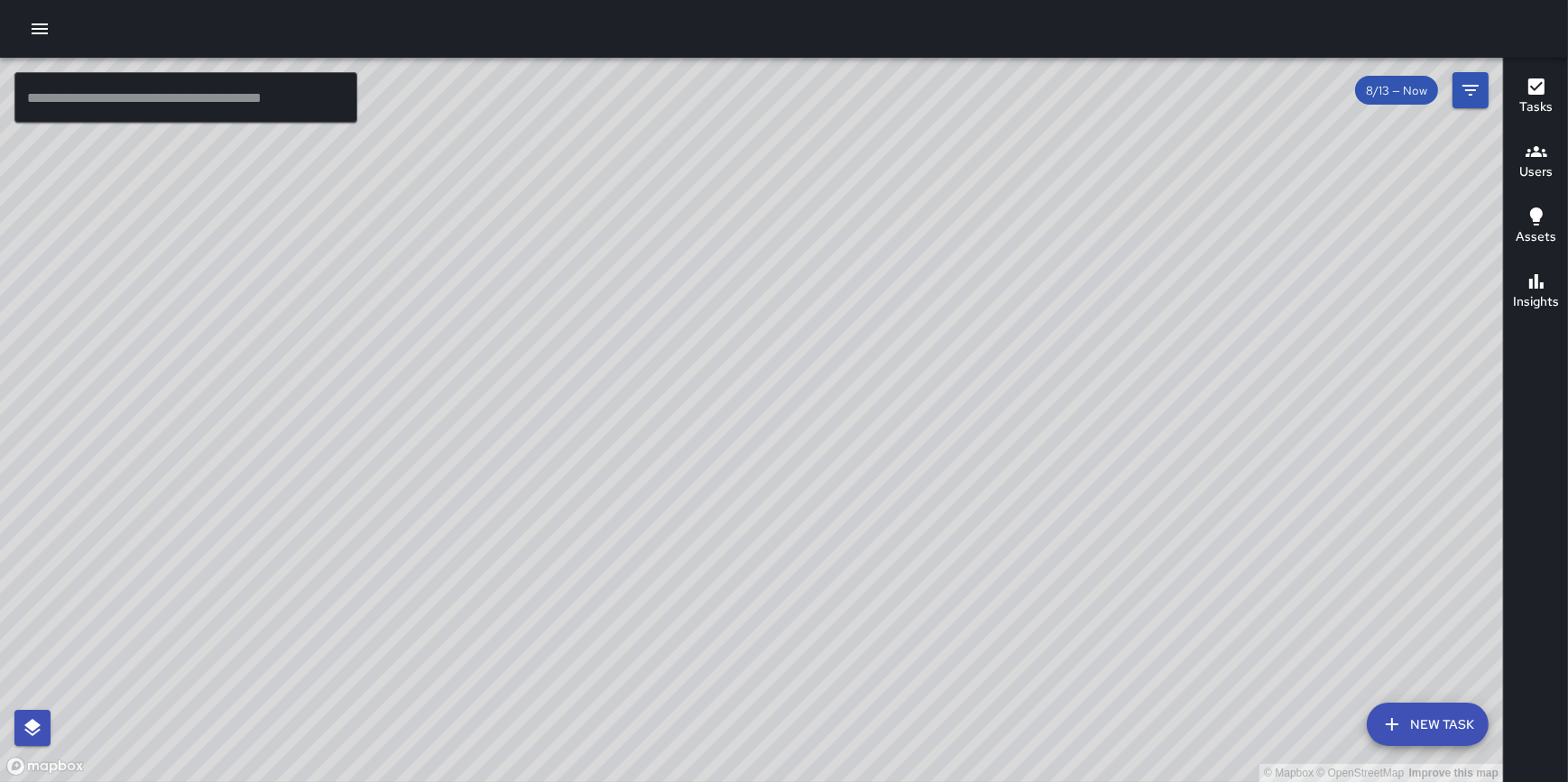
drag, startPoint x: 233, startPoint y: 456, endPoint x: 279, endPoint y: 523, distance: 81.3
click at [279, 523] on div "© Mapbox © OpenStreetMap Improve this map" at bounding box center [751, 420] width 1503 height 724
drag, startPoint x: 244, startPoint y: 563, endPoint x: 349, endPoint y: 162, distance: 414.5
click at [349, 162] on div "© Mapbox © OpenStreetMap Improve this map" at bounding box center [751, 420] width 1503 height 724
drag, startPoint x: 384, startPoint y: 539, endPoint x: 309, endPoint y: 277, distance: 272.5
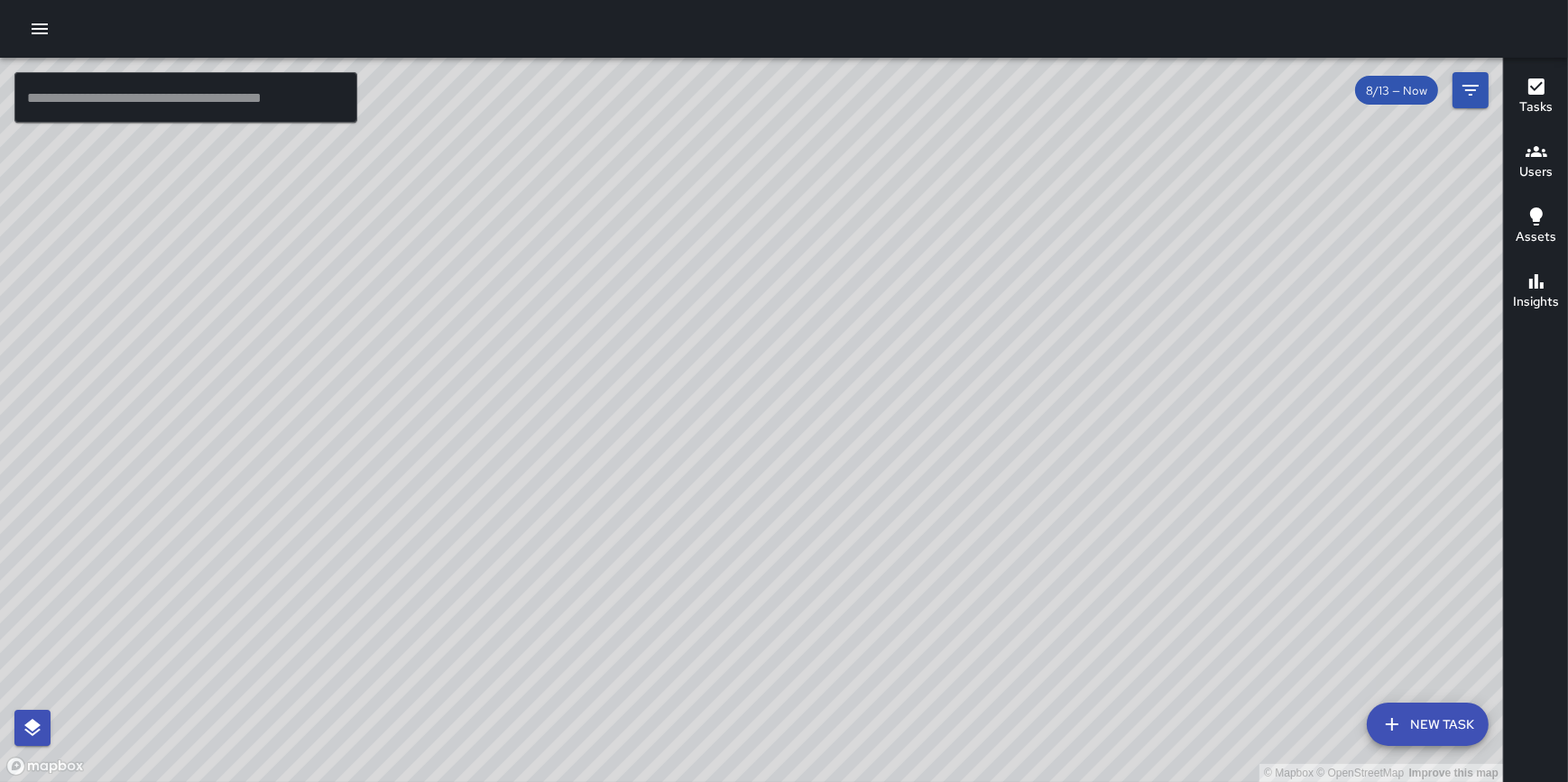
click at [309, 277] on div "© Mapbox © OpenStreetMap Improve this map" at bounding box center [751, 420] width 1503 height 724
drag, startPoint x: 840, startPoint y: 448, endPoint x: 822, endPoint y: 512, distance: 66.5
click at [822, 512] on div "© Mapbox © OpenStreetMap Improve this map" at bounding box center [751, 420] width 1503 height 724
drag, startPoint x: 807, startPoint y: 250, endPoint x: 873, endPoint y: 273, distance: 69.9
click at [873, 273] on div "© Mapbox © OpenStreetMap Improve this map" at bounding box center [751, 420] width 1503 height 724
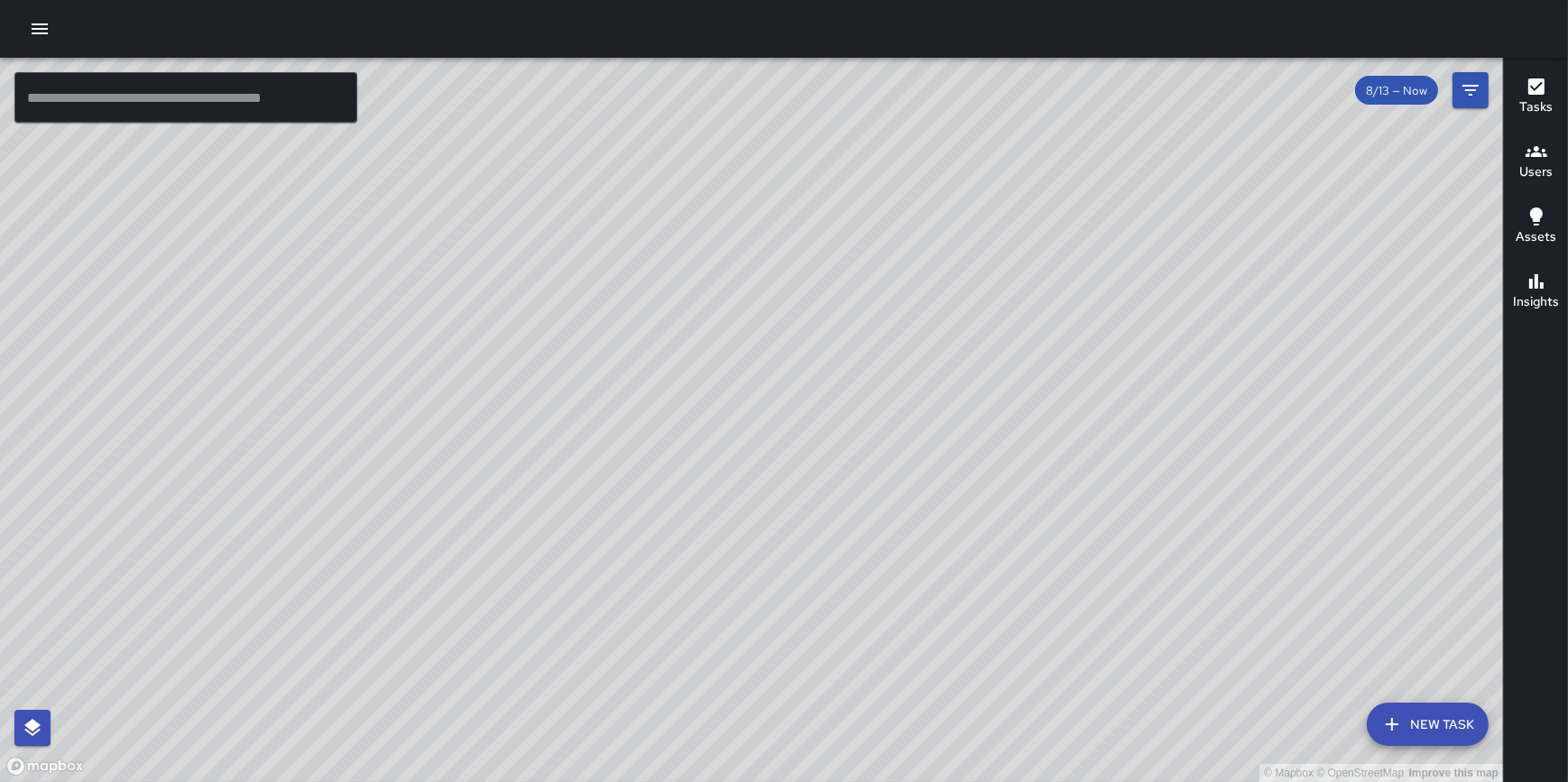
click at [40, 28] on icon "button" at bounding box center [40, 29] width 17 height 11
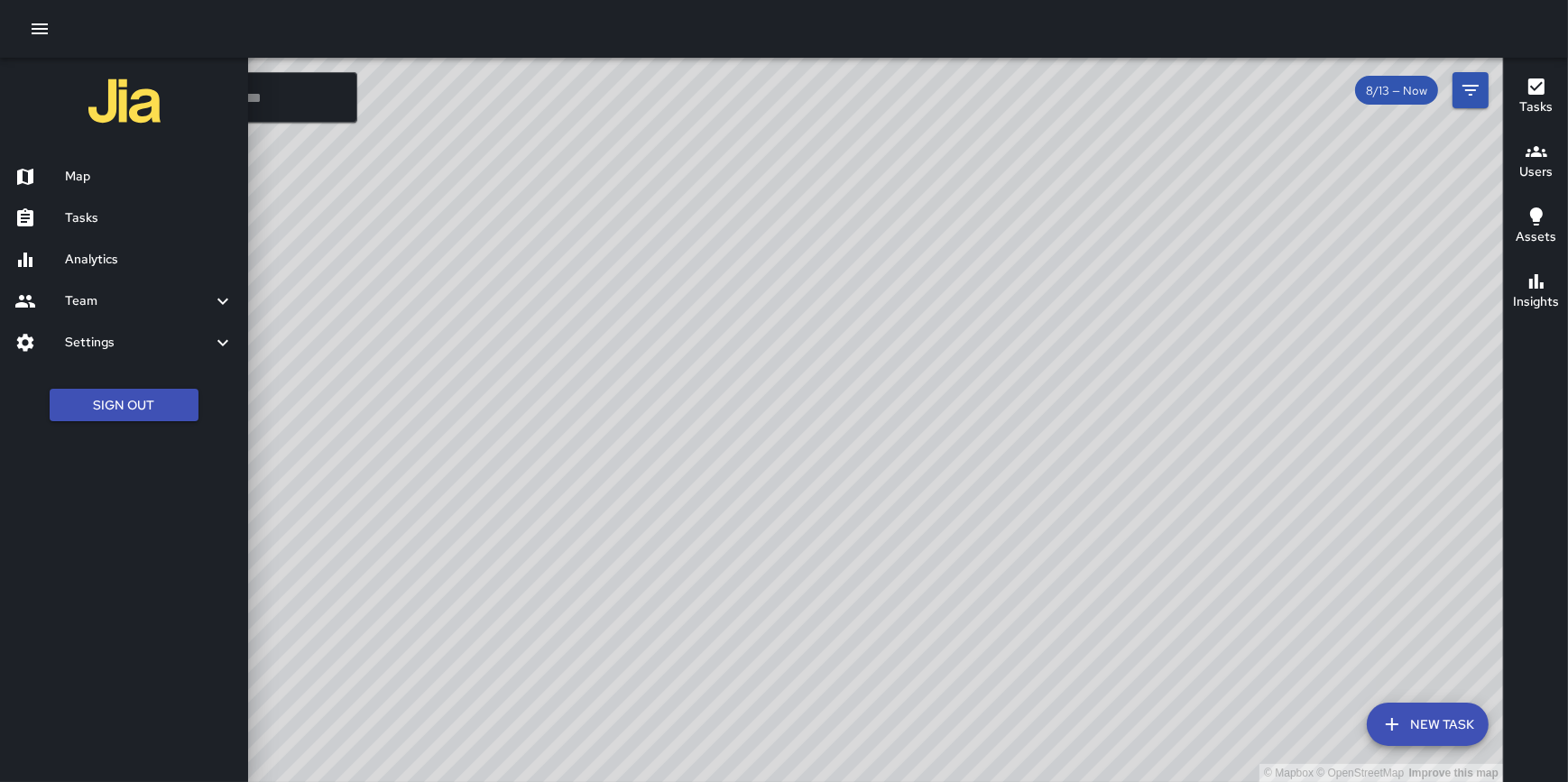
click at [129, 249] on link "Analytics" at bounding box center [124, 259] width 248 height 41
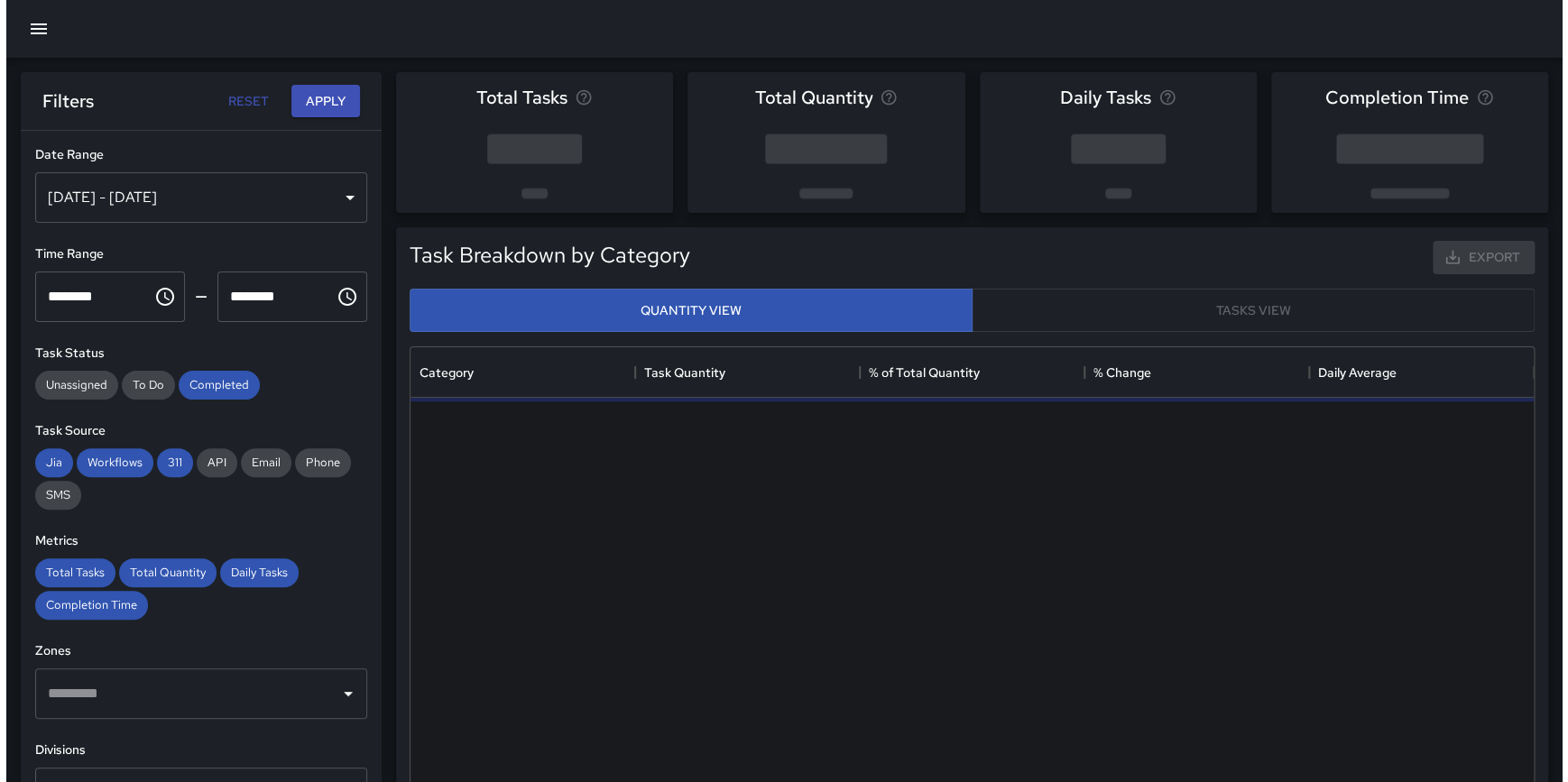
scroll to position [527, 1109]
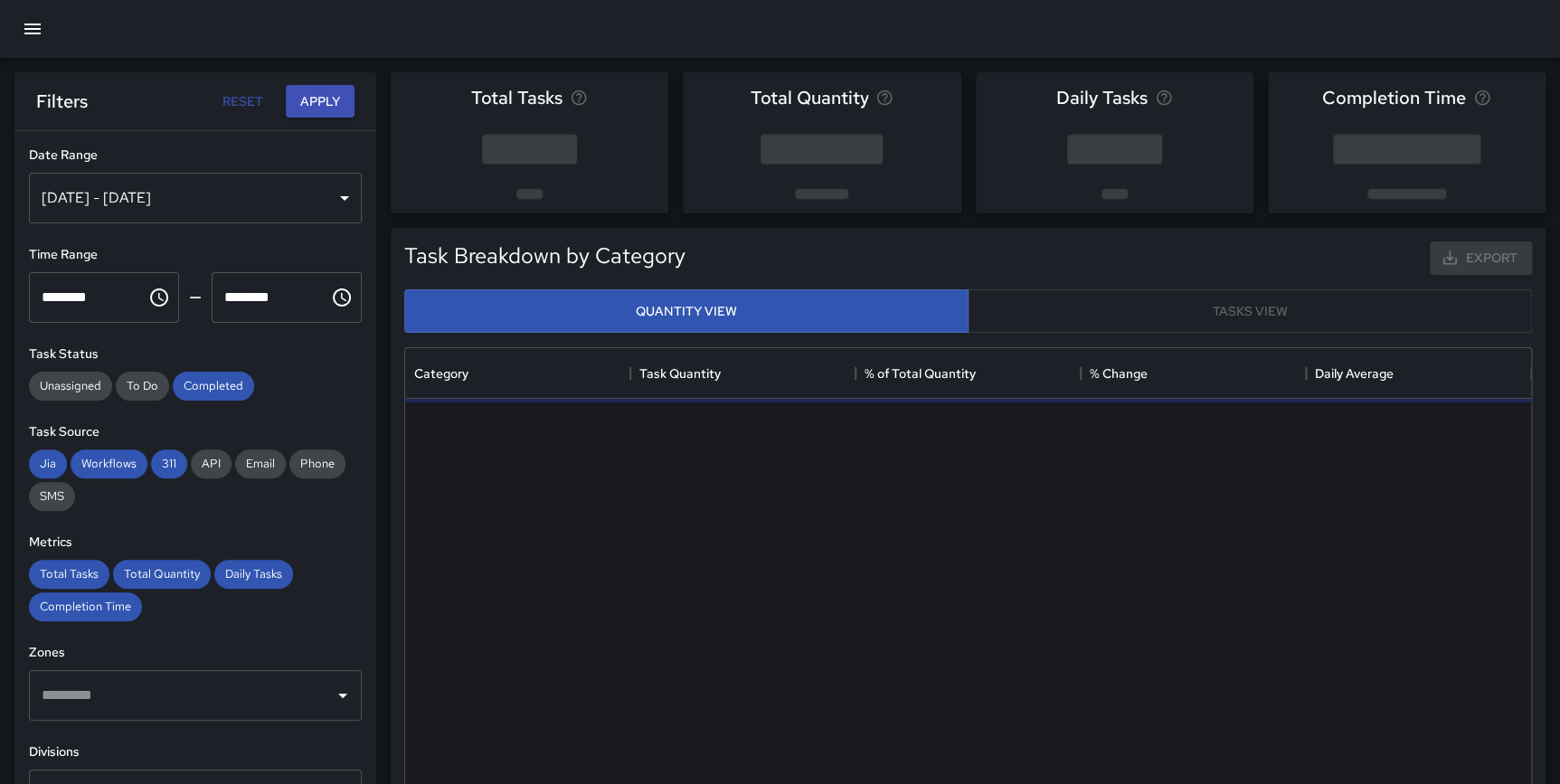
click at [160, 193] on div "[DATE] - [DATE]" at bounding box center [194, 197] width 333 height 51
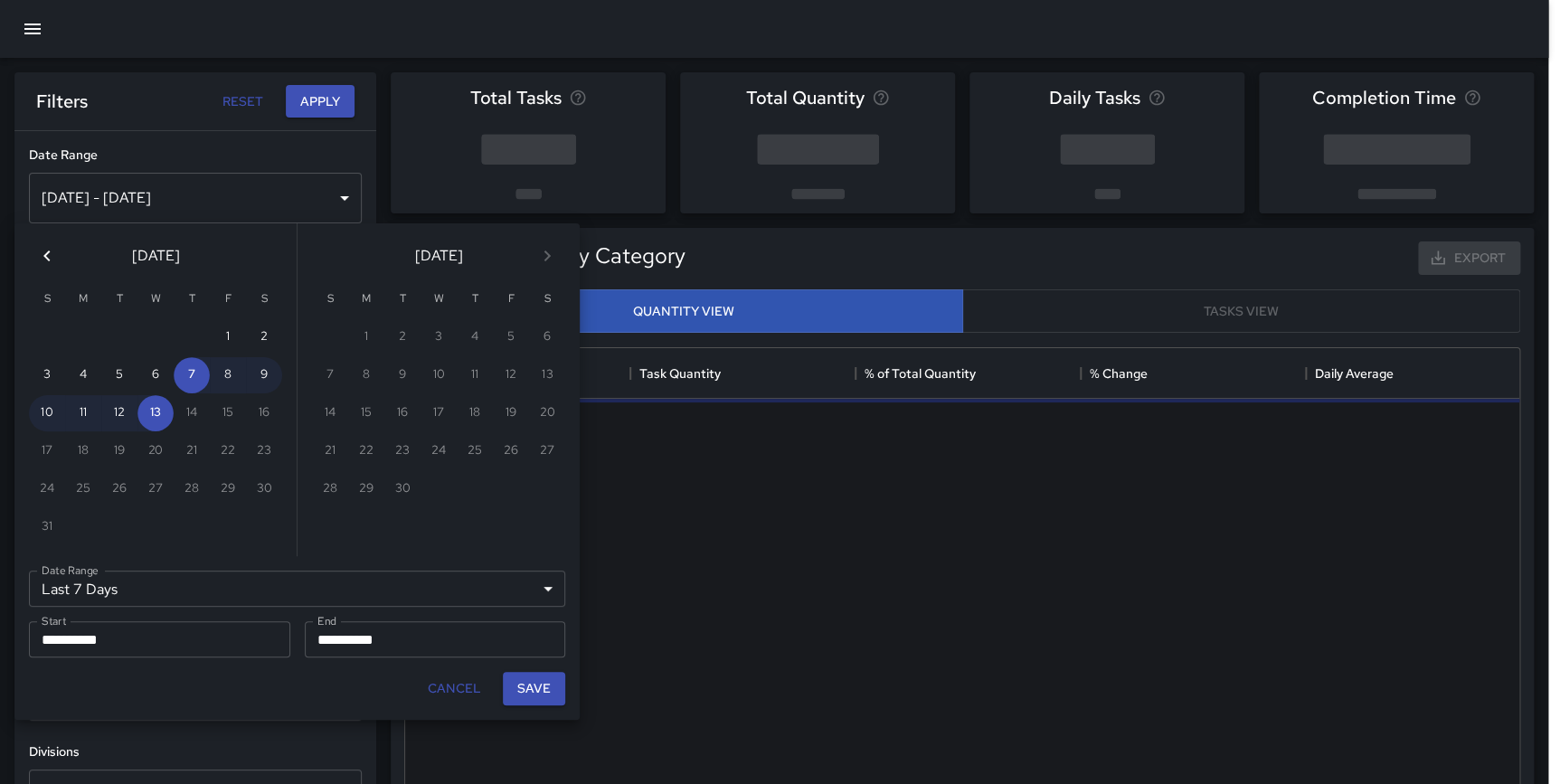
scroll to position [528, 1113]
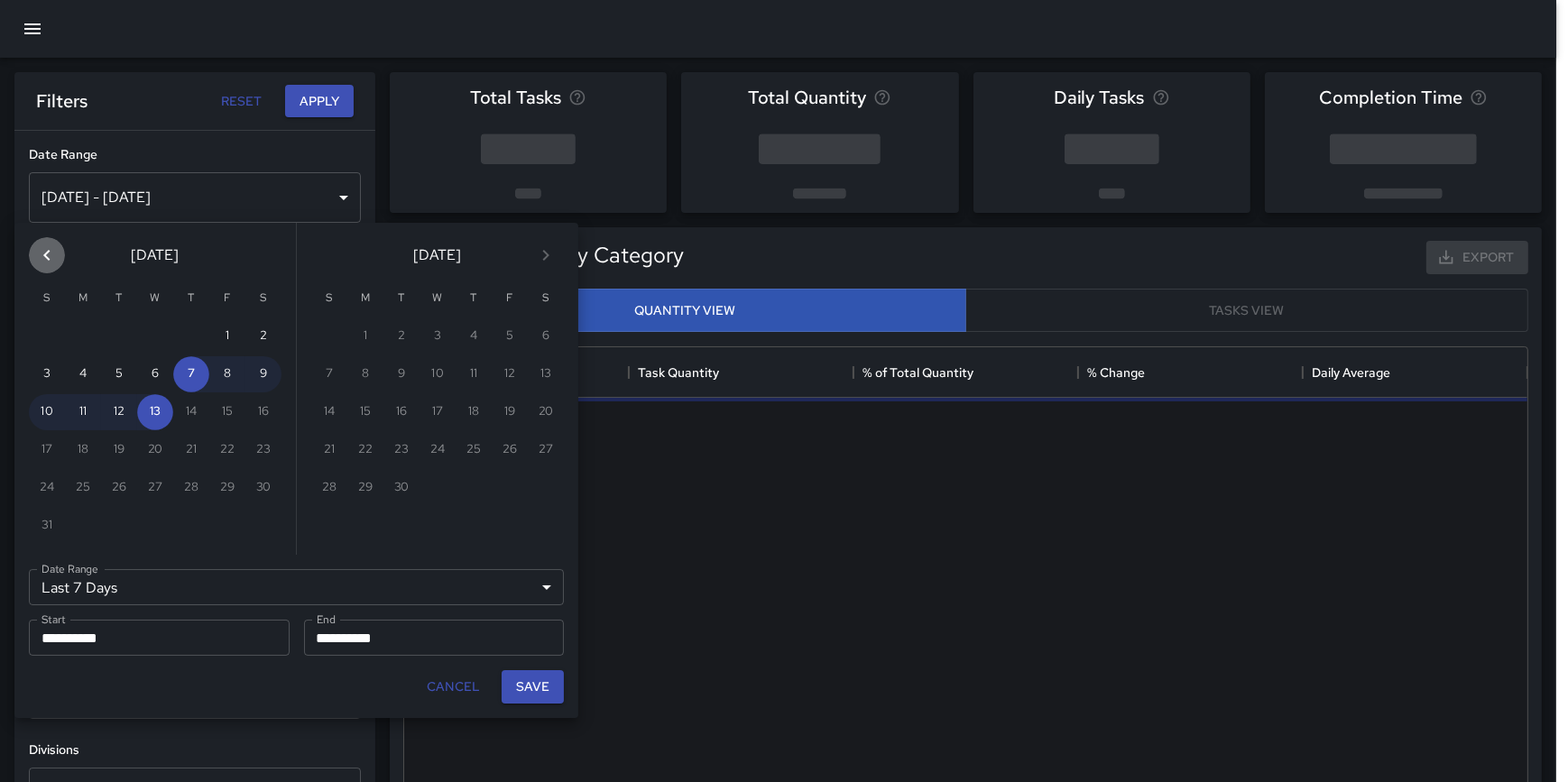
click at [52, 253] on icon "Previous month" at bounding box center [47, 255] width 22 height 22
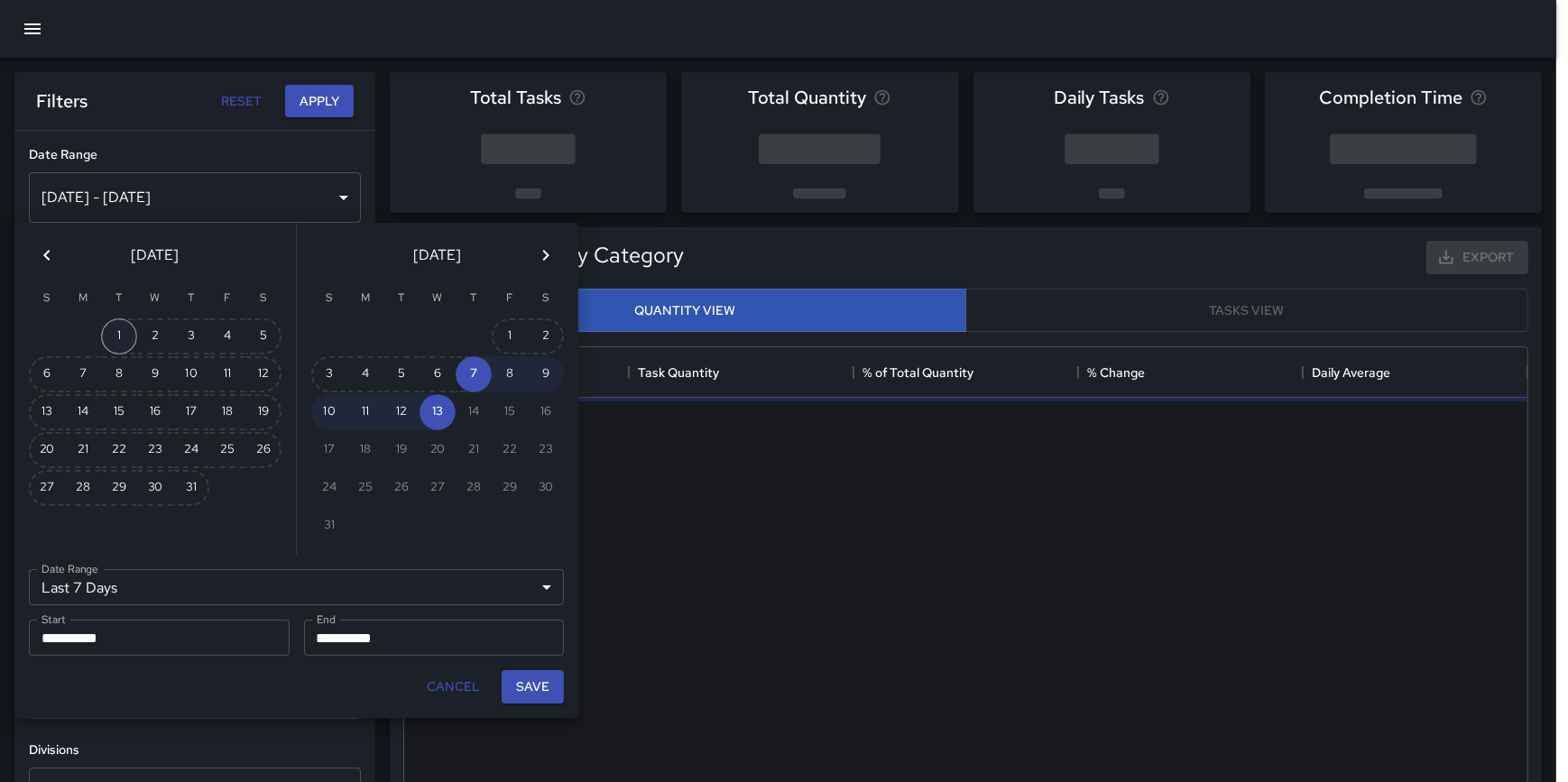
click at [113, 334] on button "1" at bounding box center [119, 335] width 36 height 36
type input "******"
type input "**********"
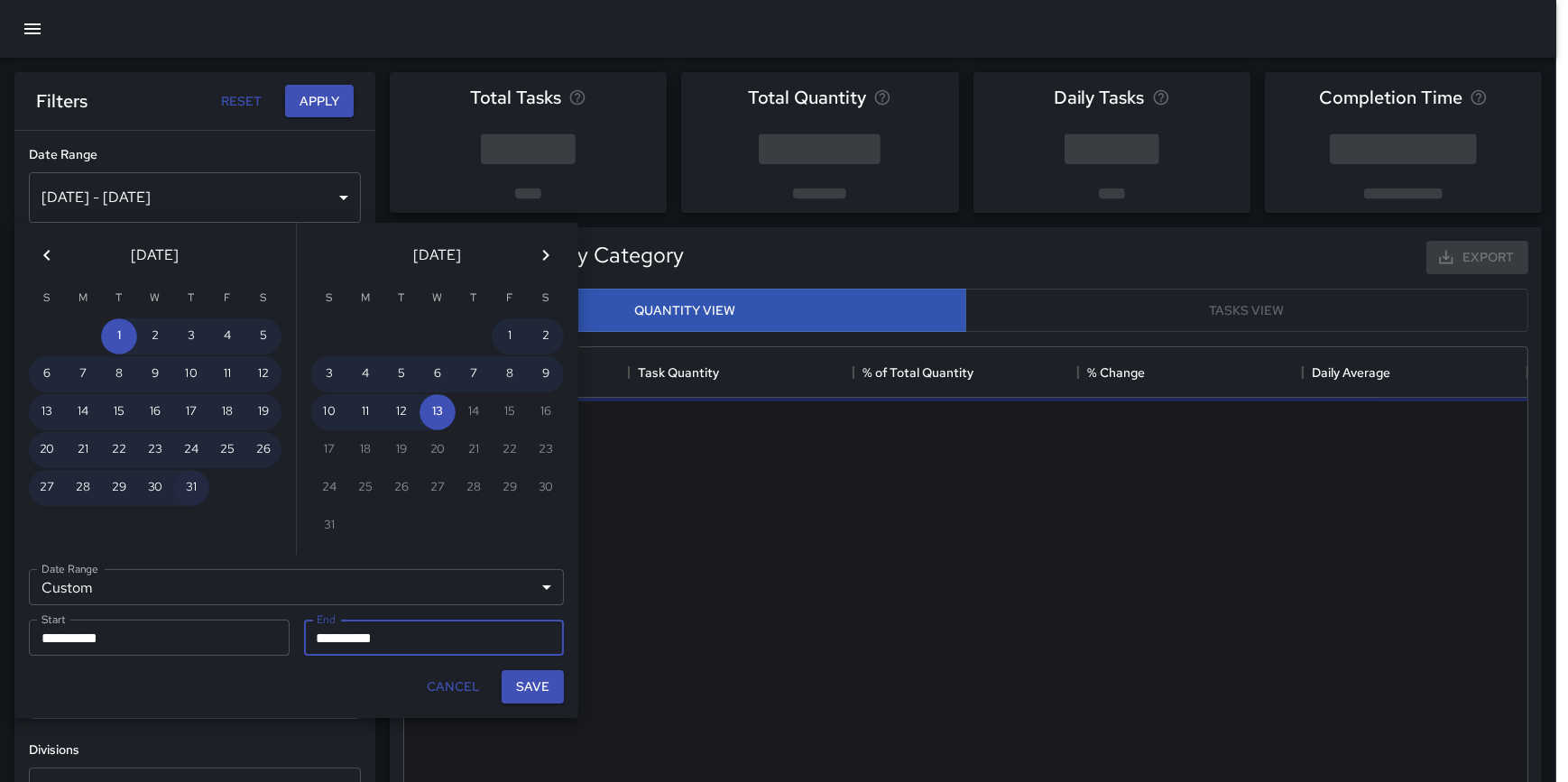
click at [187, 477] on button "31" at bounding box center [190, 487] width 36 height 36
type input "**********"
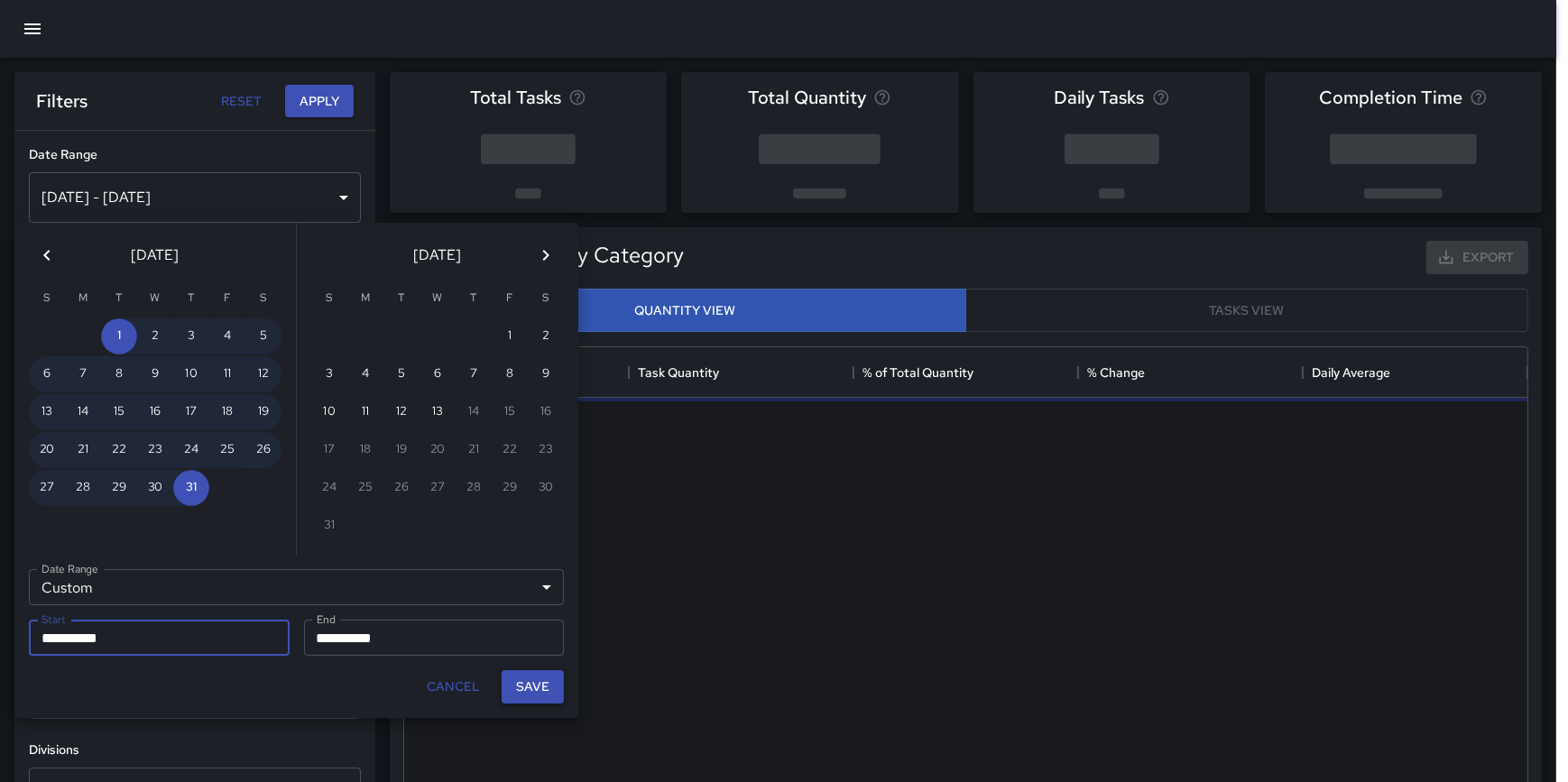
click at [531, 684] on button "Save" at bounding box center [533, 686] width 62 height 33
type input "**********"
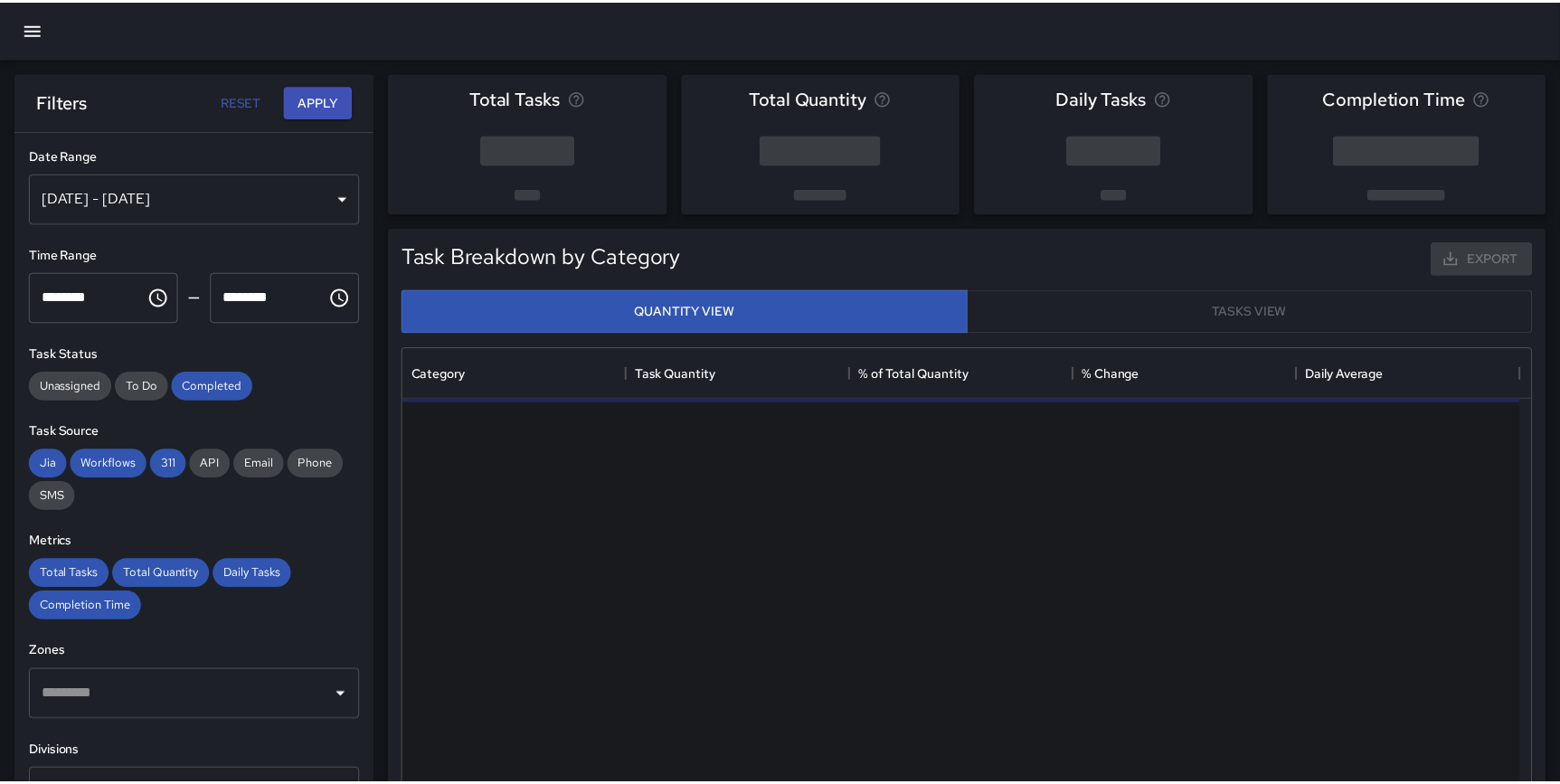
scroll to position [528, 1112]
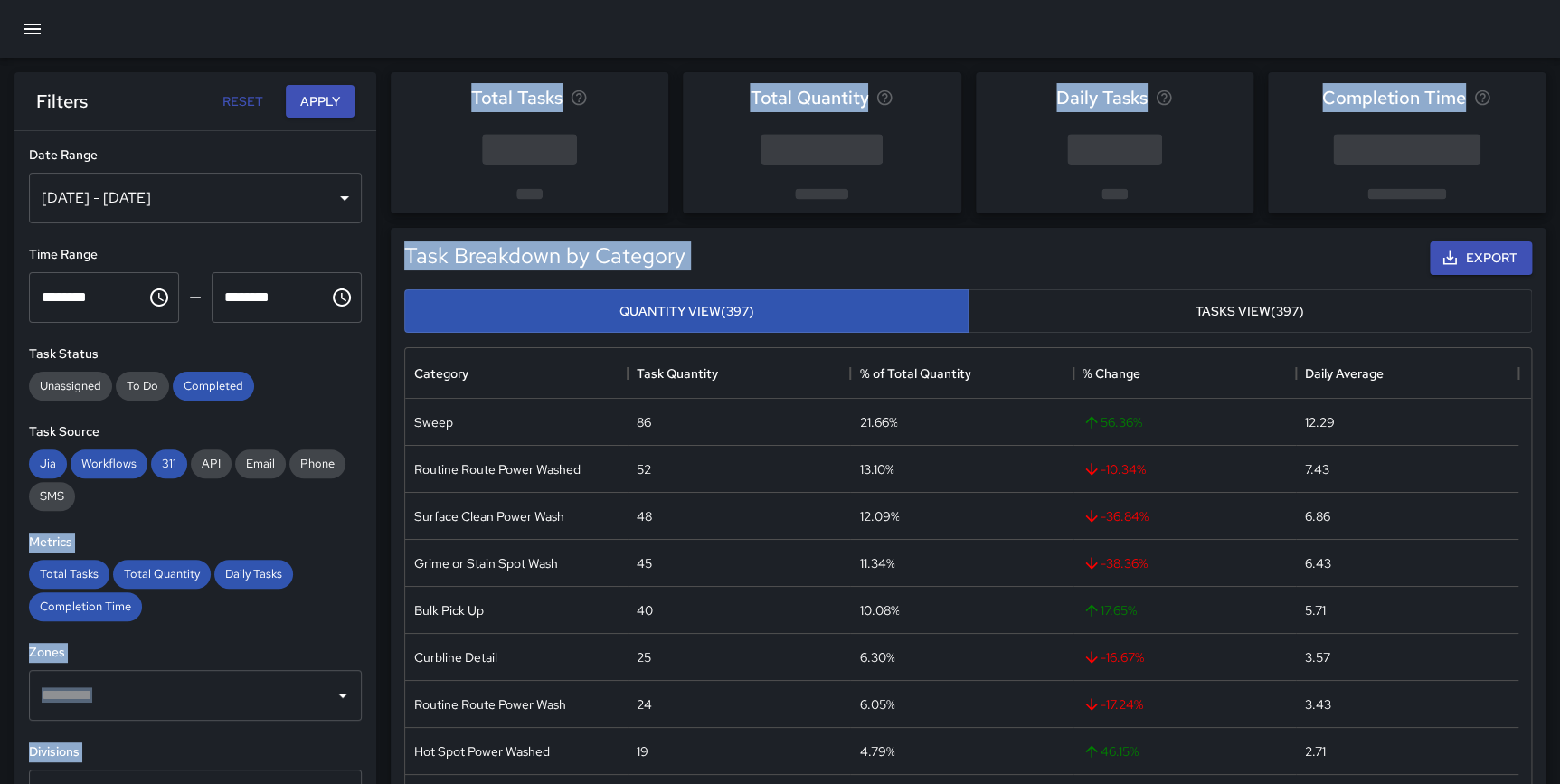
drag, startPoint x: 375, startPoint y: 350, endPoint x: 368, endPoint y: 436, distance: 86.3
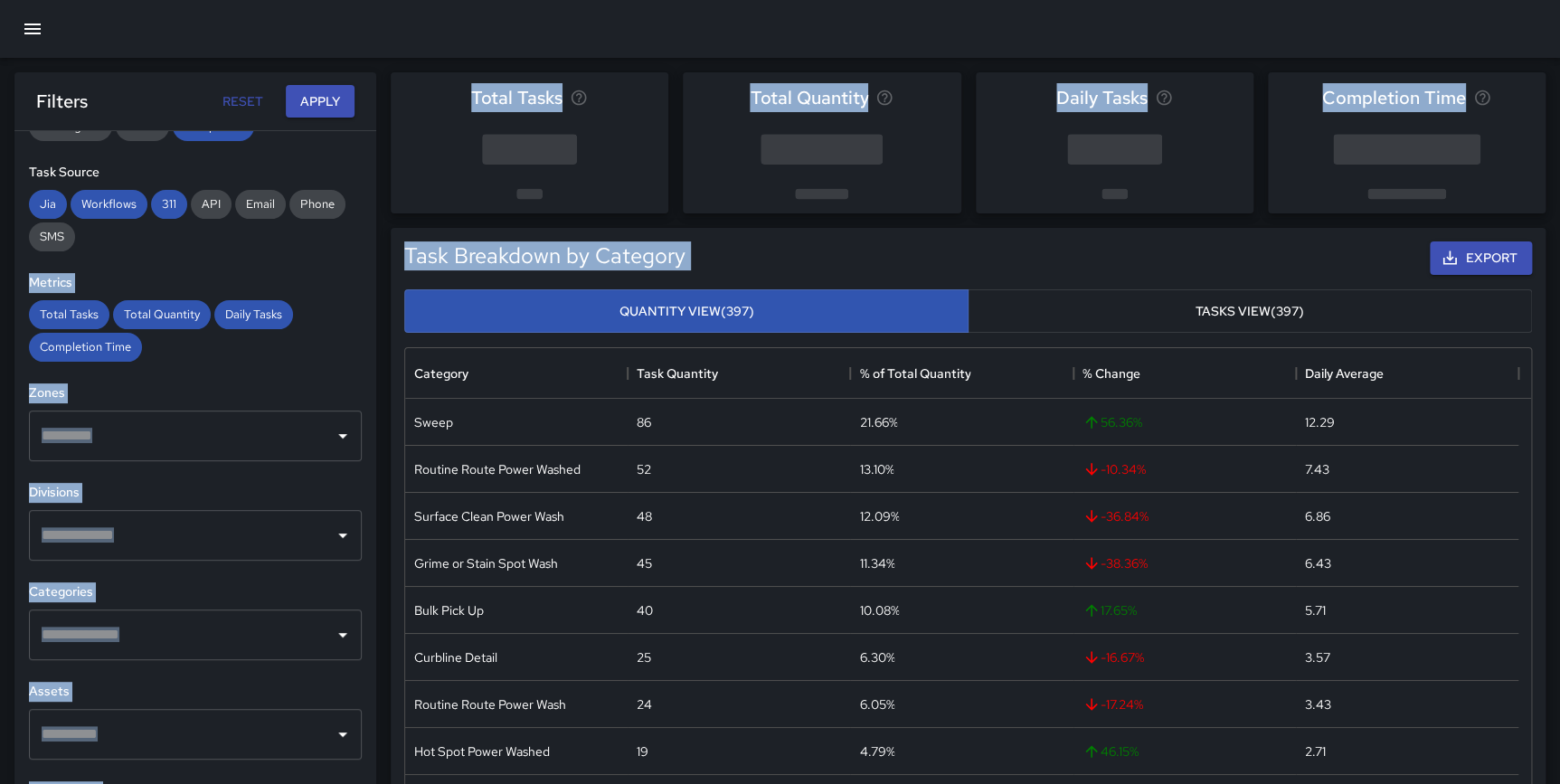
scroll to position [374, 0]
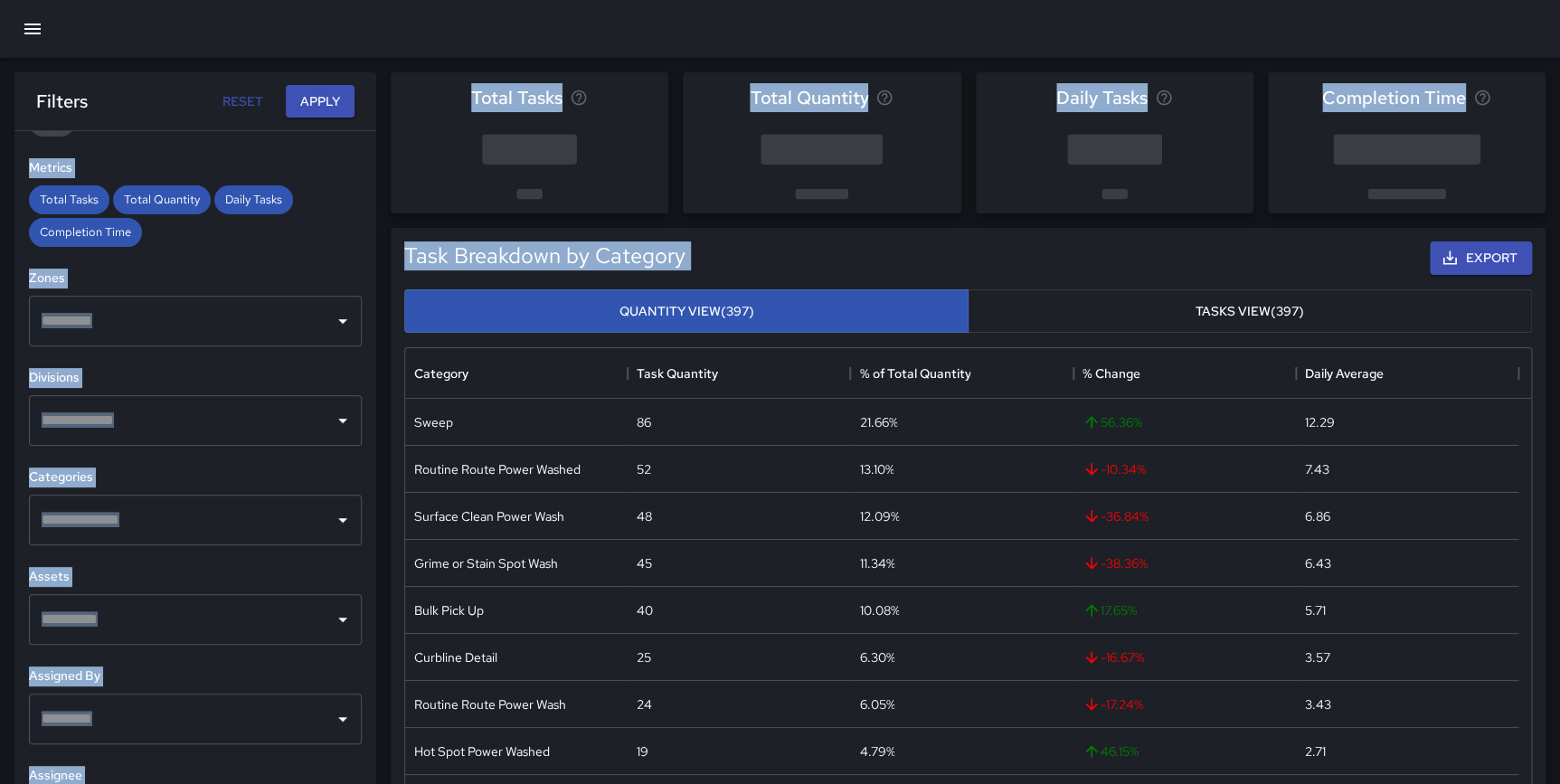
click at [342, 470] on h6 "Categories" at bounding box center [194, 477] width 333 height 20
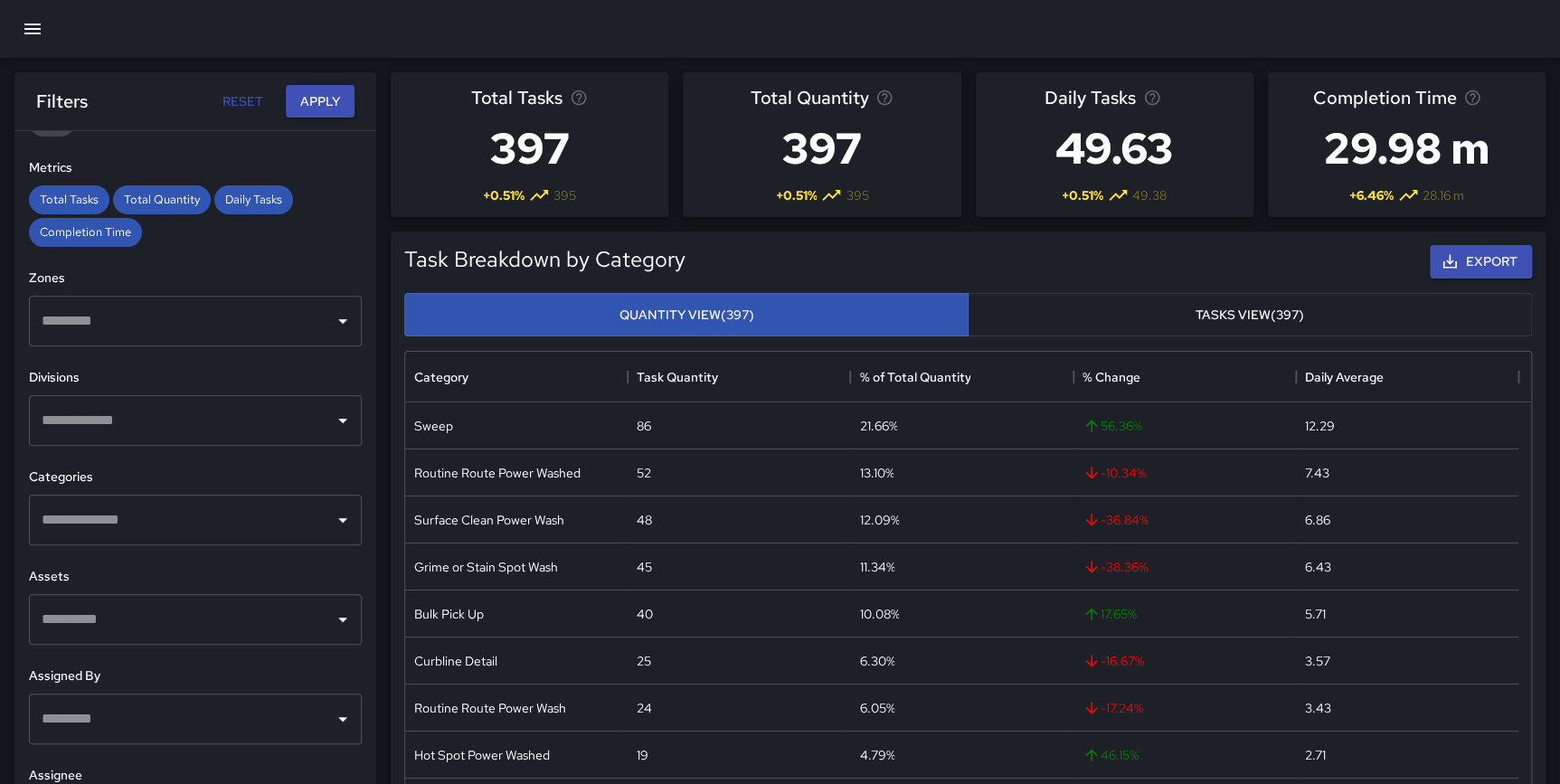
click at [240, 423] on input "text" at bounding box center [182, 420] width 289 height 34
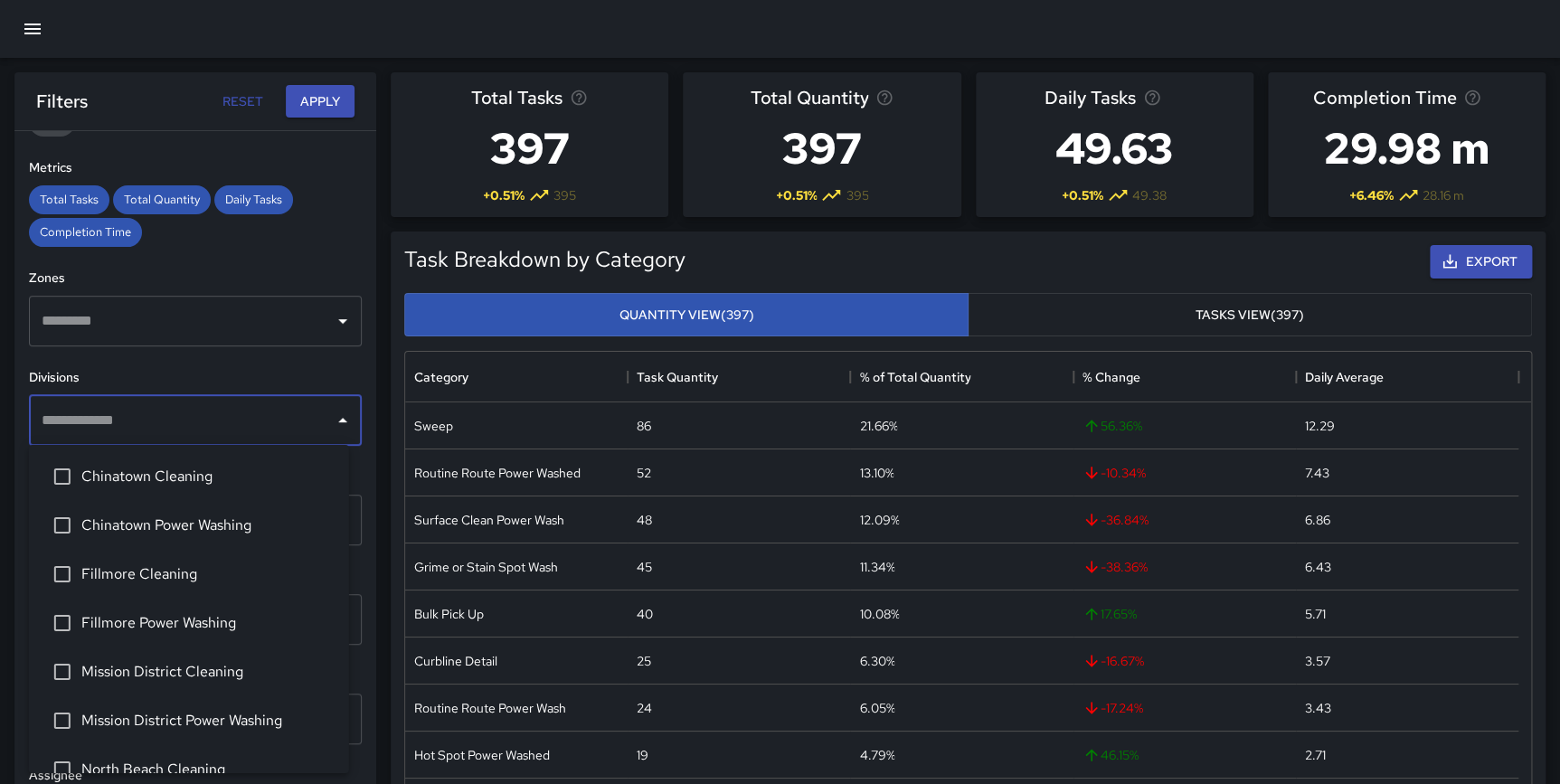
click at [180, 481] on span "Chinatown Cleaning" at bounding box center [207, 476] width 253 height 22
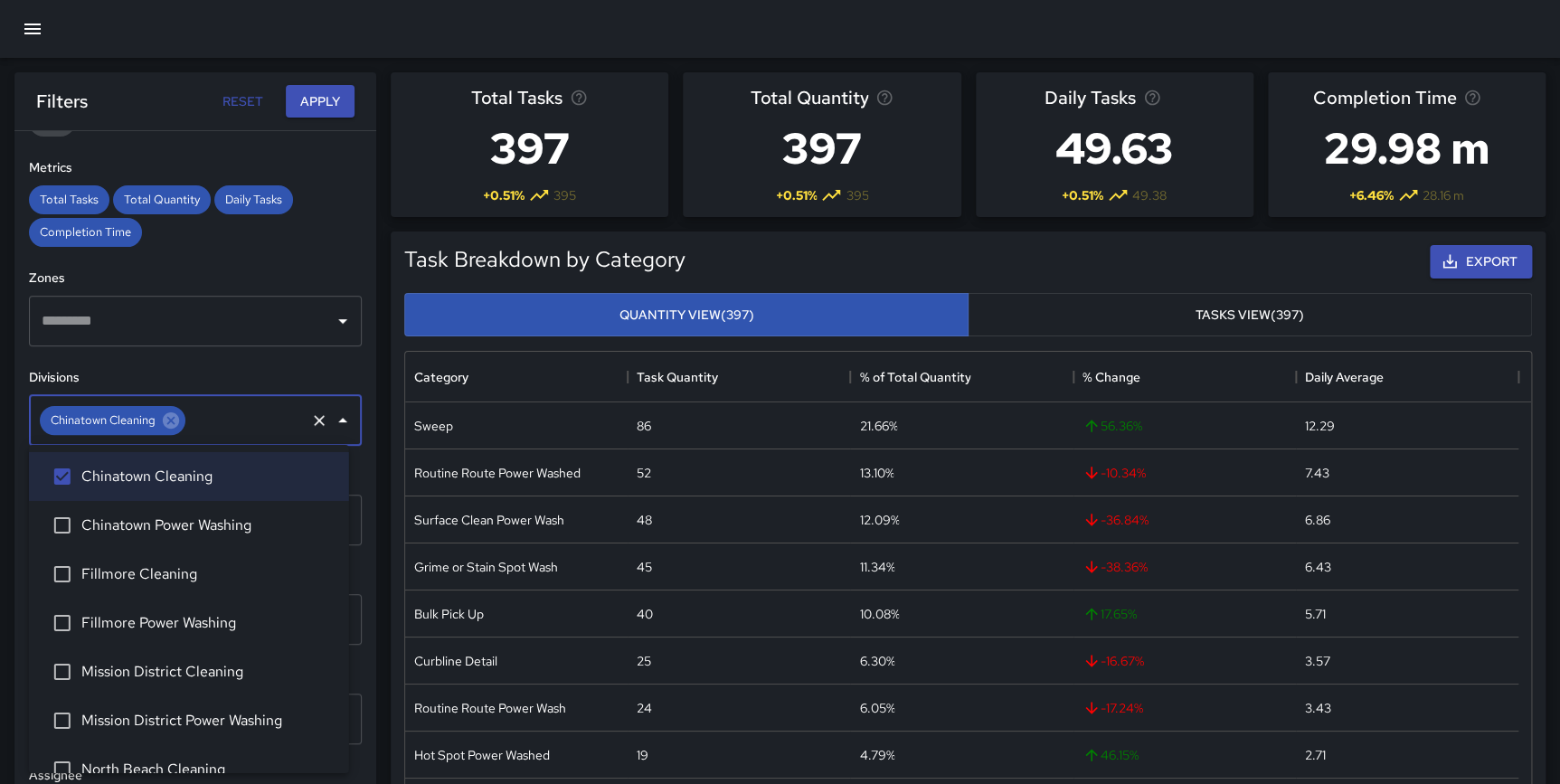
click at [168, 521] on span "Chinatown Power Washing" at bounding box center [207, 525] width 253 height 22
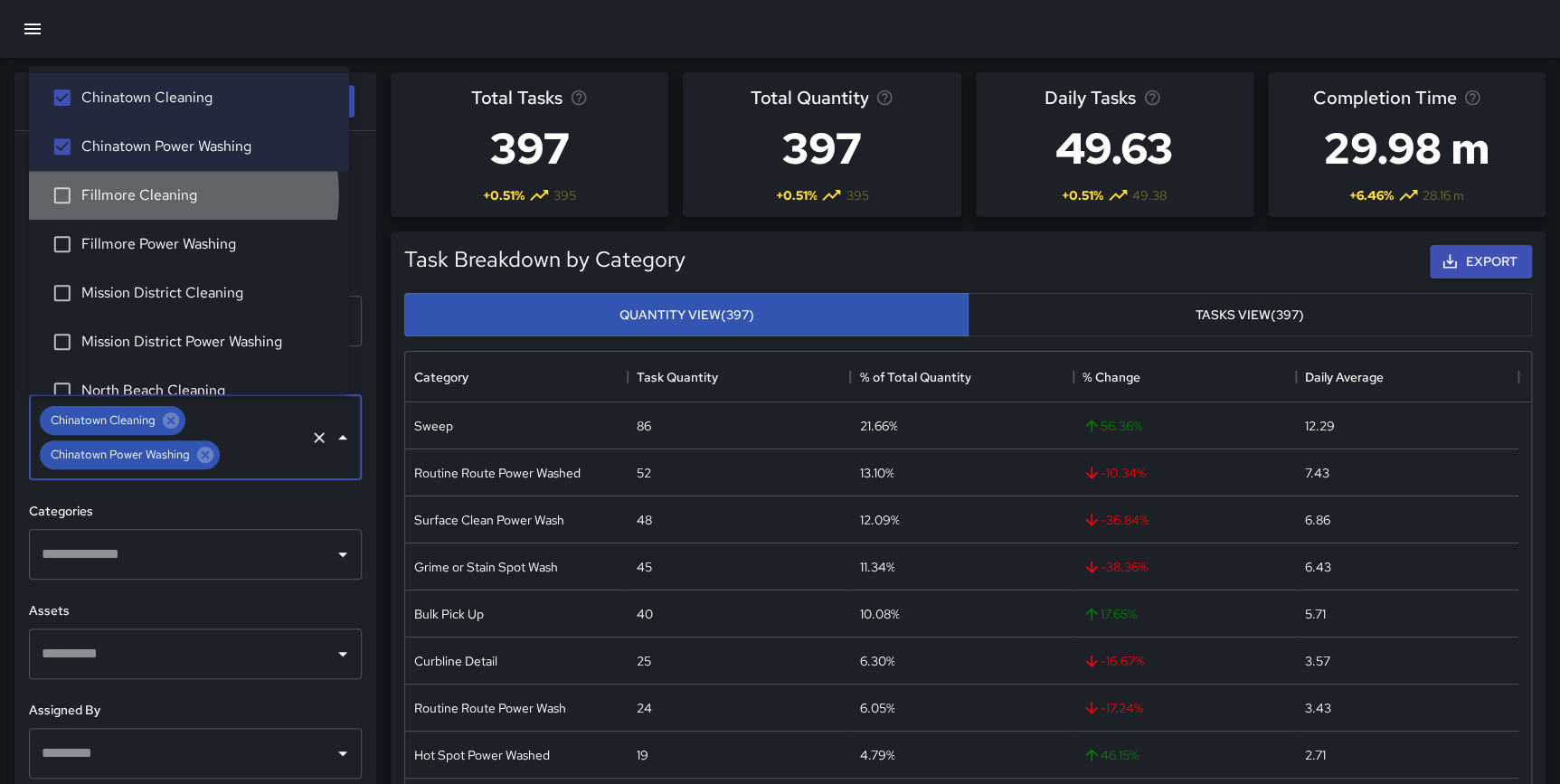
click at [163, 194] on span "Fillmore Cleaning" at bounding box center [207, 195] width 253 height 22
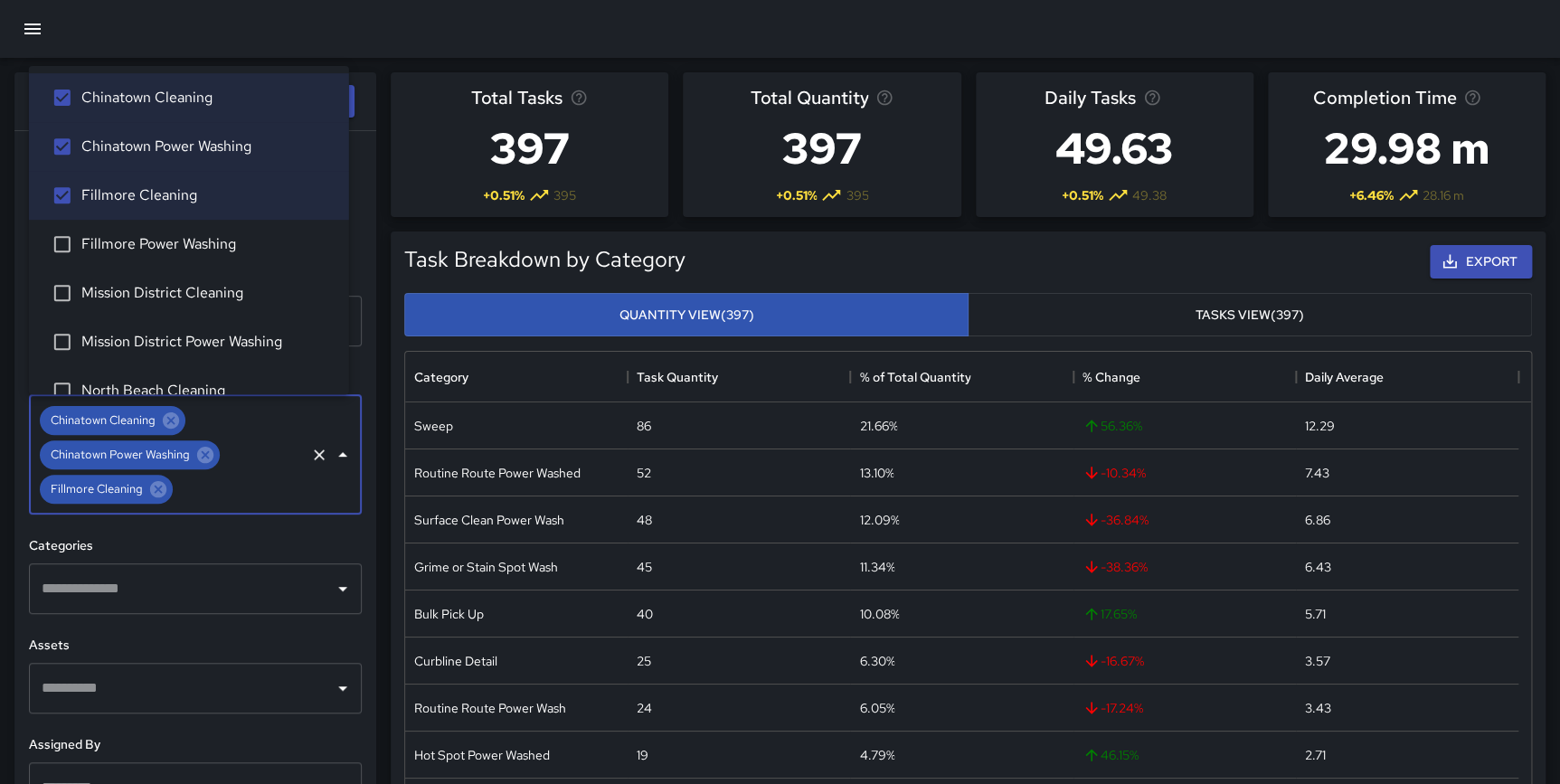
click at [156, 232] on li "Fillmore Power Washing" at bounding box center [188, 243] width 320 height 49
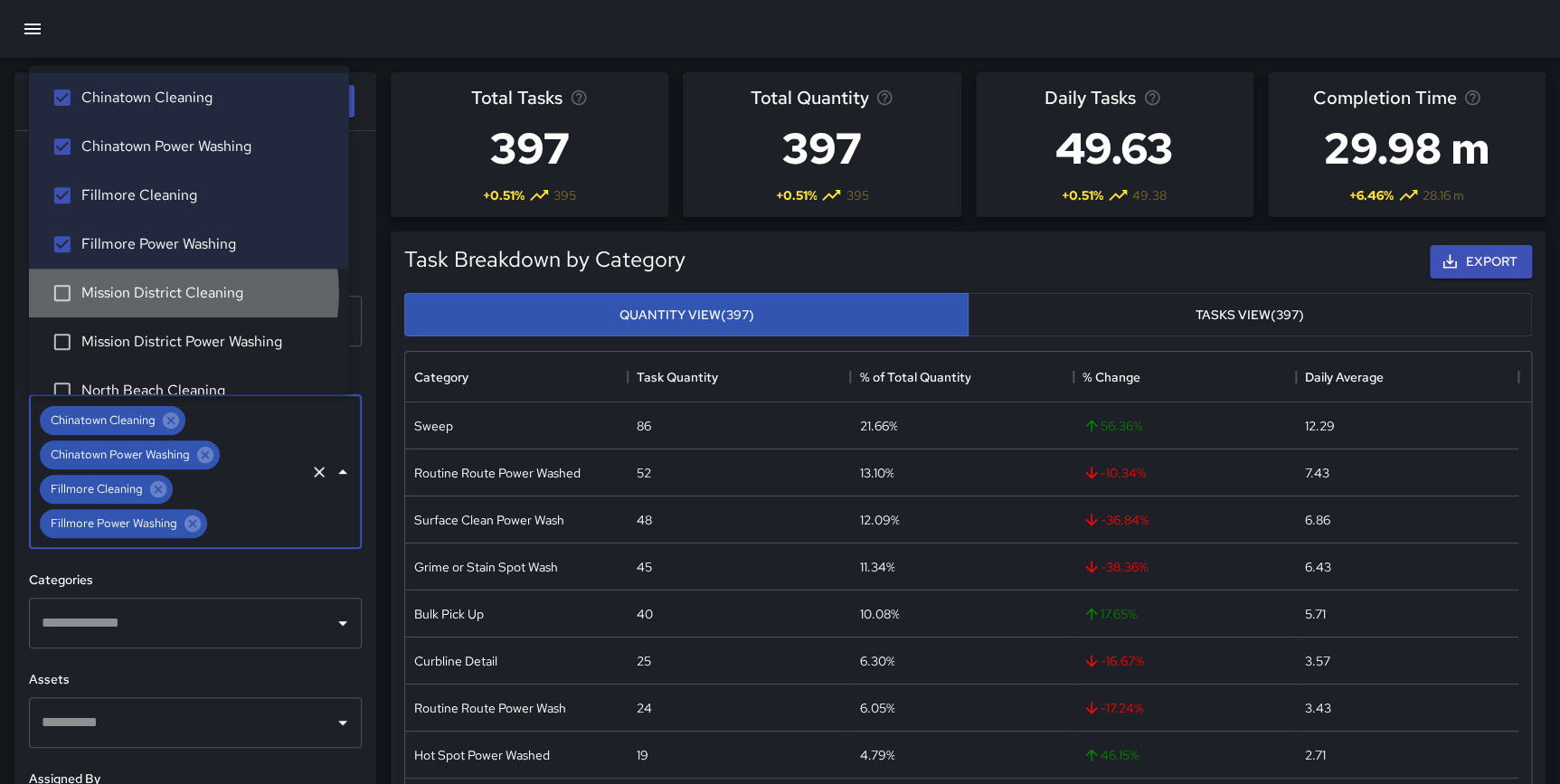
click at [151, 293] on span "Mission District Cleaning" at bounding box center [207, 293] width 253 height 22
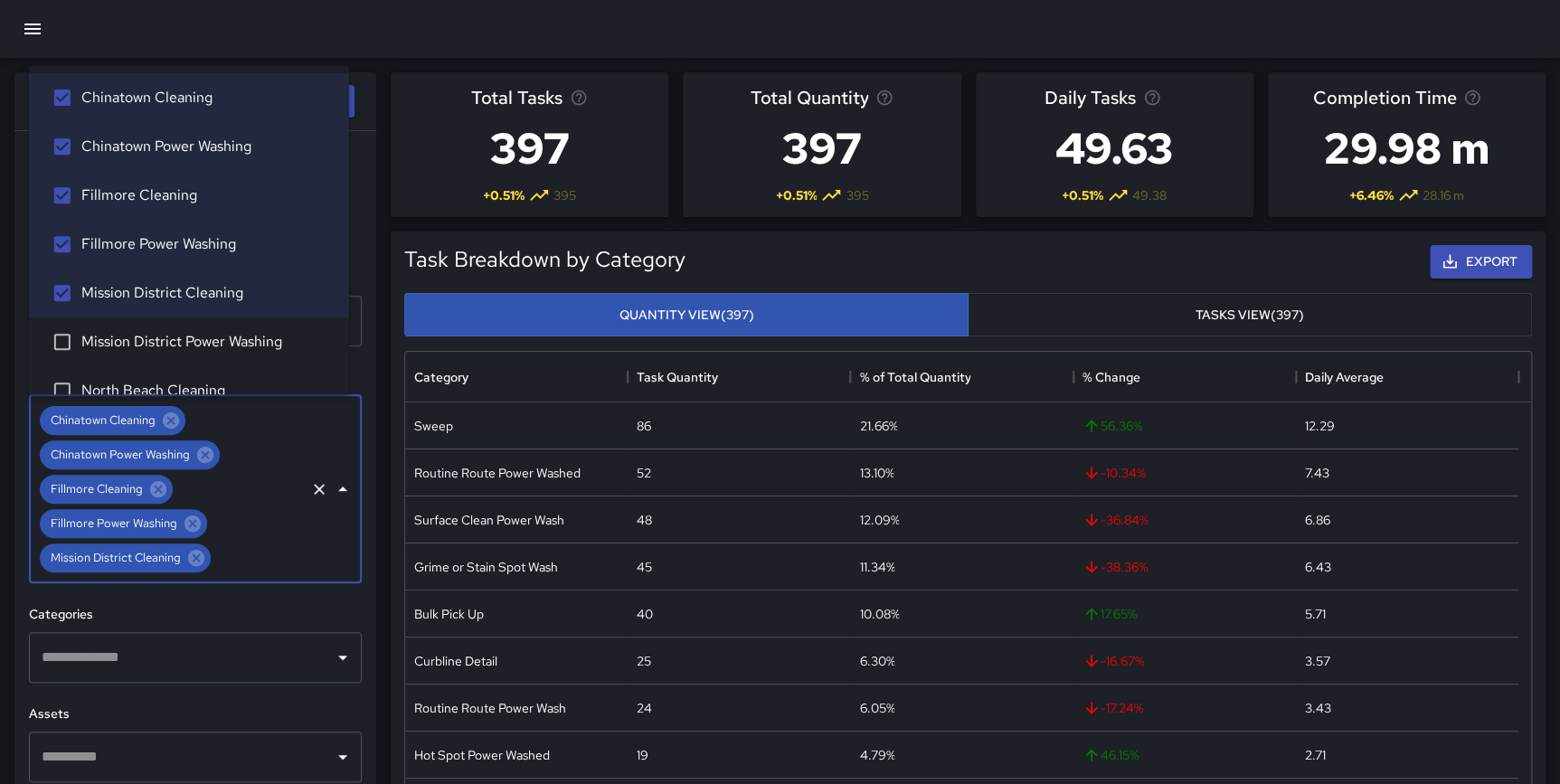
click at [143, 343] on span "Mission District Power Washing" at bounding box center [207, 342] width 253 height 22
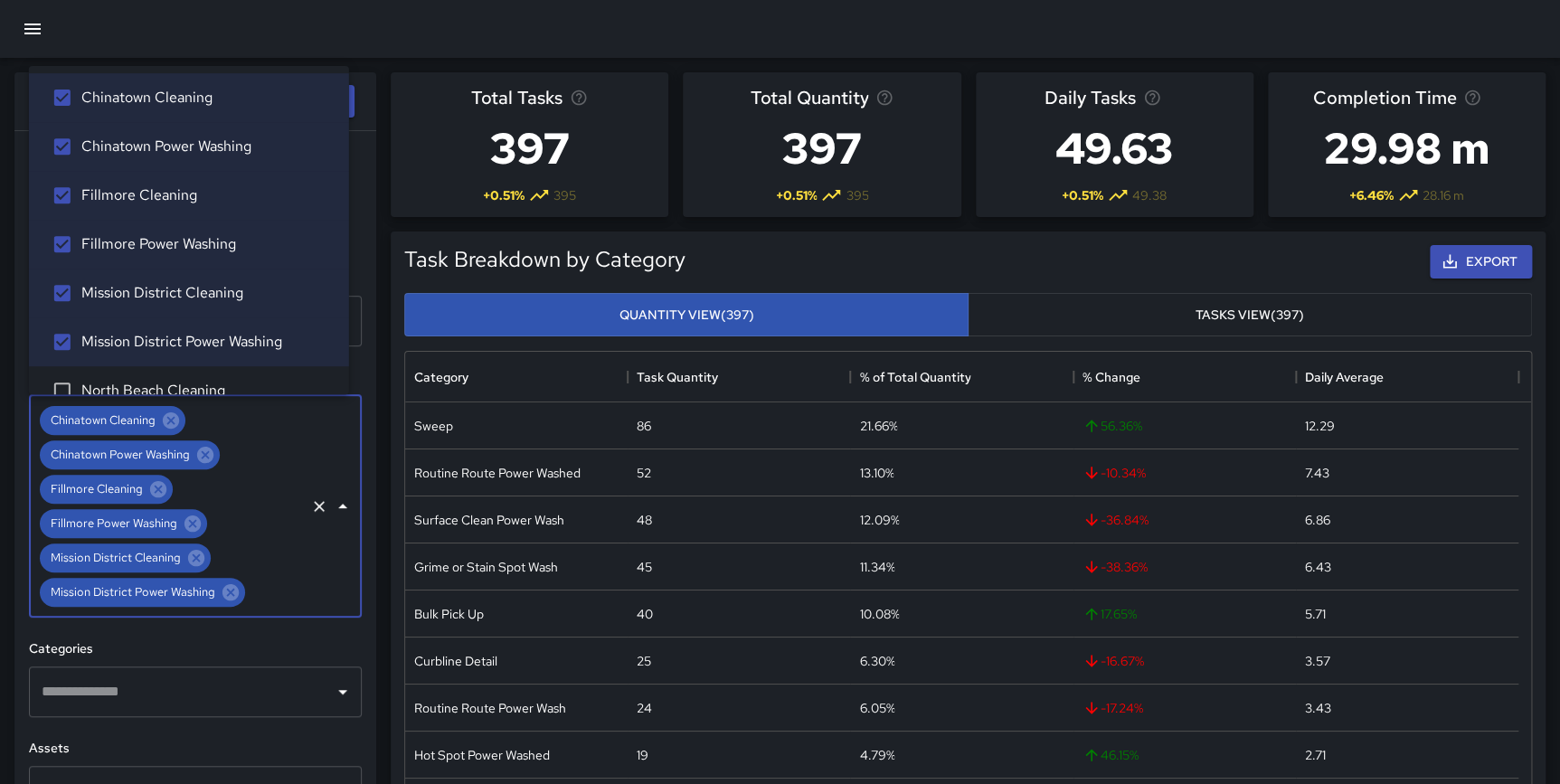
click at [148, 380] on span "North Beach Cleaning" at bounding box center [207, 391] width 253 height 22
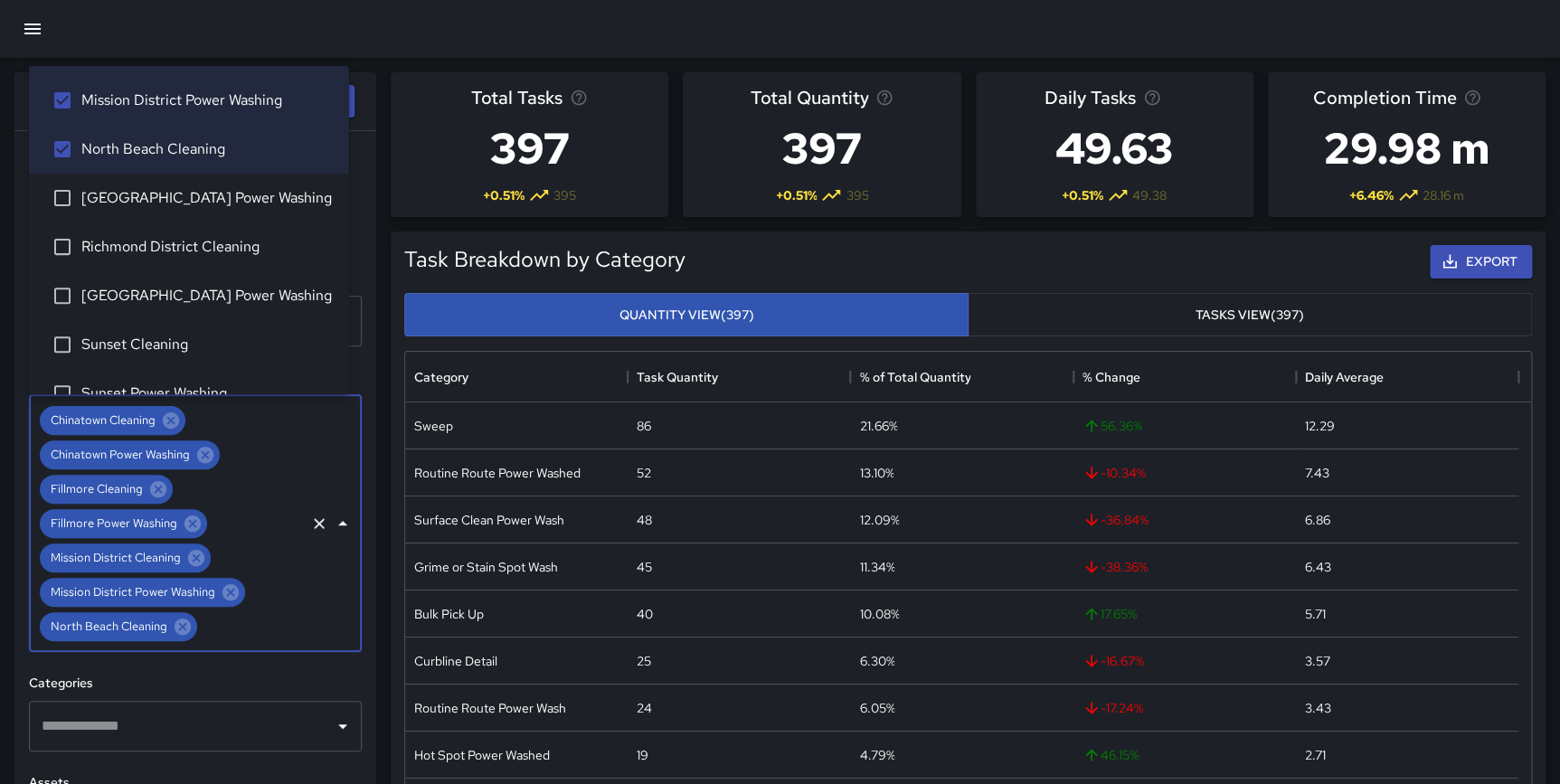
scroll to position [271, 0]
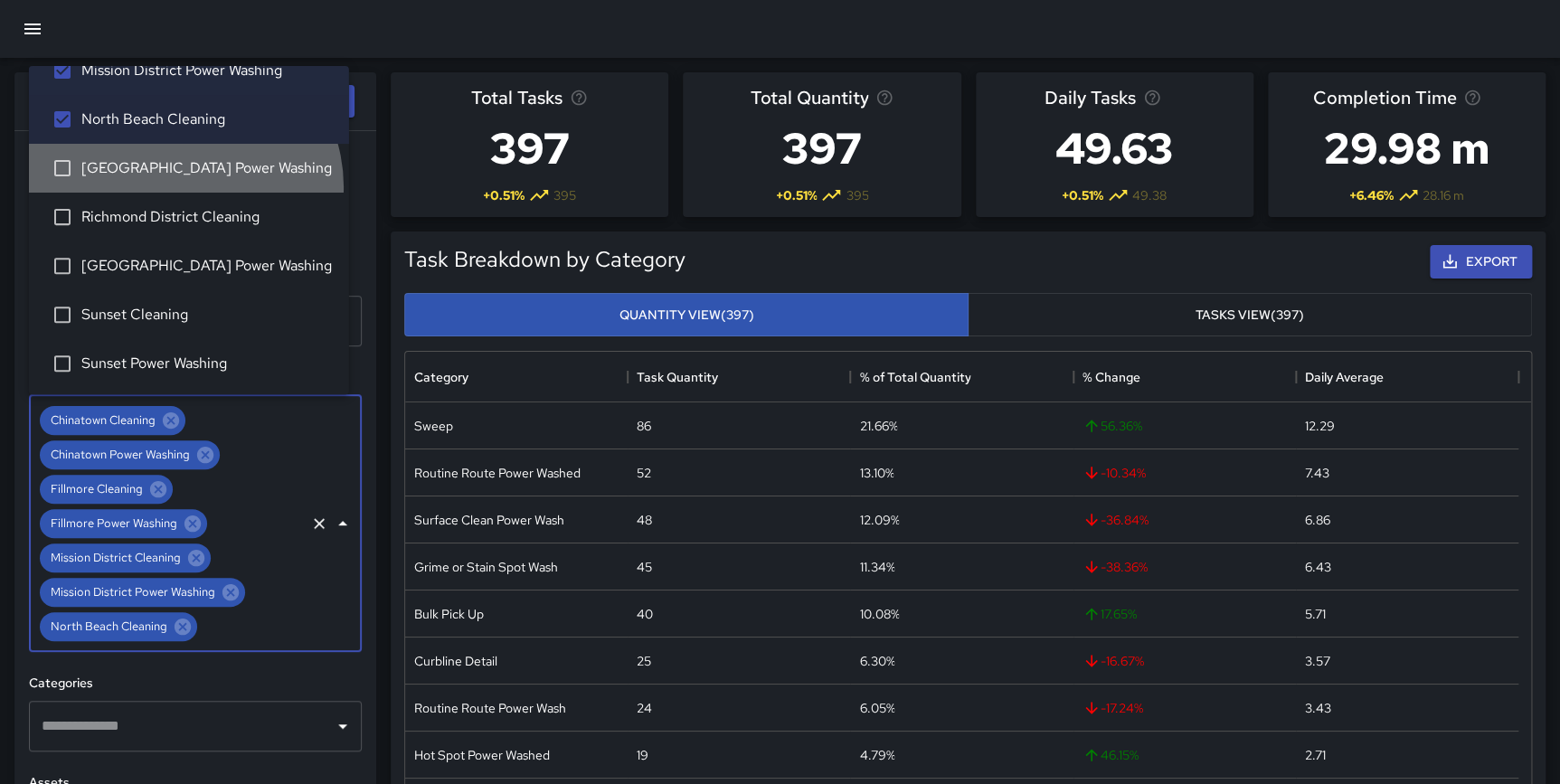
click at [182, 185] on li "[GEOGRAPHIC_DATA] Power Washing" at bounding box center [188, 168] width 320 height 49
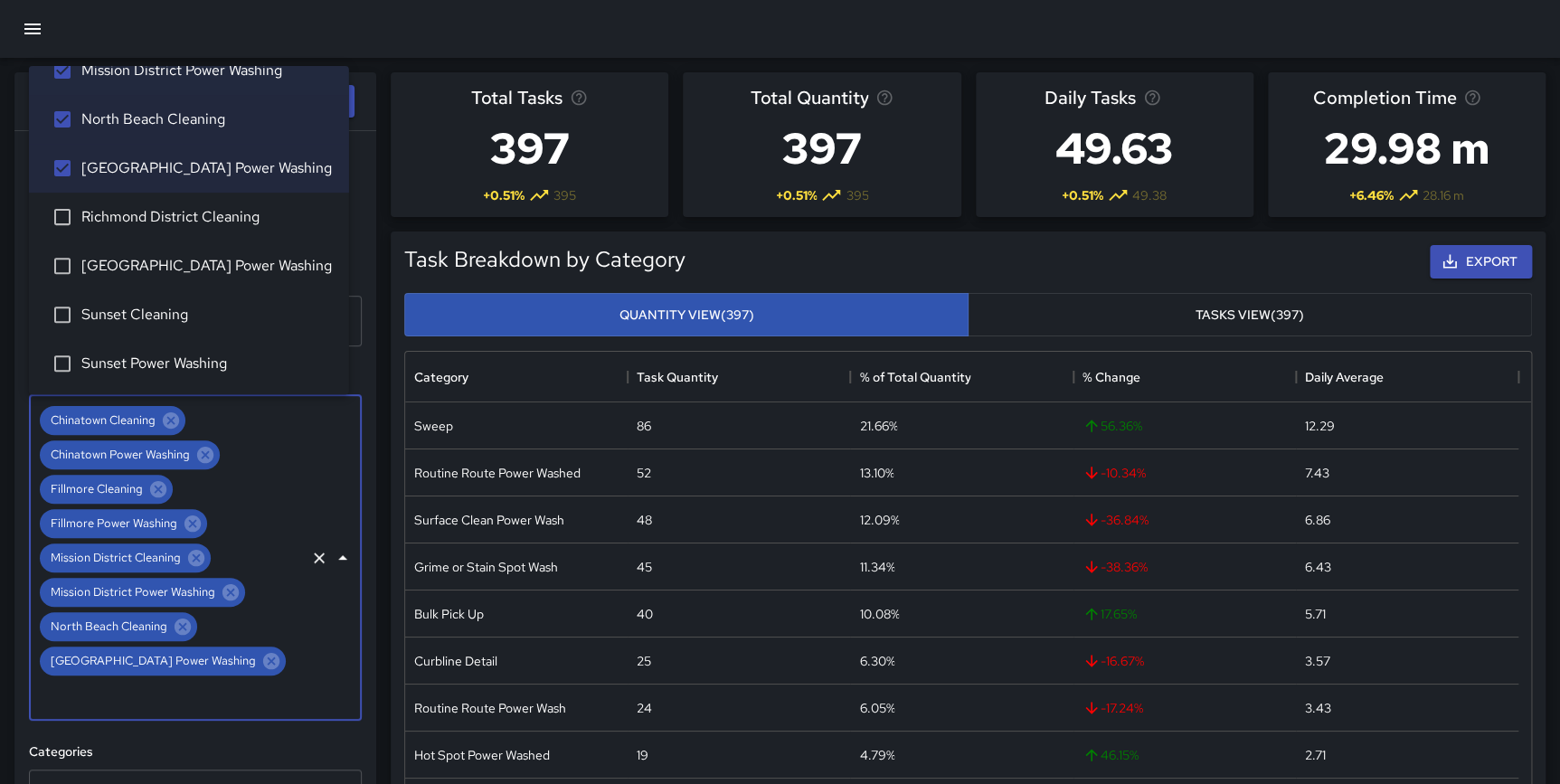
click at [181, 210] on span "Richmond District Cleaning" at bounding box center [207, 217] width 253 height 22
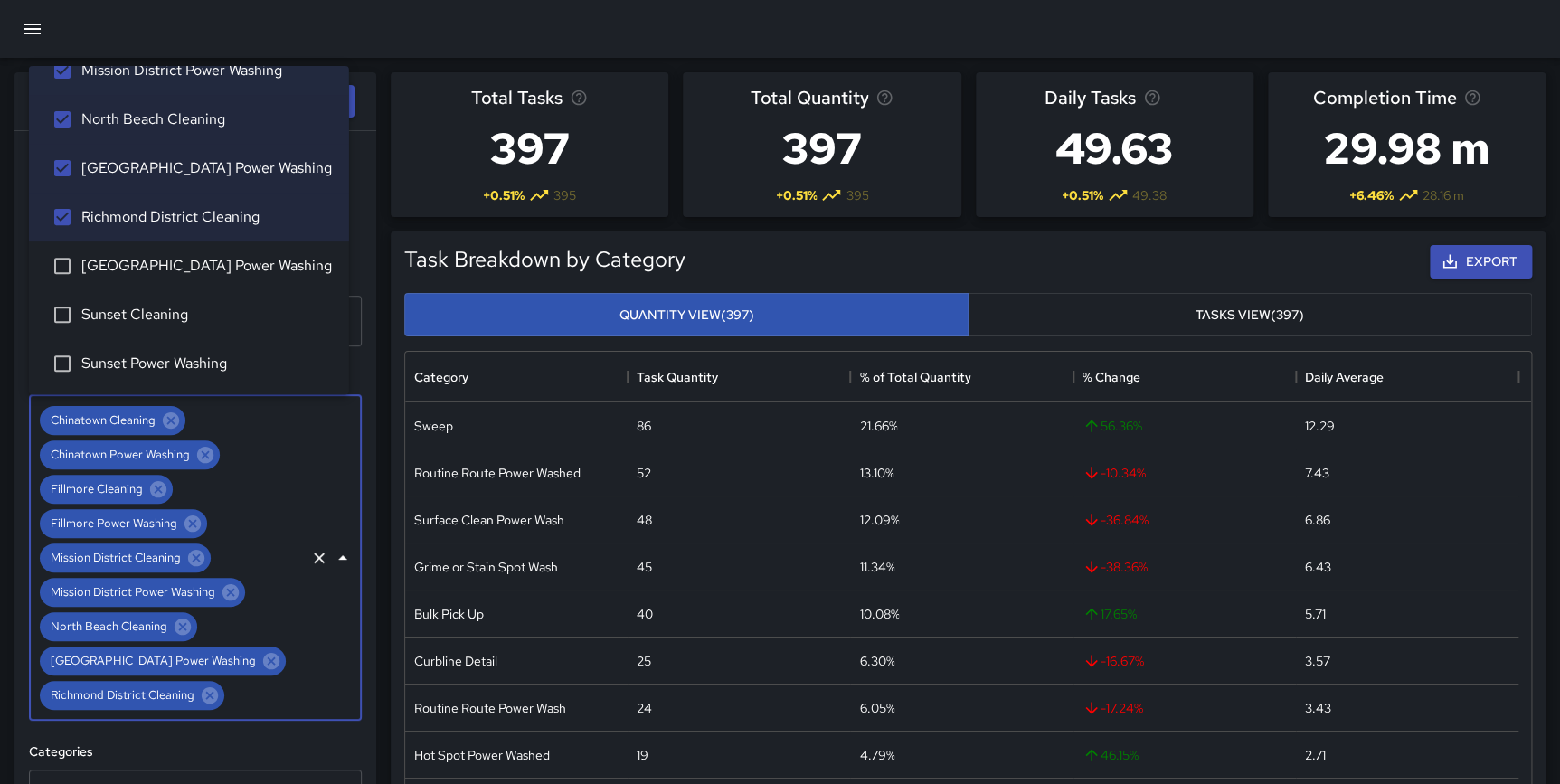
click at [179, 255] on span "[GEOGRAPHIC_DATA] Power Washing" at bounding box center [207, 266] width 253 height 22
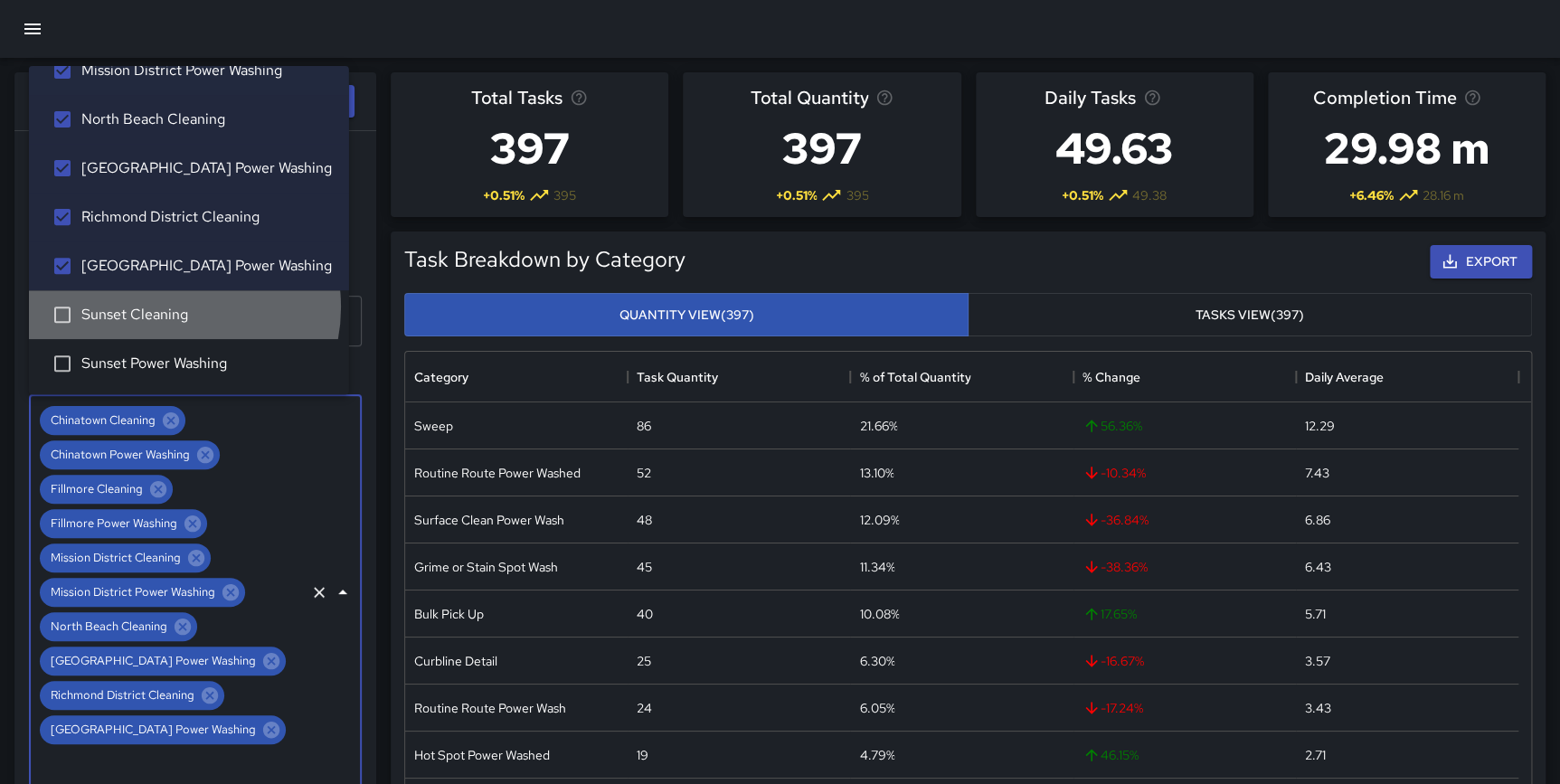
click at [164, 306] on span "Sunset Cleaning" at bounding box center [207, 315] width 253 height 22
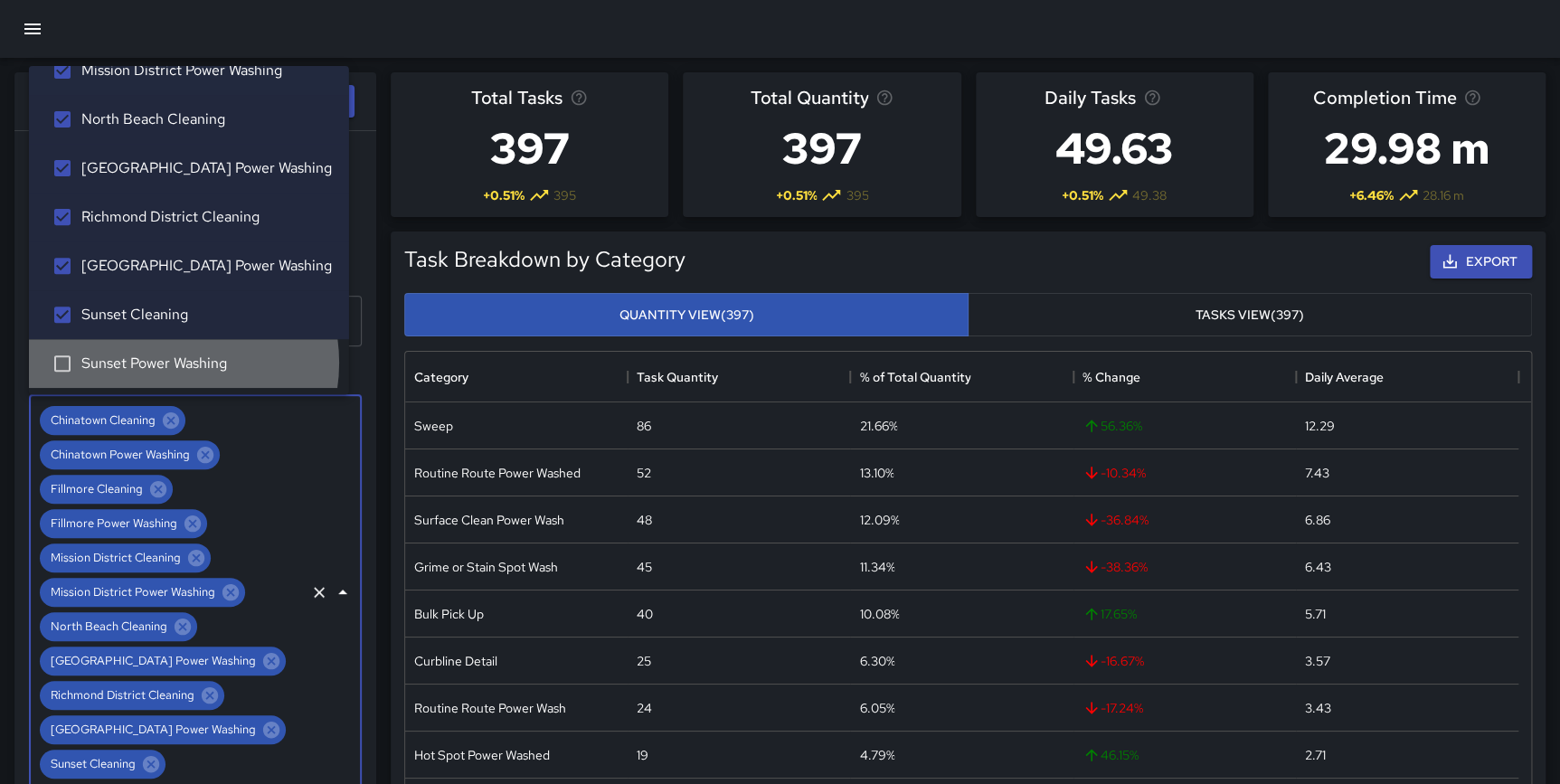
click at [164, 362] on span "Sunset Power Washing" at bounding box center [207, 364] width 253 height 22
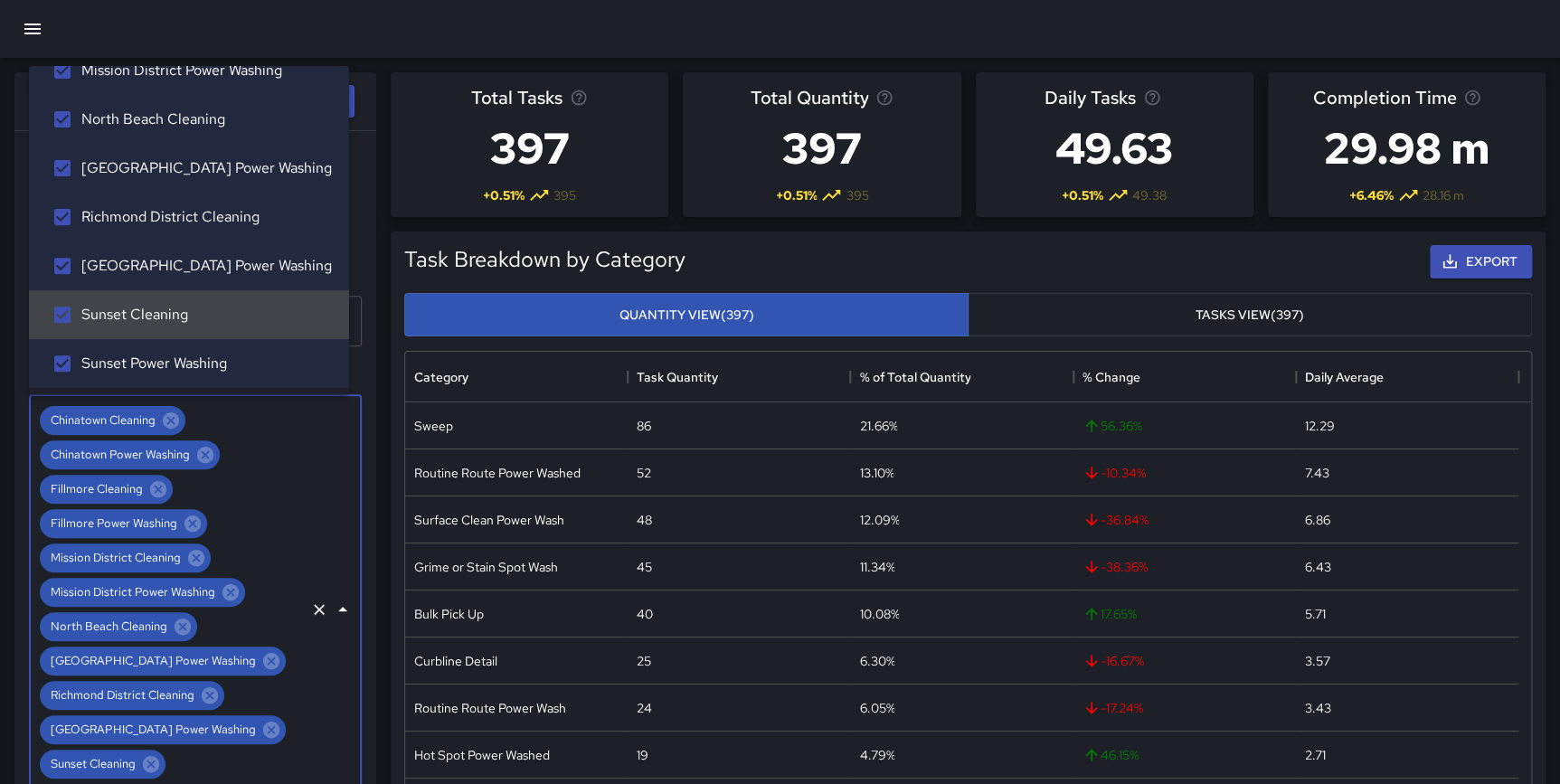
drag, startPoint x: 353, startPoint y: 357, endPoint x: 354, endPoint y: 347, distance: 10.0
click at [354, 357] on div "**********" at bounding box center [195, 493] width 362 height 725
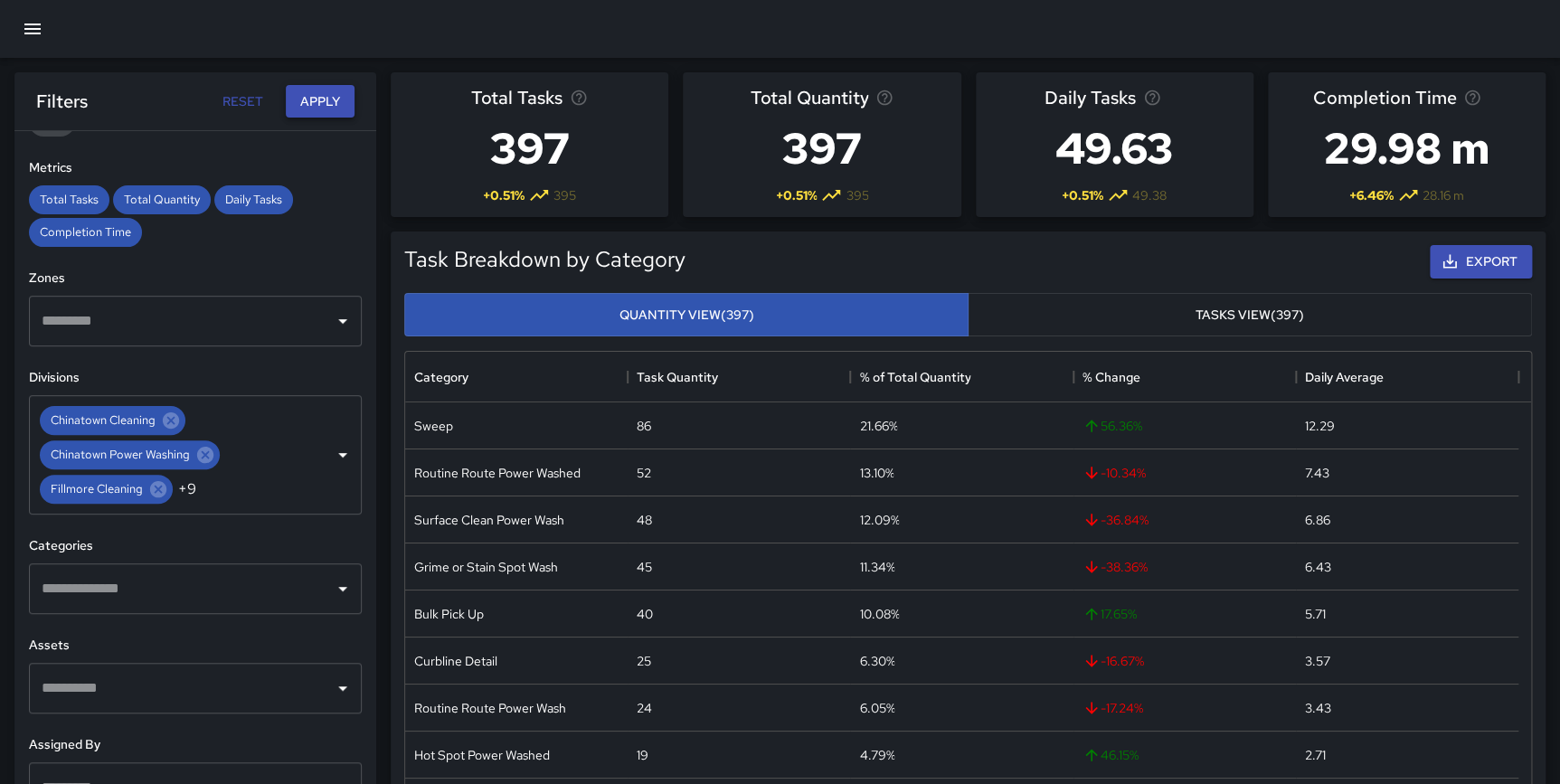
click at [314, 106] on button "Apply" at bounding box center [320, 101] width 69 height 33
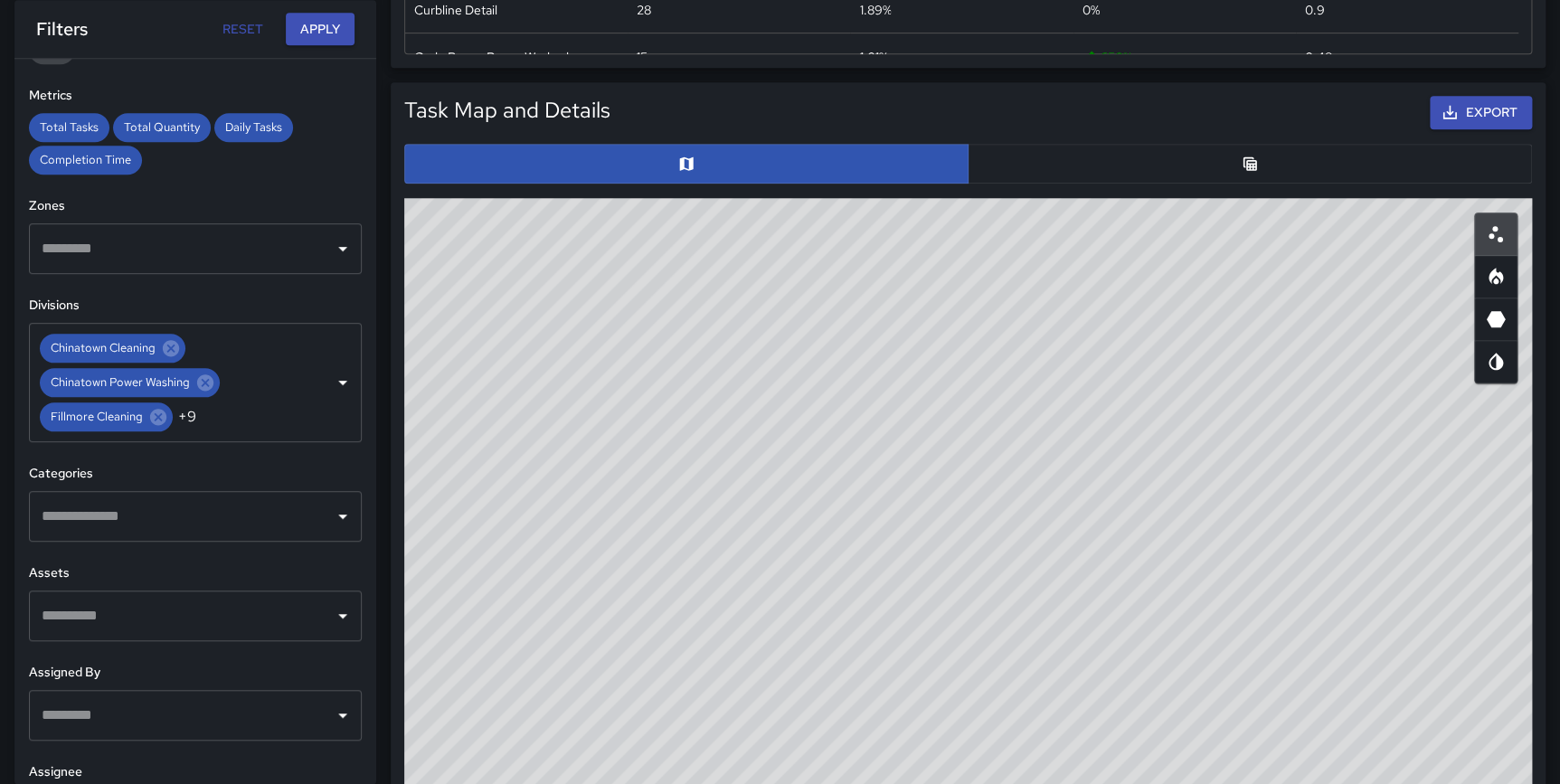
scroll to position [885, 0]
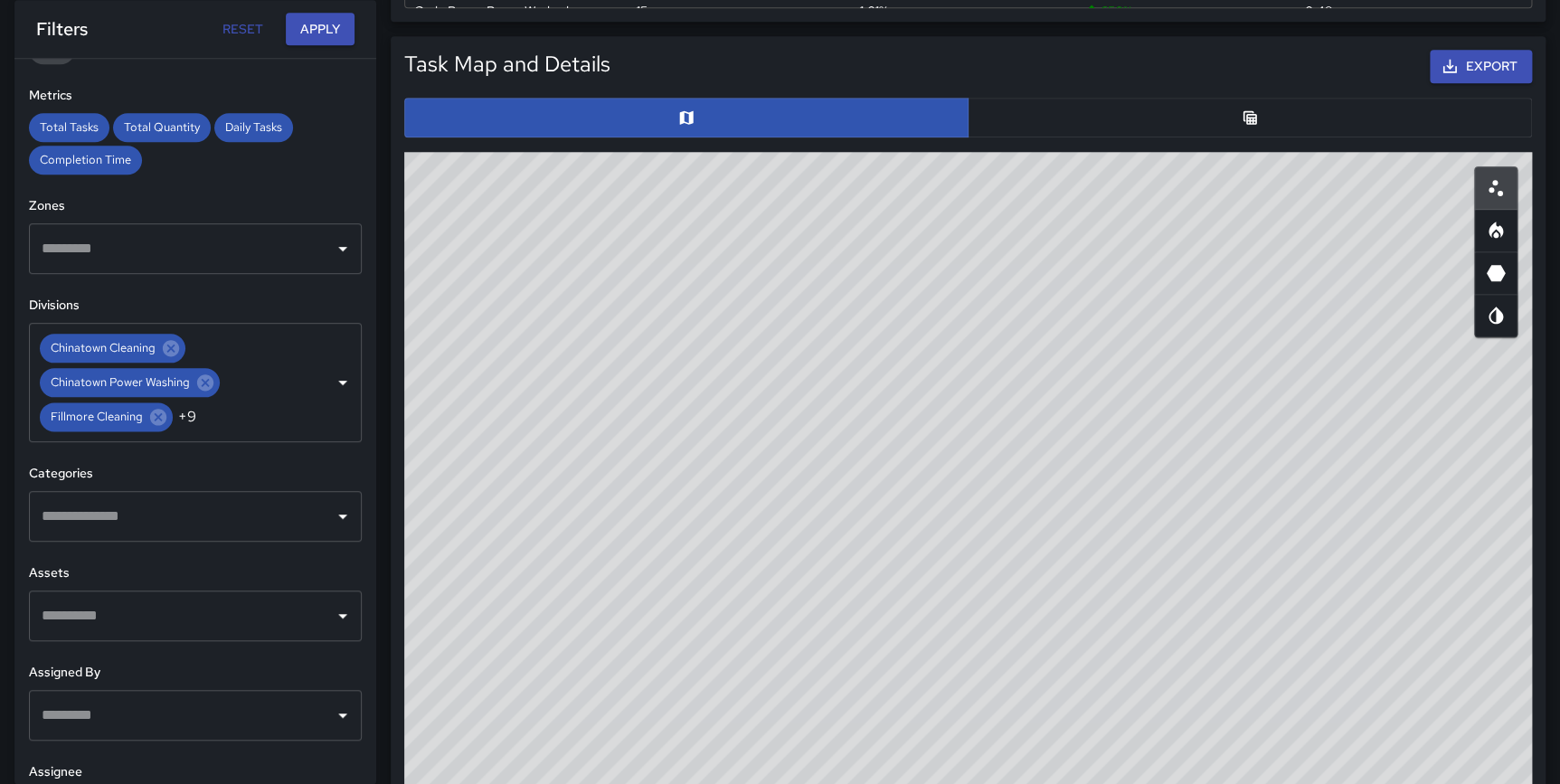
drag, startPoint x: 963, startPoint y: 381, endPoint x: 1011, endPoint y: 391, distance: 49.0
click at [1011, 391] on div "© Mapbox © OpenStreetMap Improve this map" at bounding box center [968, 513] width 1128 height 723
drag, startPoint x: 1044, startPoint y: 502, endPoint x: 974, endPoint y: 731, distance: 239.5
click at [974, 731] on div "© Mapbox © OpenStreetMap Improve this map" at bounding box center [968, 513] width 1128 height 723
drag, startPoint x: 912, startPoint y: 574, endPoint x: 949, endPoint y: 460, distance: 119.9
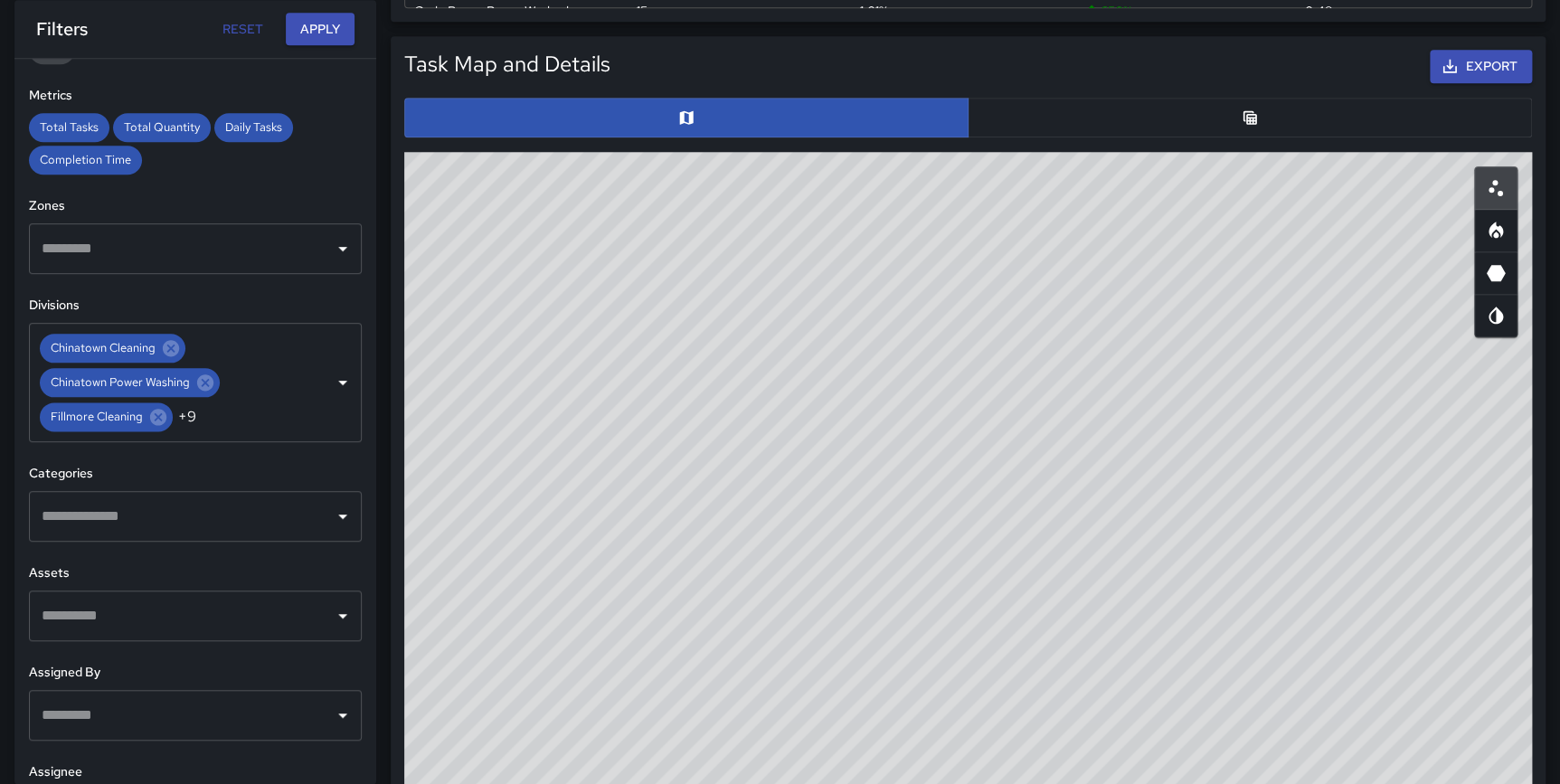
click at [949, 460] on div "© Mapbox © OpenStreetMap Improve this map" at bounding box center [968, 513] width 1128 height 723
drag, startPoint x: 1000, startPoint y: 522, endPoint x: 1006, endPoint y: 542, distance: 20.9
click at [1006, 542] on div "© Mapbox © OpenStreetMap Improve this map" at bounding box center [968, 513] width 1128 height 723
drag, startPoint x: 834, startPoint y: 473, endPoint x: 1050, endPoint y: 470, distance: 216.0
click at [1050, 470] on div "© Mapbox © OpenStreetMap Improve this map" at bounding box center [968, 513] width 1128 height 723
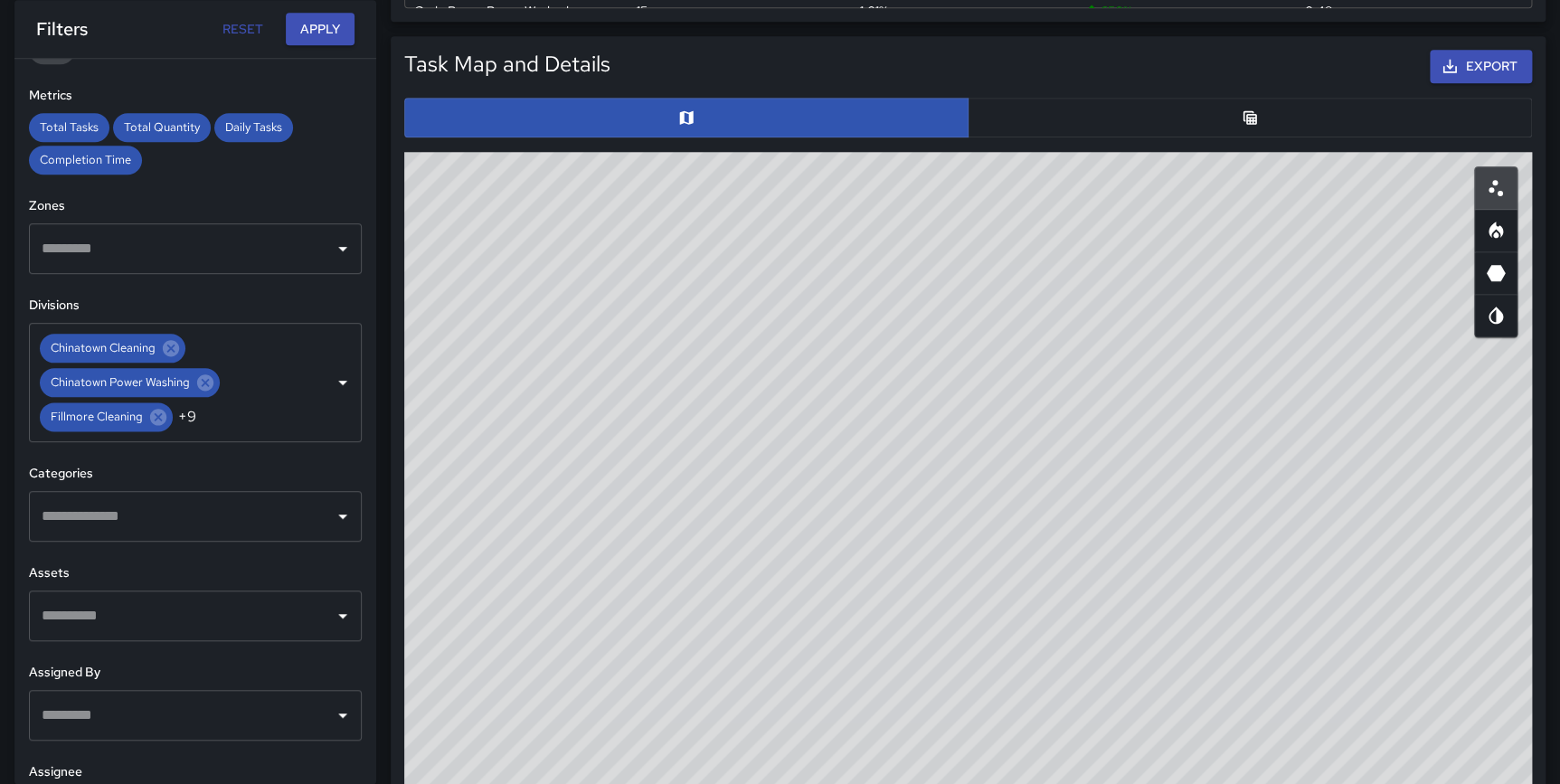
drag, startPoint x: 1069, startPoint y: 426, endPoint x: 1085, endPoint y: 296, distance: 131.0
click at [1085, 296] on div "© Mapbox © OpenStreetMap Improve this map" at bounding box center [968, 513] width 1128 height 723
drag, startPoint x: 727, startPoint y: 388, endPoint x: 851, endPoint y: 259, distance: 178.9
click at [851, 259] on div "© Mapbox © OpenStreetMap Improve this map" at bounding box center [968, 513] width 1128 height 723
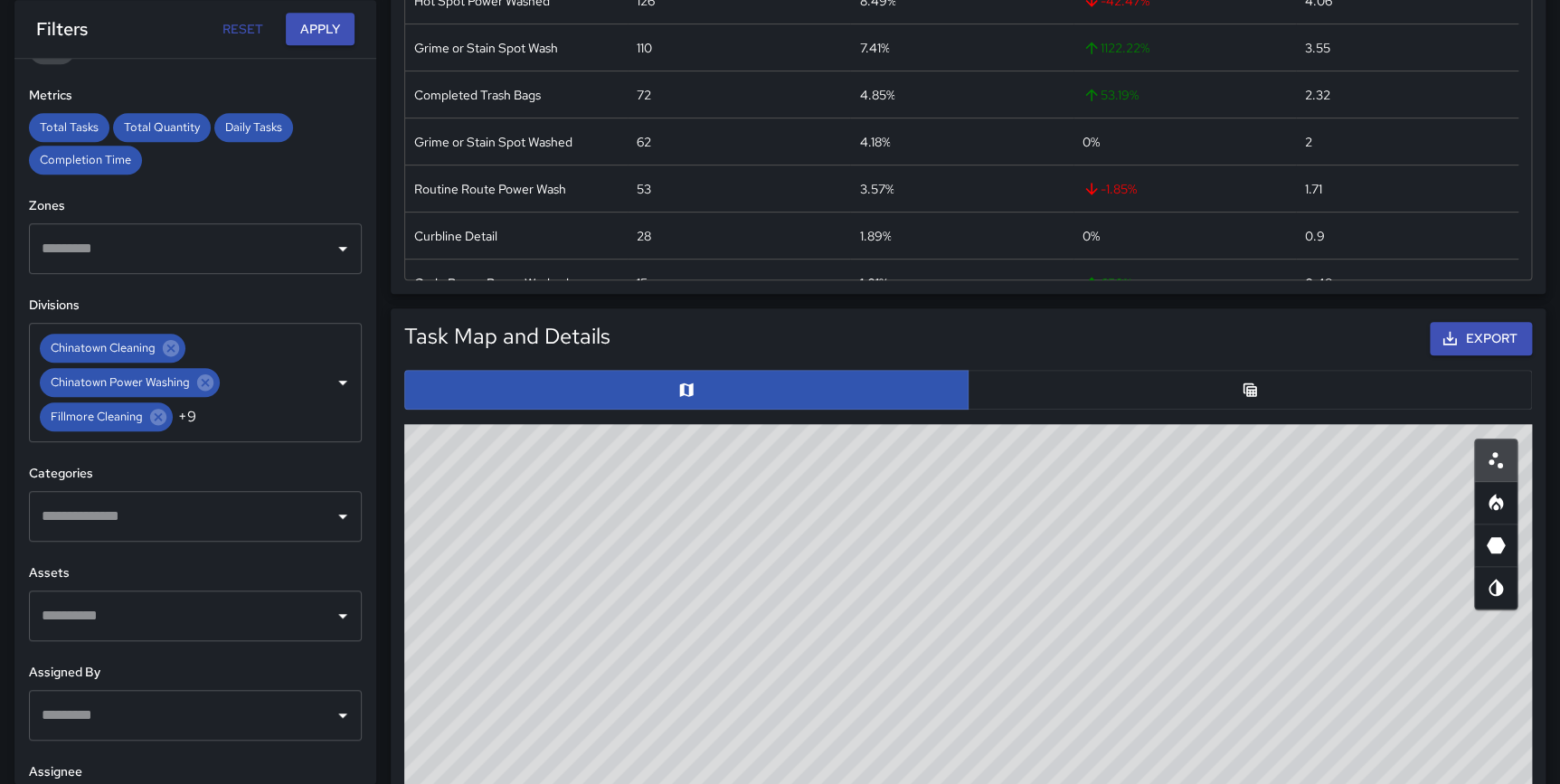
scroll to position [831, 0]
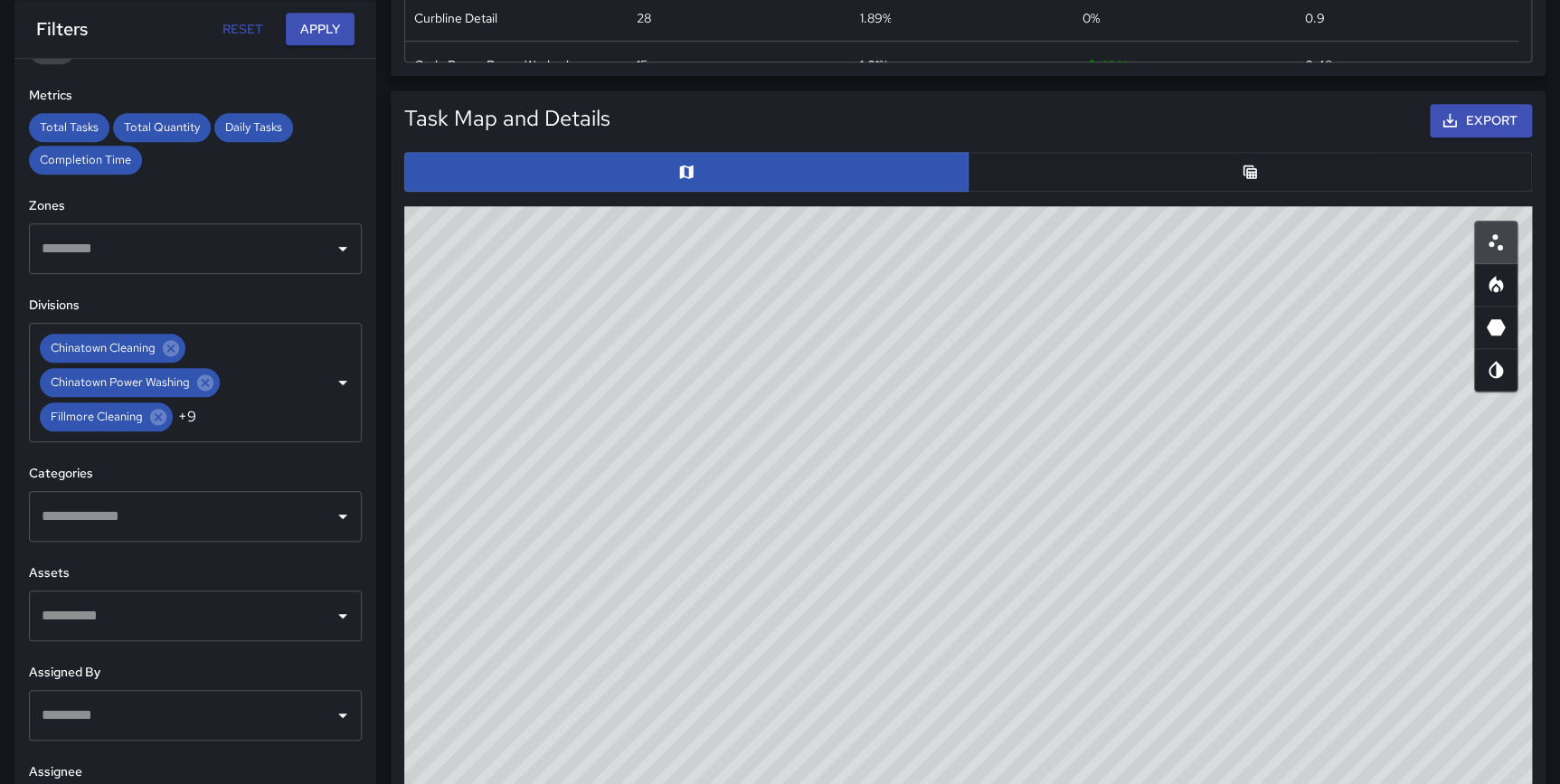
drag, startPoint x: 1166, startPoint y: 310, endPoint x: 1077, endPoint y: 680, distance: 380.6
click at [1094, 705] on div "© Mapbox © OpenStreetMap Improve this map" at bounding box center [968, 568] width 1128 height 723
drag, startPoint x: 980, startPoint y: 462, endPoint x: 982, endPoint y: 589, distance: 127.0
click at [982, 589] on div "© Mapbox © OpenStreetMap Improve this map" at bounding box center [968, 568] width 1128 height 723
drag, startPoint x: 1116, startPoint y: 340, endPoint x: 1018, endPoint y: 547, distance: 229.0
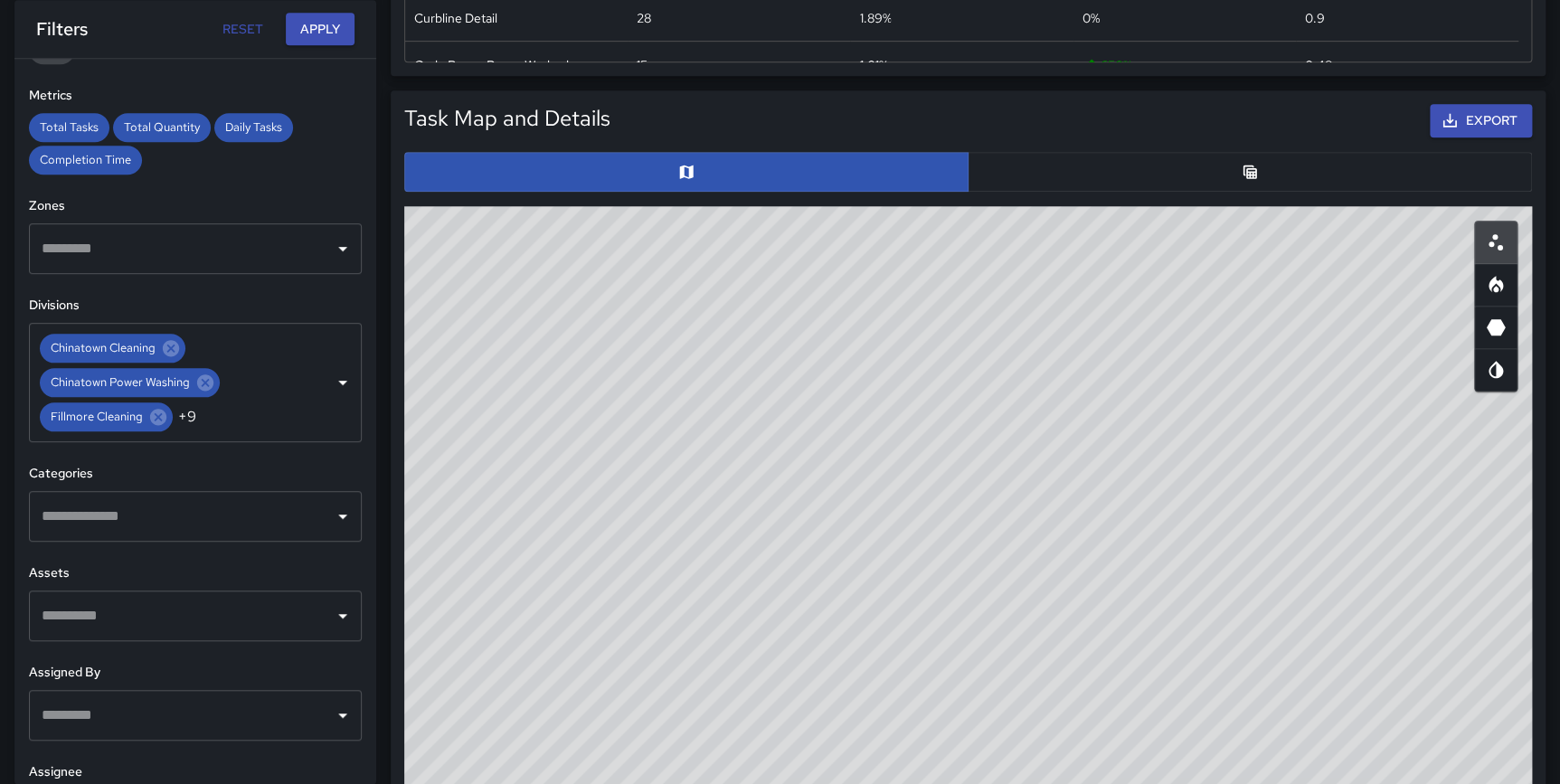
click at [1018, 547] on div "© Mapbox © OpenStreetMap Improve this map" at bounding box center [968, 568] width 1128 height 723
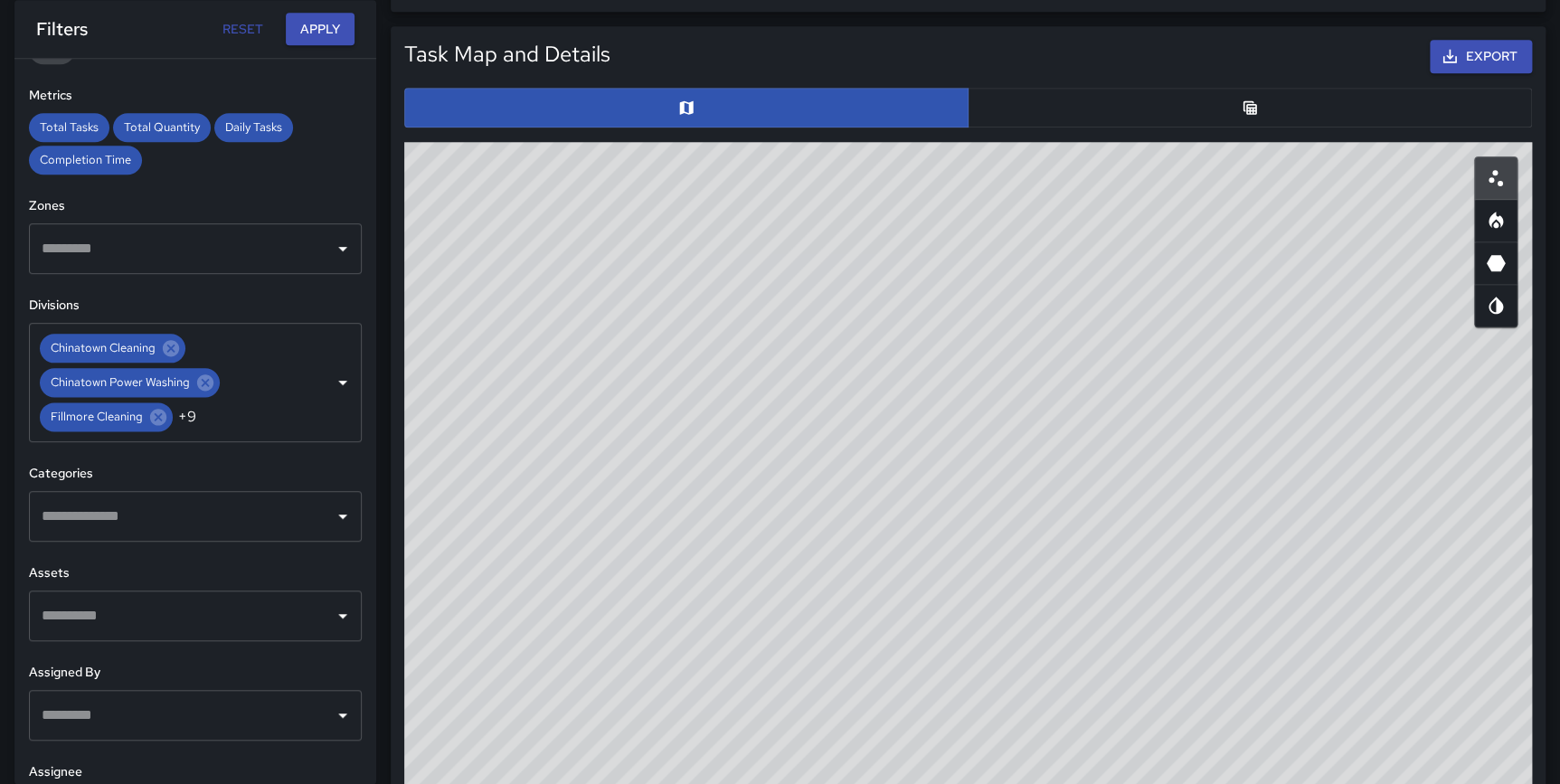
scroll to position [920, 0]
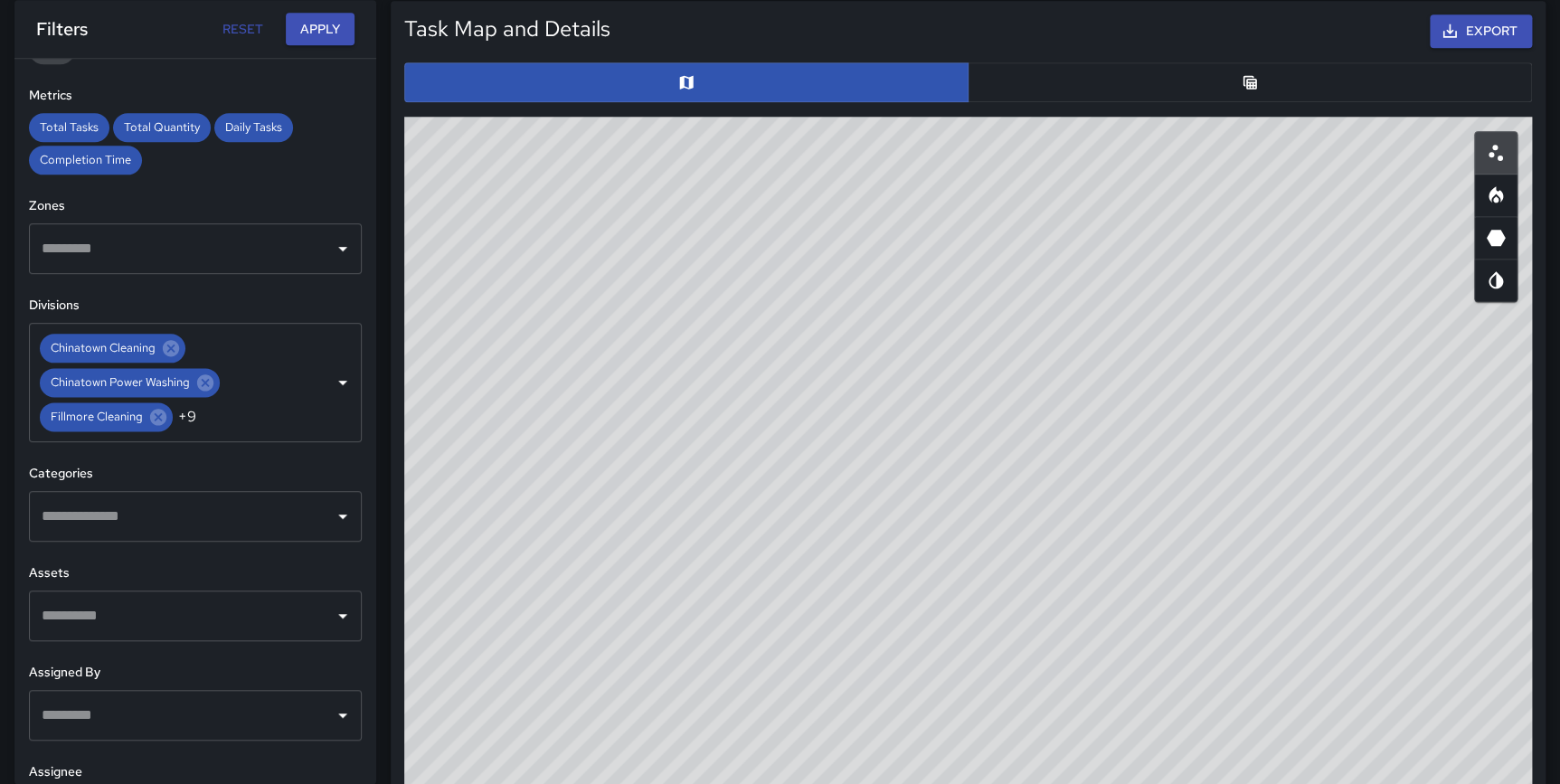
drag, startPoint x: 1083, startPoint y: 605, endPoint x: 963, endPoint y: 654, distance: 129.6
click at [963, 654] on div "© Mapbox © OpenStreetMap Improve this map" at bounding box center [968, 478] width 1128 height 723
drag, startPoint x: 979, startPoint y: 408, endPoint x: 976, endPoint y: 497, distance: 89.1
click at [976, 497] on div "© Mapbox © OpenStreetMap Improve this map" at bounding box center [968, 478] width 1128 height 723
drag, startPoint x: 1226, startPoint y: 451, endPoint x: 983, endPoint y: 451, distance: 243.0
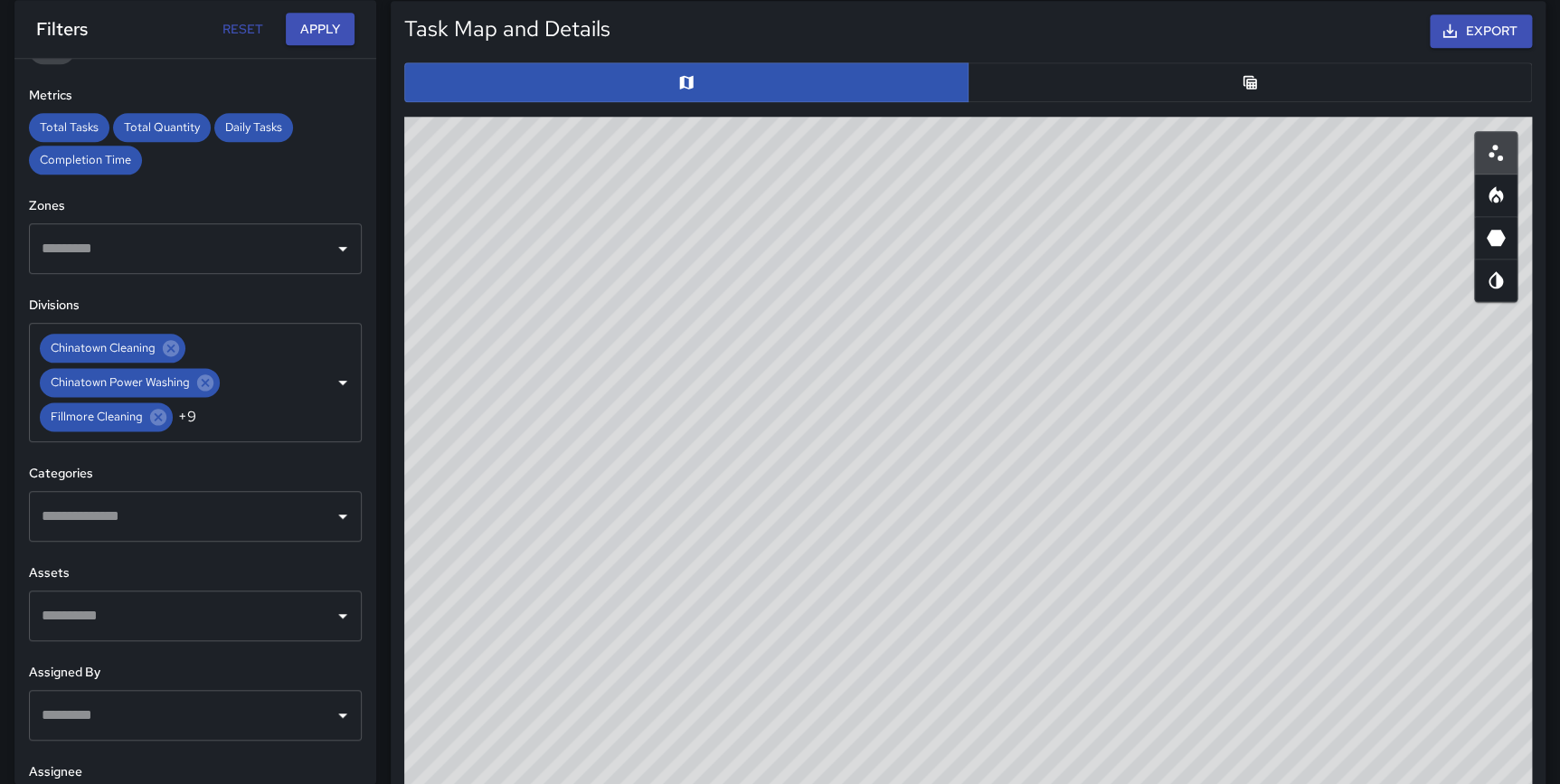
click at [547, 451] on div "© Mapbox © OpenStreetMap Improve this map" at bounding box center [968, 478] width 1128 height 723
drag, startPoint x: 1411, startPoint y: 387, endPoint x: 1058, endPoint y: 468, distance: 362.2
click at [1058, 468] on div "© Mapbox © OpenStreetMap Improve this map" at bounding box center [968, 478] width 1128 height 723
drag, startPoint x: 1158, startPoint y: 593, endPoint x: 1125, endPoint y: 638, distance: 55.8
click at [1125, 638] on div "© Mapbox © OpenStreetMap Improve this map" at bounding box center [968, 478] width 1128 height 723
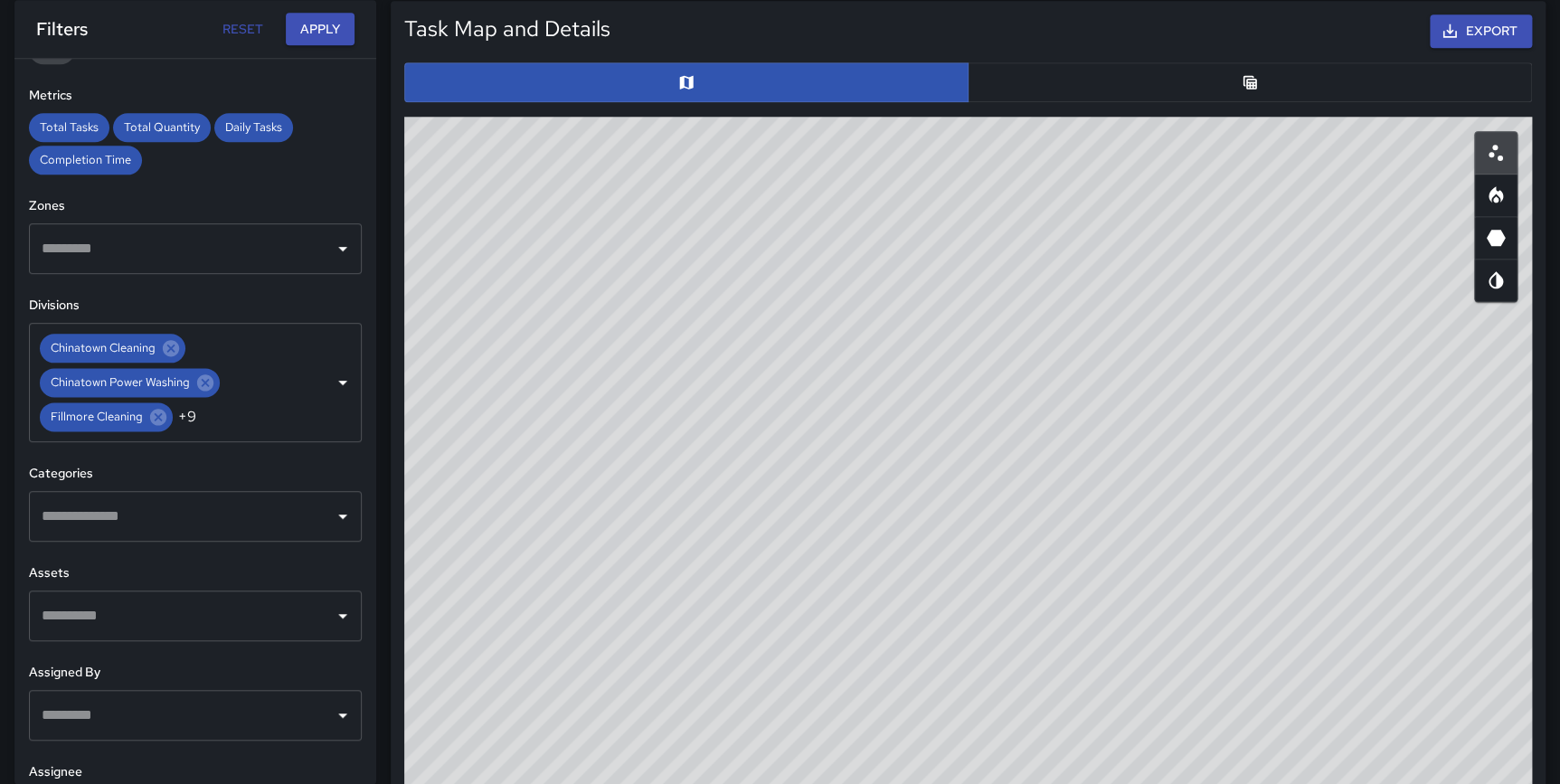
drag, startPoint x: 863, startPoint y: 474, endPoint x: 852, endPoint y: 316, distance: 158.4
click at [852, 316] on div "© Mapbox © OpenStreetMap Improve this map" at bounding box center [968, 478] width 1128 height 723
drag, startPoint x: 871, startPoint y: 501, endPoint x: 898, endPoint y: 455, distance: 53.3
click at [898, 455] on div "© Mapbox © OpenStreetMap Improve this map" at bounding box center [968, 478] width 1128 height 723
drag, startPoint x: 1211, startPoint y: 507, endPoint x: 1204, endPoint y: 539, distance: 32.8
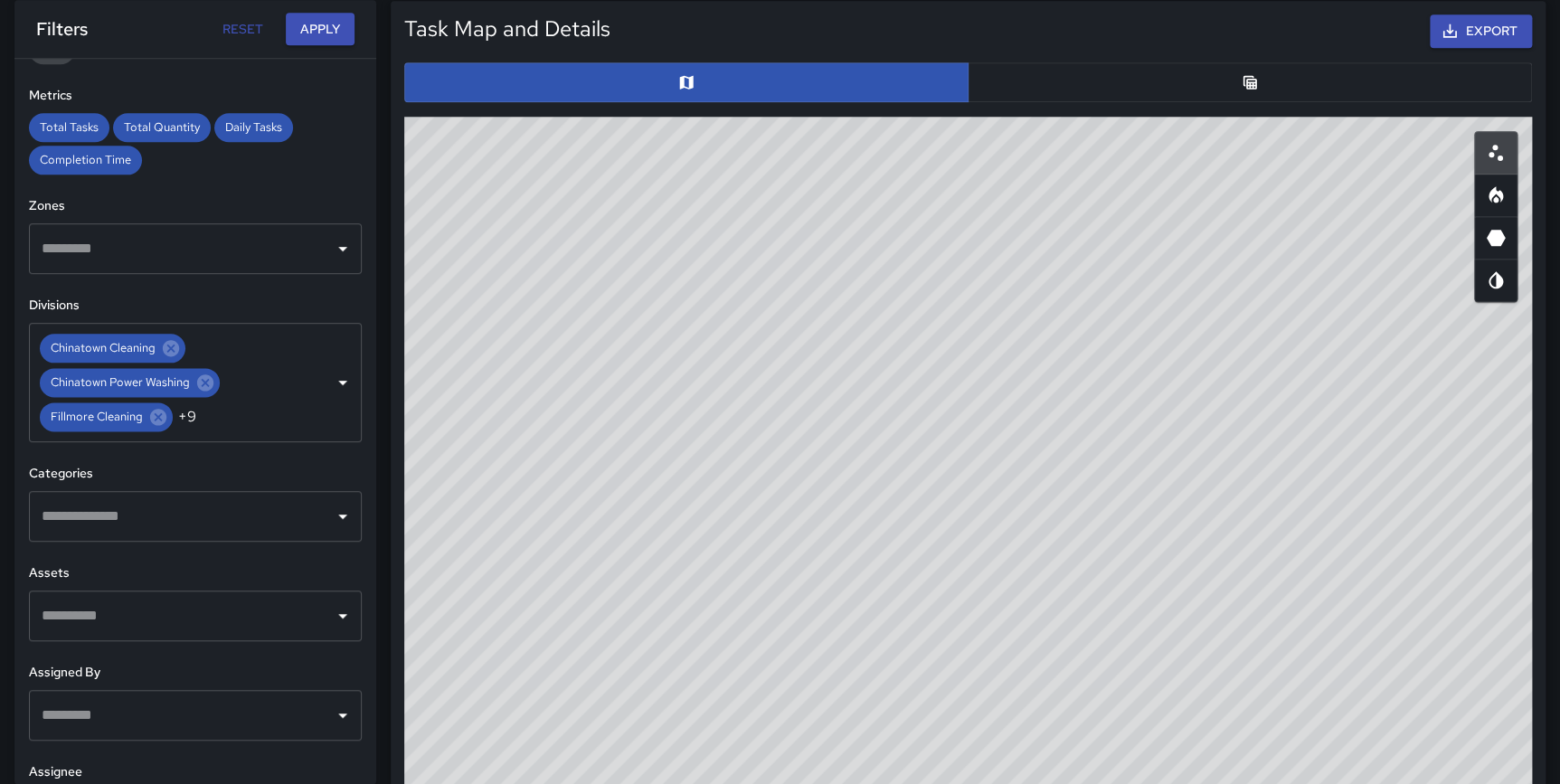
click at [1204, 537] on div "© Mapbox © OpenStreetMap Improve this map" at bounding box center [968, 478] width 1128 height 723
drag, startPoint x: 1248, startPoint y: 572, endPoint x: 992, endPoint y: 750, distance: 311.8
click at [992, 750] on div "© Mapbox © OpenStreetMap Improve this map" at bounding box center [968, 478] width 1128 height 723
drag, startPoint x: 1030, startPoint y: 280, endPoint x: 744, endPoint y: 598, distance: 427.7
click at [744, 598] on div "© Mapbox © OpenStreetMap Improve this map" at bounding box center [968, 478] width 1128 height 723
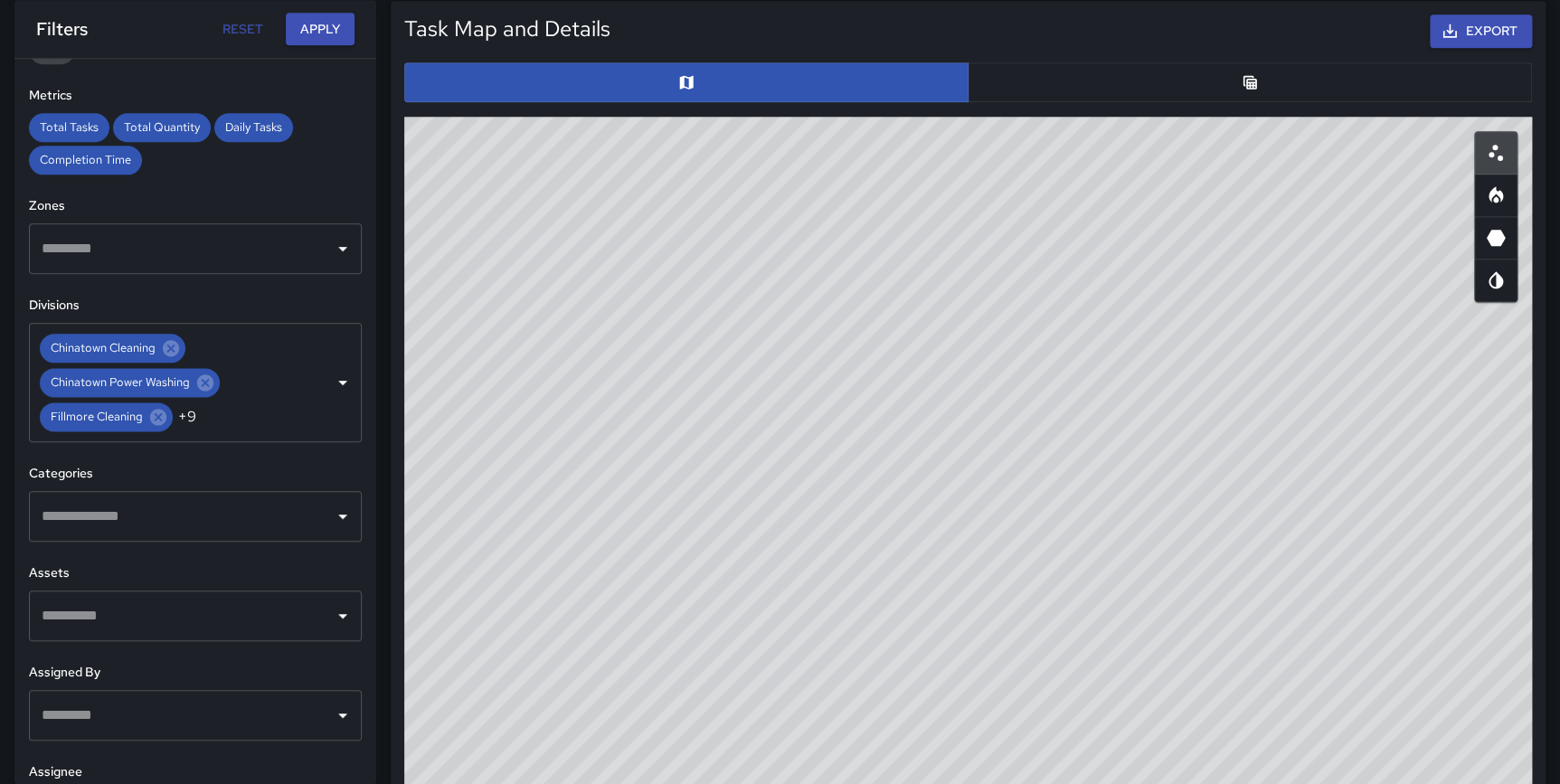
drag, startPoint x: 969, startPoint y: 366, endPoint x: 812, endPoint y: 603, distance: 284.3
click at [812, 603] on div "© Mapbox © OpenStreetMap Improve this map" at bounding box center [968, 478] width 1128 height 723
drag, startPoint x: 895, startPoint y: 383, endPoint x: 860, endPoint y: 532, distance: 153.1
click at [860, 532] on div "© Mapbox © OpenStreetMap Improve this map" at bounding box center [968, 478] width 1128 height 723
drag, startPoint x: 773, startPoint y: 602, endPoint x: 795, endPoint y: 614, distance: 25.1
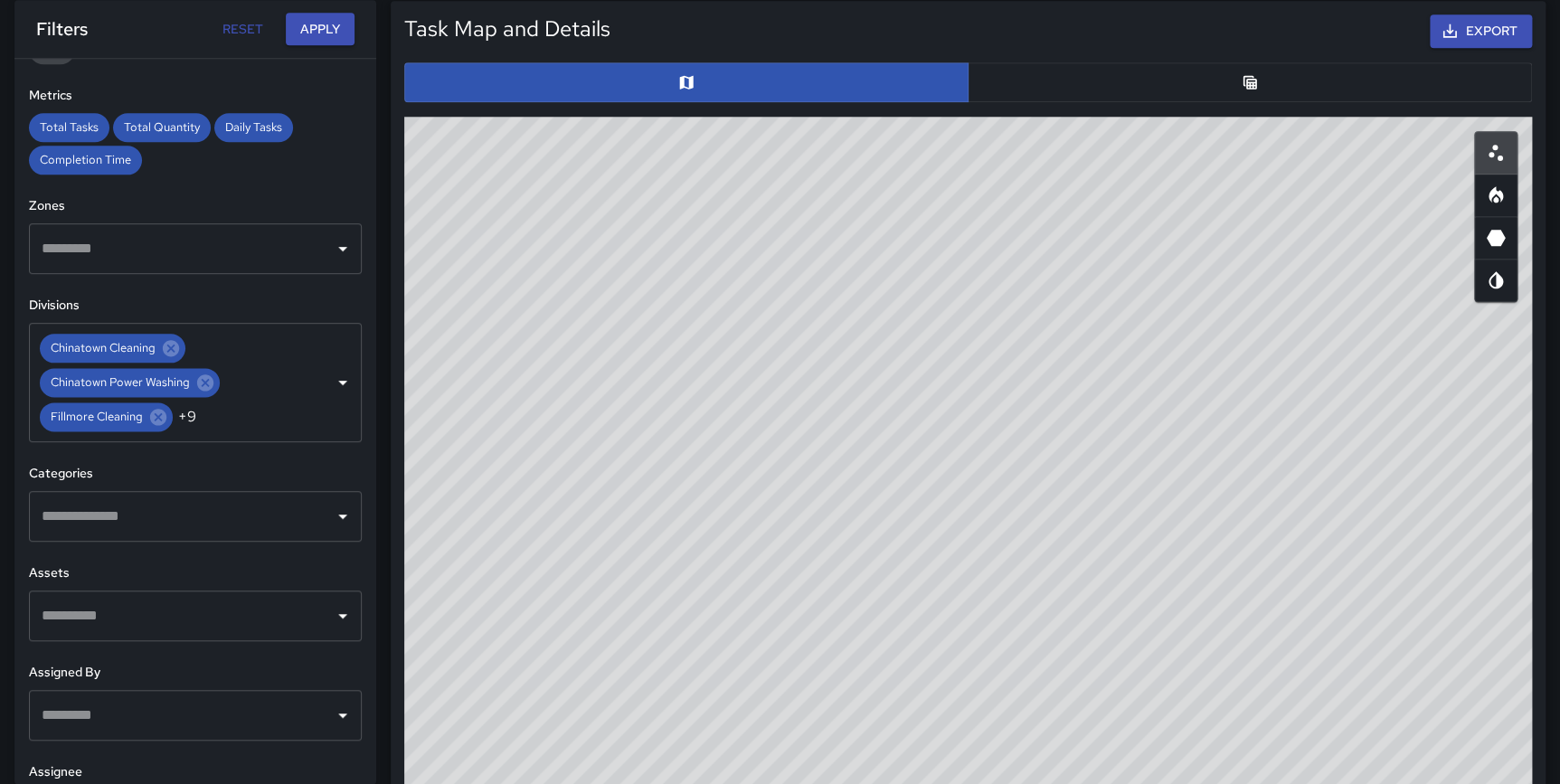
click at [795, 614] on div "© Mapbox © OpenStreetMap Improve this map" at bounding box center [968, 478] width 1128 height 723
drag, startPoint x: 1073, startPoint y: 352, endPoint x: 1251, endPoint y: 630, distance: 330.1
click at [1251, 630] on div "© Mapbox © OpenStreetMap Improve this map" at bounding box center [968, 478] width 1128 height 723
drag, startPoint x: 994, startPoint y: 415, endPoint x: 1228, endPoint y: 629, distance: 317.1
click at [1228, 629] on div "© Mapbox © OpenStreetMap Improve this map" at bounding box center [968, 478] width 1128 height 723
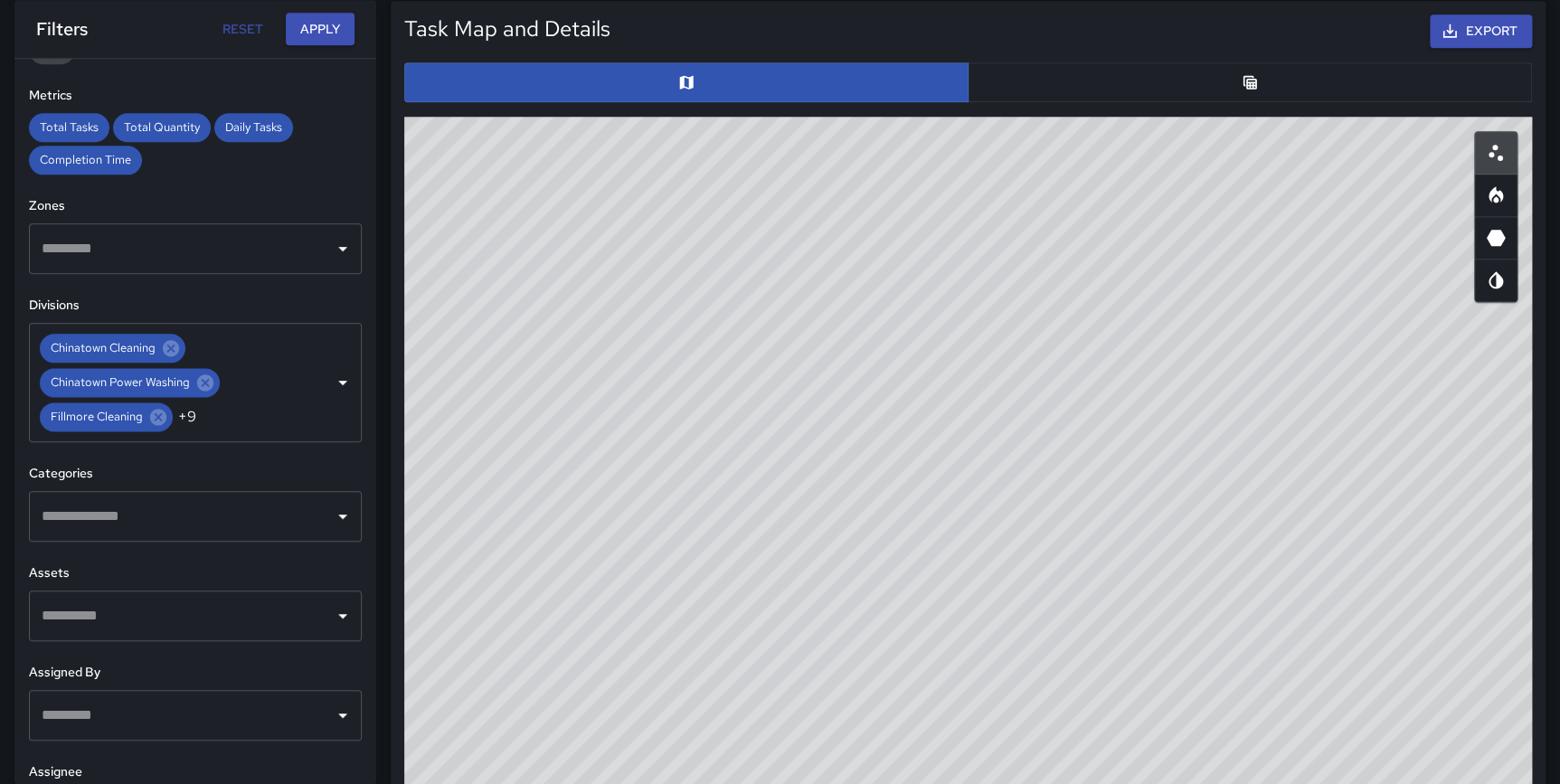
drag, startPoint x: 1161, startPoint y: 520, endPoint x: 1249, endPoint y: 653, distance: 159.5
click at [1254, 659] on div "© Mapbox © OpenStreetMap Improve this map" at bounding box center [968, 478] width 1128 height 723
drag, startPoint x: 749, startPoint y: 403, endPoint x: 935, endPoint y: 560, distance: 243.4
click at [935, 560] on div "© Mapbox © OpenStreetMap Improve this map" at bounding box center [968, 478] width 1128 height 723
drag, startPoint x: 1176, startPoint y: 424, endPoint x: 900, endPoint y: 123, distance: 408.4
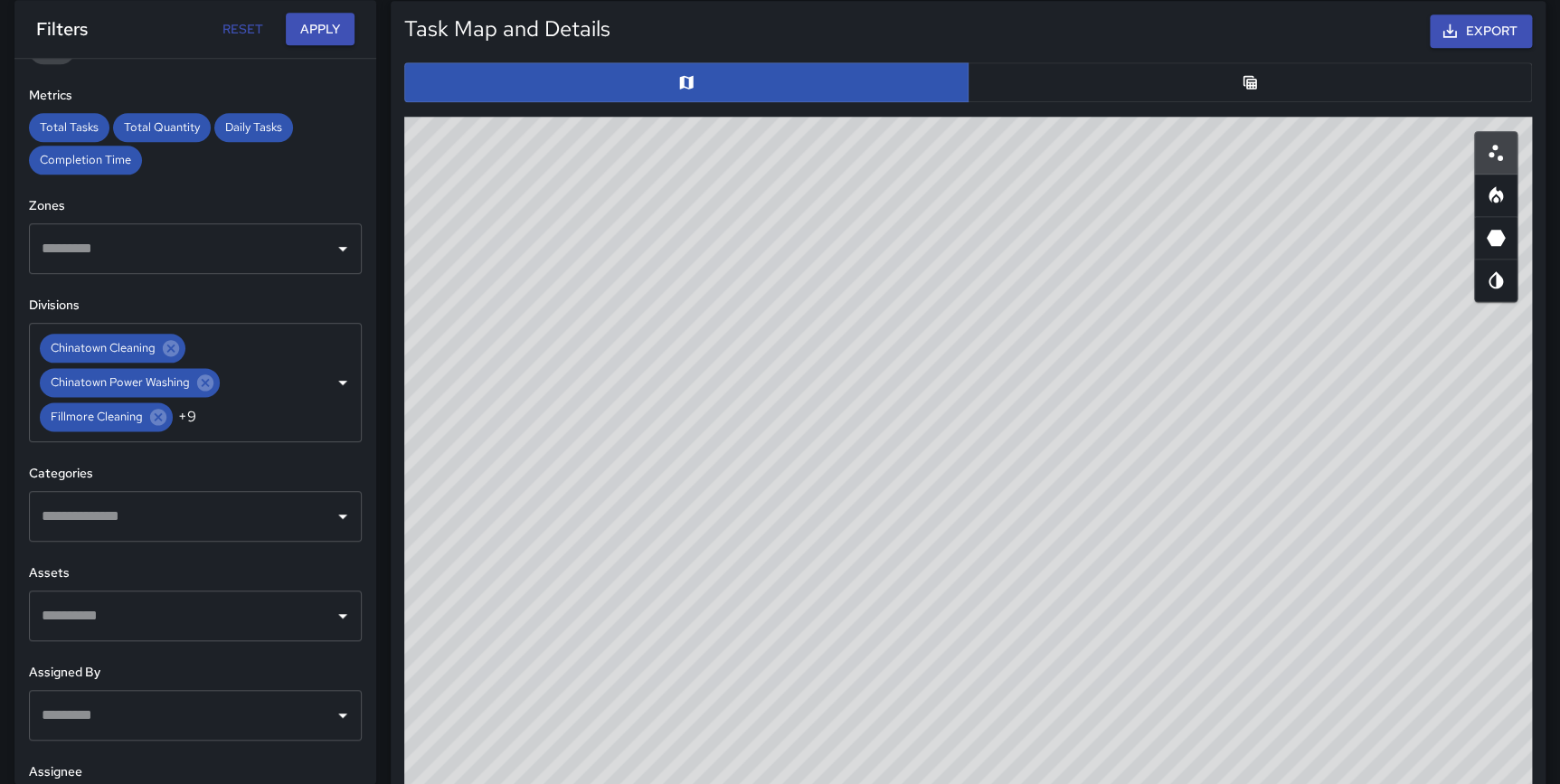
click at [900, 123] on div "© Mapbox © OpenStreetMap Improve this map" at bounding box center [968, 478] width 1128 height 723
drag, startPoint x: 932, startPoint y: 464, endPoint x: 933, endPoint y: 301, distance: 163.0
click at [933, 301] on div "© Mapbox © OpenStreetMap Improve this map" at bounding box center [968, 478] width 1128 height 723
drag, startPoint x: 724, startPoint y: 263, endPoint x: 858, endPoint y: 460, distance: 238.3
click at [858, 460] on div "© Mapbox © OpenStreetMap Improve this map" at bounding box center [968, 478] width 1128 height 723
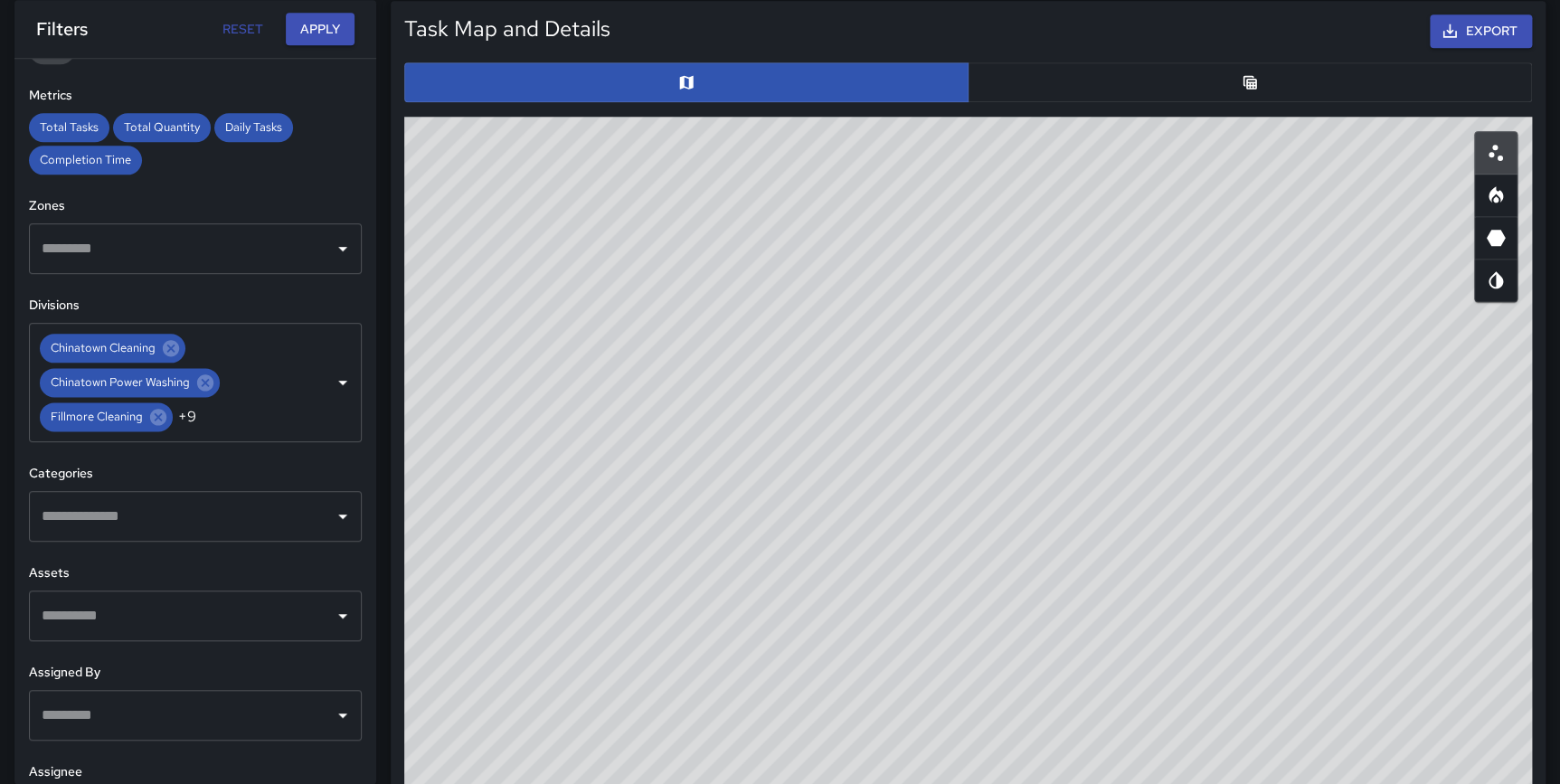
drag, startPoint x: 825, startPoint y: 340, endPoint x: 848, endPoint y: 597, distance: 258.0
click at [848, 597] on div "© Mapbox © OpenStreetMap Improve this map" at bounding box center [968, 478] width 1128 height 723
drag, startPoint x: 771, startPoint y: 579, endPoint x: 800, endPoint y: 643, distance: 70.3
click at [800, 643] on div "© Mapbox © OpenStreetMap Improve this map" at bounding box center [968, 478] width 1128 height 723
drag, startPoint x: 1035, startPoint y: 418, endPoint x: 932, endPoint y: 729, distance: 327.6
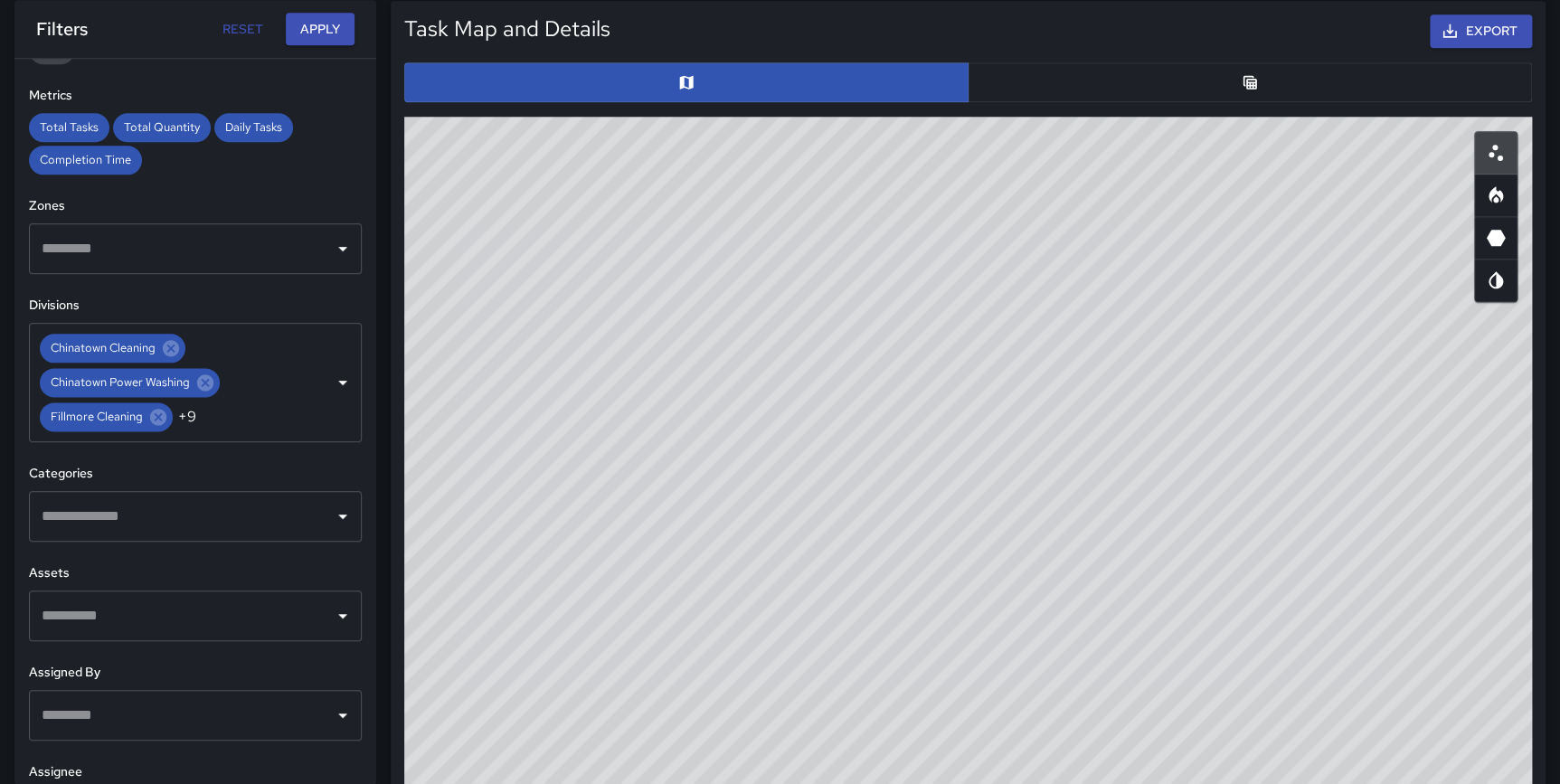
click at [931, 767] on div "© Mapbox © OpenStreetMap Improve this map" at bounding box center [968, 478] width 1128 height 723
drag, startPoint x: 941, startPoint y: 531, endPoint x: 838, endPoint y: 294, distance: 258.4
click at [838, 294] on div "© Mapbox © OpenStreetMap Improve this map" at bounding box center [968, 478] width 1128 height 723
drag, startPoint x: 937, startPoint y: 511, endPoint x: 941, endPoint y: 308, distance: 203.0
click at [940, 308] on div "© Mapbox © OpenStreetMap Improve this map" at bounding box center [968, 478] width 1128 height 723
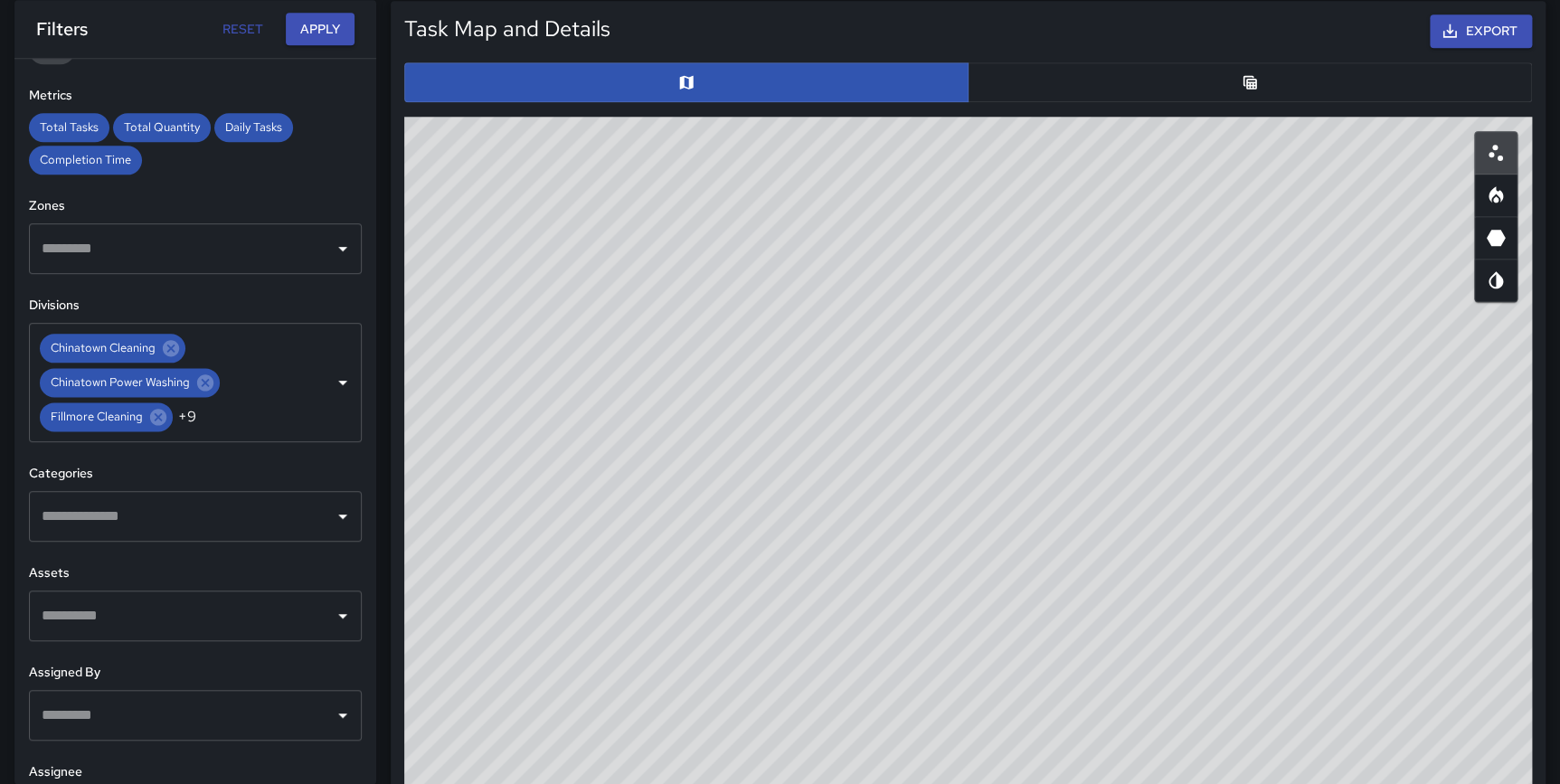
drag, startPoint x: 678, startPoint y: 319, endPoint x: 836, endPoint y: 585, distance: 309.4
click at [832, 589] on div "© Mapbox © OpenStreetMap Improve this map" at bounding box center [968, 478] width 1128 height 723
drag, startPoint x: 853, startPoint y: 494, endPoint x: 846, endPoint y: 640, distance: 146.2
click at [846, 640] on div "© Mapbox © OpenStreetMap Improve this map" at bounding box center [968, 478] width 1128 height 723
drag, startPoint x: 850, startPoint y: 370, endPoint x: 858, endPoint y: 525, distance: 155.2
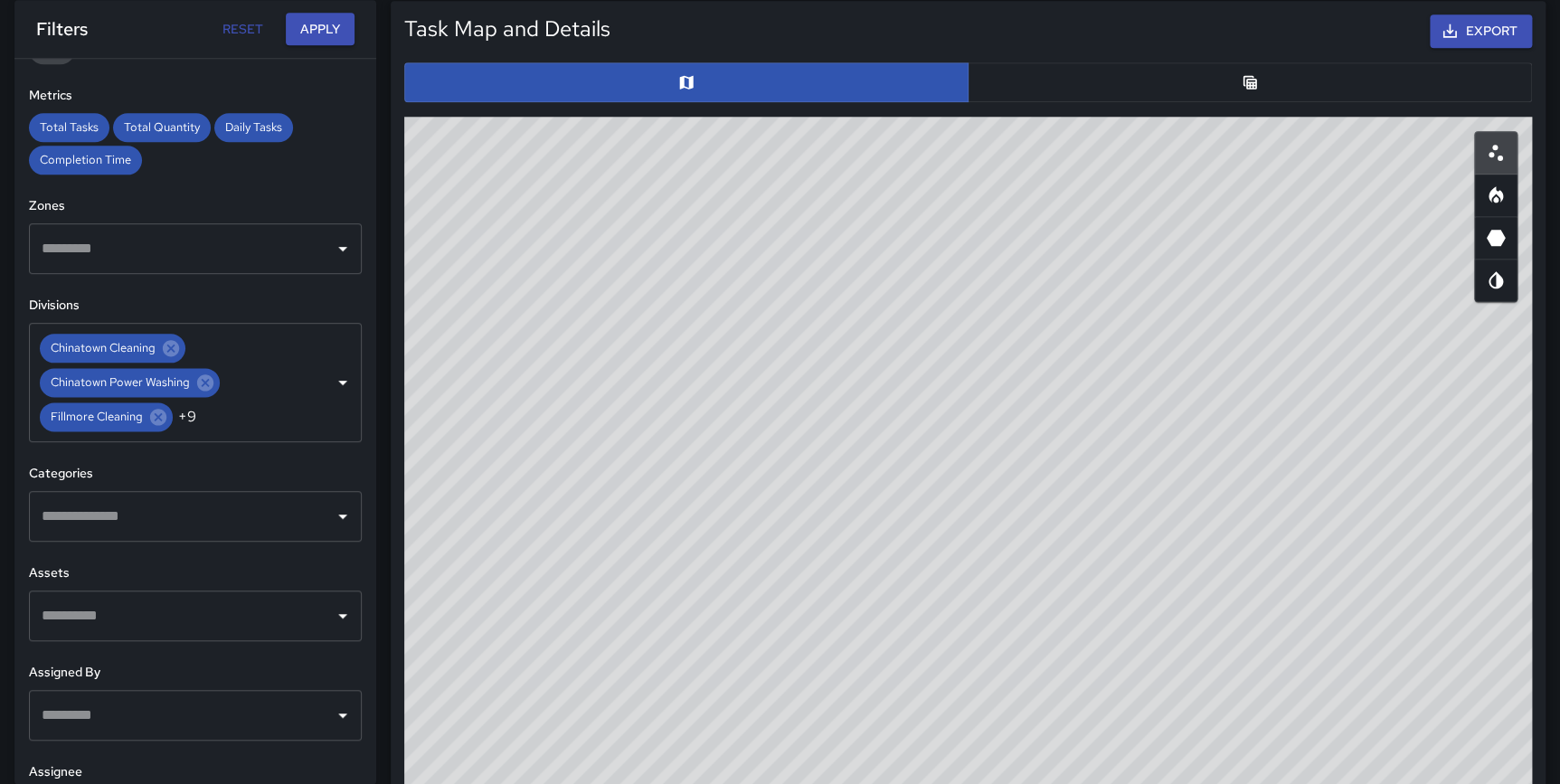
click at [840, 524] on div "© Mapbox © OpenStreetMap Improve this map" at bounding box center [968, 478] width 1128 height 723
drag, startPoint x: 920, startPoint y: 348, endPoint x: 895, endPoint y: 691, distance: 343.9
click at [895, 727] on div "© Mapbox © OpenStreetMap Improve this map" at bounding box center [968, 478] width 1128 height 723
drag, startPoint x: 579, startPoint y: 364, endPoint x: 838, endPoint y: 368, distance: 259.0
click at [838, 368] on div "© Mapbox © OpenStreetMap Improve this map" at bounding box center [968, 478] width 1128 height 723
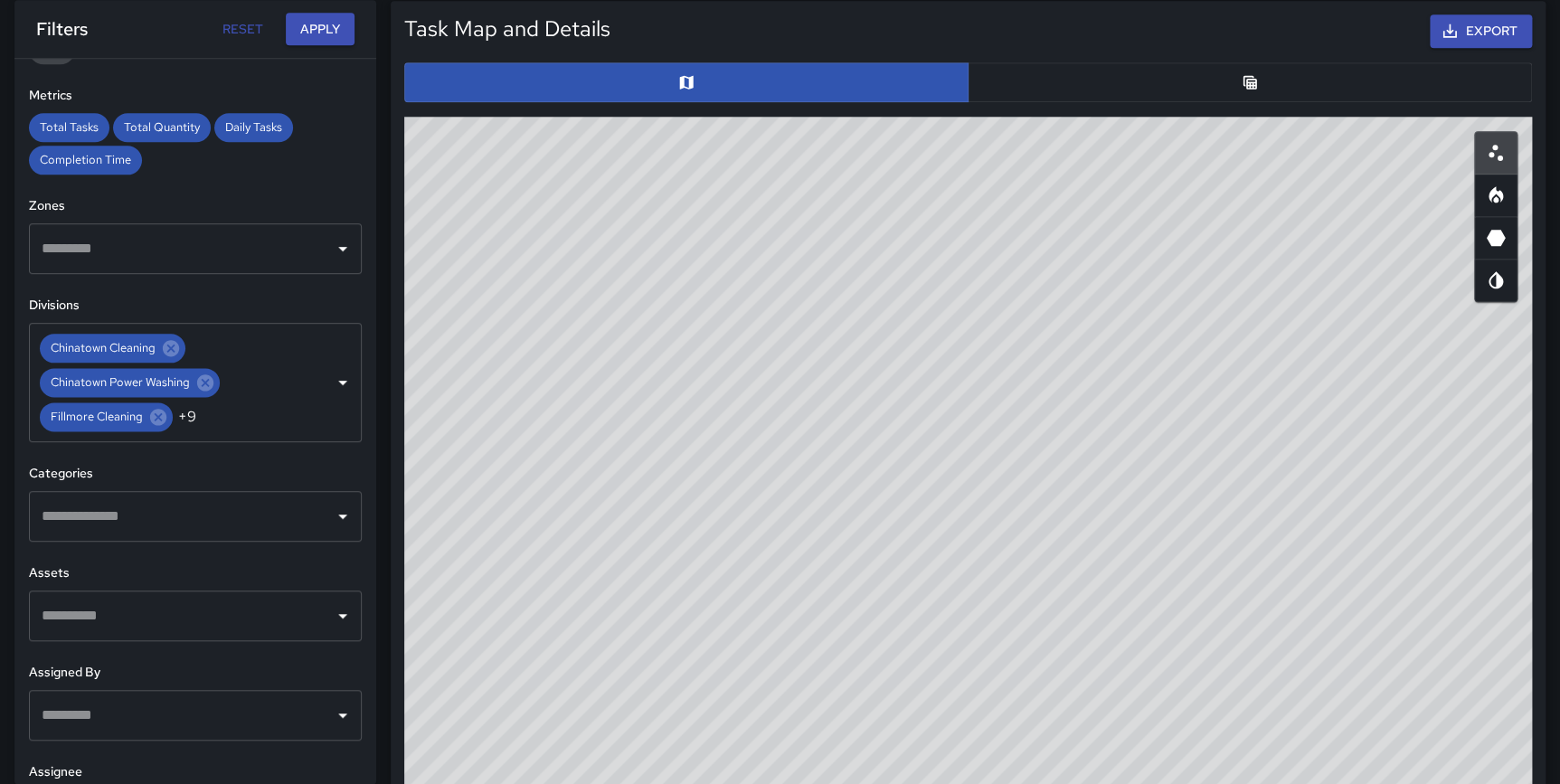
drag, startPoint x: 665, startPoint y: 614, endPoint x: 670, endPoint y: 625, distance: 12.1
click at [670, 625] on div "© Mapbox © OpenStreetMap Improve this map" at bounding box center [968, 478] width 1128 height 723
drag, startPoint x: 648, startPoint y: 659, endPoint x: 756, endPoint y: 677, distance: 109.5
click at [756, 677] on div "© Mapbox © OpenStreetMap Improve this map" at bounding box center [968, 478] width 1128 height 723
drag, startPoint x: 1038, startPoint y: 569, endPoint x: 981, endPoint y: 435, distance: 145.6
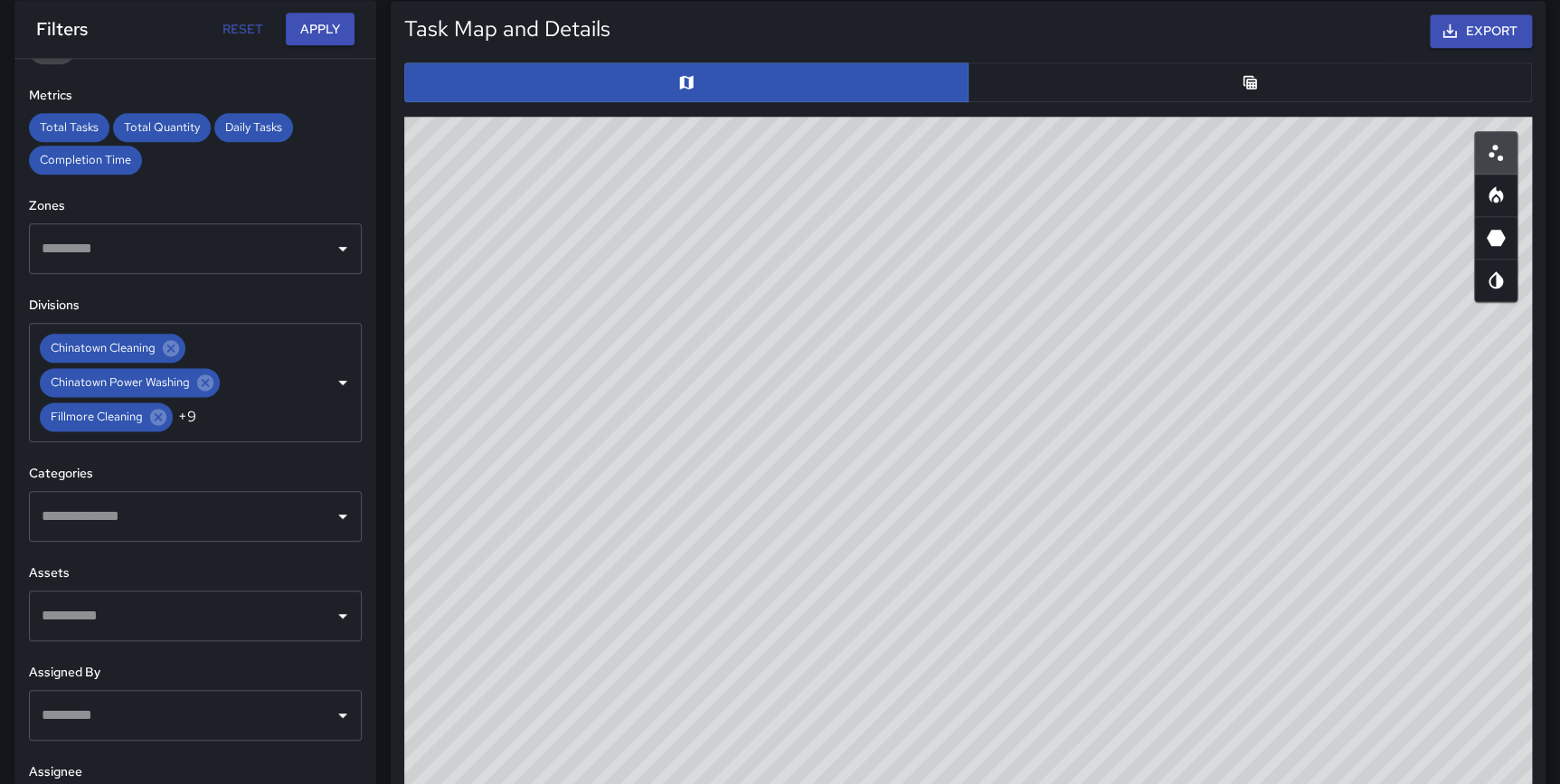
click at [1015, 393] on div "© Mapbox © OpenStreetMap Improve this map" at bounding box center [968, 478] width 1128 height 723
drag, startPoint x: 823, startPoint y: 562, endPoint x: 932, endPoint y: 642, distance: 135.2
click at [932, 642] on div "© Mapbox © OpenStreetMap Improve this map" at bounding box center [968, 478] width 1128 height 723
drag, startPoint x: 932, startPoint y: 509, endPoint x: 937, endPoint y: 486, distance: 23.5
click at [937, 486] on div "© Mapbox © OpenStreetMap Improve this map" at bounding box center [968, 478] width 1128 height 723
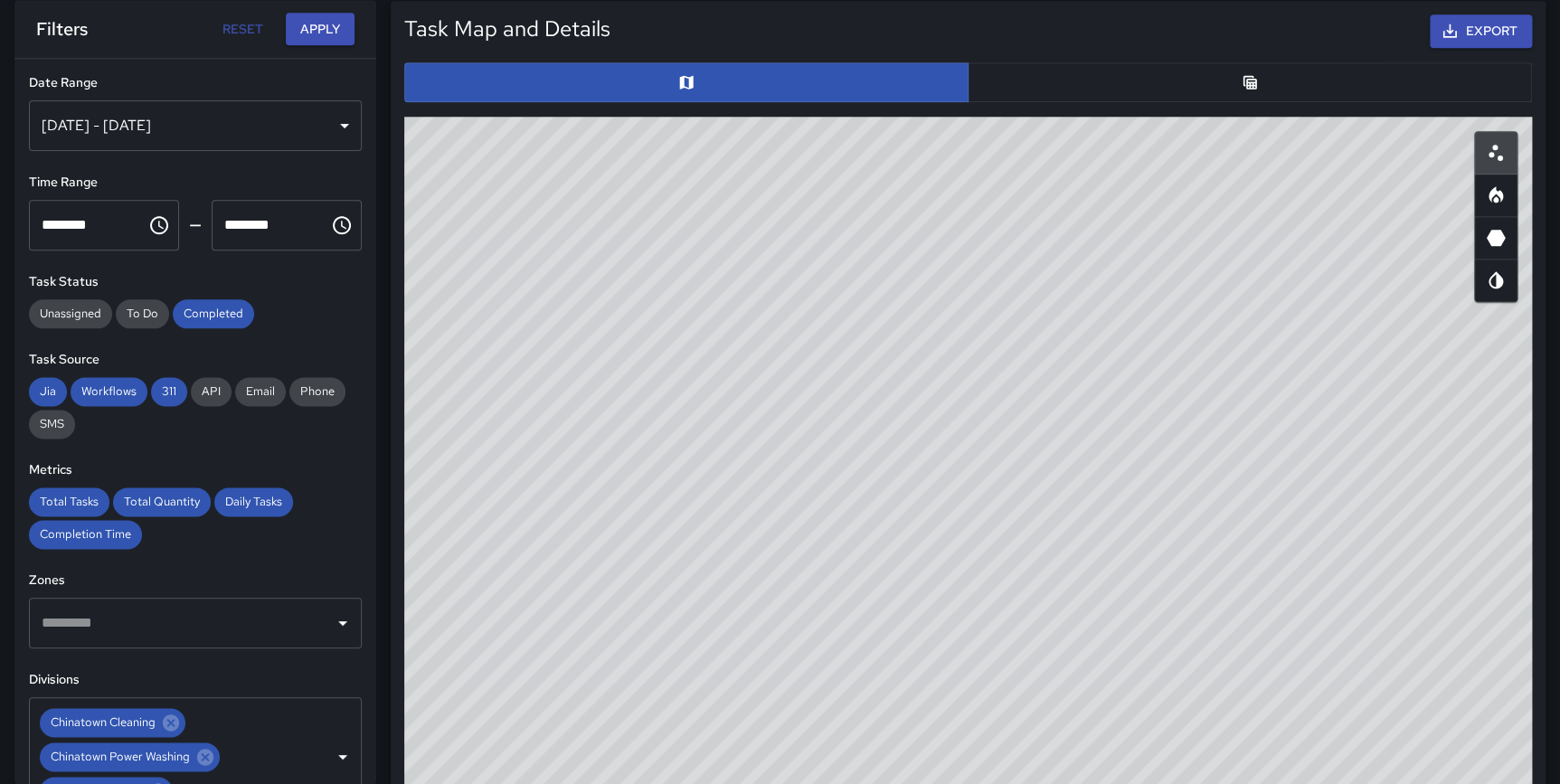
scroll to position [443, 0]
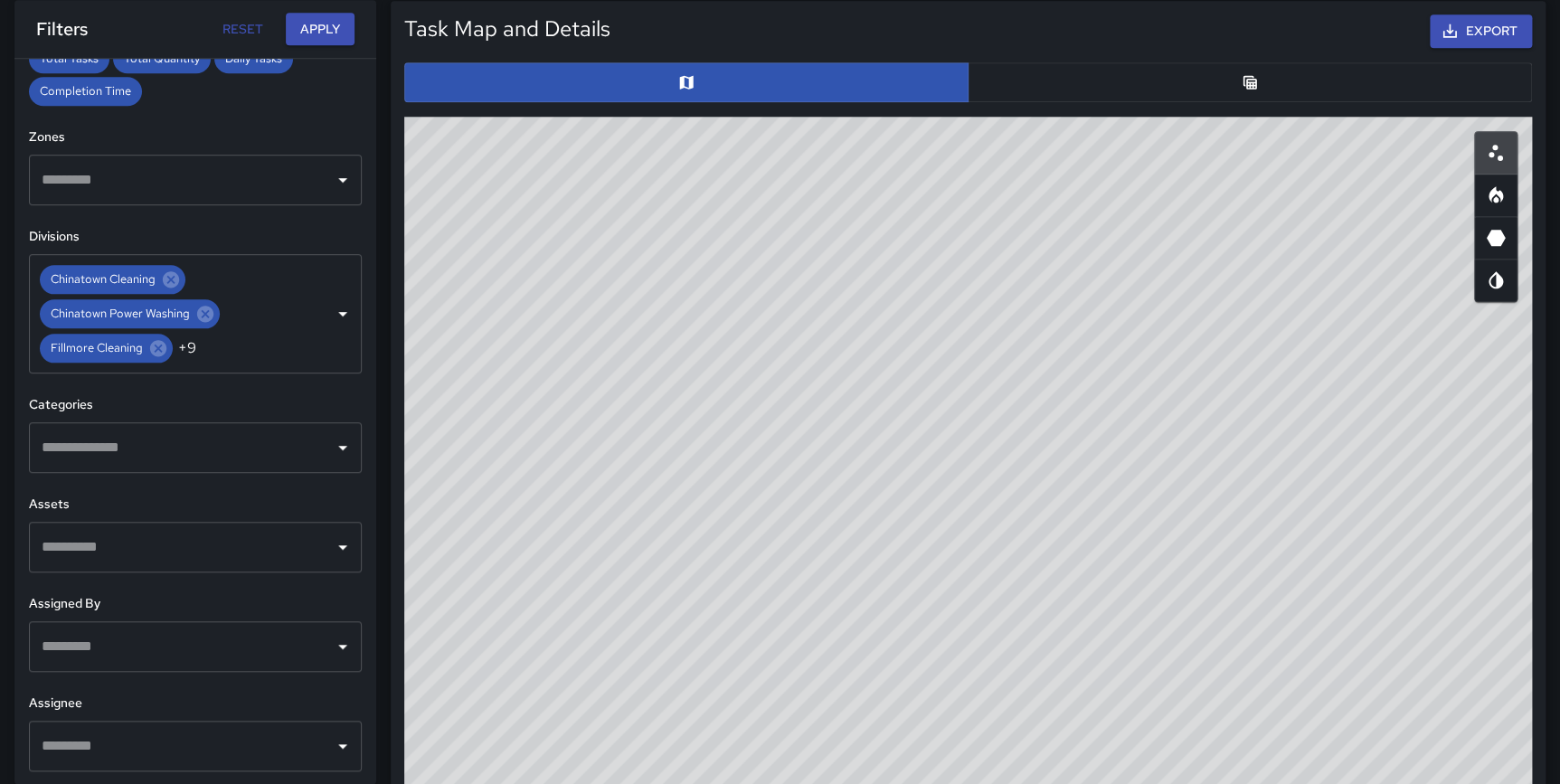
drag, startPoint x: 899, startPoint y: 359, endPoint x: 991, endPoint y: 597, distance: 255.2
click at [991, 597] on div "© Mapbox © OpenStreetMap Improve this map" at bounding box center [968, 478] width 1128 height 723
drag, startPoint x: 912, startPoint y: 316, endPoint x: 894, endPoint y: 395, distance: 81.0
click at [894, 395] on div "© Mapbox © OpenStreetMap Improve this map" at bounding box center [968, 478] width 1128 height 723
drag, startPoint x: 910, startPoint y: 560, endPoint x: 942, endPoint y: 432, distance: 131.9
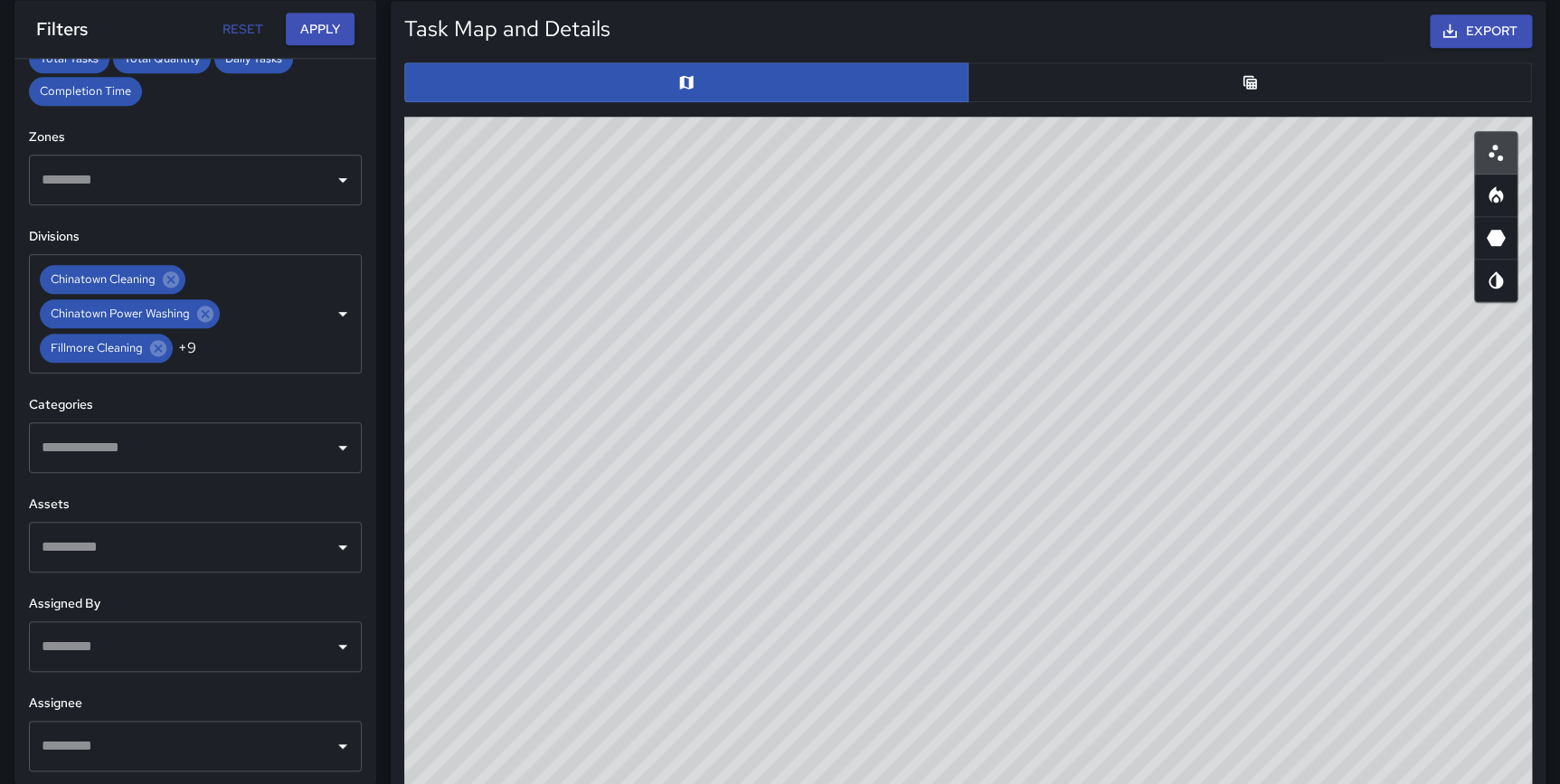
click at [942, 432] on div "© Mapbox © OpenStreetMap Improve this map" at bounding box center [968, 478] width 1128 height 723
drag, startPoint x: 668, startPoint y: 603, endPoint x: 835, endPoint y: 517, distance: 187.8
click at [835, 517] on div "© Mapbox © OpenStreetMap Improve this map" at bounding box center [968, 478] width 1128 height 723
drag, startPoint x: 509, startPoint y: 555, endPoint x: 685, endPoint y: 520, distance: 179.4
click at [685, 520] on div "© Mapbox © OpenStreetMap Improve this map" at bounding box center [968, 478] width 1128 height 723
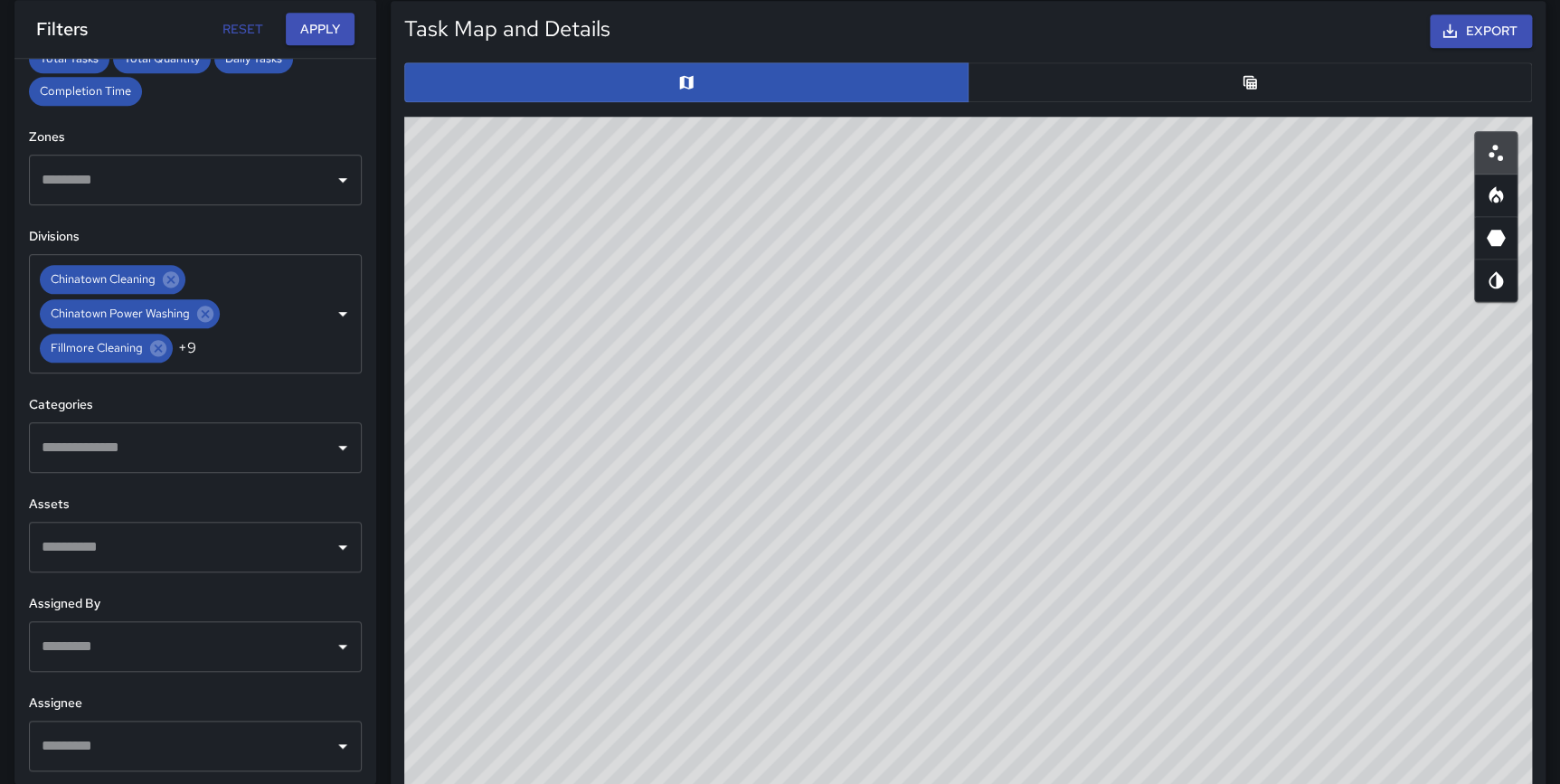
drag, startPoint x: 604, startPoint y: 609, endPoint x: 859, endPoint y: 649, distance: 258.1
click at [859, 649] on div "© Mapbox © OpenStreetMap Improve this map" at bounding box center [968, 478] width 1128 height 723
drag, startPoint x: 665, startPoint y: 559, endPoint x: 657, endPoint y: 354, distance: 205.2
click at [657, 354] on div "© Mapbox © OpenStreetMap Improve this map" at bounding box center [968, 478] width 1128 height 723
drag, startPoint x: 641, startPoint y: 524, endPoint x: 636, endPoint y: 254, distance: 270.0
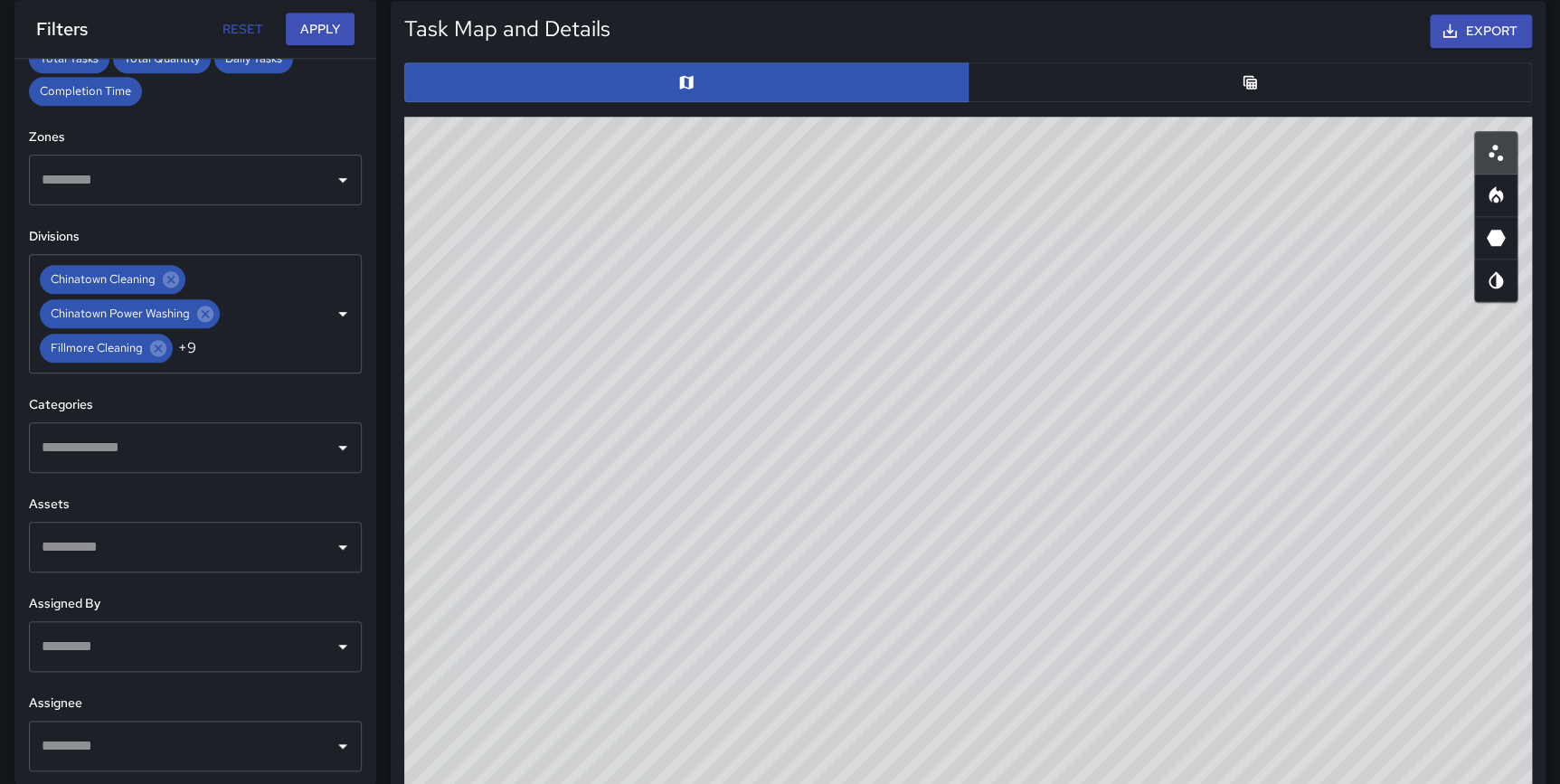
click at [636, 254] on div "© Mapbox © OpenStreetMap Improve this map" at bounding box center [968, 478] width 1128 height 723
drag, startPoint x: 620, startPoint y: 536, endPoint x: 641, endPoint y: 319, distance: 218.0
click at [641, 319] on div "© Mapbox © OpenStreetMap Improve this map" at bounding box center [968, 478] width 1128 height 723
drag, startPoint x: 614, startPoint y: 275, endPoint x: 568, endPoint y: 509, distance: 238.5
click at [579, 583] on div "© Mapbox © OpenStreetMap Improve this map" at bounding box center [968, 478] width 1128 height 723
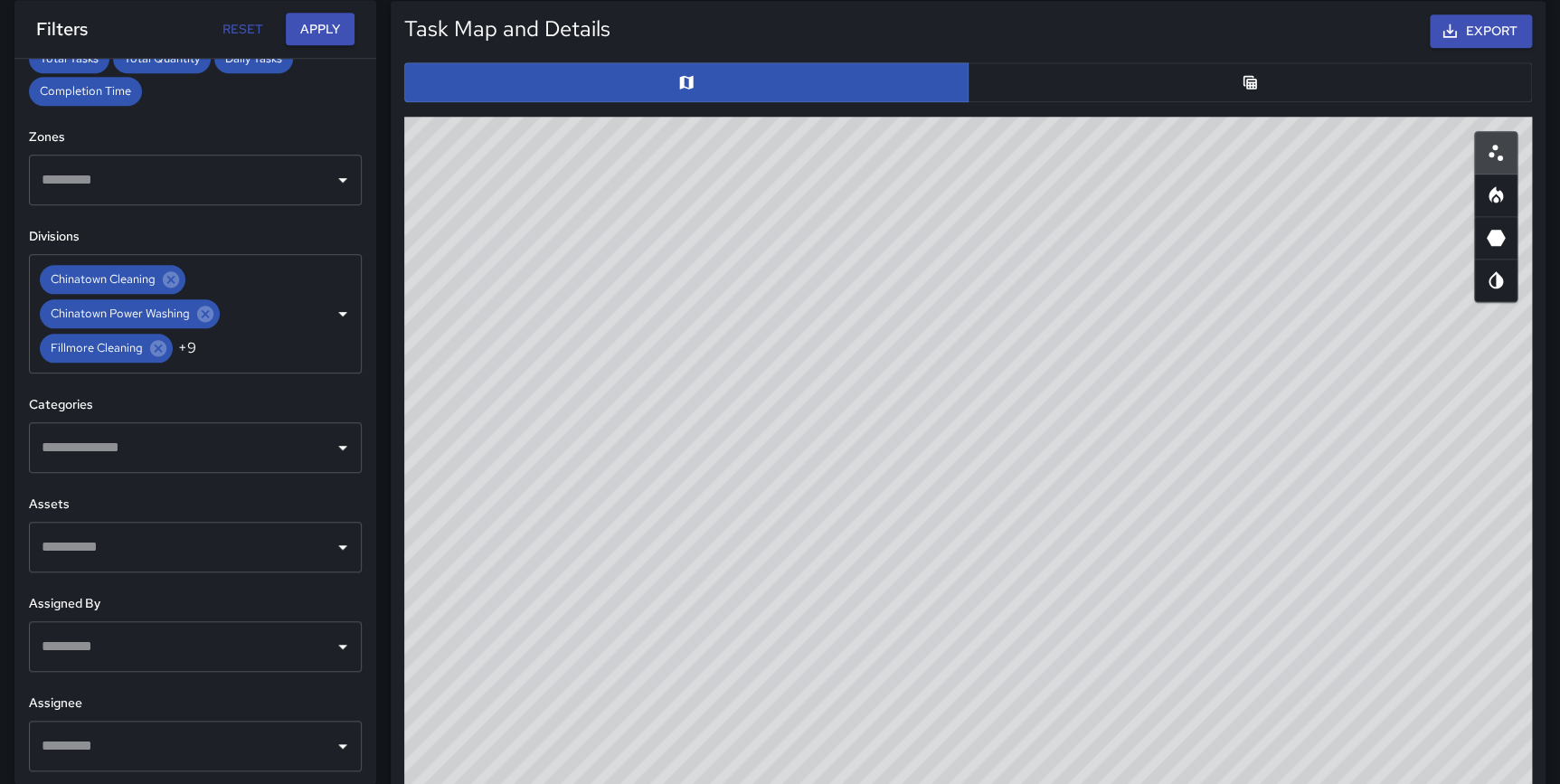
drag, startPoint x: 507, startPoint y: 431, endPoint x: 506, endPoint y: 565, distance: 134.0
click at [506, 565] on div "© Mapbox © OpenStreetMap Improve this map" at bounding box center [968, 478] width 1128 height 723
drag, startPoint x: 551, startPoint y: 345, endPoint x: 697, endPoint y: 363, distance: 147.1
click at [697, 363] on div "© Mapbox © OpenStreetMap Improve this map" at bounding box center [968, 478] width 1128 height 723
drag, startPoint x: 945, startPoint y: 591, endPoint x: 858, endPoint y: 255, distance: 347.1
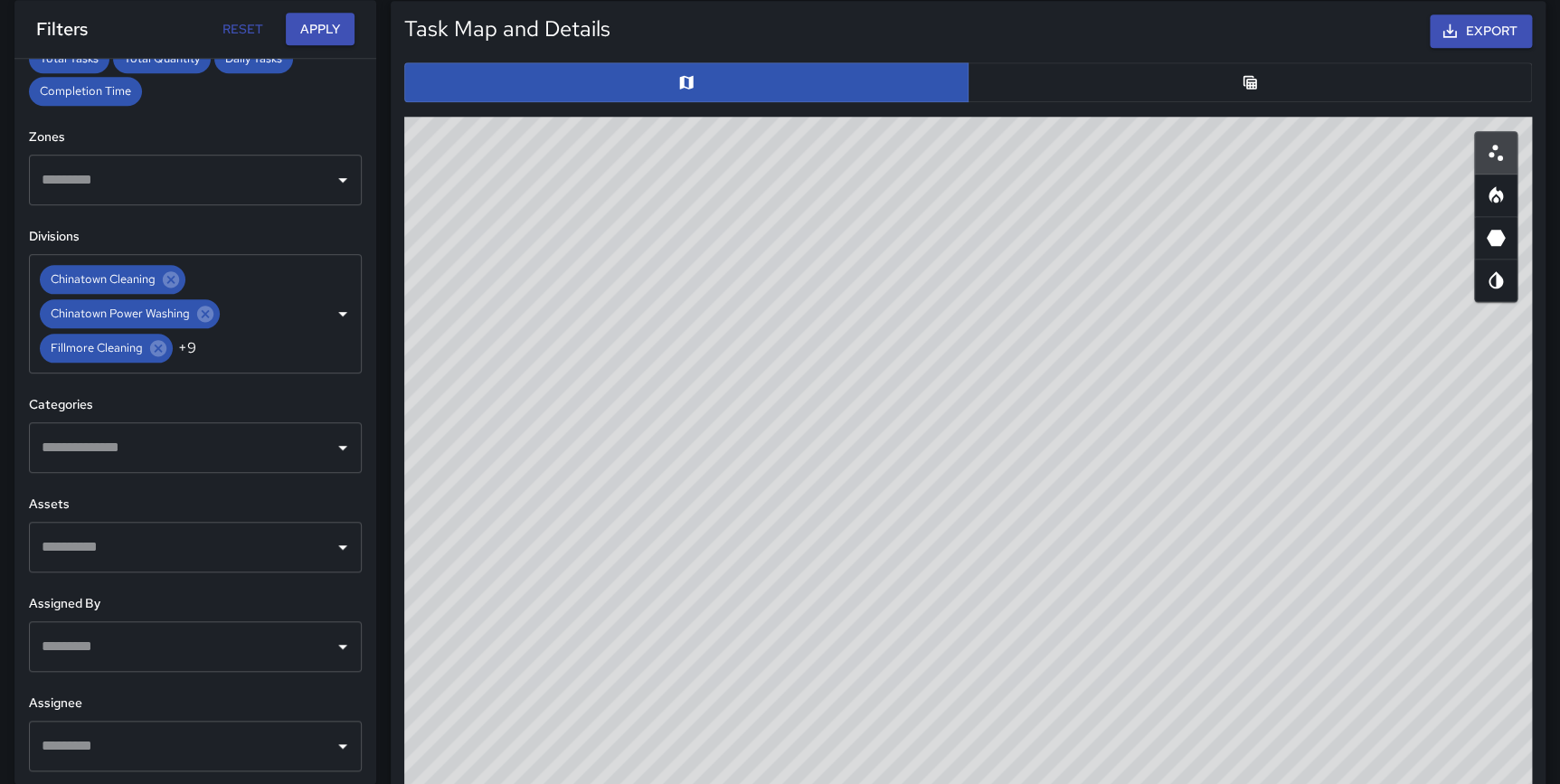
click at [858, 255] on div "© Mapbox © OpenStreetMap Improve this map" at bounding box center [968, 478] width 1128 height 723
drag, startPoint x: 605, startPoint y: 645, endPoint x: 614, endPoint y: 651, distance: 10.8
click at [614, 651] on div "© Mapbox © OpenStreetMap Improve this map" at bounding box center [968, 478] width 1128 height 723
drag, startPoint x: 606, startPoint y: 663, endPoint x: 623, endPoint y: 673, distance: 19.7
click at [623, 673] on div "© Mapbox © OpenStreetMap Improve this map" at bounding box center [968, 478] width 1128 height 723
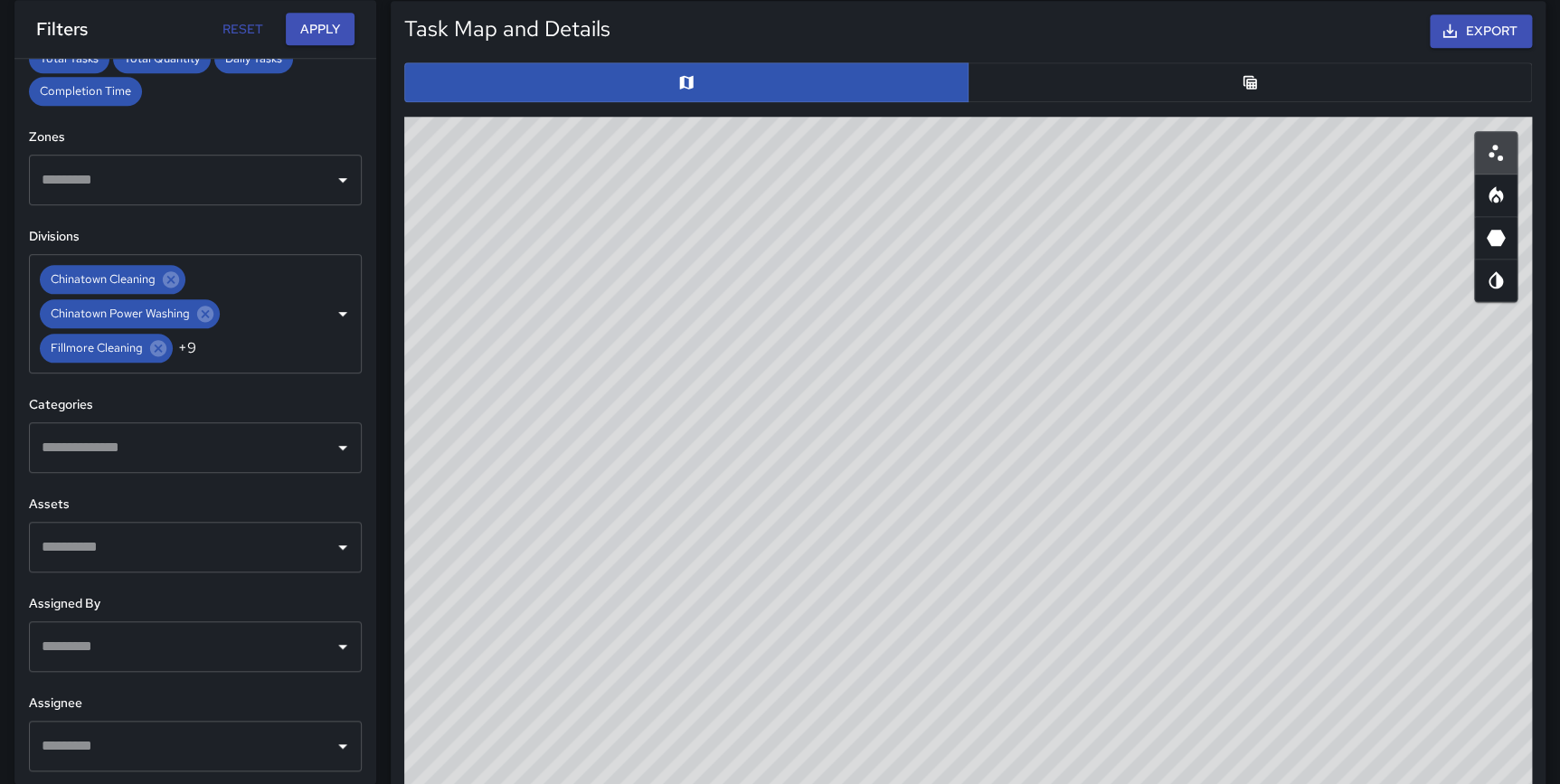
drag, startPoint x: 783, startPoint y: 670, endPoint x: 742, endPoint y: 282, distance: 390.2
click at [768, 205] on div "© Mapbox © OpenStreetMap Improve this map" at bounding box center [968, 478] width 1128 height 723
drag, startPoint x: 731, startPoint y: 550, endPoint x: 738, endPoint y: 236, distance: 314.1
click at [738, 236] on div "© Mapbox © OpenStreetMap Improve this map" at bounding box center [968, 478] width 1128 height 723
drag, startPoint x: 734, startPoint y: 378, endPoint x: 679, endPoint y: 765, distance: 390.9
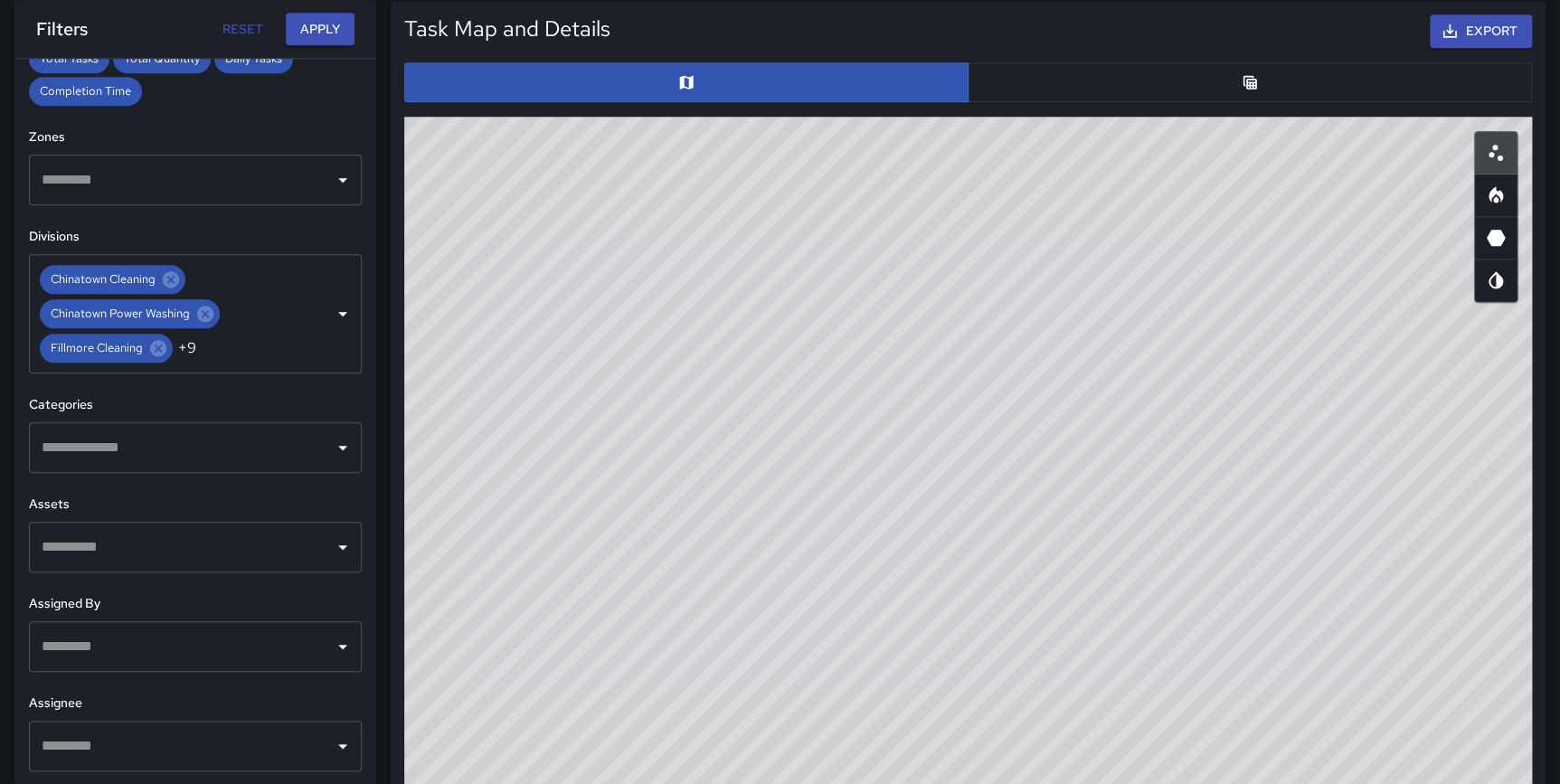
click at [679, 765] on div "© Mapbox © OpenStreetMap Improve this map" at bounding box center [968, 478] width 1128 height 723
drag, startPoint x: 687, startPoint y: 329, endPoint x: 680, endPoint y: 642, distance: 313.1
click at [680, 659] on div "© Mapbox © OpenStreetMap Improve this map" at bounding box center [968, 478] width 1128 height 723
drag, startPoint x: 673, startPoint y: 421, endPoint x: 657, endPoint y: 499, distance: 79.6
click at [657, 499] on div "© Mapbox © OpenStreetMap Improve this map" at bounding box center [968, 478] width 1128 height 723
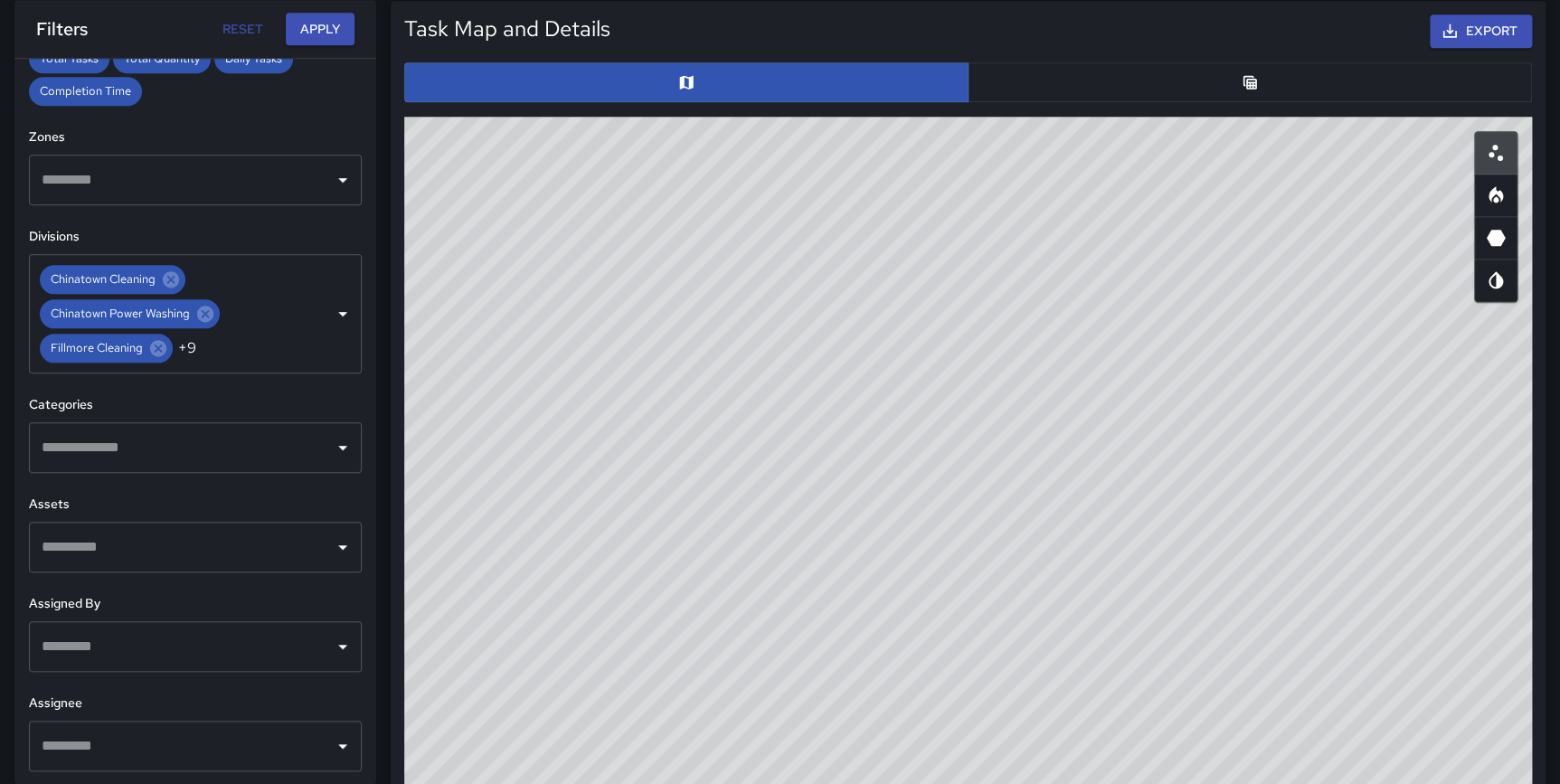
click at [613, 549] on div "© Mapbox © OpenStreetMap Improve this map" at bounding box center [968, 478] width 1128 height 723
click at [0, 256] on html "**********" at bounding box center [780, 316] width 1560 height 2474
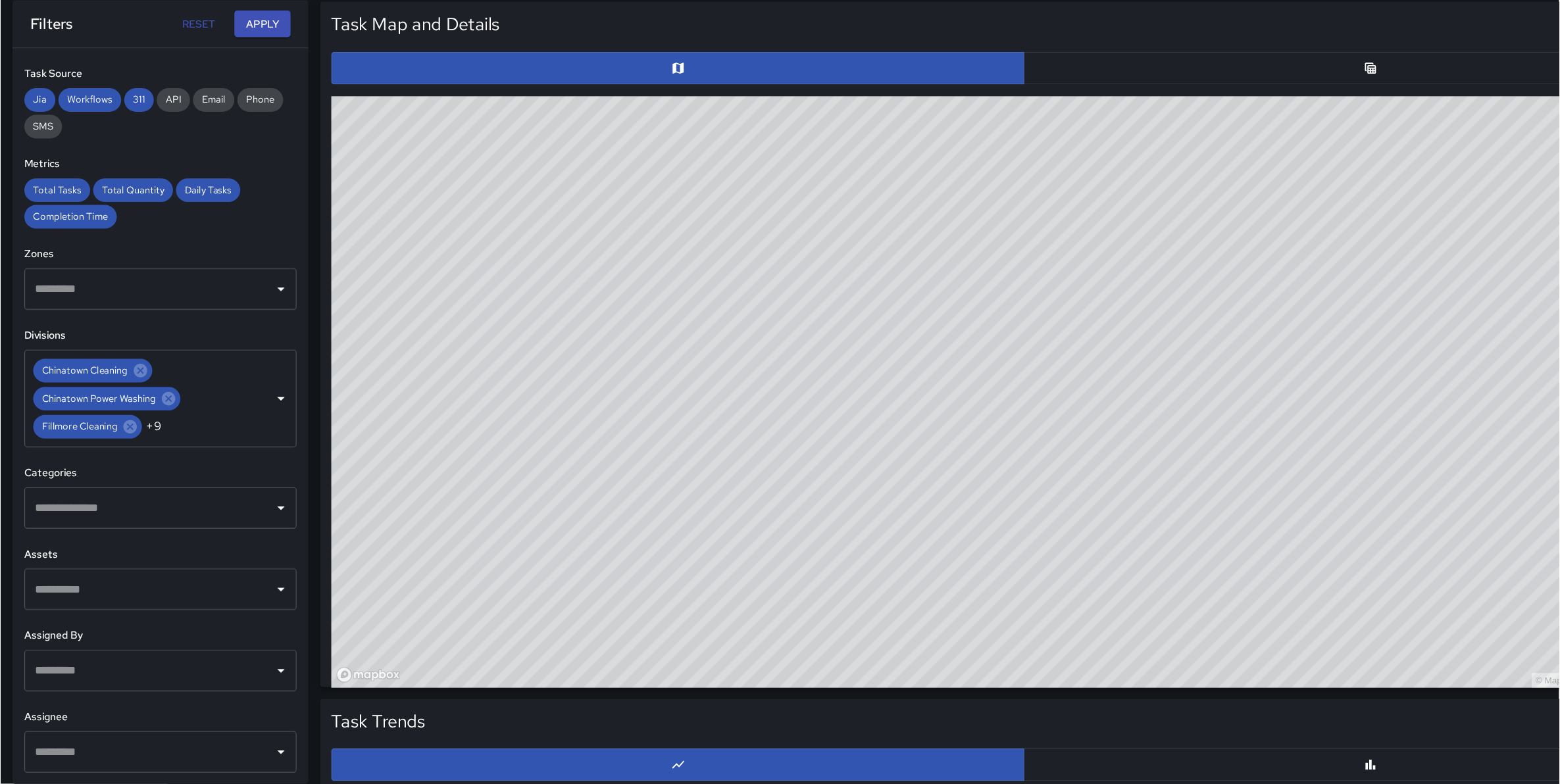
scroll to position [0, 0]
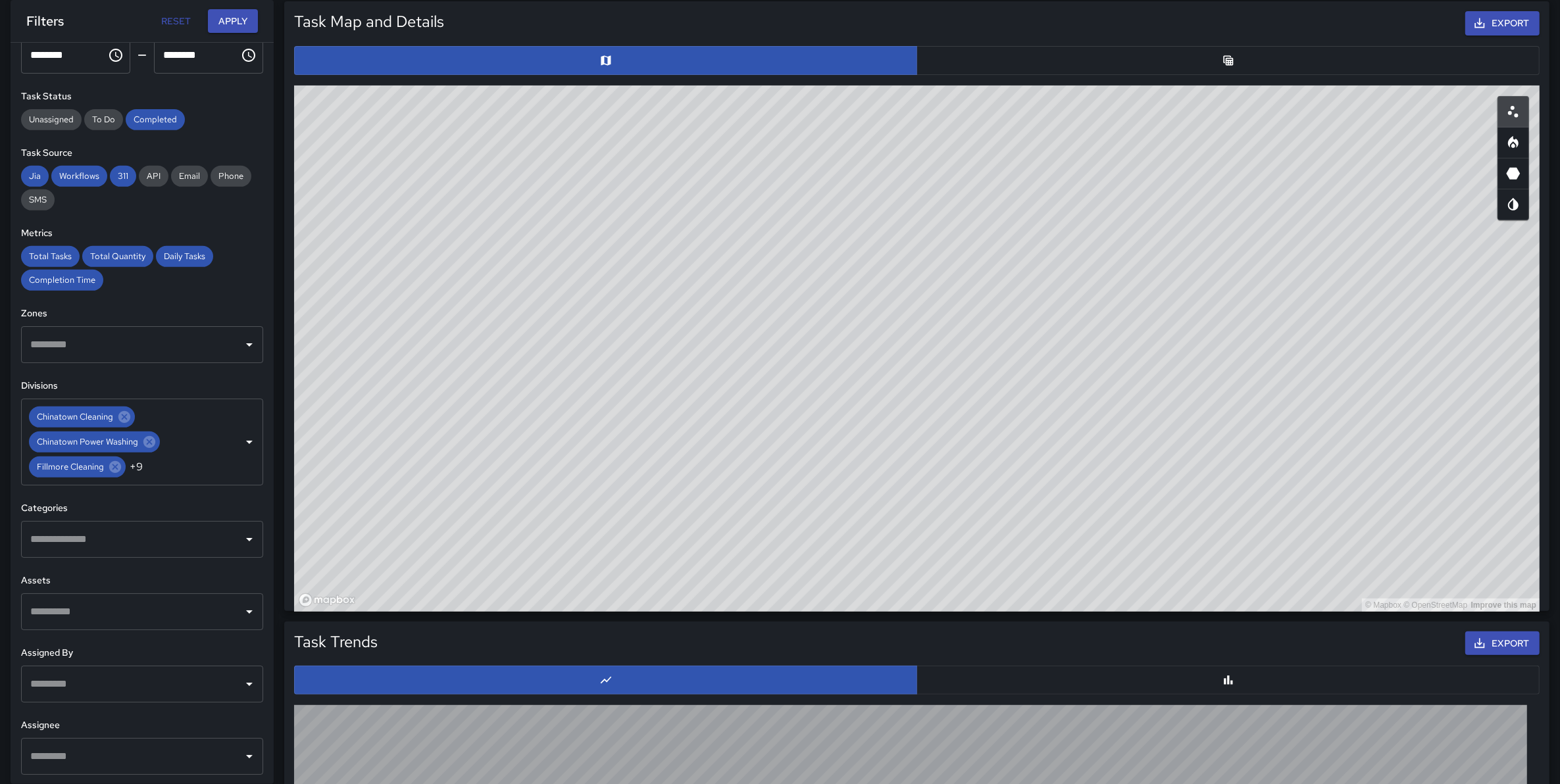
drag, startPoint x: 695, startPoint y: 386, endPoint x: 709, endPoint y: 436, distance: 51.9
click at [709, 436] on div "© Mapbox © OpenStreetMap Improve this map" at bounding box center [917, 348] width 1246 height 526
drag, startPoint x: 883, startPoint y: 476, endPoint x: 741, endPoint y: 326, distance: 206.6
click at [741, 326] on div "© Mapbox © OpenStreetMap Improve this map" at bounding box center [917, 348] width 1246 height 526
drag, startPoint x: 1060, startPoint y: 336, endPoint x: 1004, endPoint y: 402, distance: 86.6
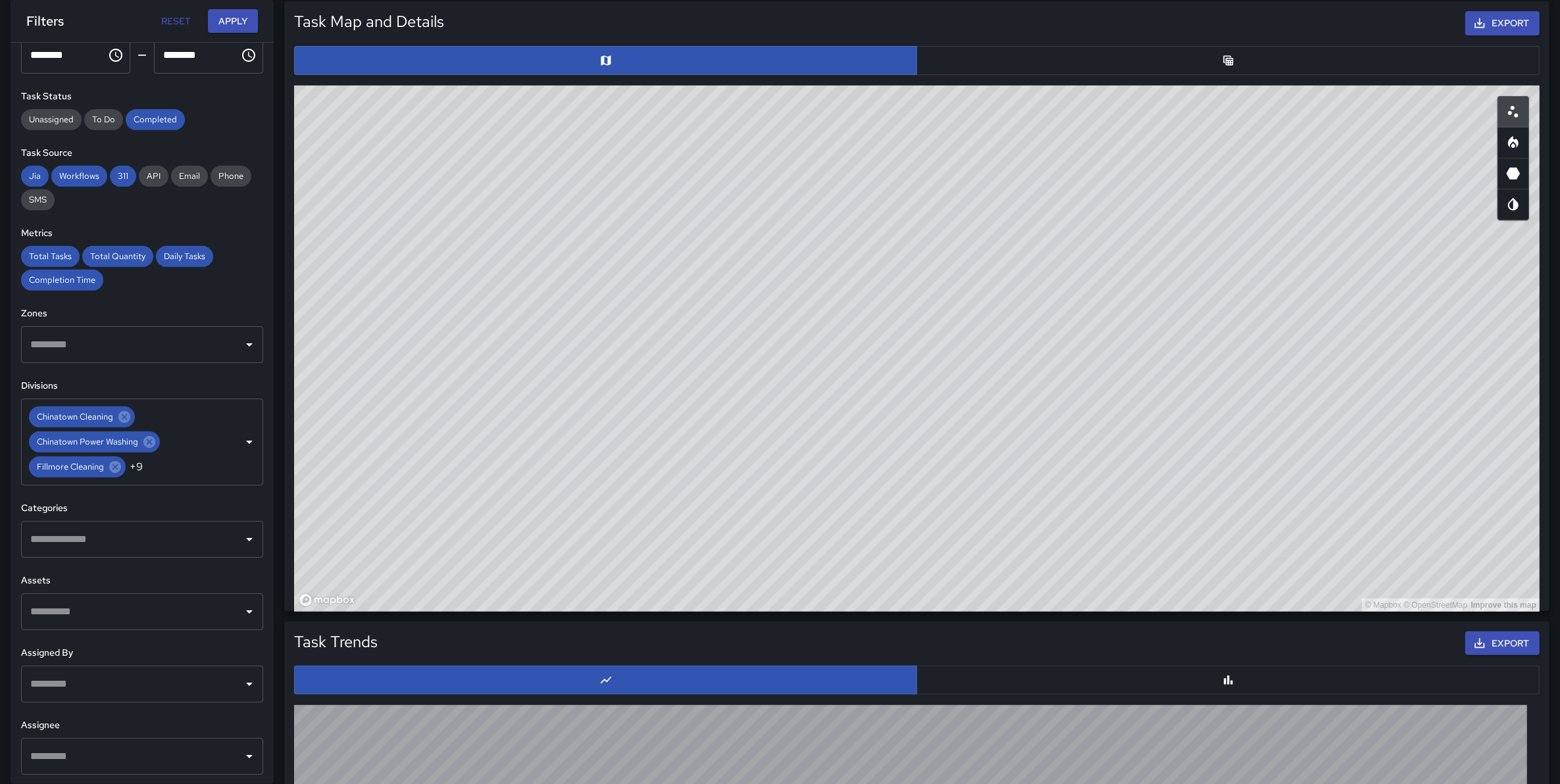
click at [1004, 402] on div "© Mapbox © OpenStreetMap Improve this map" at bounding box center [917, 348] width 1246 height 526
drag, startPoint x: 1021, startPoint y: 407, endPoint x: 977, endPoint y: 311, distance: 105.6
click at [977, 311] on div "© Mapbox © OpenStreetMap Improve this map" at bounding box center [917, 348] width 1246 height 526
drag, startPoint x: 1021, startPoint y: 398, endPoint x: 1005, endPoint y: 139, distance: 259.5
click at [1005, 139] on div "© Mapbox © OpenStreetMap Improve this map" at bounding box center [917, 348] width 1246 height 526
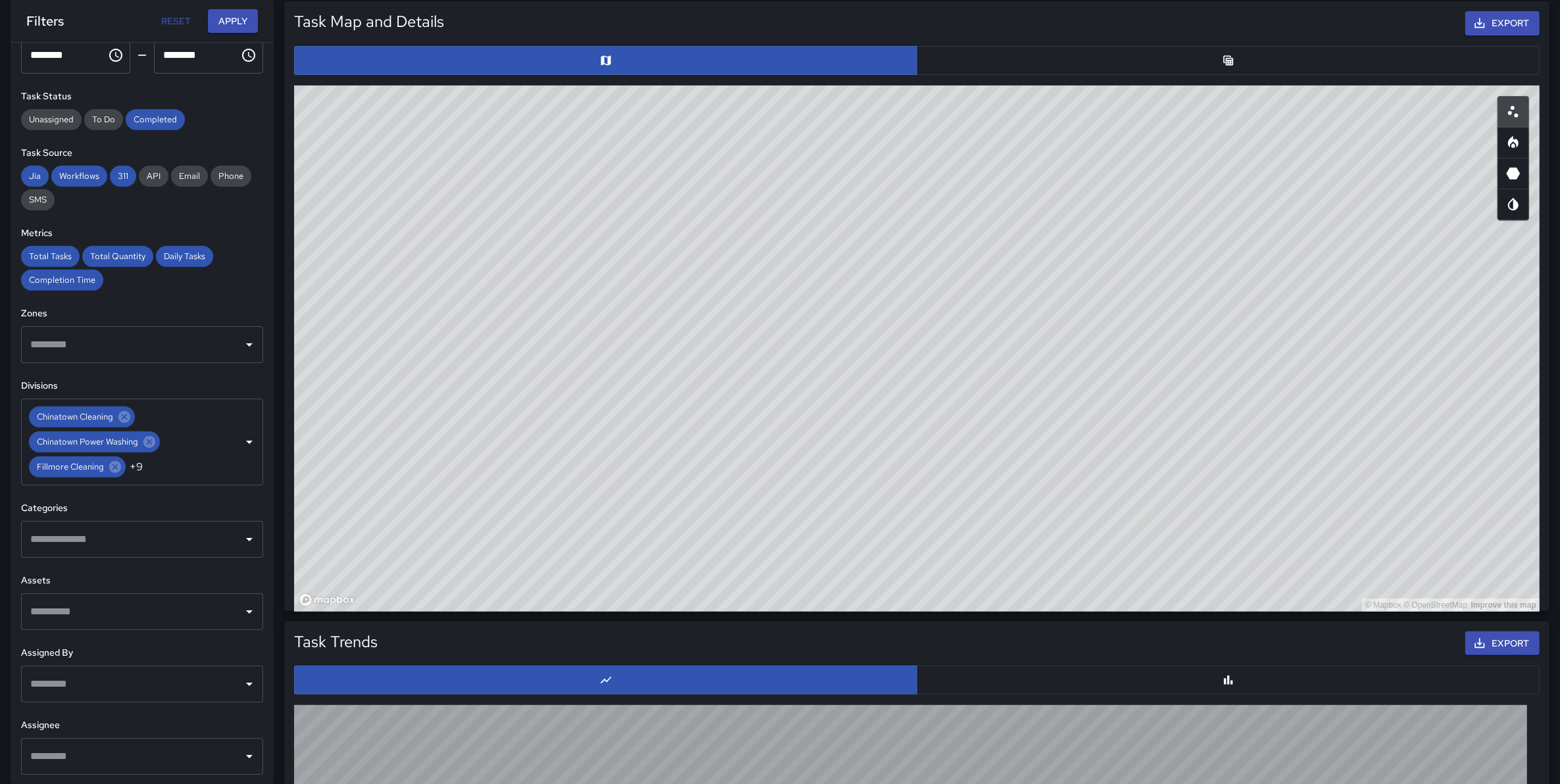
drag, startPoint x: 988, startPoint y: 231, endPoint x: 959, endPoint y: 482, distance: 252.7
click at [959, 482] on div "© Mapbox © OpenStreetMap Improve this map" at bounding box center [917, 348] width 1246 height 526
drag, startPoint x: 975, startPoint y: 416, endPoint x: 968, endPoint y: 231, distance: 185.1
click at [968, 228] on div "© Mapbox © OpenStreetMap Improve this map" at bounding box center [917, 348] width 1246 height 526
drag, startPoint x: 962, startPoint y: 435, endPoint x: 970, endPoint y: 281, distance: 154.2
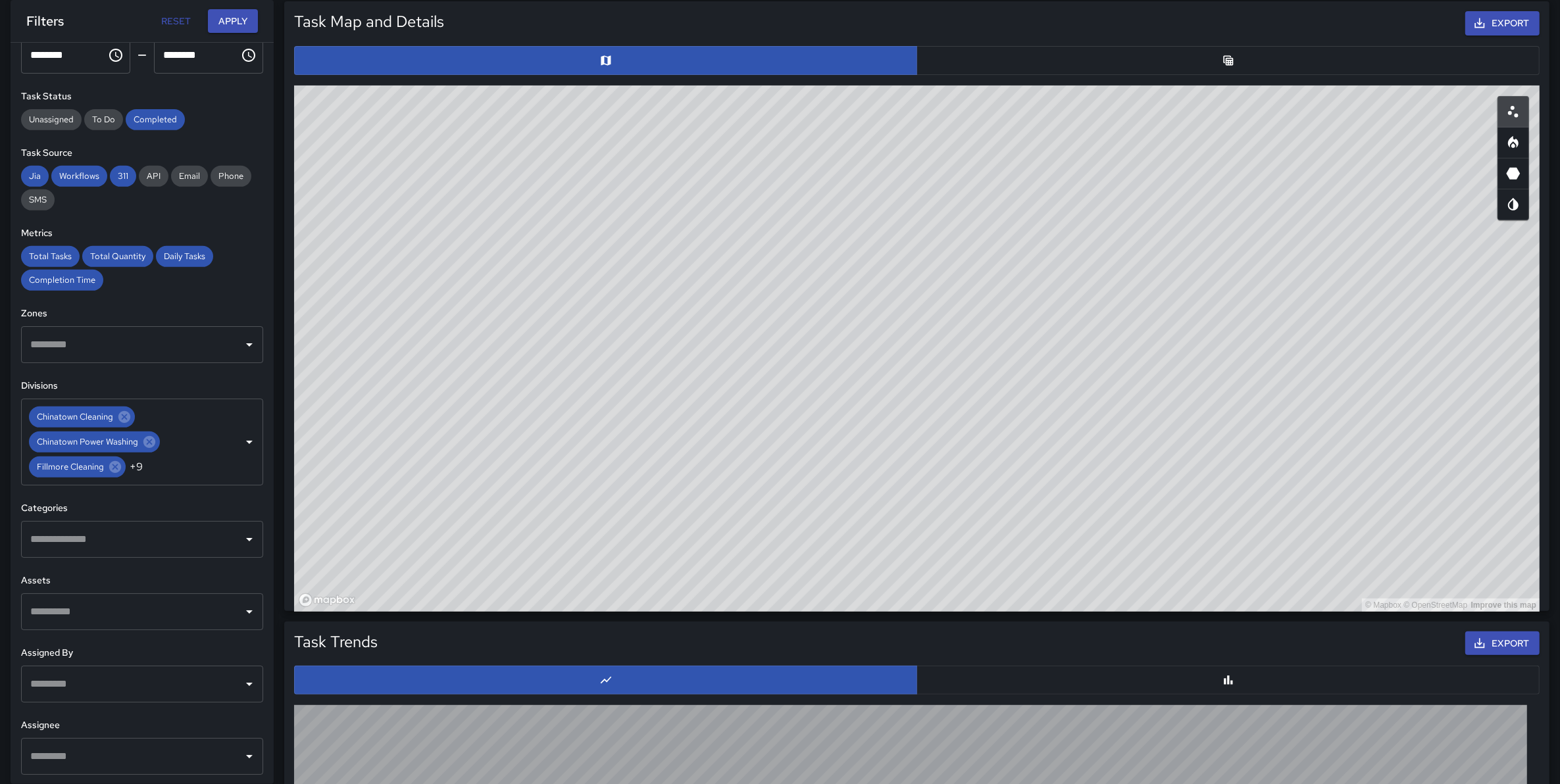
click at [970, 281] on div "© Mapbox © OpenStreetMap Improve this map" at bounding box center [917, 348] width 1246 height 526
drag, startPoint x: 1405, startPoint y: 262, endPoint x: 1413, endPoint y: 411, distance: 149.2
click at [1143, 411] on div "© Mapbox © OpenStreetMap Improve this map" at bounding box center [917, 348] width 1246 height 526
drag, startPoint x: 1339, startPoint y: 255, endPoint x: 1004, endPoint y: 274, distance: 335.5
click at [1006, 273] on div "© Mapbox © OpenStreetMap Improve this map" at bounding box center [917, 348] width 1246 height 526
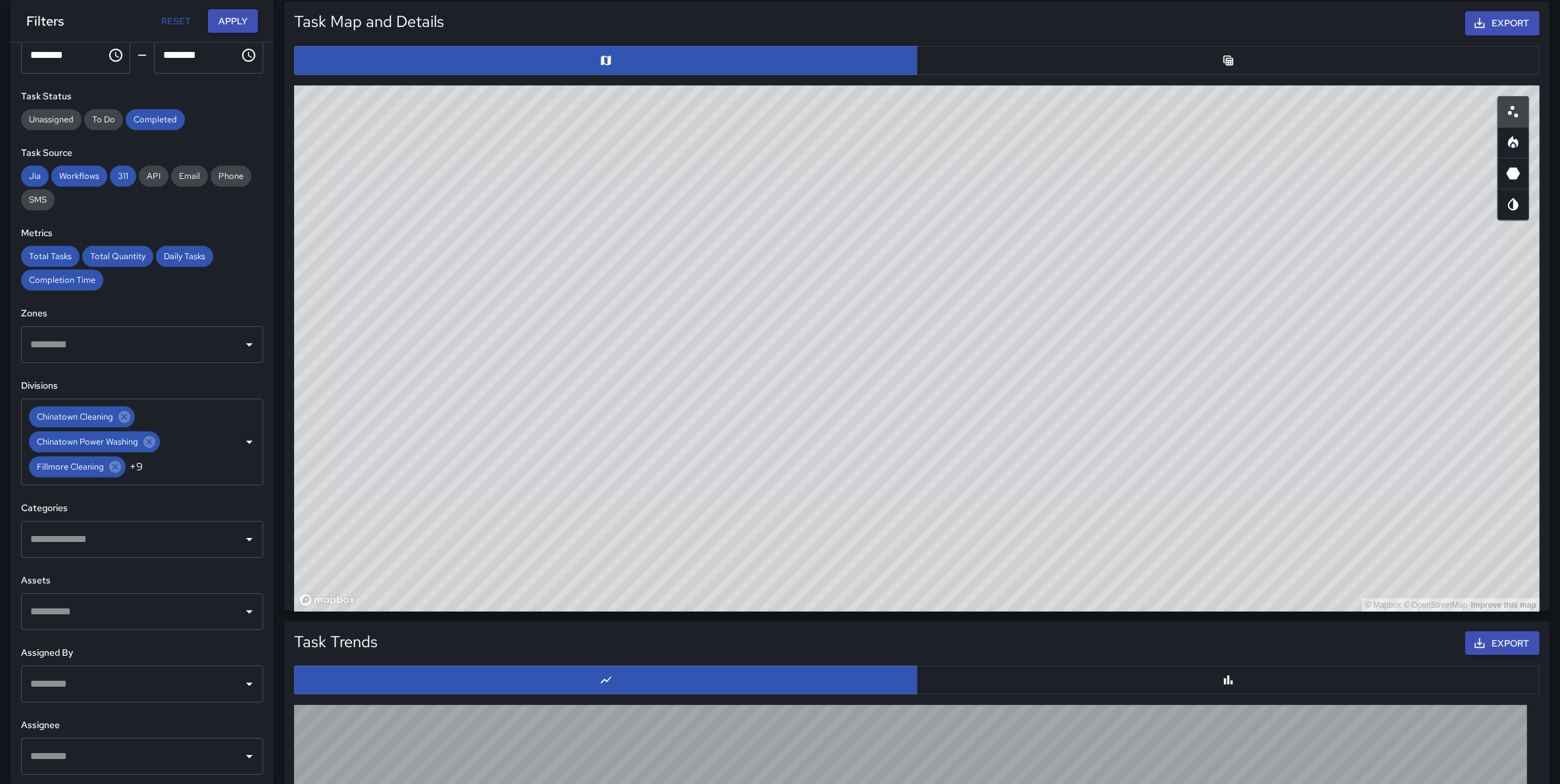
drag, startPoint x: 1169, startPoint y: 377, endPoint x: 1154, endPoint y: 396, distance: 24.2
click at [1143, 396] on div "© Mapbox © OpenStreetMap Improve this map" at bounding box center [917, 348] width 1246 height 526
drag, startPoint x: 1142, startPoint y: 408, endPoint x: 1307, endPoint y: 251, distance: 227.8
click at [1143, 251] on div "© Mapbox © OpenStreetMap Improve this map" at bounding box center [917, 348] width 1246 height 526
